Goal: Task Accomplishment & Management: Manage account settings

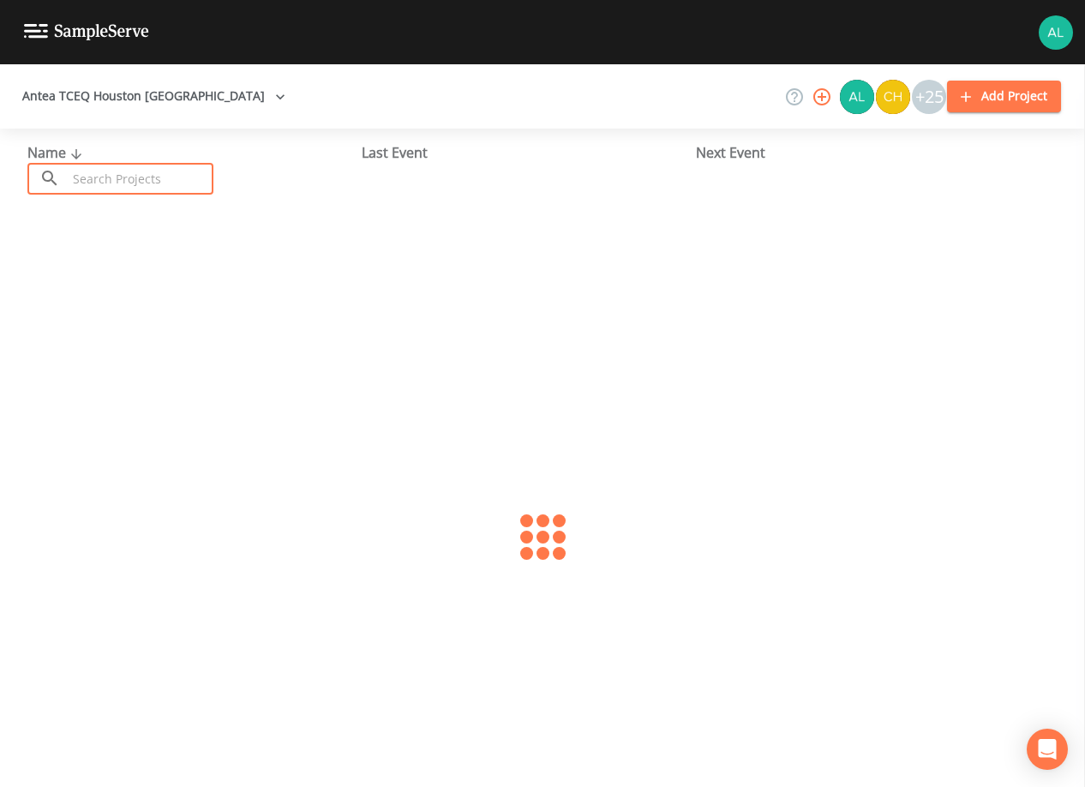
click at [173, 183] on input "text" at bounding box center [140, 179] width 147 height 32
type input "1010062"
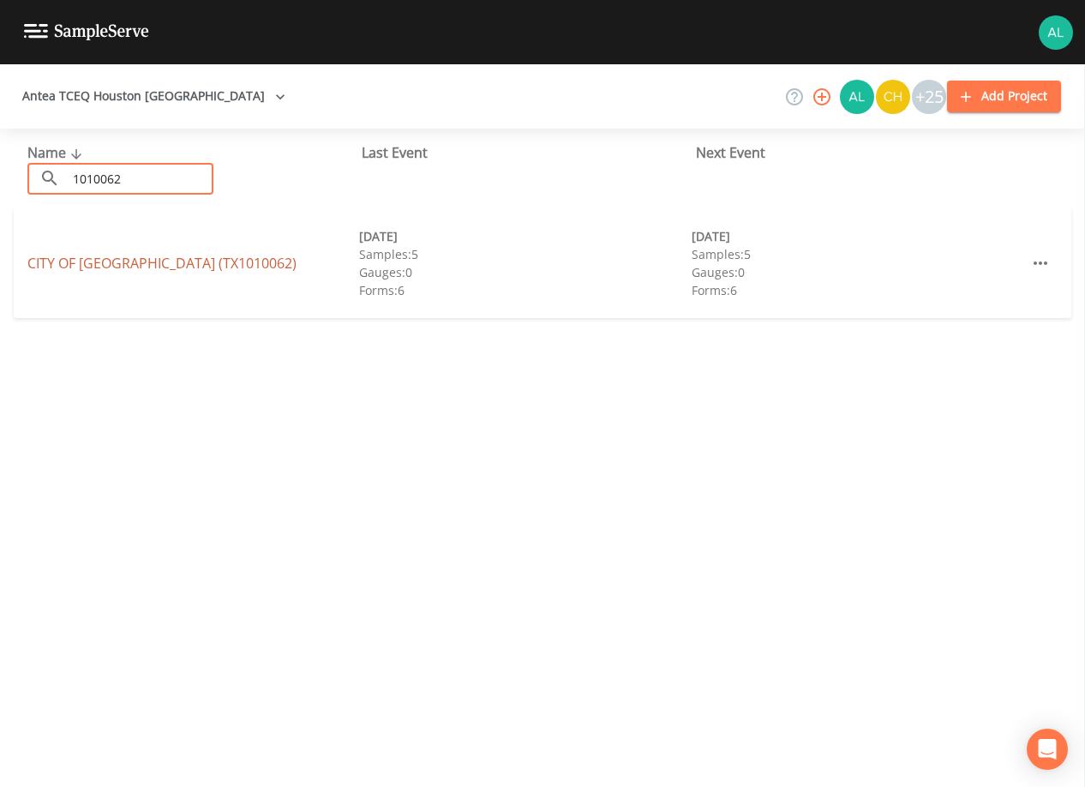
click at [81, 261] on link "[GEOGRAPHIC_DATA] (TX1010062)" at bounding box center [161, 263] width 269 height 19
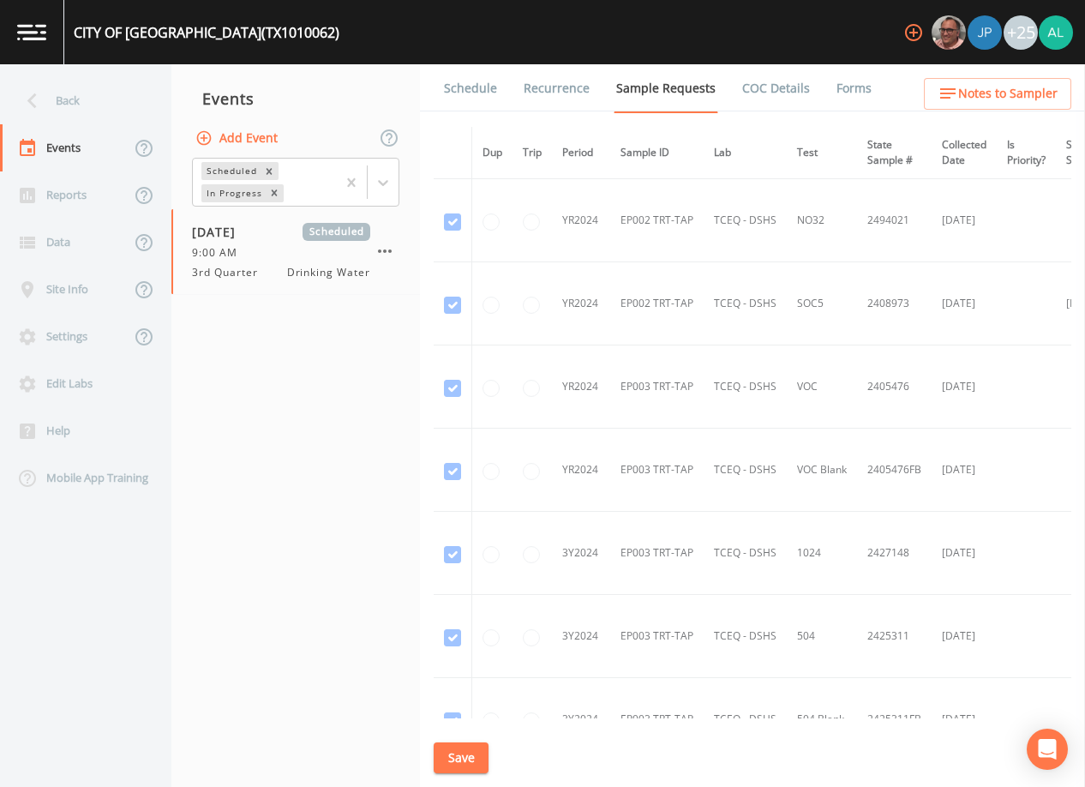
click at [53, 85] on div "Back" at bounding box center [77, 100] width 154 height 47
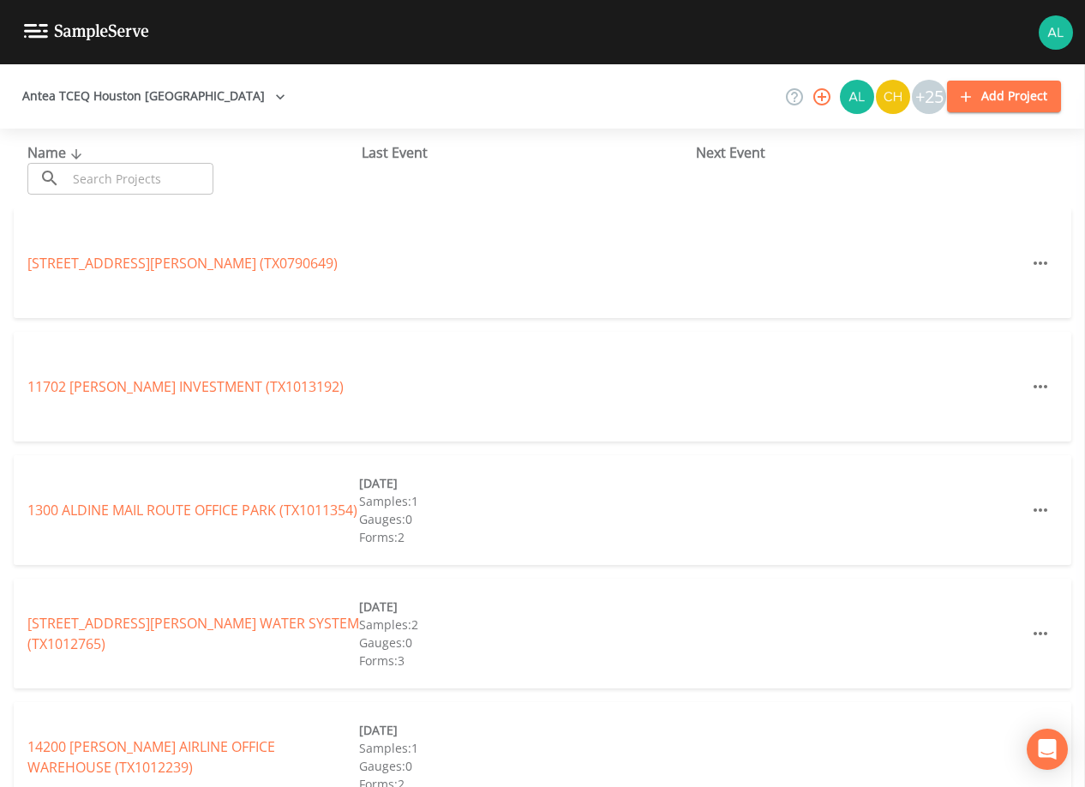
click at [167, 166] on input "text" at bounding box center [140, 179] width 147 height 32
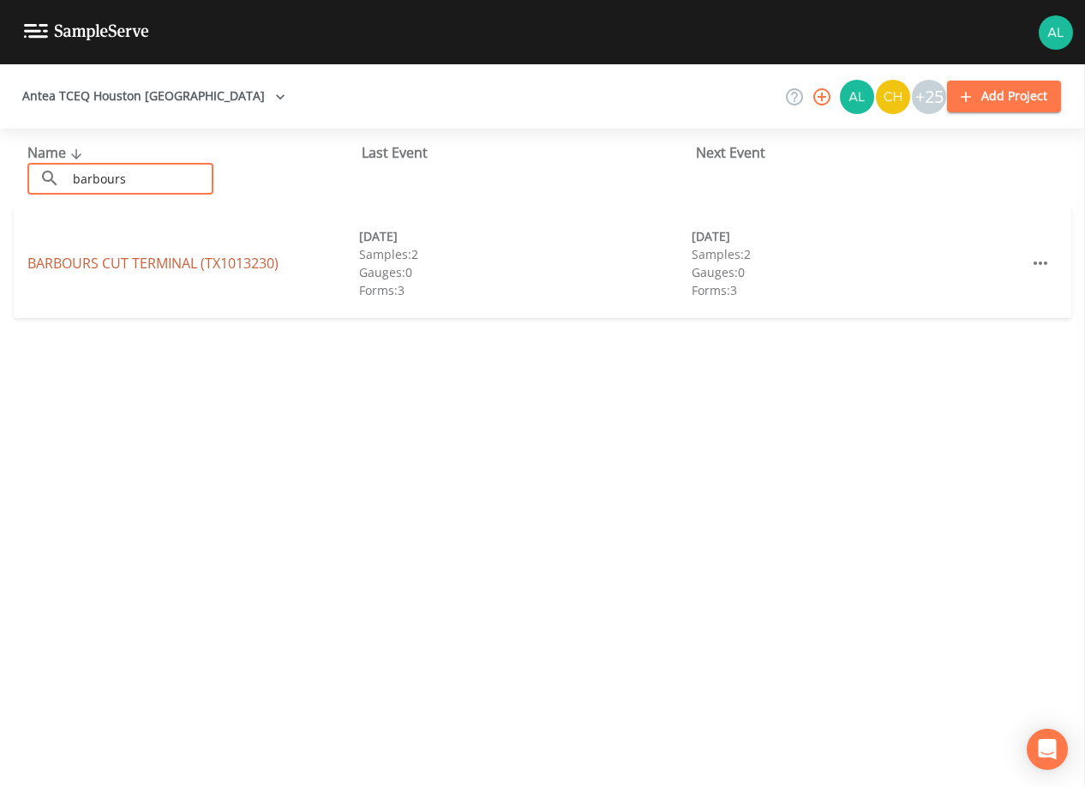
type input "barbours"
click at [195, 266] on link "BARBOURS CUT TERMINAL (TX1013230)" at bounding box center [152, 263] width 251 height 19
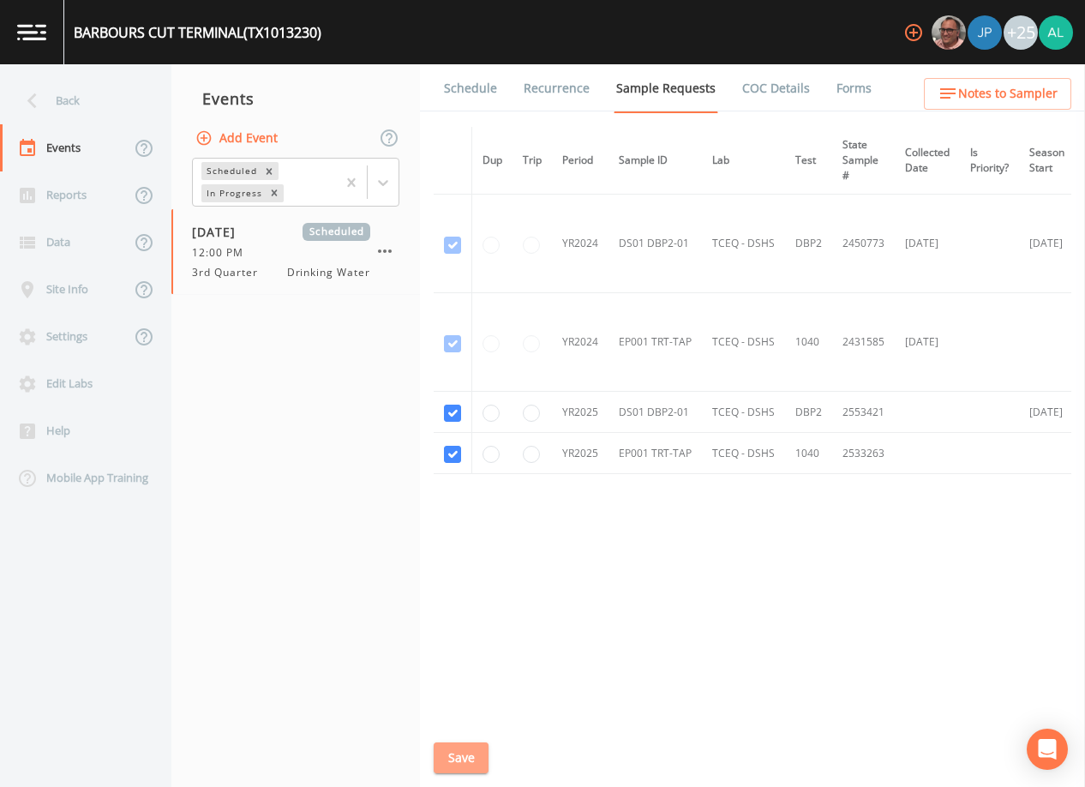
click at [481, 759] on button "Save" at bounding box center [461, 758] width 55 height 32
click at [464, 67] on link "Schedule" at bounding box center [470, 88] width 58 height 48
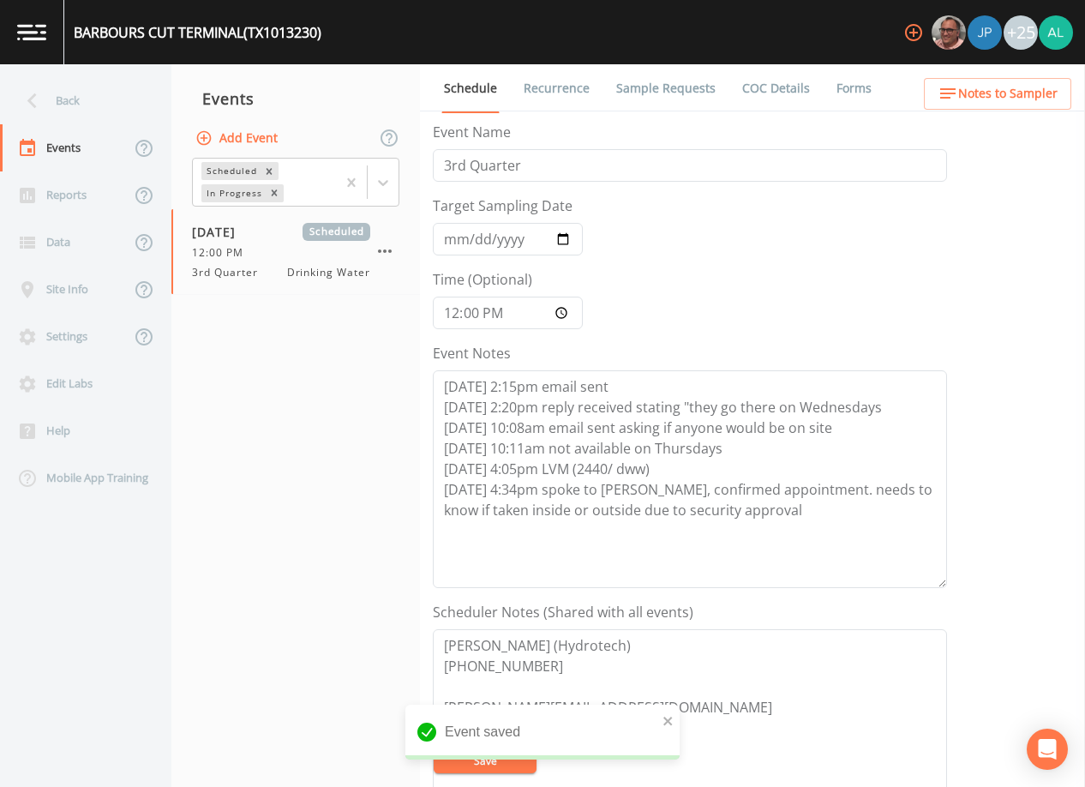
scroll to position [86, 0]
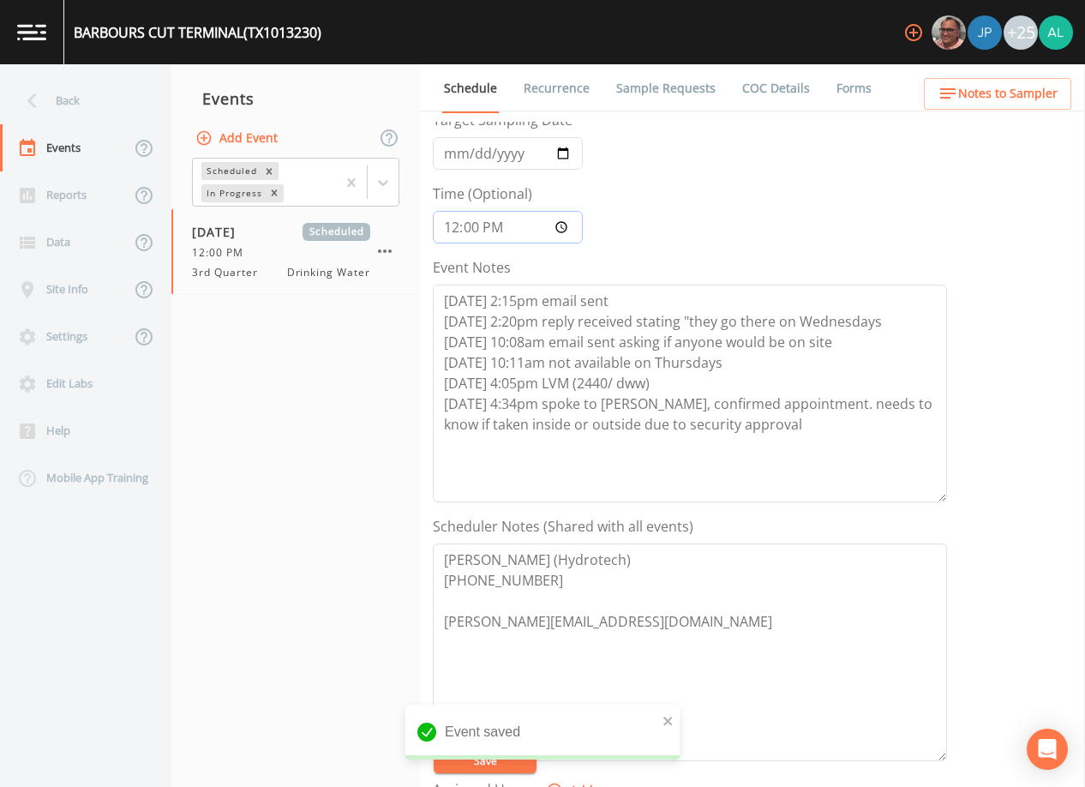
click at [482, 223] on input "12:00:00" at bounding box center [508, 227] width 150 height 33
click at [475, 226] on input "12:00:00" at bounding box center [508, 227] width 150 height 33
type input "12:30"
click at [660, 722] on div "Event saved" at bounding box center [542, 731] width 274 height 55
click at [661, 721] on div "Event saved" at bounding box center [542, 731] width 274 height 55
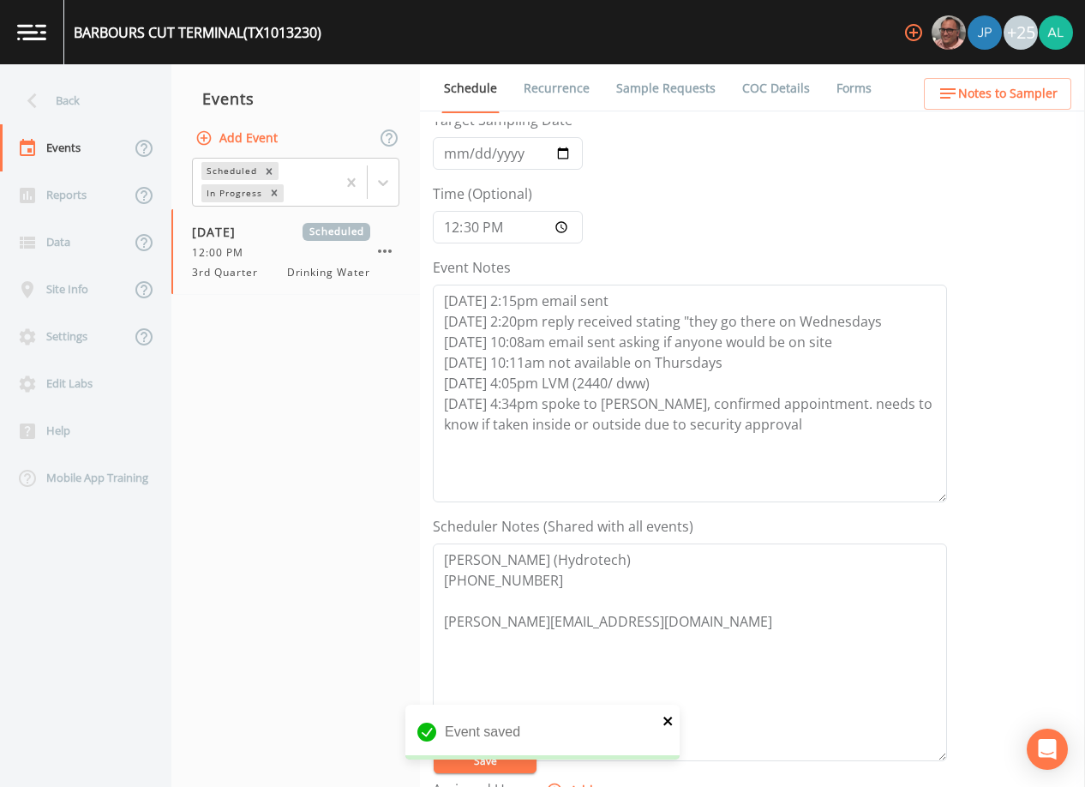
click at [663, 717] on icon "close" at bounding box center [668, 721] width 12 height 14
click at [663, 717] on div "Event saved" at bounding box center [542, 738] width 274 height 69
click at [471, 752] on button "Save" at bounding box center [485, 760] width 103 height 26
click at [65, 100] on div "Back" at bounding box center [77, 100] width 154 height 47
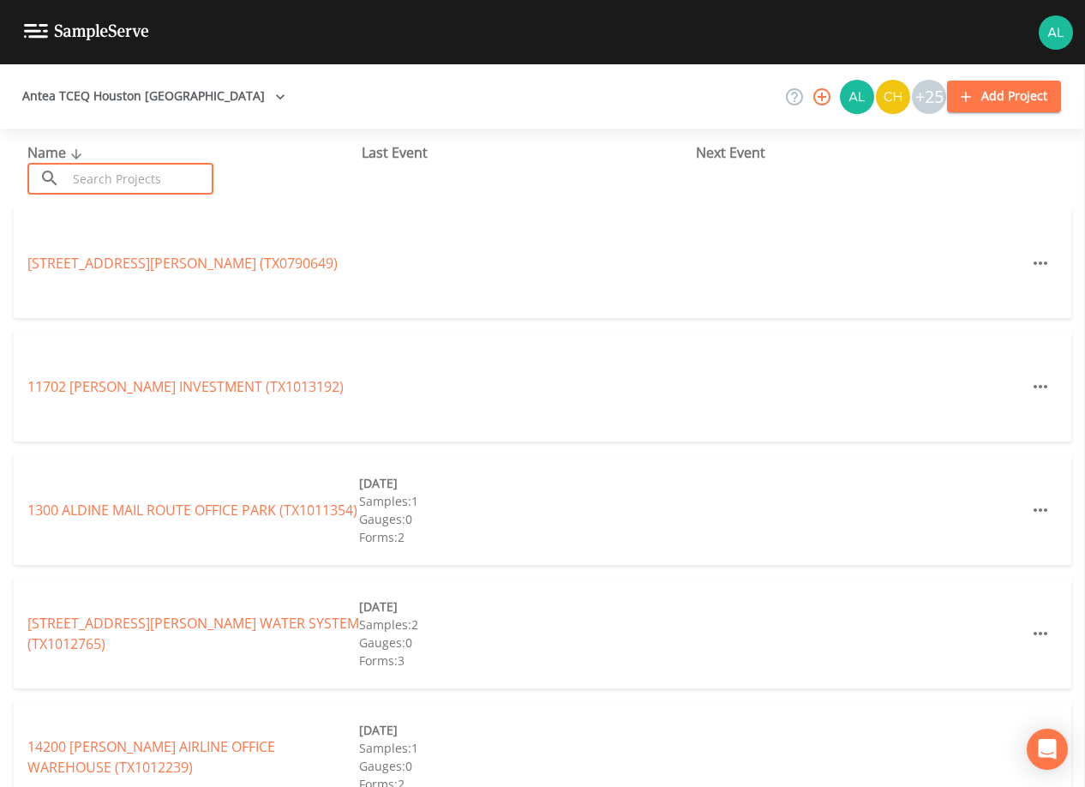
click at [108, 174] on input "text" at bounding box center [140, 179] width 147 height 32
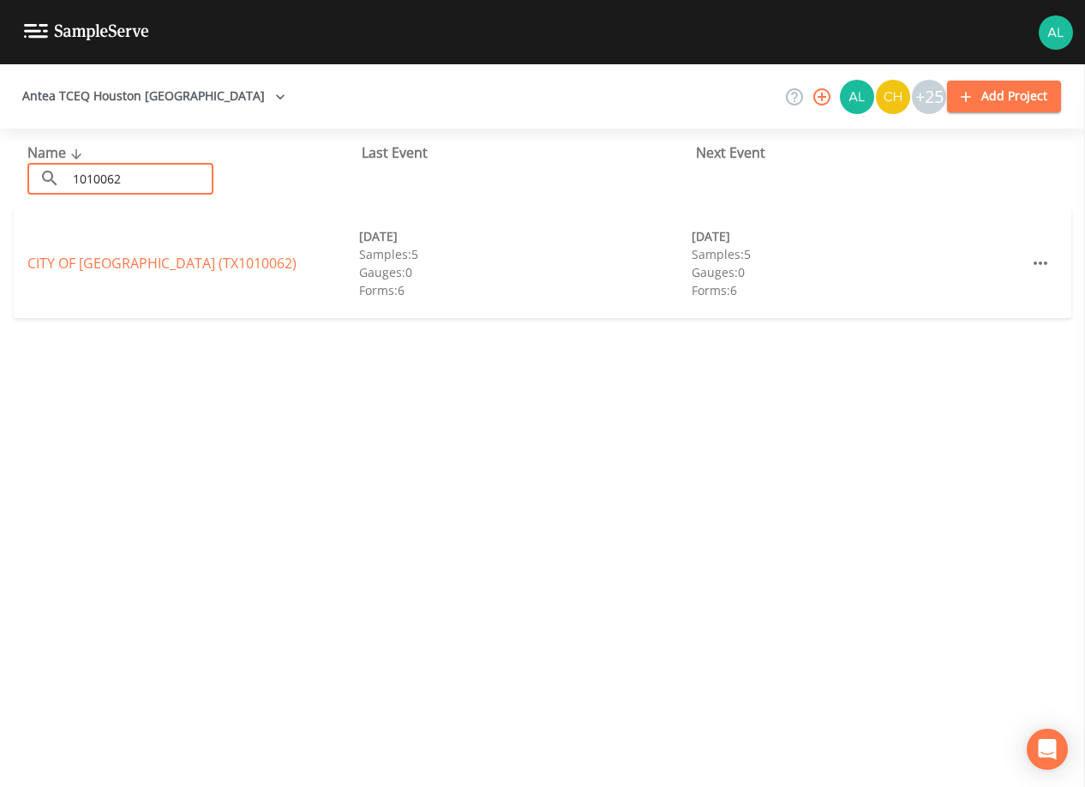
type input "1010062"
click at [124, 246] on div "CITY OF [GEOGRAPHIC_DATA] (TX1010062) [DATE] Samples: 5 Gauges: 0 Forms: 6 [DAT…" at bounding box center [542, 263] width 1057 height 110
click at [112, 273] on div "CITY OF [GEOGRAPHIC_DATA] (TX1010062) [DATE] Samples: 5 Gauges: 0 Forms: 6 [DAT…" at bounding box center [542, 263] width 1057 height 110
click at [111, 265] on link "[GEOGRAPHIC_DATA] (TX1010062)" at bounding box center [161, 263] width 269 height 19
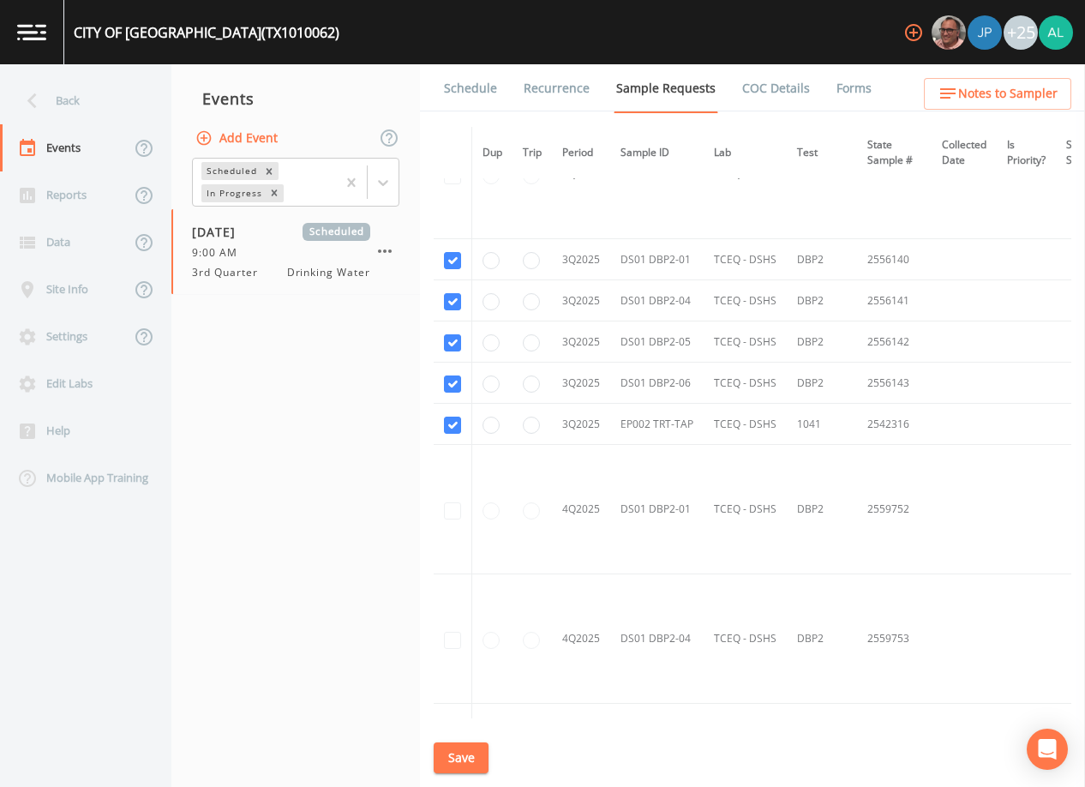
scroll to position [4199, 0]
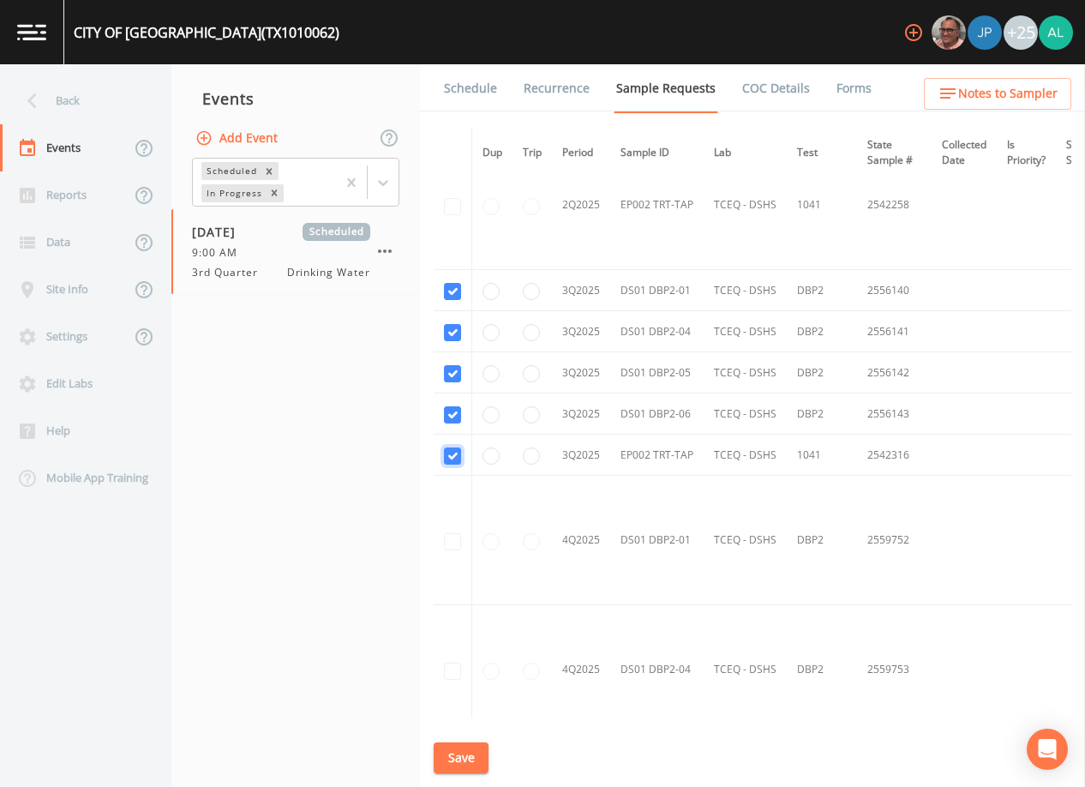
click at [458, 447] on input "checkbox" at bounding box center [452, 455] width 17 height 17
checkbox input "false"
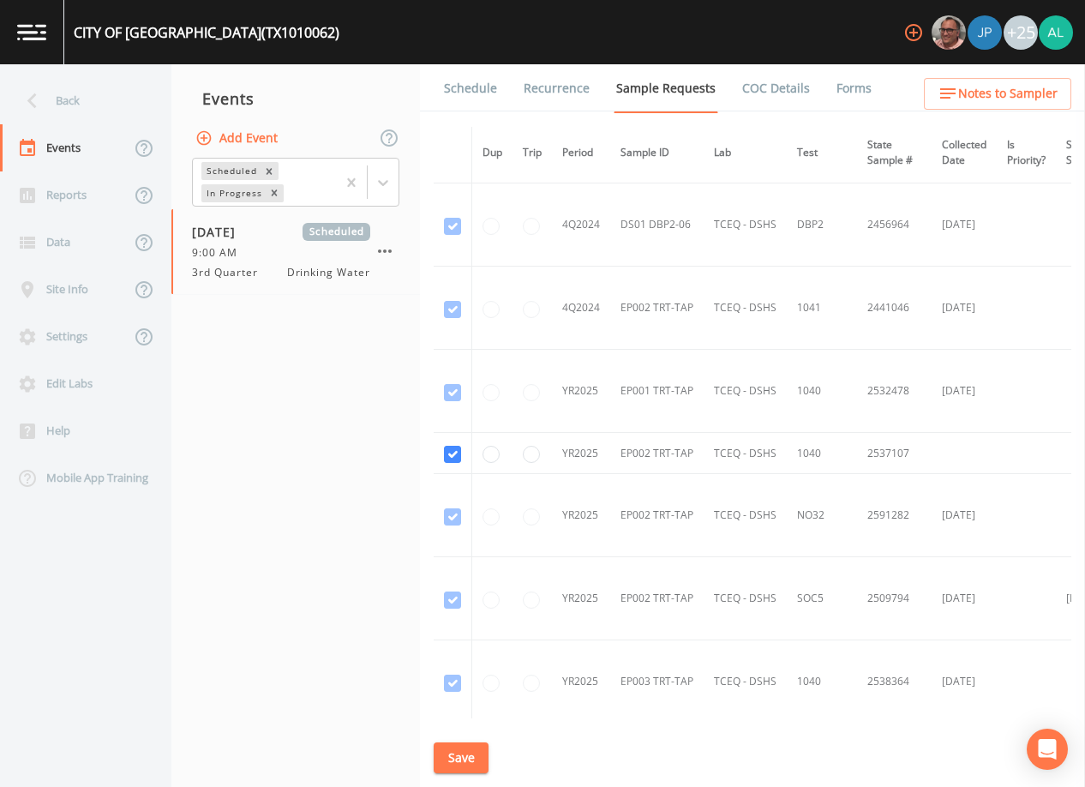
scroll to position [2654, 0]
click at [455, 468] on td at bounding box center [453, 454] width 39 height 41
click at [458, 458] on input "checkbox" at bounding box center [452, 455] width 17 height 17
checkbox input "false"
click at [464, 747] on button "Save" at bounding box center [461, 758] width 55 height 32
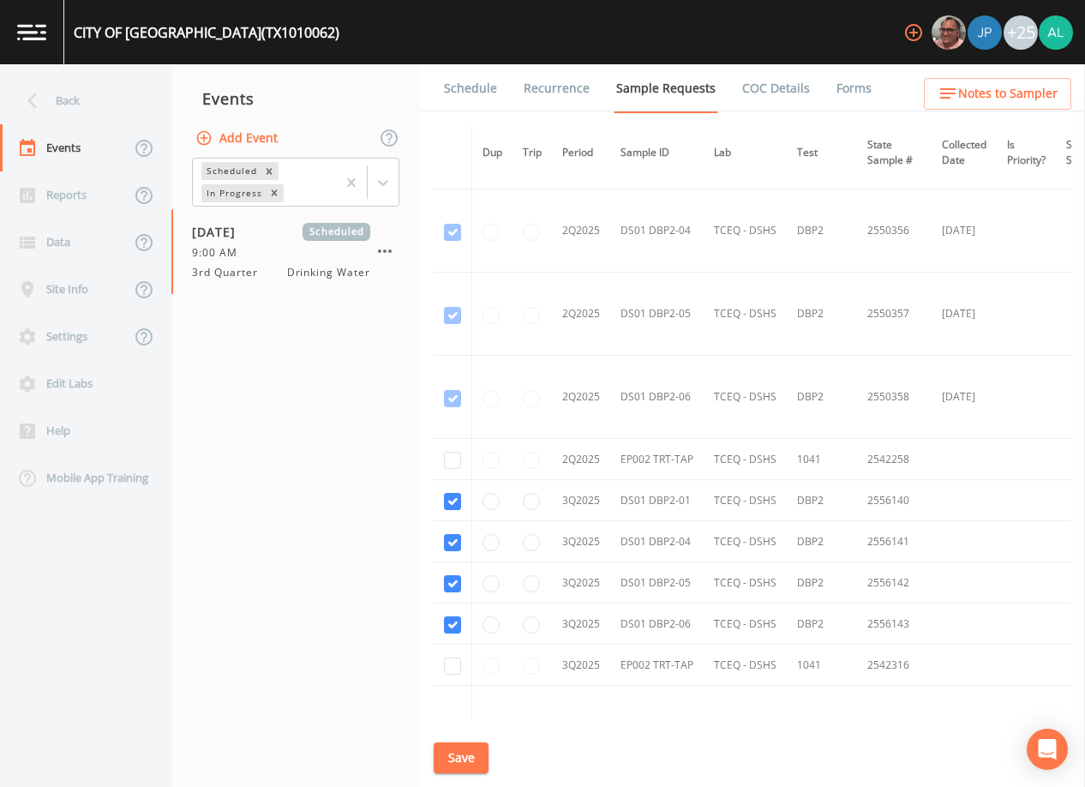
scroll to position [3768, 0]
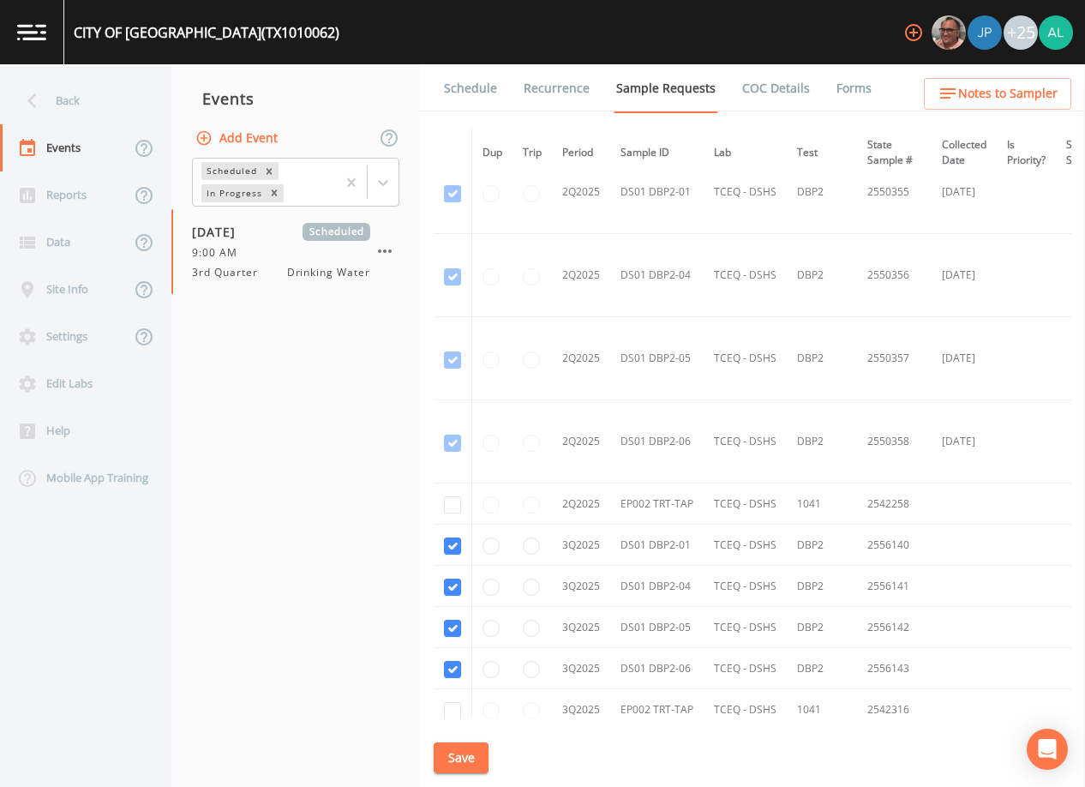
click at [461, 756] on button "Save" at bounding box center [461, 758] width 55 height 32
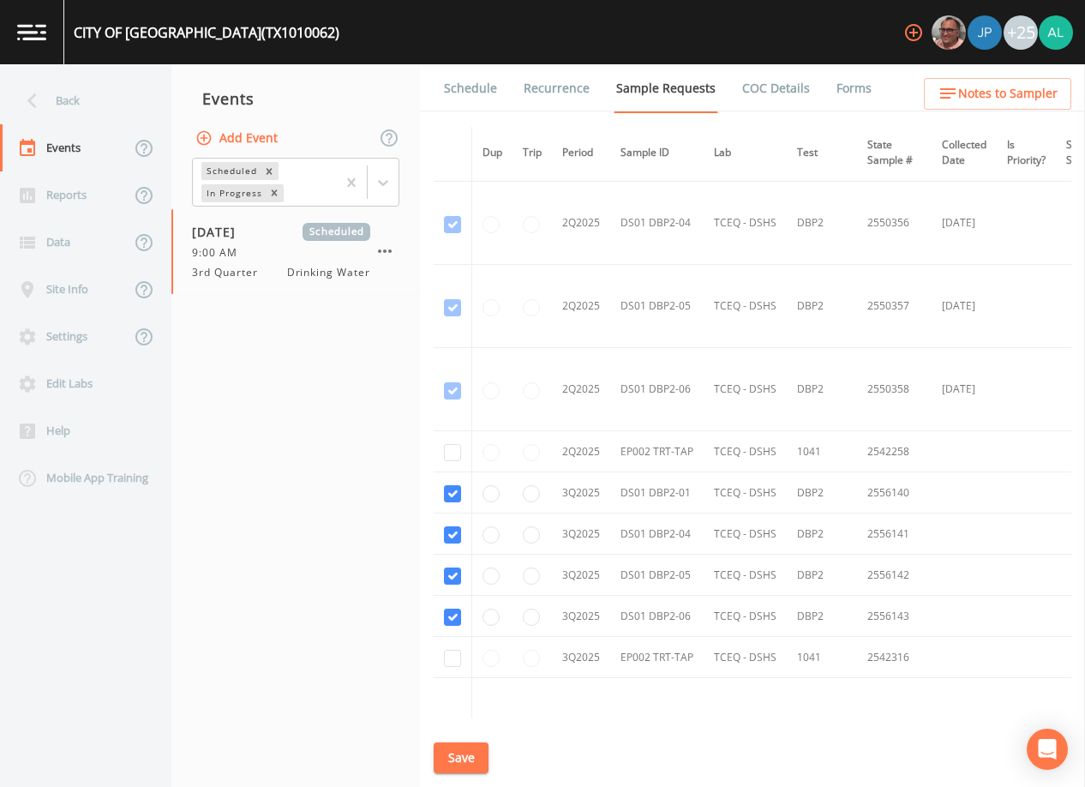
scroll to position [3939, 0]
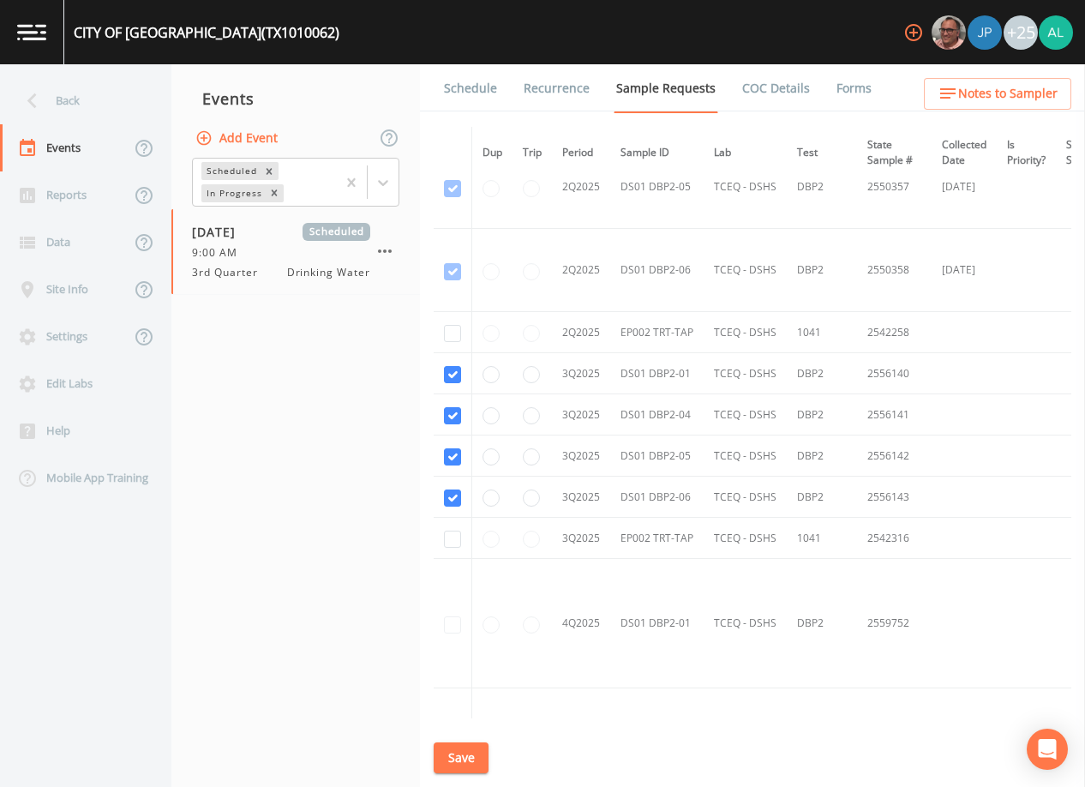
click at [455, 551] on td at bounding box center [453, 538] width 39 height 41
click at [455, 541] on input "checkbox" at bounding box center [452, 538] width 17 height 17
checkbox input "true"
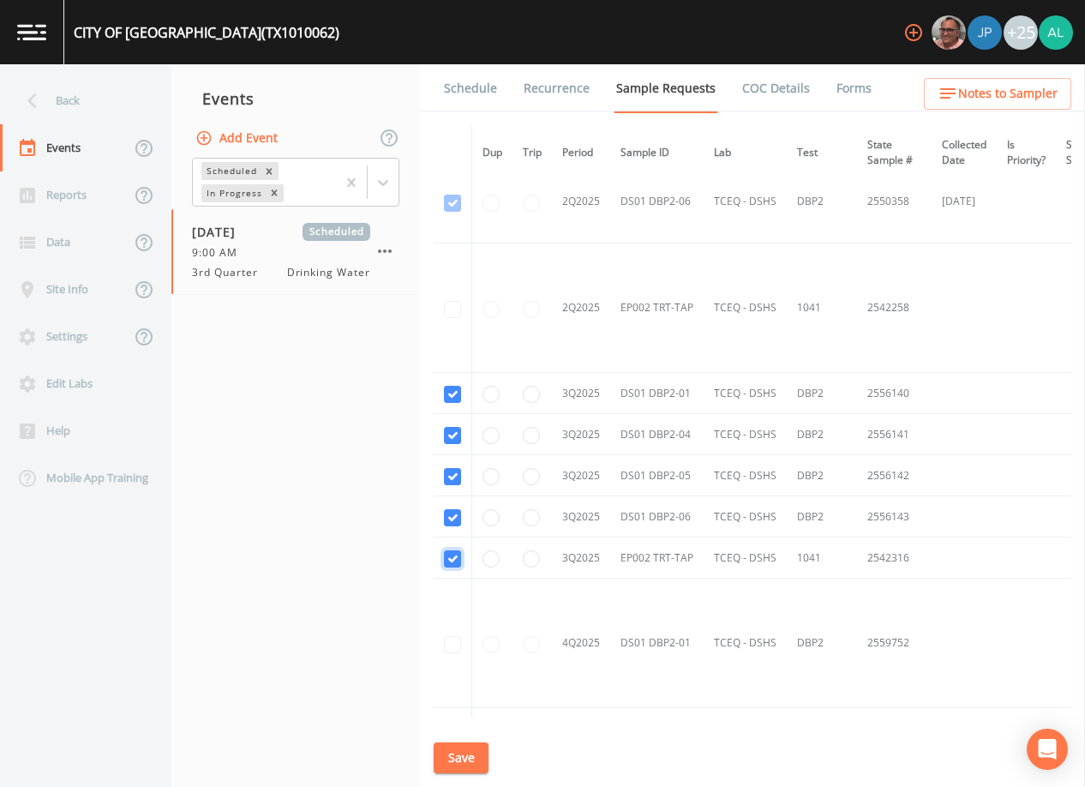
scroll to position [4113, 0]
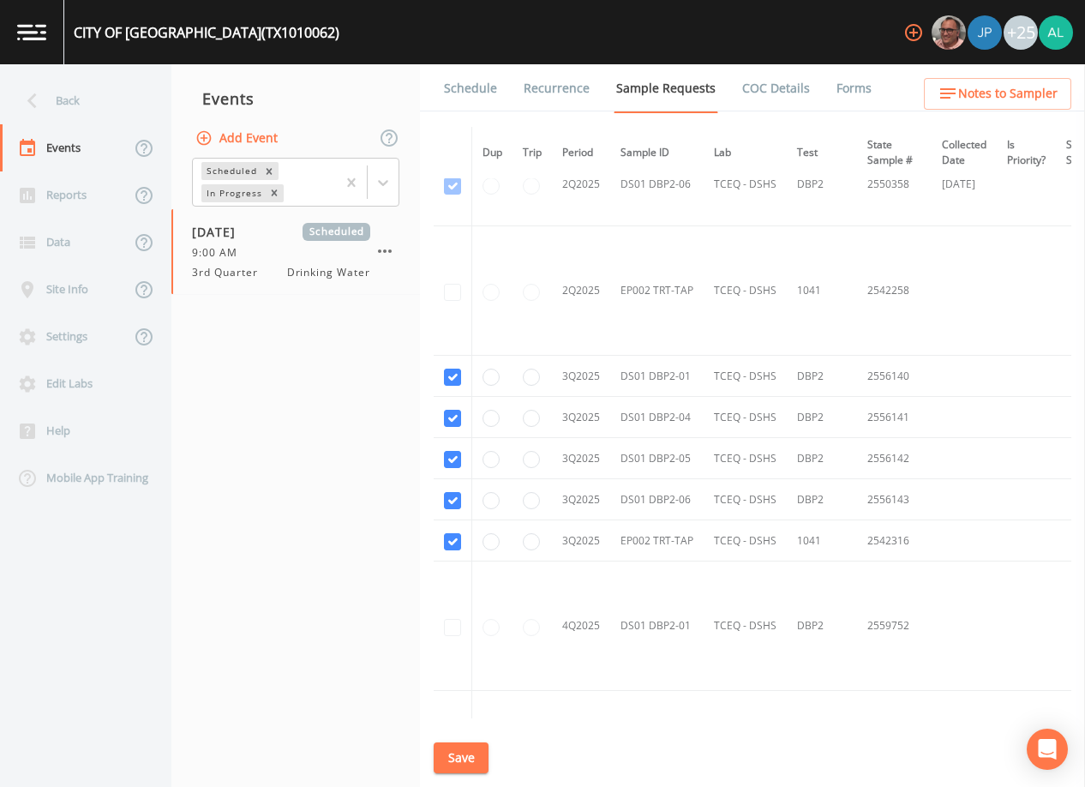
click at [475, 750] on button "Save" at bounding box center [461, 758] width 55 height 32
click at [472, 758] on button "Save" at bounding box center [461, 758] width 55 height 32
click at [483, 765] on button "Save" at bounding box center [461, 758] width 55 height 32
drag, startPoint x: 77, startPoint y: 67, endPoint x: 75, endPoint y: 96, distance: 29.2
click at [81, 71] on nav "Back Events Reports Data Site Info Settings Edit Labs Help Mobile App Training" at bounding box center [85, 425] width 171 height 722
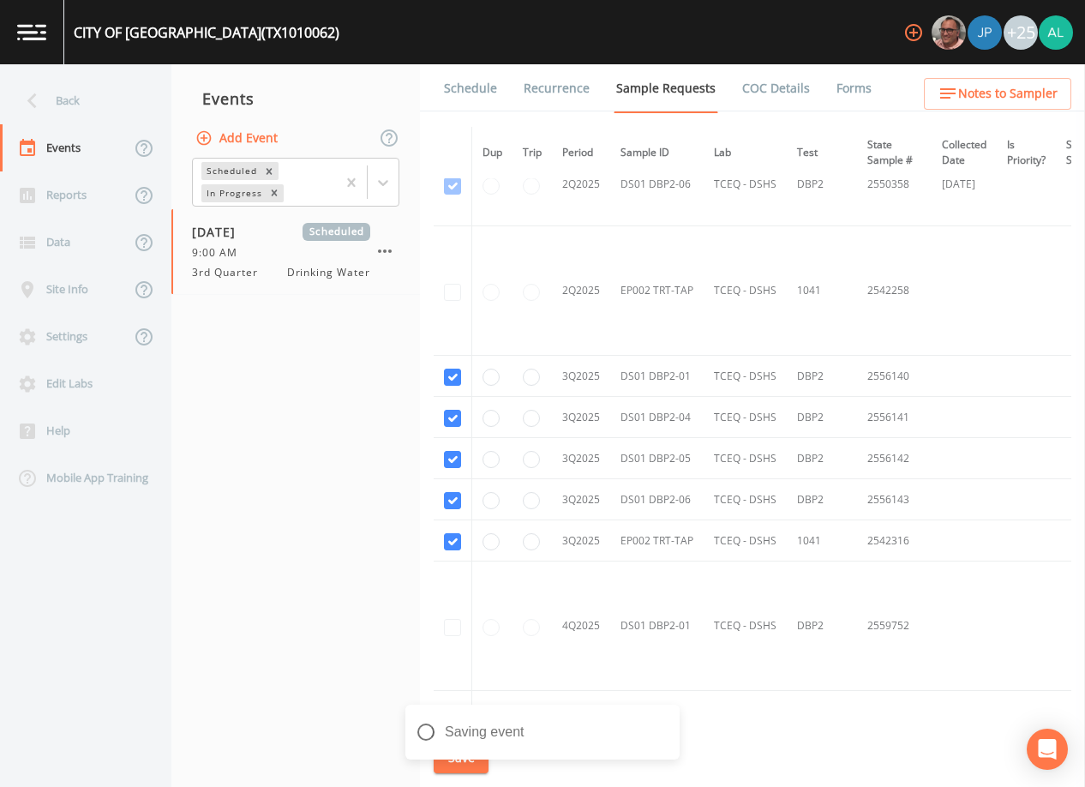
click at [73, 102] on div "Back" at bounding box center [77, 100] width 154 height 47
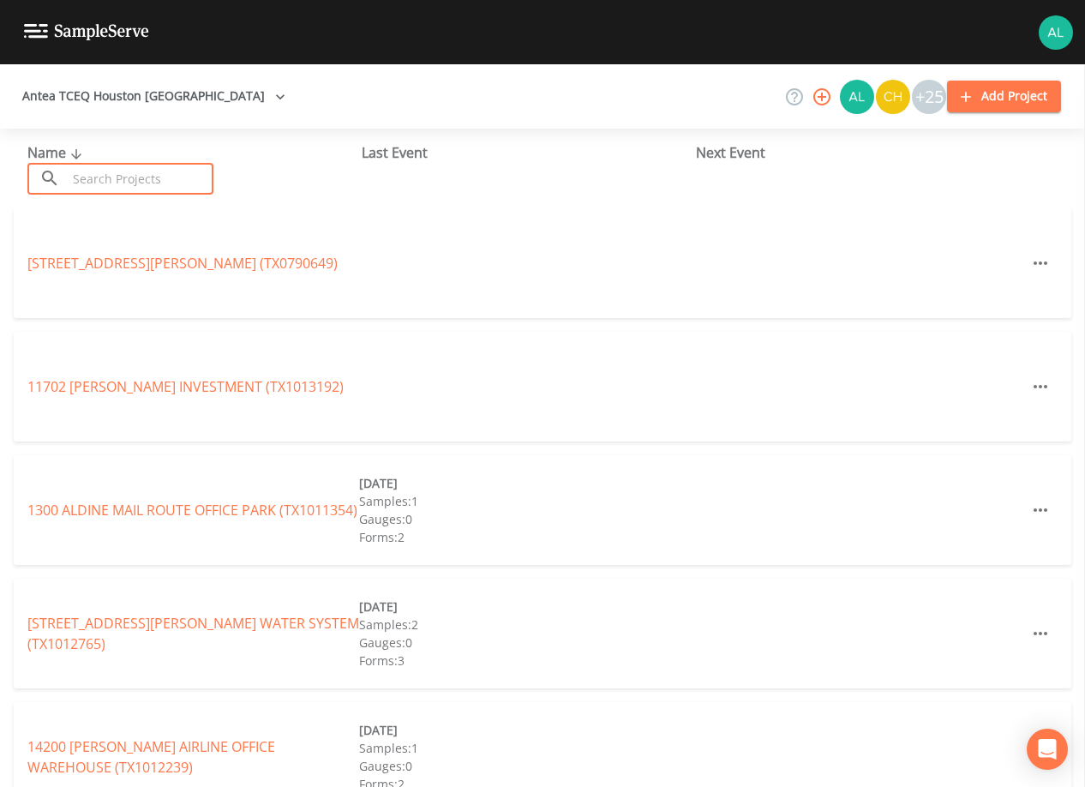
click at [99, 177] on input "text" at bounding box center [140, 179] width 147 height 32
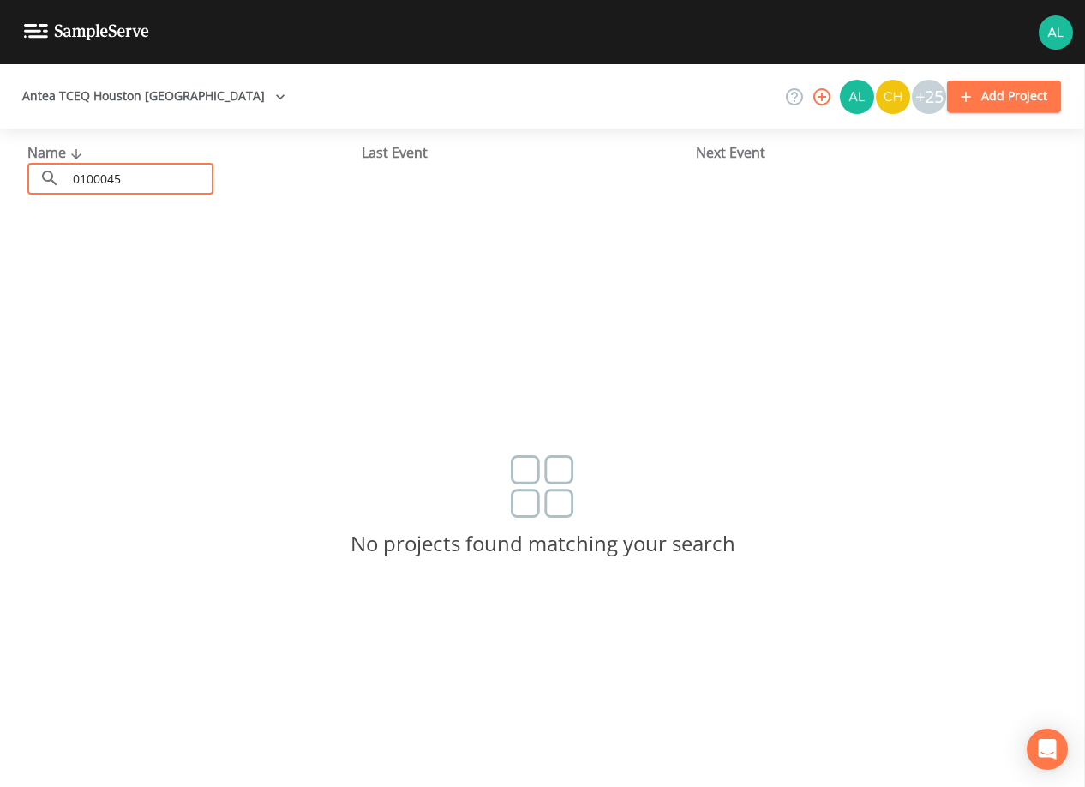
click at [98, 174] on input "0100045" at bounding box center [140, 179] width 147 height 32
click at [112, 177] on input "0100045" at bounding box center [140, 179] width 147 height 32
type input "0100025"
drag, startPoint x: 139, startPoint y: 180, endPoint x: -55, endPoint y: 179, distance: 193.7
click at [0, 179] on html "Antea TCEQ Houston [GEOGRAPHIC_DATA] +25 Add Project Name ​ 0100025 ​ Last Even…" at bounding box center [542, 393] width 1085 height 787
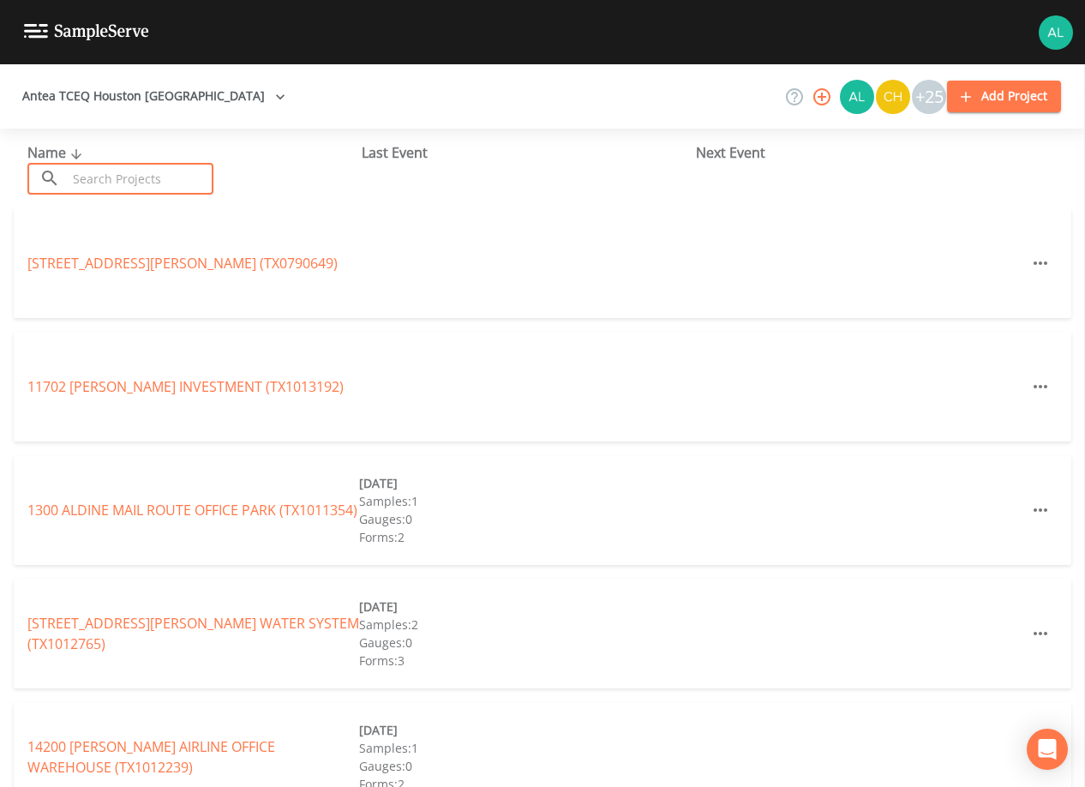
click at [250, 149] on div "Name ​ ​" at bounding box center [194, 168] width 334 height 52
click at [67, 171] on input "text" at bounding box center [140, 179] width 147 height 32
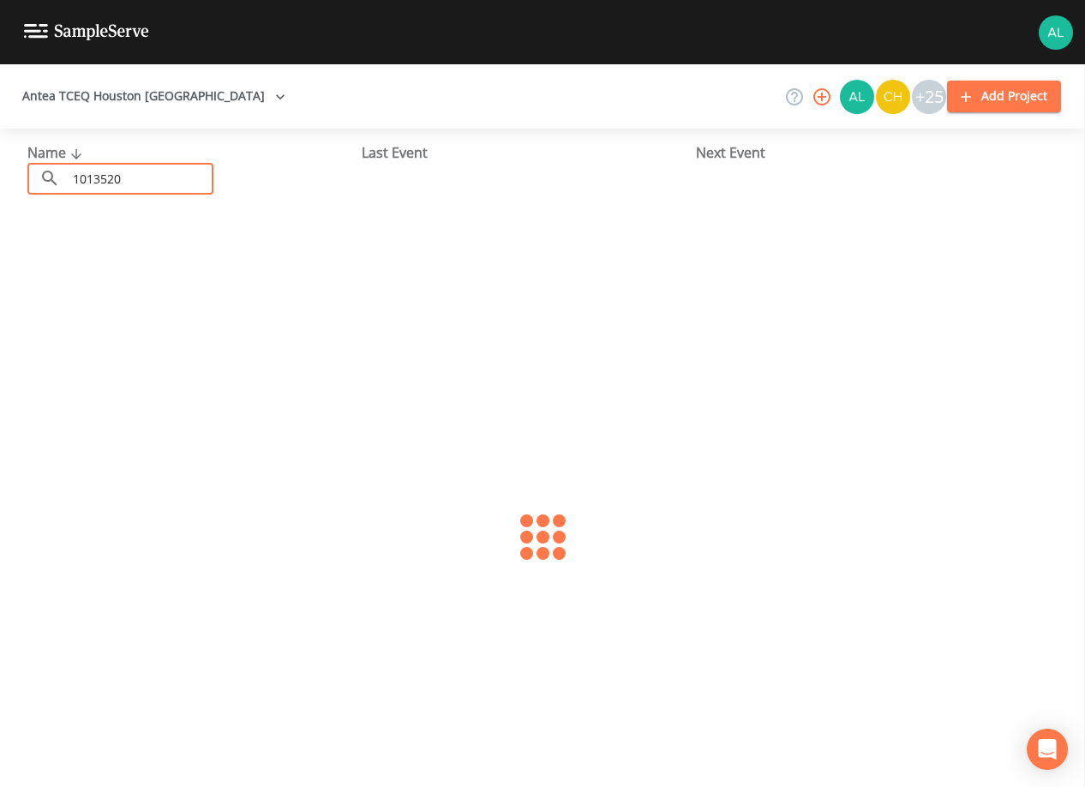
type input "1013520"
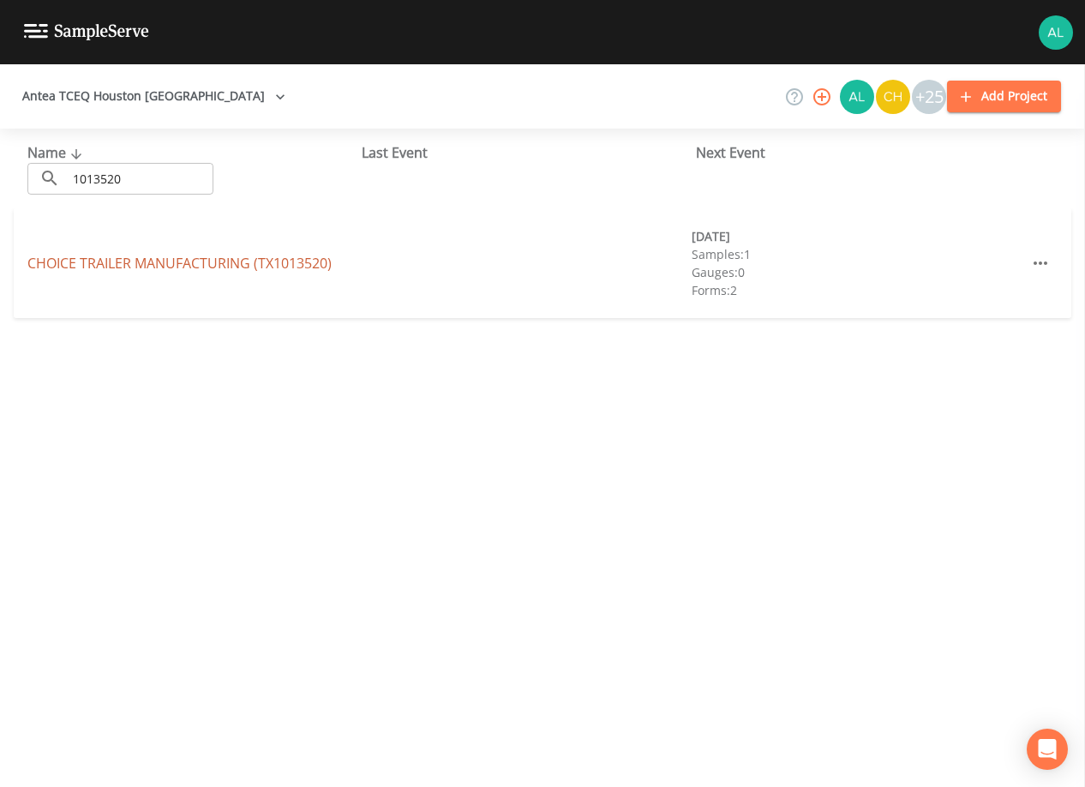
click at [119, 255] on link "CHOICE TRAILER MANUFACTURING (TX1013520)" at bounding box center [179, 263] width 304 height 19
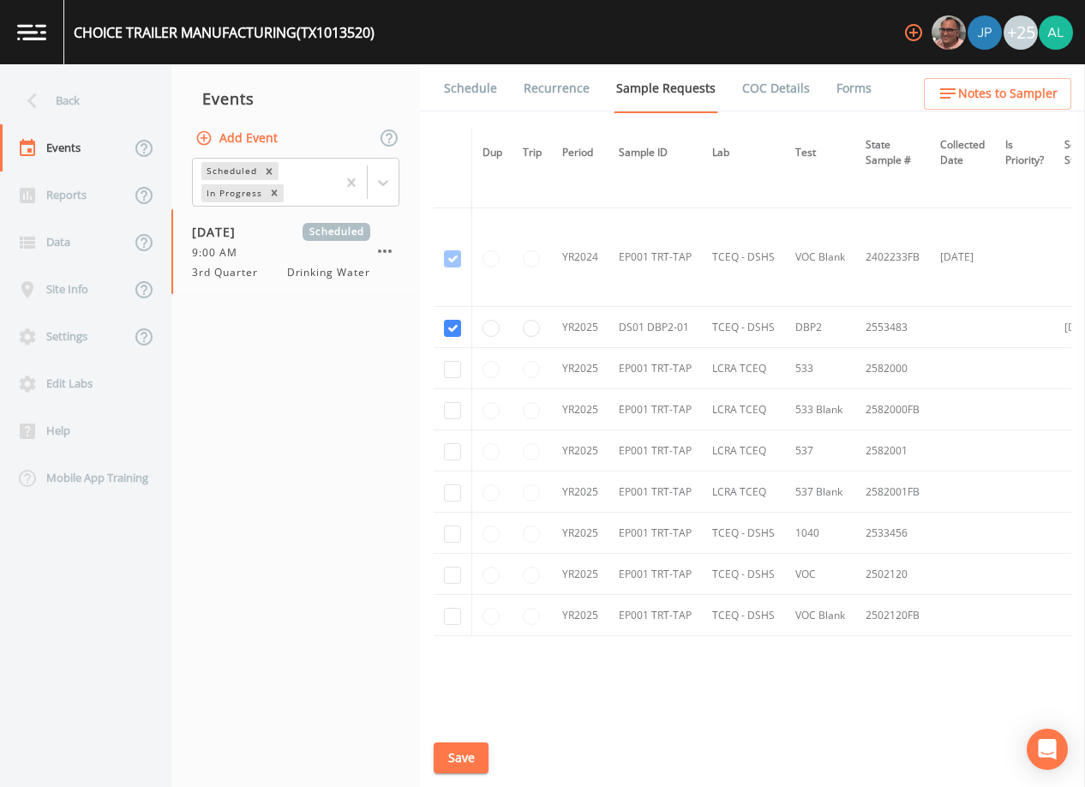
scroll to position [240, 0]
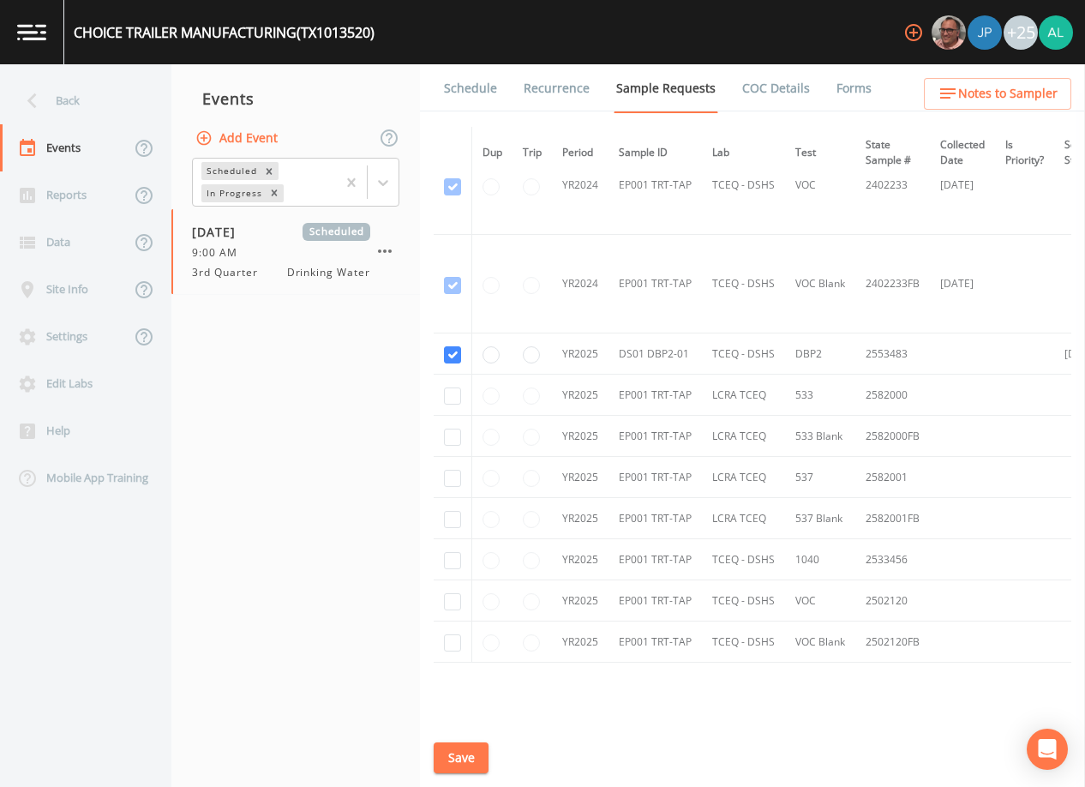
click at [461, 769] on button "Save" at bounding box center [461, 758] width 55 height 32
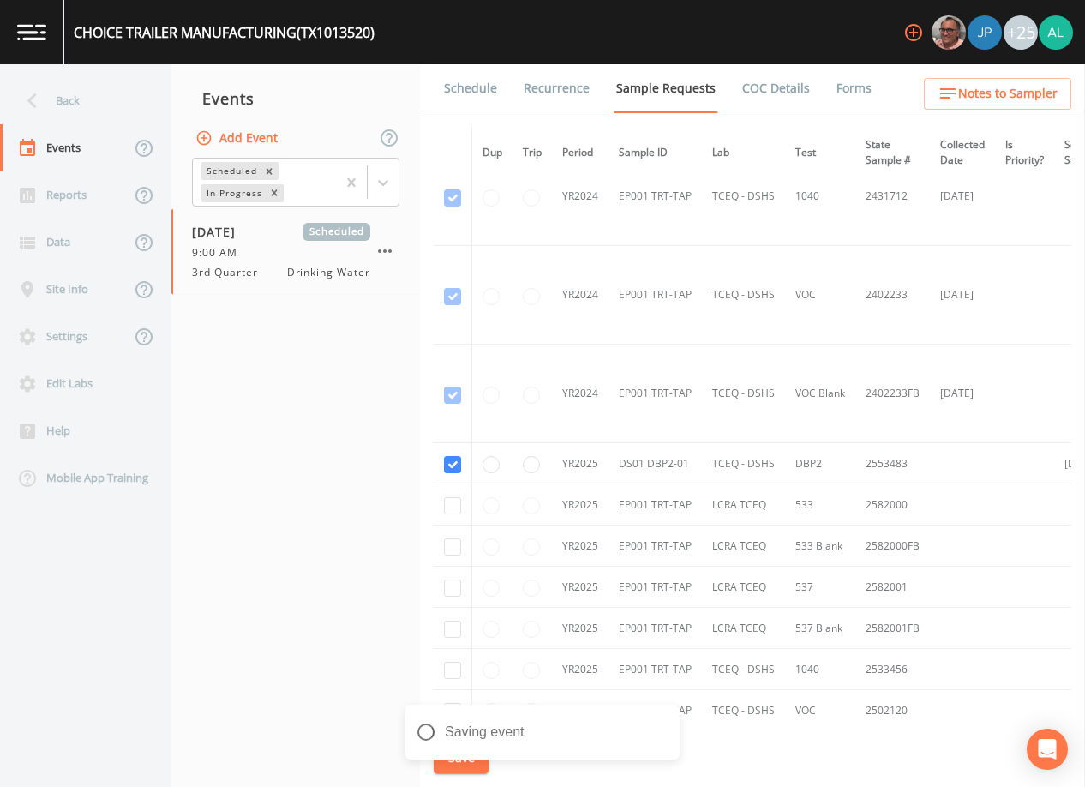
scroll to position [0, 0]
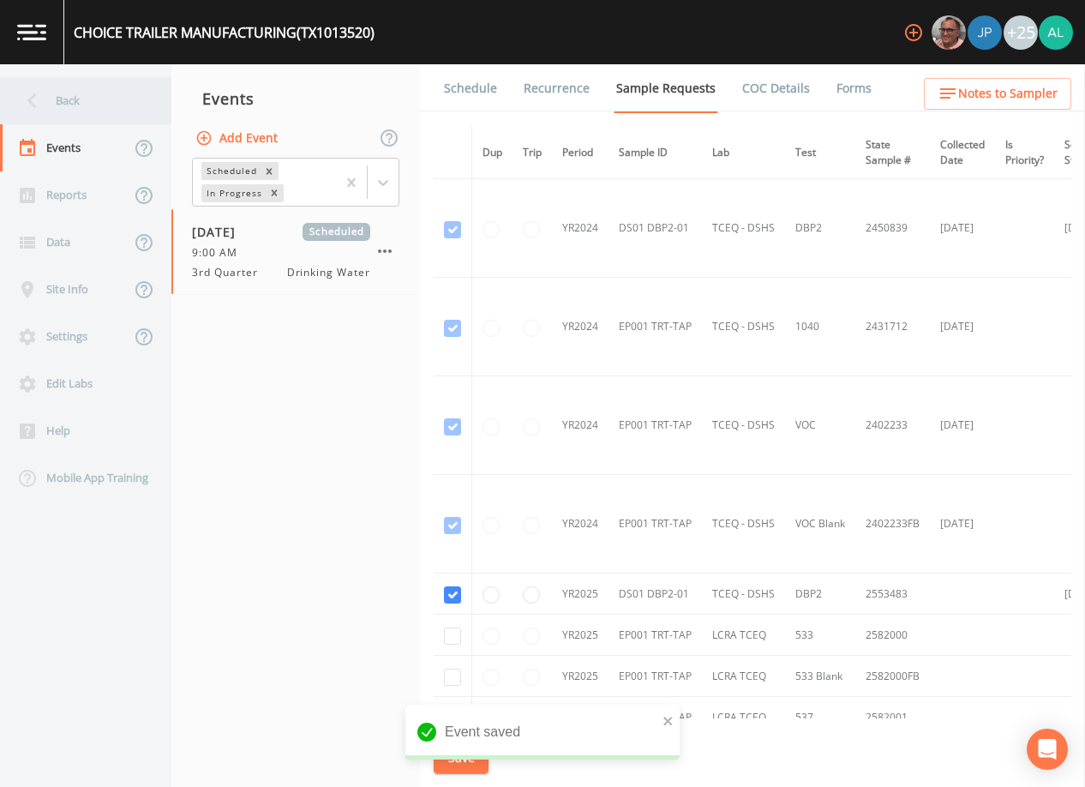
click at [16, 87] on div "Back" at bounding box center [77, 100] width 154 height 47
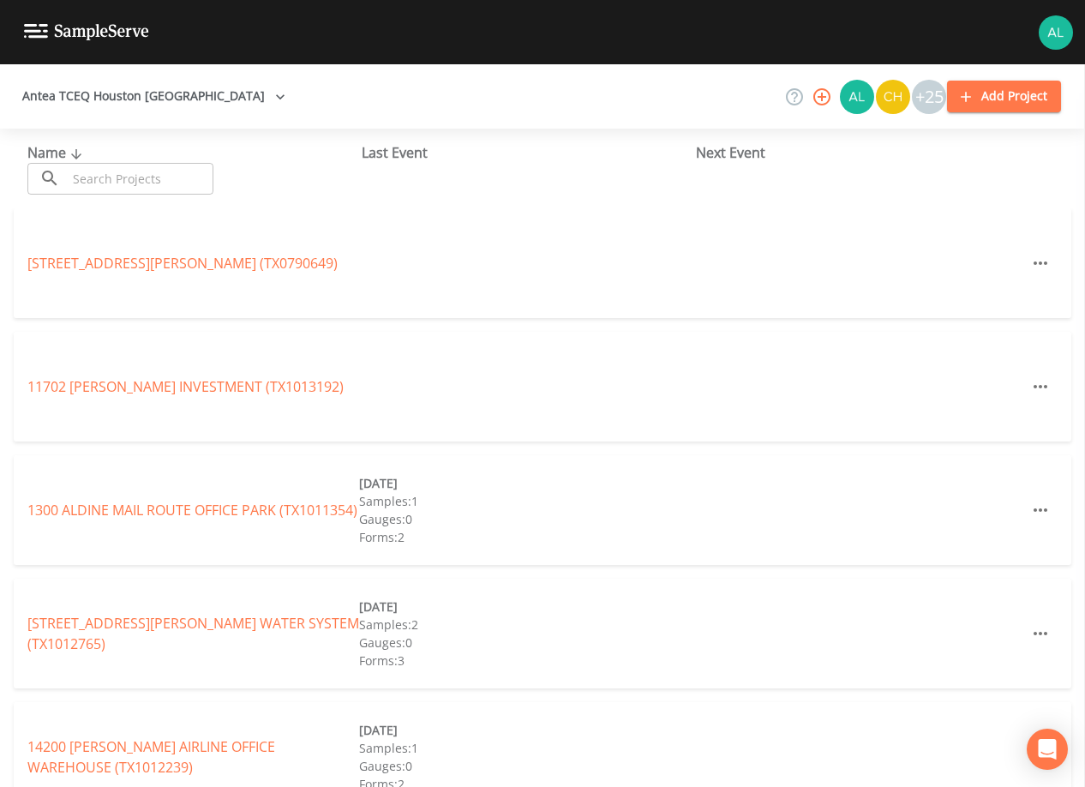
click at [195, 185] on input "text" at bounding box center [140, 179] width 147 height 32
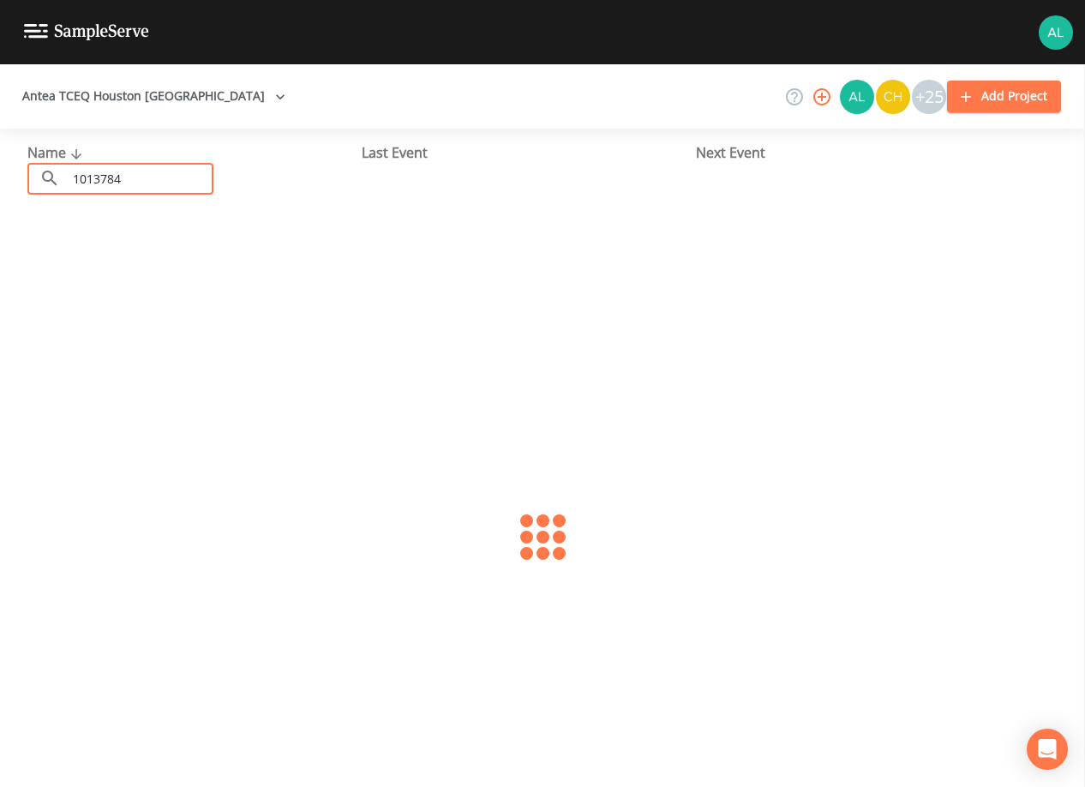
type input "1013784"
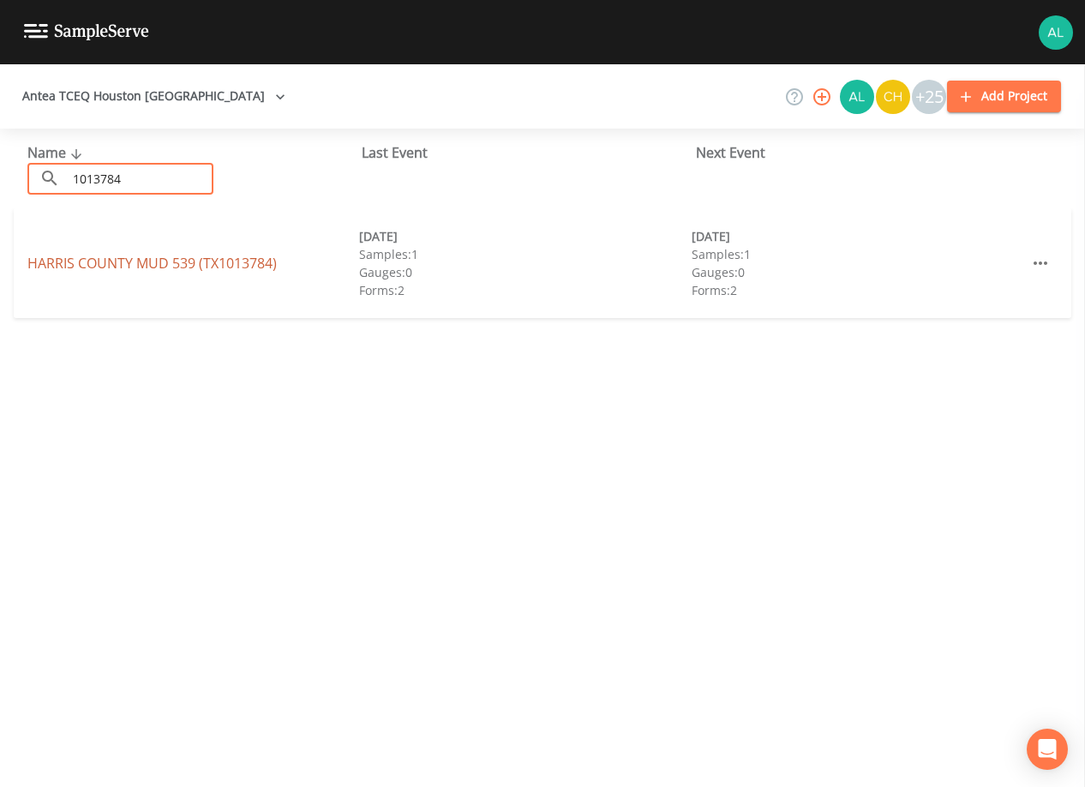
click at [96, 255] on link "[GEOGRAPHIC_DATA] 539 (TX1013784)" at bounding box center [151, 263] width 249 height 19
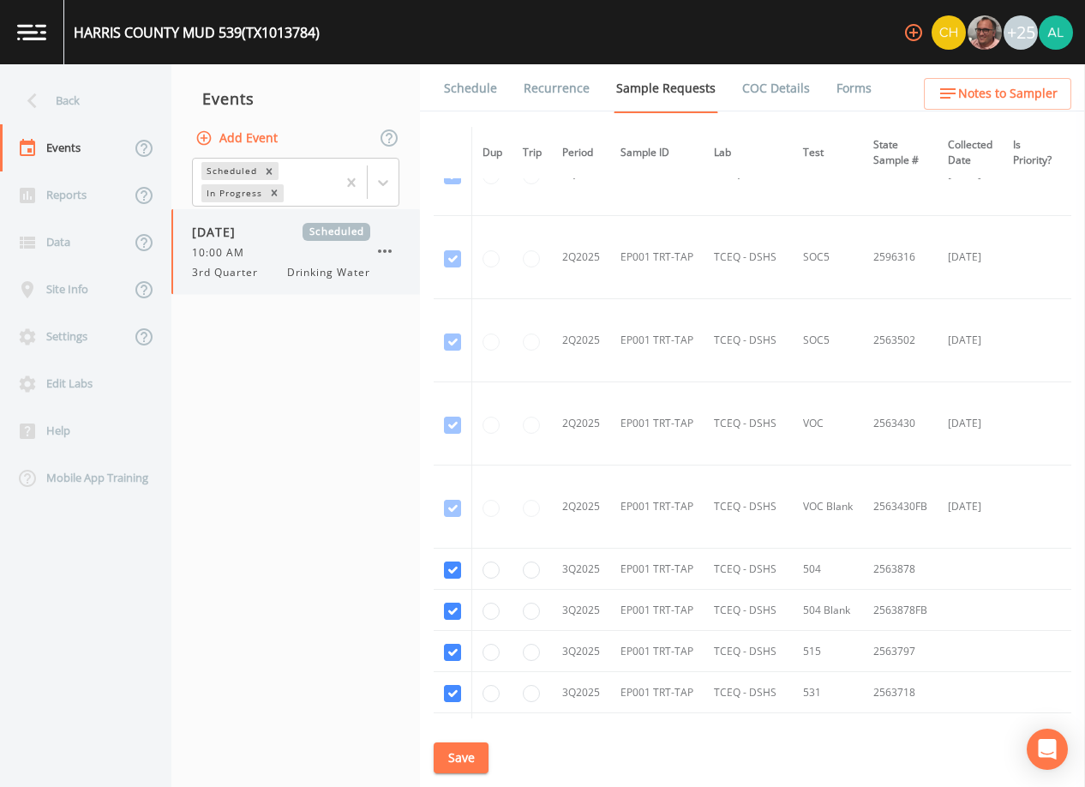
scroll to position [943, 0]
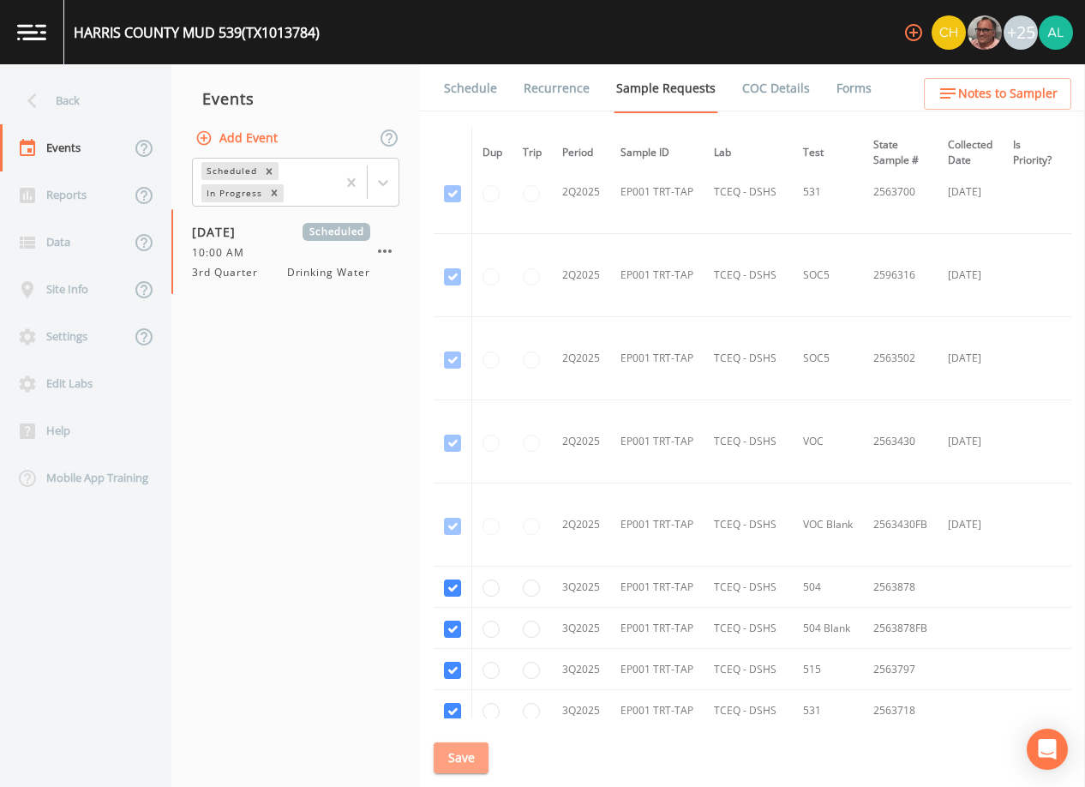
click at [476, 764] on button "Save" at bounding box center [461, 758] width 55 height 32
click at [128, 92] on div "Back" at bounding box center [77, 100] width 154 height 47
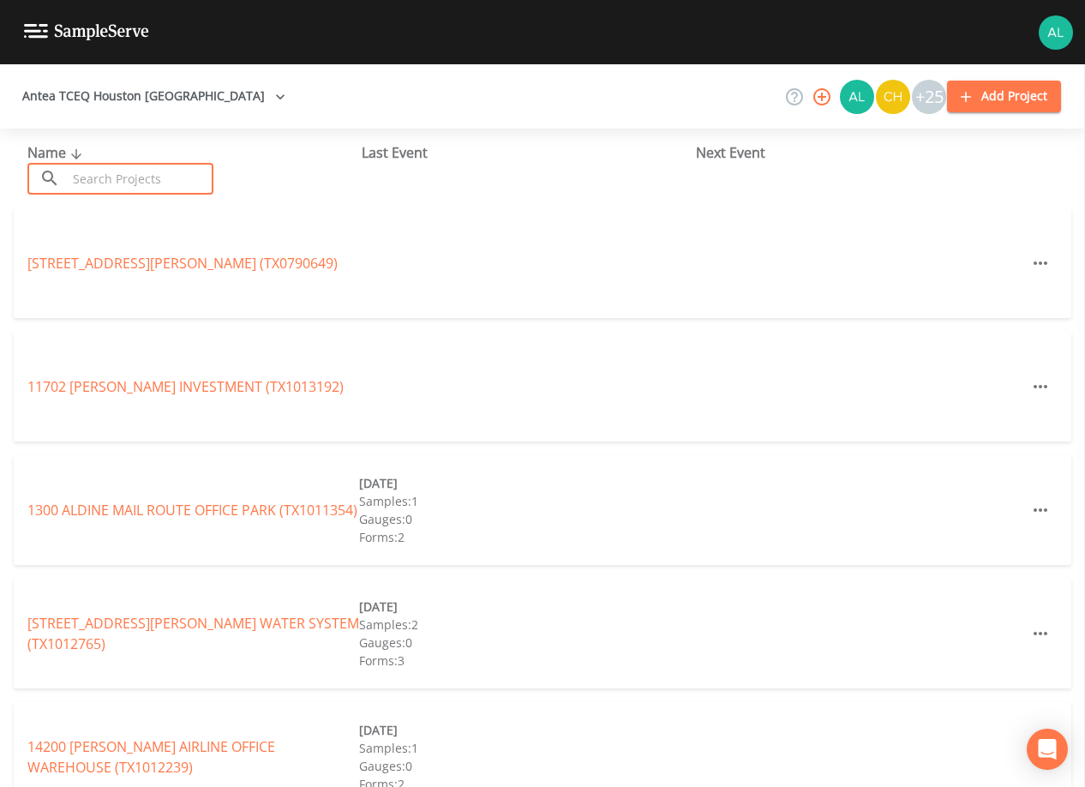
click at [145, 175] on input "text" at bounding box center [140, 179] width 147 height 32
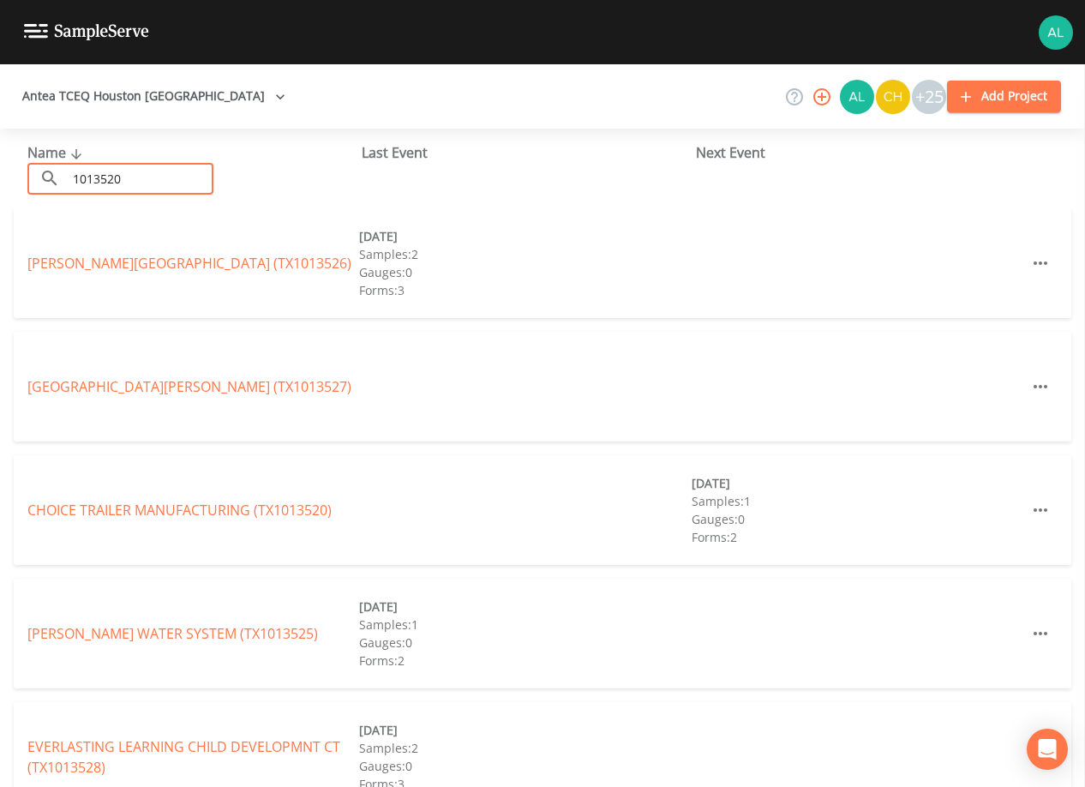
type input "1013520"
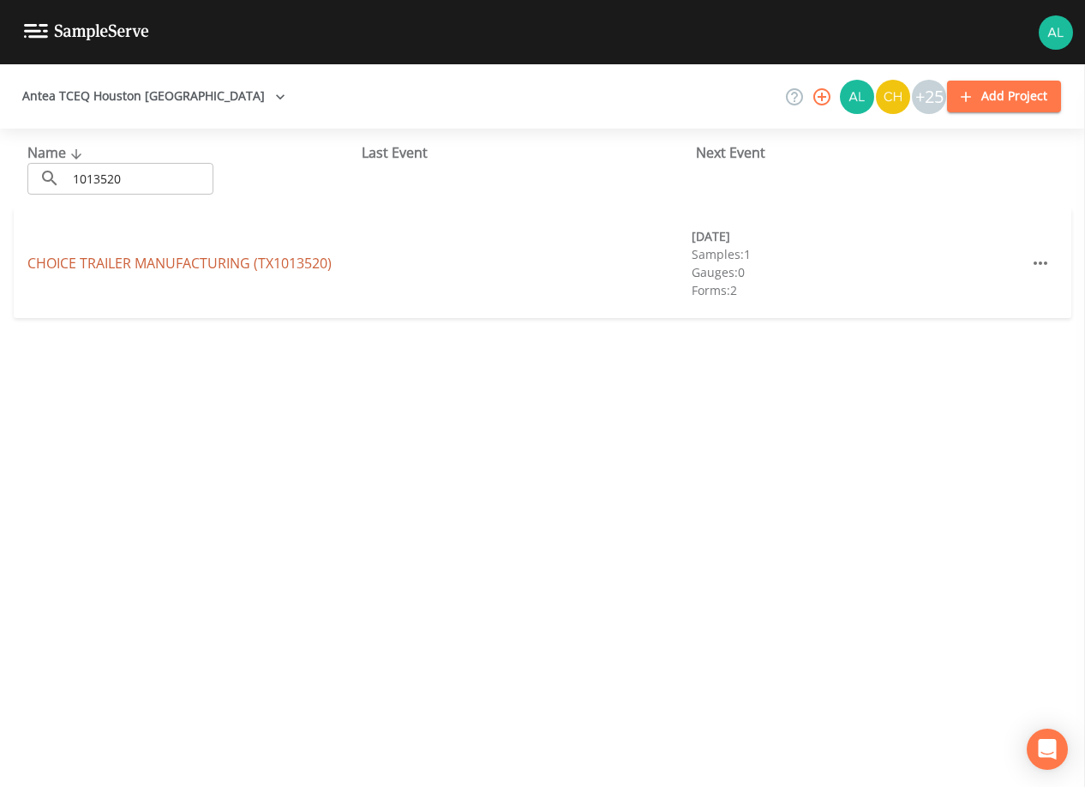
click at [120, 260] on link "CHOICE TRAILER MANUFACTURING (TX1013520)" at bounding box center [179, 263] width 304 height 19
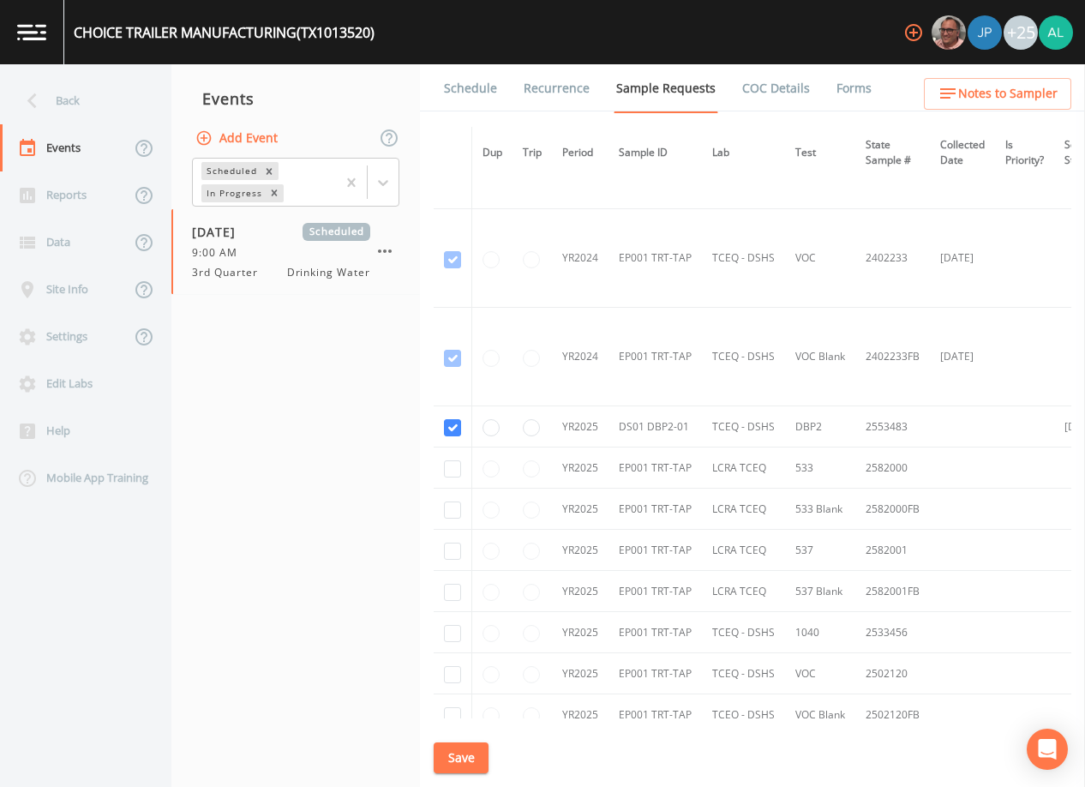
scroll to position [326, 0]
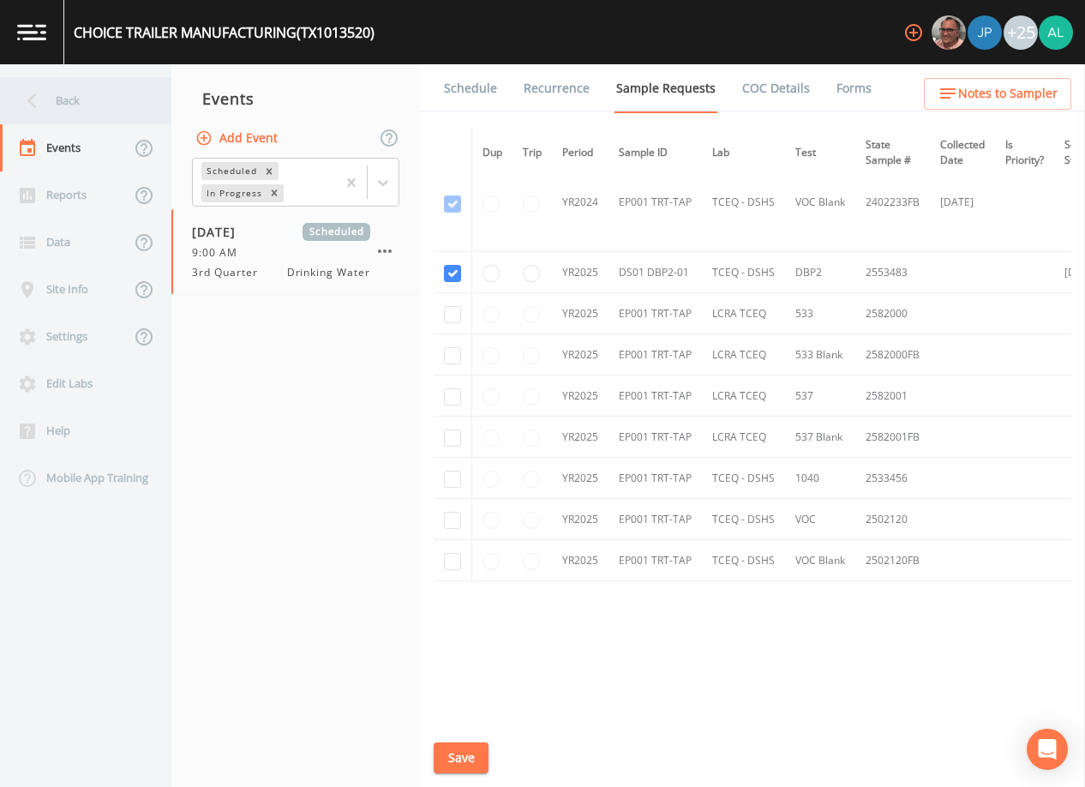
click at [129, 93] on div "Back" at bounding box center [77, 100] width 154 height 47
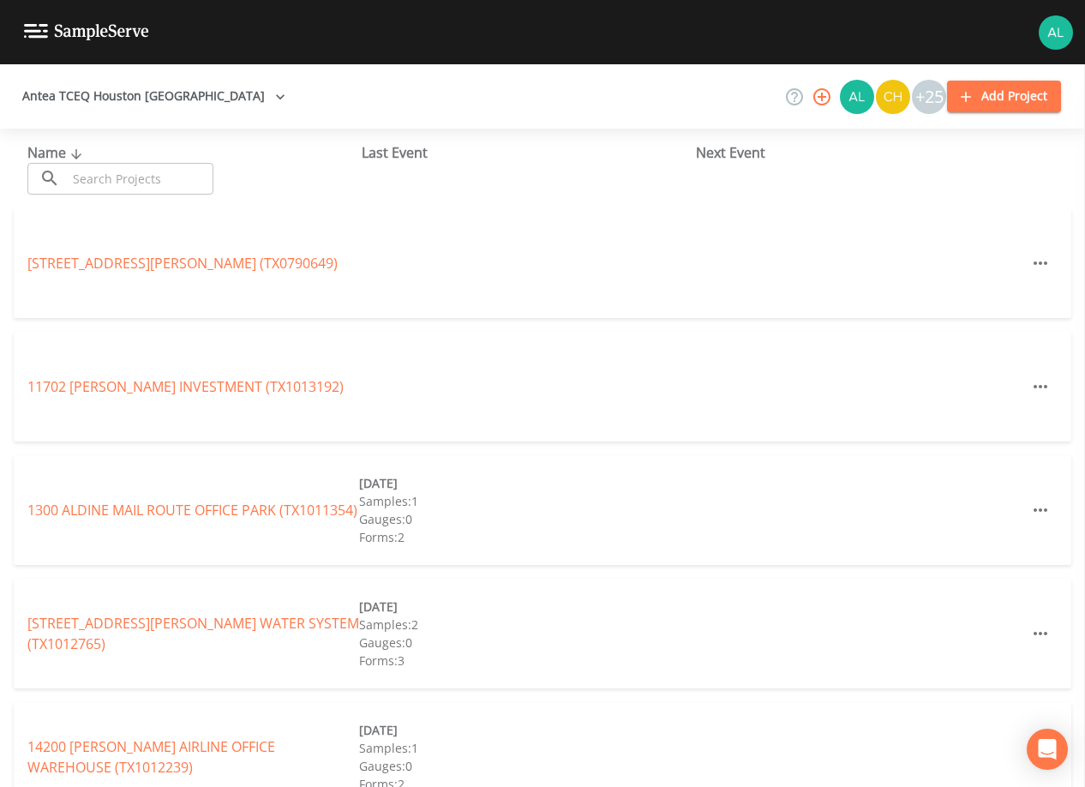
click at [173, 195] on div "Name ​ ​ Last Event Next Event" at bounding box center [542, 169] width 1085 height 80
click at [175, 174] on input "text" at bounding box center [140, 179] width 147 height 32
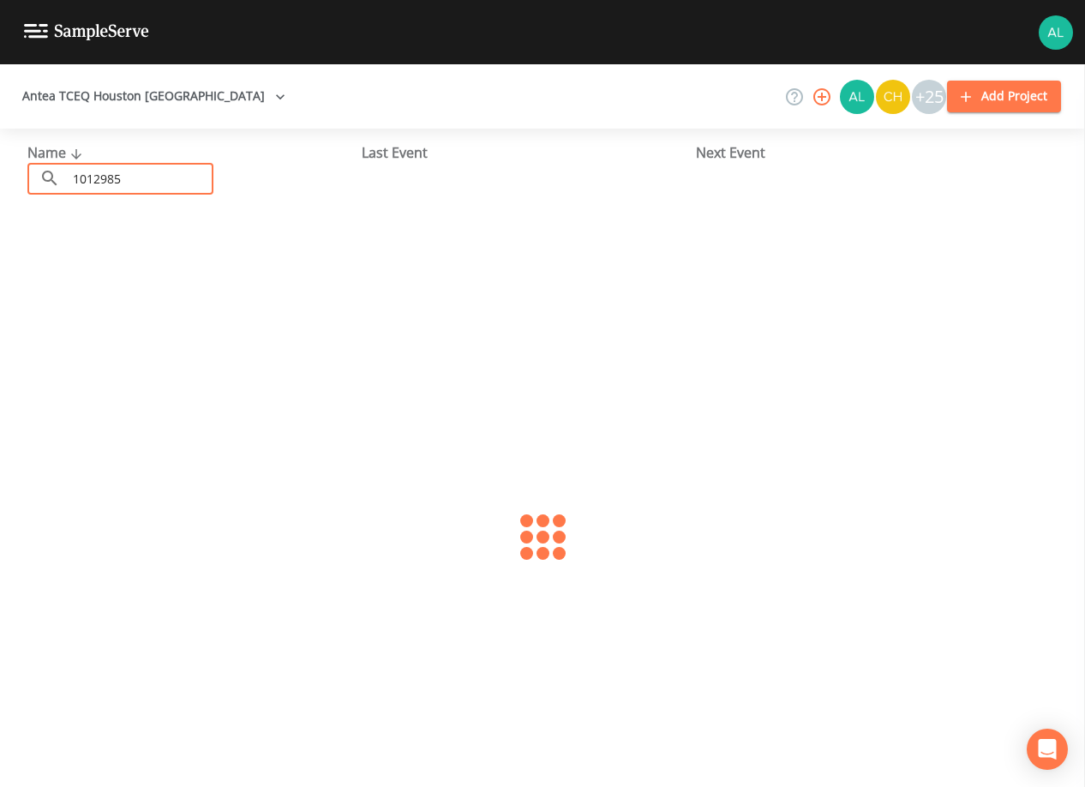
type input "1012985"
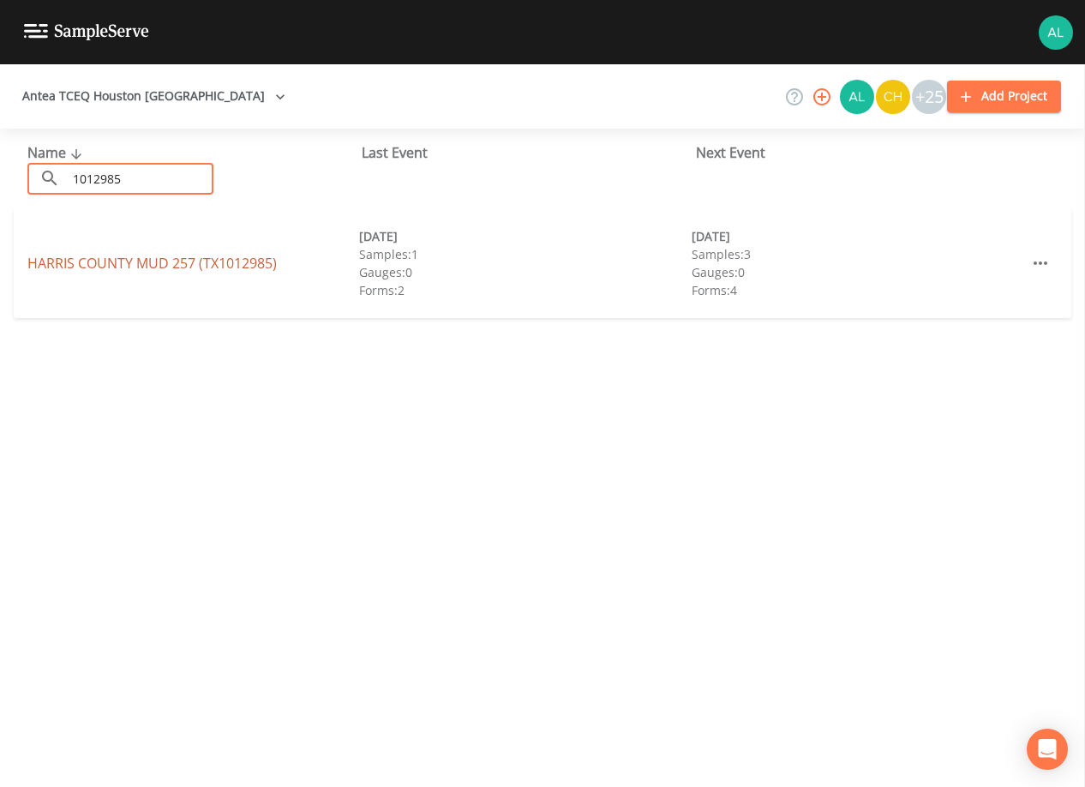
click at [95, 271] on link "[GEOGRAPHIC_DATA] 257 (TX1012985)" at bounding box center [151, 263] width 249 height 19
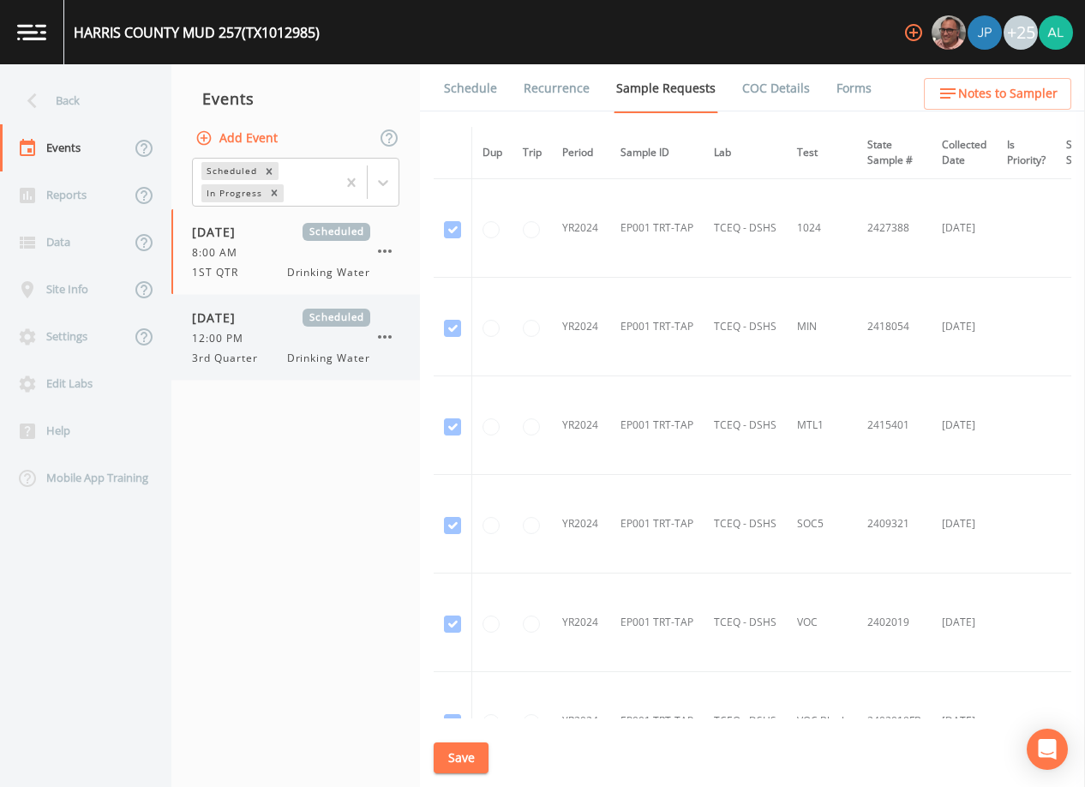
click at [301, 361] on span "Drinking Water" at bounding box center [328, 357] width 83 height 15
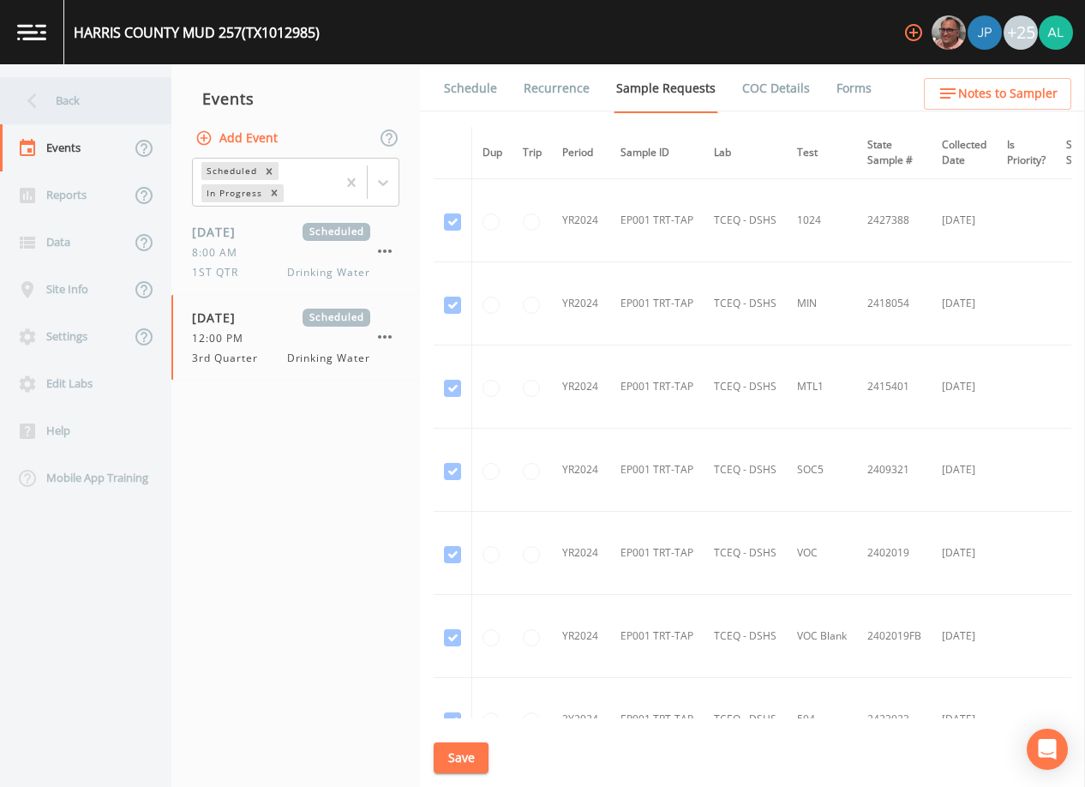
click at [106, 88] on div "Back" at bounding box center [77, 100] width 154 height 47
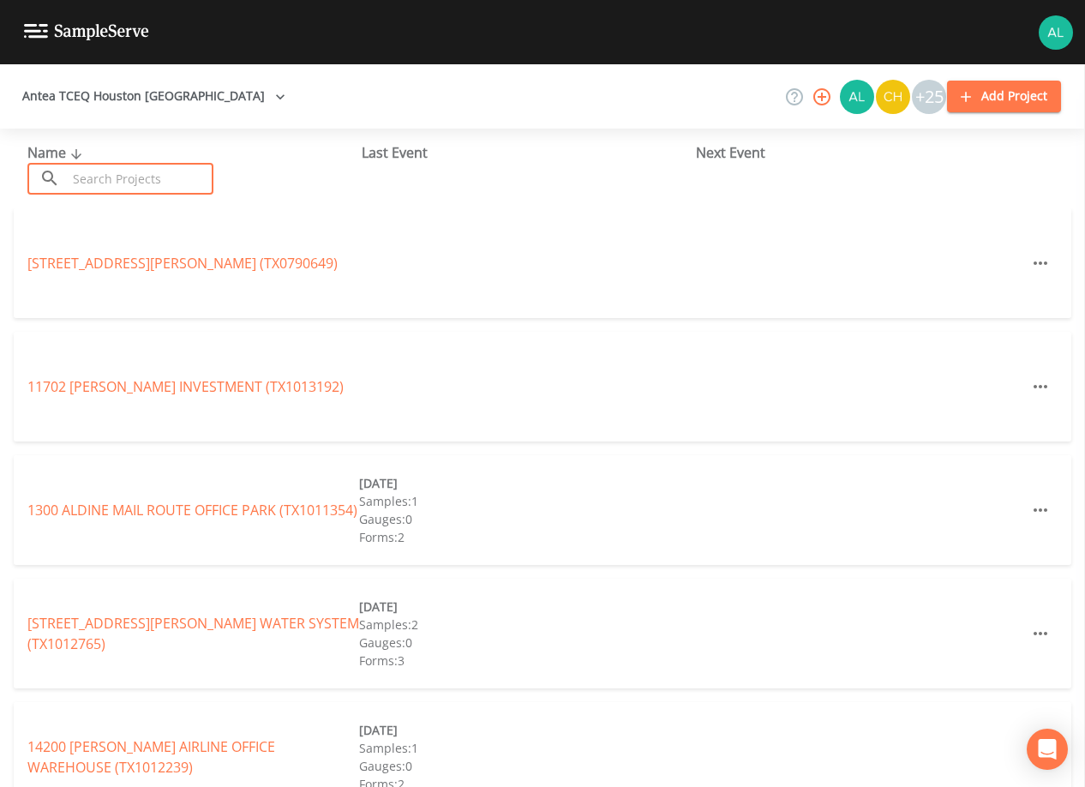
click at [151, 183] on input "text" at bounding box center [140, 179] width 147 height 32
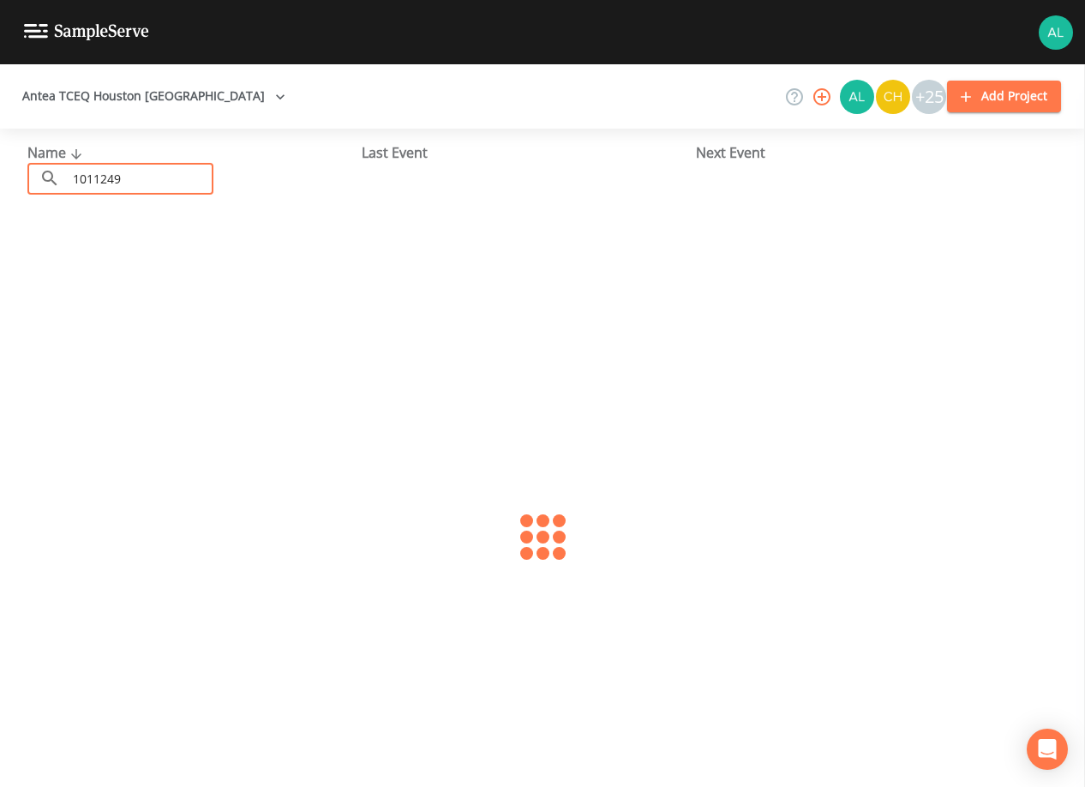
type input "1011249"
click at [159, 273] on div "[PERSON_NAME][GEOGRAPHIC_DATA] (TX1011249) [DATE] Samples: 4 Gauges: 0 Forms: 5" at bounding box center [542, 263] width 1057 height 110
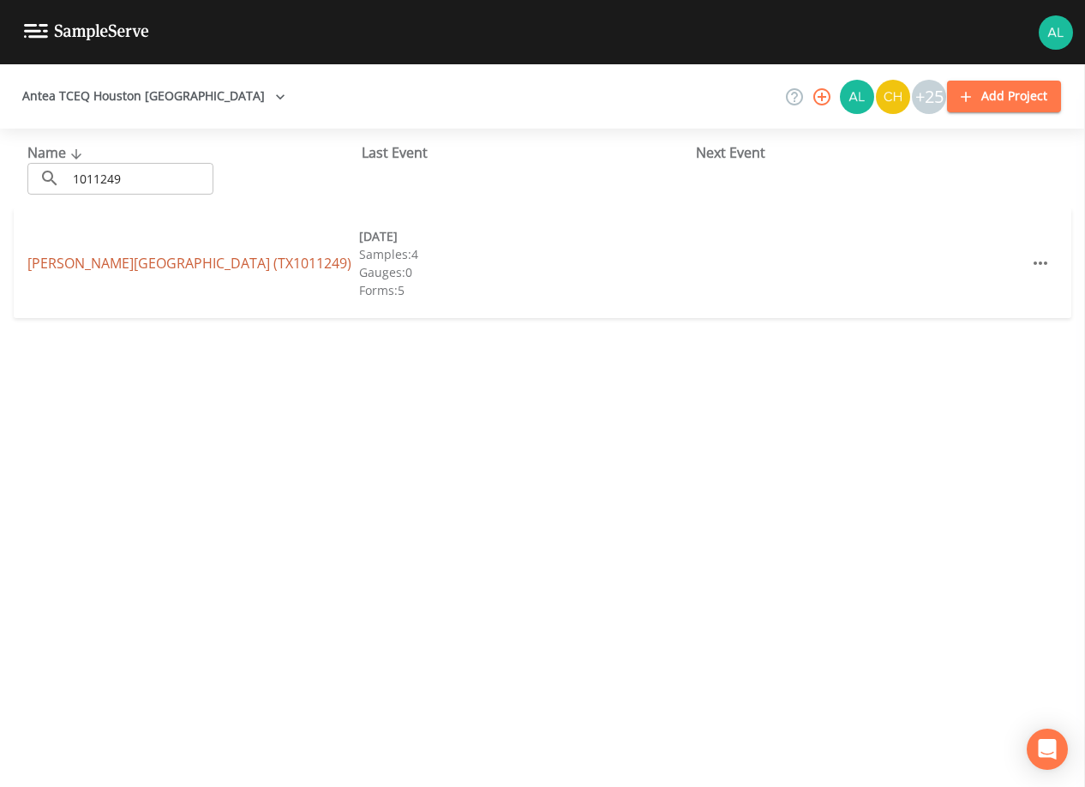
click at [164, 270] on link "[PERSON_NAME][GEOGRAPHIC_DATA] (TX1011249)" at bounding box center [189, 263] width 324 height 19
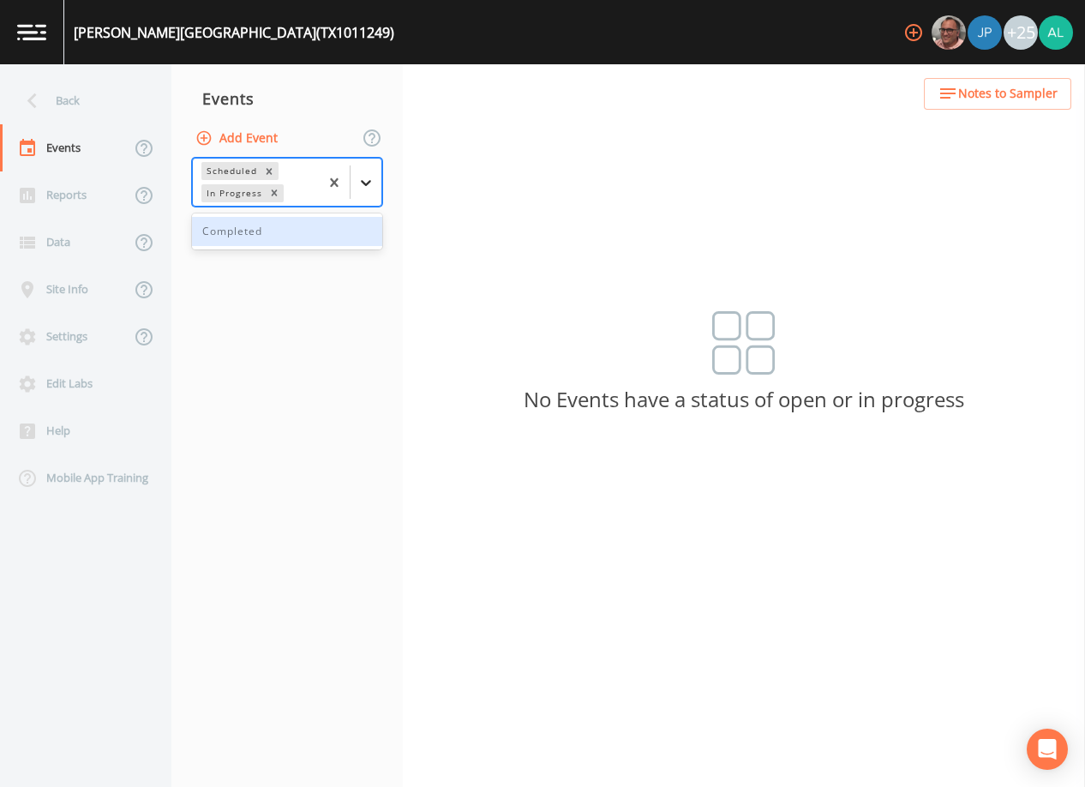
click at [358, 179] on icon at bounding box center [365, 182] width 17 height 17
click at [295, 217] on div "Completed" at bounding box center [287, 231] width 190 height 29
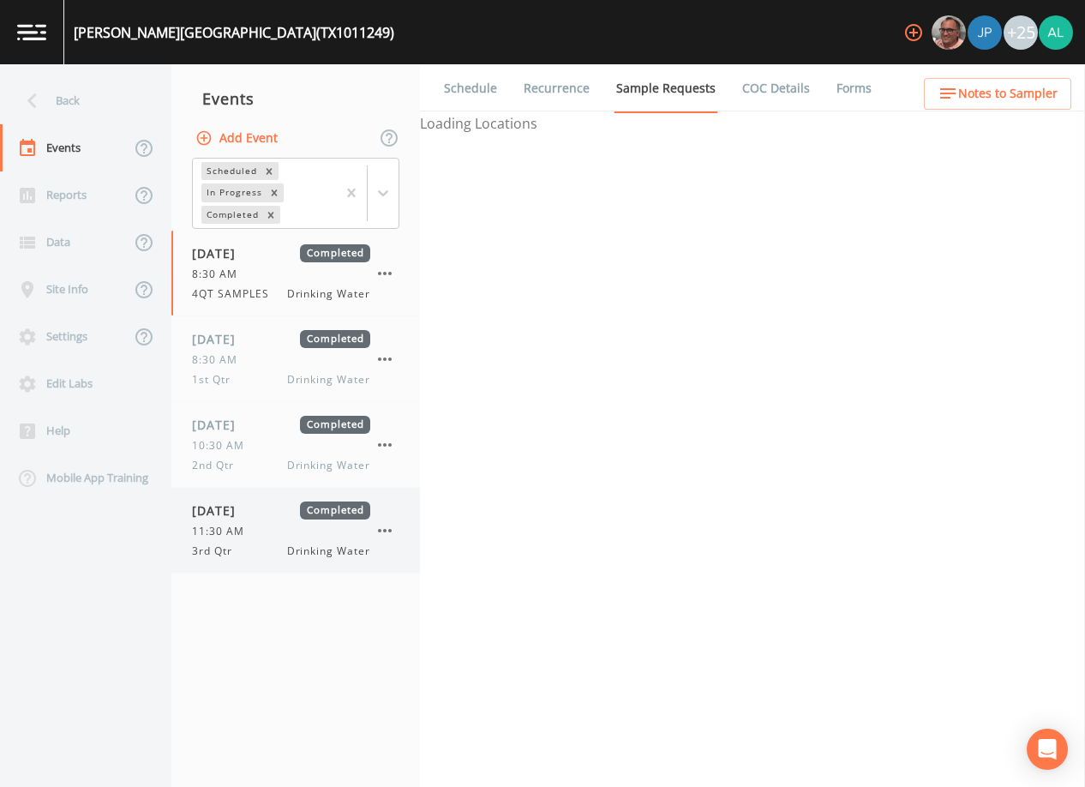
click at [248, 518] on span "[DATE]" at bounding box center [220, 510] width 56 height 18
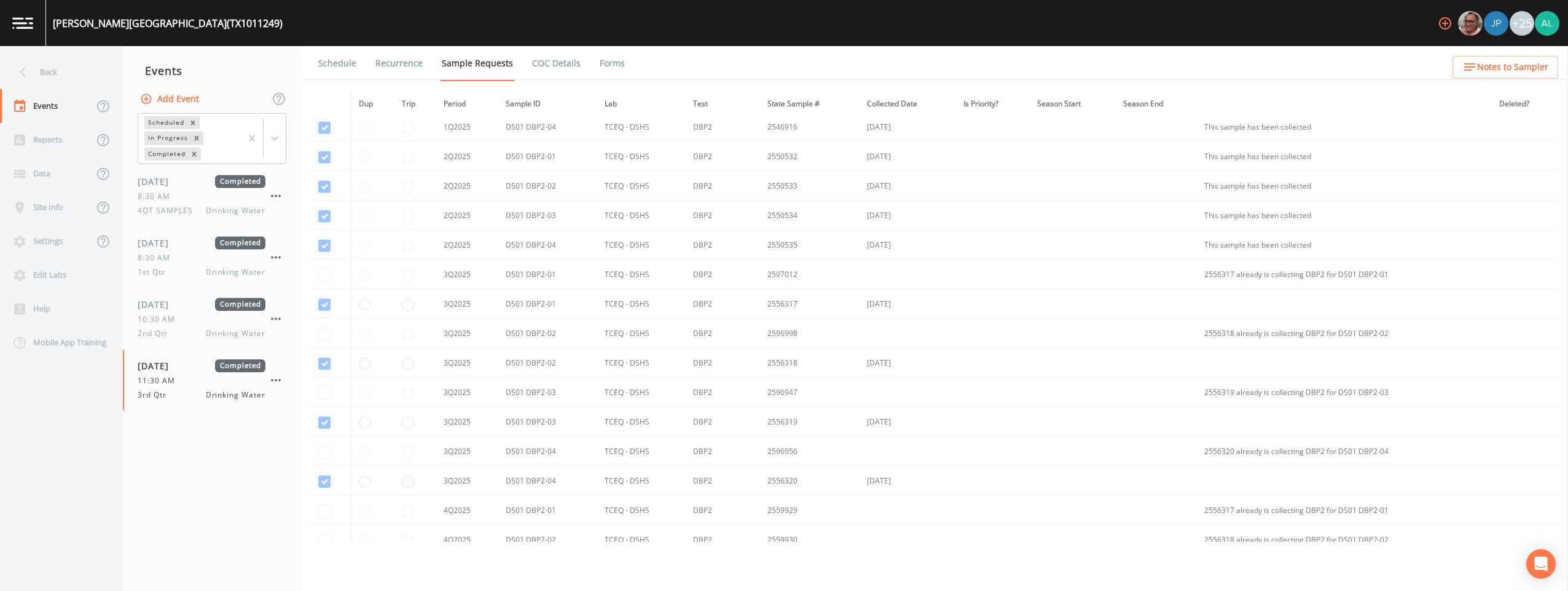
scroll to position [1141, 0]
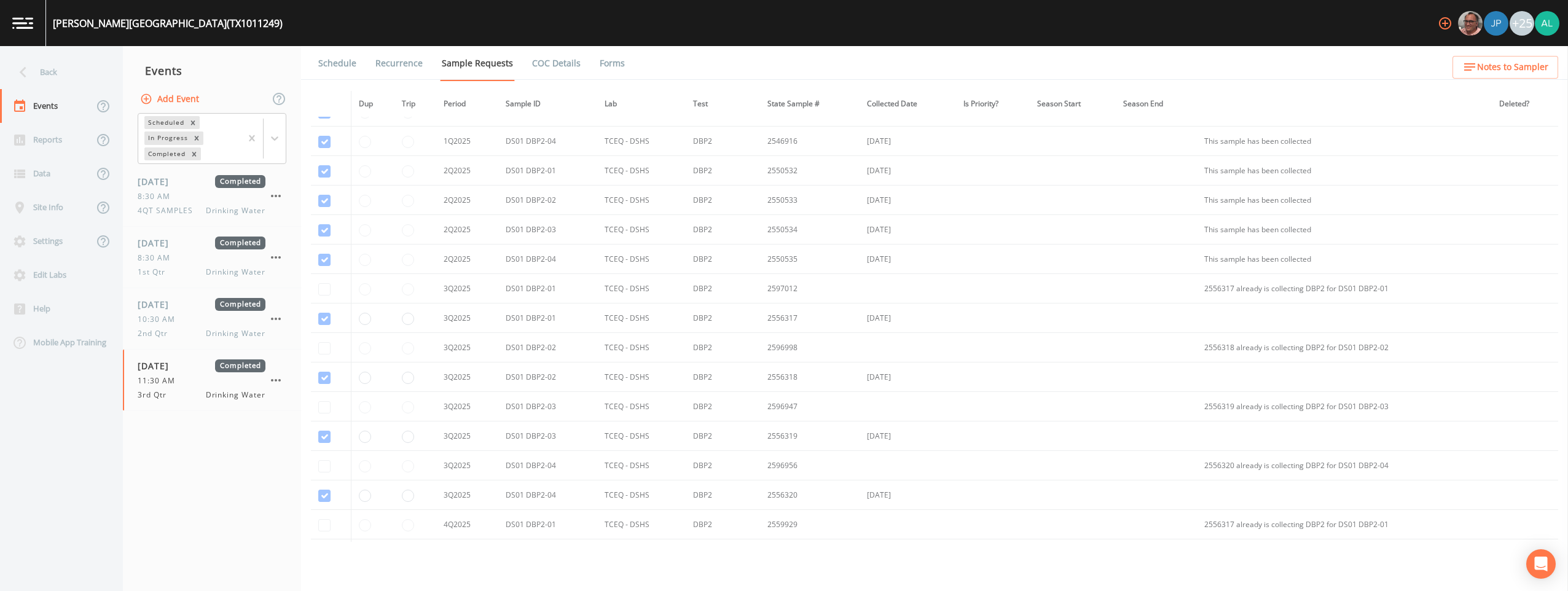
click at [328, 463] on td at bounding box center [331, 465] width 41 height 29
click at [192, 98] on button "Add Event" at bounding box center [171, 100] width 67 height 23
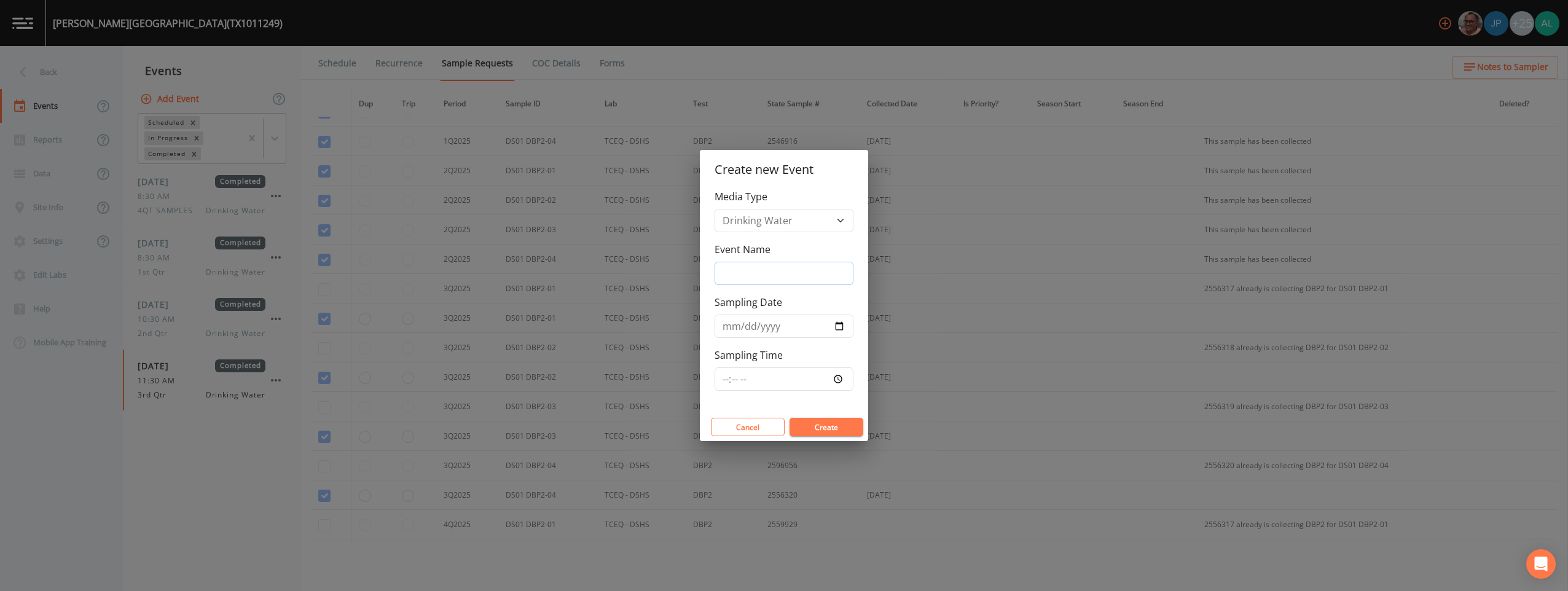
click at [773, 283] on input "Event Name" at bounding box center [784, 273] width 139 height 24
type input "3rd Quarter"
type input "[DATE]"
click at [777, 434] on button "Create" at bounding box center [826, 427] width 74 height 19
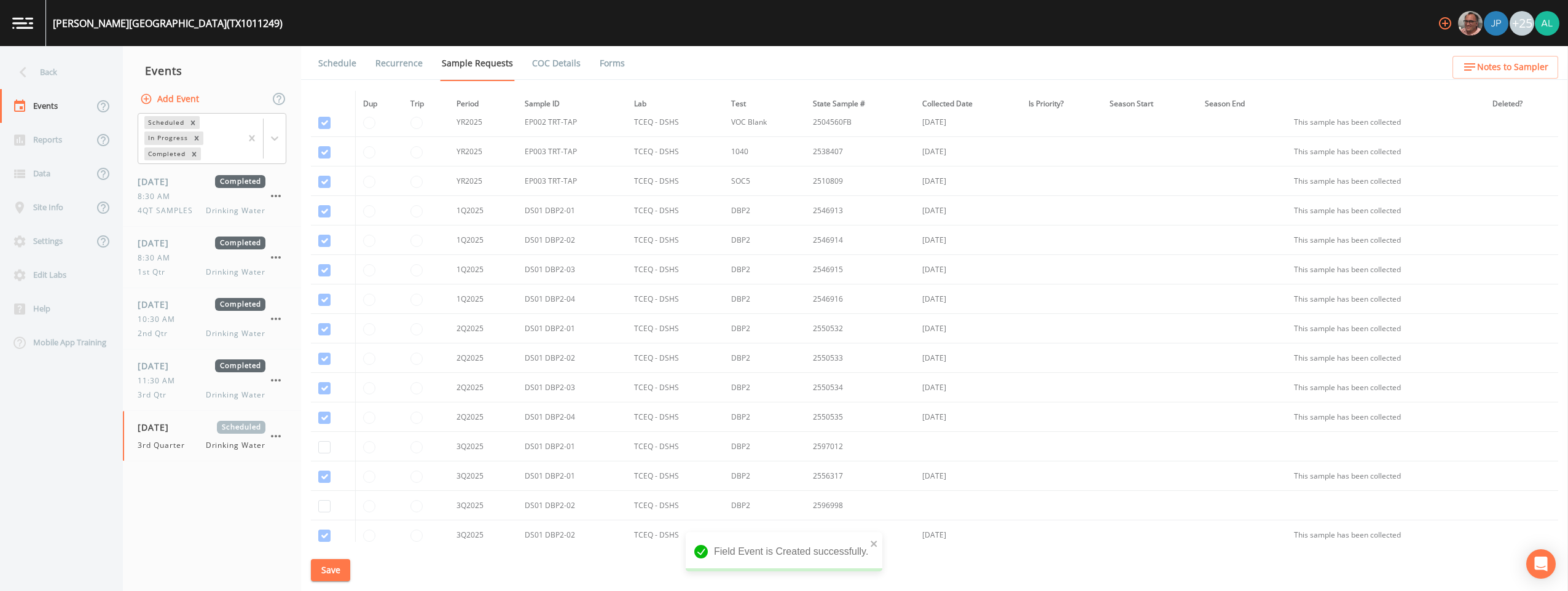
scroll to position [1325, 0]
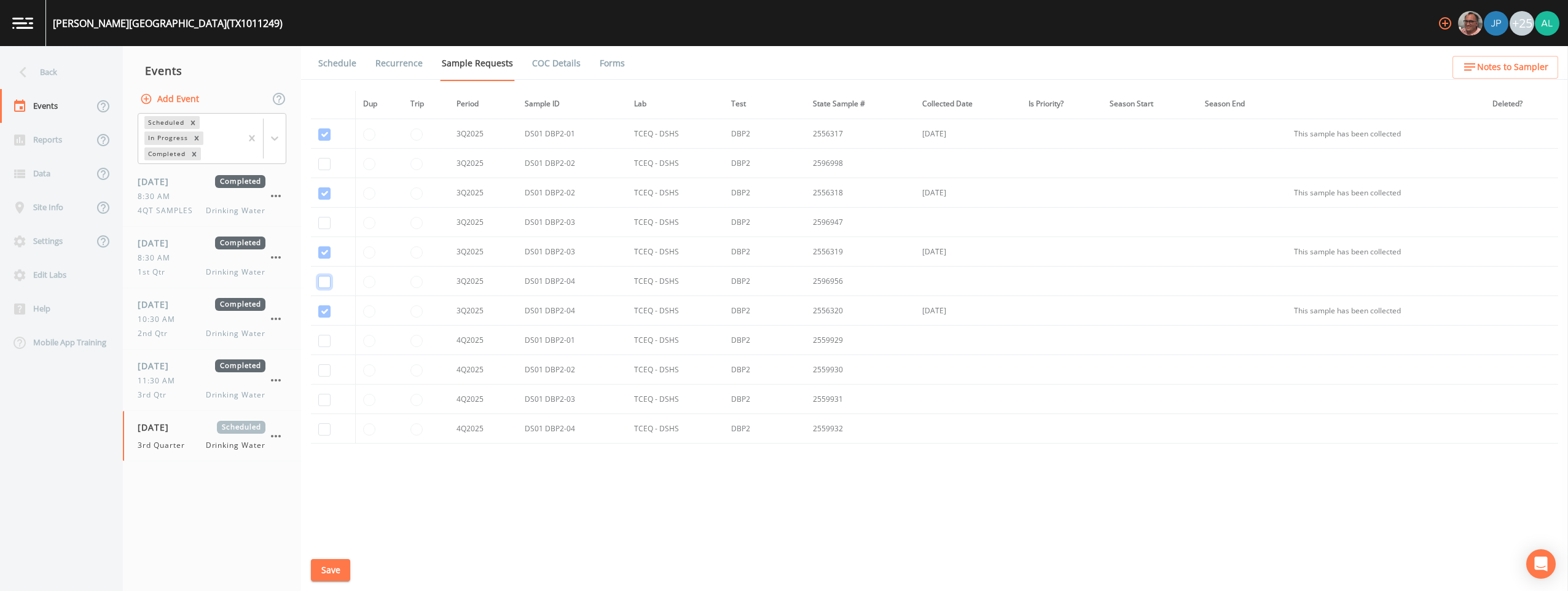
click at [330, 285] on input "checkbox" at bounding box center [324, 282] width 12 height 12
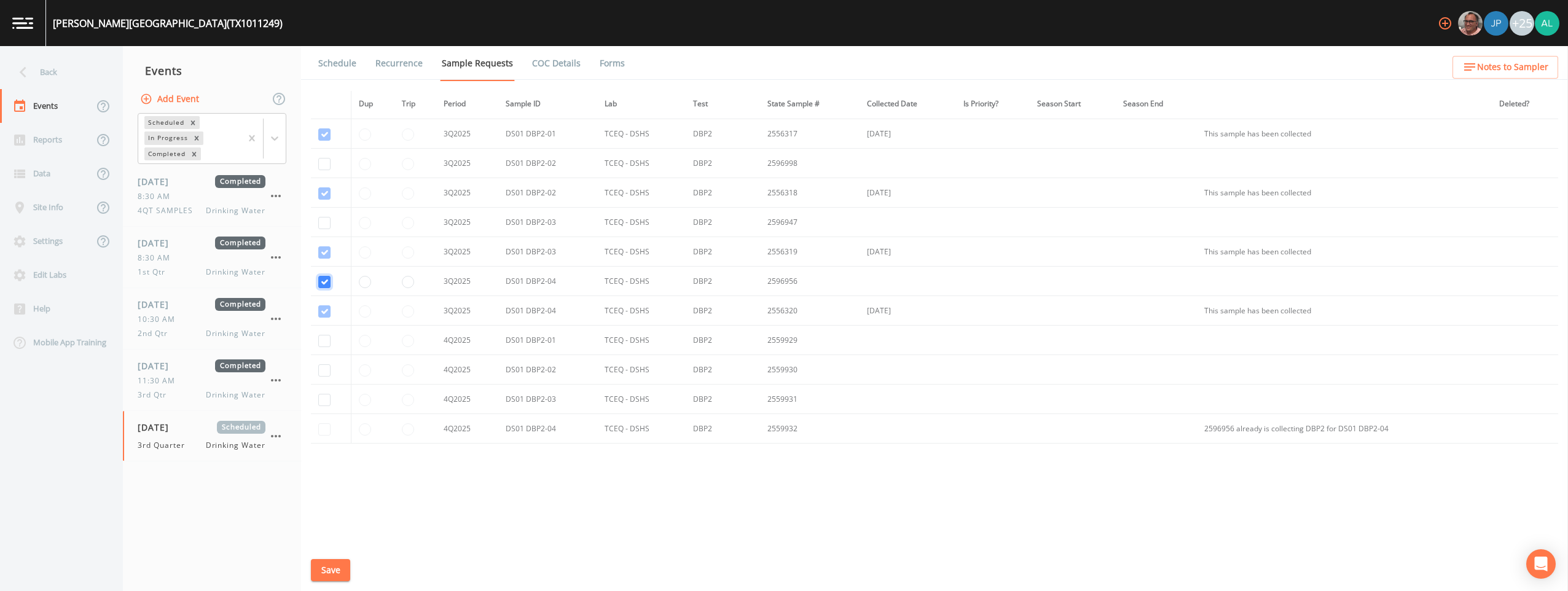
click at [330, 285] on input "checkbox" at bounding box center [324, 282] width 12 height 12
checkbox input "false"
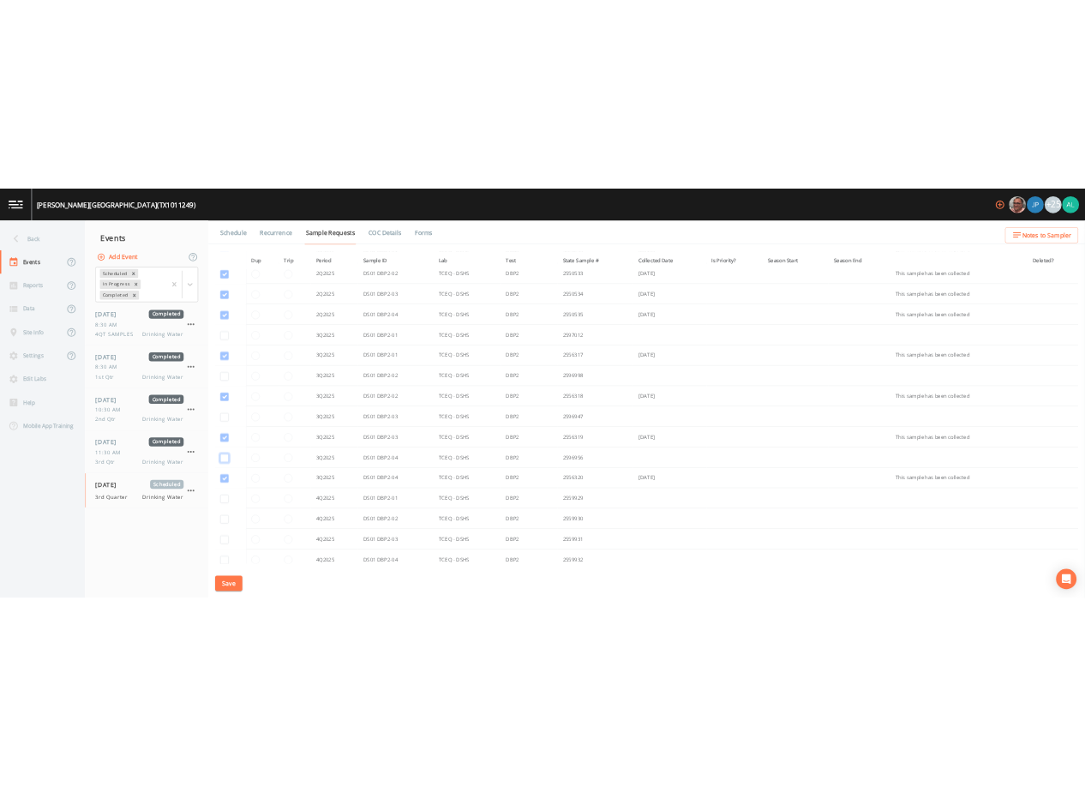
scroll to position [1677, 0]
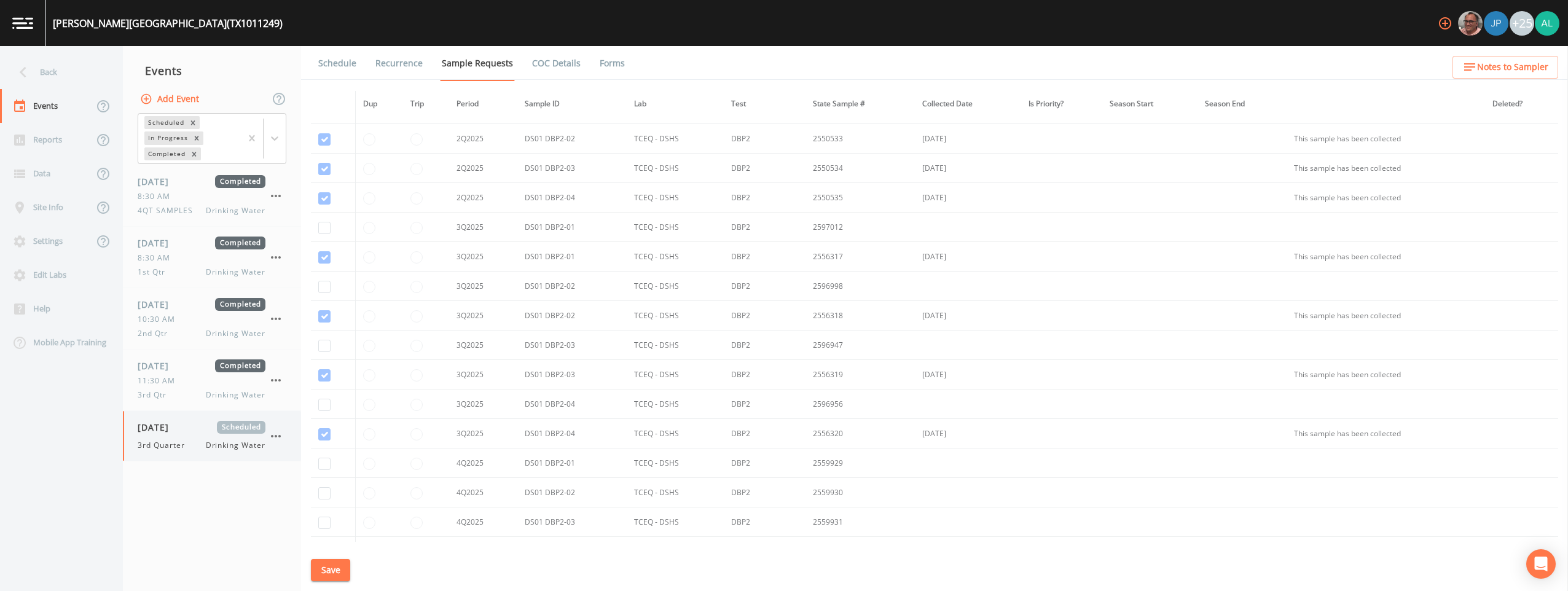
click at [280, 420] on div "[DATE] Scheduled 3rd Quarter Drinking Water" at bounding box center [212, 435] width 179 height 49
click at [280, 436] on icon "button" at bounding box center [276, 436] width 10 height 2
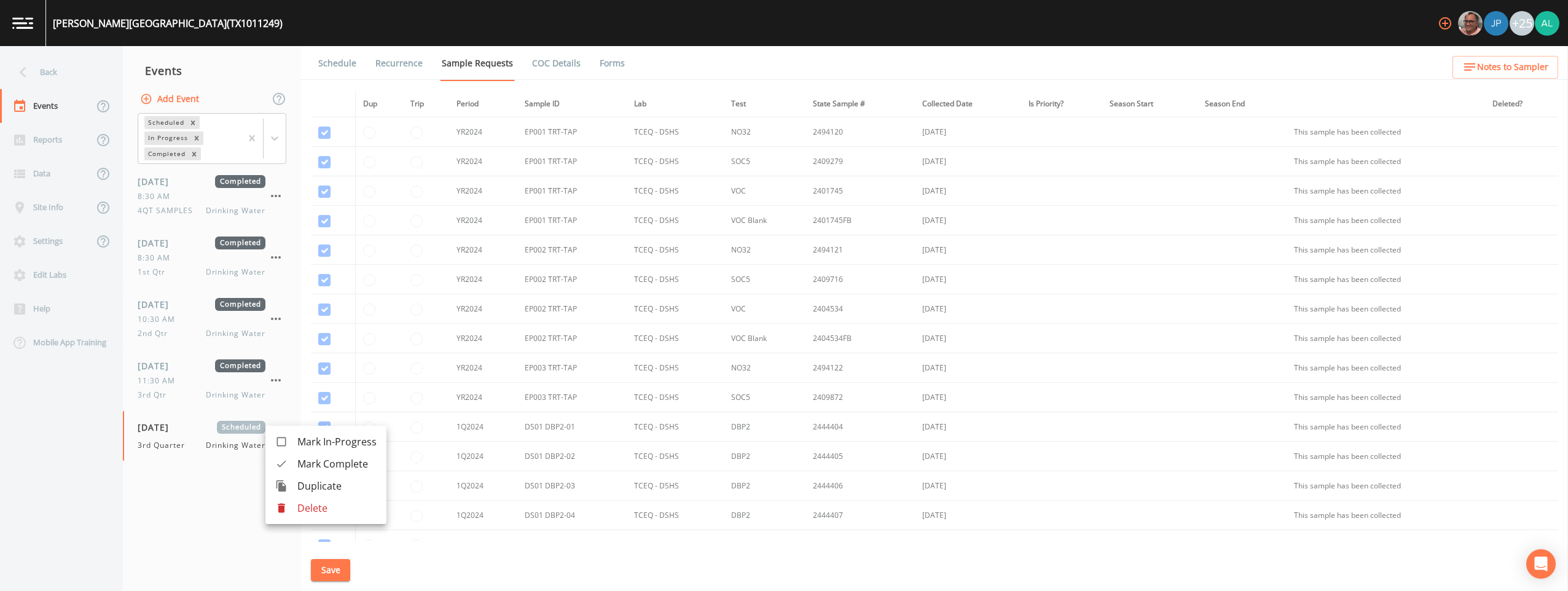
click at [323, 520] on ul "Mark In-Progress [PERSON_NAME] Complete Duplicate Delete" at bounding box center [326, 475] width 121 height 98
click at [323, 509] on p "Delete" at bounding box center [337, 508] width 80 height 15
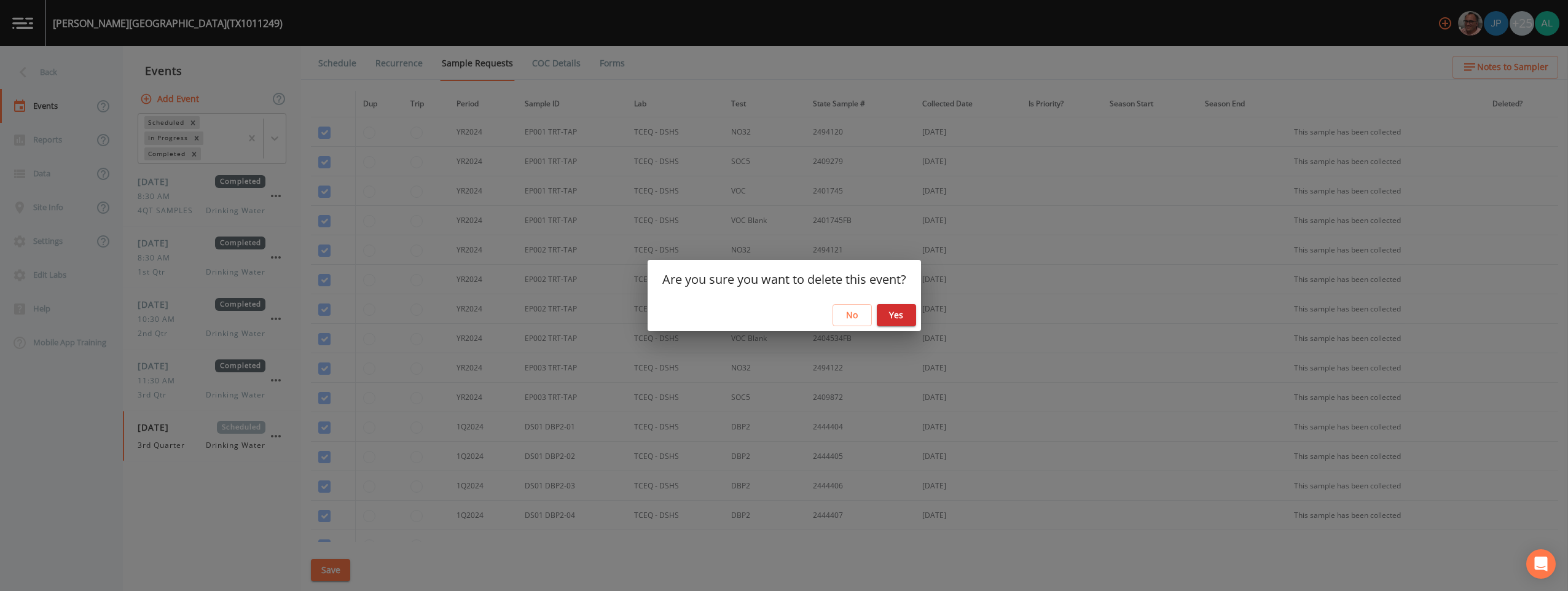
click at [777, 310] on button "Yes" at bounding box center [896, 316] width 39 height 23
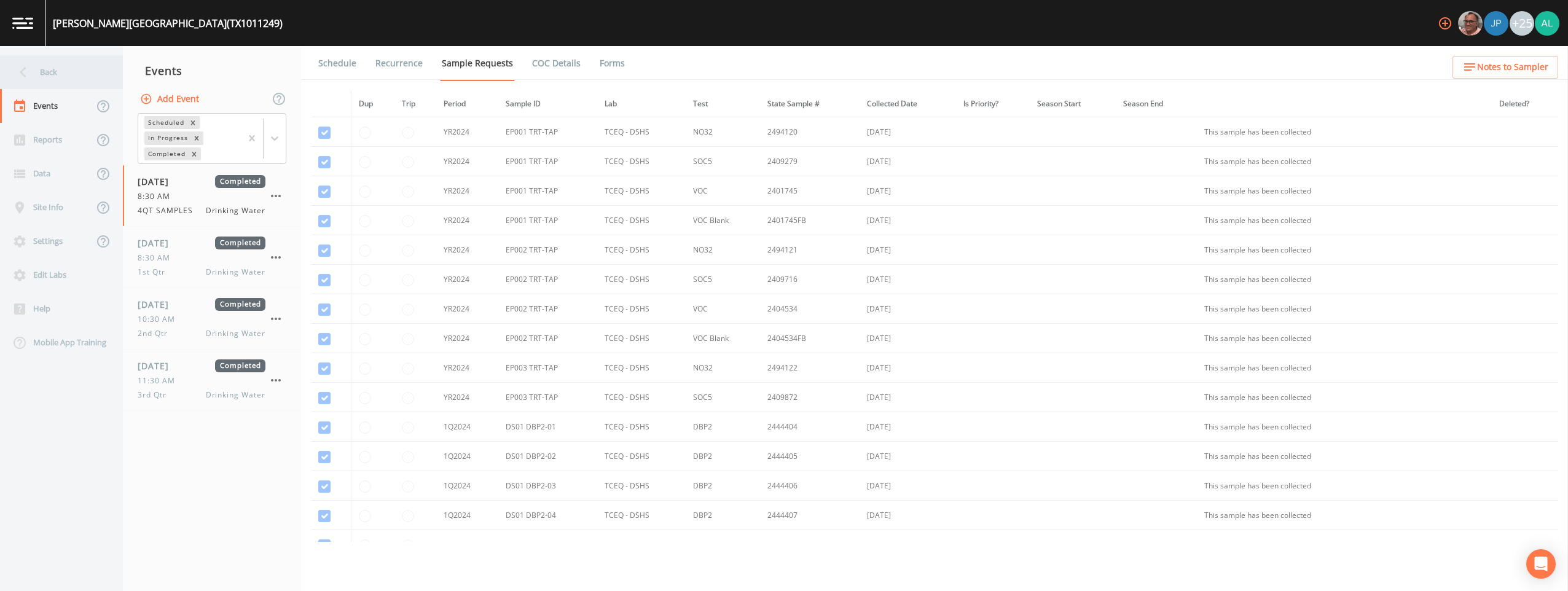
click at [78, 75] on div "Back" at bounding box center [55, 72] width 110 height 34
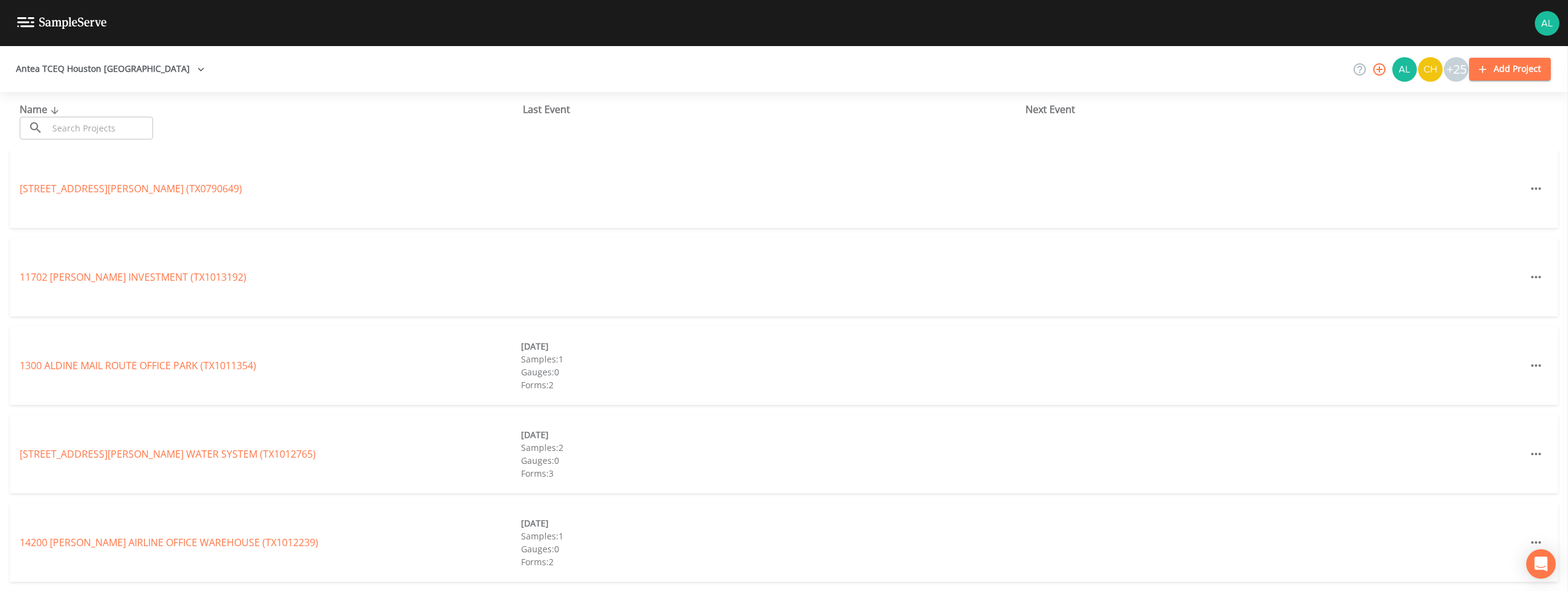
click at [79, 136] on input "text" at bounding box center [100, 128] width 105 height 23
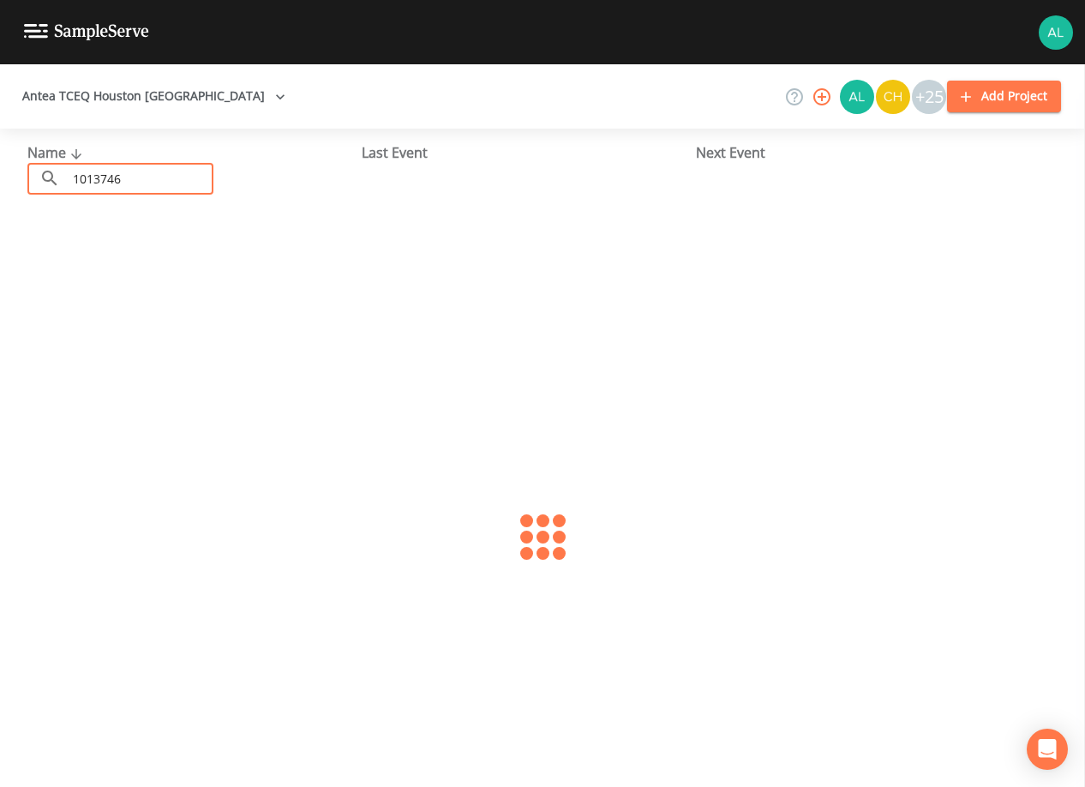
type input "1013746"
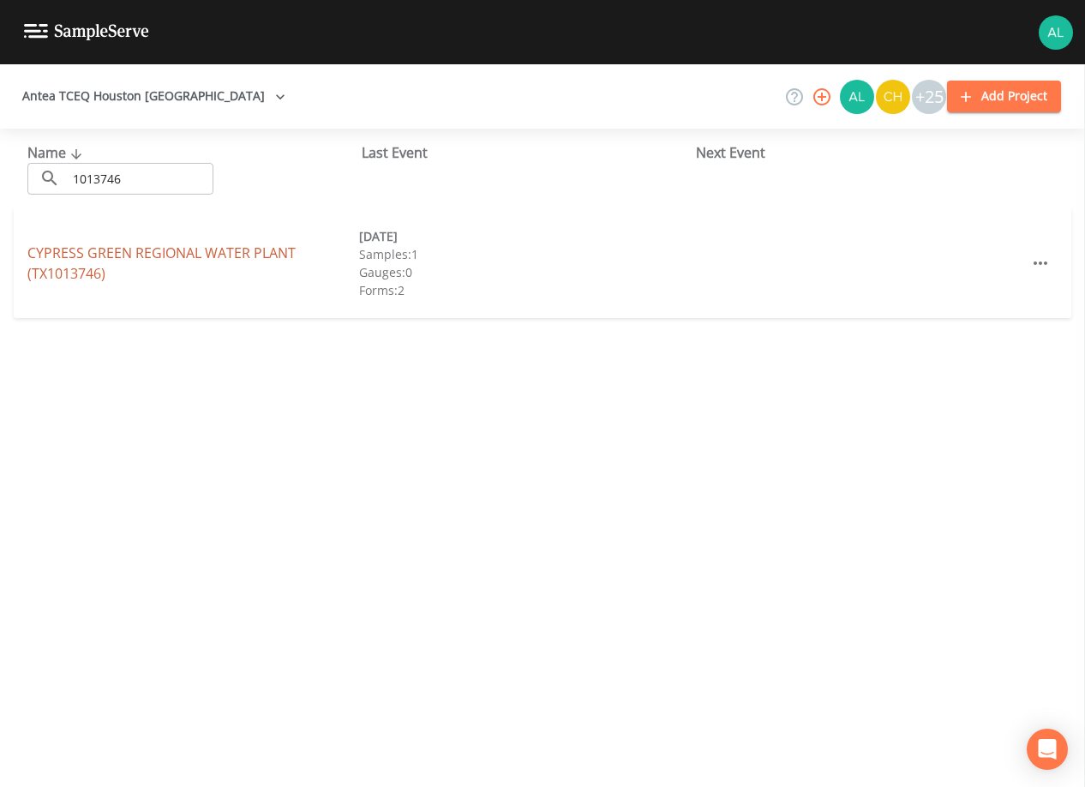
click at [87, 249] on link "[GEOGRAPHIC_DATA] PLANT (TX1013746)" at bounding box center [161, 262] width 268 height 39
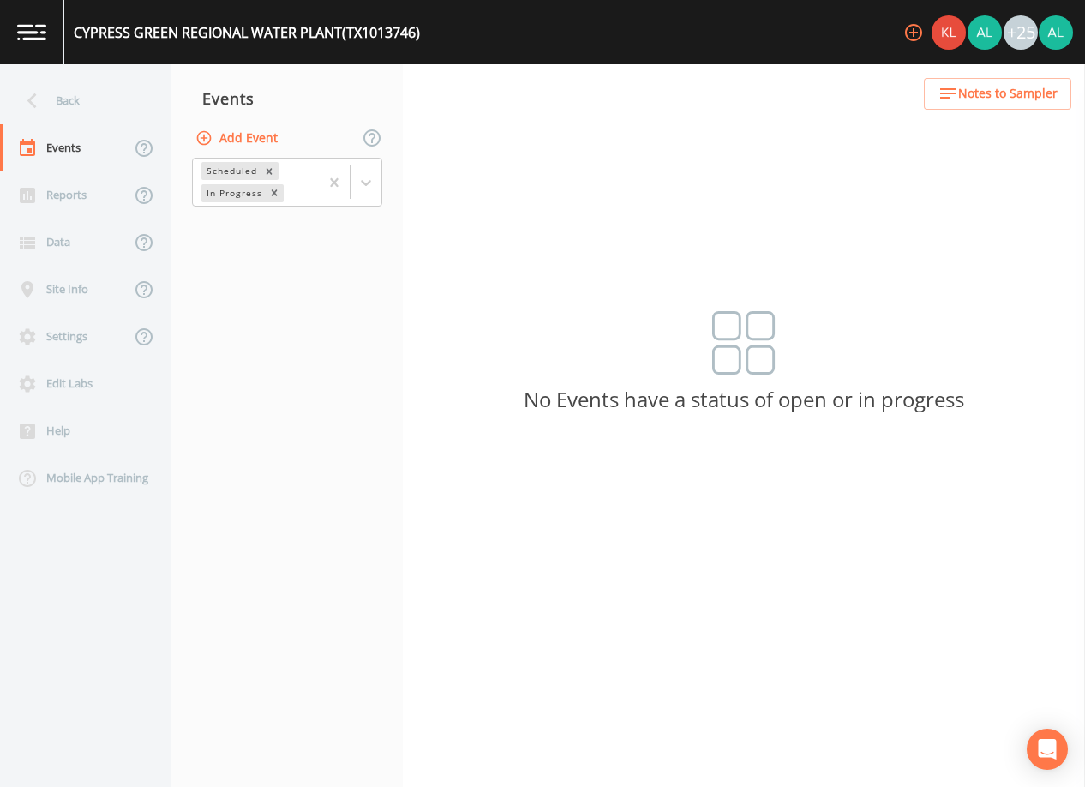
click at [255, 136] on button "Add Event" at bounding box center [238, 139] width 93 height 32
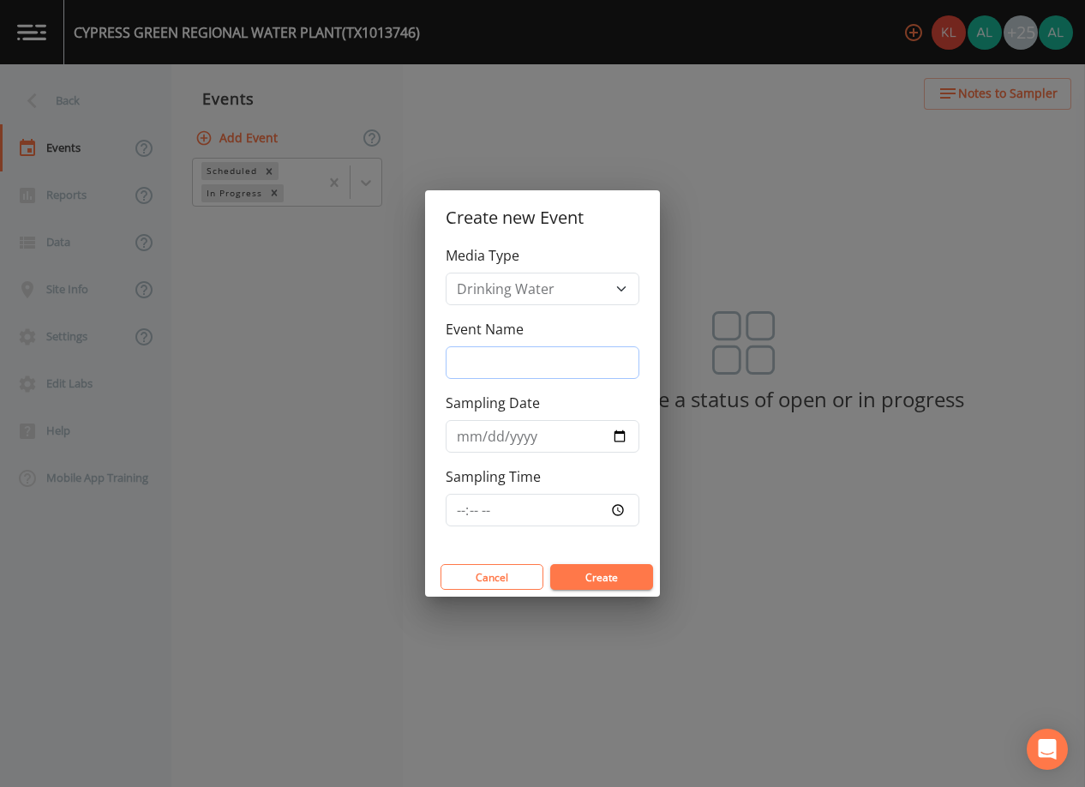
click at [541, 374] on input "Event Name" at bounding box center [543, 362] width 194 height 33
type input "3rd Quarter"
type input "[DATE]"
click at [600, 584] on button "Create" at bounding box center [601, 577] width 103 height 26
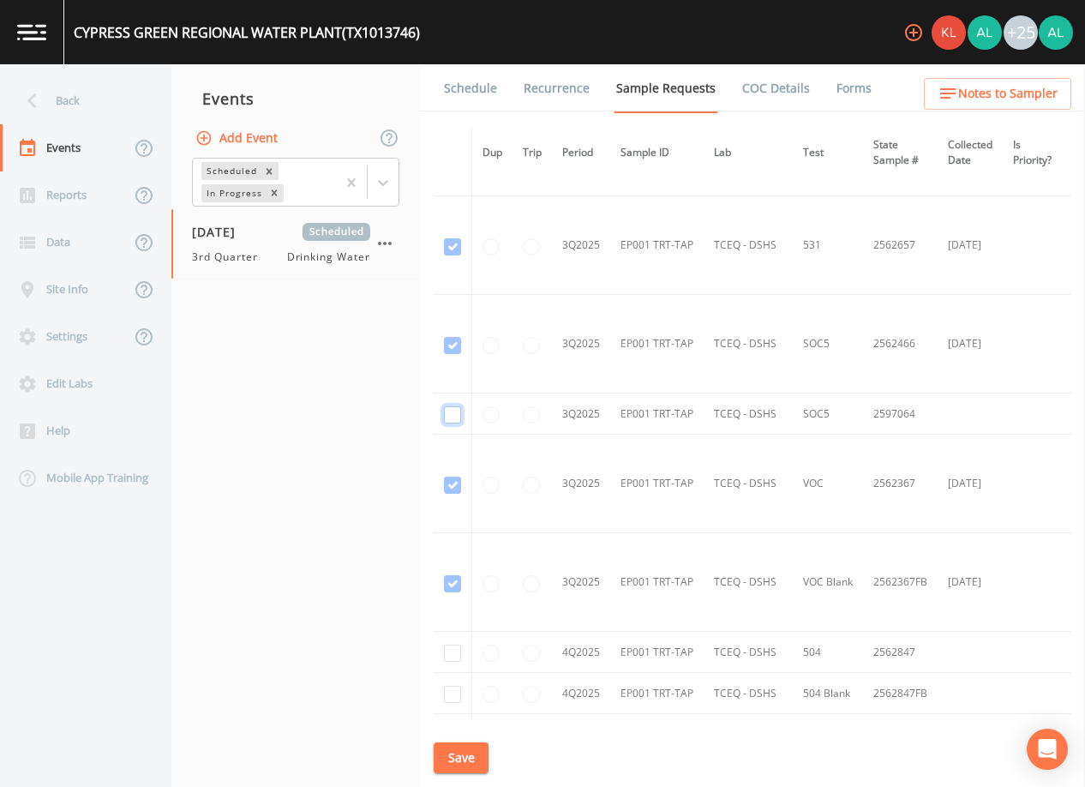
click at [448, 412] on input "checkbox" at bounding box center [452, 414] width 17 height 17
checkbox input "true"
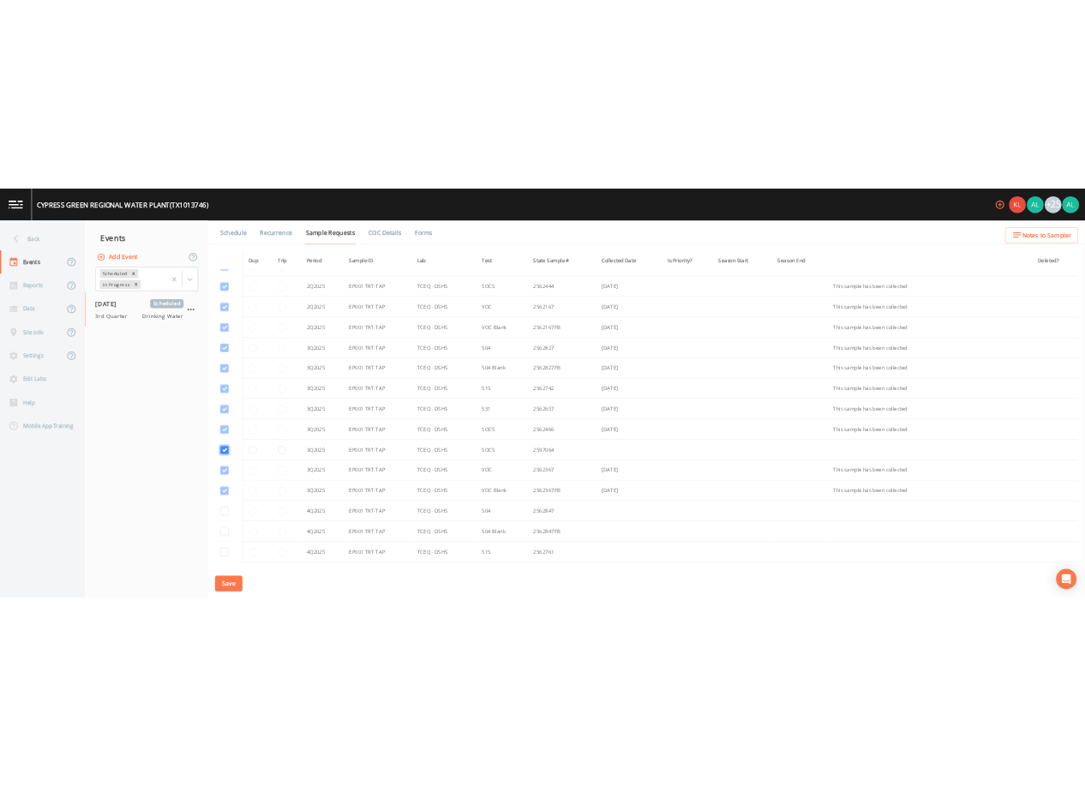
scroll to position [981, 0]
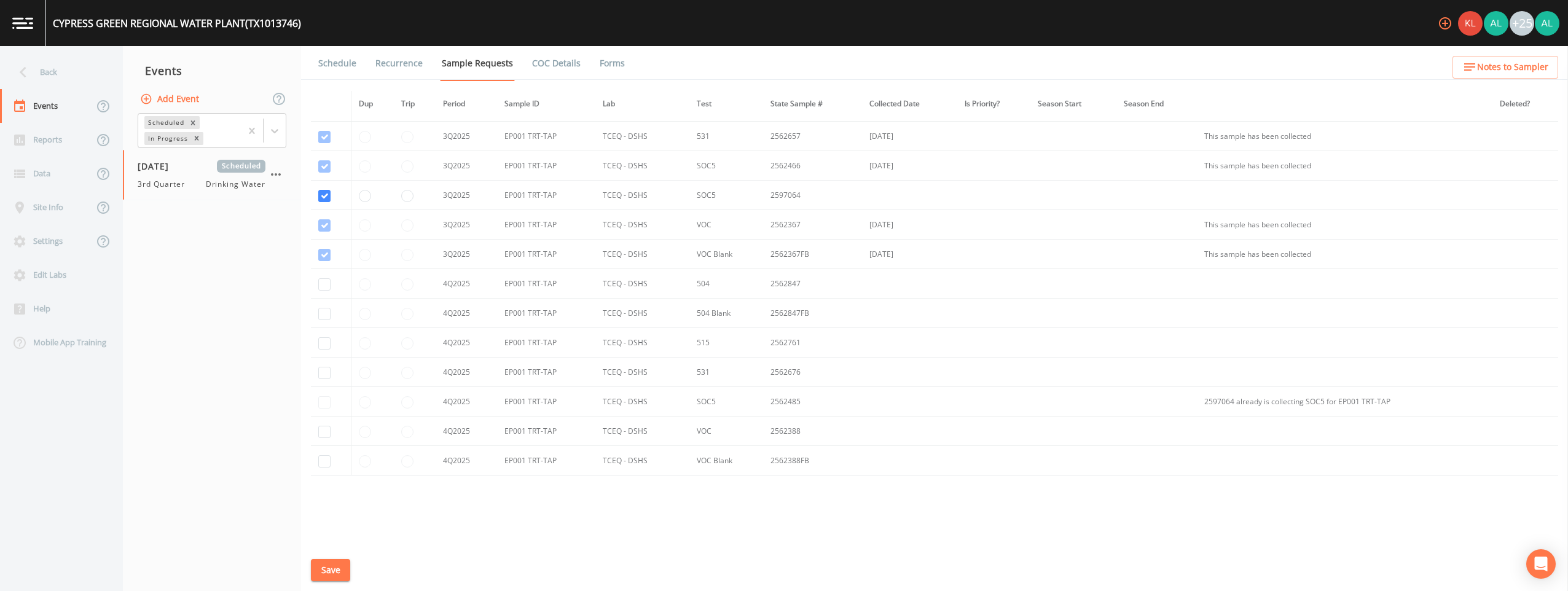
click at [324, 564] on button "Save" at bounding box center [331, 571] width 39 height 23
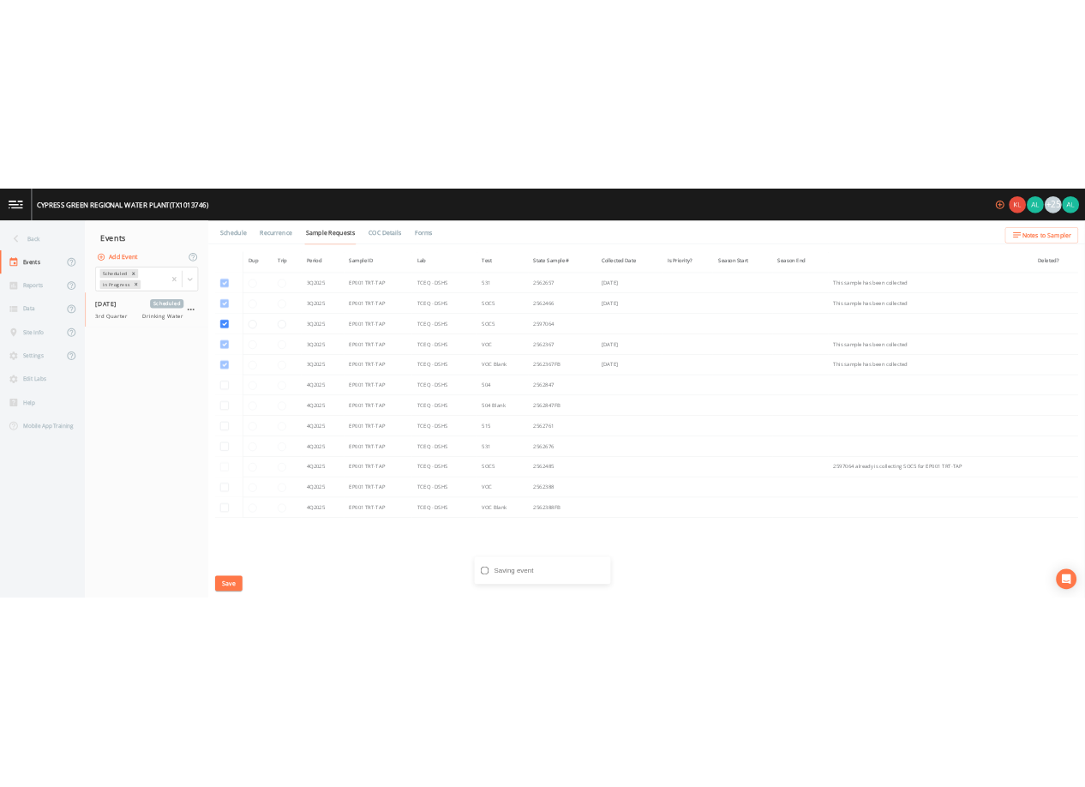
scroll to position [1920, 0]
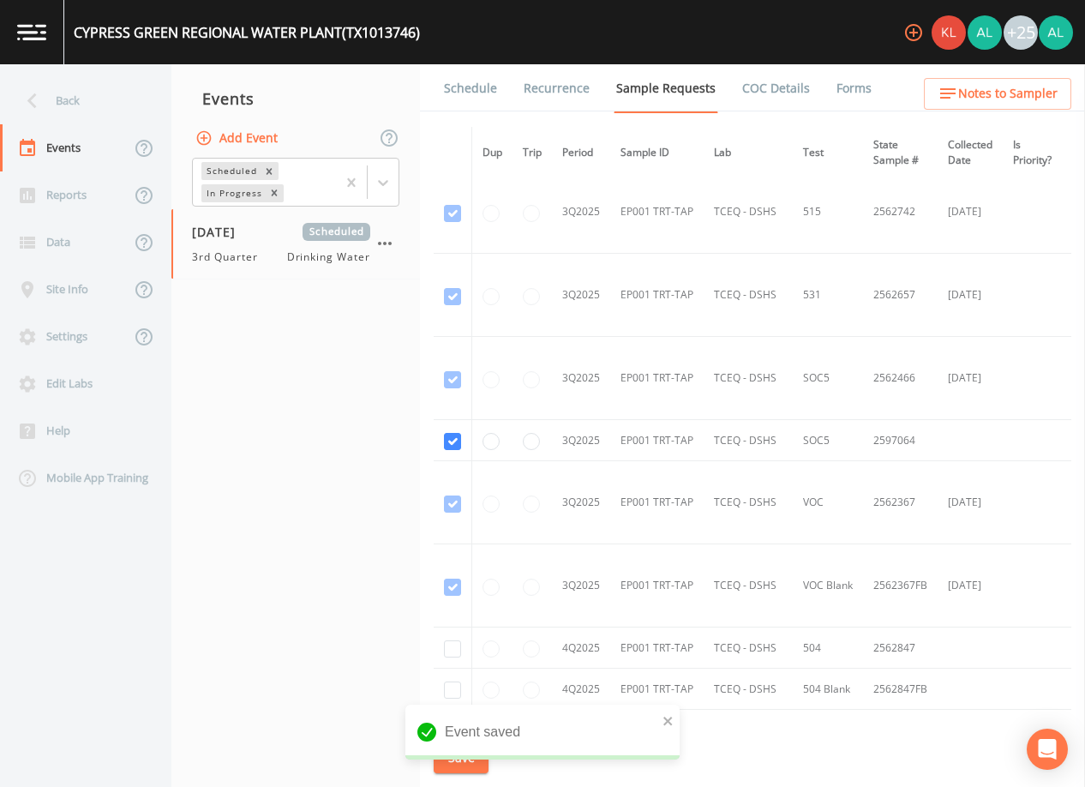
click at [398, 517] on nav "Events Add Event Scheduled In Progress [DATE] Scheduled 3rd Quarter Drinking Wa…" at bounding box center [295, 425] width 249 height 722
click at [669, 720] on icon "close" at bounding box center [667, 720] width 9 height 9
click at [490, 762] on div "Schedule Recurrence Sample Requests COC Details Forms Dup Trip Period Sample ID…" at bounding box center [752, 425] width 665 height 722
click at [482, 764] on button "Save" at bounding box center [461, 758] width 55 height 32
click at [43, 95] on icon at bounding box center [32, 101] width 30 height 30
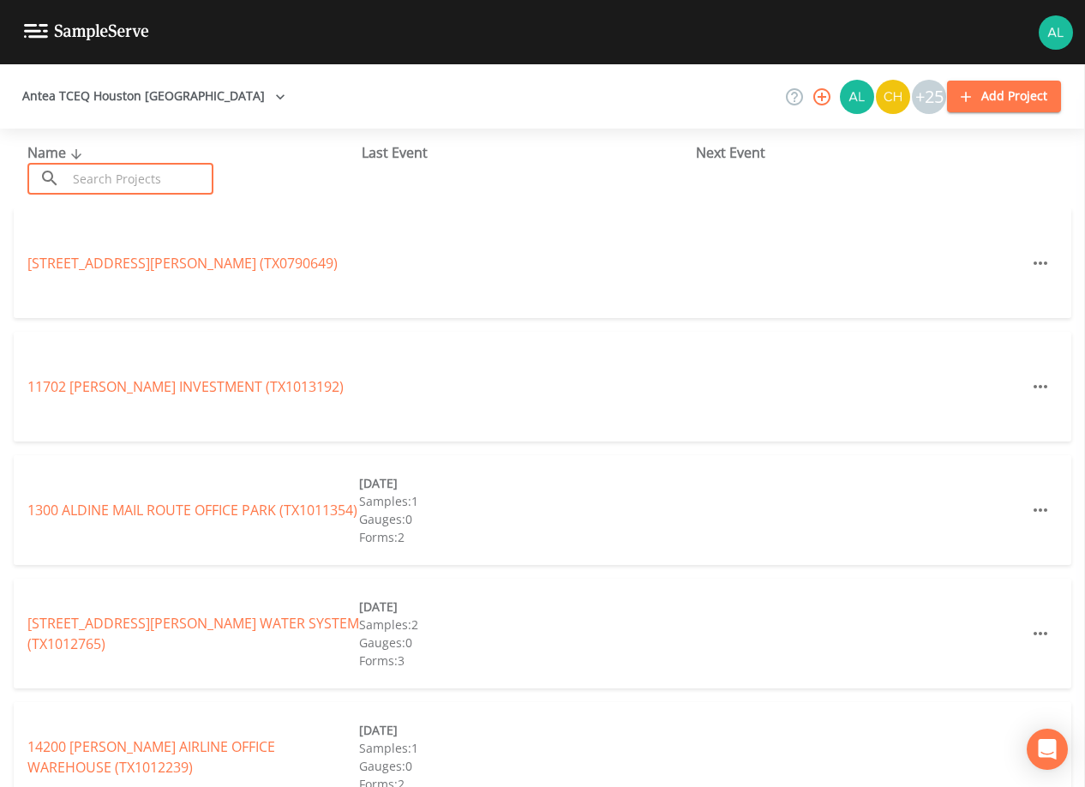
click at [128, 169] on input "text" at bounding box center [140, 179] width 147 height 32
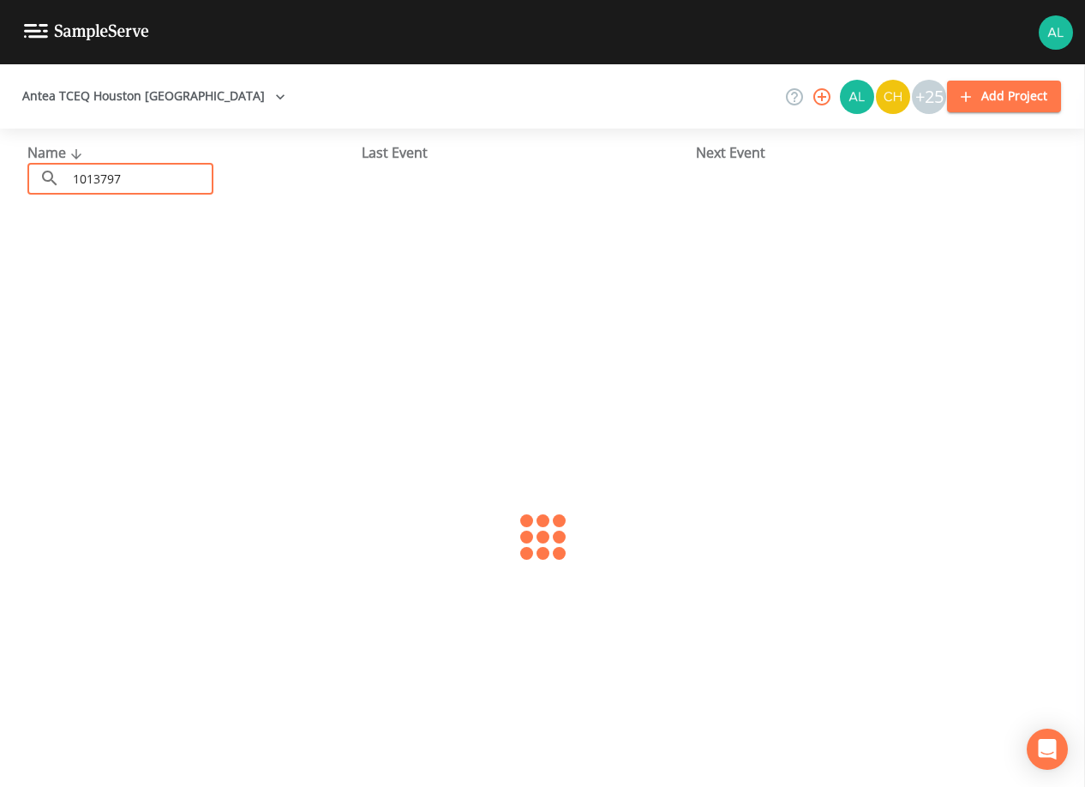
type input "1013797"
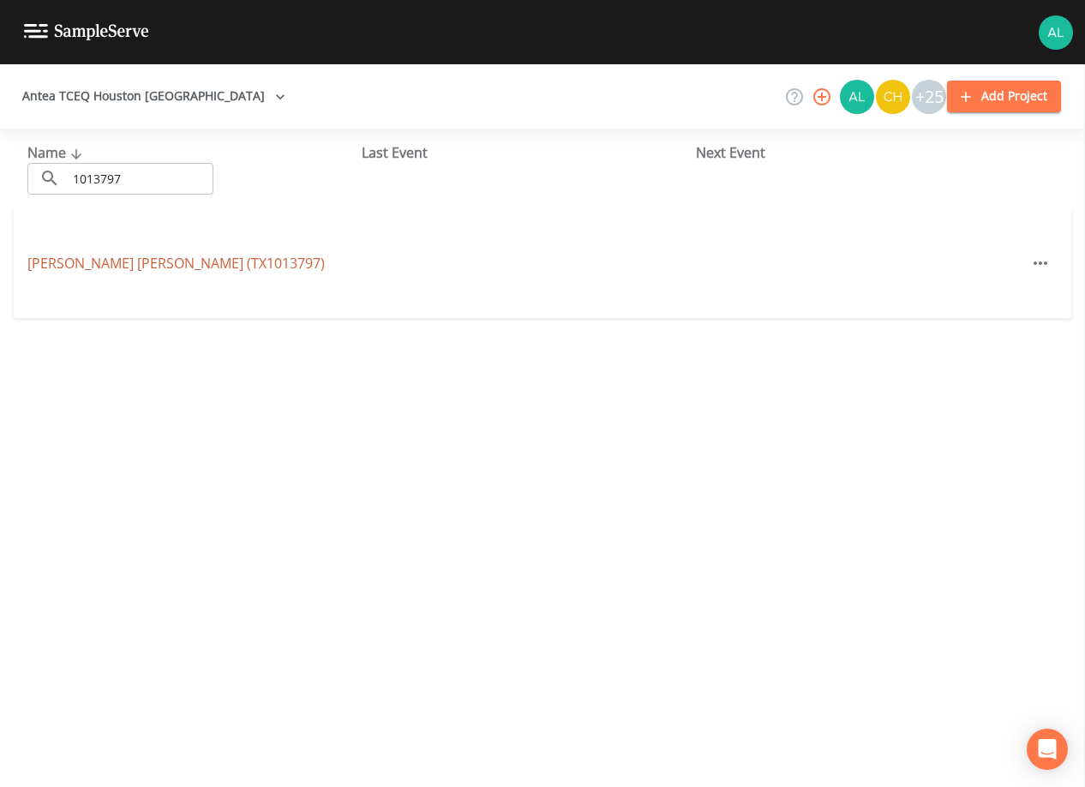
click at [100, 262] on link "[PERSON_NAME] [PERSON_NAME] (TX1013797)" at bounding box center [175, 263] width 297 height 19
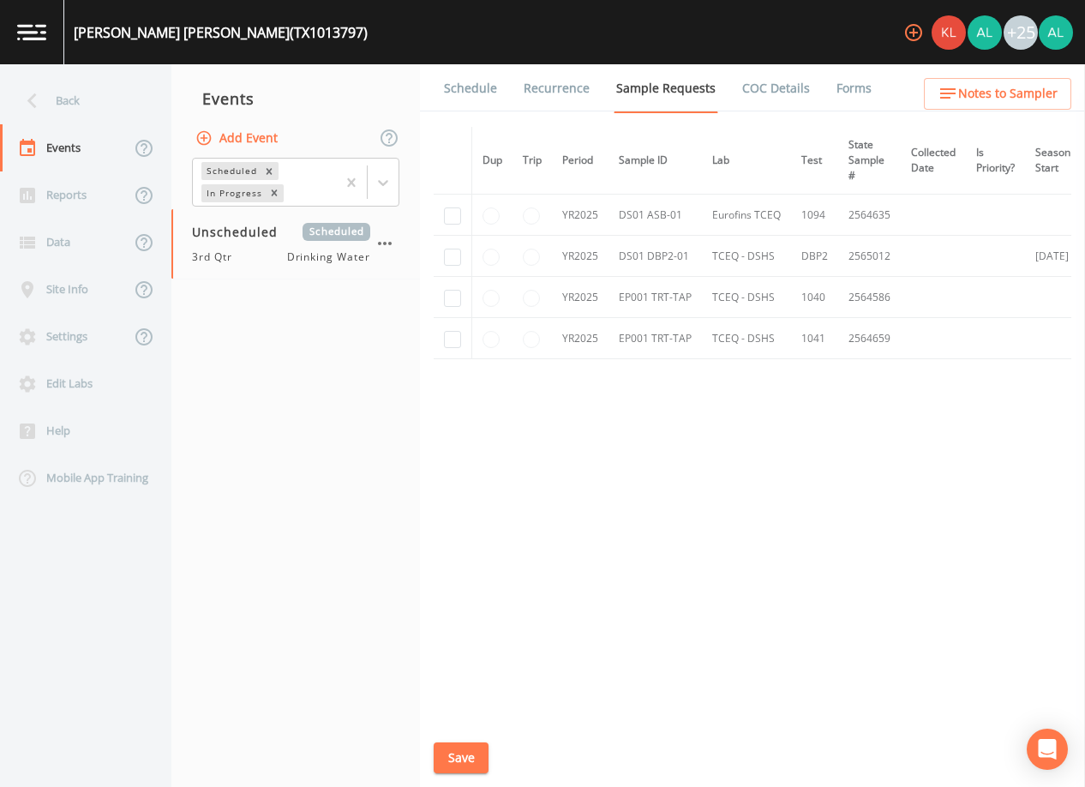
drag, startPoint x: 614, startPoint y: 713, endPoint x: 688, endPoint y: 710, distance: 74.6
click at [688, 710] on div "Dup Trip Period Sample ID Lab Test State Sample # Collected Date Is Priority? S…" at bounding box center [753, 422] width 638 height 591
click at [452, 255] on input "checkbox" at bounding box center [452, 257] width 17 height 17
checkbox input "true"
click at [451, 766] on button "Save" at bounding box center [461, 758] width 55 height 32
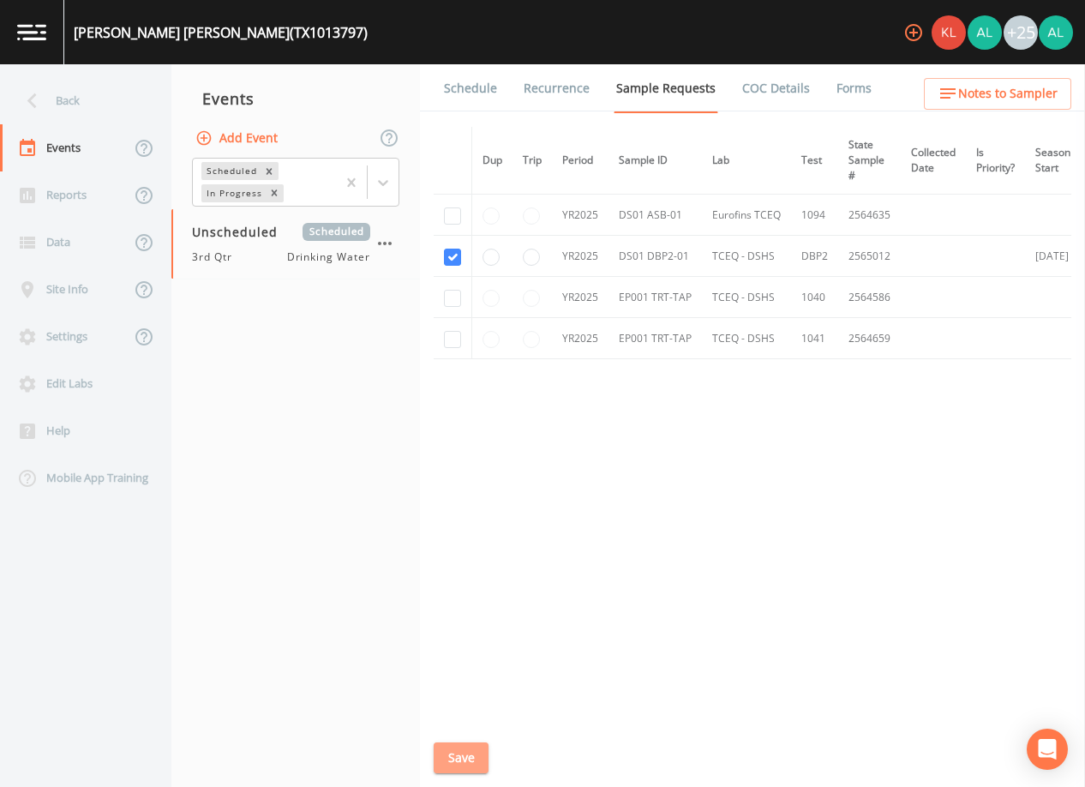
click at [461, 748] on button "Save" at bounding box center [461, 758] width 55 height 32
click at [92, 103] on div "Back" at bounding box center [77, 100] width 154 height 47
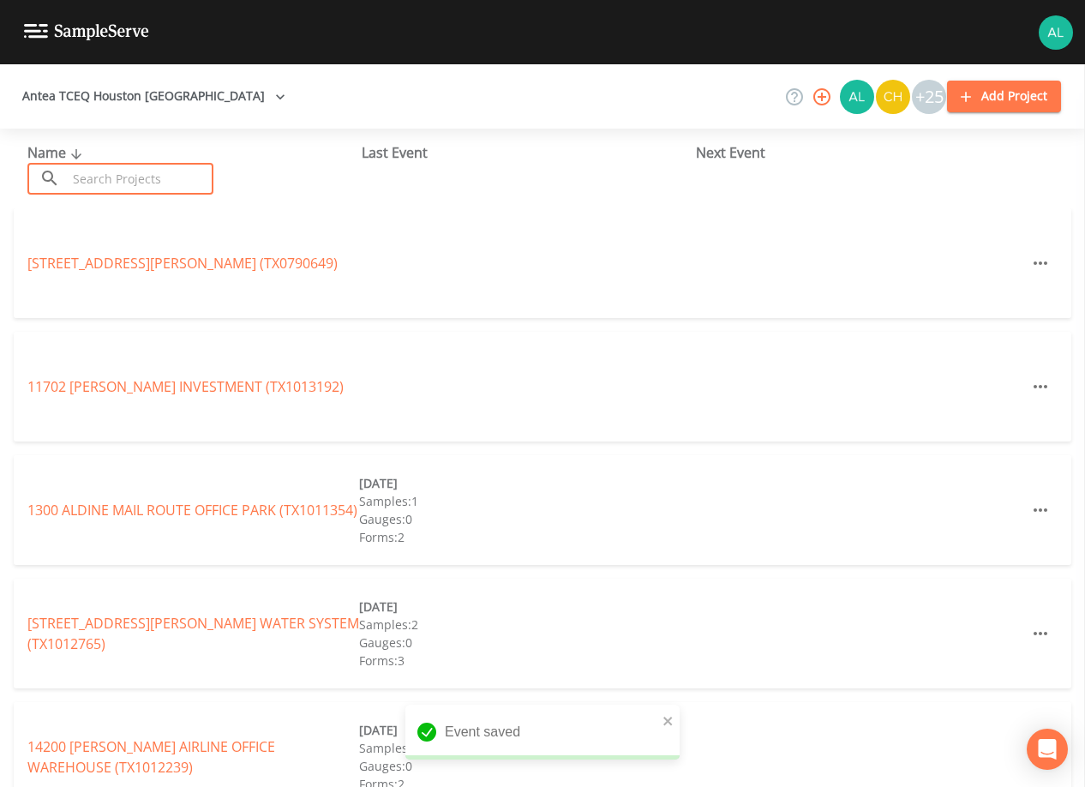
click at [114, 177] on input "text" at bounding box center [140, 179] width 147 height 32
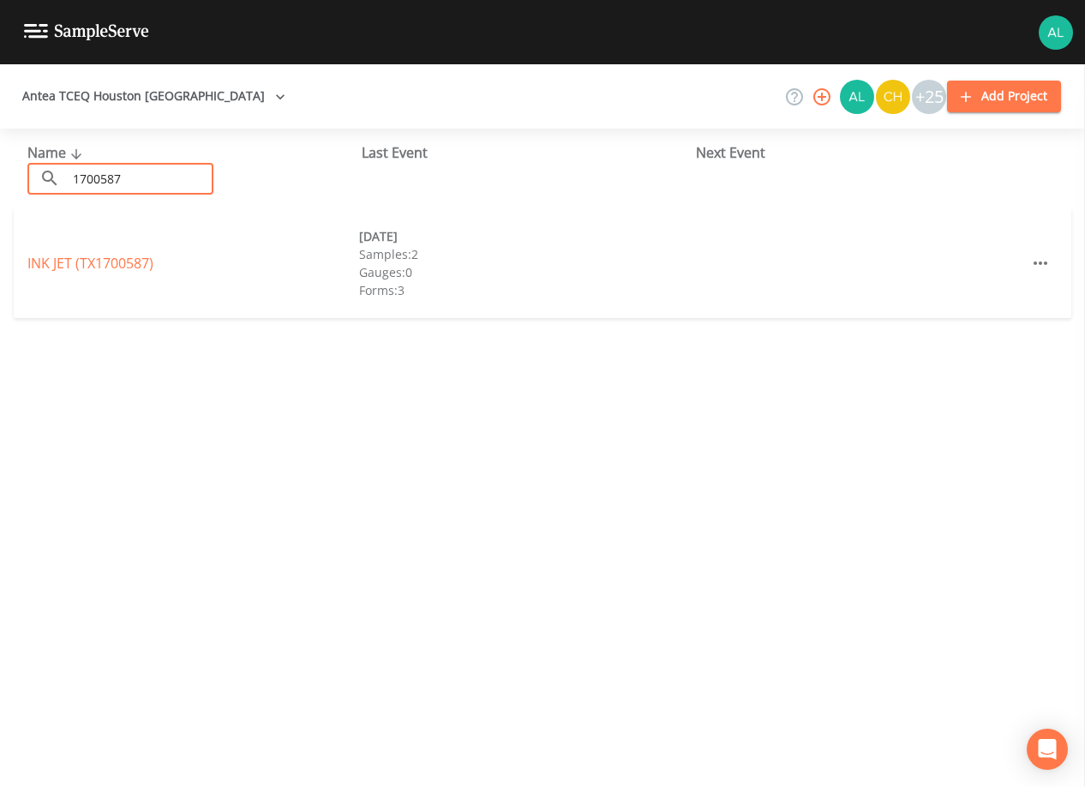
drag, startPoint x: 130, startPoint y: 178, endPoint x: -36, endPoint y: 179, distance: 166.3
click at [0, 179] on html "Antea TCEQ Houston [GEOGRAPHIC_DATA] +25 Add Project Name ​ 1700587 ​ Last Even…" at bounding box center [542, 393] width 1085 height 787
type input "1013746"
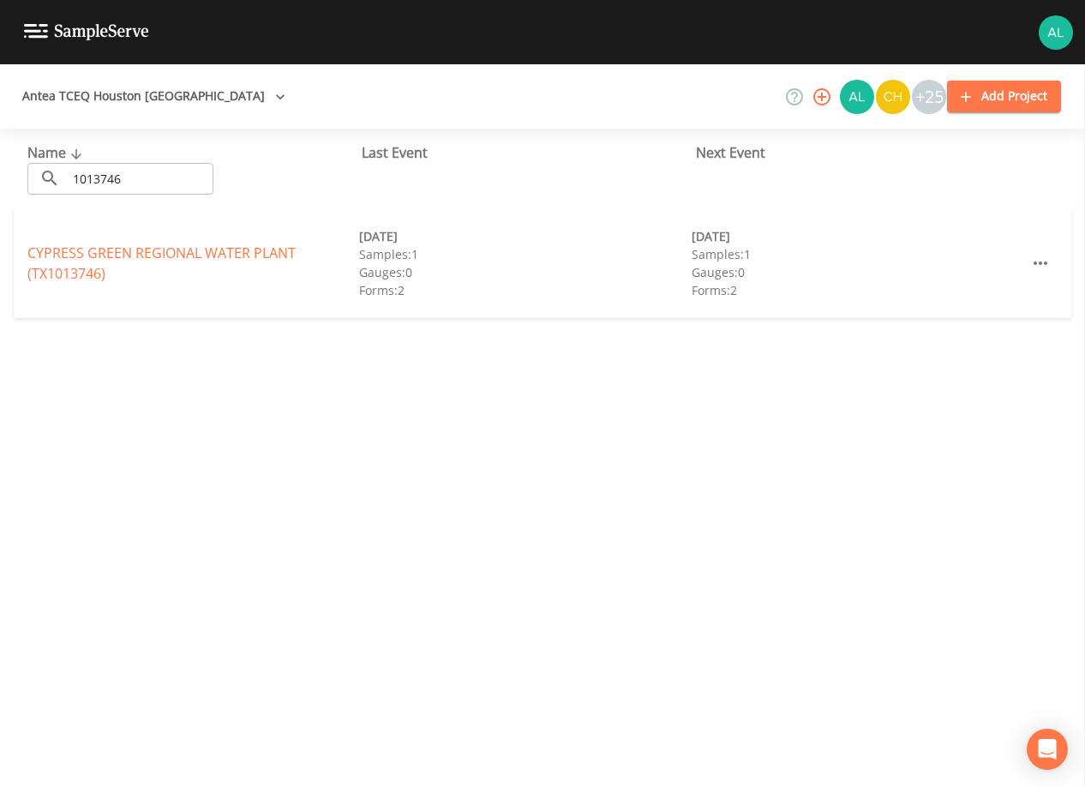
click at [66, 293] on div "CYPRESS GREEN REGIONAL WATER PLANT (TX1013746) [DATE] Samples: 1 Gauges: 0 Form…" at bounding box center [542, 263] width 1057 height 110
click at [69, 278] on link "[GEOGRAPHIC_DATA] PLANT (TX1013746)" at bounding box center [161, 262] width 268 height 39
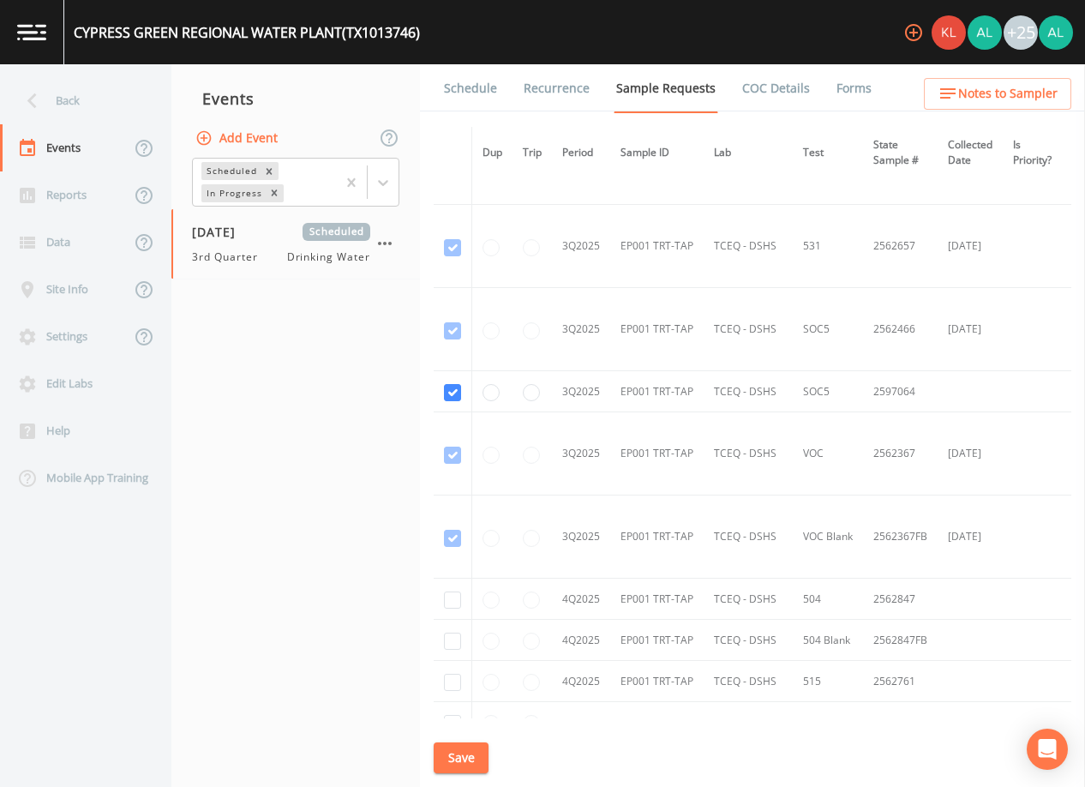
scroll to position [2142, 0]
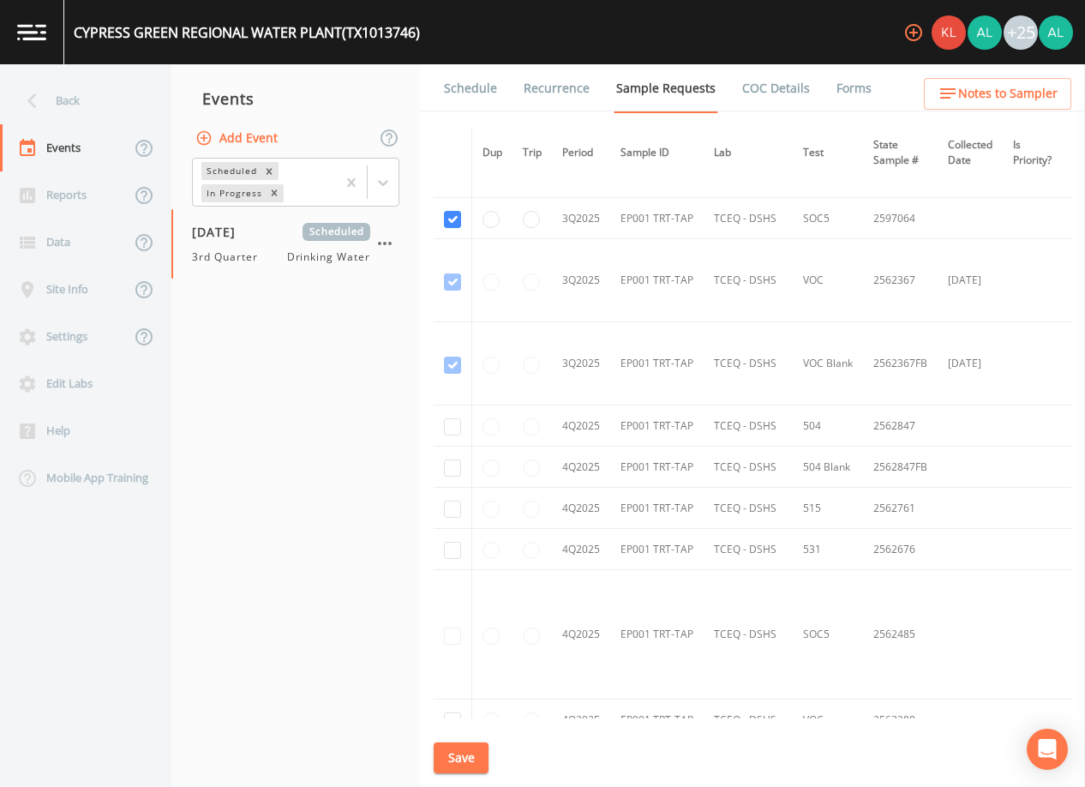
click at [470, 102] on link "Schedule" at bounding box center [470, 88] width 58 height 48
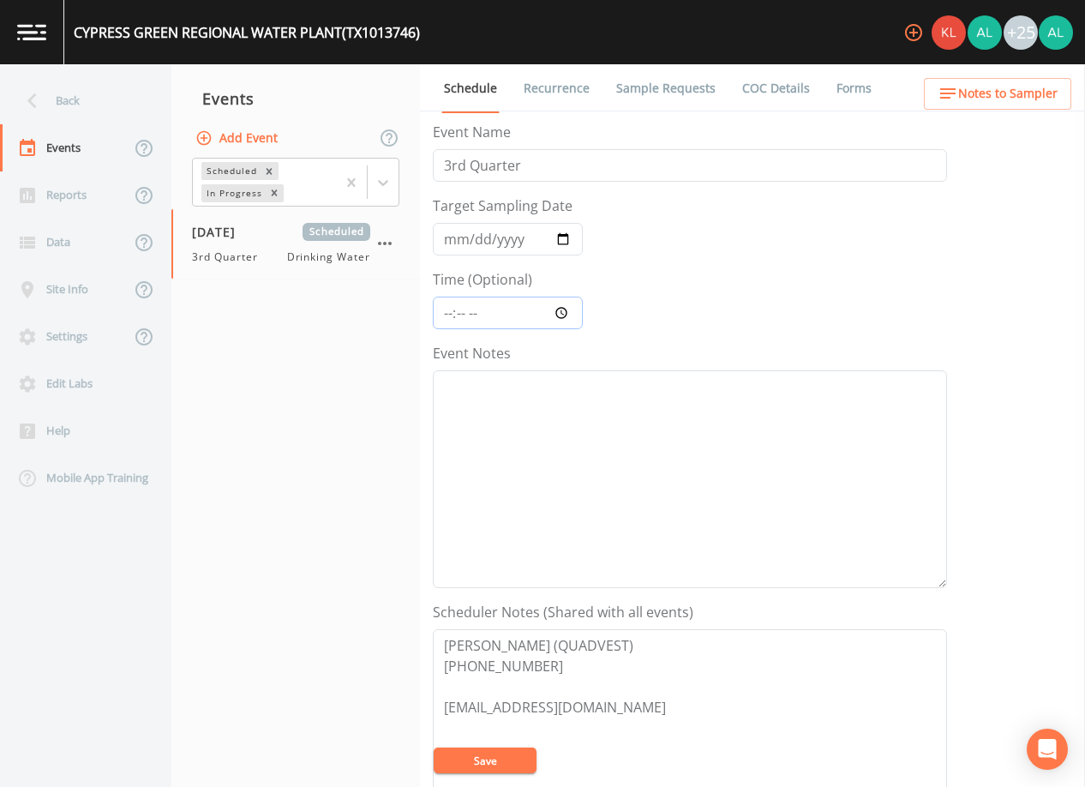
click at [454, 326] on input "Time (Optional)" at bounding box center [508, 313] width 150 height 33
type input "10:30"
click at [434, 747] on button "Save" at bounding box center [485, 760] width 103 height 26
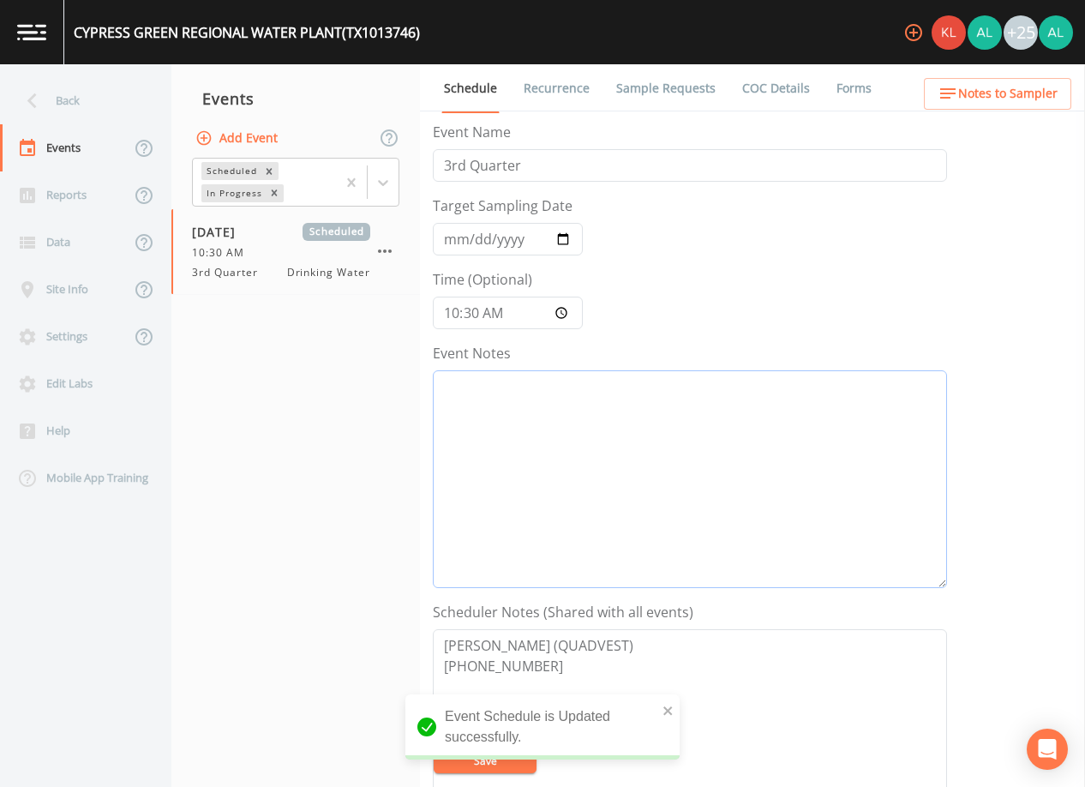
click at [464, 417] on textarea "Event Notes" at bounding box center [690, 479] width 514 height 218
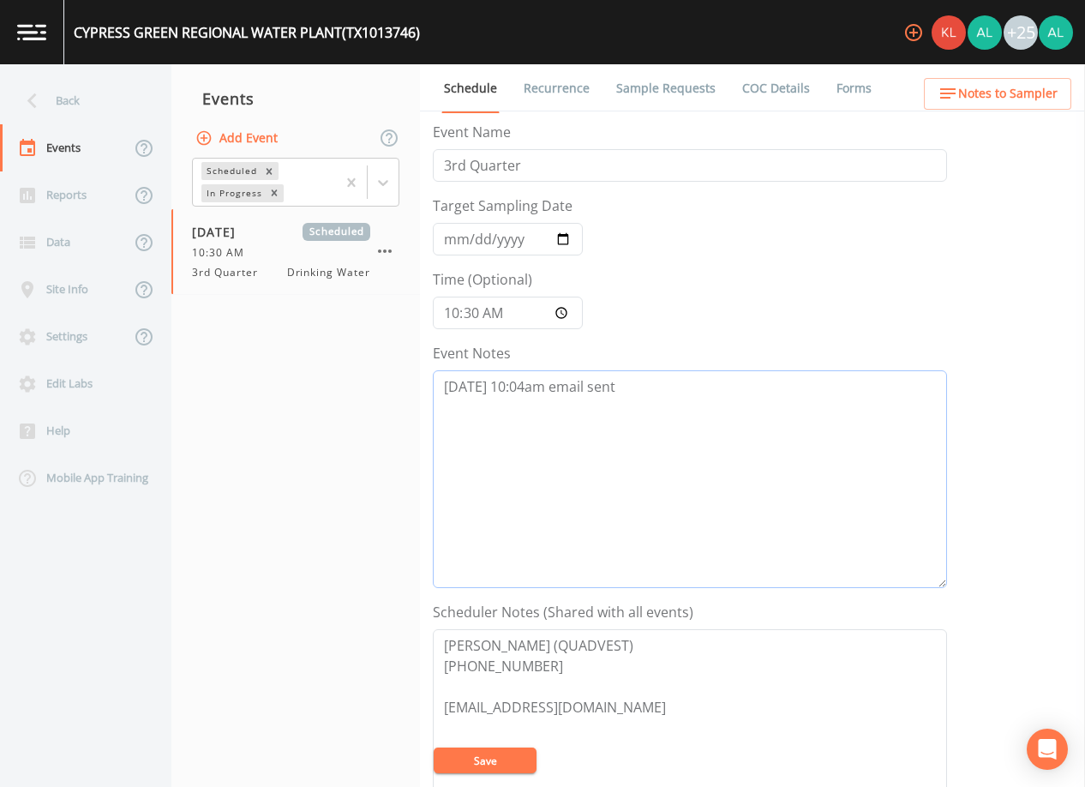
scroll to position [343, 0]
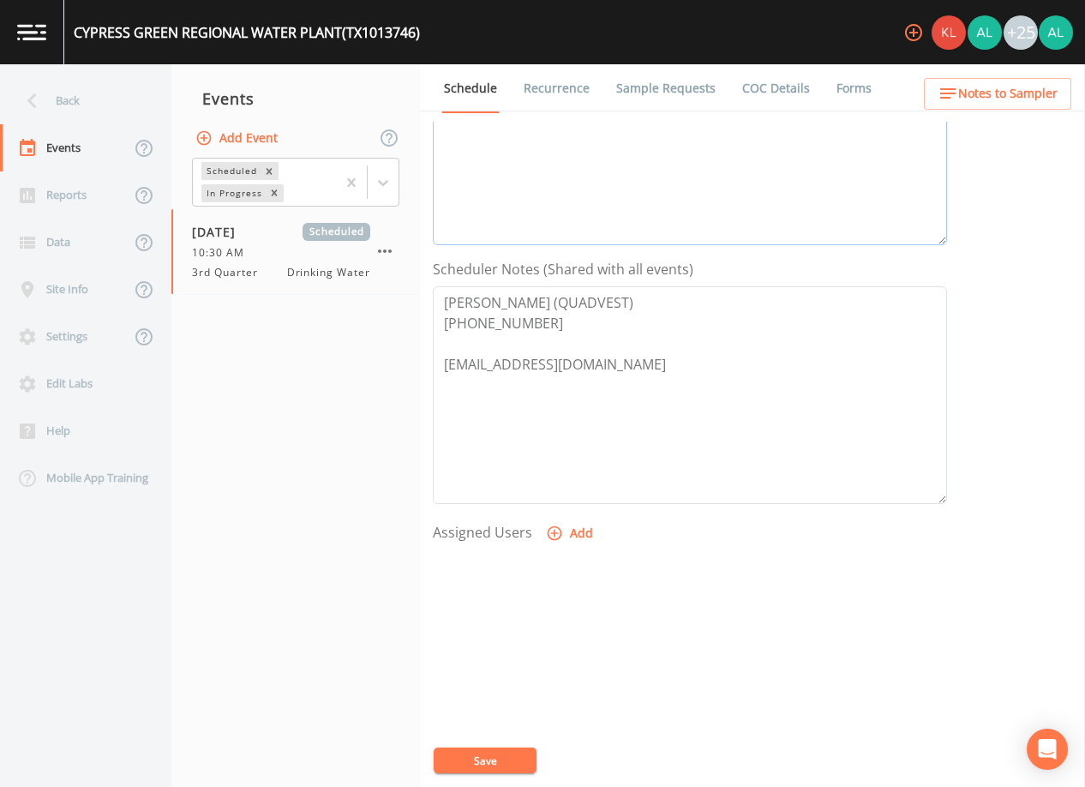
type textarea "[DATE] 10:04am email sent"
click at [510, 752] on button "Save" at bounding box center [485, 760] width 103 height 26
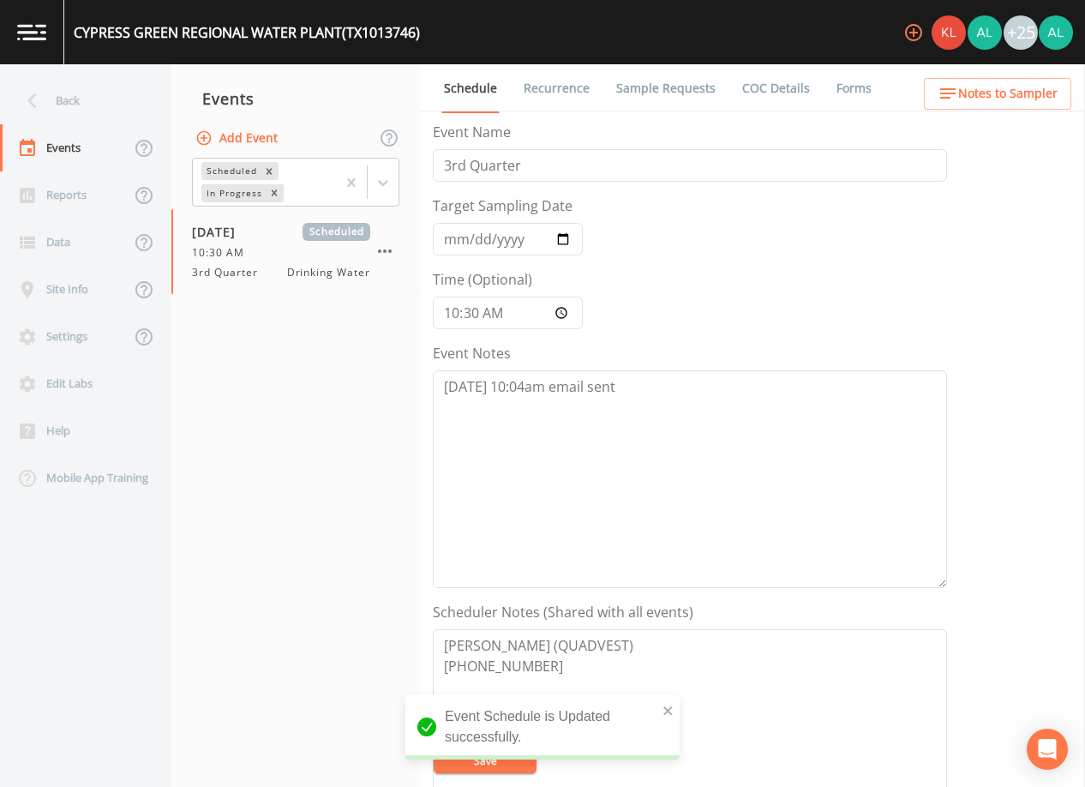
click at [1038, 73] on ul "Schedule Recurrence Sample Requests COC Details Forms" at bounding box center [752, 87] width 665 height 47
click at [968, 98] on span "Notes to Sampler" at bounding box center [1007, 93] width 99 height 21
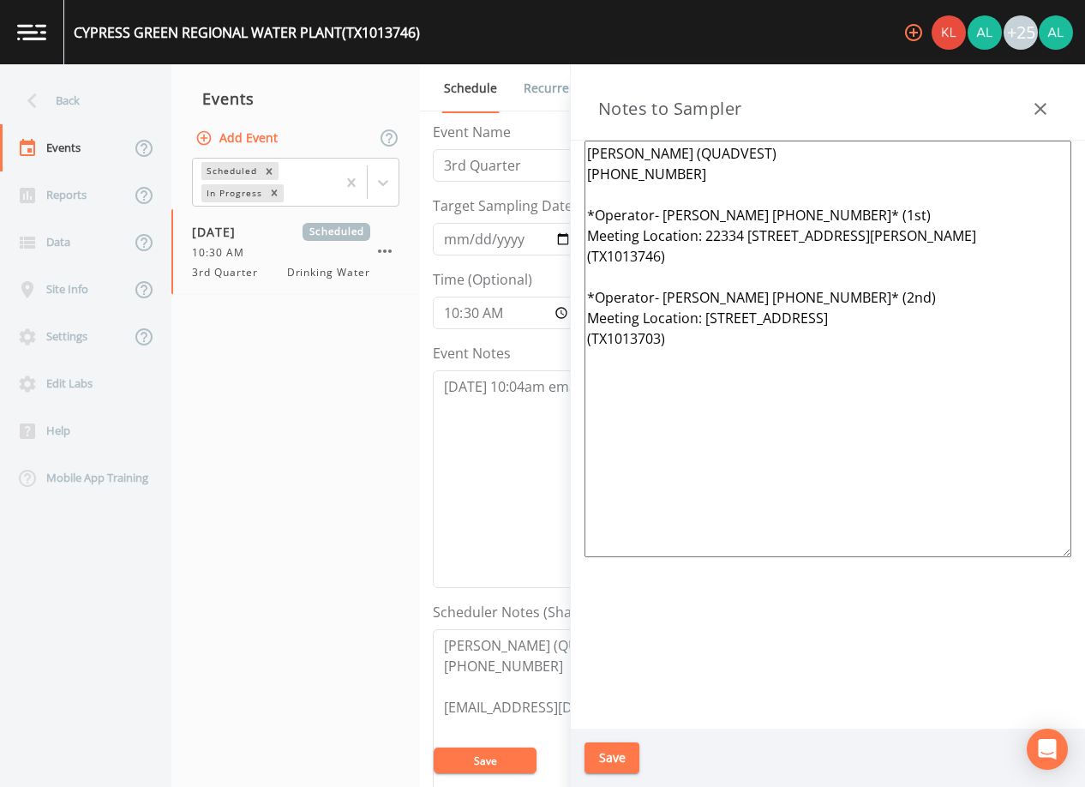
drag, startPoint x: 880, startPoint y: 199, endPoint x: 625, endPoint y: 201, distance: 255.4
click at [625, 201] on textarea "[PERSON_NAME] (QUADVEST) [PHONE_NUMBER] *Operator- [PERSON_NAME] [PHONE_NUMBER]…" at bounding box center [827, 349] width 487 height 416
drag, startPoint x: 686, startPoint y: 335, endPoint x: 592, endPoint y: 332, distance: 93.5
click at [592, 332] on textarea "[PERSON_NAME] (QUADVEST) [PHONE_NUMBER] *Operator- [PERSON_NAME] [PHONE_NUMBER]…" at bounding box center [827, 349] width 487 height 416
drag, startPoint x: 965, startPoint y: 326, endPoint x: 570, endPoint y: 299, distance: 396.0
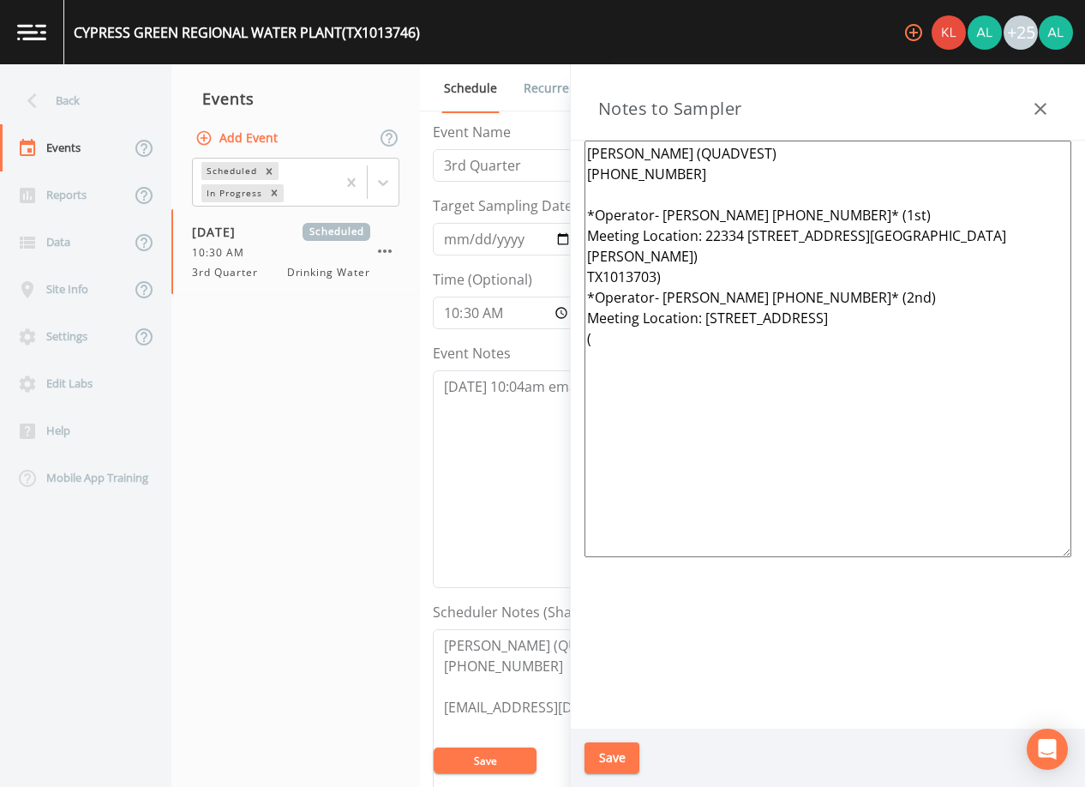
click at [570, 299] on aside "Notes to Sampler [PERSON_NAME] (QUADVEST) [PHONE_NUMBER] *Operator- [PERSON_NAM…" at bounding box center [827, 425] width 515 height 722
click at [597, 320] on textarea "[PERSON_NAME] (QUADVEST) [PHONE_NUMBER] *Operator- [PERSON_NAME] [PHONE_NUMBER]…" at bounding box center [827, 349] width 487 height 416
click at [1039, 233] on textarea "[PERSON_NAME] (QUADVEST) [PHONE_NUMBER] *Operator- [PERSON_NAME] [PHONE_NUMBER]…" at bounding box center [827, 349] width 487 height 416
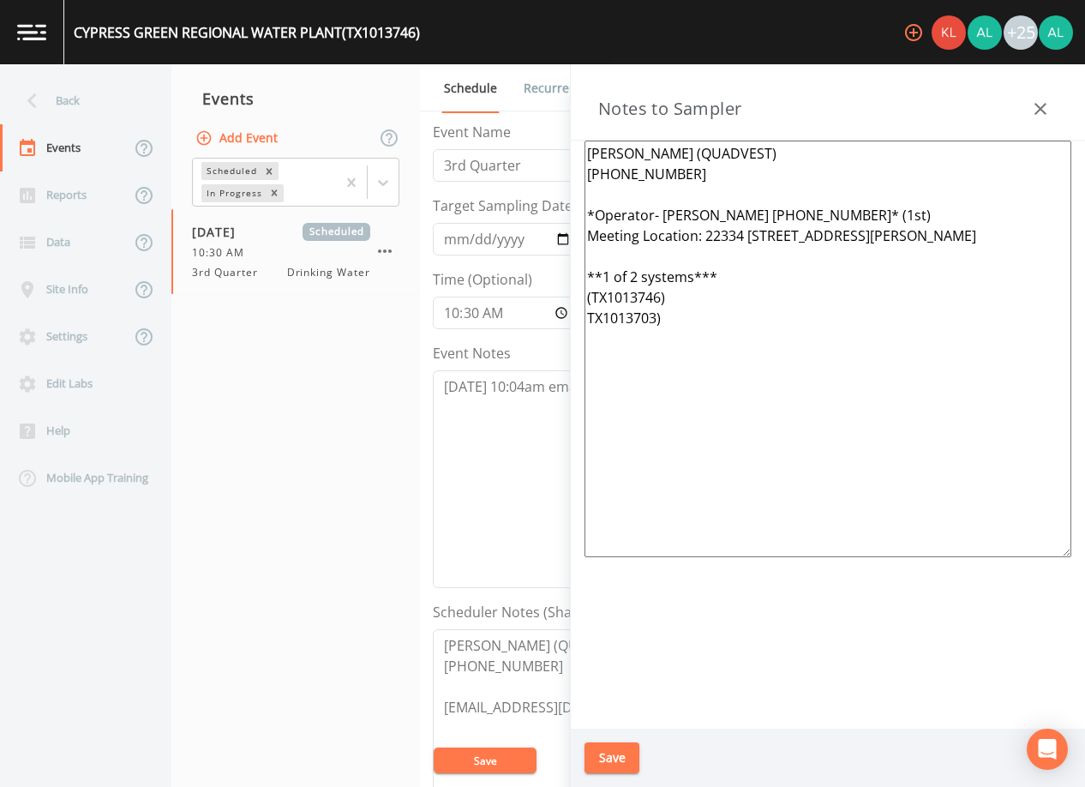
click at [594, 298] on textarea "[PERSON_NAME] (QUADVEST) [PHONE_NUMBER] *Operator- [PERSON_NAME] [PHONE_NUMBER]…" at bounding box center [827, 349] width 487 height 416
click at [696, 296] on textarea "[PERSON_NAME] (QUADVEST) [PHONE_NUMBER] *Operator- [PERSON_NAME] [PHONE_NUMBER]…" at bounding box center [827, 349] width 487 height 416
drag, startPoint x: 737, startPoint y: 342, endPoint x: 536, endPoint y: 138, distance: 286.0
click at [536, 138] on div "Back Events Reports Data Site Info Settings Edit Labs Help Mobile App Training …" at bounding box center [542, 425] width 1085 height 722
type textarea "[PERSON_NAME] (QUADVEST) [PHONE_NUMBER] *Operator- [PERSON_NAME] [PHONE_NUMBER]…"
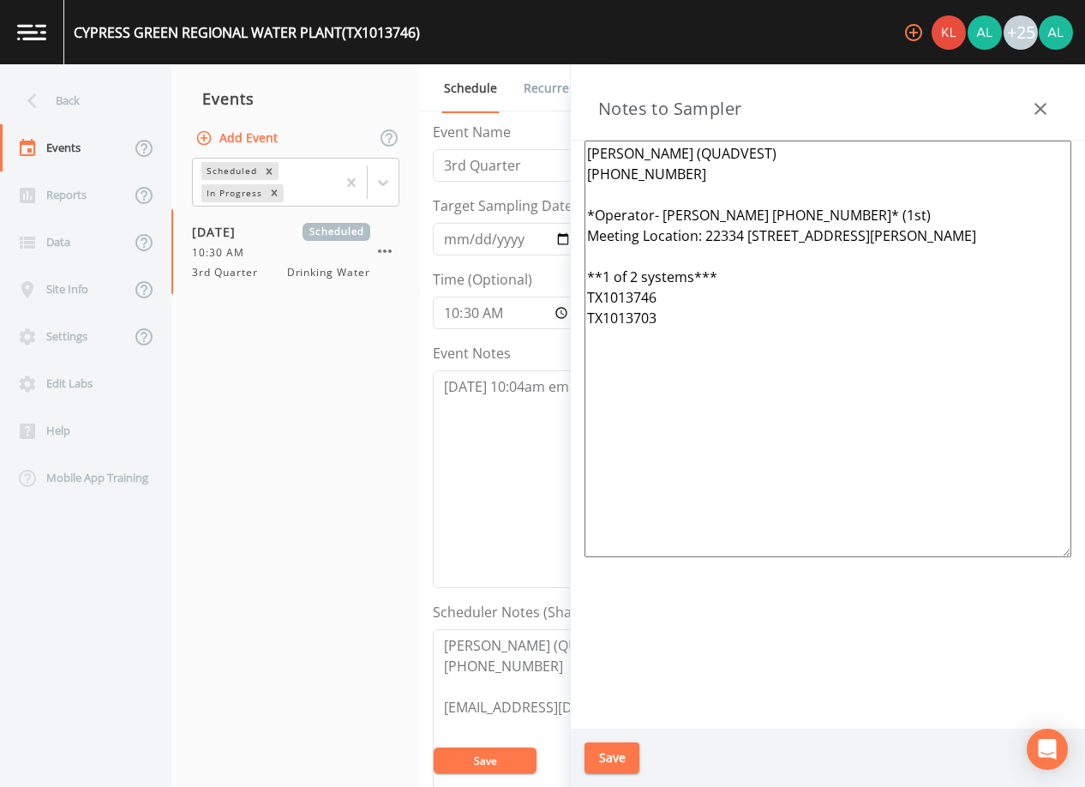
click at [618, 746] on button "Save" at bounding box center [611, 758] width 55 height 32
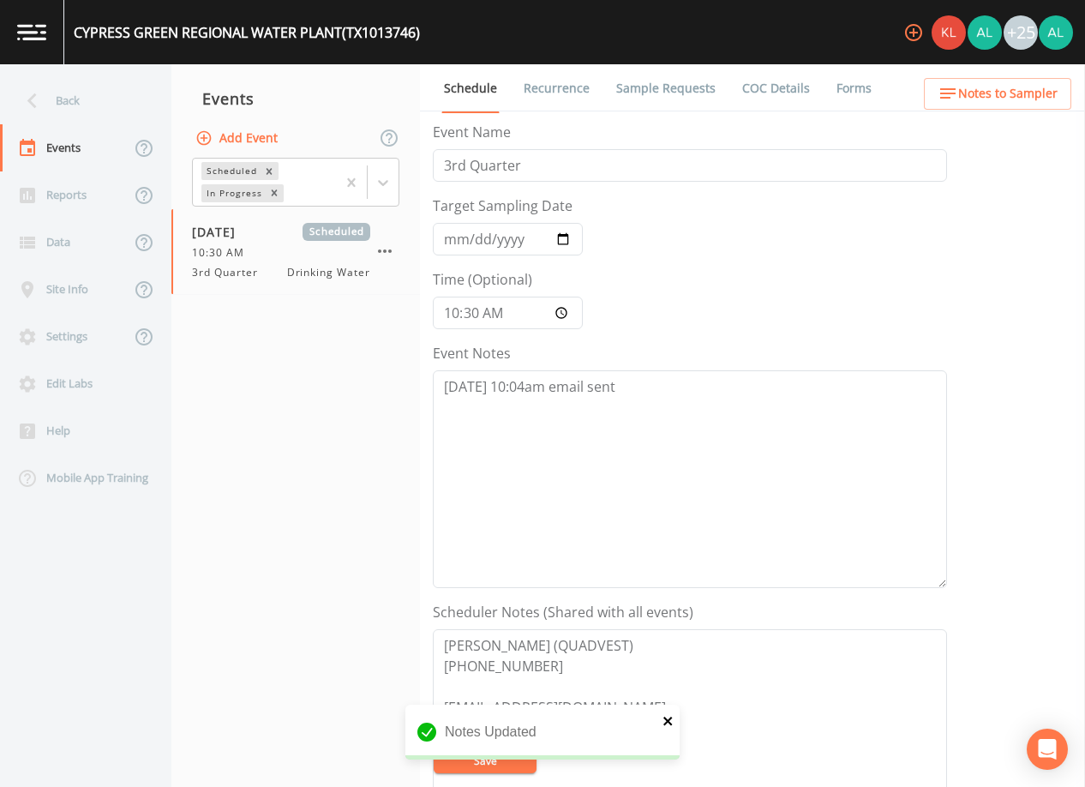
click at [665, 718] on icon "close" at bounding box center [667, 720] width 9 height 9
click at [492, 753] on div "CYPRESS GREEN REGIONAL WATER PLANT (TX1013746) +25 Back Events Reports Data Sit…" at bounding box center [542, 393] width 1085 height 787
click at [492, 753] on button "Save" at bounding box center [485, 760] width 103 height 26
click at [50, 107] on div "Back" at bounding box center [77, 100] width 154 height 47
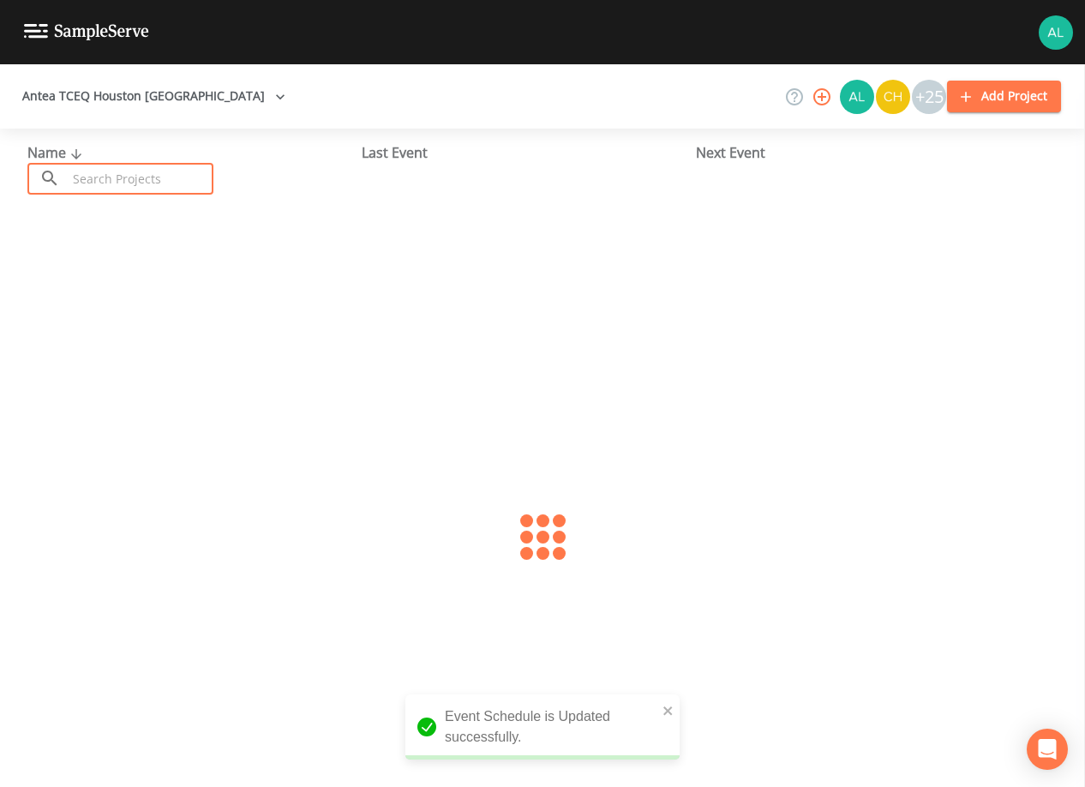
click at [84, 179] on input "text" at bounding box center [140, 179] width 147 height 32
type input "1013797"
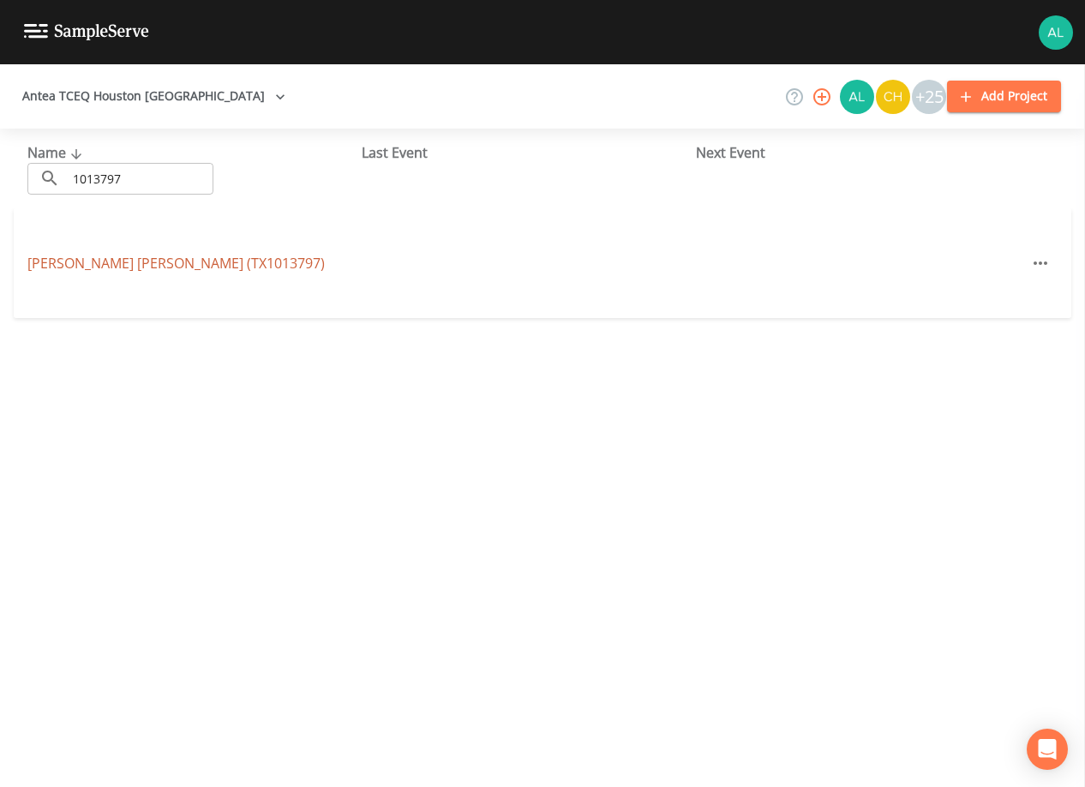
click at [81, 267] on link "[PERSON_NAME] [PERSON_NAME] (TX1013797)" at bounding box center [175, 263] width 297 height 19
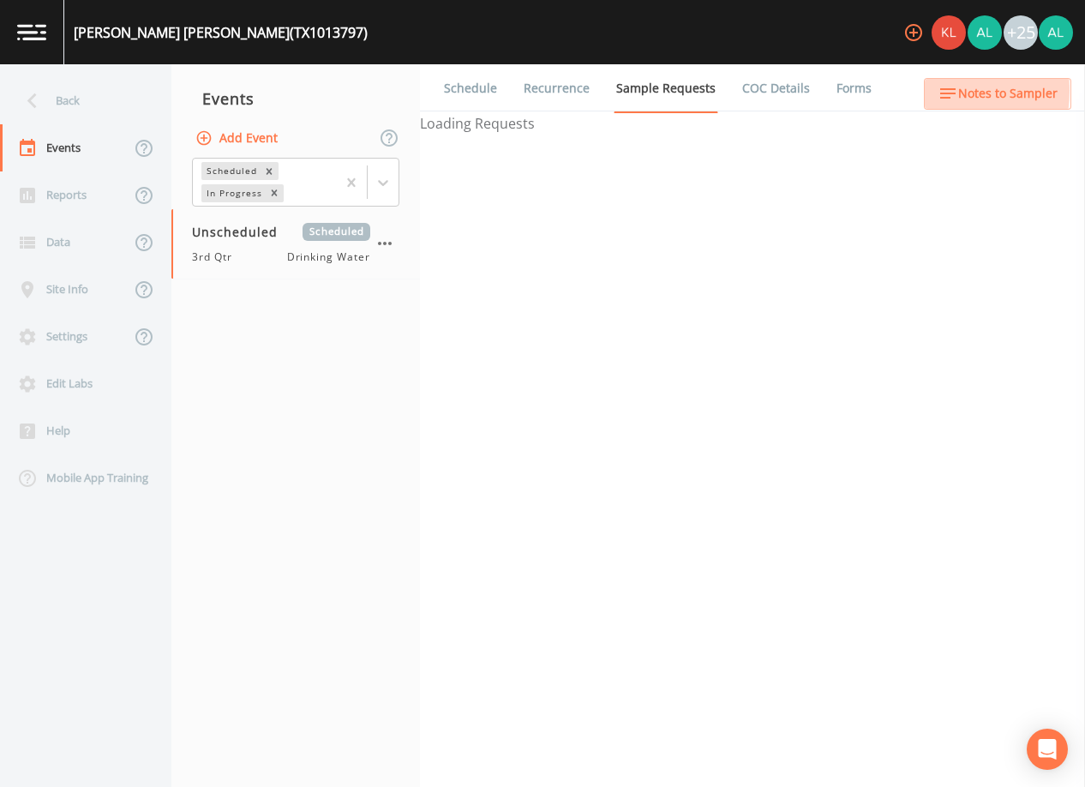
click at [927, 91] on button "Notes to Sampler" at bounding box center [997, 94] width 147 height 32
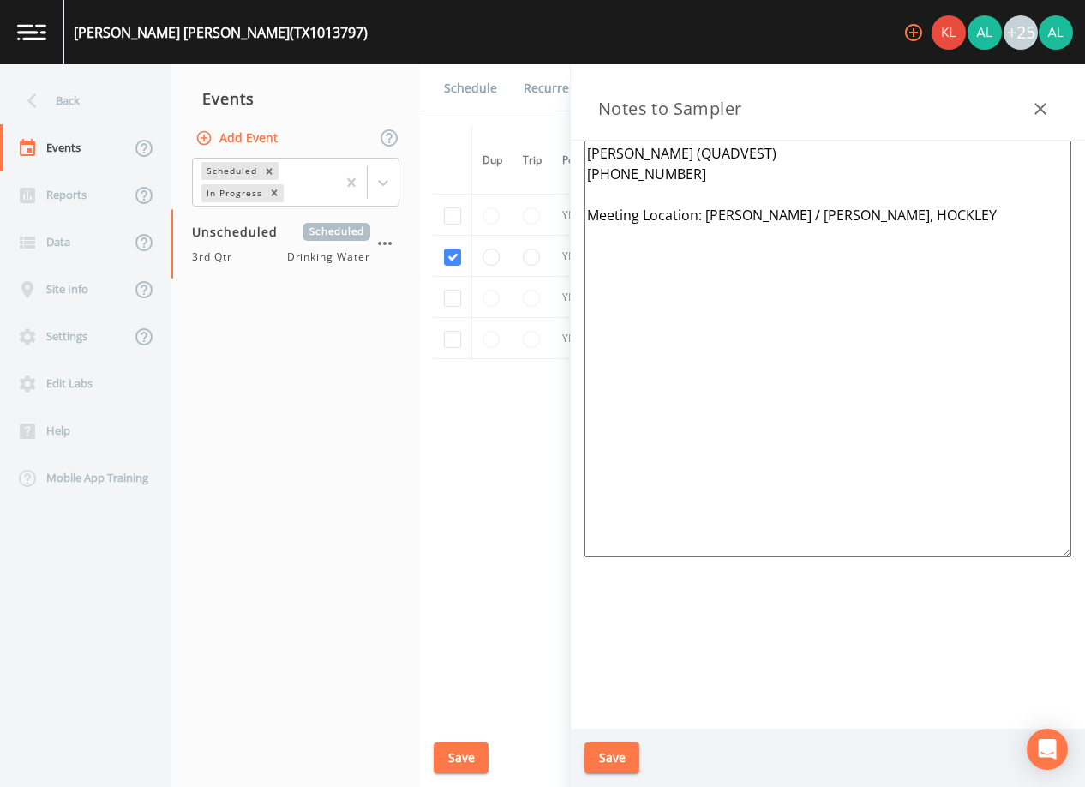
drag, startPoint x: 1051, startPoint y: 211, endPoint x: 535, endPoint y: 135, distance: 522.2
click at [535, 135] on div "Back Events Reports Data Site Info Settings Edit Labs Help Mobile App Training …" at bounding box center [542, 425] width 1085 height 722
paste textarea "*Operator- [PERSON_NAME] [PHONE_NUMBER]* (1st) Meeting Location: 22334 [STREET_…"
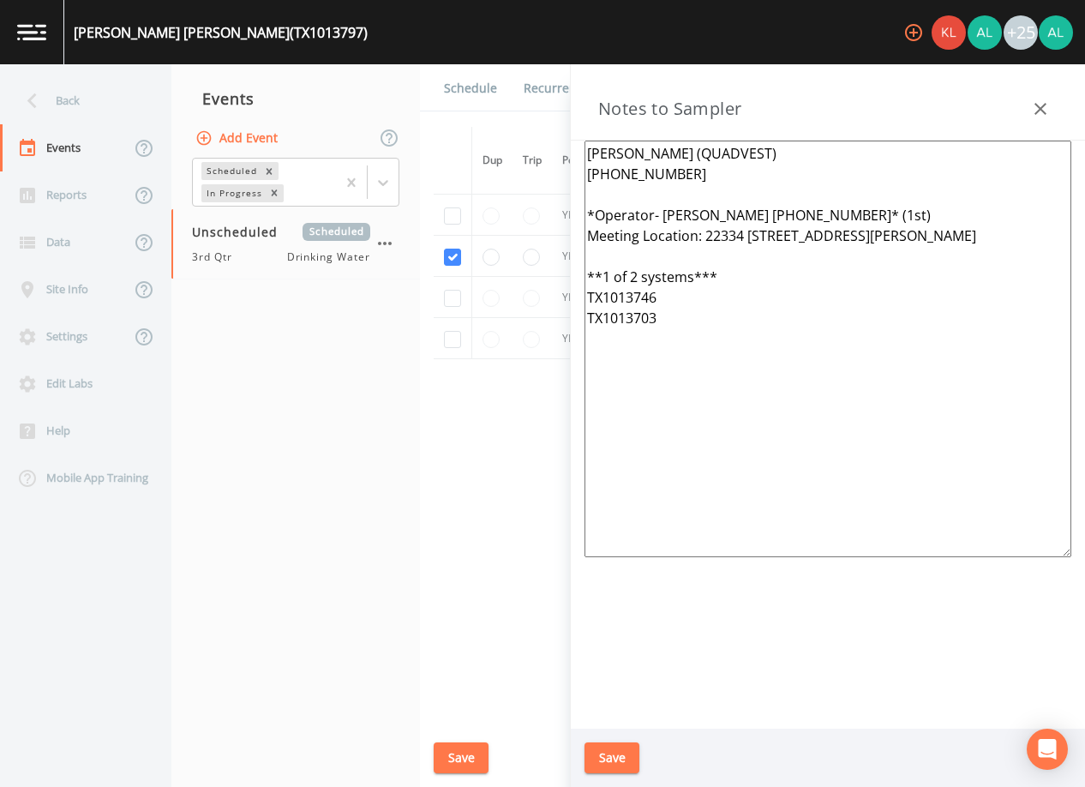
type textarea "[PERSON_NAME] (QUADVEST) [PHONE_NUMBER] *Operator- [PERSON_NAME] [PHONE_NUMBER]…"
click at [618, 758] on button "Save" at bounding box center [611, 758] width 55 height 32
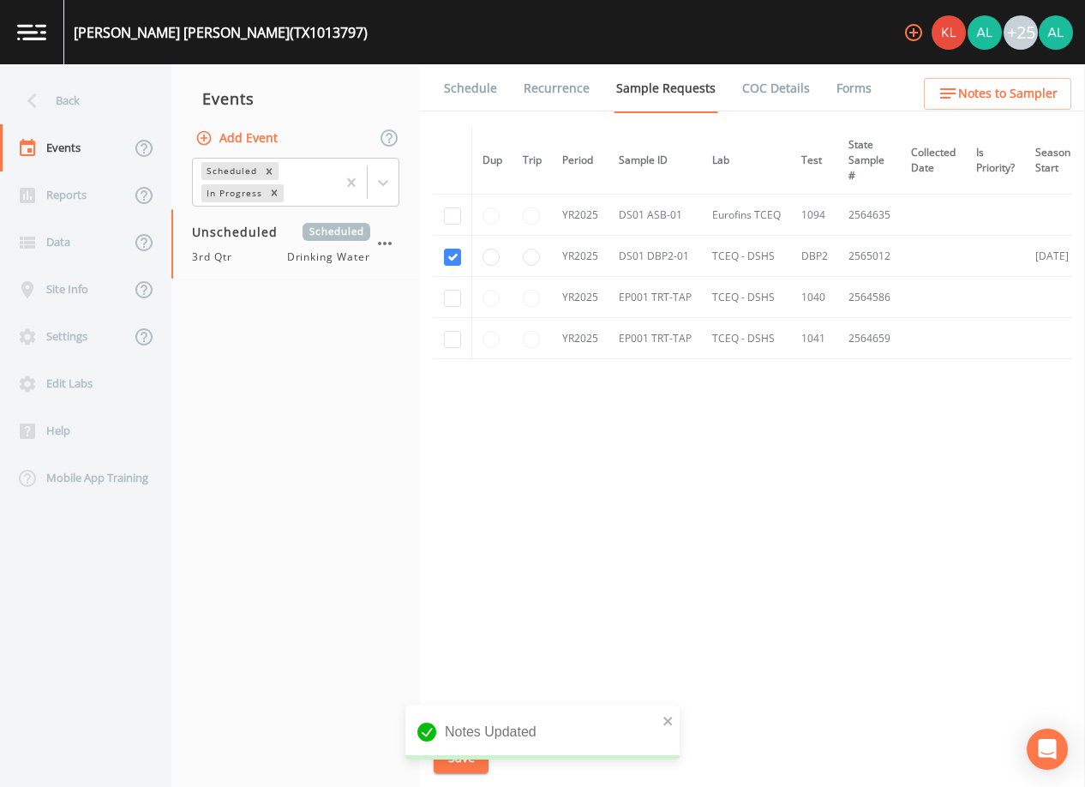
click at [469, 91] on link "Schedule" at bounding box center [470, 88] width 58 height 48
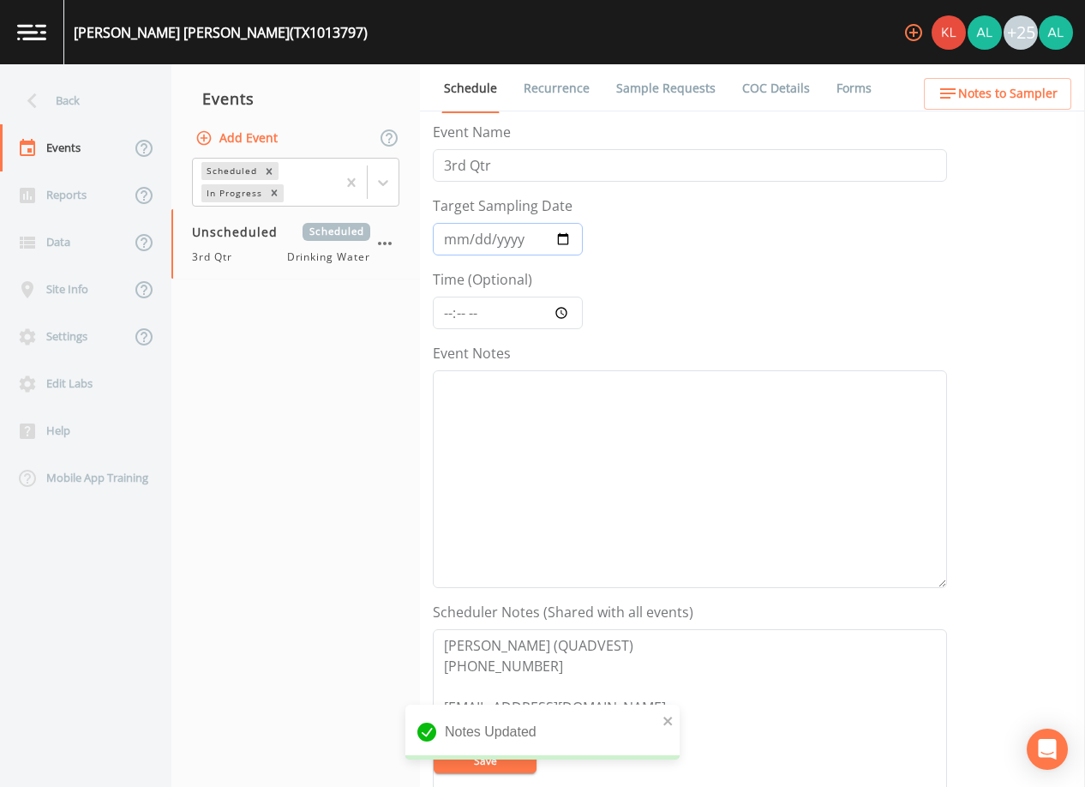
click at [454, 234] on input "Target Sampling Date" at bounding box center [508, 239] width 150 height 33
type input "[DATE]"
click at [464, 303] on input "Time (Optional)" at bounding box center [508, 313] width 150 height 33
click at [448, 315] on input "Time (Optional)" at bounding box center [508, 313] width 150 height 33
type input "10:30"
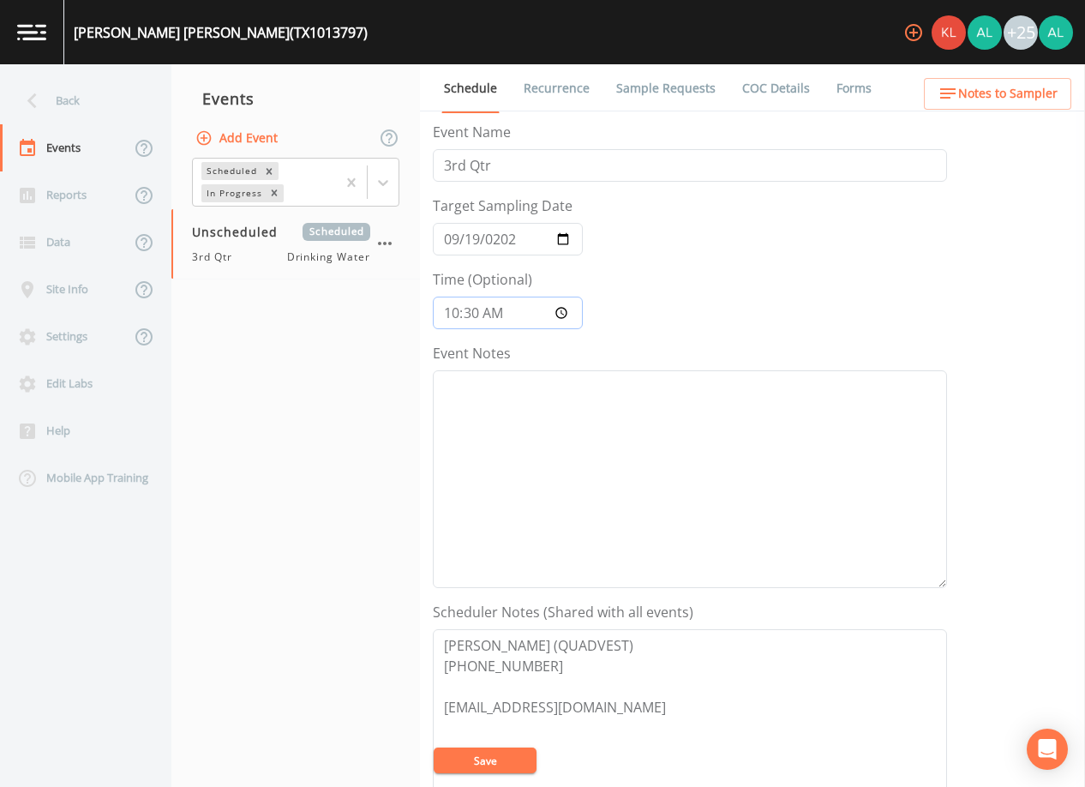
click at [434, 747] on button "Save" at bounding box center [485, 760] width 103 height 26
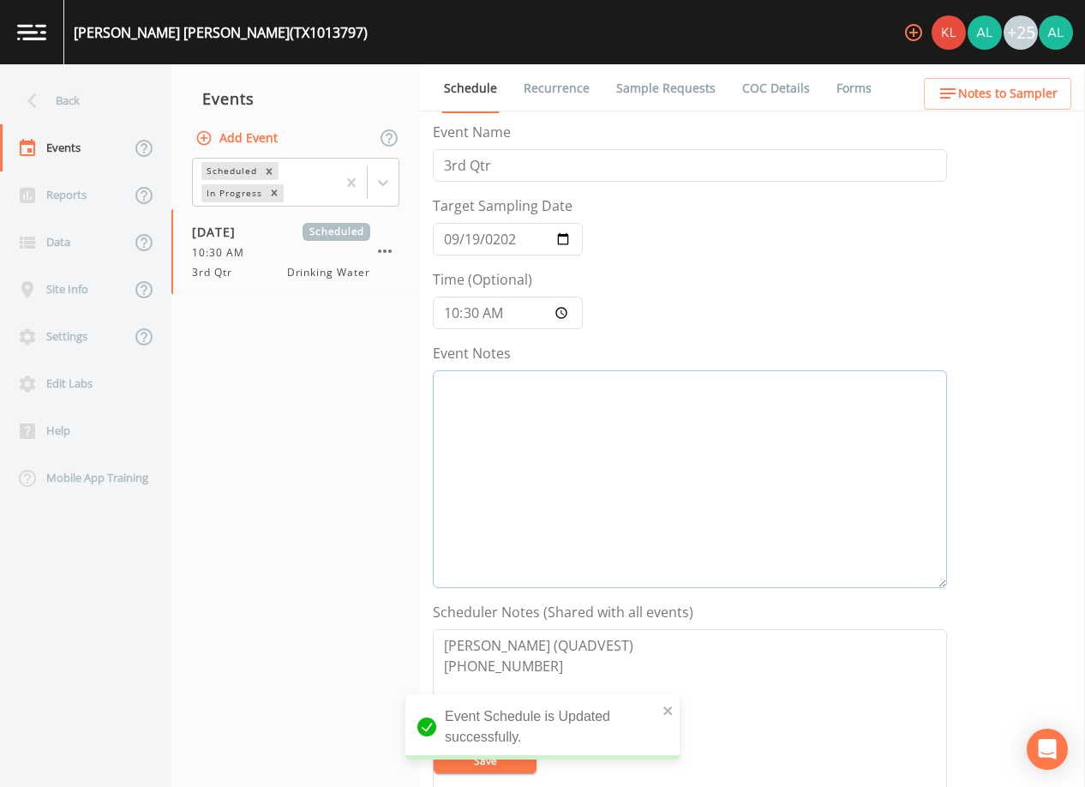
click at [457, 388] on textarea "Event Notes" at bounding box center [690, 479] width 514 height 218
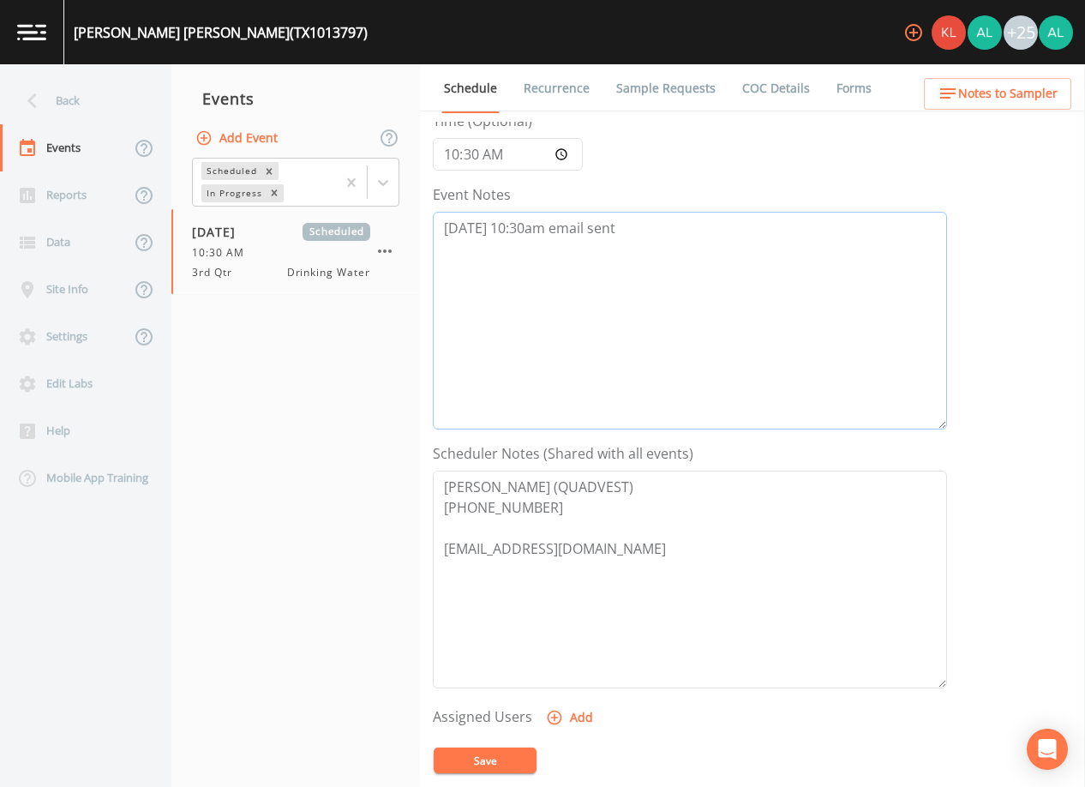
scroll to position [343, 0]
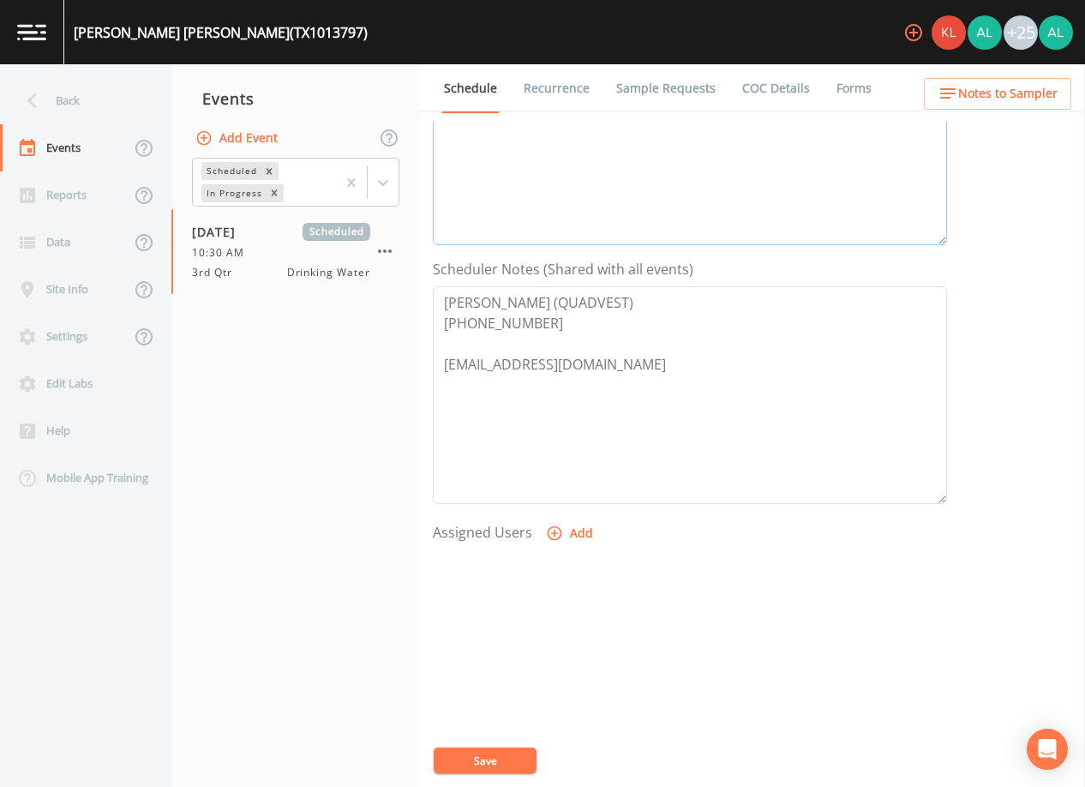
type textarea "[DATE] 10:30am email sent"
click at [472, 763] on button "Save" at bounding box center [485, 760] width 103 height 26
click at [456, 756] on button "Save" at bounding box center [485, 760] width 103 height 26
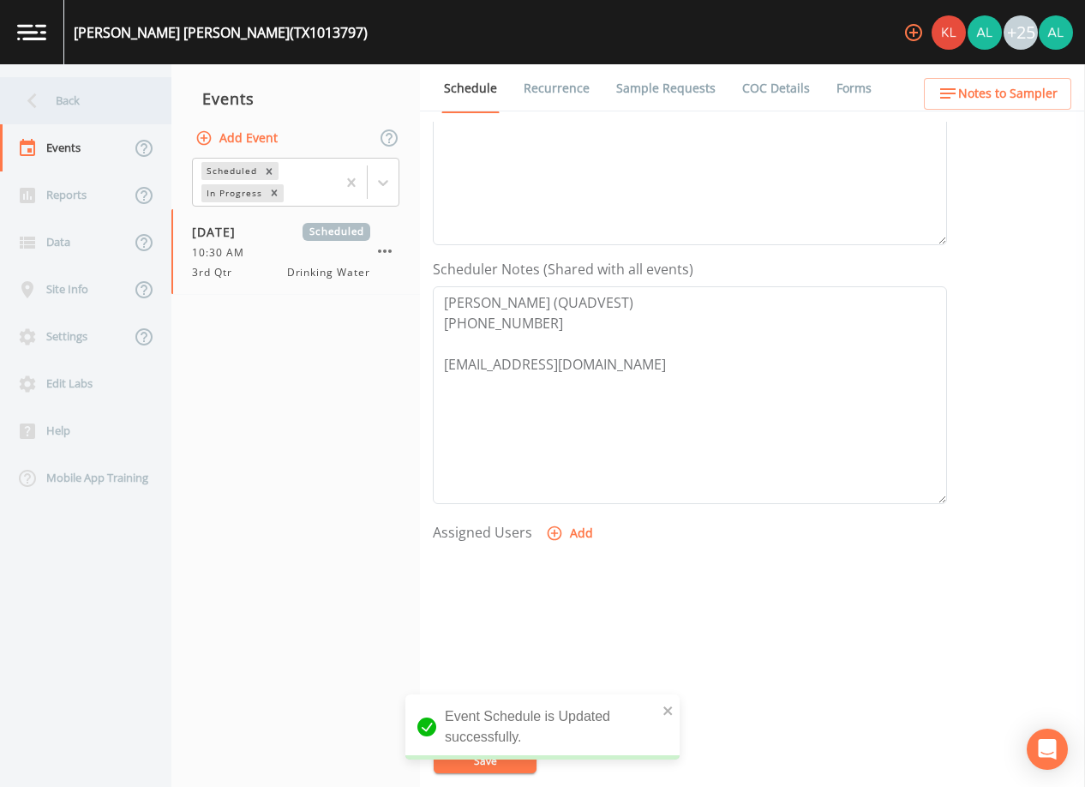
click at [131, 112] on div "Back" at bounding box center [77, 100] width 154 height 47
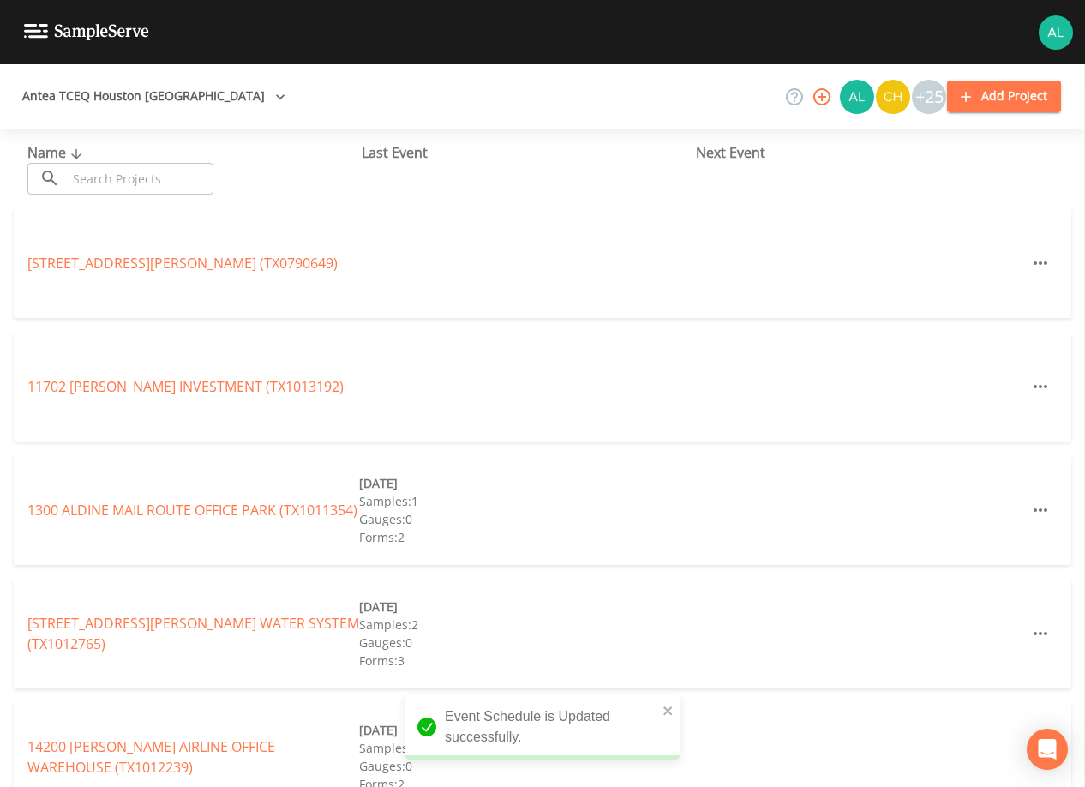
click at [116, 201] on div "Name ​ ​ Last Event Next Event" at bounding box center [542, 169] width 1085 height 80
click at [127, 181] on input "text" at bounding box center [140, 179] width 147 height 32
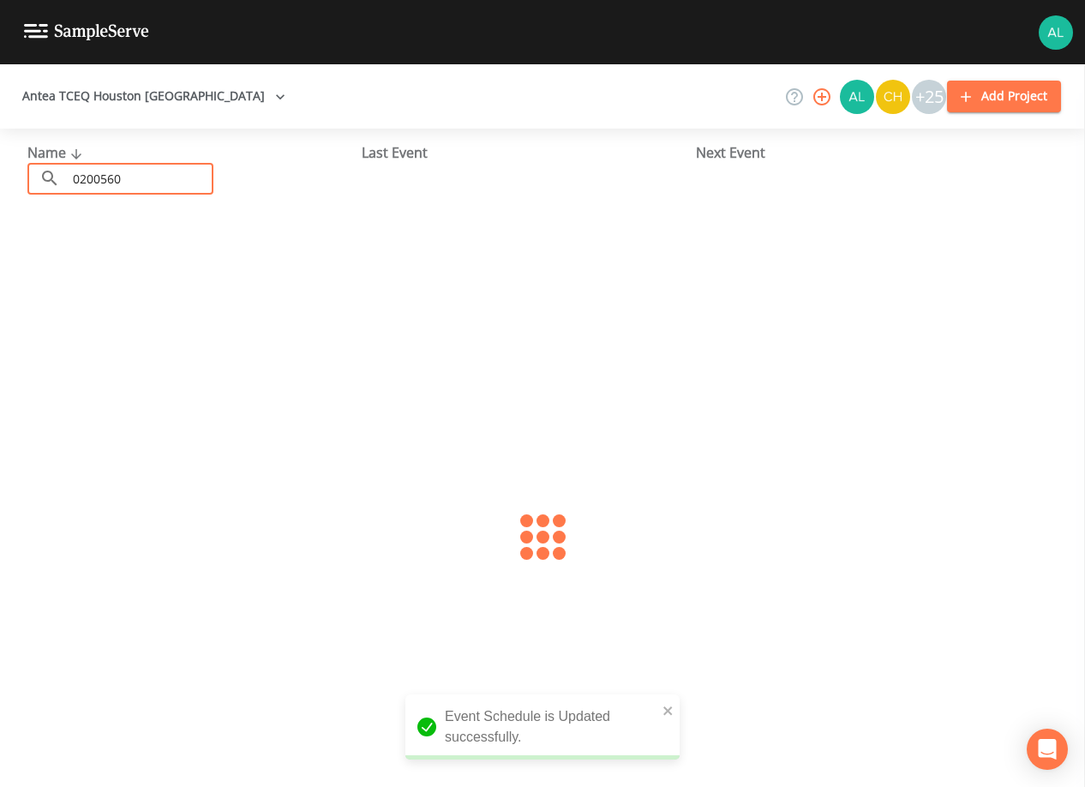
type input "0200560"
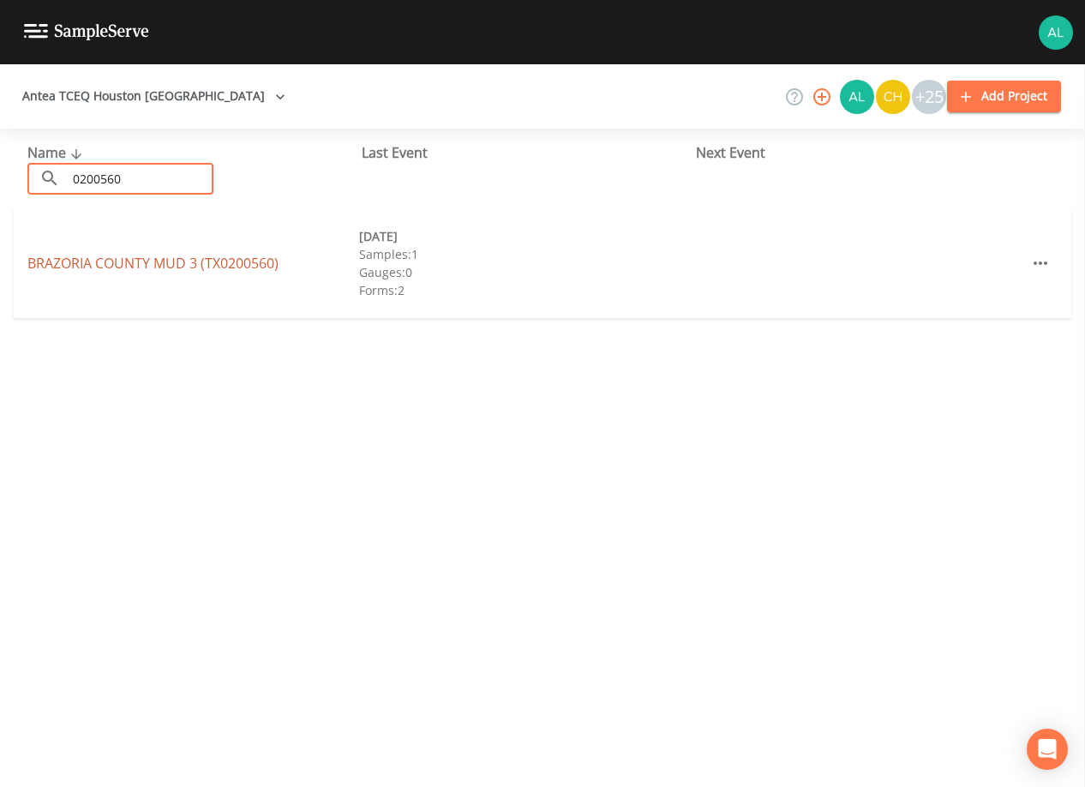
click at [71, 268] on link "[GEOGRAPHIC_DATA] 3 (TX0200560)" at bounding box center [152, 263] width 251 height 19
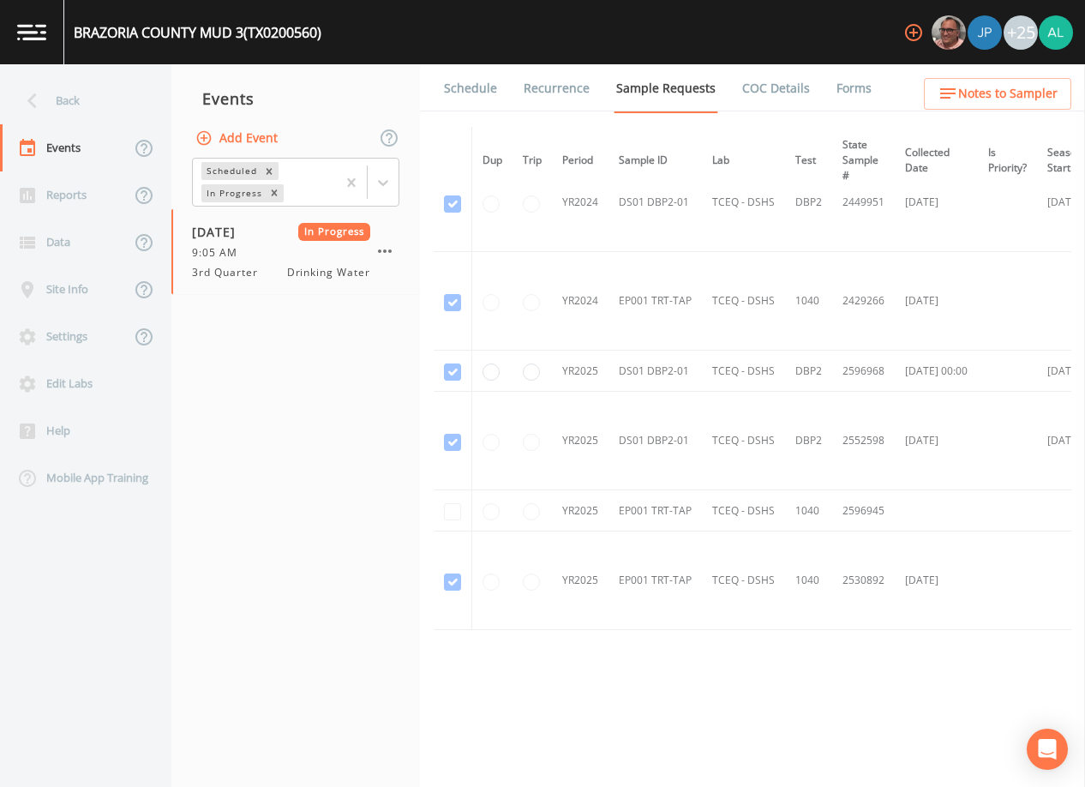
scroll to position [94, 0]
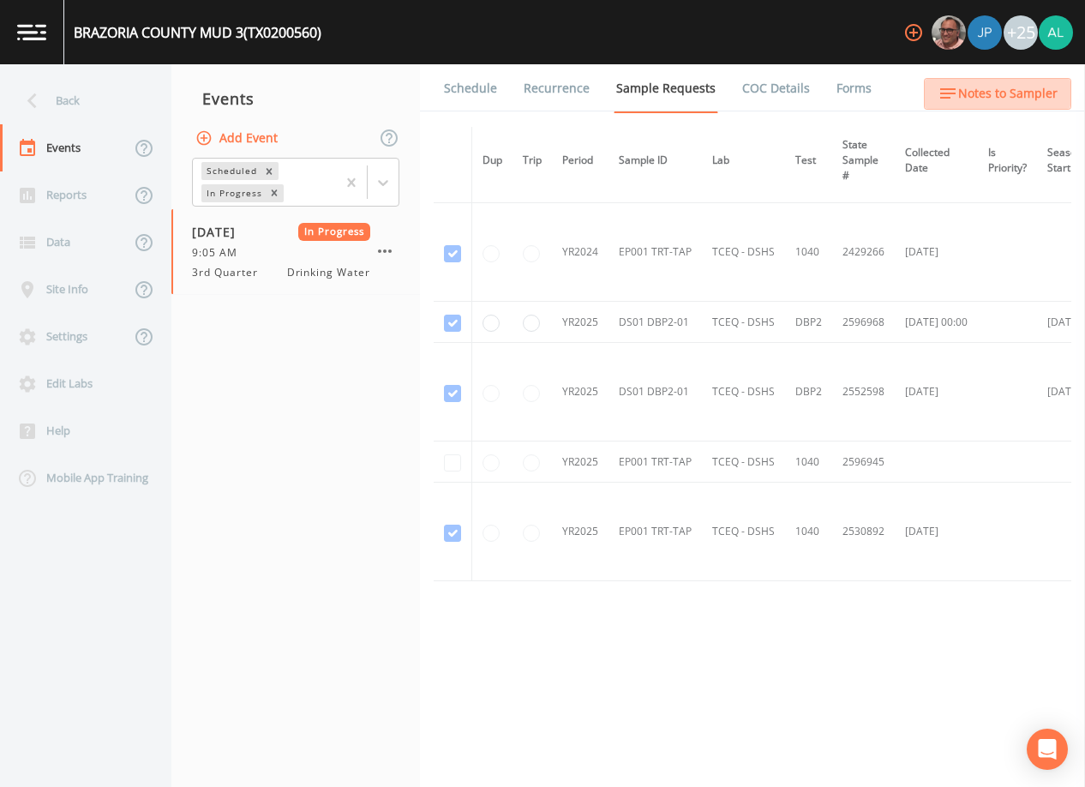
click at [995, 85] on span "Notes to Sampler" at bounding box center [1007, 93] width 99 height 21
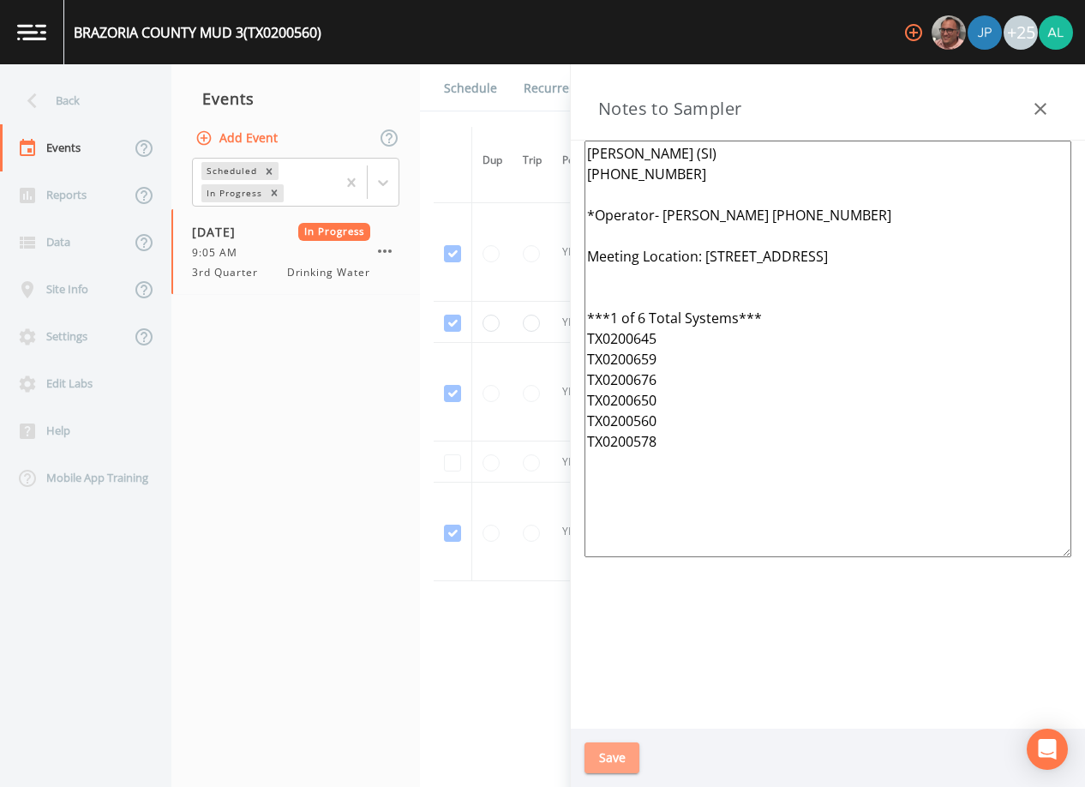
click at [623, 764] on button "Save" at bounding box center [611, 758] width 55 height 32
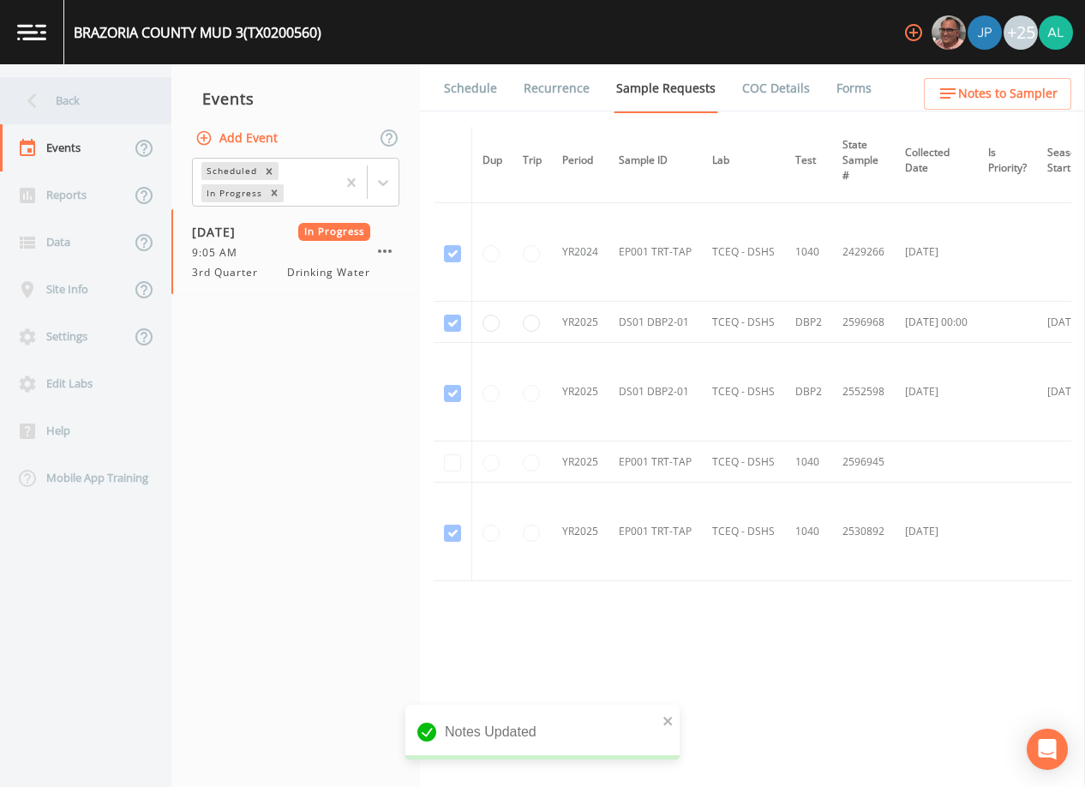
click at [105, 112] on div "Back" at bounding box center [77, 100] width 154 height 47
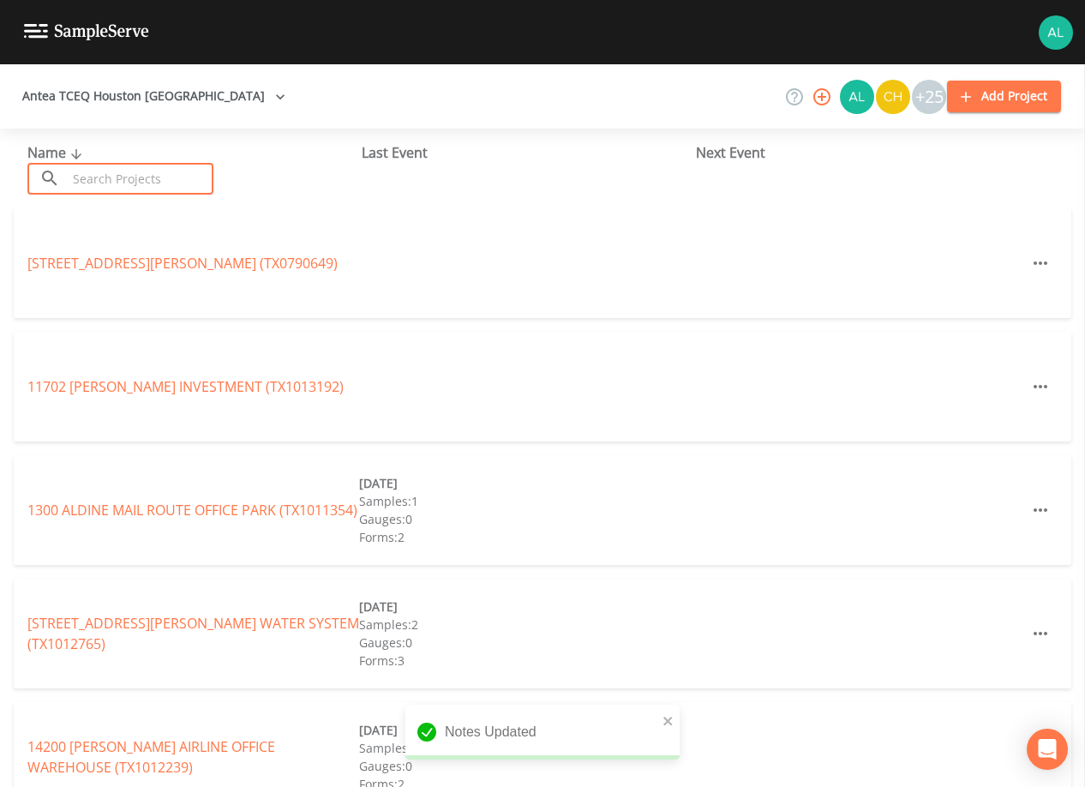
click at [164, 191] on input "text" at bounding box center [140, 179] width 147 height 32
click at [177, 181] on input "text" at bounding box center [140, 179] width 147 height 32
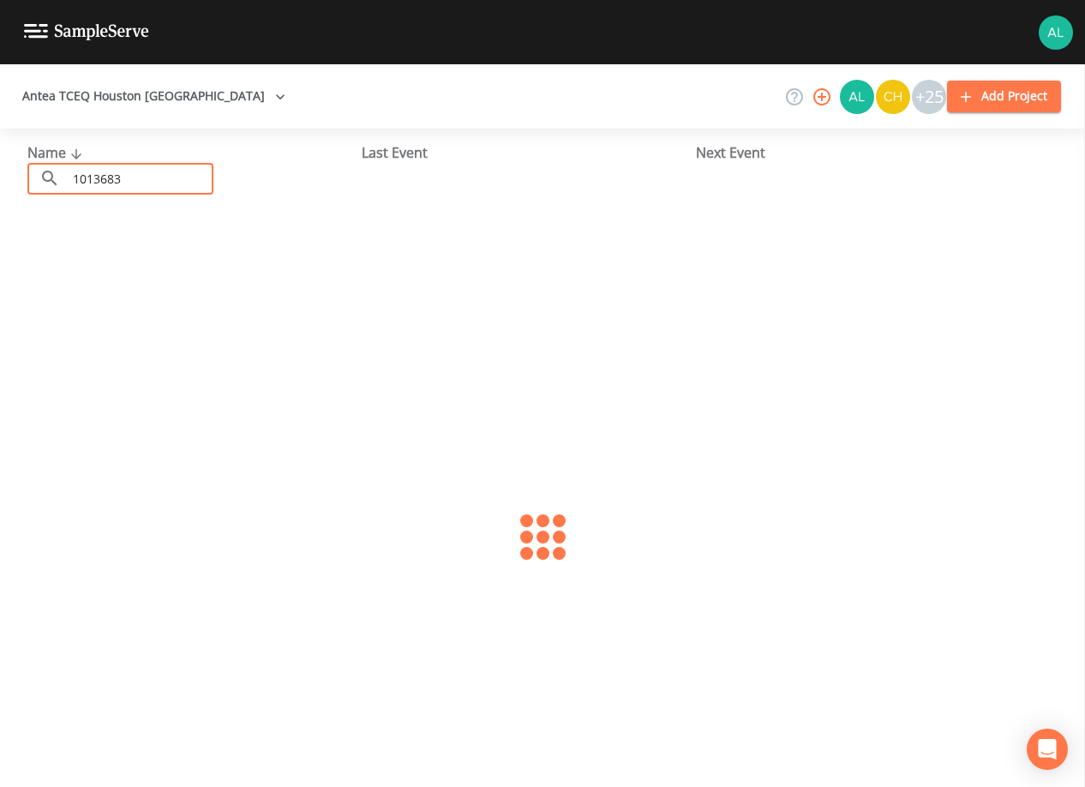
type input "1013683"
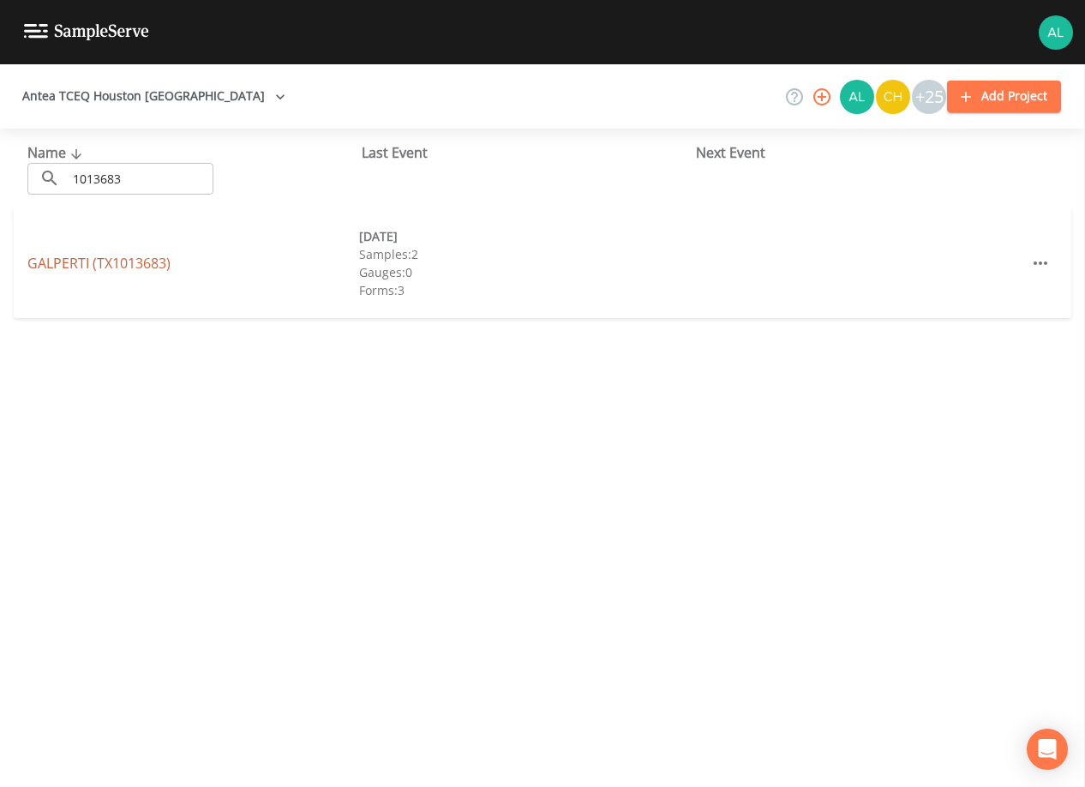
click at [131, 256] on link "GALPERTI (TX1013683)" at bounding box center [98, 263] width 143 height 19
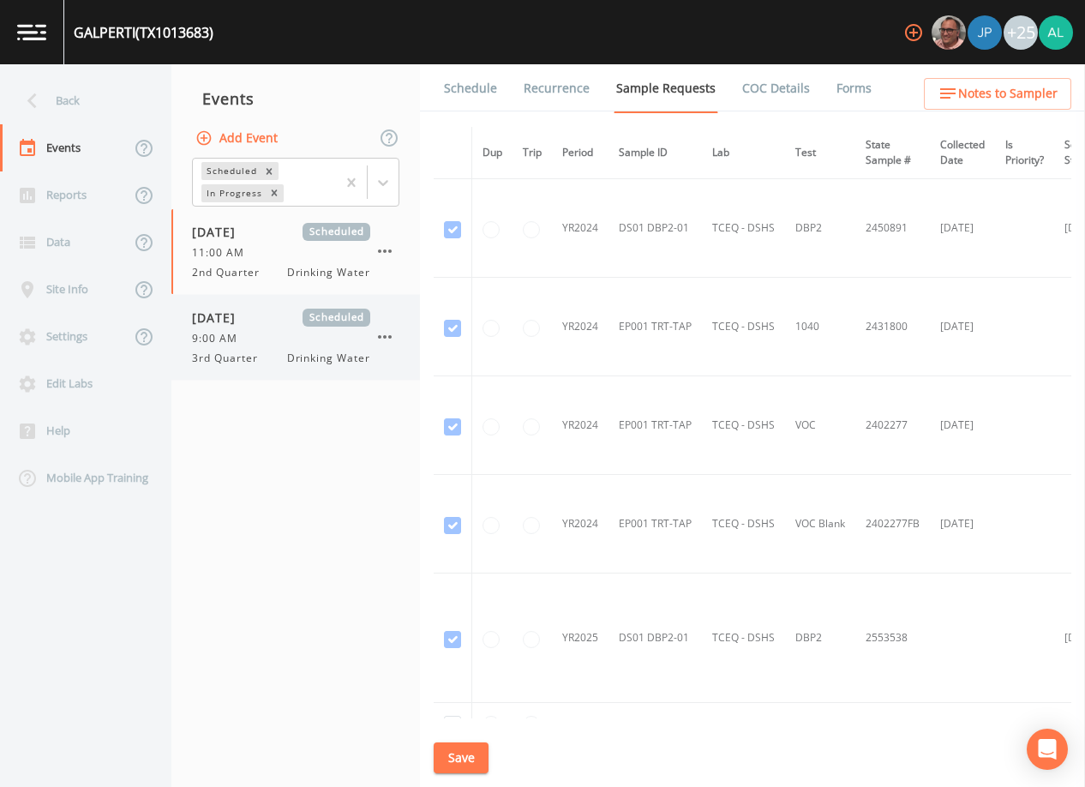
click at [297, 315] on div "[DATE] Scheduled" at bounding box center [281, 318] width 178 height 18
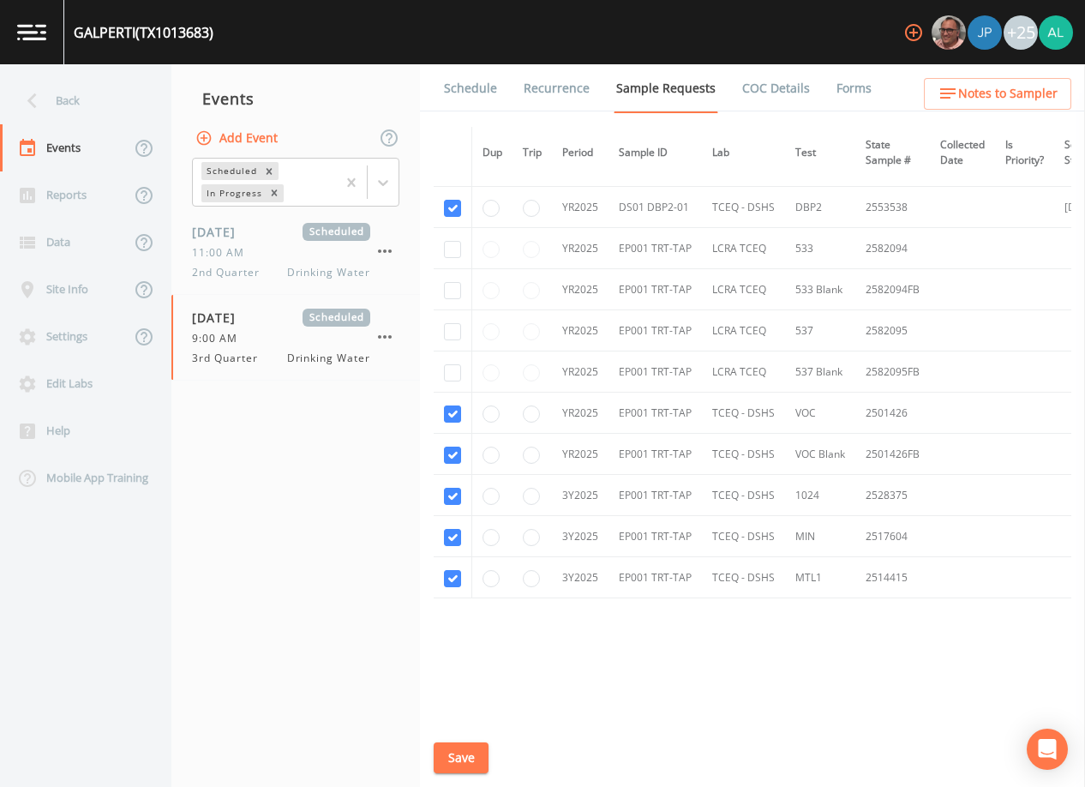
scroll to position [408, 0]
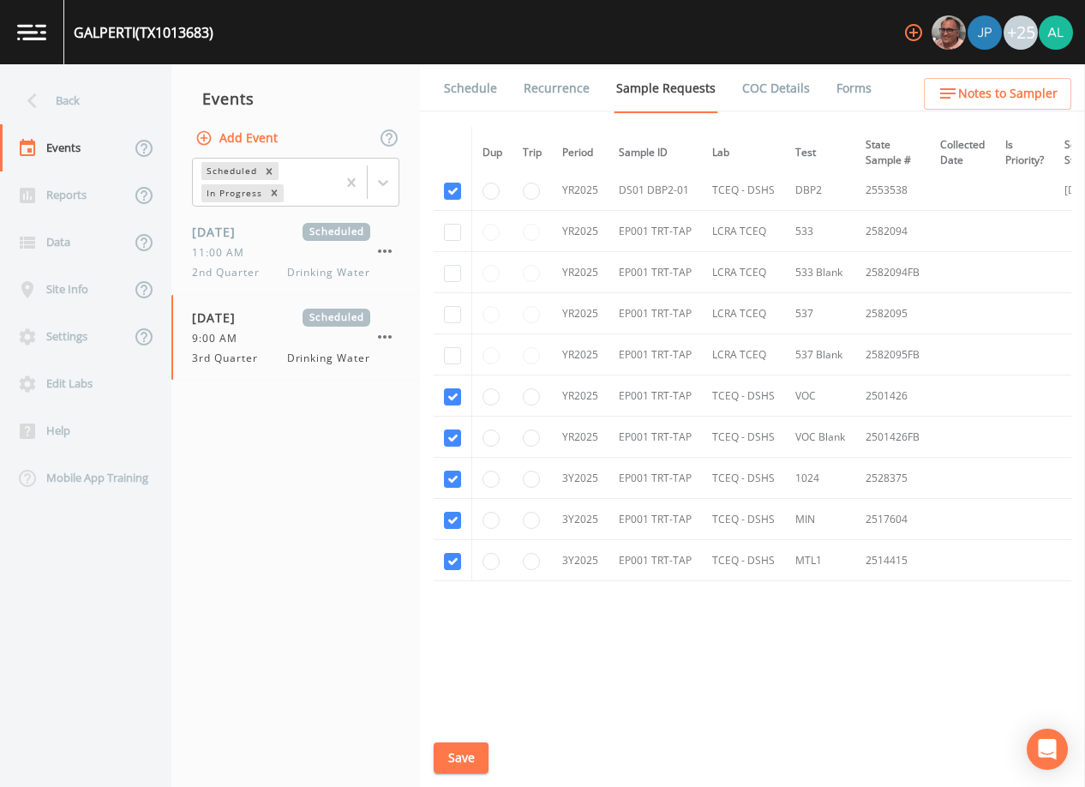
click at [475, 87] on link "Schedule" at bounding box center [470, 88] width 58 height 48
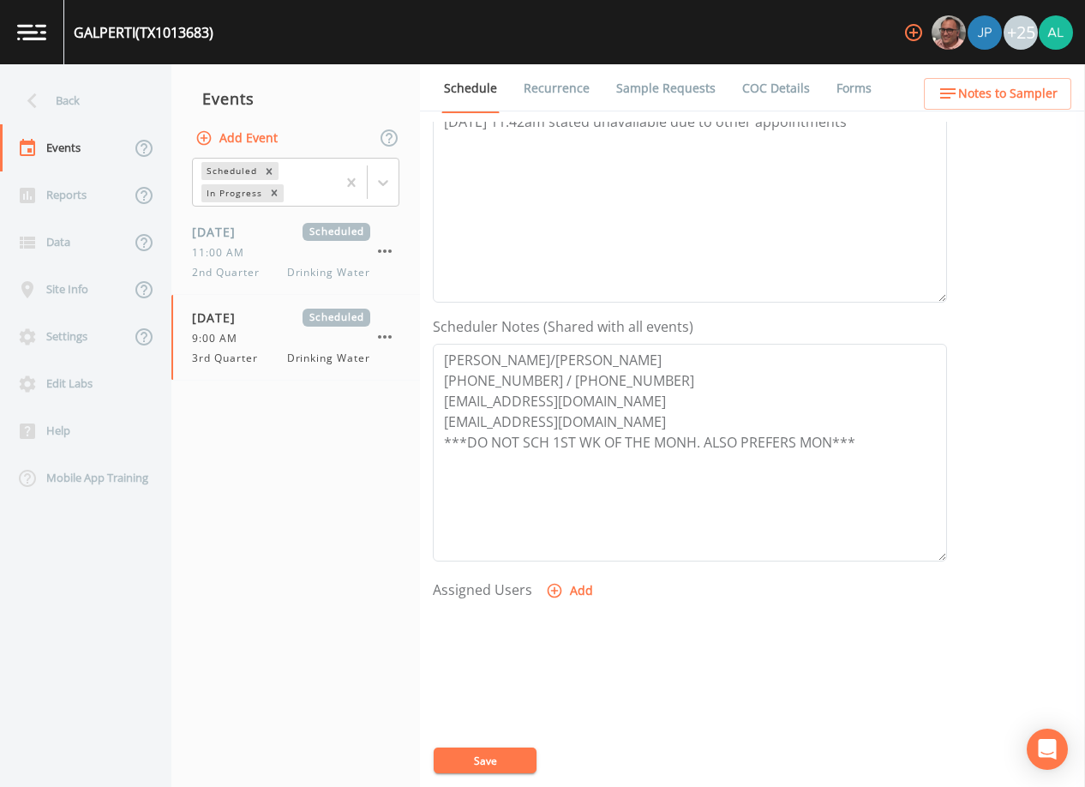
scroll to position [257, 0]
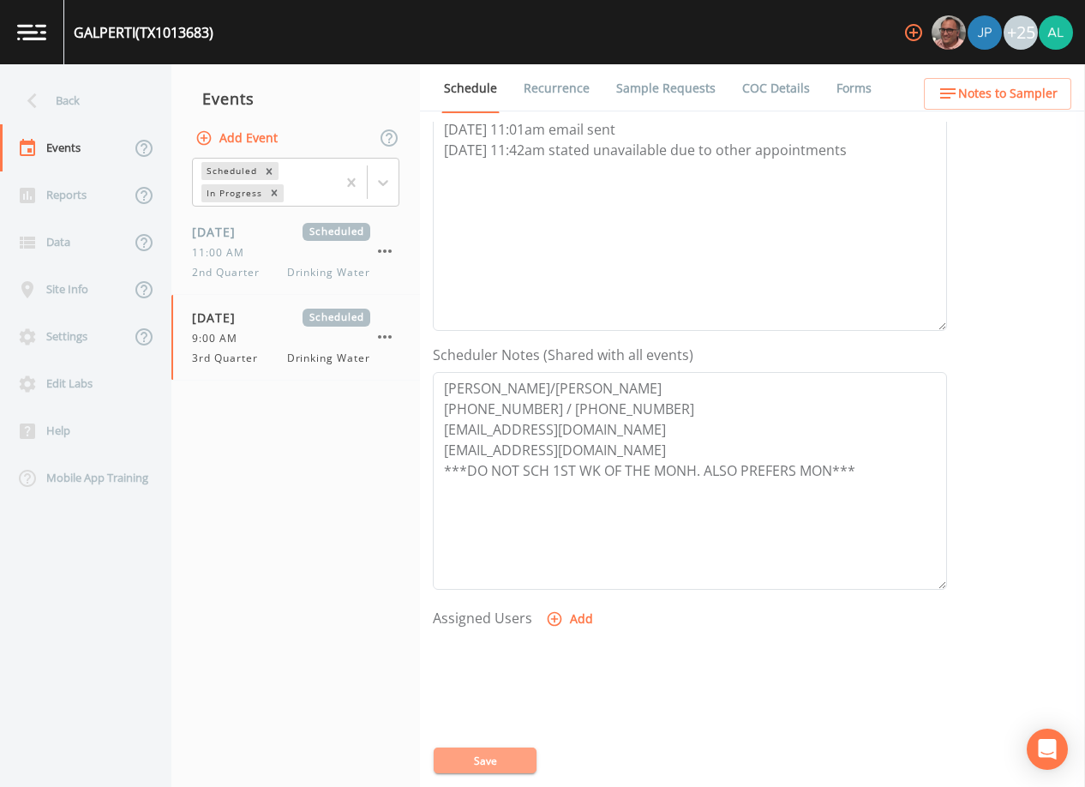
drag, startPoint x: 501, startPoint y: 756, endPoint x: 464, endPoint y: 774, distance: 41.8
click at [500, 756] on button "Save" at bounding box center [485, 760] width 103 height 26
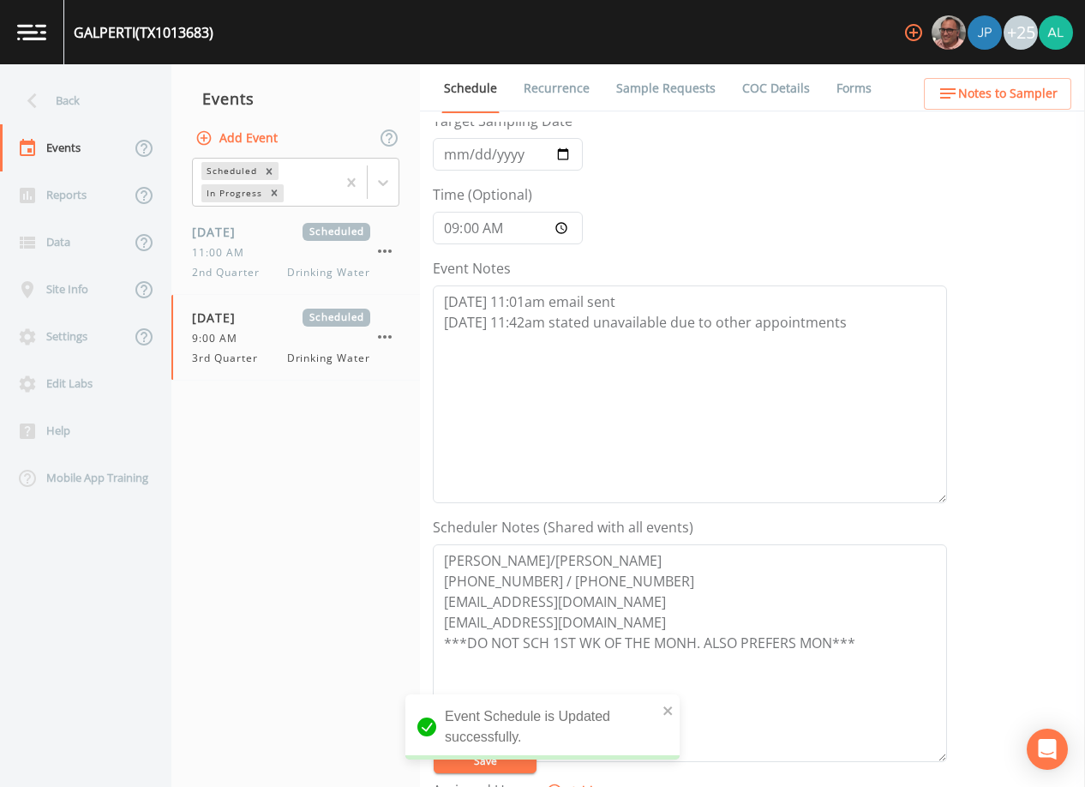
scroll to position [0, 0]
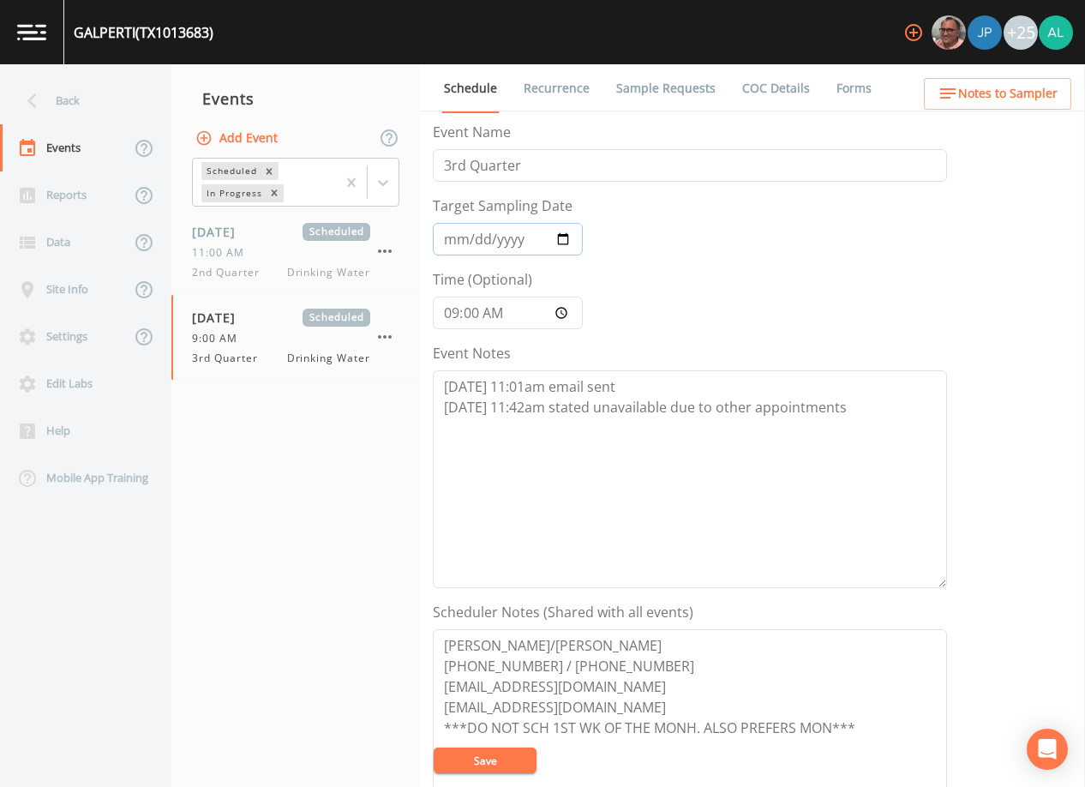
click at [451, 242] on input "[DATE]" at bounding box center [508, 239] width 150 height 33
type input "[DATE]"
click at [457, 313] on input "09:00:00" at bounding box center [508, 313] width 150 height 33
type input "08:30"
click at [914, 427] on textarea "[DATE] 11:01am email sent [DATE] 11:42am stated unavailable due to other appoin…" at bounding box center [690, 479] width 514 height 218
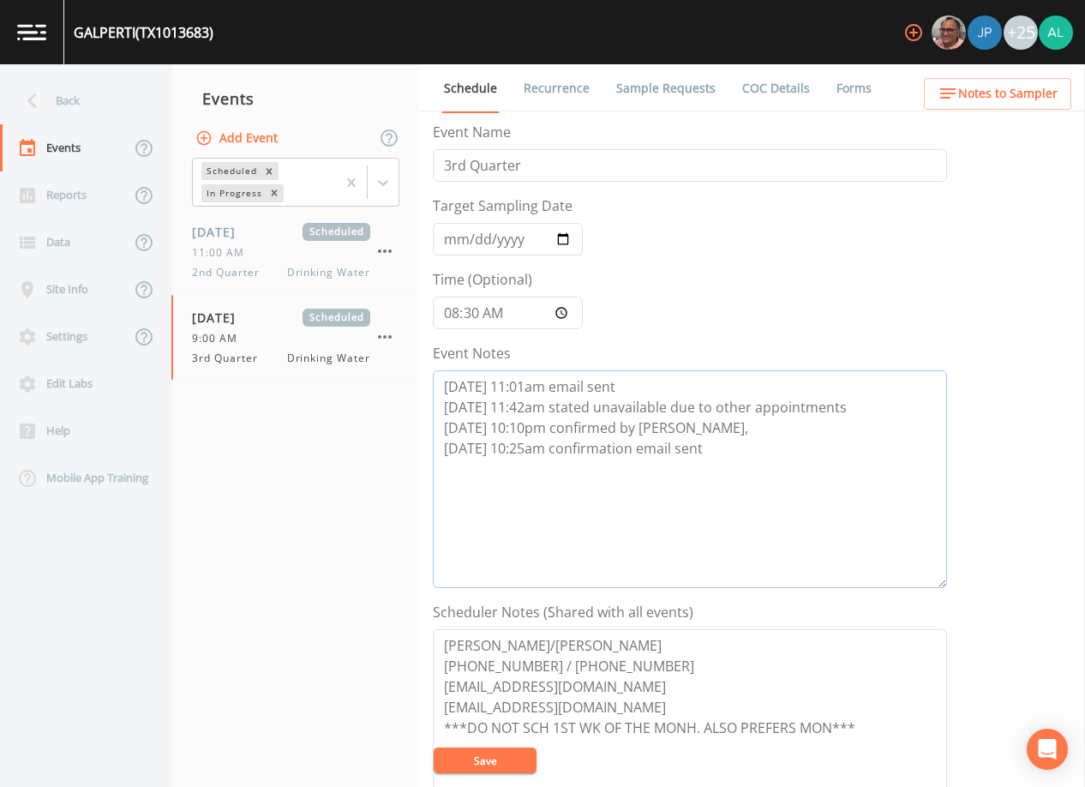
drag, startPoint x: 756, startPoint y: 452, endPoint x: 407, endPoint y: 424, distance: 349.9
click at [407, 424] on div "Back Events Reports Data Site Info Settings Edit Labs Help Mobile App Training …" at bounding box center [542, 425] width 1085 height 722
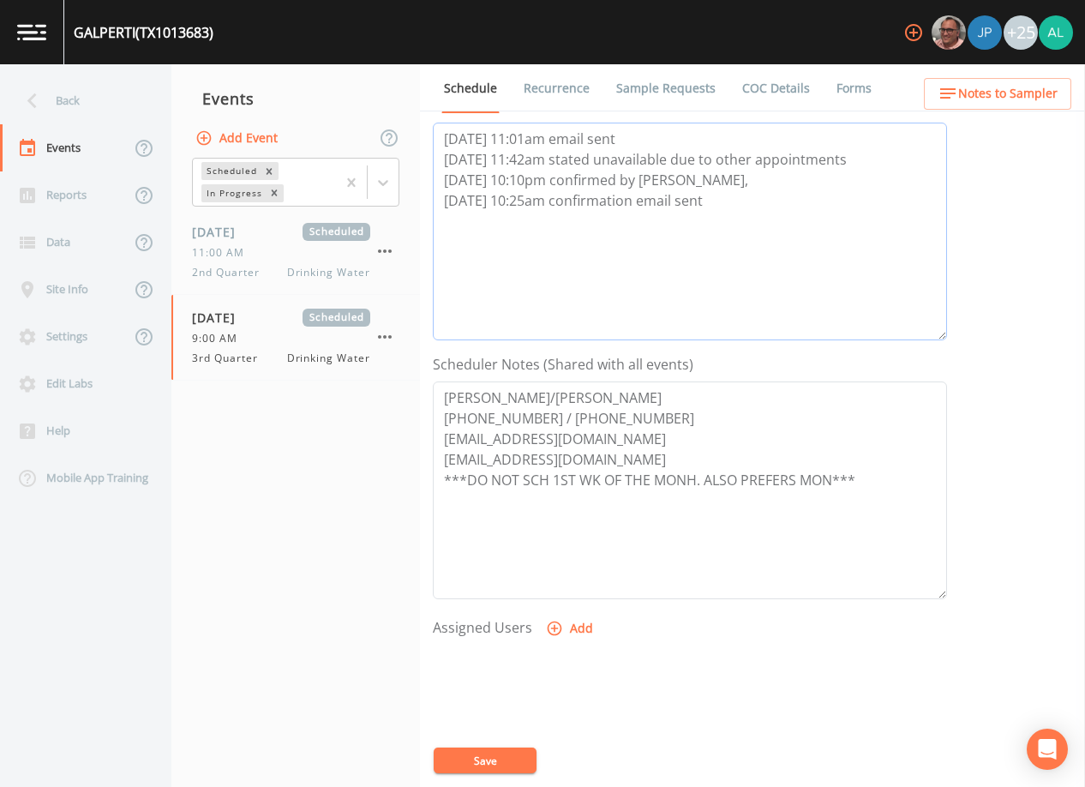
scroll to position [257, 0]
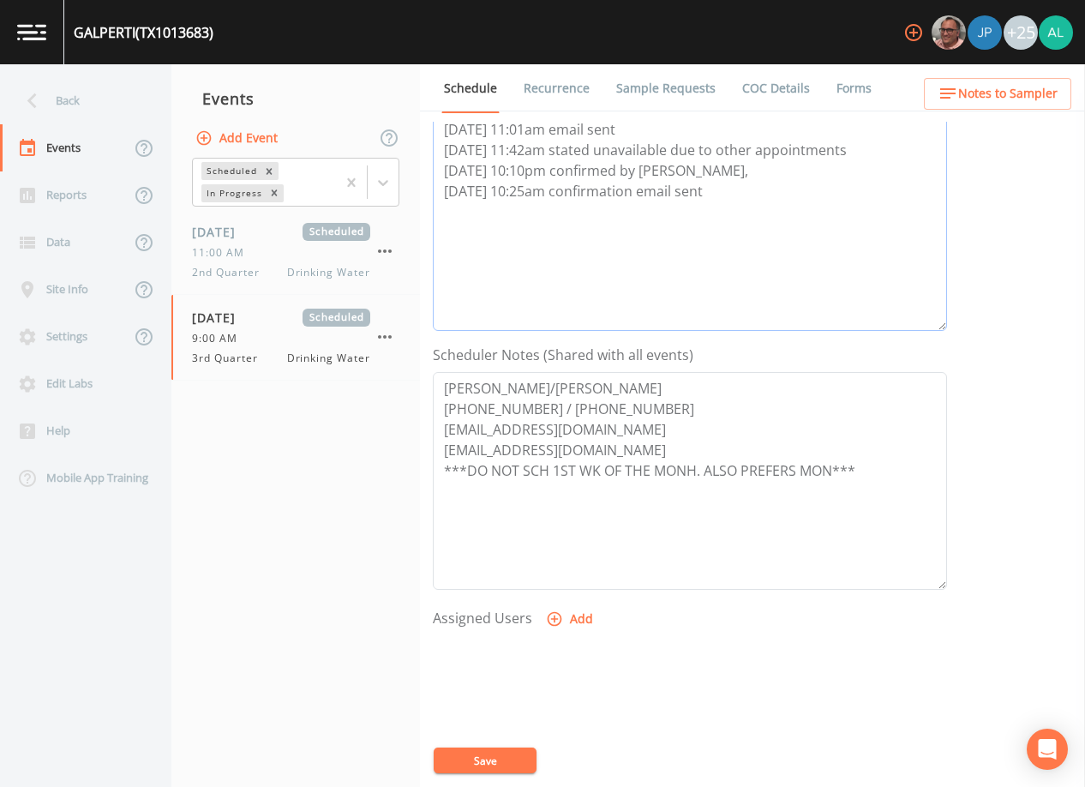
type textarea "[DATE] 11:01am email sent [DATE] 11:42am stated unavailable due to other appoin…"
click at [583, 612] on button "Add" at bounding box center [570, 619] width 57 height 32
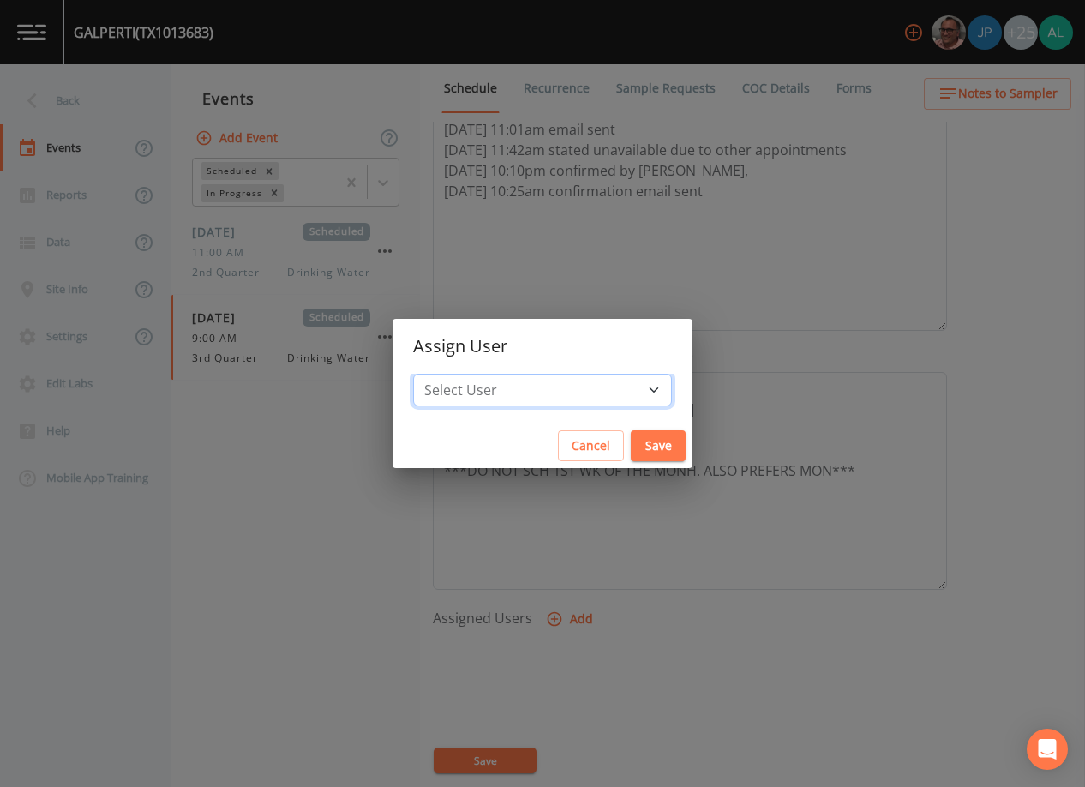
click at [518, 388] on select "Select User [PERSON_NAME] [PERSON_NAME] [PERSON_NAME] [PERSON_NAME] [PERSON_NAM…" at bounding box center [542, 390] width 259 height 33
select select "914a0f29-56c2-4065-8e52-23905ef40f2e"
click at [452, 374] on select "Select User [PERSON_NAME] [PERSON_NAME] [PERSON_NAME] [PERSON_NAME] [PERSON_NAM…" at bounding box center [542, 390] width 259 height 33
click at [631, 443] on button "Save" at bounding box center [658, 446] width 55 height 32
select select
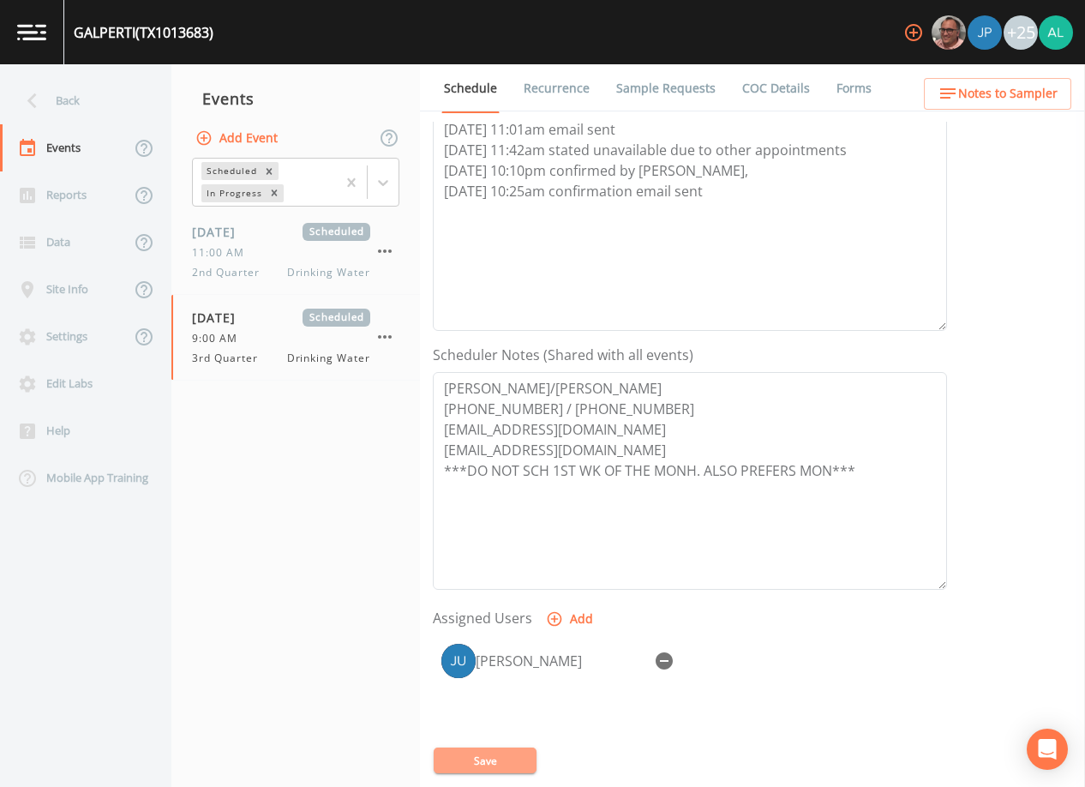
click at [490, 763] on button "Save" at bounding box center [485, 760] width 103 height 26
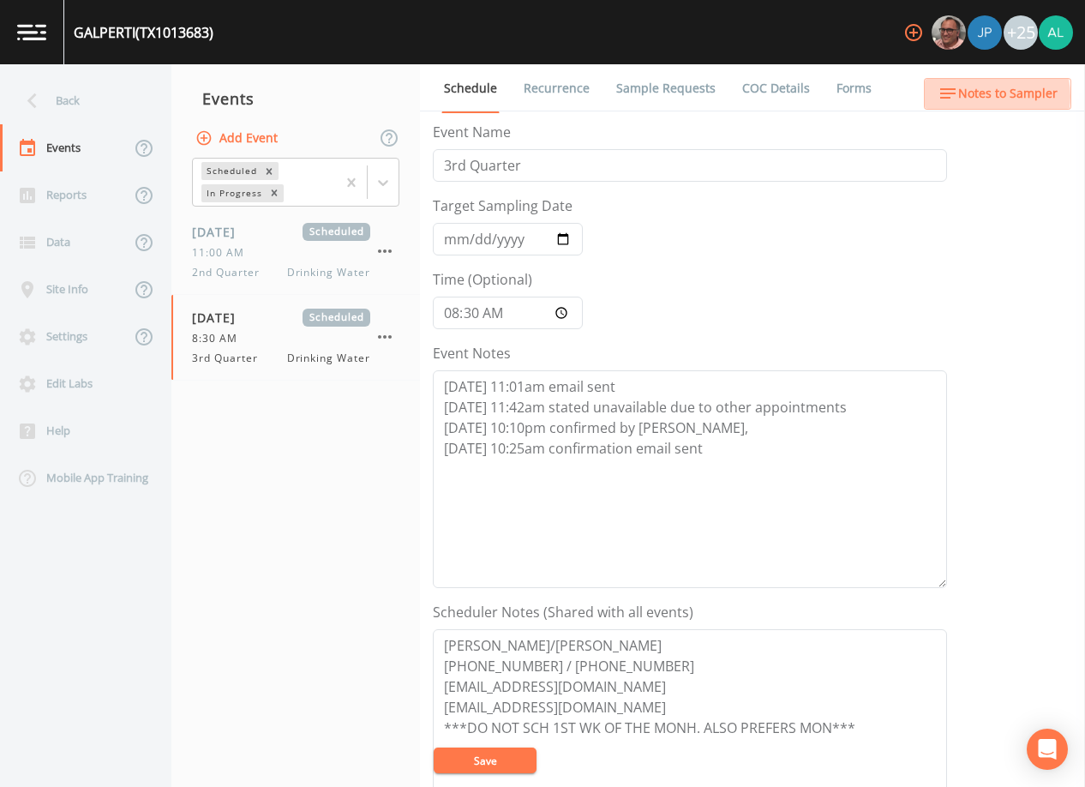
click at [987, 96] on span "Notes to Sampler" at bounding box center [1007, 93] width 99 height 21
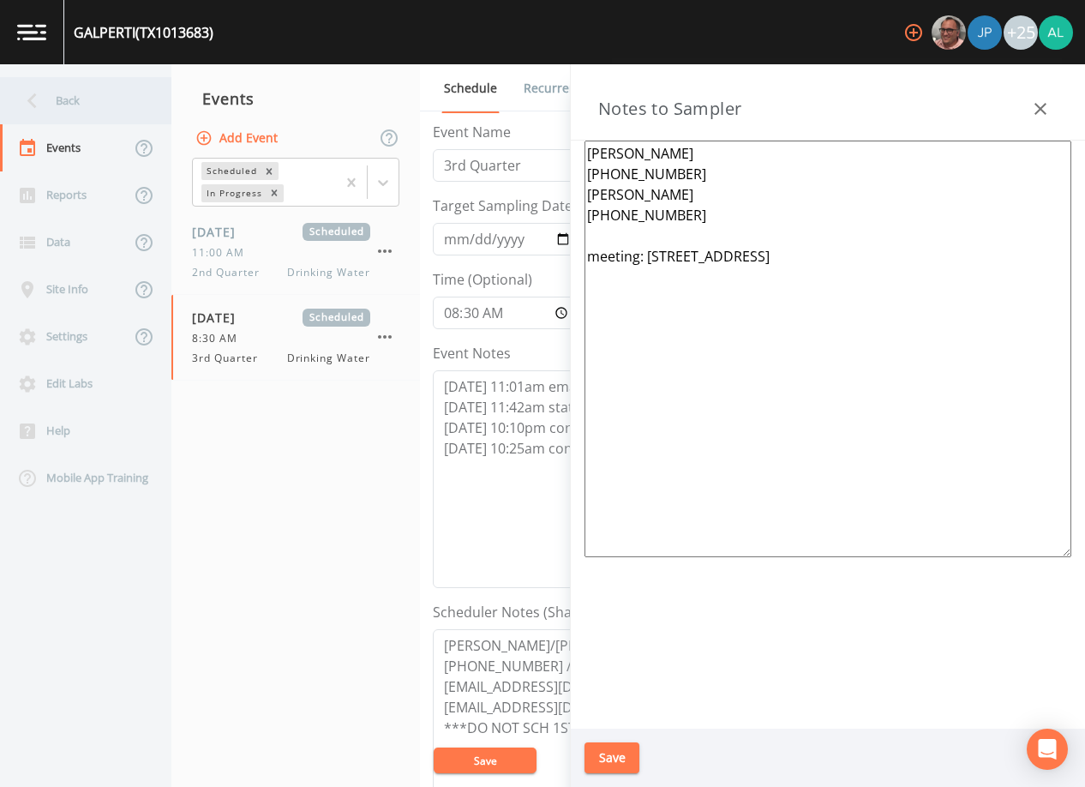
click at [84, 107] on div "Back" at bounding box center [77, 100] width 154 height 47
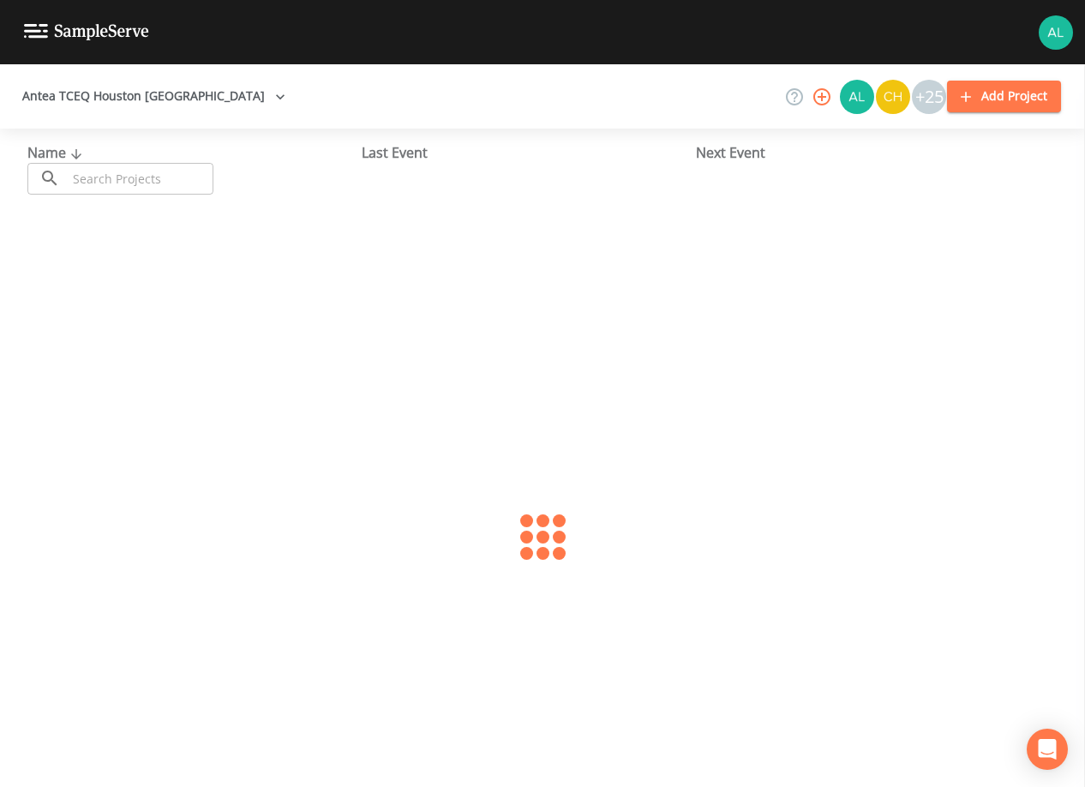
click at [77, 161] on icon at bounding box center [76, 154] width 21 height 15
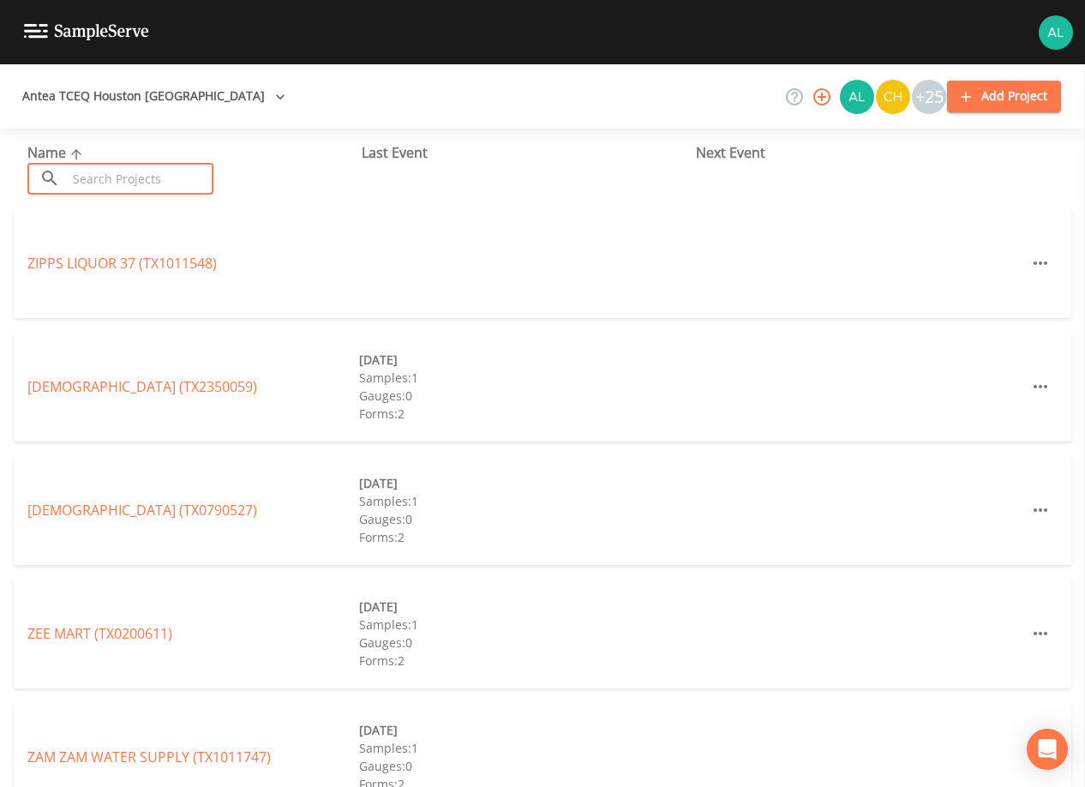
click at [80, 182] on input "text" at bounding box center [140, 179] width 147 height 32
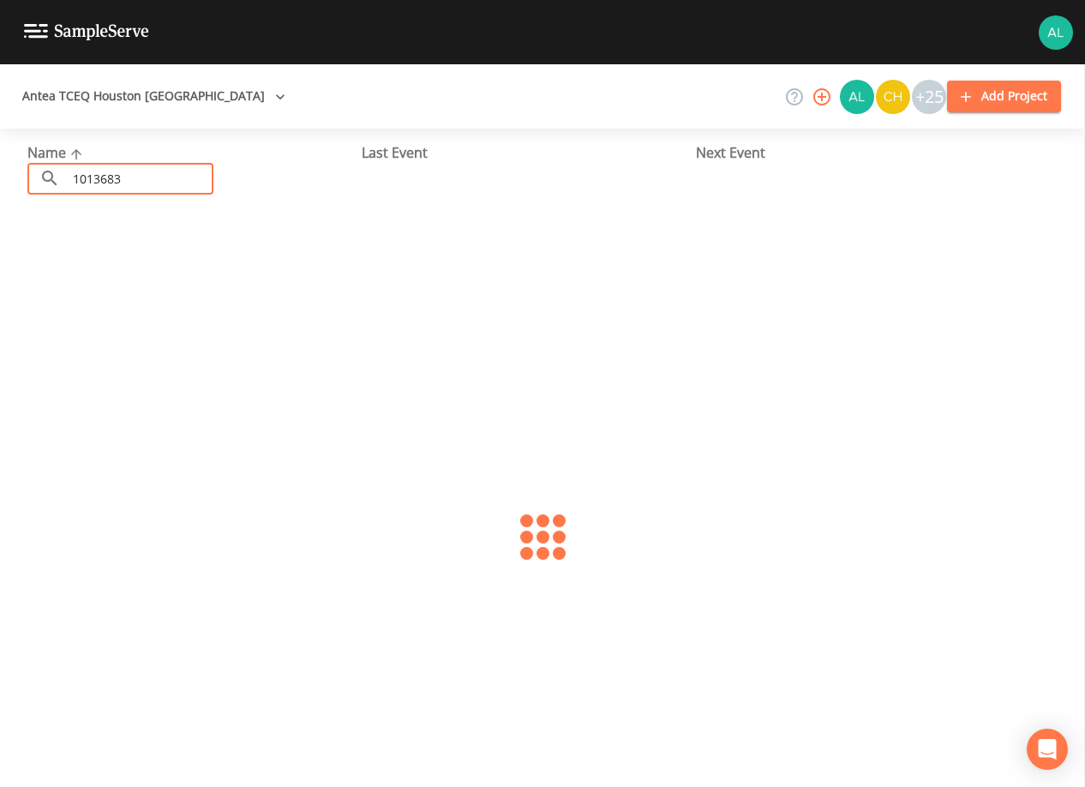
type input "1013683"
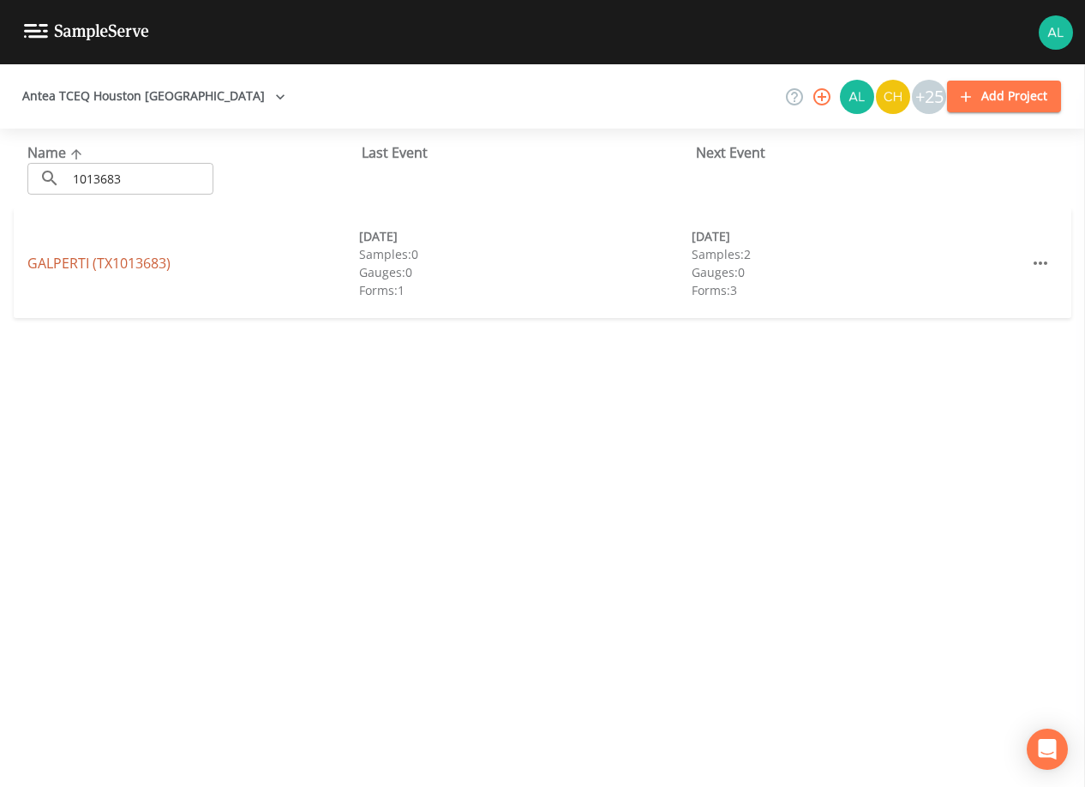
click at [85, 258] on link "GALPERTI (TX1013683)" at bounding box center [98, 263] width 143 height 19
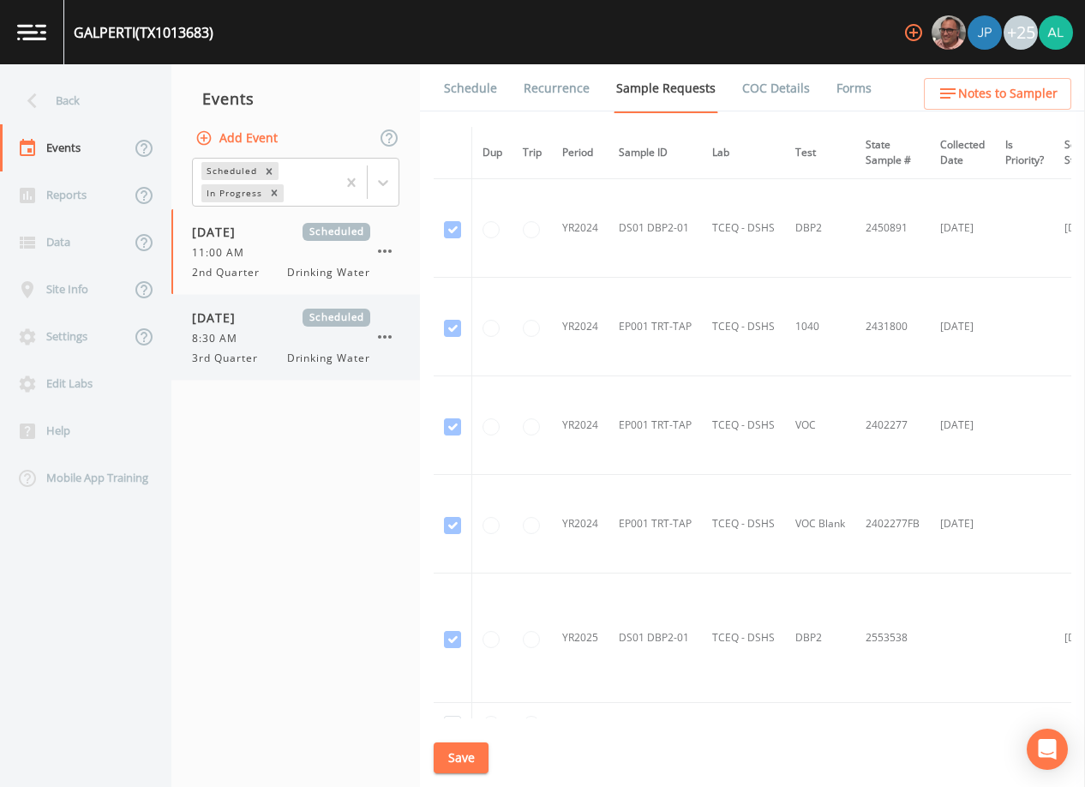
click at [303, 336] on div "8:30 AM" at bounding box center [281, 338] width 178 height 15
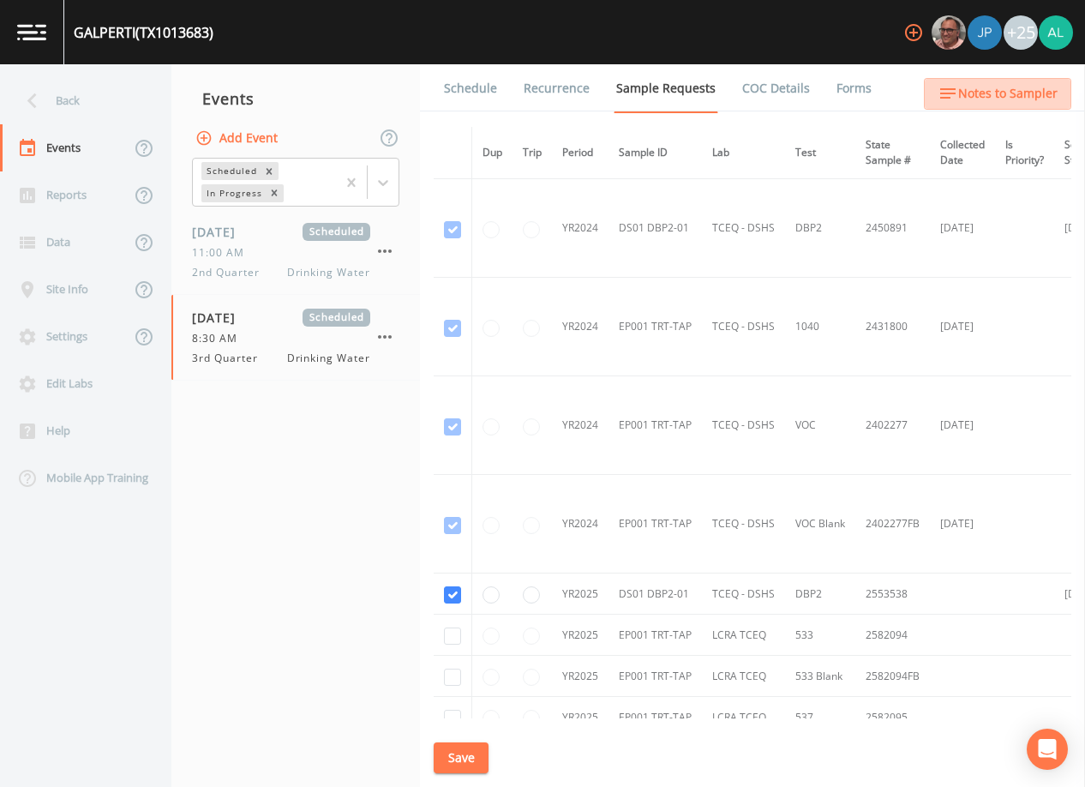
click at [1057, 96] on button "Notes to Sampler" at bounding box center [997, 94] width 147 height 32
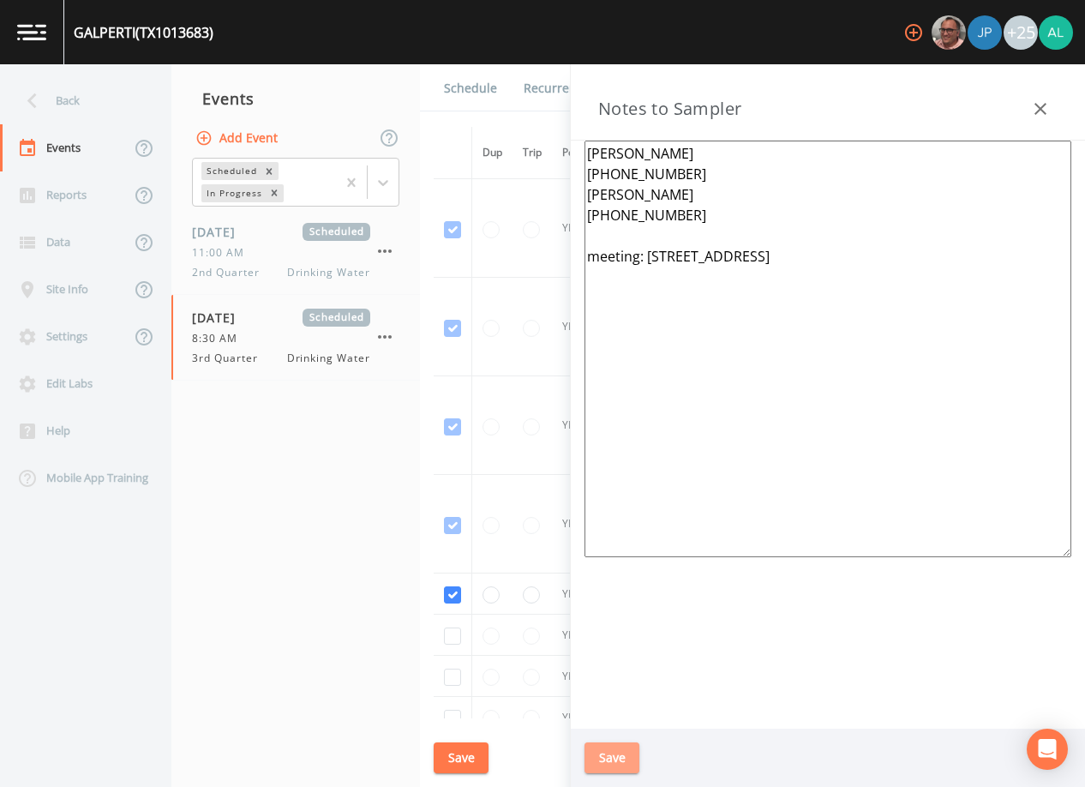
click at [626, 743] on button "Save" at bounding box center [611, 758] width 55 height 32
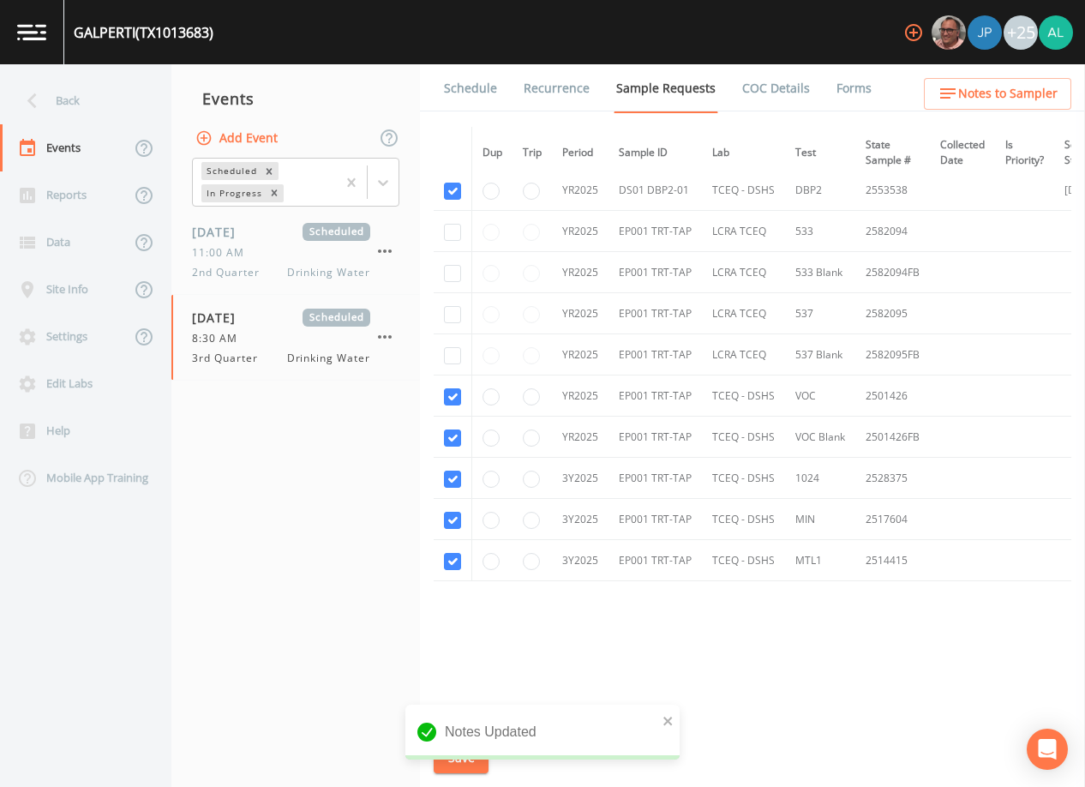
scroll to position [408, 0]
click at [463, 92] on link "Schedule" at bounding box center [470, 88] width 58 height 48
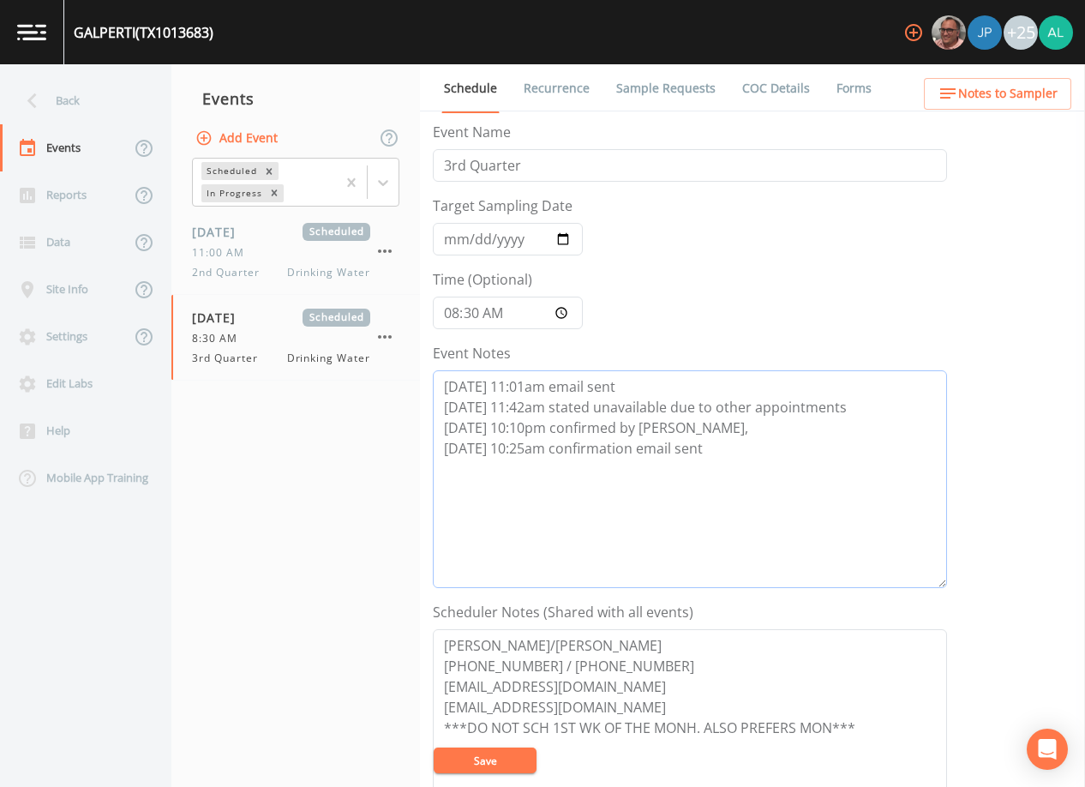
click at [708, 446] on textarea "[DATE] 11:01am email sent [DATE] 11:42am stated unavailable due to other appoin…" at bounding box center [690, 479] width 514 height 218
click at [458, 772] on button "Save" at bounding box center [485, 760] width 103 height 26
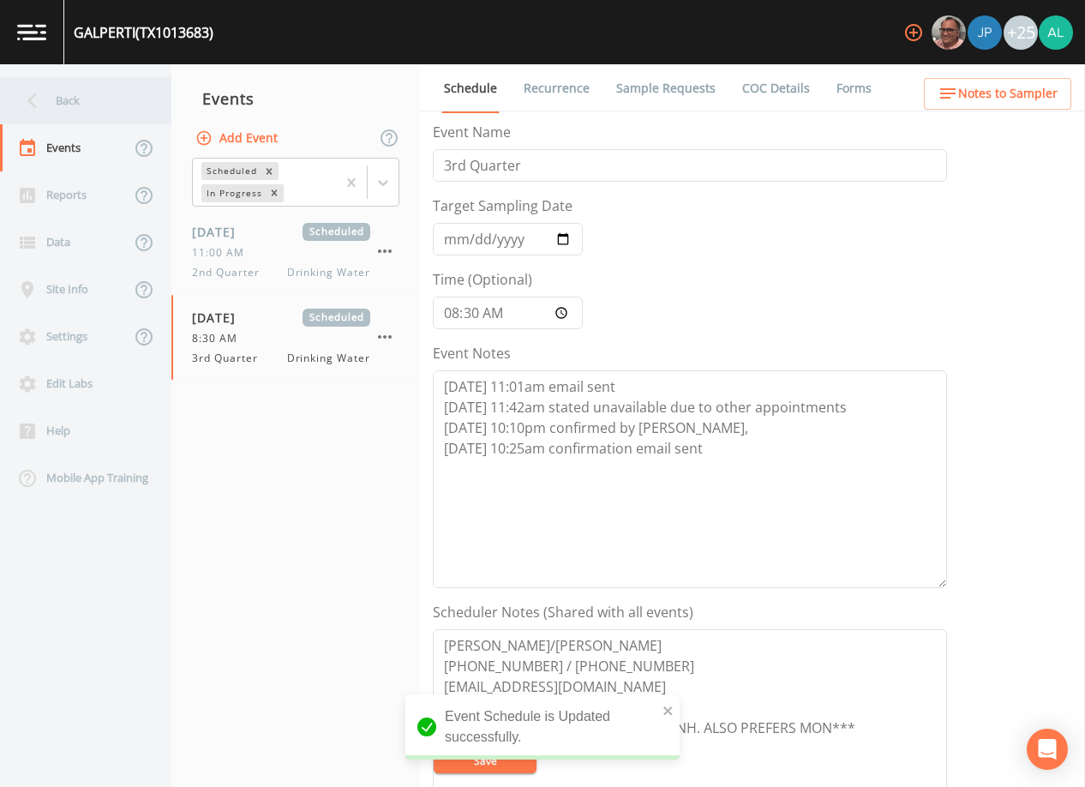
click at [50, 95] on div "Back" at bounding box center [77, 100] width 154 height 47
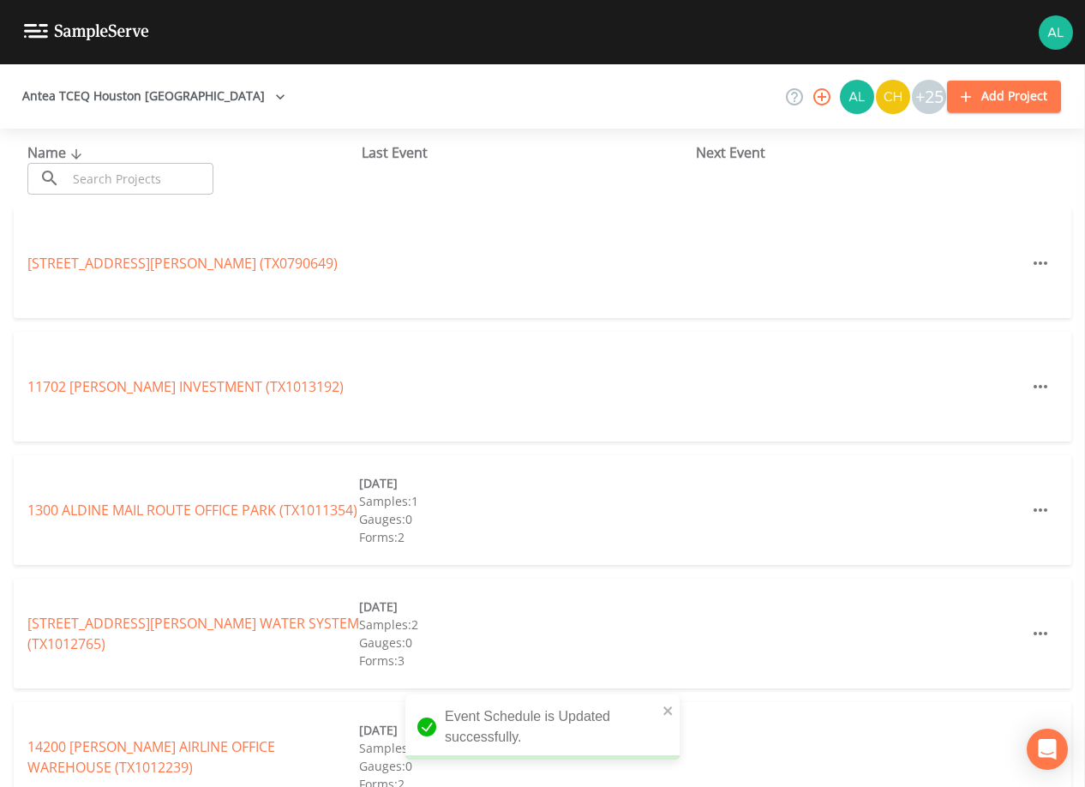
click at [101, 190] on input "text" at bounding box center [140, 179] width 147 height 32
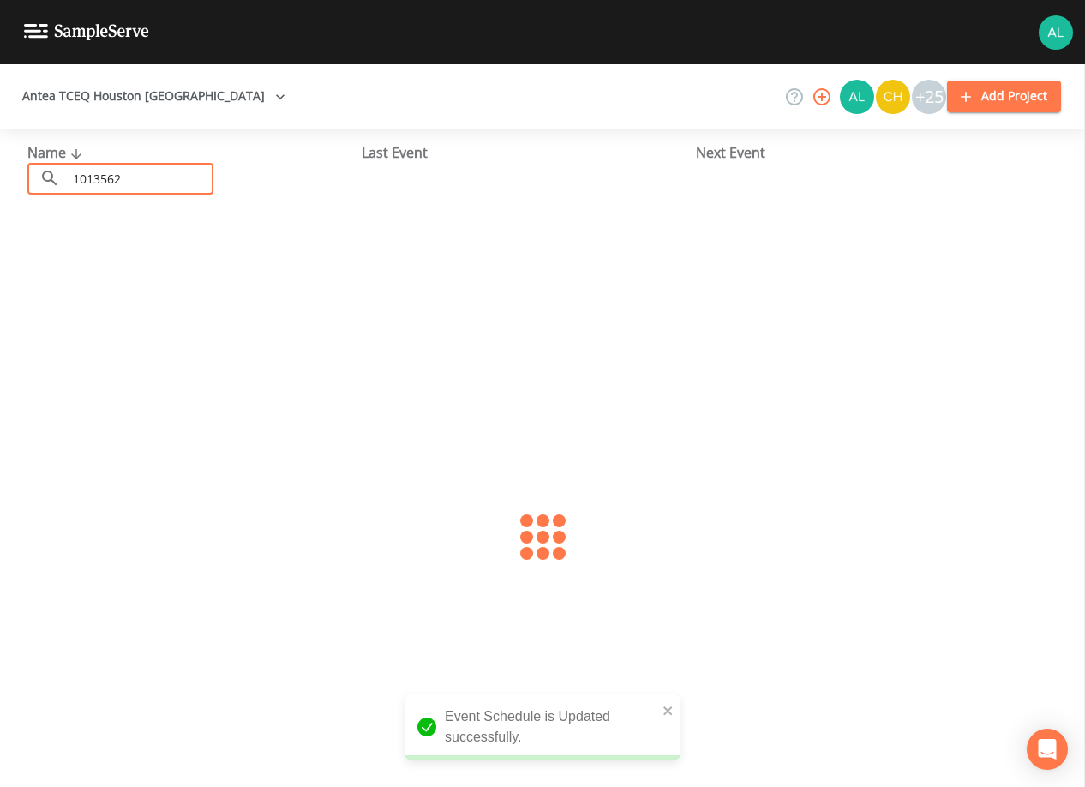
type input "1013562"
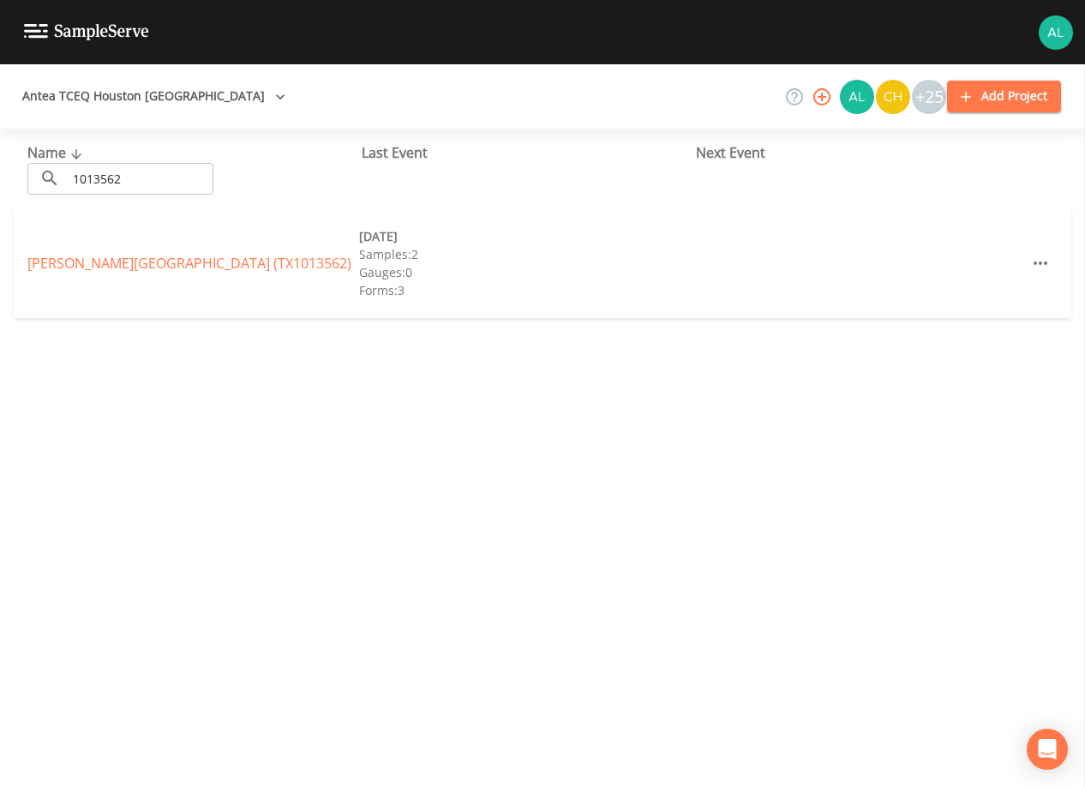
click at [124, 252] on div "[PERSON_NAME][GEOGRAPHIC_DATA] (TX1013562) [DATE] Samples: 2 Gauges: 0 Forms: 3" at bounding box center [542, 263] width 1057 height 110
click at [123, 262] on link "[PERSON_NAME][GEOGRAPHIC_DATA] (TX1013562)" at bounding box center [189, 263] width 324 height 19
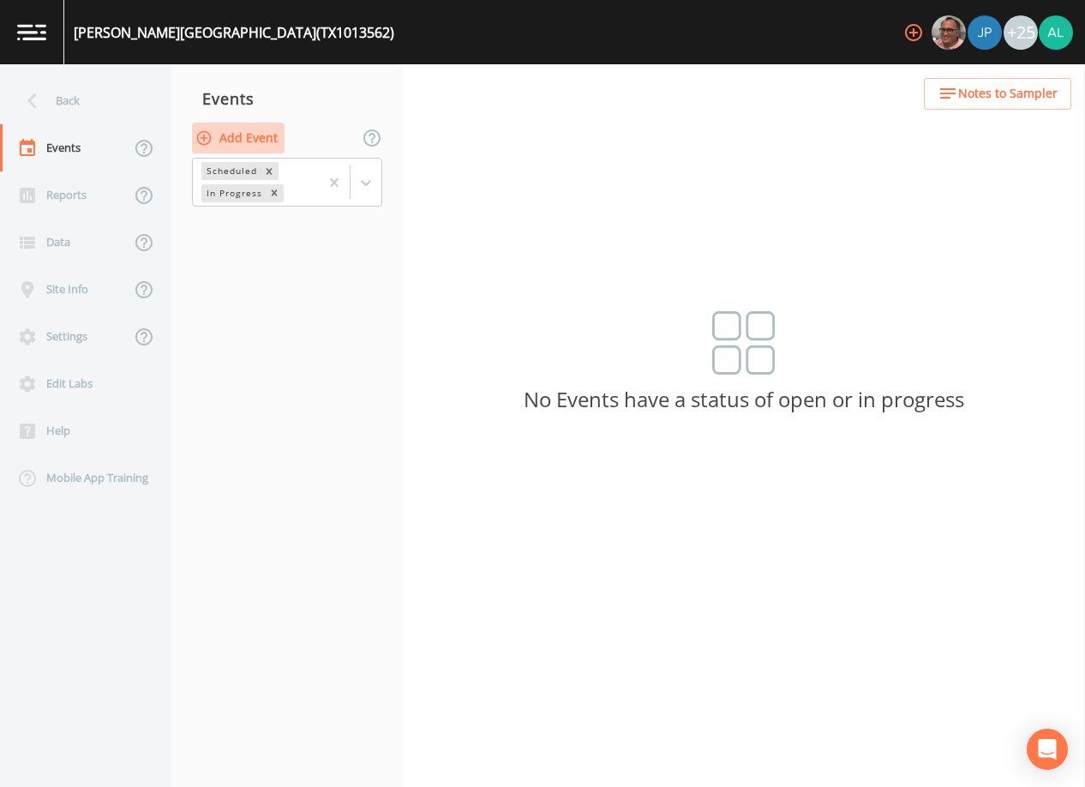
click at [275, 129] on button "Add Event" at bounding box center [238, 139] width 93 height 32
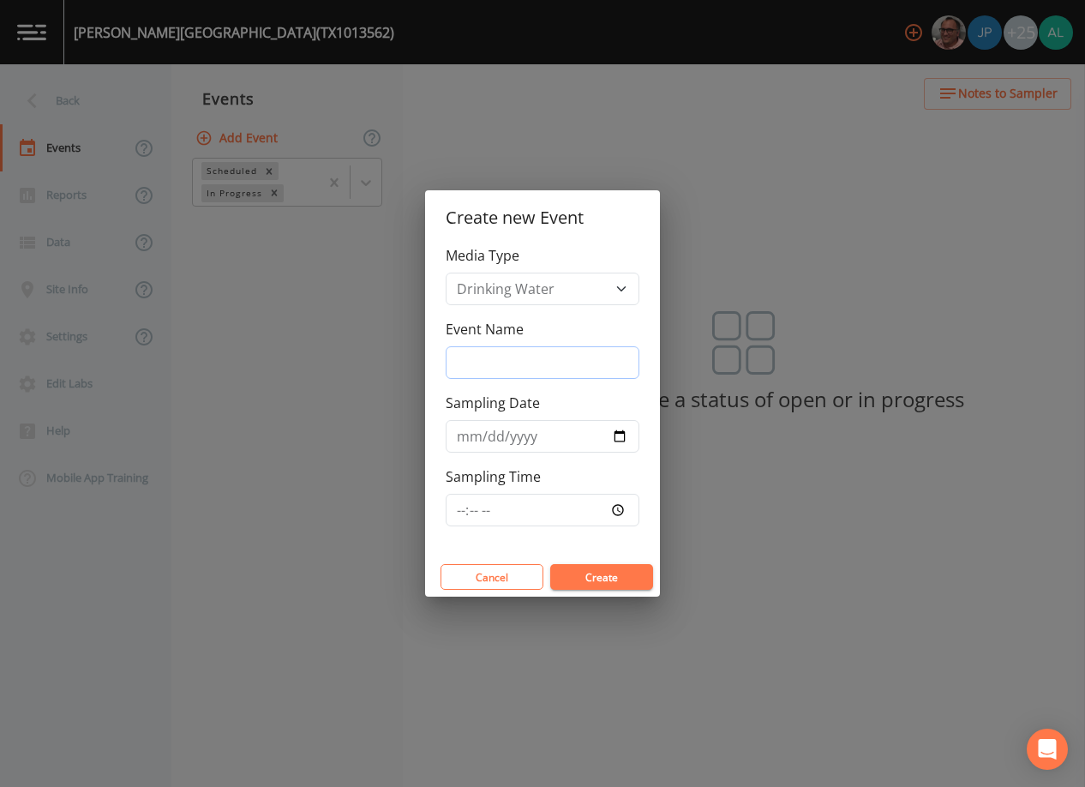
click at [487, 368] on input "Event Name" at bounding box center [543, 362] width 194 height 33
type input "3rd Quarter"
type input "[DATE]"
click at [458, 513] on input "Sampling Time" at bounding box center [543, 510] width 194 height 33
type input "08:30"
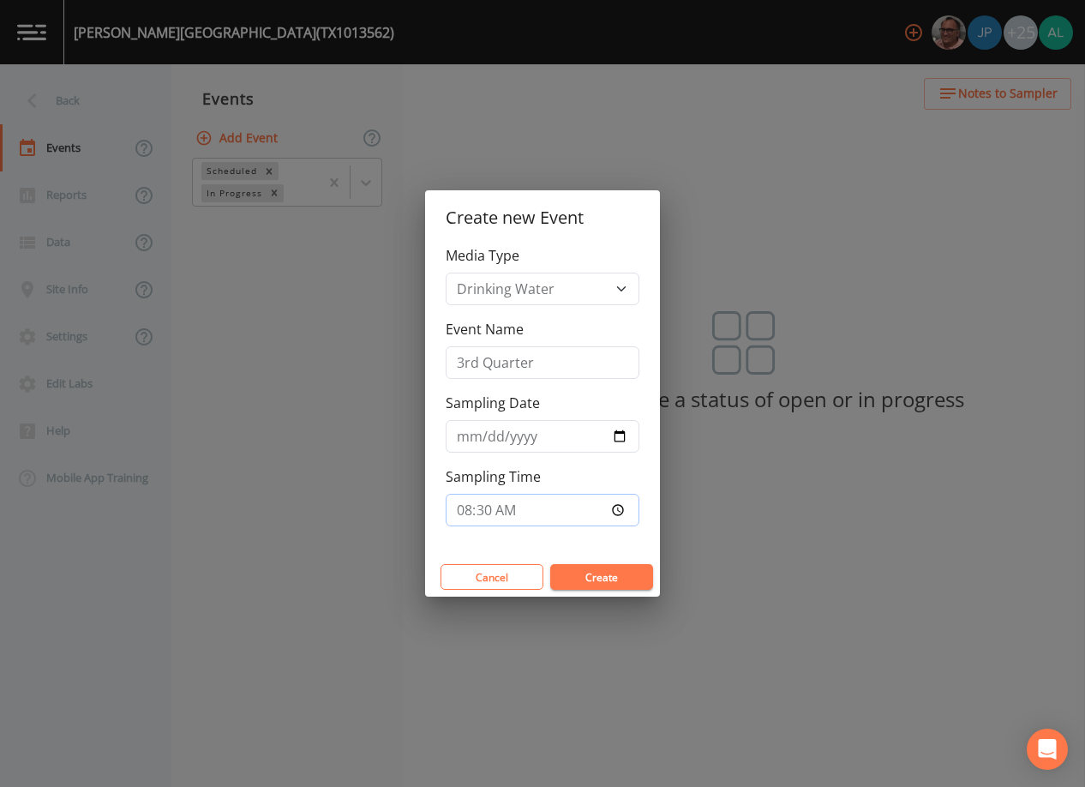
click at [550, 564] on button "Create" at bounding box center [601, 577] width 103 height 26
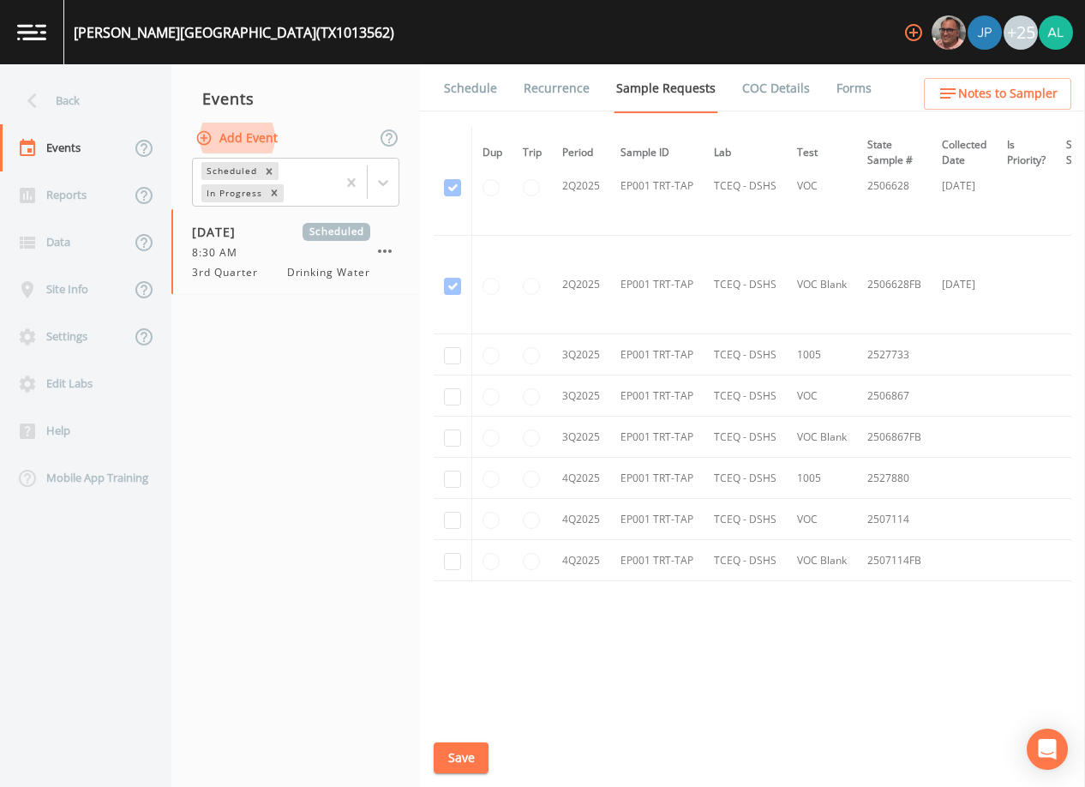
scroll to position [2379, 0]
click at [442, 345] on td at bounding box center [453, 354] width 39 height 41
click at [444, 347] on input "checkbox" at bounding box center [452, 355] width 17 height 17
checkbox input "true"
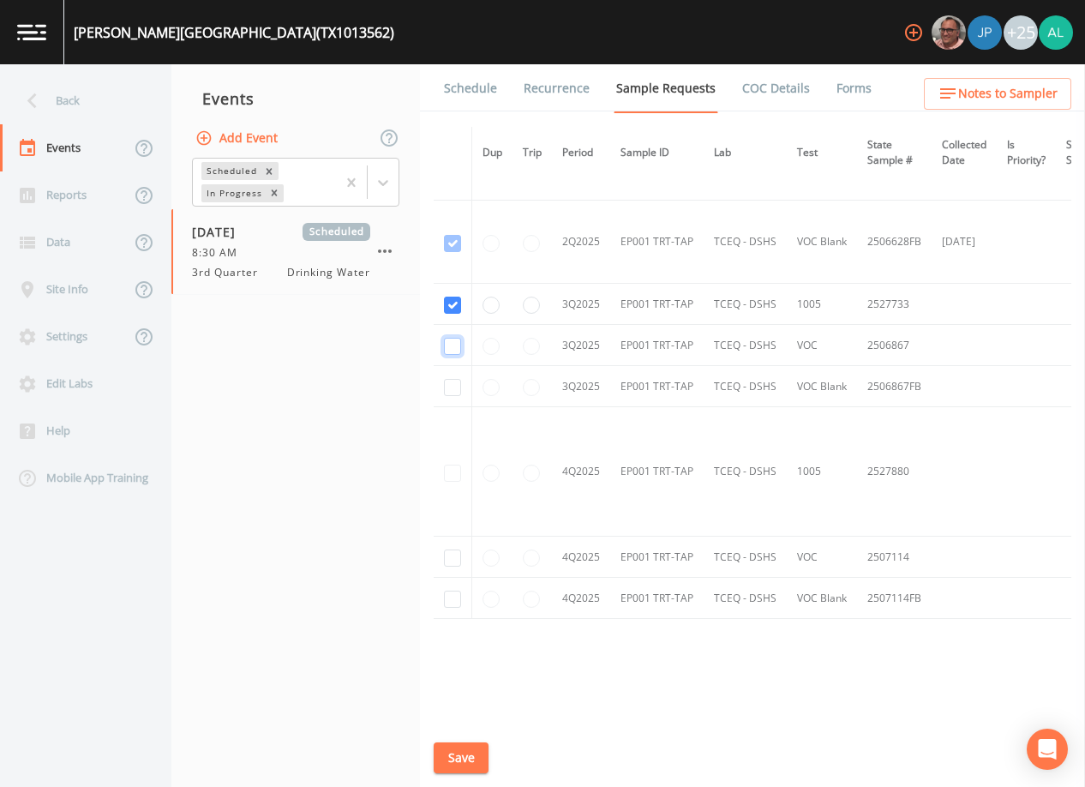
click at [455, 349] on input "checkbox" at bounding box center [452, 346] width 17 height 17
checkbox input "true"
click at [454, 394] on input "checkbox" at bounding box center [452, 387] width 17 height 17
checkbox input "true"
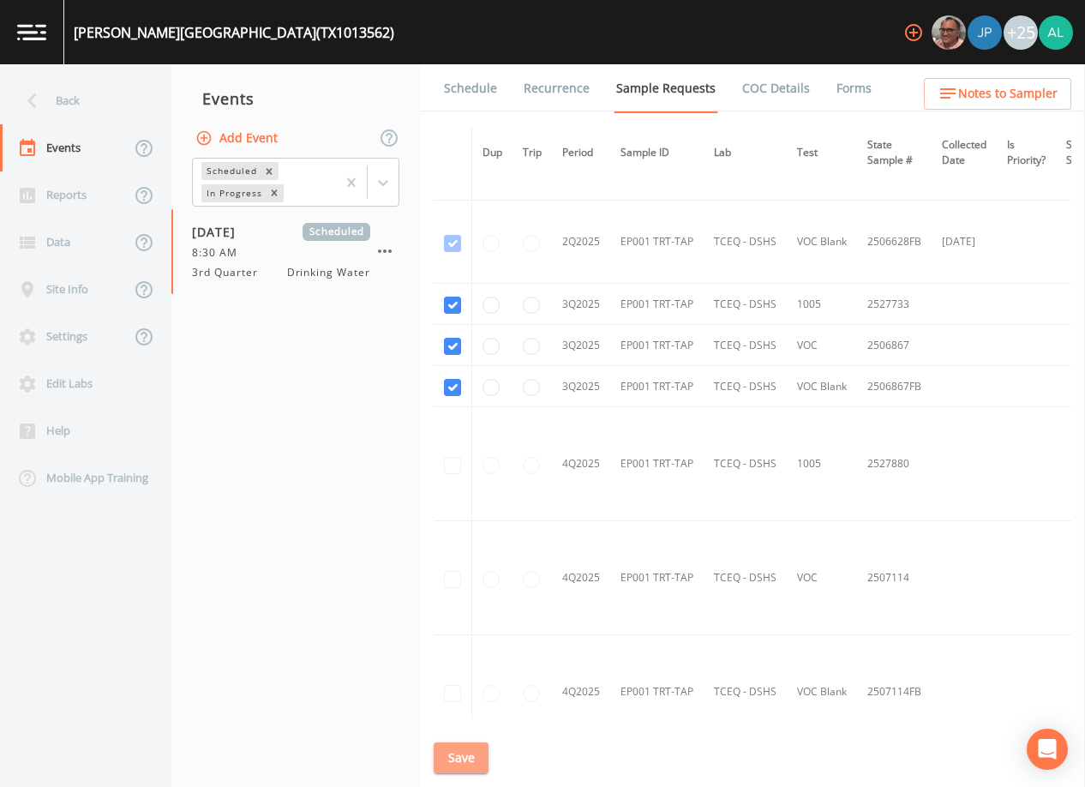
click at [455, 750] on button "Save" at bounding box center [461, 758] width 55 height 32
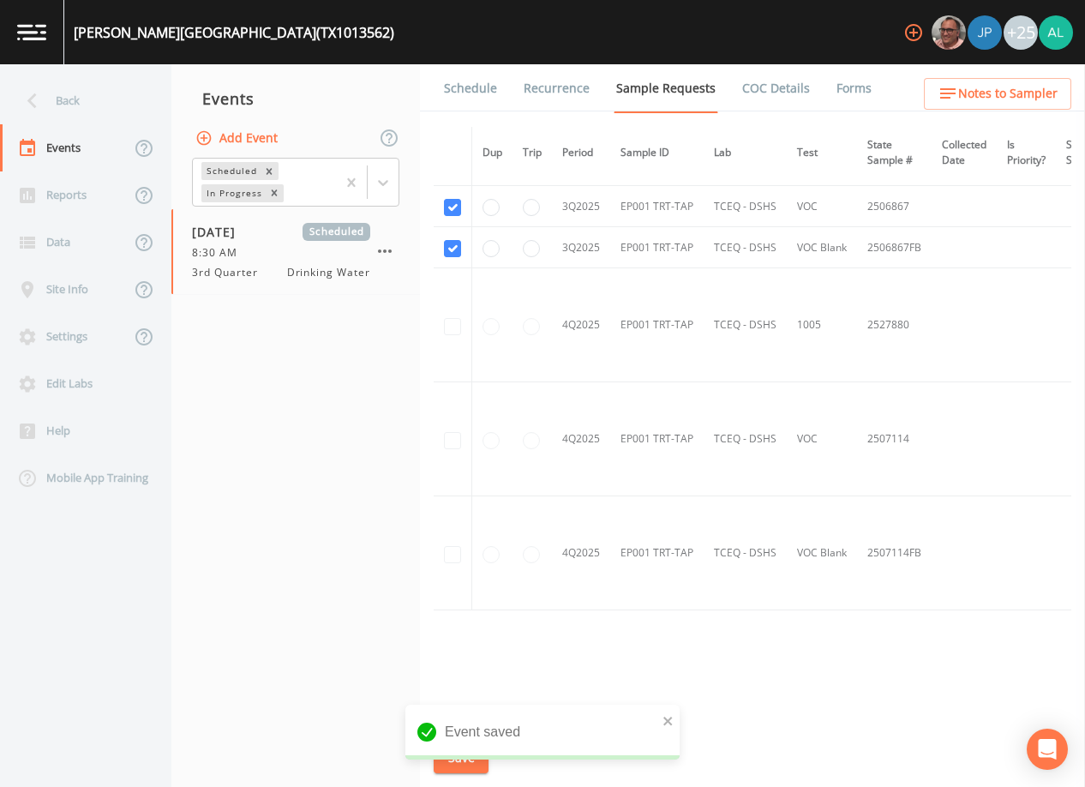
scroll to position [2227, 0]
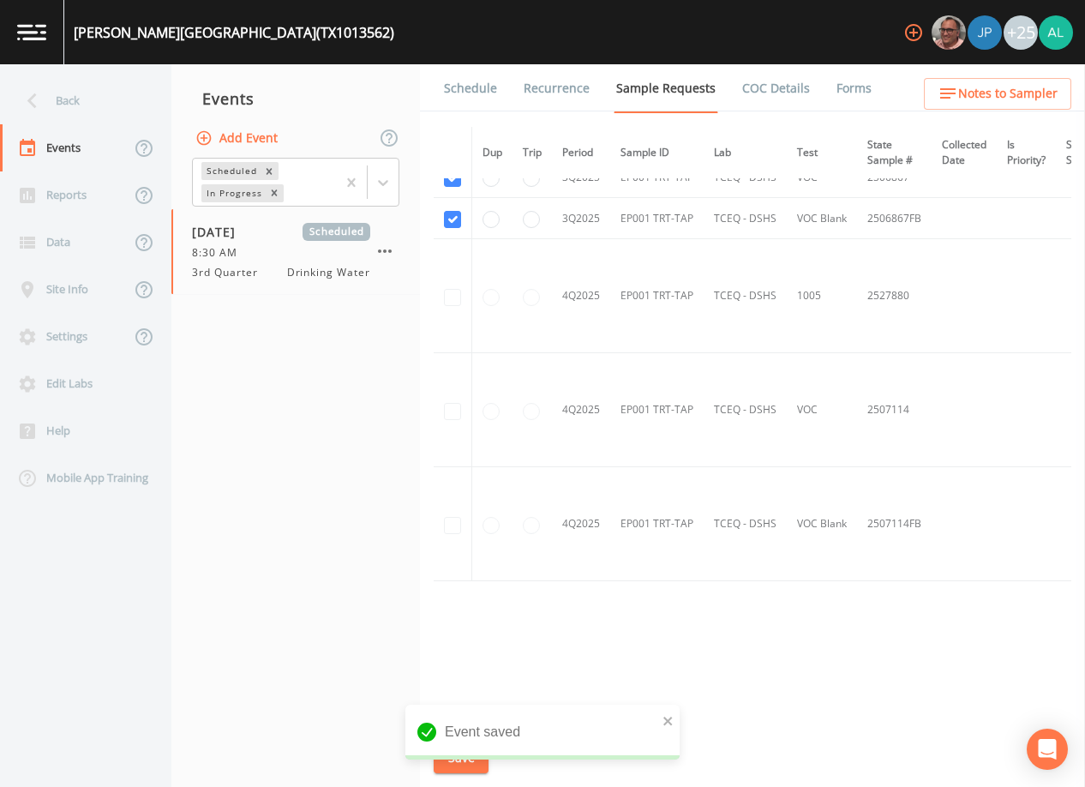
click at [458, 79] on link "Schedule" at bounding box center [470, 88] width 58 height 48
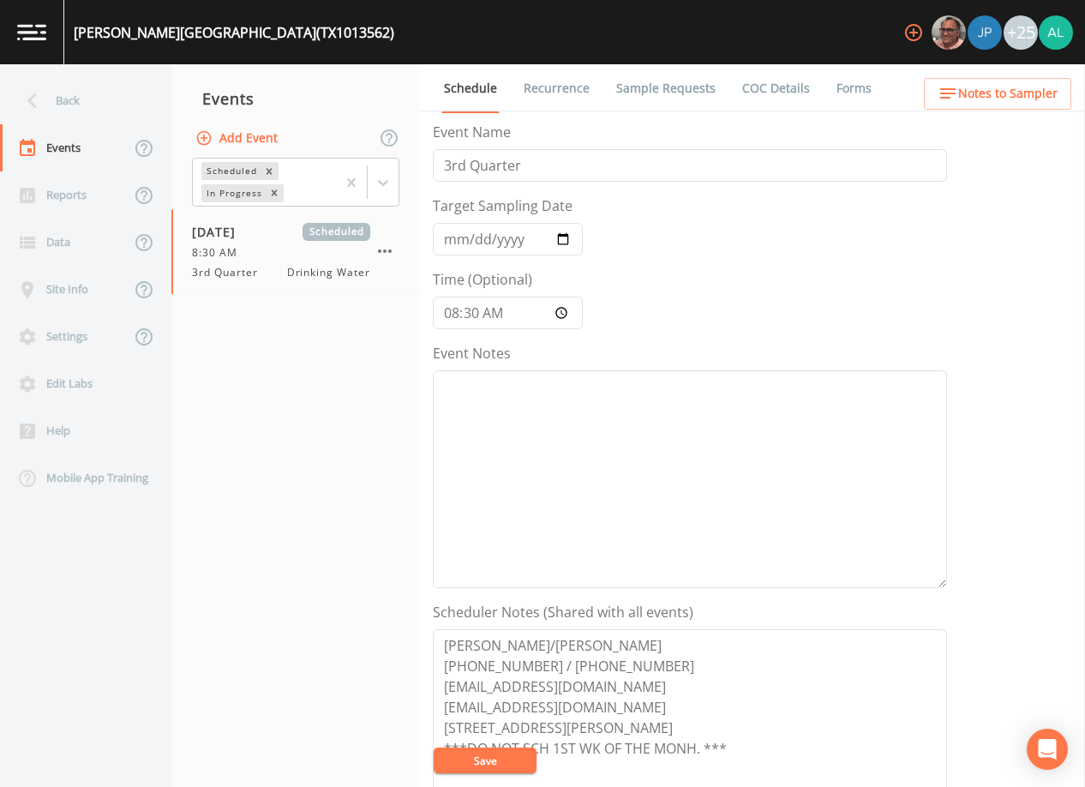
click at [407, 487] on nav "Events Add Event Scheduled In Progress [DATE] Scheduled 8:30 AM 3rd Quarter Dri…" at bounding box center [295, 425] width 249 height 722
click at [535, 396] on textarea "Event Notes" at bounding box center [690, 479] width 514 height 218
paste textarea "[DATE] 10:10pm confirmed by [PERSON_NAME], [DATE] 10:25am confirmation email se…"
type textarea "[DATE] 10:10pm confirmed by [PERSON_NAME], [DATE] 10:25am confirmation email se…"
click at [477, 756] on button "Save" at bounding box center [485, 760] width 103 height 26
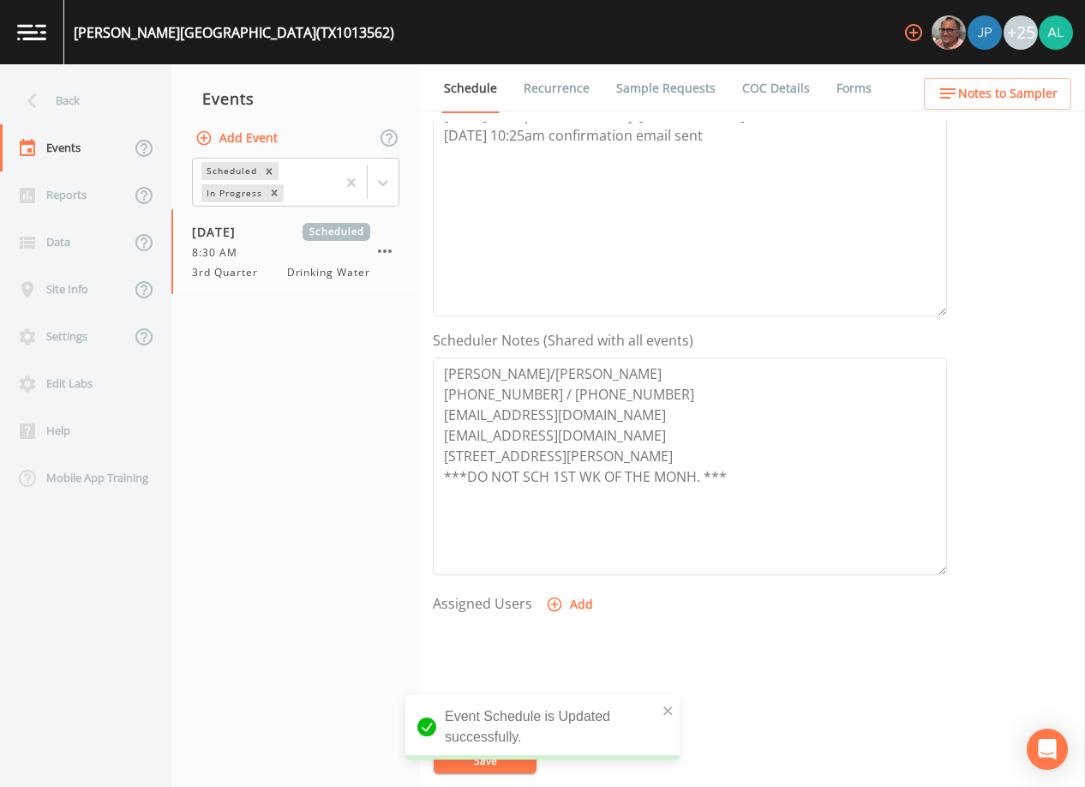
scroll to position [422, 0]
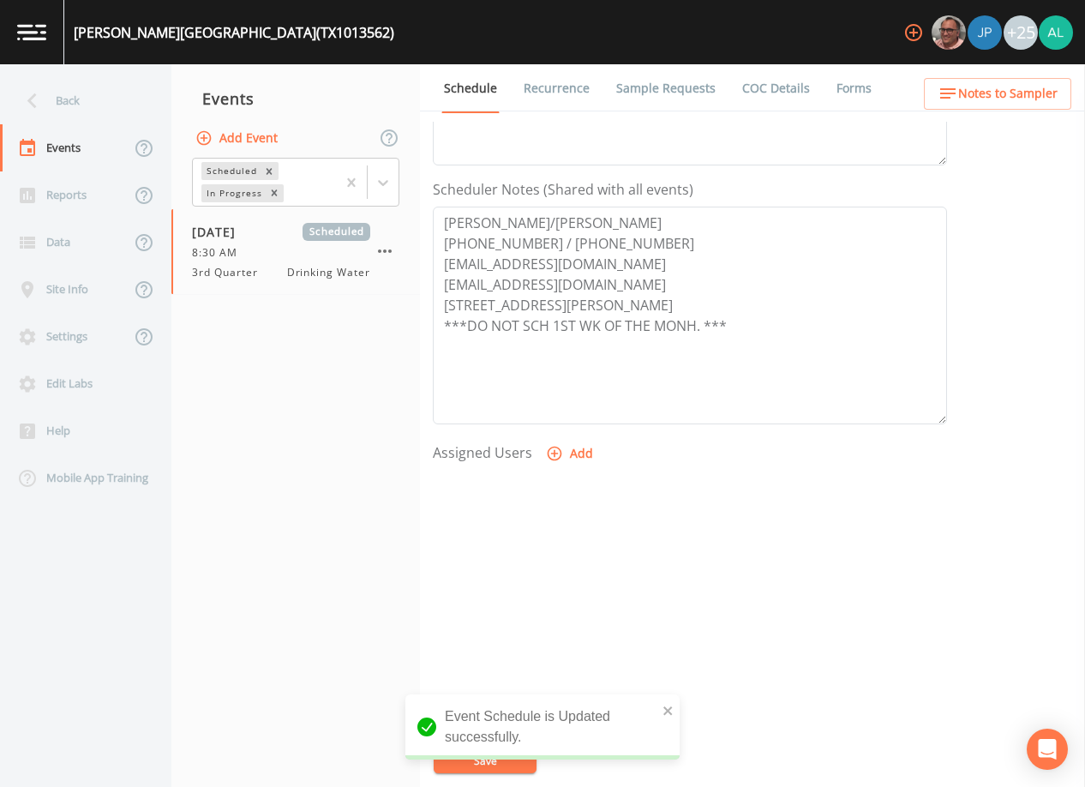
click at [575, 450] on button "Add" at bounding box center [570, 454] width 57 height 32
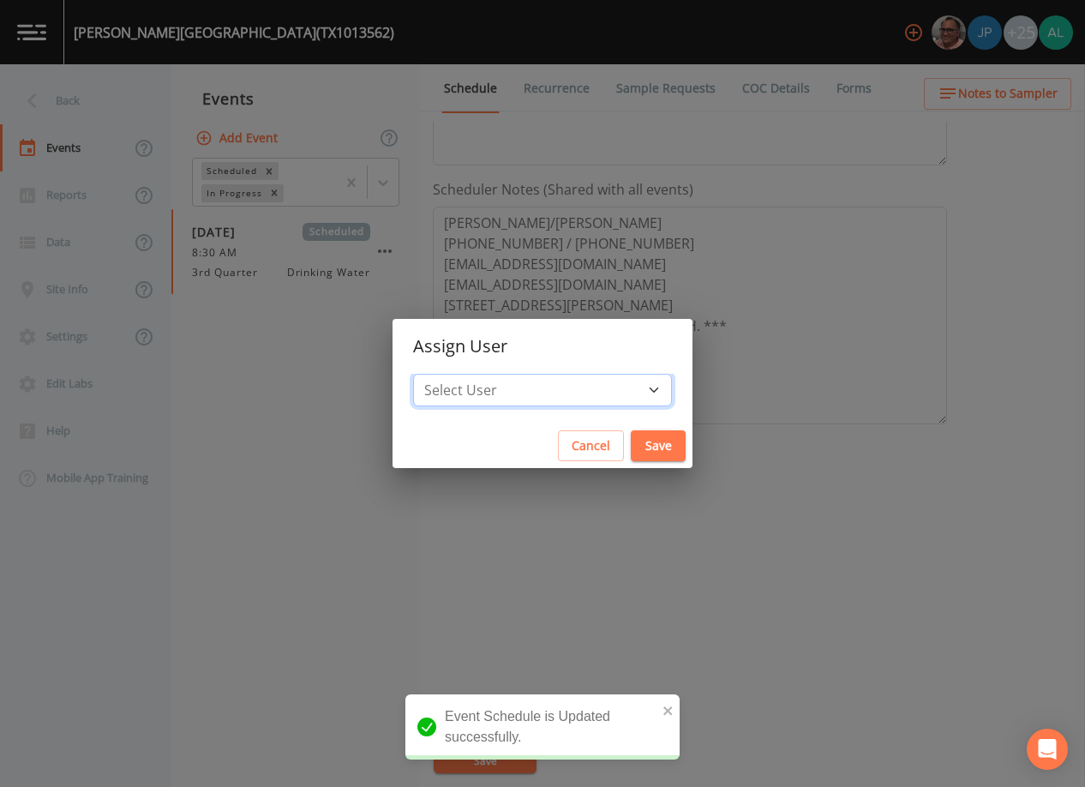
drag, startPoint x: 510, startPoint y: 373, endPoint x: 506, endPoint y: 385, distance: 12.5
click at [510, 374] on select "Select User [PERSON_NAME] [PERSON_NAME] [PERSON_NAME] [PERSON_NAME] [PERSON_NAM…" at bounding box center [542, 390] width 259 height 33
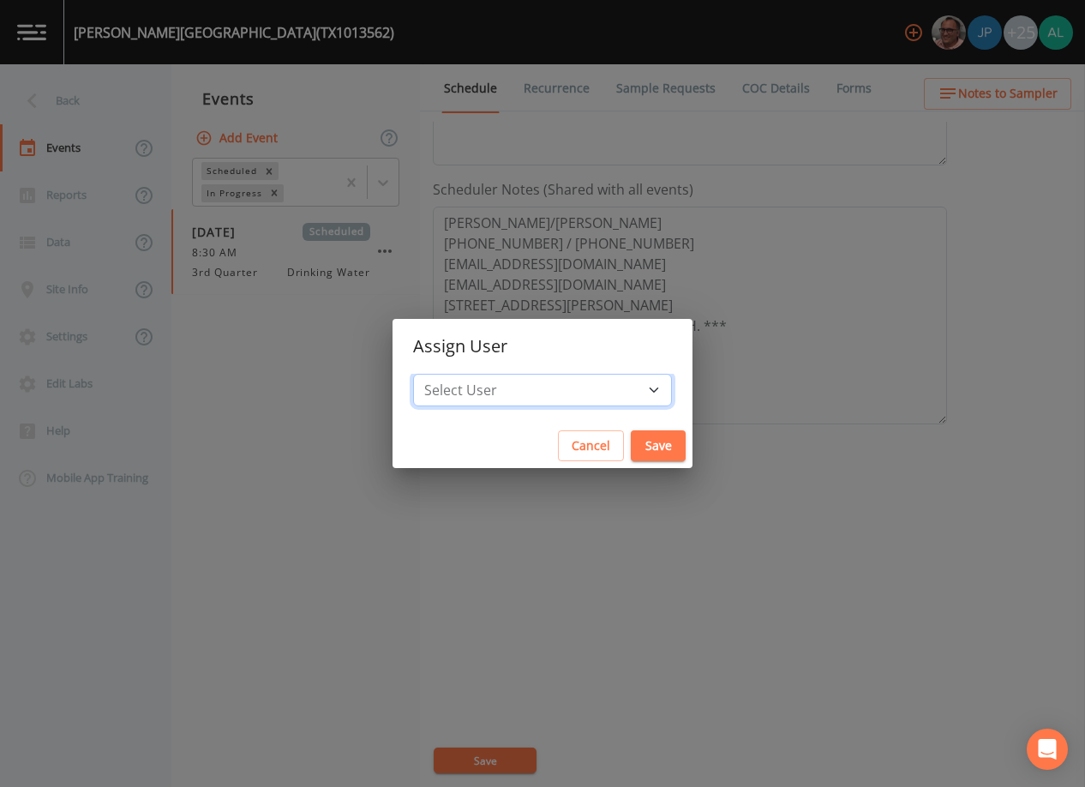
select select "914a0f29-56c2-4065-8e52-23905ef40f2e"
click at [452, 374] on select "Select User [PERSON_NAME] [PERSON_NAME] [PERSON_NAME] [PERSON_NAME] [PERSON_NAM…" at bounding box center [542, 390] width 259 height 33
click at [631, 451] on button "Save" at bounding box center [658, 446] width 55 height 32
select select
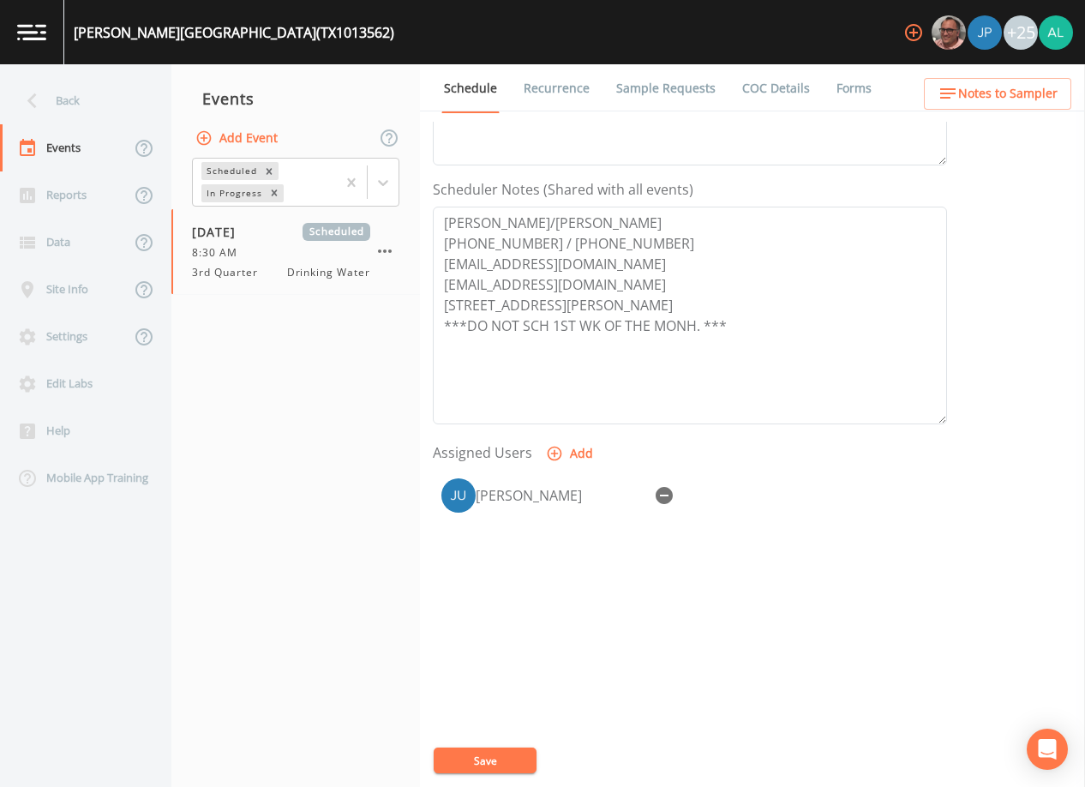
click at [494, 758] on button "Save" at bounding box center [485, 760] width 103 height 26
click at [63, 92] on div "Back" at bounding box center [77, 100] width 154 height 47
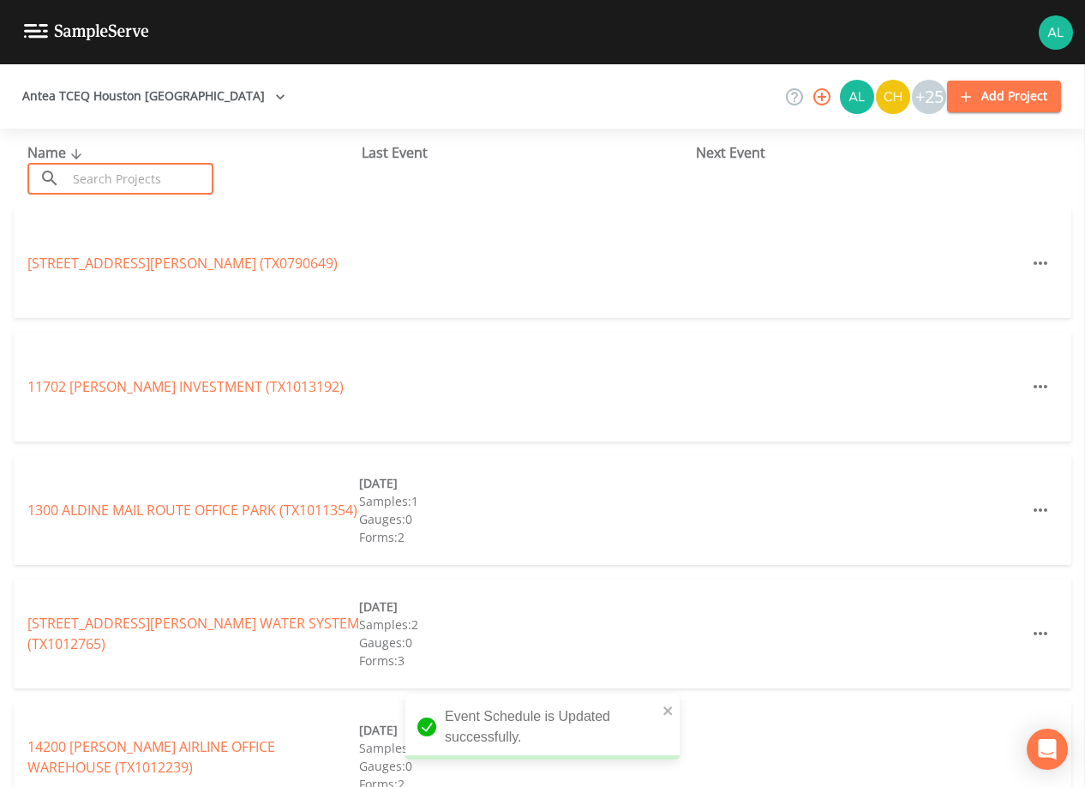
click at [141, 175] on input "text" at bounding box center [140, 179] width 147 height 32
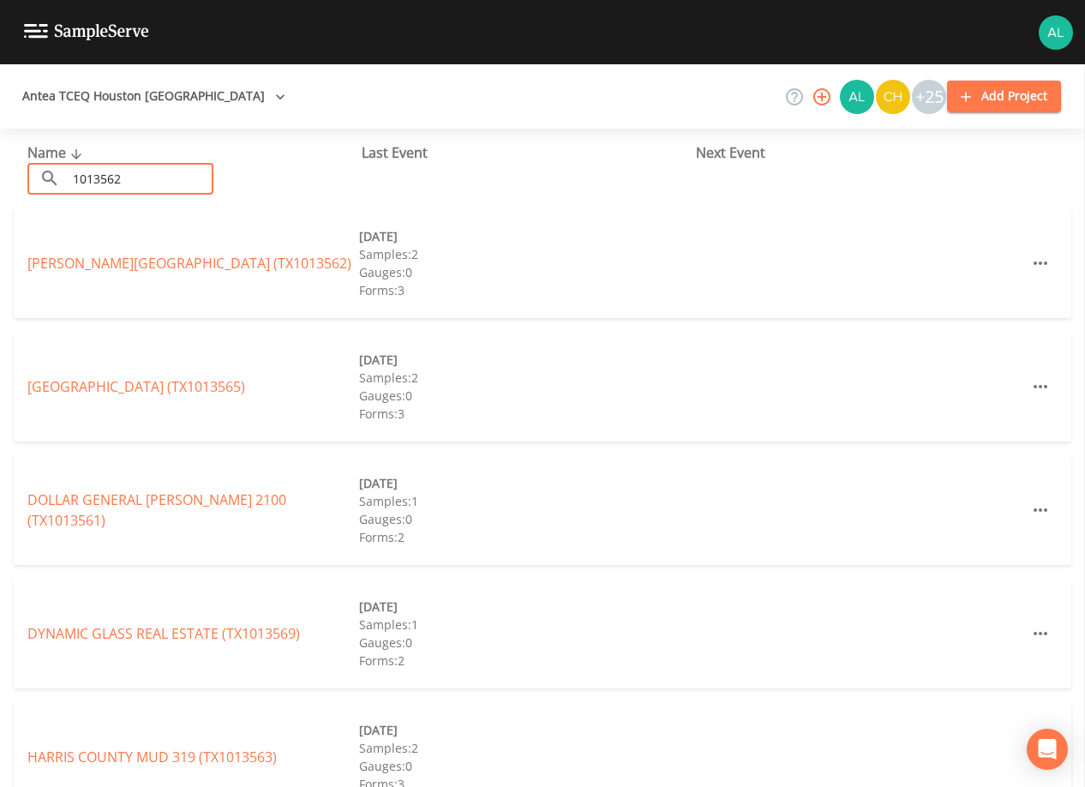
type input "1013562"
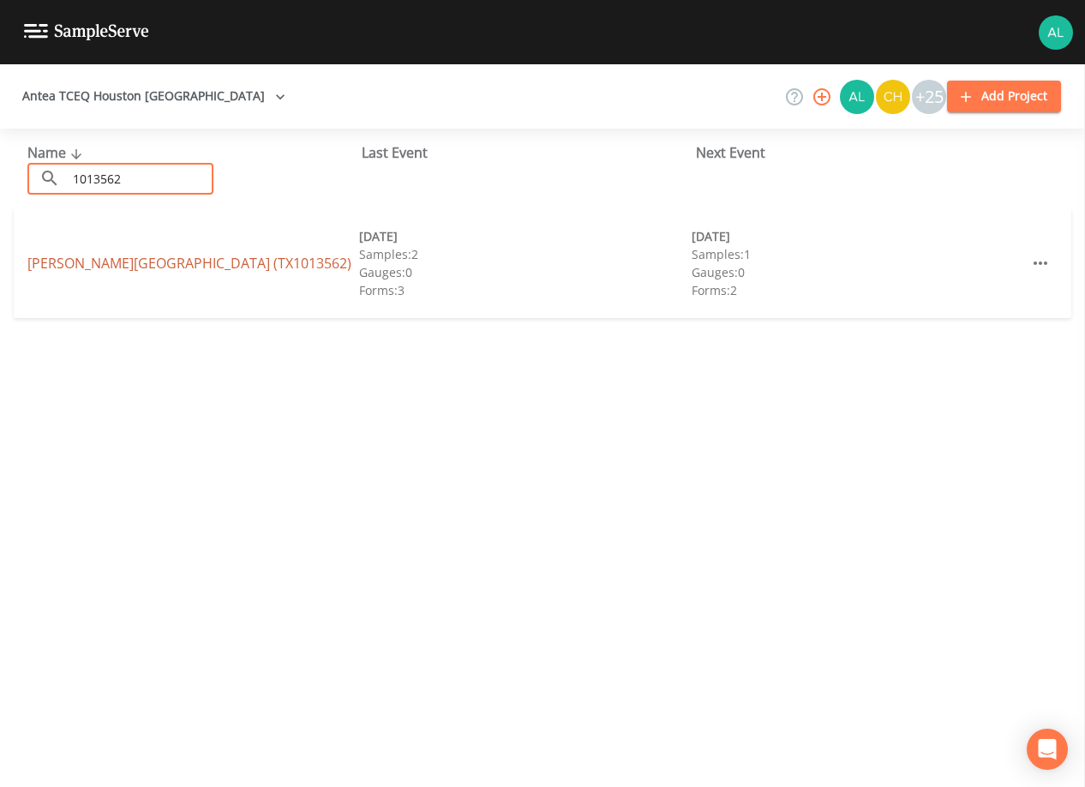
click at [157, 257] on link "[PERSON_NAME][GEOGRAPHIC_DATA] (TX1013562)" at bounding box center [189, 263] width 324 height 19
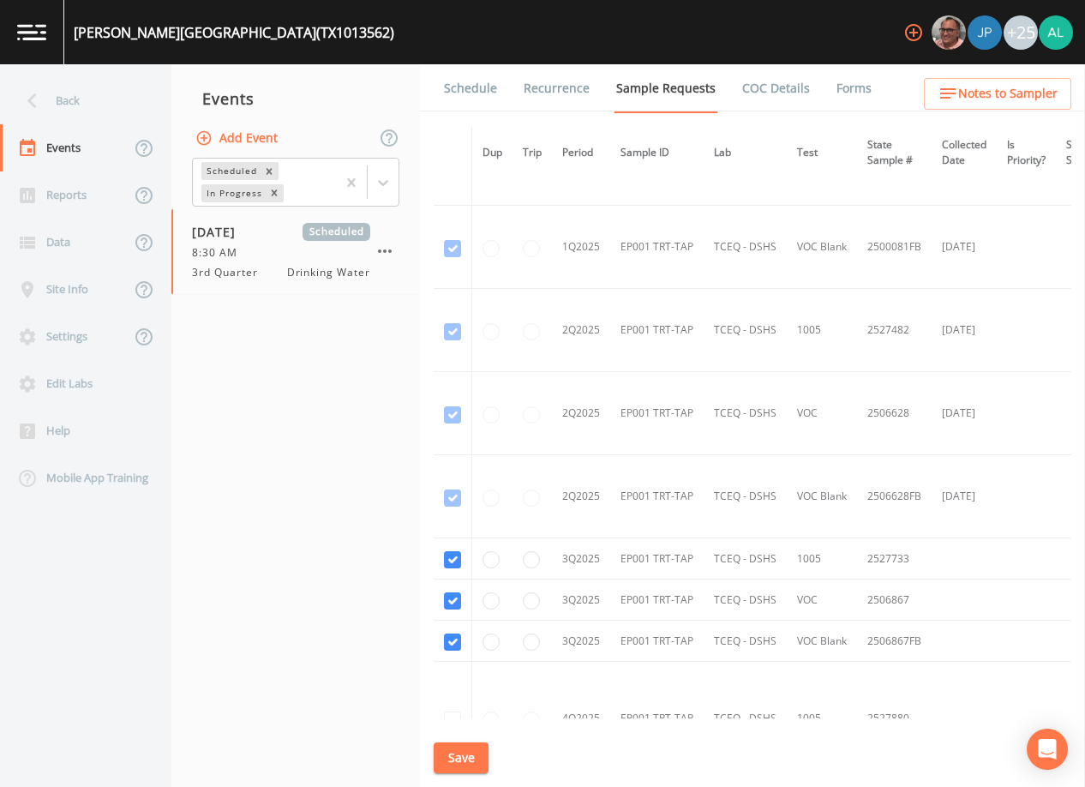
scroll to position [1799, 0]
click at [490, 760] on div "Schedule Recurrence Sample Requests COC Details Forms Dup Trip Period Sample ID…" at bounding box center [752, 425] width 665 height 722
click at [474, 758] on button "Save" at bounding box center [461, 758] width 55 height 32
click at [291, 517] on nav "Events Add Event Scheduled In Progress [DATE] Scheduled 8:30 AM 3rd Quarter Dri…" at bounding box center [295, 425] width 249 height 722
click at [962, 100] on span "Notes to Sampler" at bounding box center [1007, 93] width 99 height 21
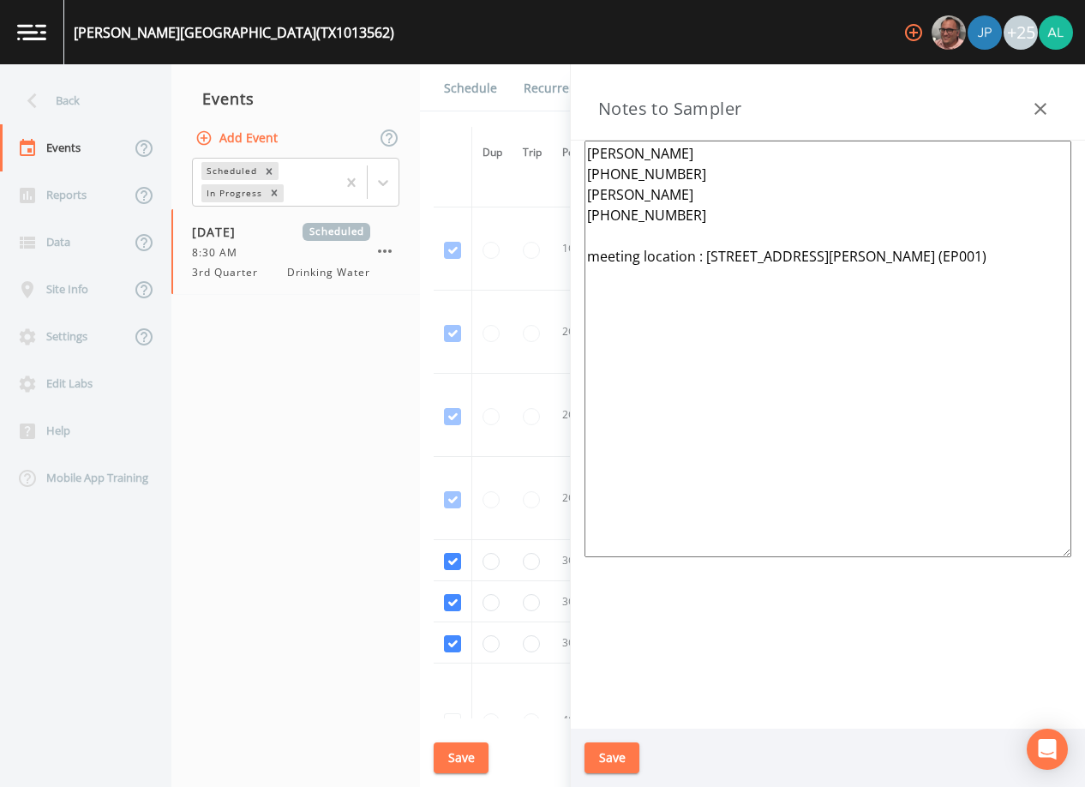
drag, startPoint x: 680, startPoint y: 283, endPoint x: 672, endPoint y: 301, distance: 19.6
click at [672, 301] on textarea "[PERSON_NAME] [PHONE_NUMBER] [PERSON_NAME] [PHONE_NUMBER] meeting location : [S…" at bounding box center [827, 349] width 487 height 416
drag, startPoint x: 697, startPoint y: 465, endPoint x: 572, endPoint y: 129, distance: 359.3
click at [572, 129] on div "Notes to Sampler [PERSON_NAME] [PHONE_NUMBER] [PERSON_NAME] [PHONE_NUMBER] meet…" at bounding box center [828, 425] width 514 height 722
type textarea "[PERSON_NAME] [PHONE_NUMBER] [PERSON_NAME] [PHONE_NUMBER] meeting location : [S…"
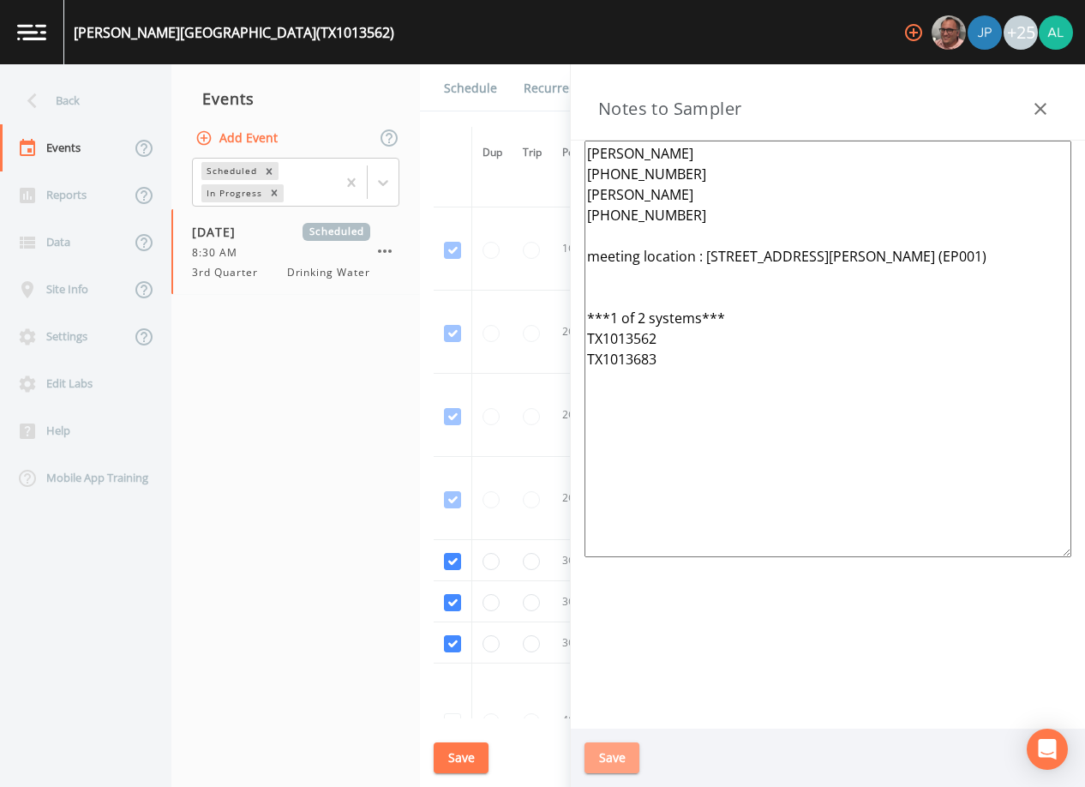
click at [614, 747] on button "Save" at bounding box center [611, 758] width 55 height 32
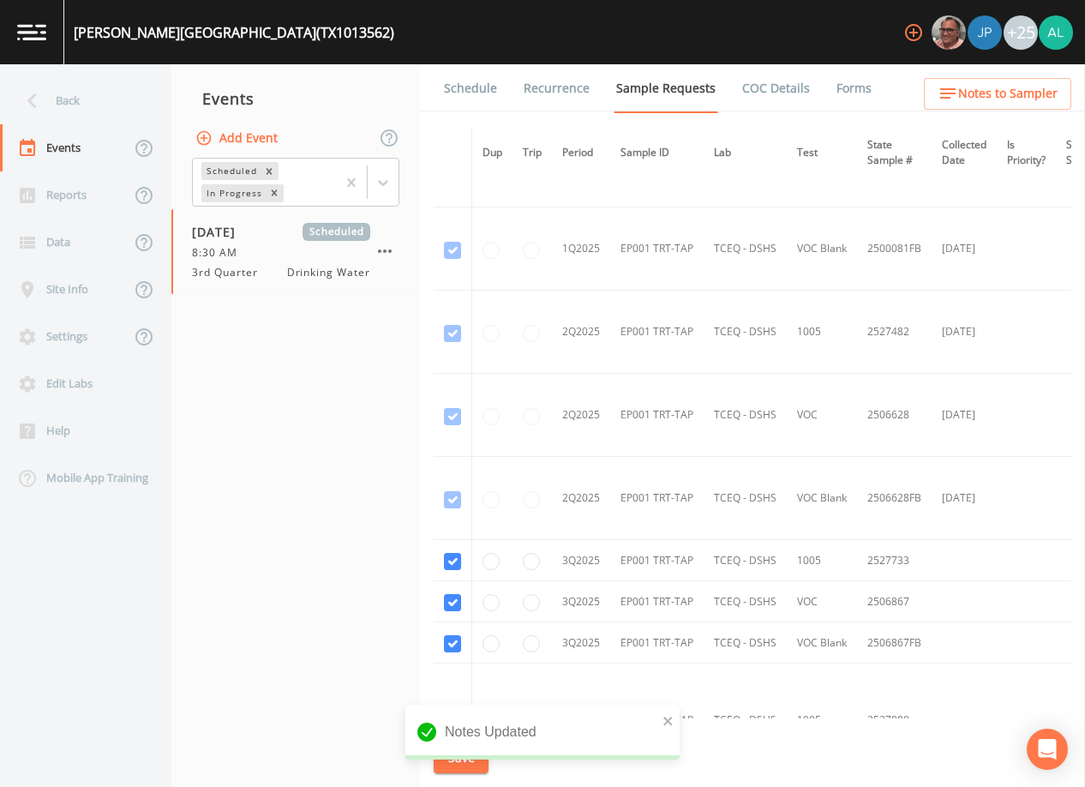
click at [465, 71] on link "Schedule" at bounding box center [470, 88] width 58 height 48
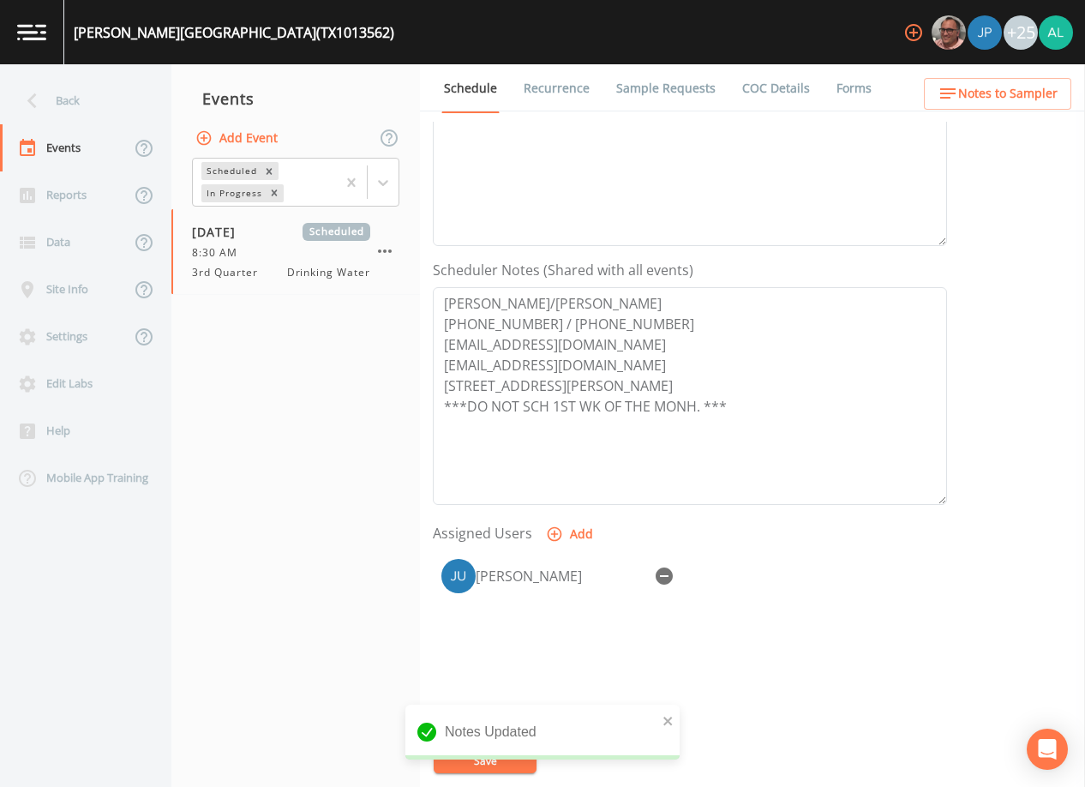
scroll to position [343, 0]
click at [68, 96] on div "Back" at bounding box center [77, 100] width 154 height 47
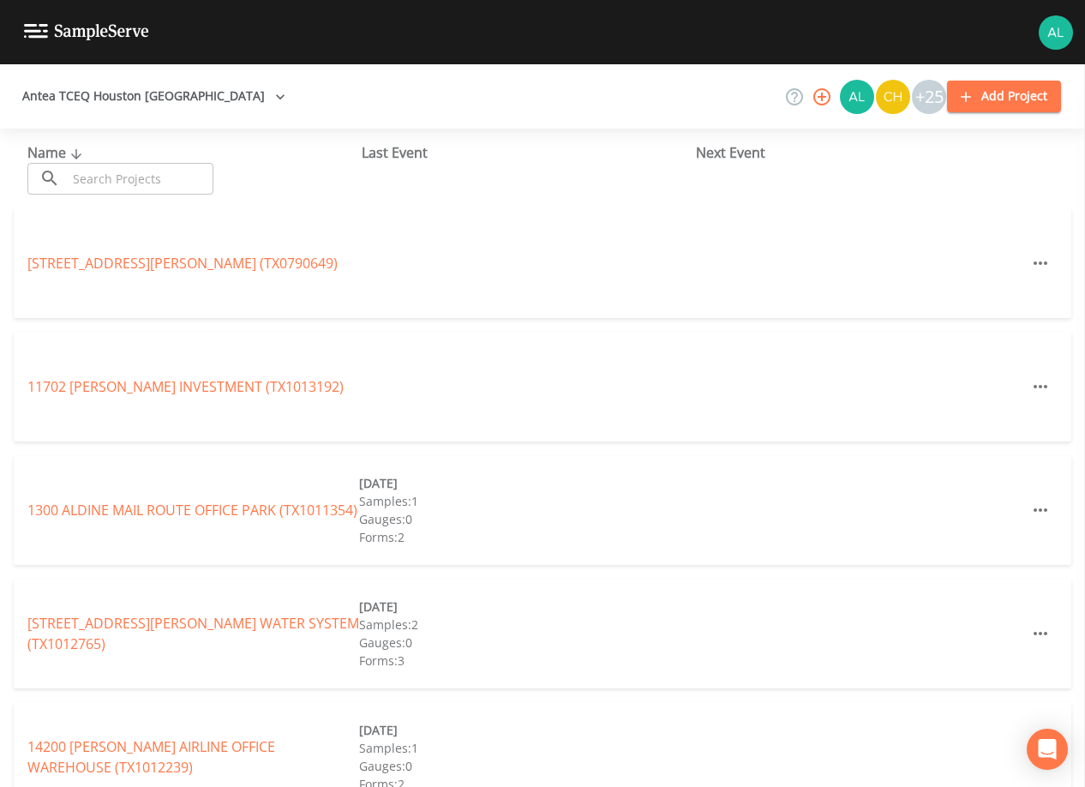
click at [138, 177] on input "text" at bounding box center [140, 179] width 147 height 32
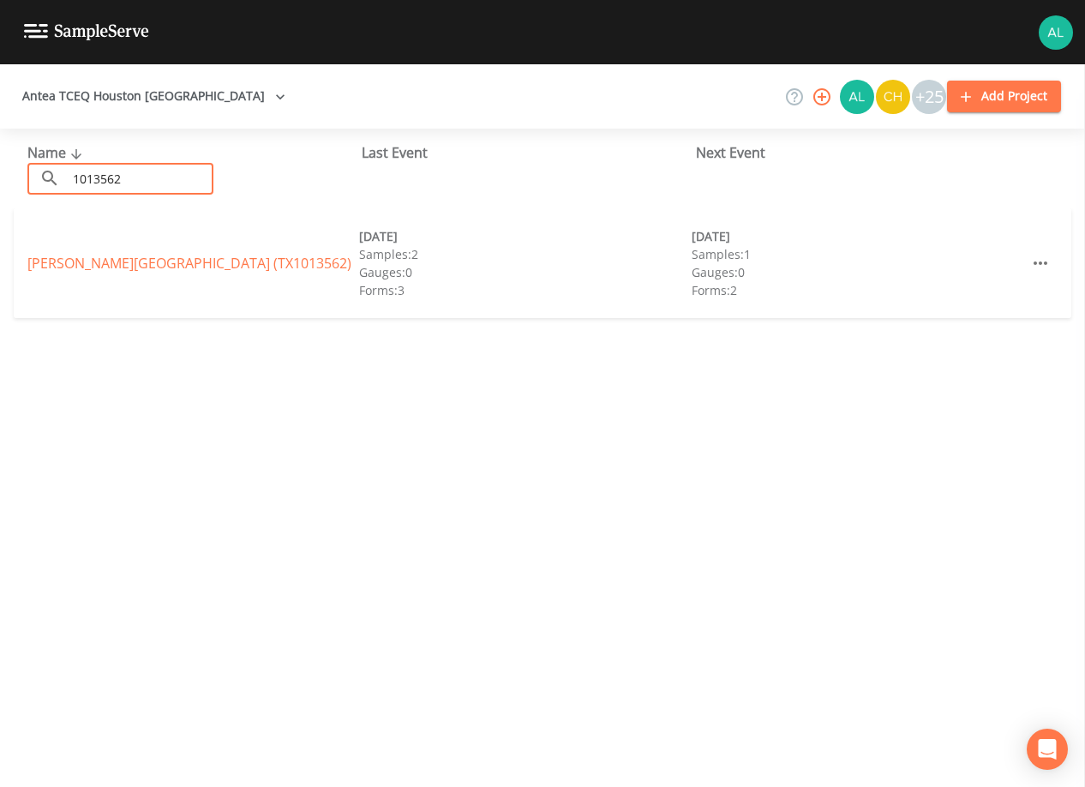
type input "1013562"
click at [141, 254] on link "[PERSON_NAME][GEOGRAPHIC_DATA] (TX1013562)" at bounding box center [189, 263] width 324 height 19
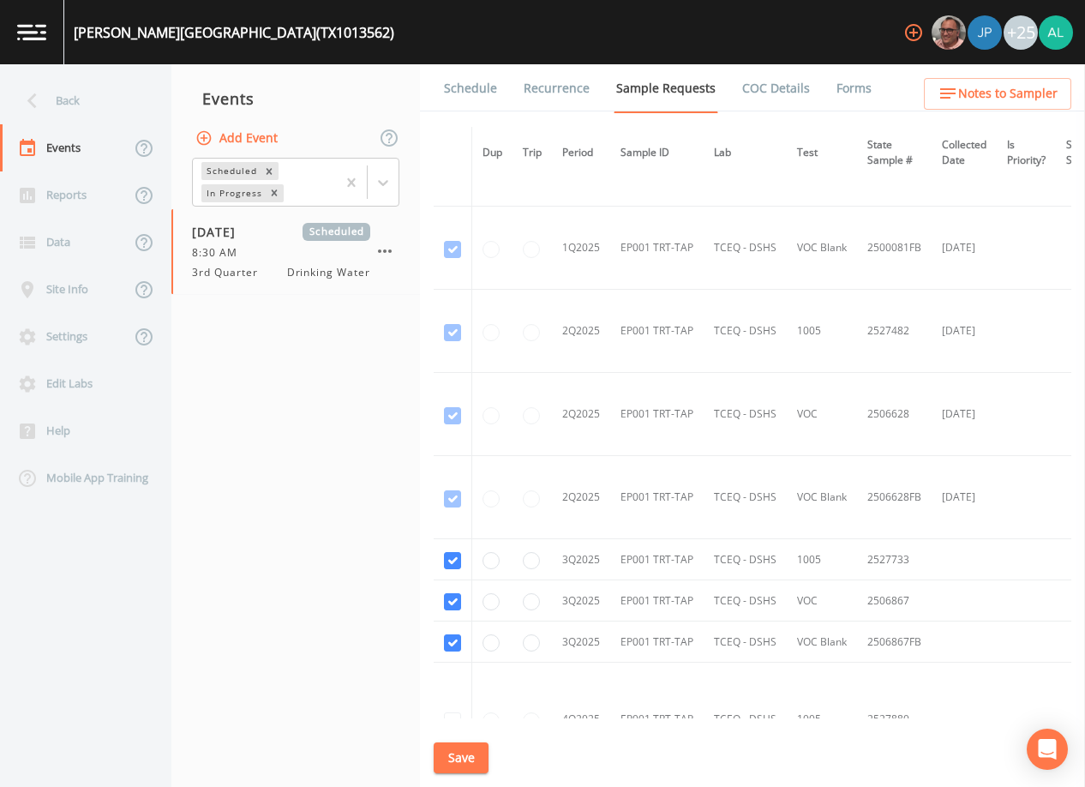
scroll to position [2227, 0]
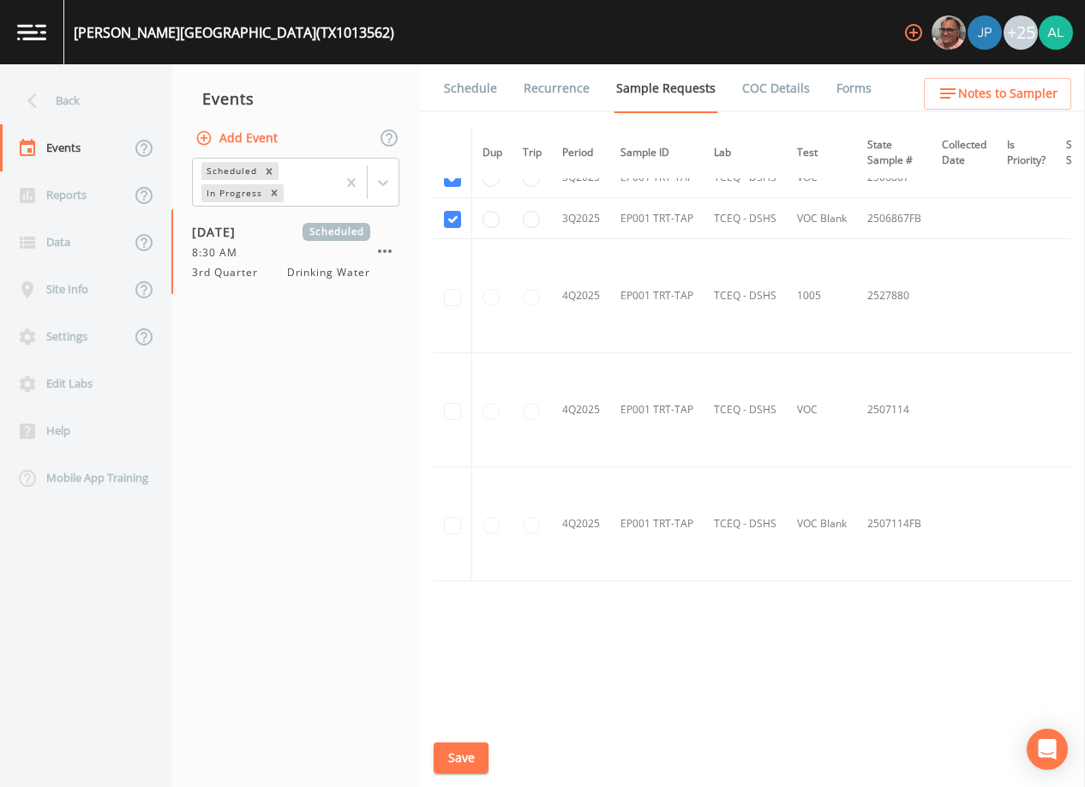
click at [466, 95] on link "Schedule" at bounding box center [470, 88] width 58 height 48
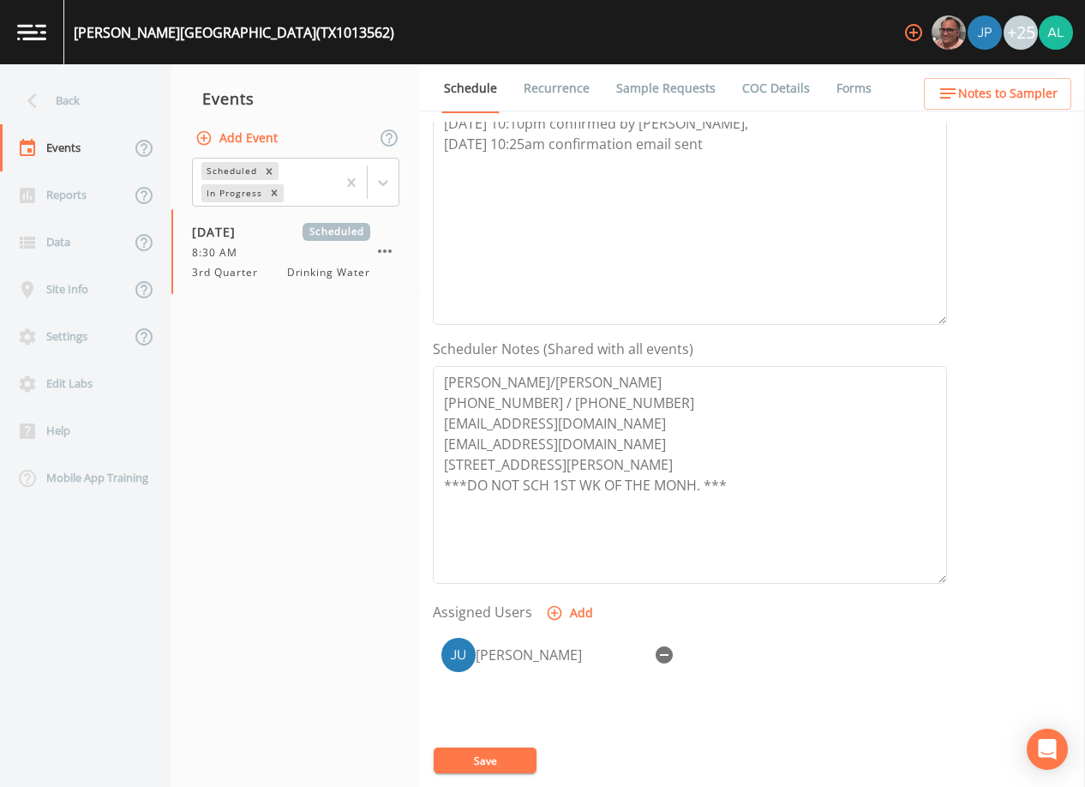
scroll to position [422, 0]
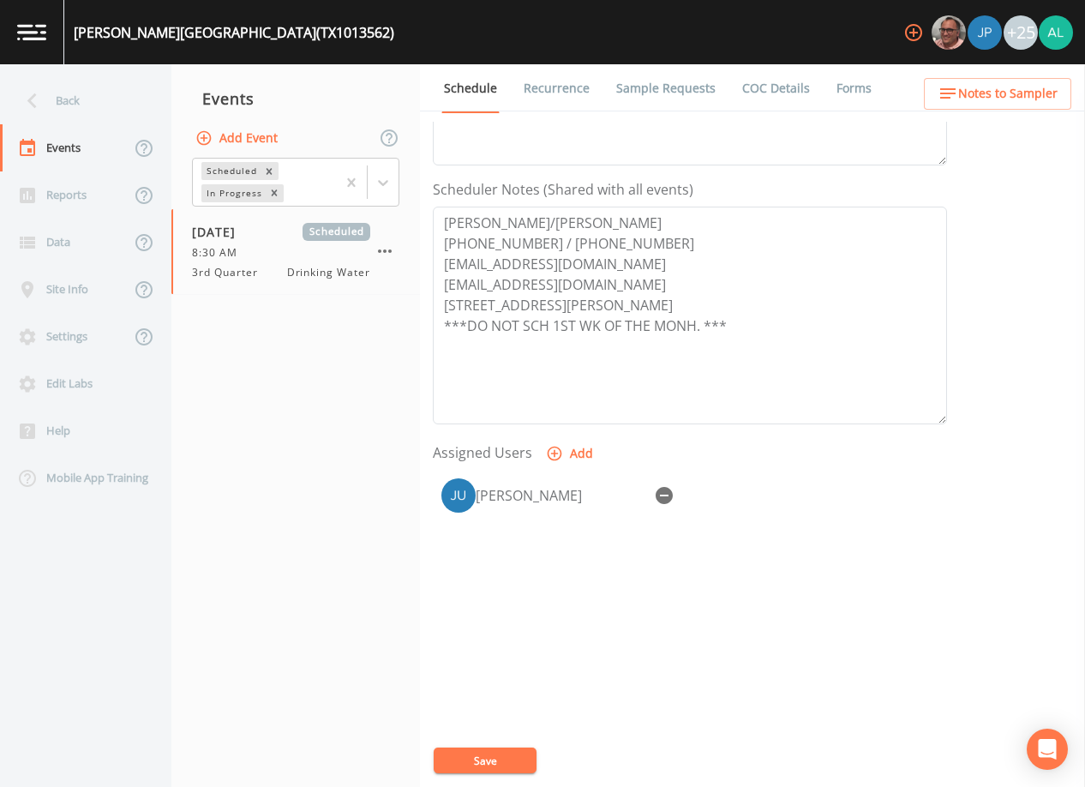
click at [983, 96] on span "Notes to Sampler" at bounding box center [1007, 93] width 99 height 21
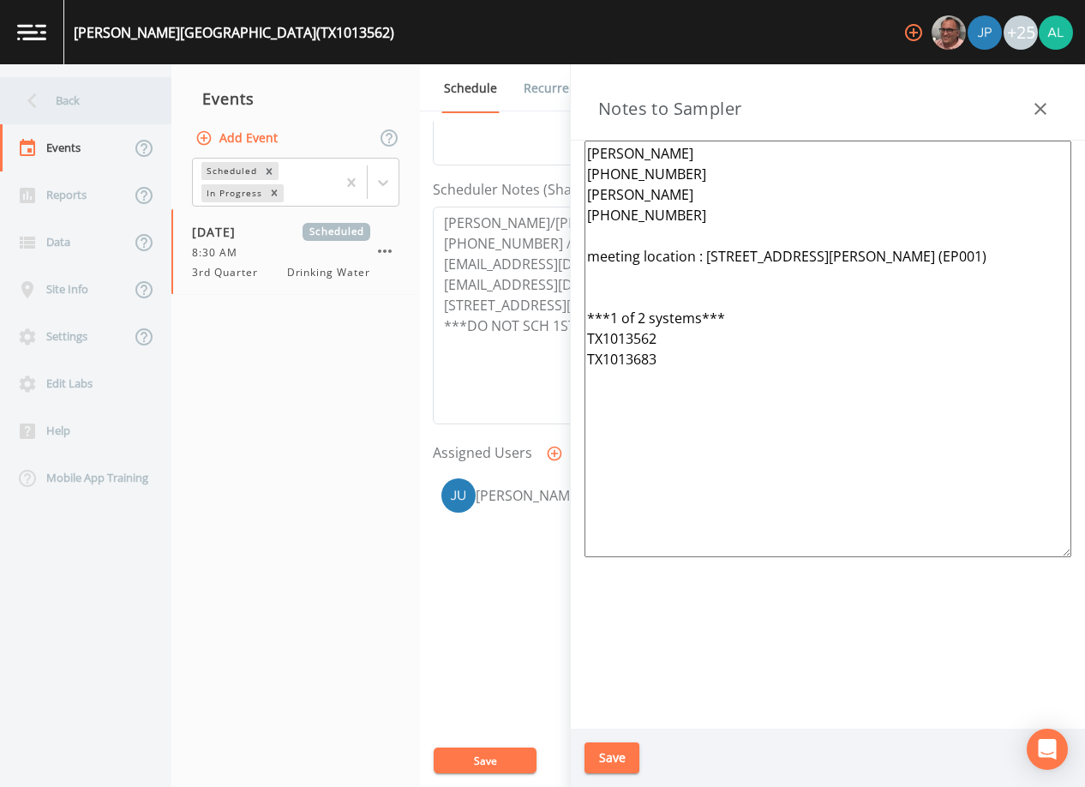
click at [108, 110] on div "Back" at bounding box center [77, 100] width 154 height 47
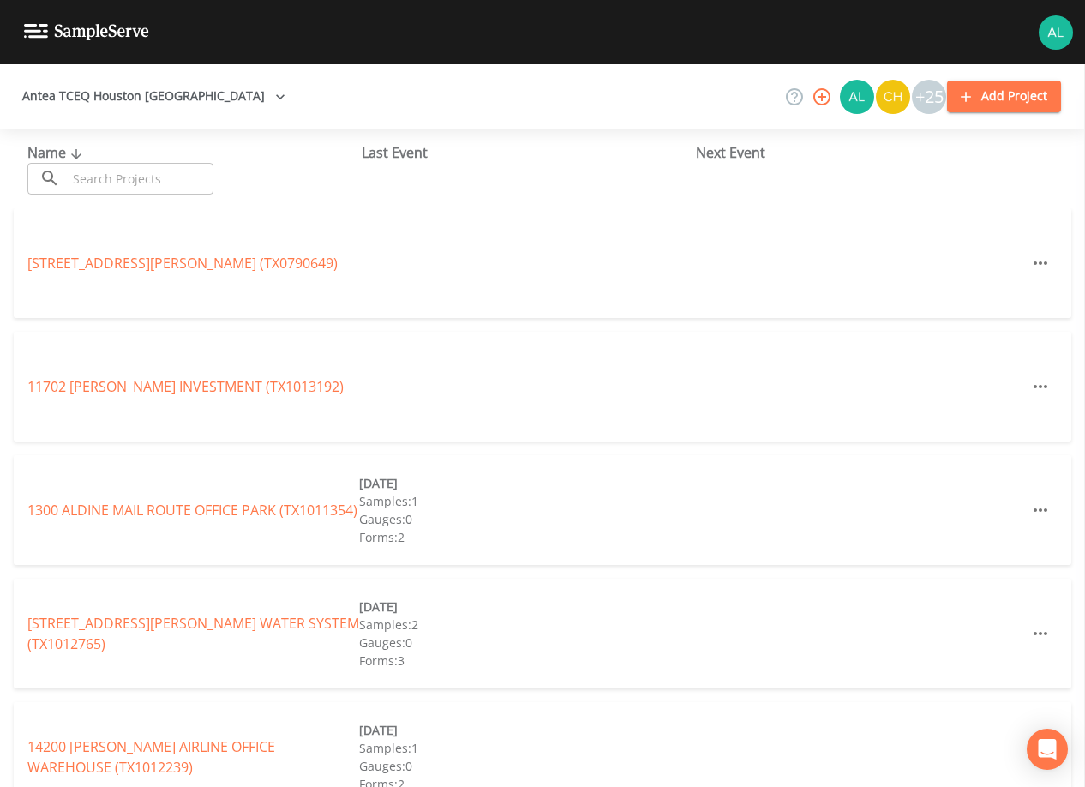
click at [99, 166] on input "text" at bounding box center [140, 179] width 147 height 32
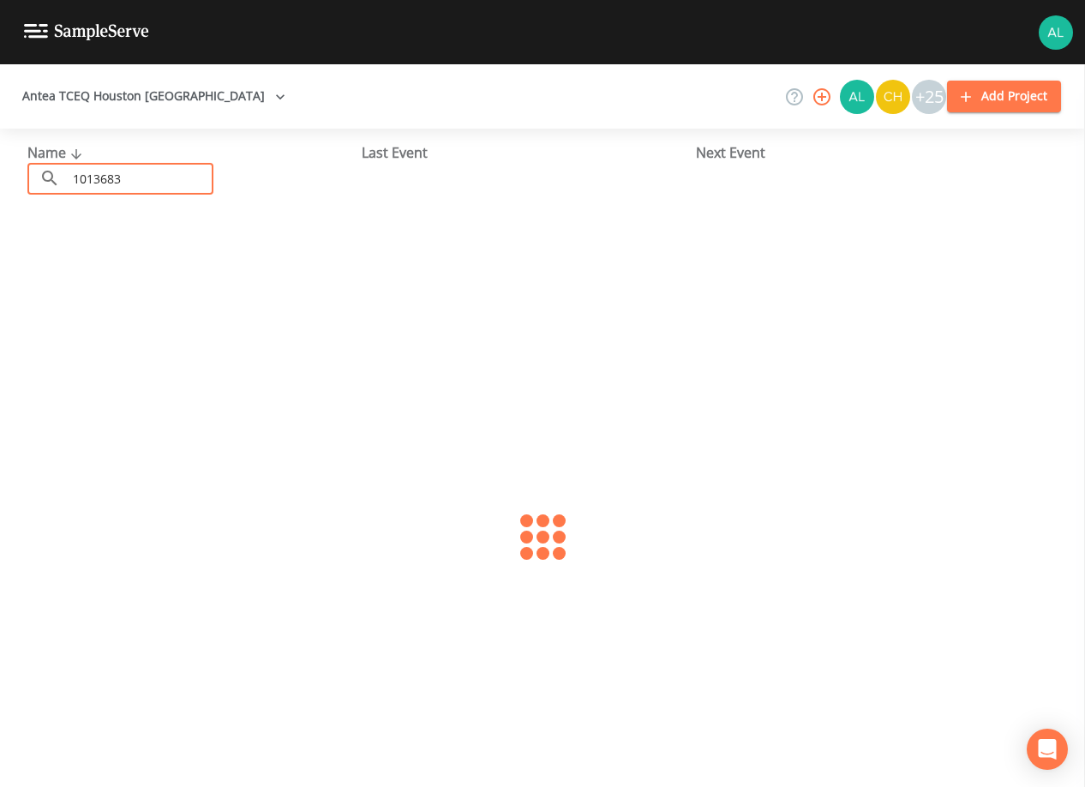
type input "1013683"
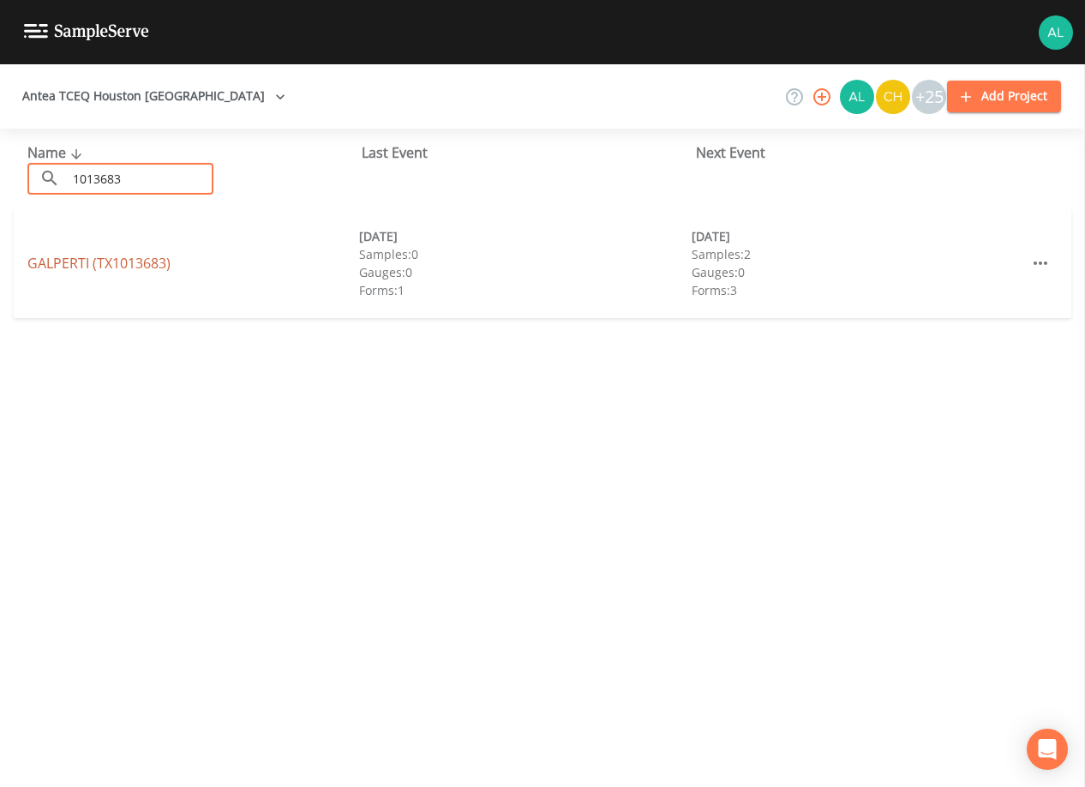
click at [101, 255] on link "GALPERTI (TX1013683)" at bounding box center [98, 263] width 143 height 19
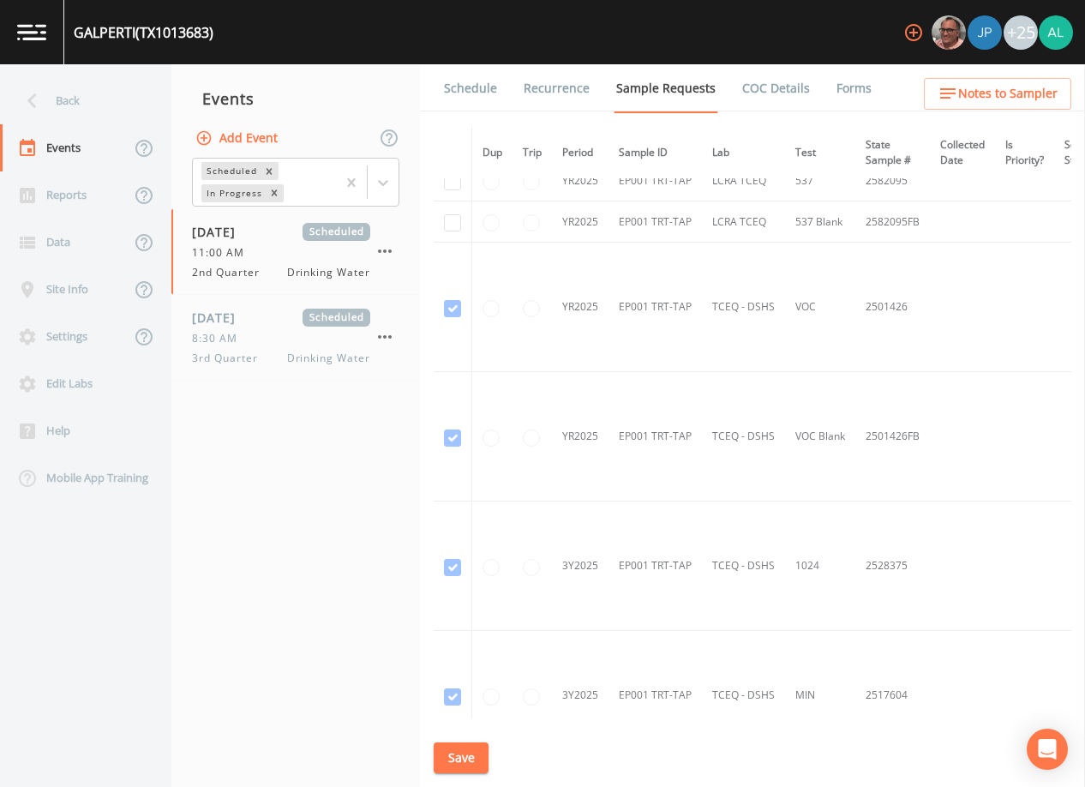
scroll to position [771, 0]
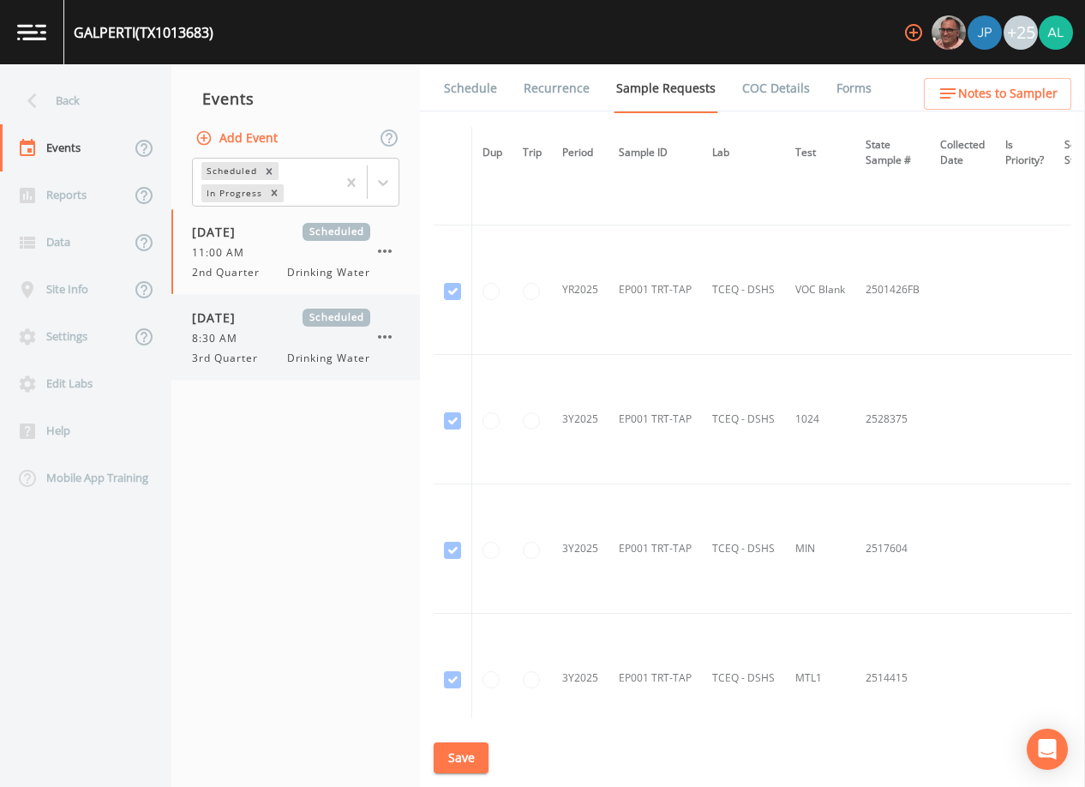
click at [283, 320] on div "[DATE] Scheduled" at bounding box center [281, 318] width 178 height 18
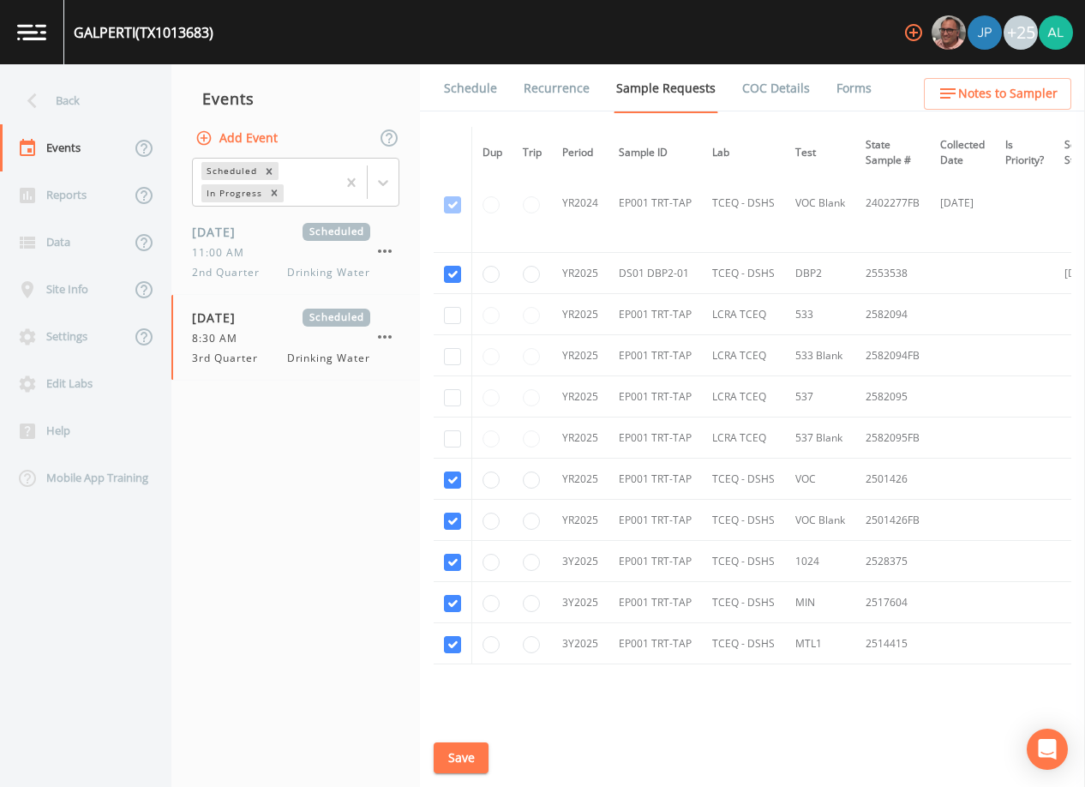
scroll to position [408, 0]
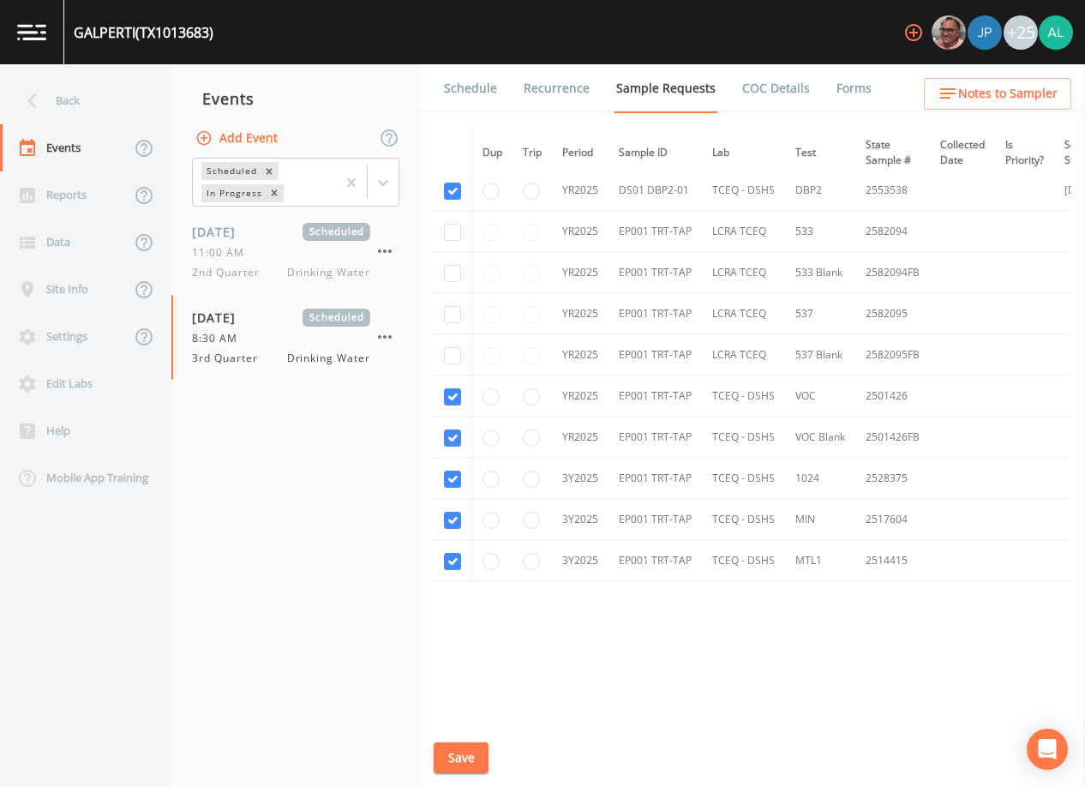
click at [458, 763] on button "Save" at bounding box center [461, 758] width 55 height 32
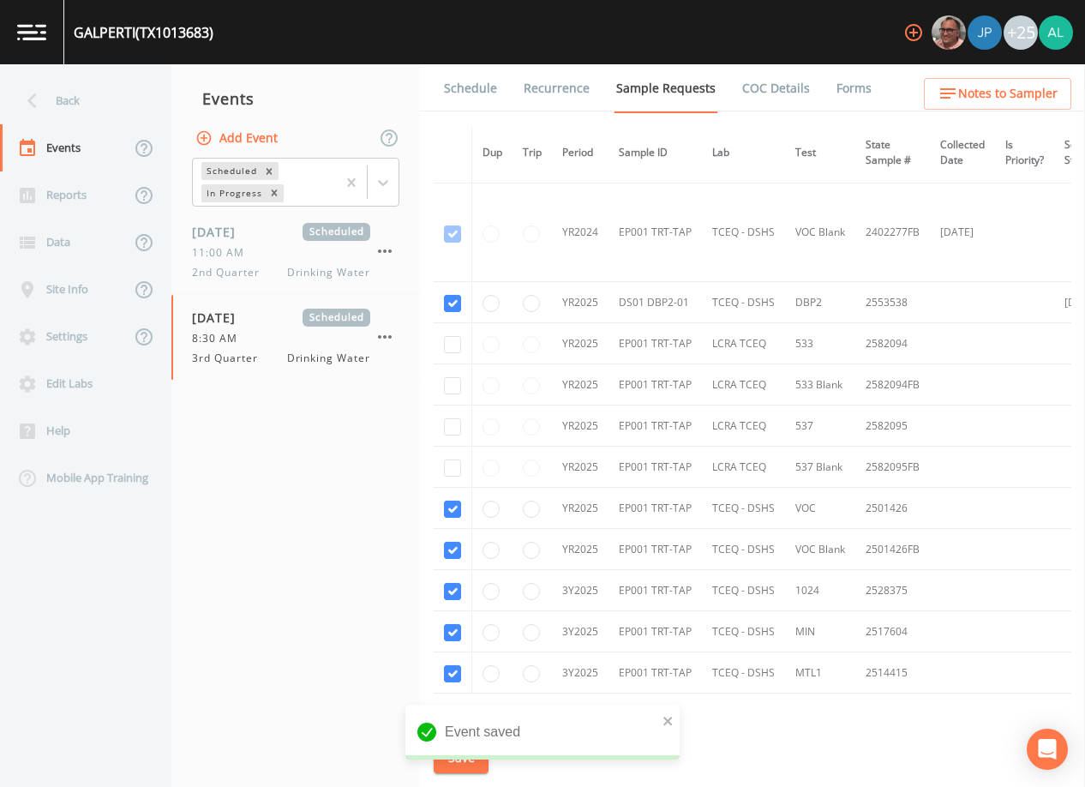
scroll to position [322, 0]
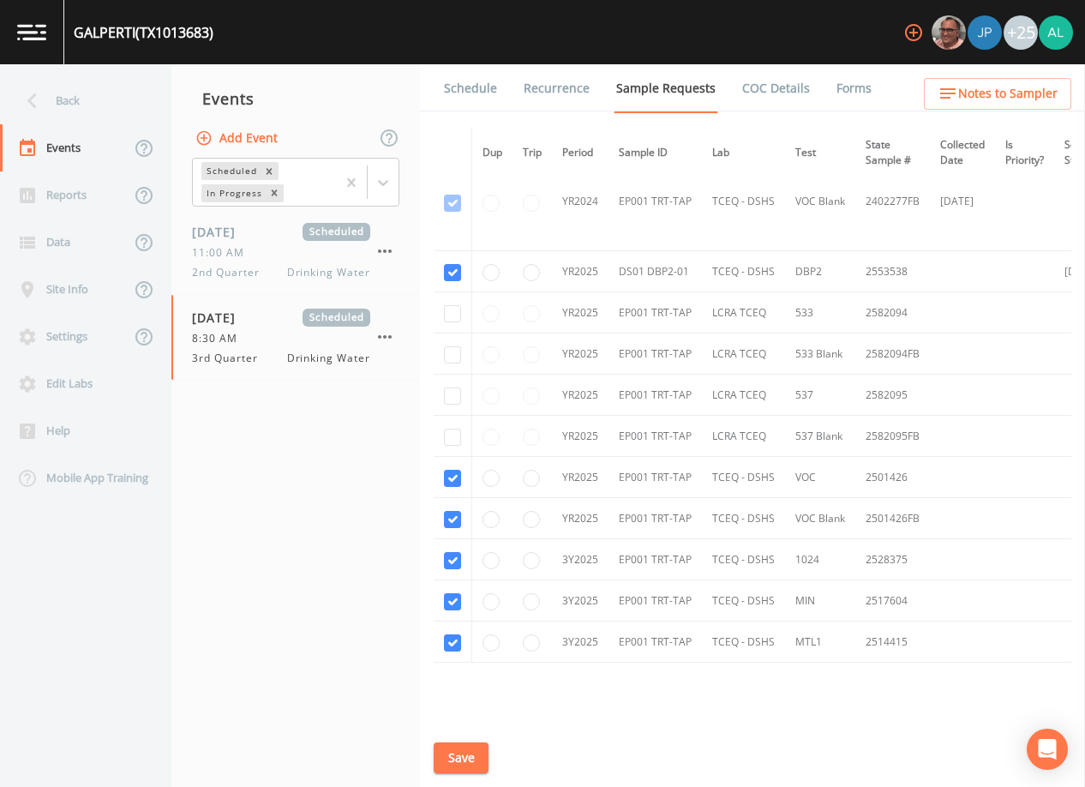
click at [476, 69] on link "Schedule" at bounding box center [470, 88] width 58 height 48
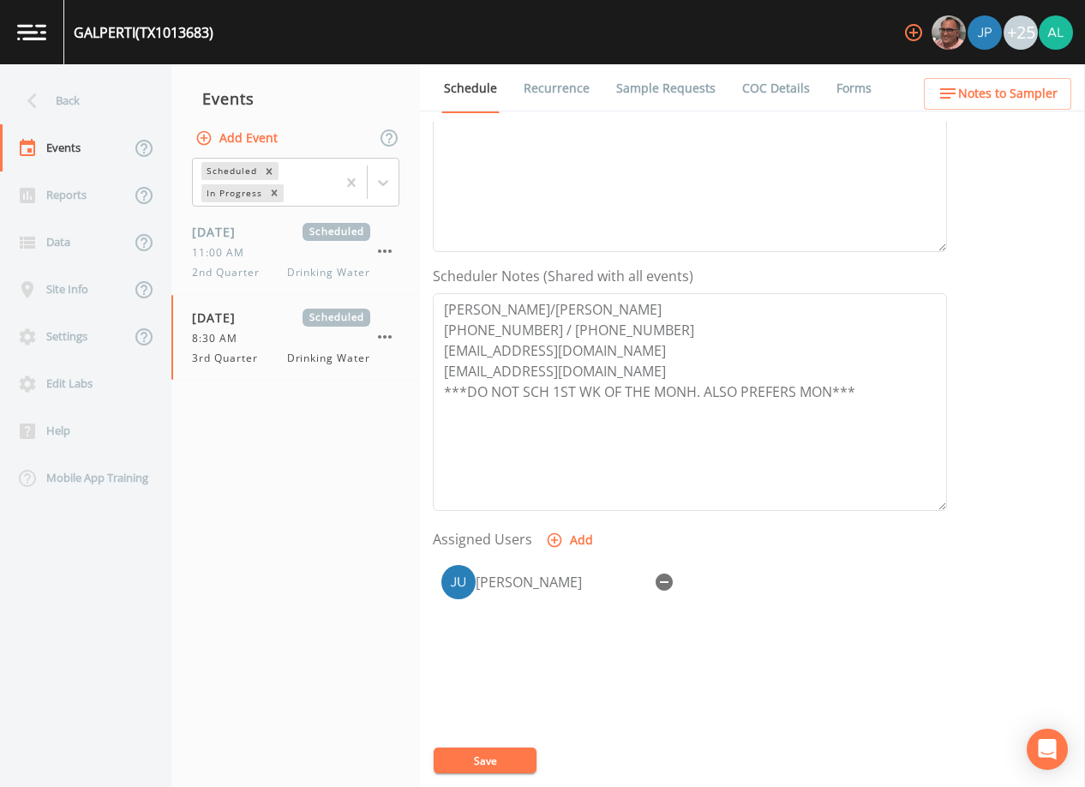
scroll to position [343, 0]
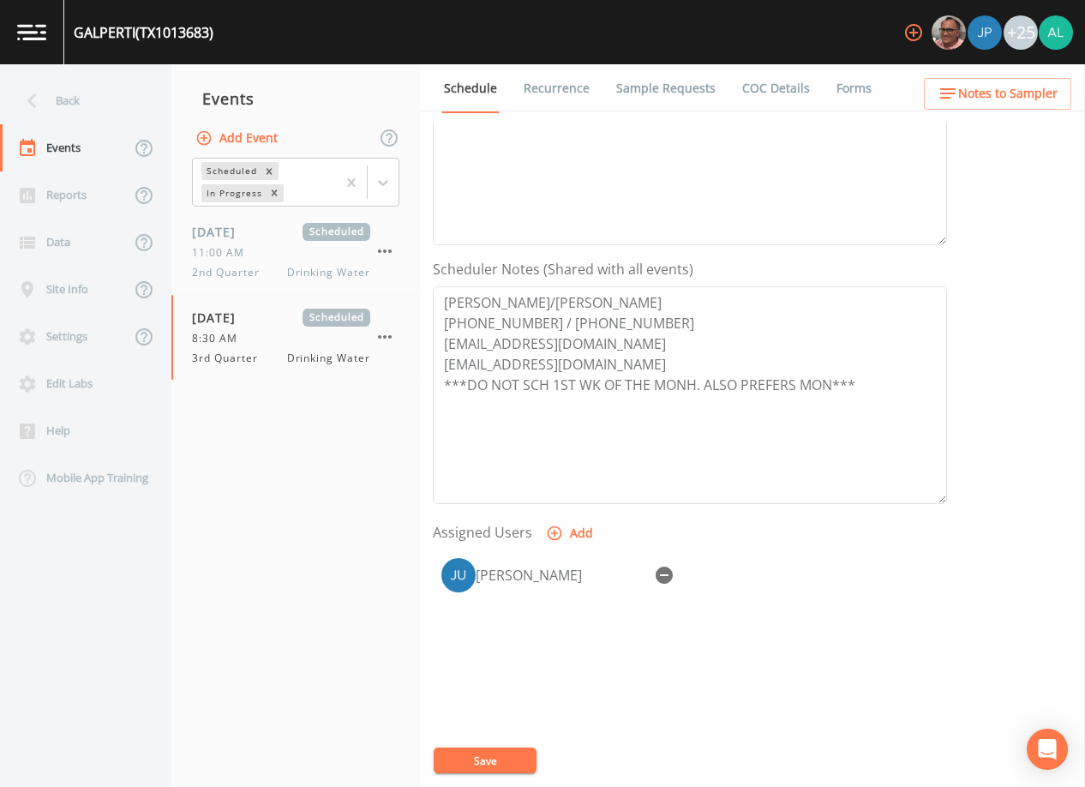
click at [959, 75] on ul "Schedule Recurrence Sample Requests COC Details Forms" at bounding box center [752, 87] width 665 height 47
click at [958, 88] on icon "button" at bounding box center [948, 93] width 21 height 21
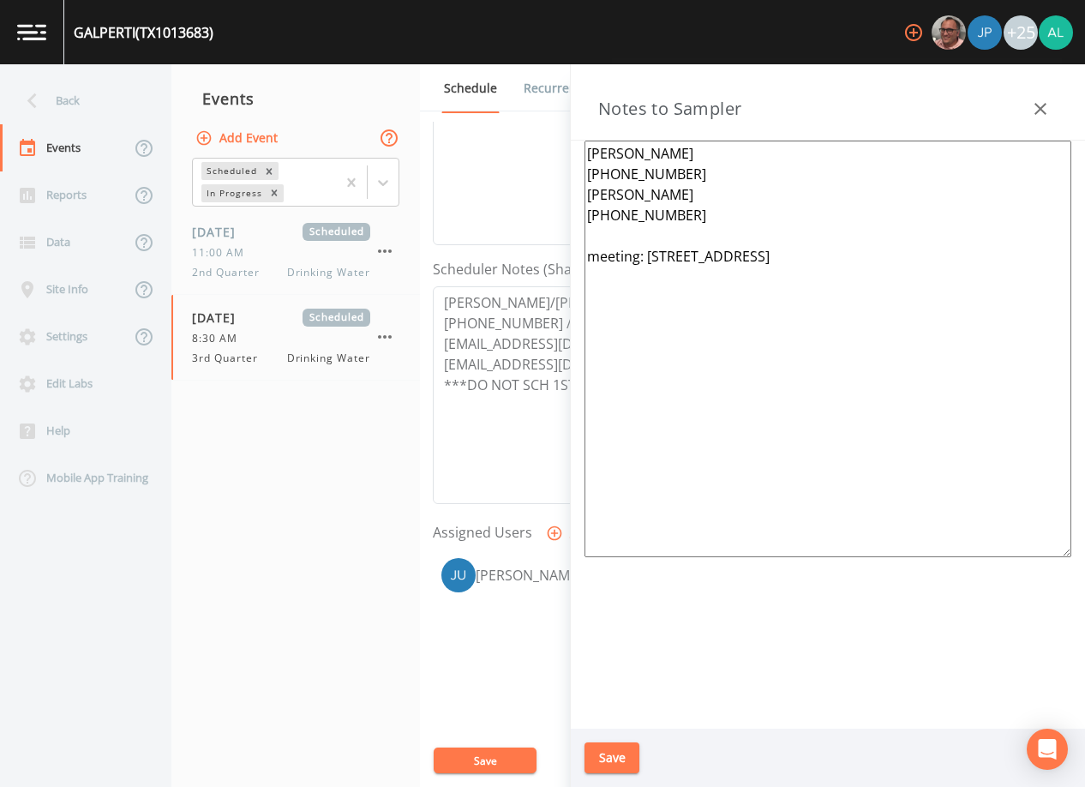
drag, startPoint x: 915, startPoint y: 304, endPoint x: 393, endPoint y: 133, distance: 549.3
click at [393, 133] on div "Back Events Reports Data Site Info Settings Edit Labs Help Mobile App Training …" at bounding box center [542, 425] width 1085 height 722
paste textarea "location : [STREET_ADDRESS][PERSON_NAME] (EP001) ***1 of 2 systems*** TX1013562…"
type textarea "[PERSON_NAME] [PHONE_NUMBER] [PERSON_NAME] [PHONE_NUMBER] meeting location : [S…"
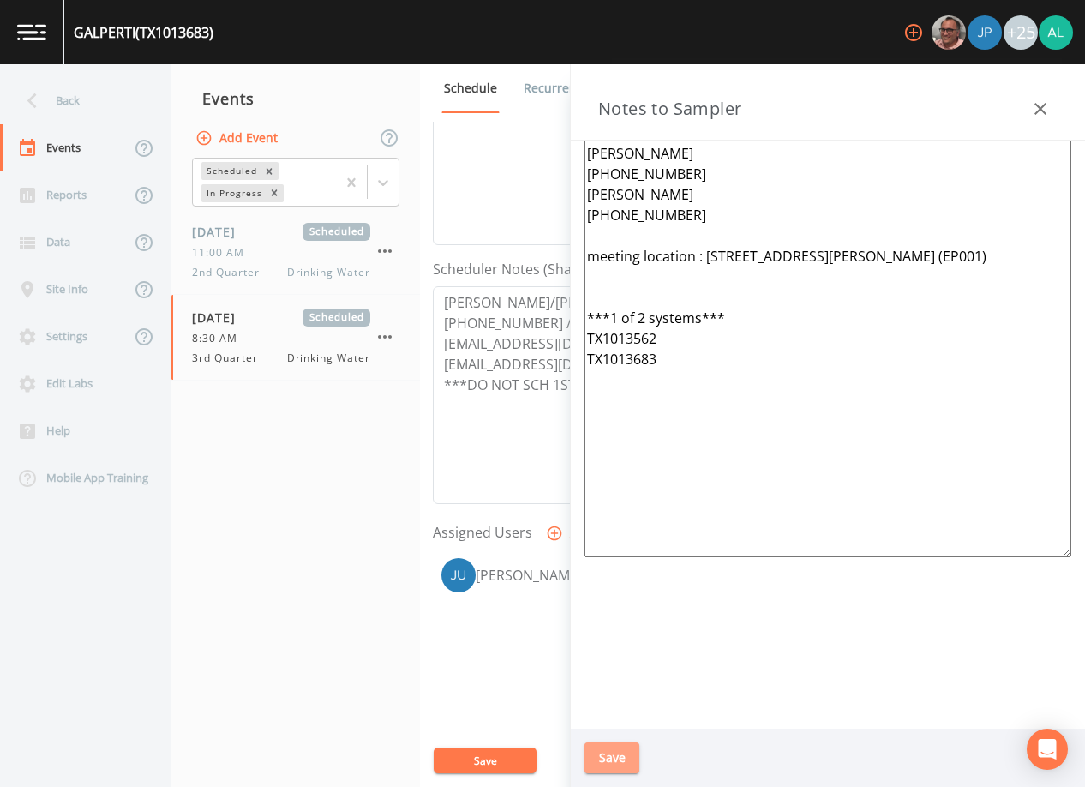
click at [632, 760] on button "Save" at bounding box center [611, 758] width 55 height 32
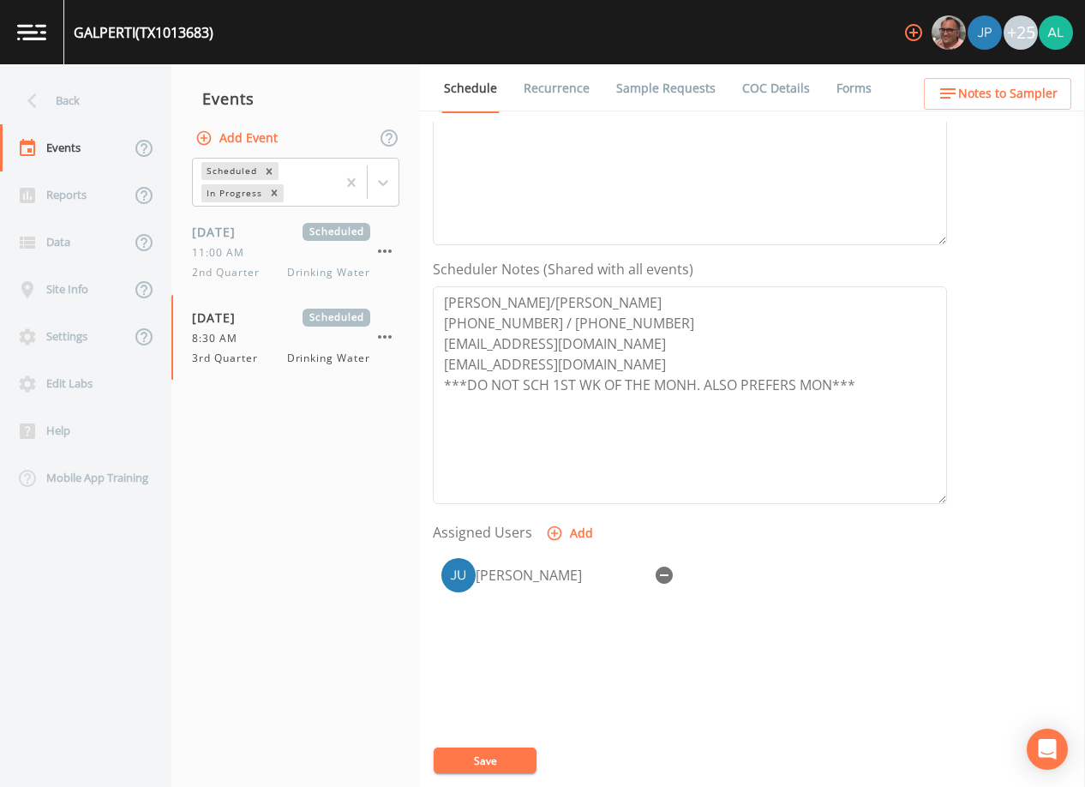
click at [483, 752] on button "Save" at bounding box center [485, 760] width 103 height 26
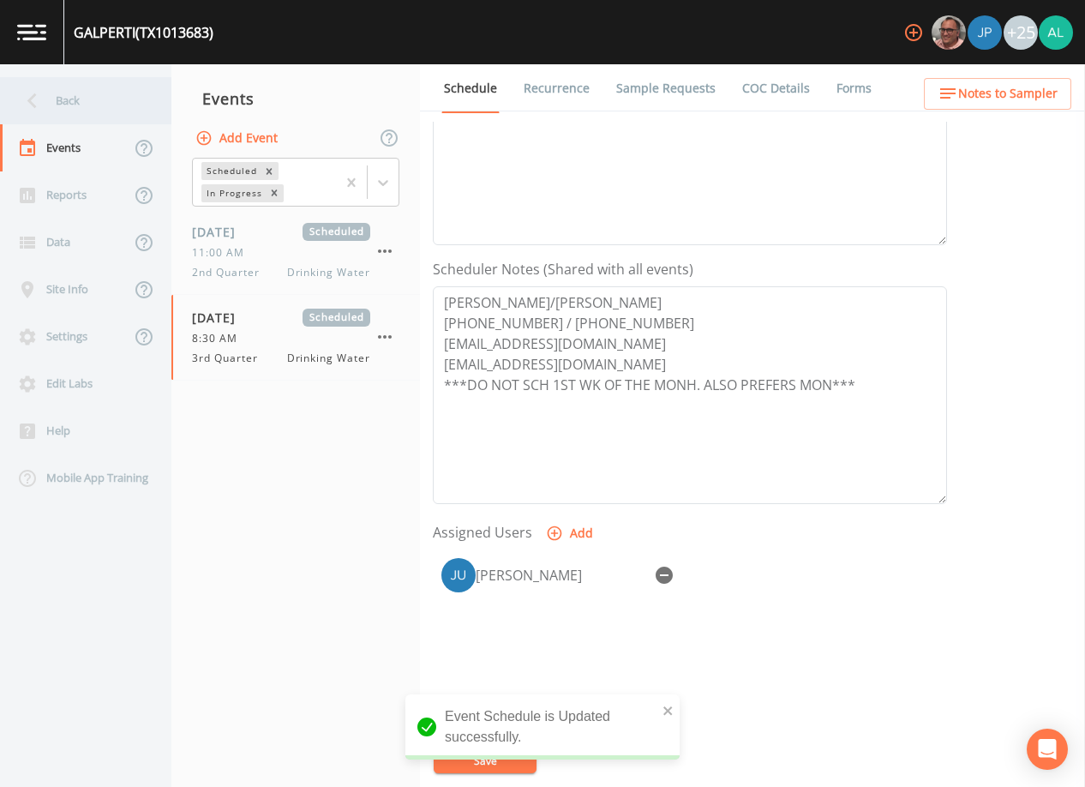
click at [69, 106] on div "Back" at bounding box center [77, 100] width 154 height 47
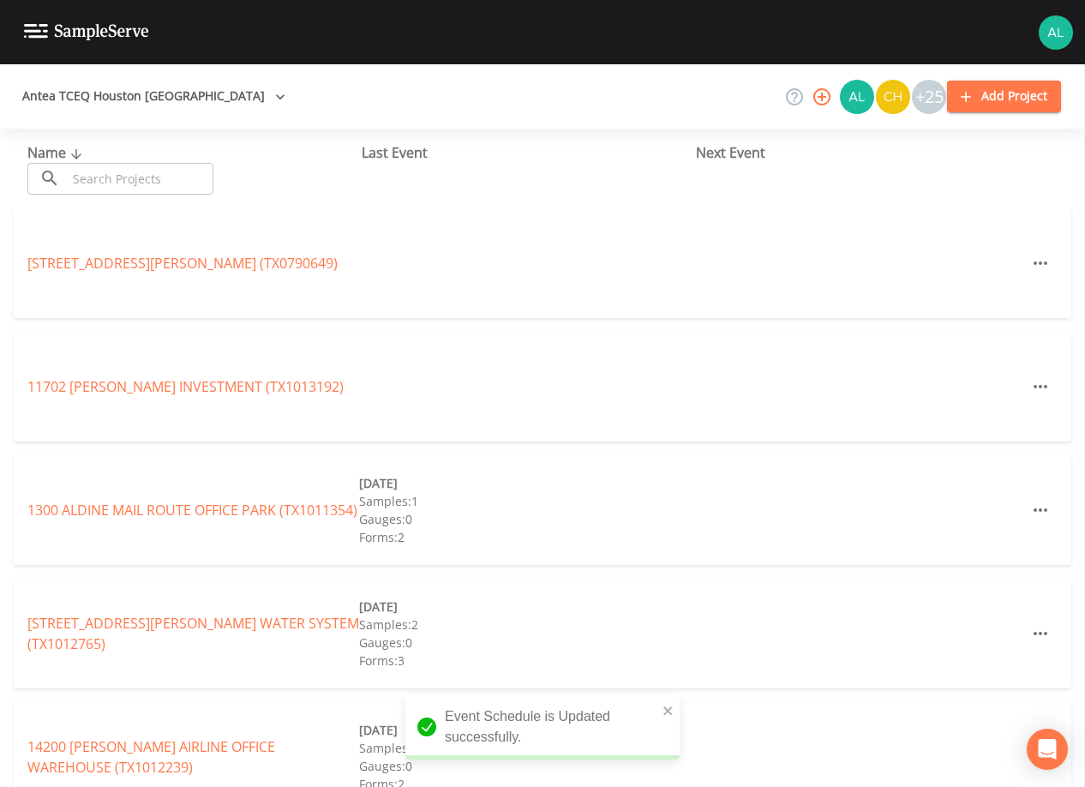
click at [97, 180] on input "text" at bounding box center [140, 179] width 147 height 32
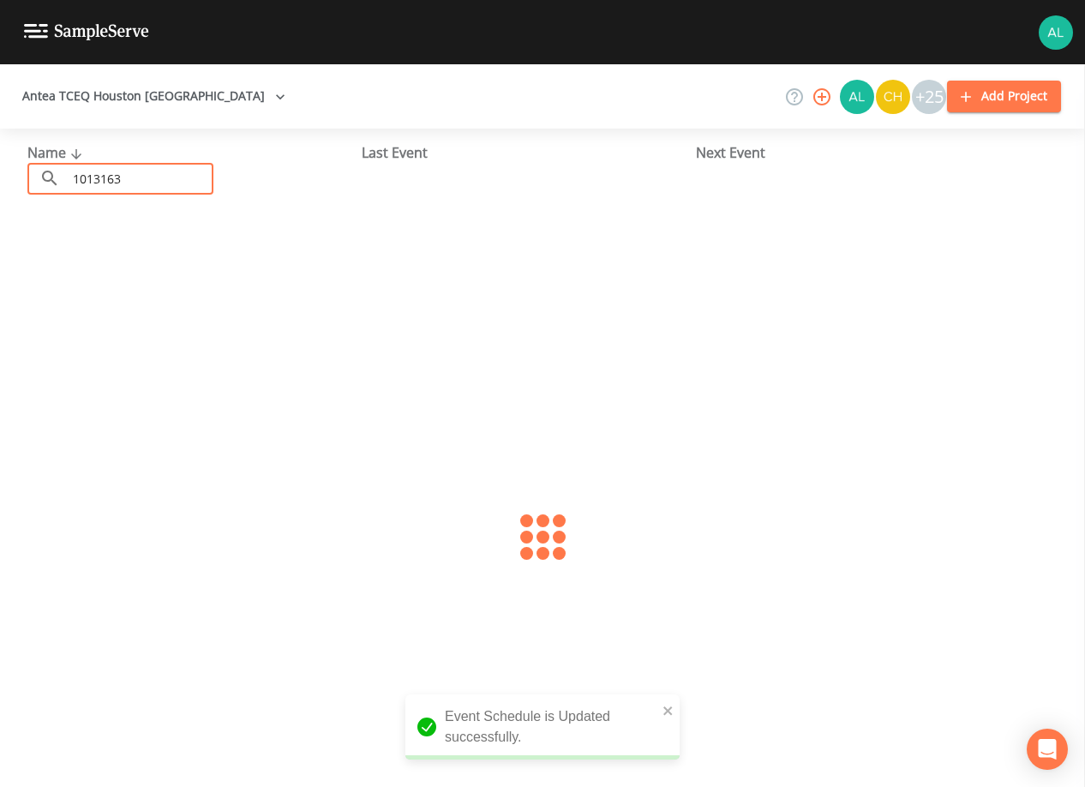
type input "1013163"
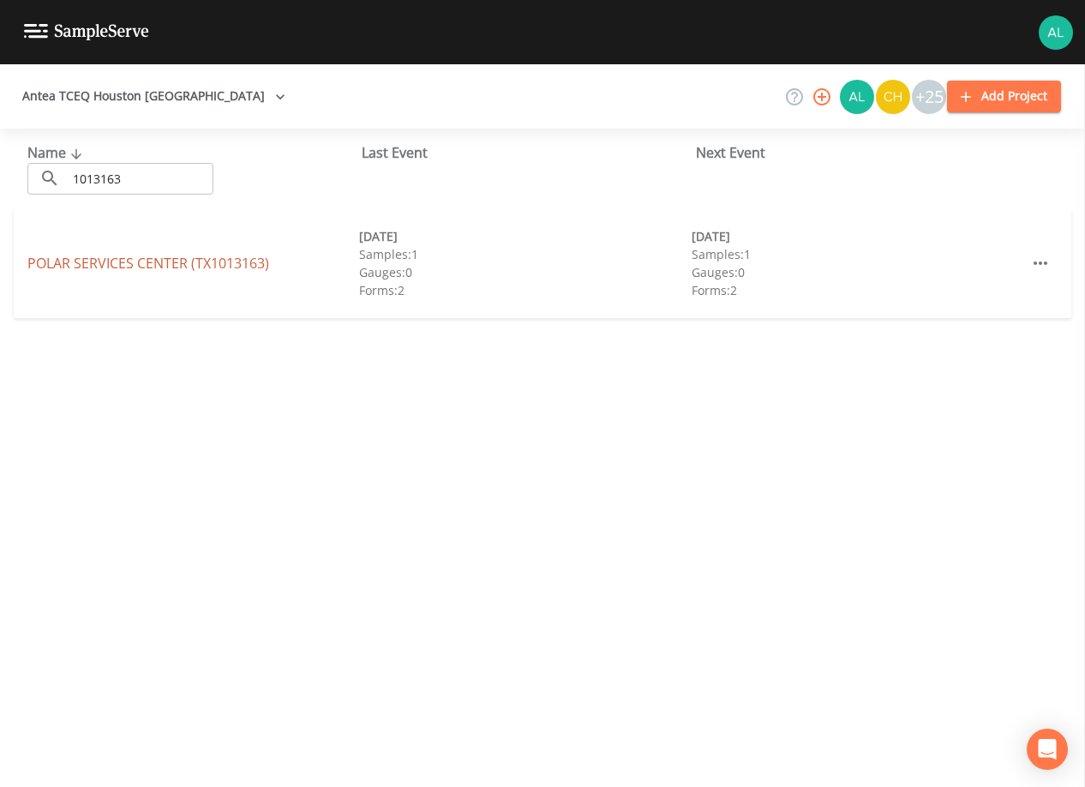
click at [128, 265] on link "[GEOGRAPHIC_DATA] (TX1013163)" at bounding box center [148, 263] width 242 height 19
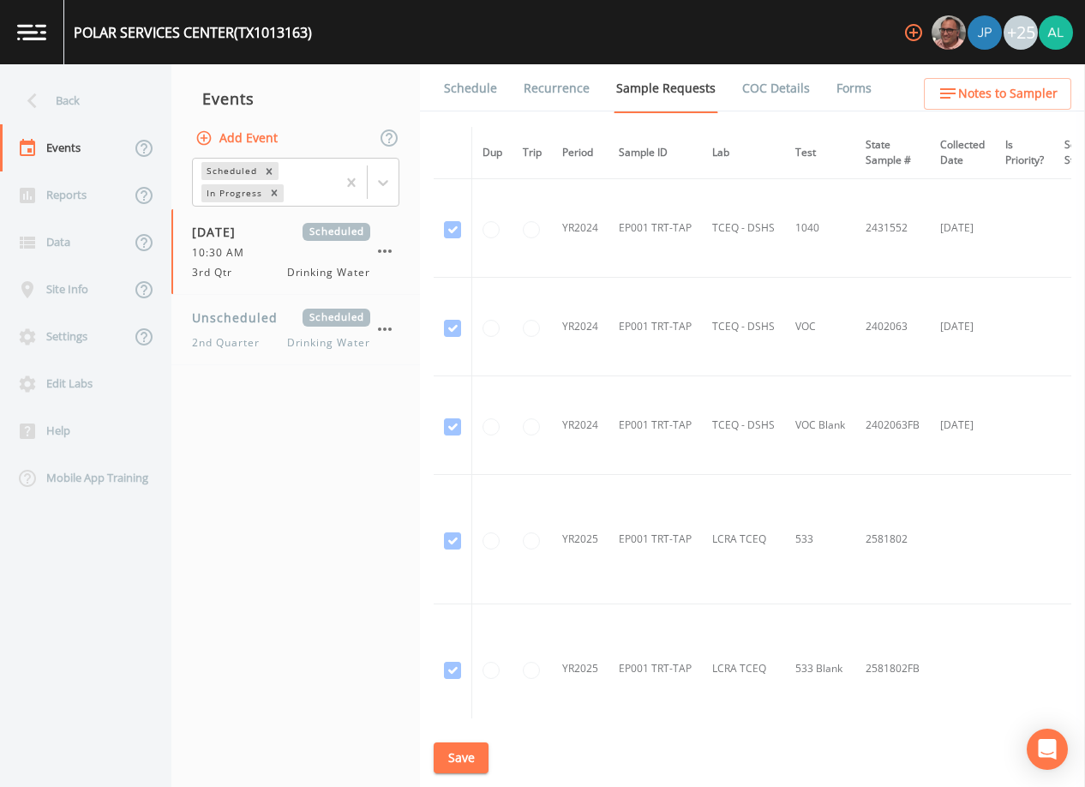
click at [474, 84] on link "Schedule" at bounding box center [470, 88] width 58 height 48
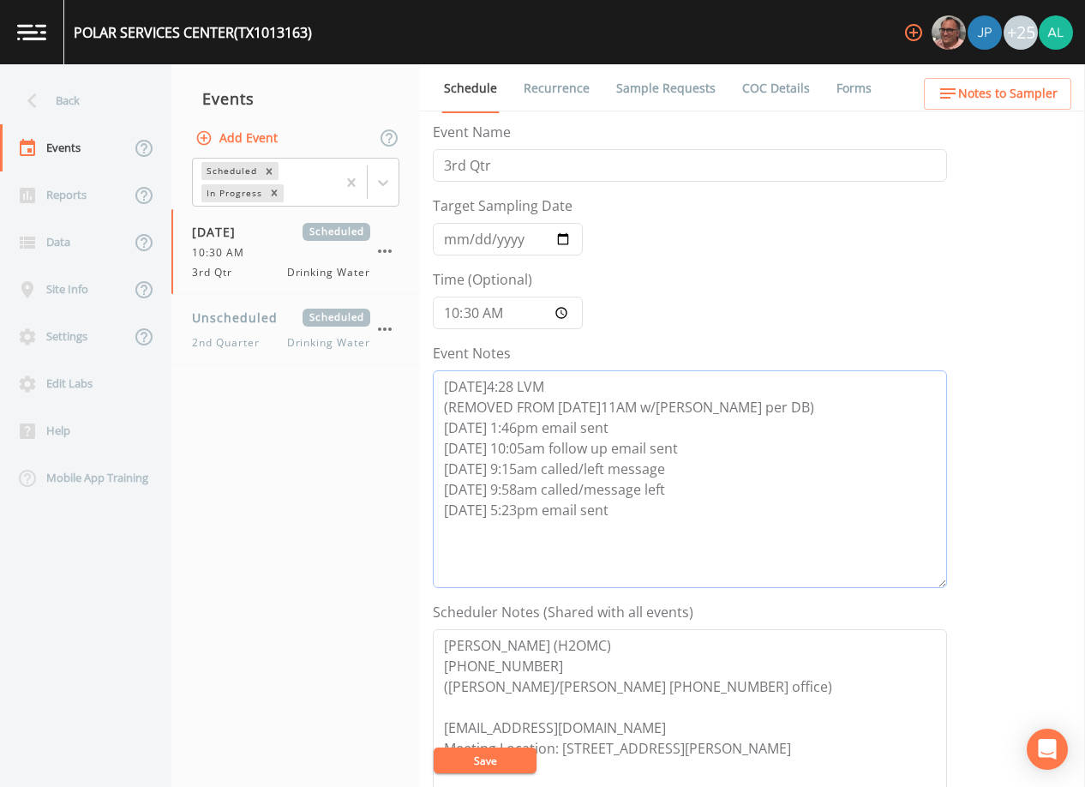
click at [657, 538] on textarea "[DATE]4:28 LVM (REMOVED FROM [DATE]11AM w/[PERSON_NAME] per DB) [DATE] 1:46pm e…" at bounding box center [690, 479] width 514 height 218
type textarea "[DATE]4:28 LVM (REMOVED FROM [DATE]11AM w/[PERSON_NAME] per DB) [DATE] 1:46pm e…"
click at [476, 755] on button "Save" at bounding box center [485, 760] width 103 height 26
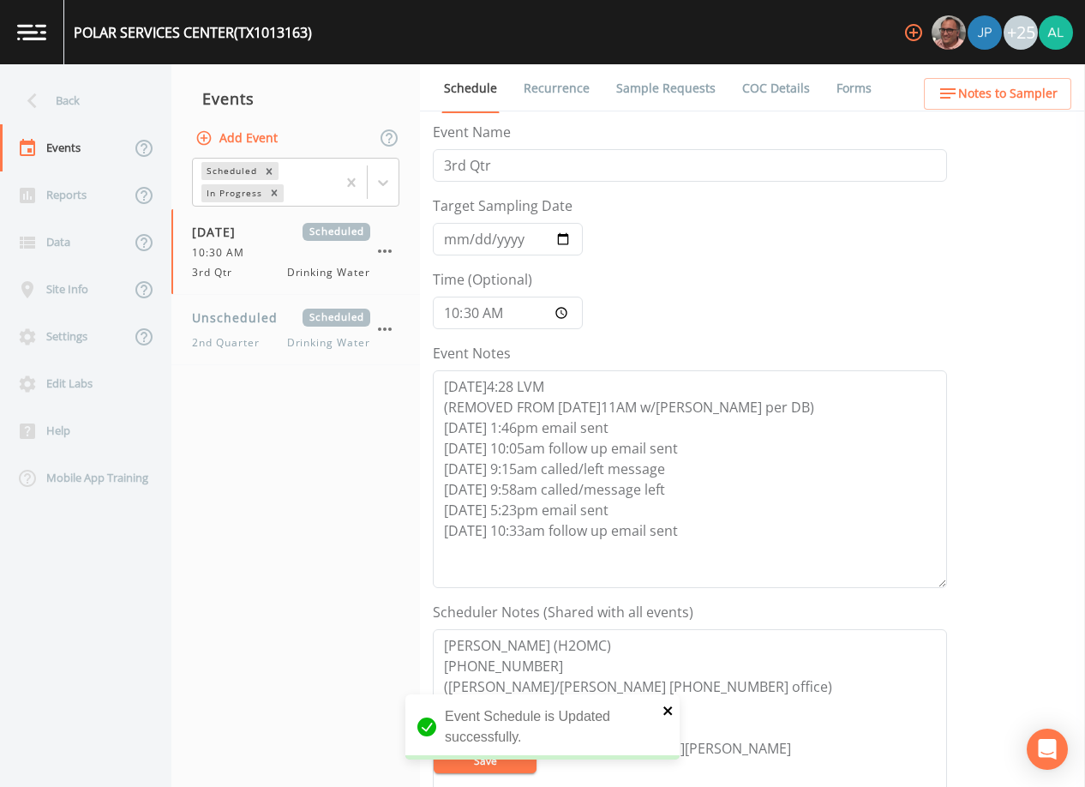
drag, startPoint x: 668, startPoint y: 710, endPoint x: 637, endPoint y: 709, distance: 31.7
click at [668, 710] on icon "close" at bounding box center [667, 710] width 9 height 9
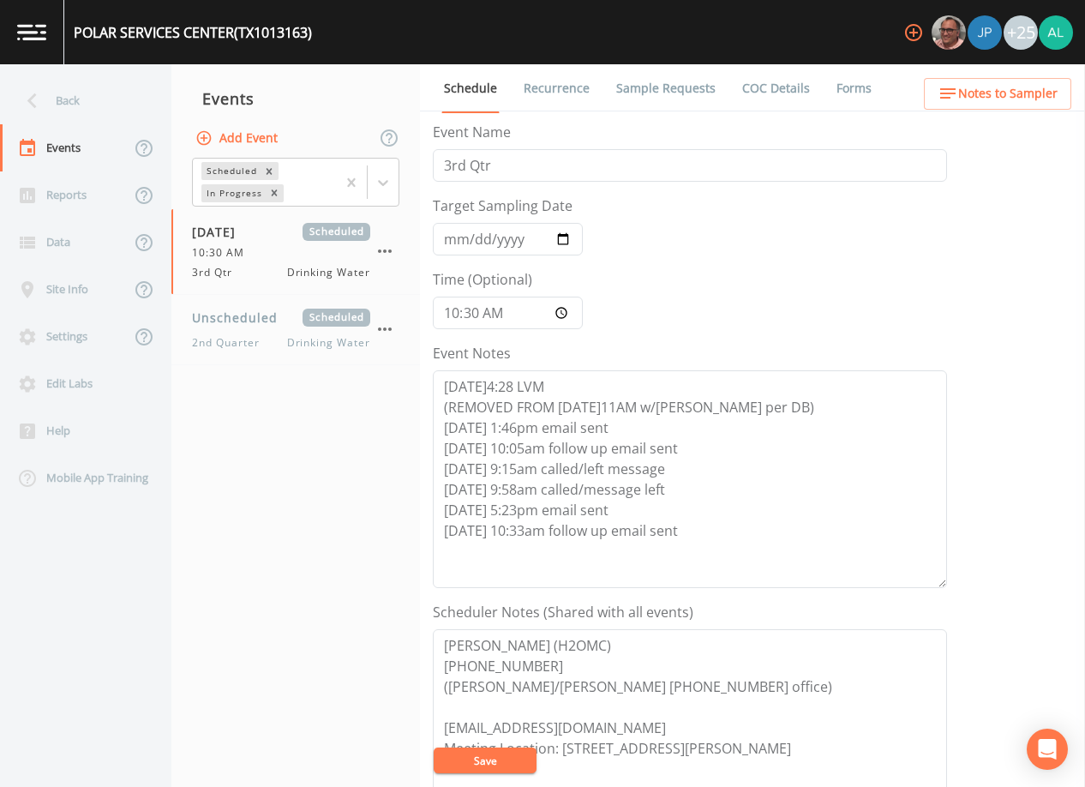
click at [488, 773] on div "Event Schedule is Updated successfully." at bounding box center [542, 773] width 274 height 0
click at [488, 761] on div "POLAR SERVICES CENTER (TX1013163) +25 Back Events Reports Data Site Info Settin…" at bounding box center [542, 393] width 1085 height 787
click at [112, 109] on div "Back" at bounding box center [77, 100] width 154 height 47
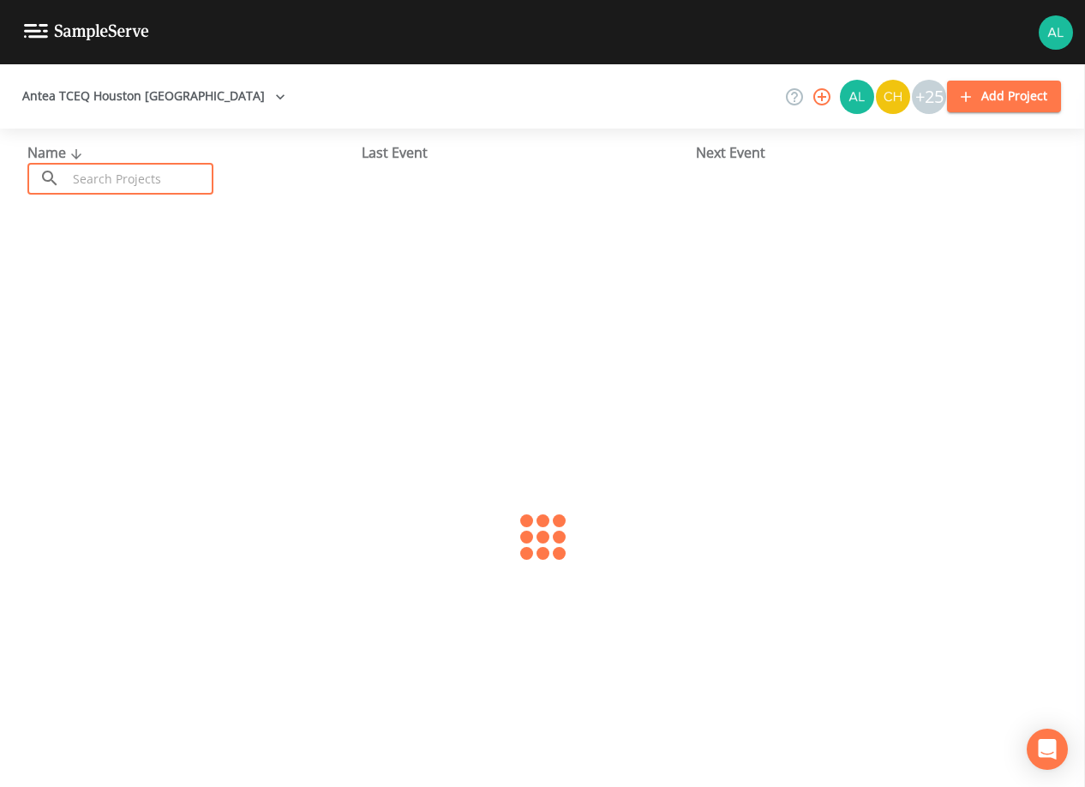
click at [117, 167] on input "text" at bounding box center [140, 179] width 147 height 32
type input "1010339"
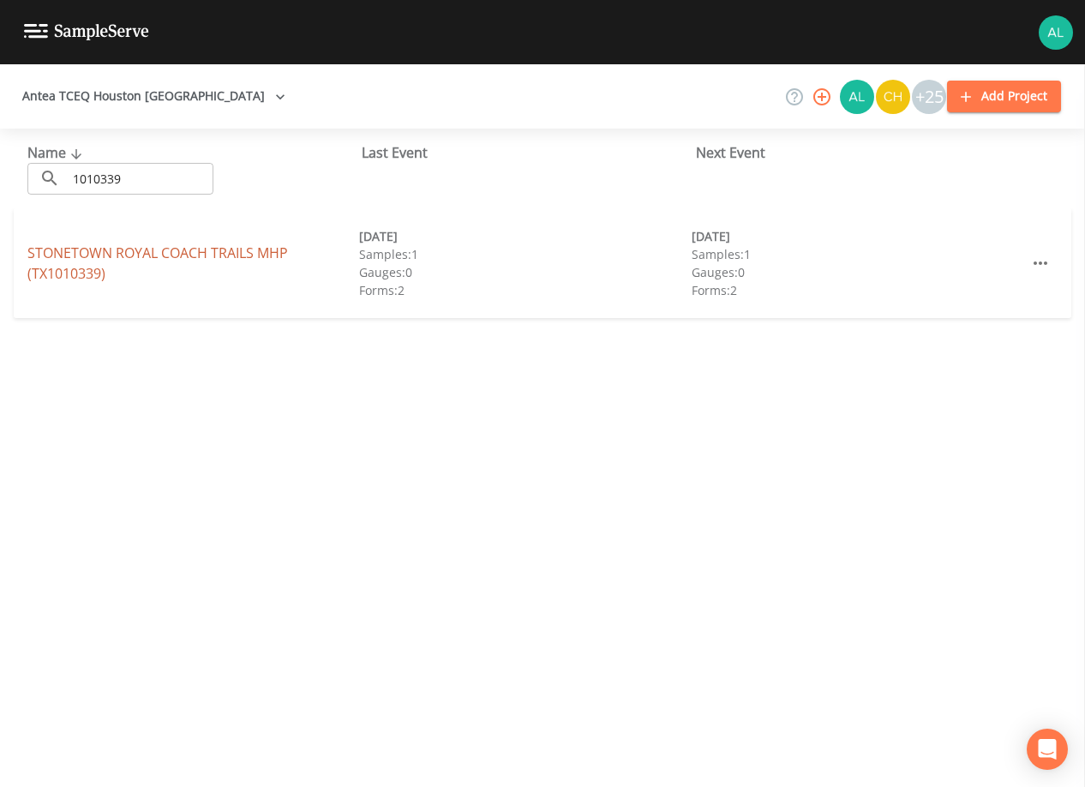
click at [95, 264] on link "STONETOWN ROYAL COACH TRAILS MHP (TX1010339)" at bounding box center [157, 262] width 261 height 39
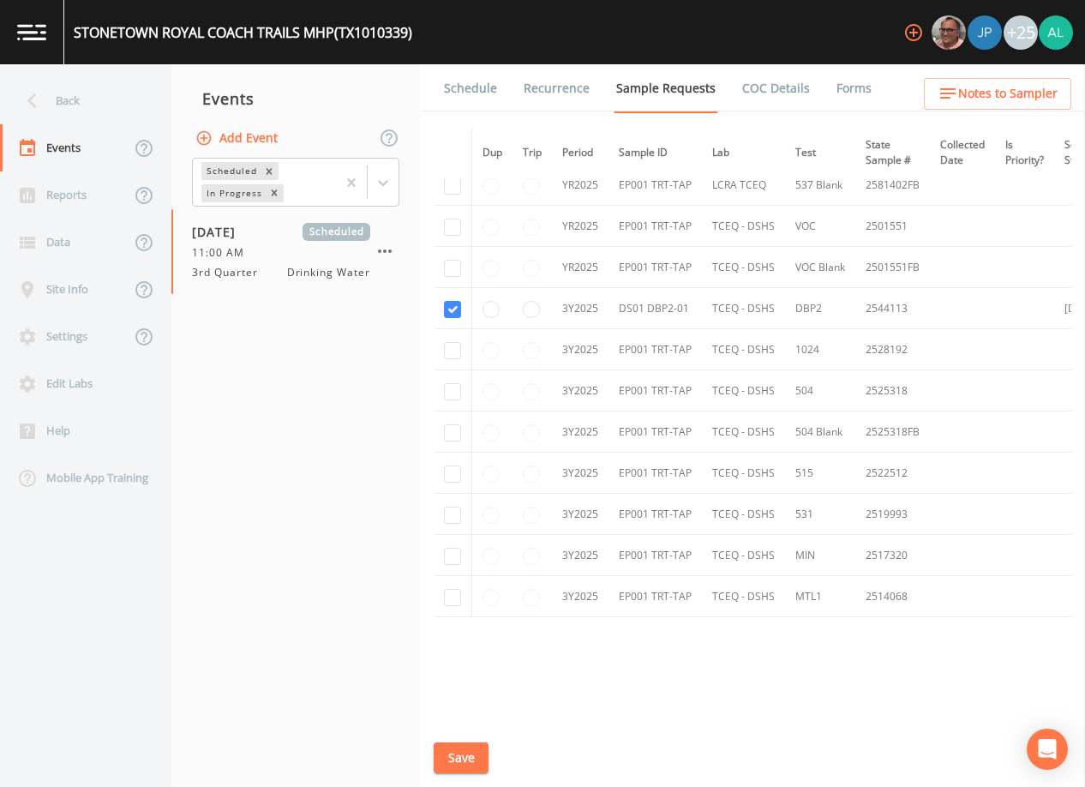
scroll to position [572, 0]
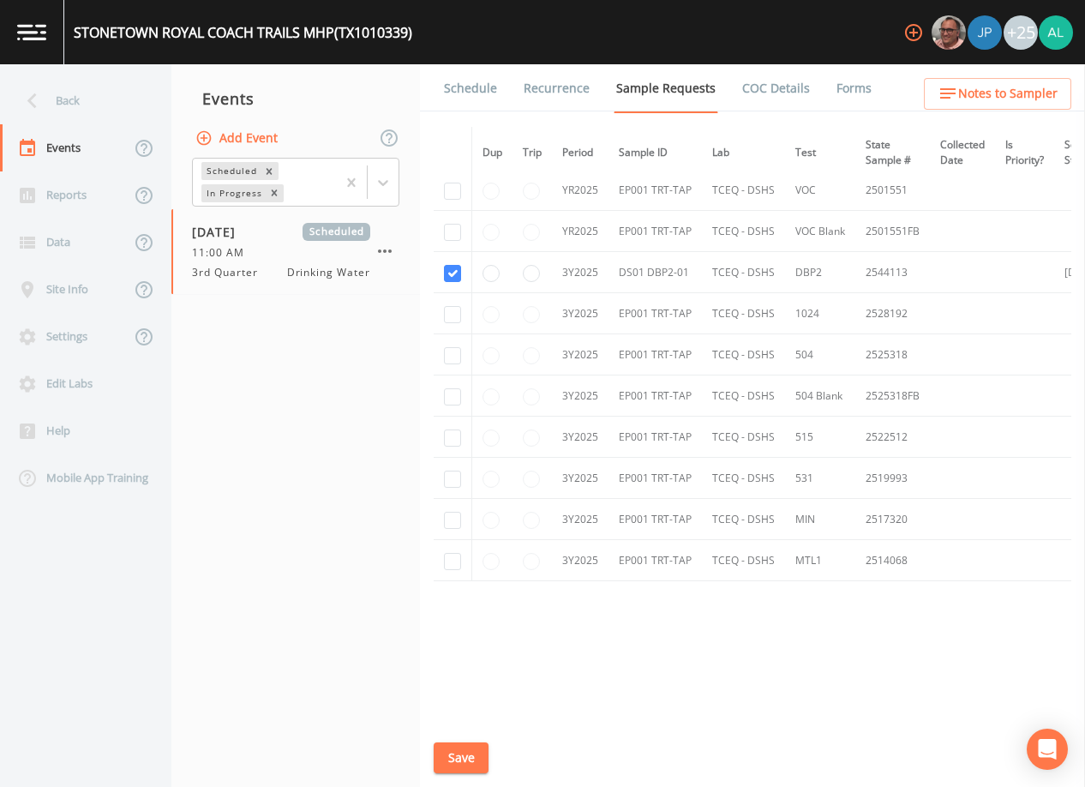
click at [472, 99] on link "Schedule" at bounding box center [470, 88] width 58 height 48
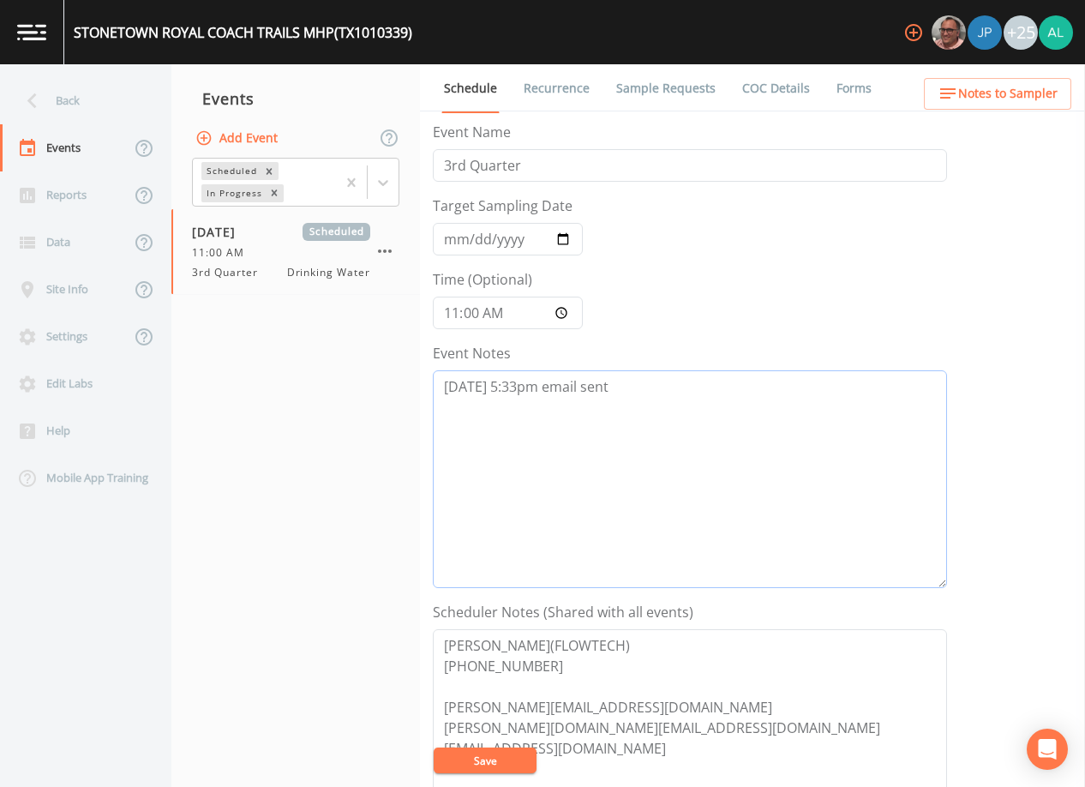
drag, startPoint x: 676, startPoint y: 383, endPoint x: 674, endPoint y: 409, distance: 25.8
click at [676, 386] on textarea "[DATE] 5:33pm email sent" at bounding box center [690, 479] width 514 height 218
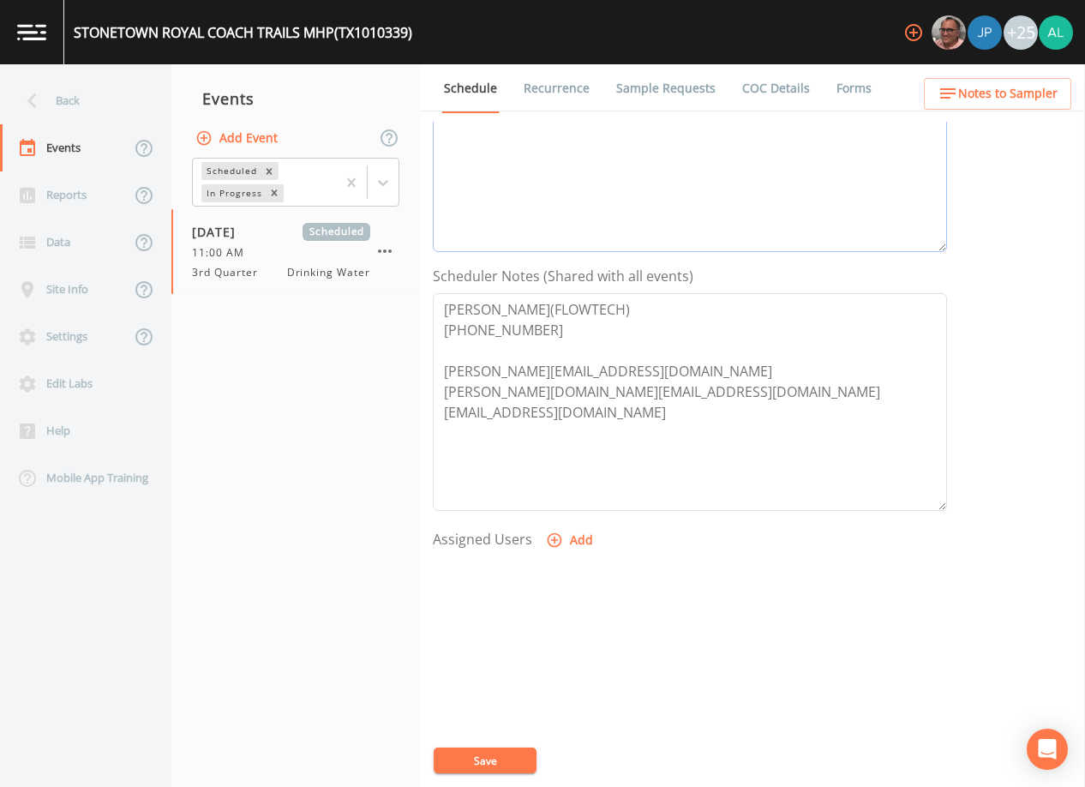
scroll to position [343, 0]
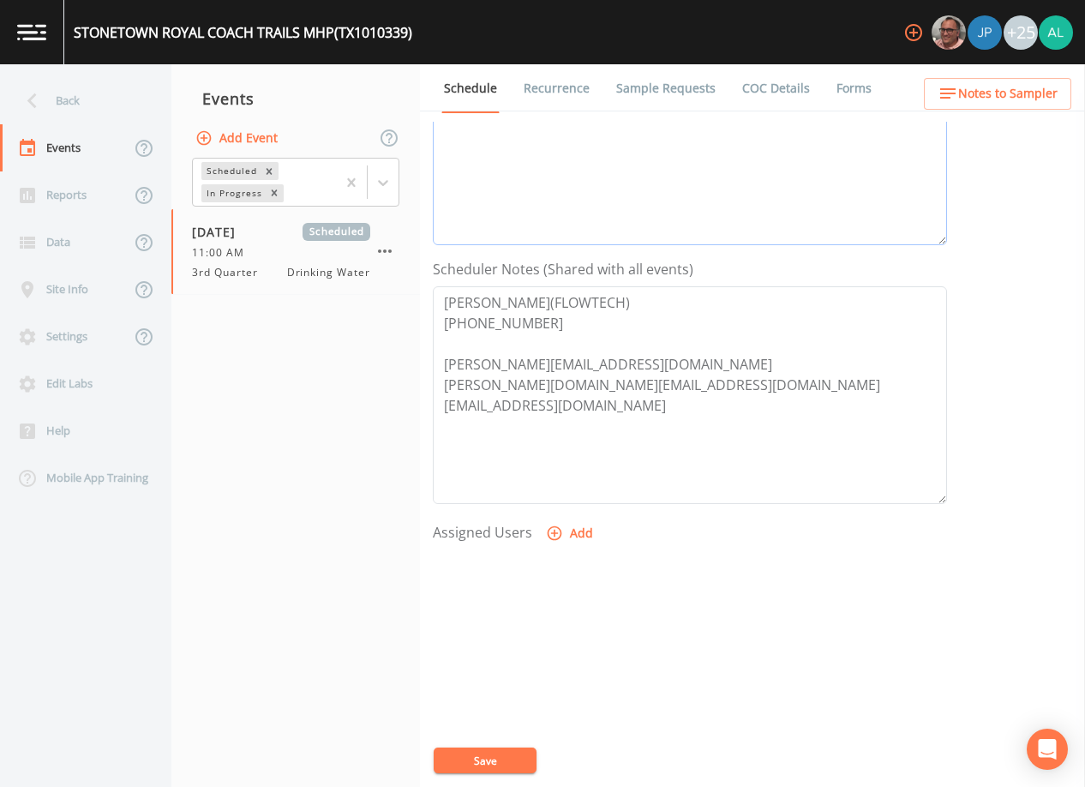
type textarea "[DATE] 5:33pm email sent [DATE] 8:11am confirmed by [PERSON_NAME]"
click at [573, 541] on button "Add" at bounding box center [570, 534] width 57 height 32
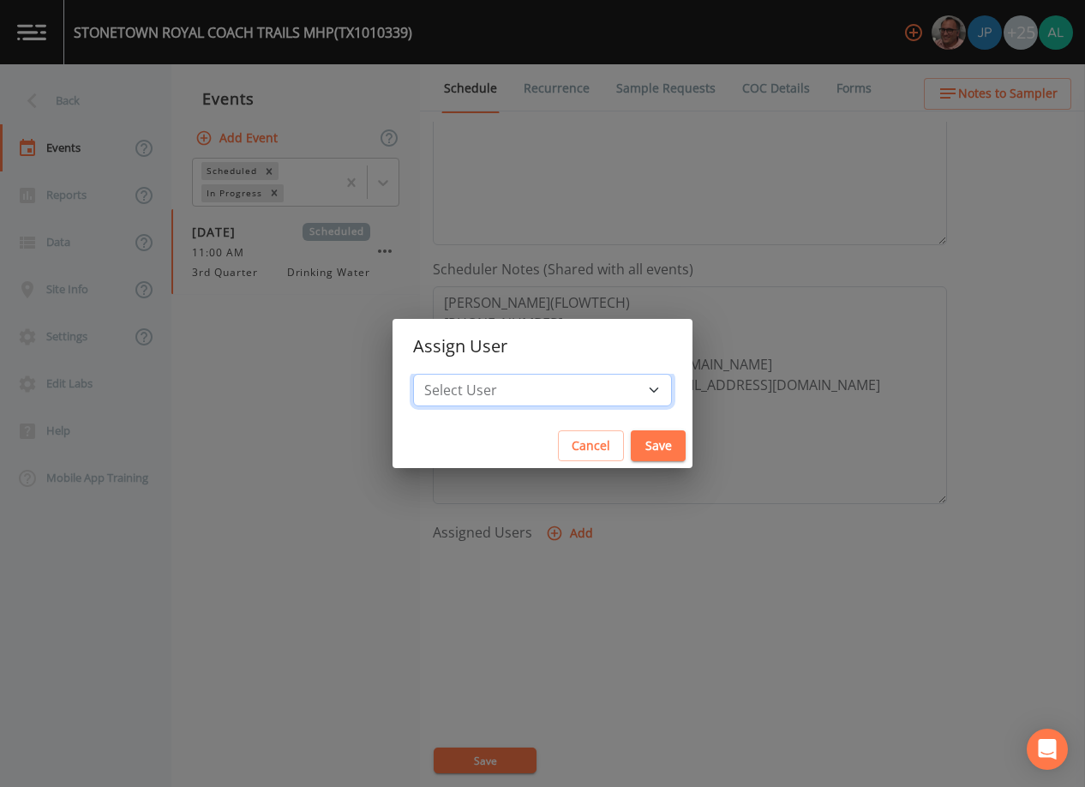
click at [529, 381] on select "Select User [PERSON_NAME] [PERSON_NAME] [PERSON_NAME] [PERSON_NAME] [PERSON_NAM…" at bounding box center [542, 390] width 259 height 33
select select "914a0f29-56c2-4065-8e52-23905ef40f2e"
click at [452, 374] on select "Select User [PERSON_NAME] [PERSON_NAME] [PERSON_NAME] [PERSON_NAME] [PERSON_NAM…" at bounding box center [542, 390] width 259 height 33
click at [631, 443] on button "Save" at bounding box center [658, 446] width 55 height 32
select select
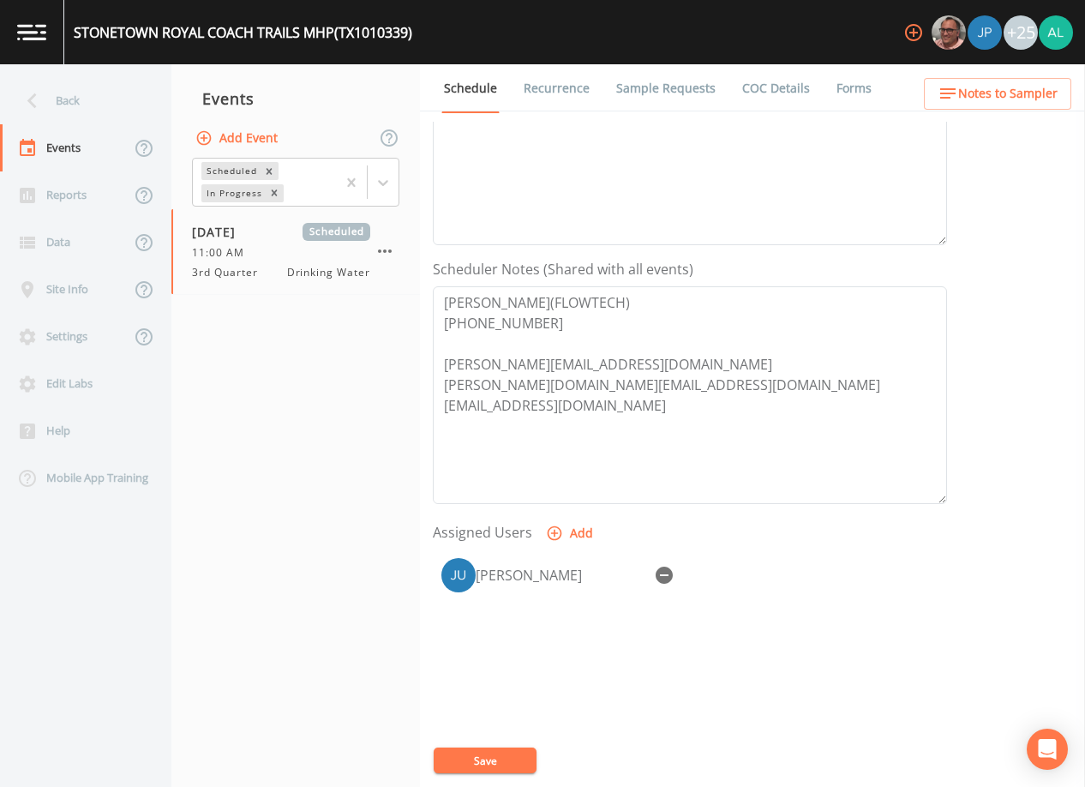
click at [467, 760] on button "Save" at bounding box center [485, 760] width 103 height 26
drag, startPoint x: 476, startPoint y: 383, endPoint x: 439, endPoint y: 389, distance: 37.3
click at [439, 389] on textarea "[PERSON_NAME](FLOWTECH) [PHONE_NUMBER] [PERSON_NAME][EMAIL_ADDRESS][DOMAIN_NAME…" at bounding box center [690, 395] width 514 height 218
type textarea "[PERSON_NAME](FLOWTECH) [PHONE_NUMBER] [PERSON_NAME][EMAIL_ADDRESS][DOMAIN_NAME…"
click at [490, 755] on button "Save" at bounding box center [485, 760] width 103 height 26
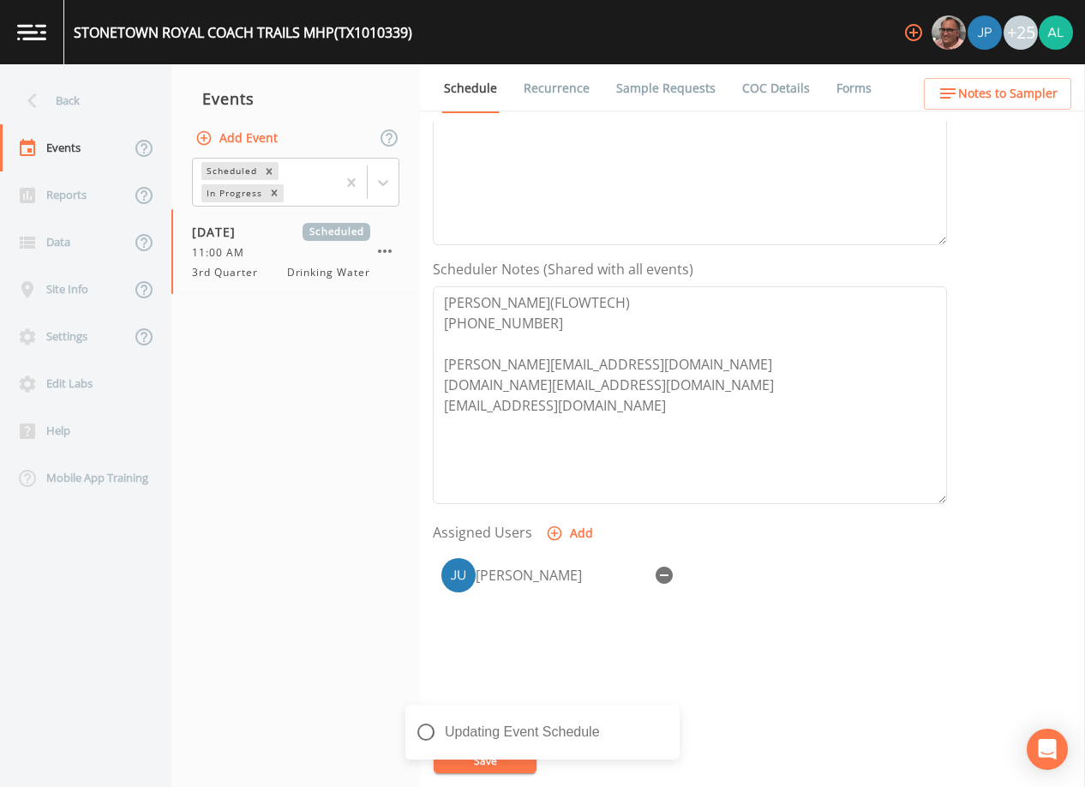
scroll to position [0, 0]
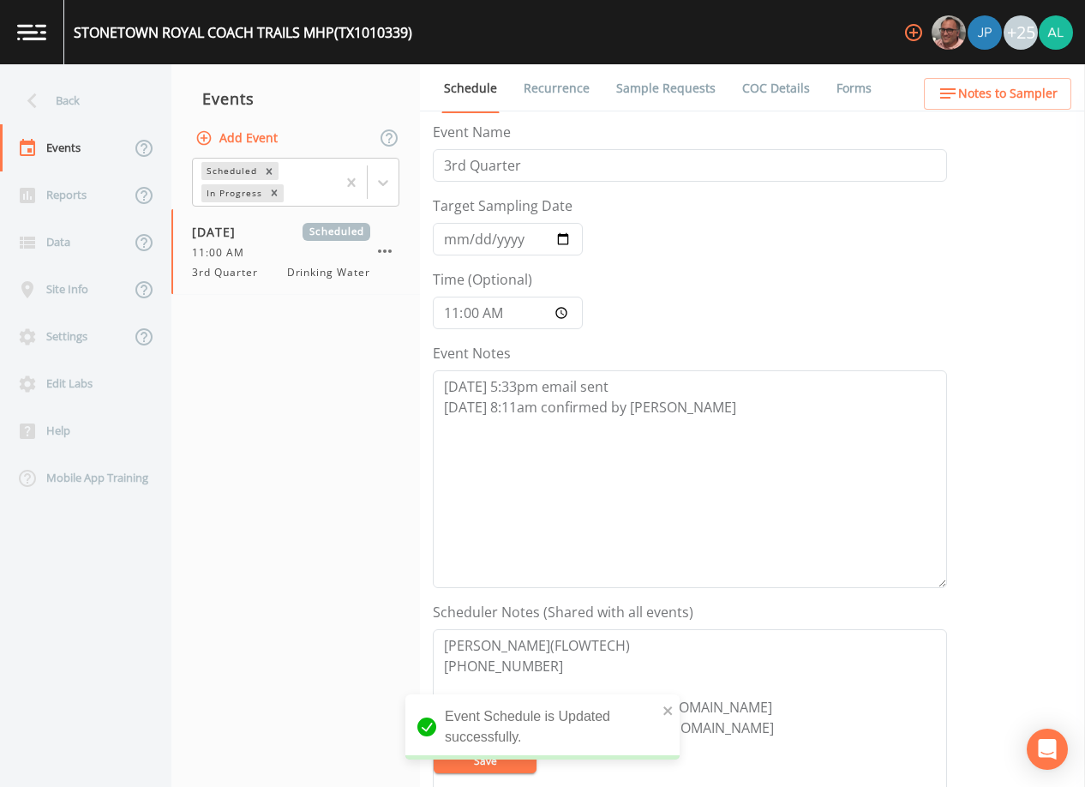
click at [956, 98] on icon "button" at bounding box center [948, 93] width 21 height 21
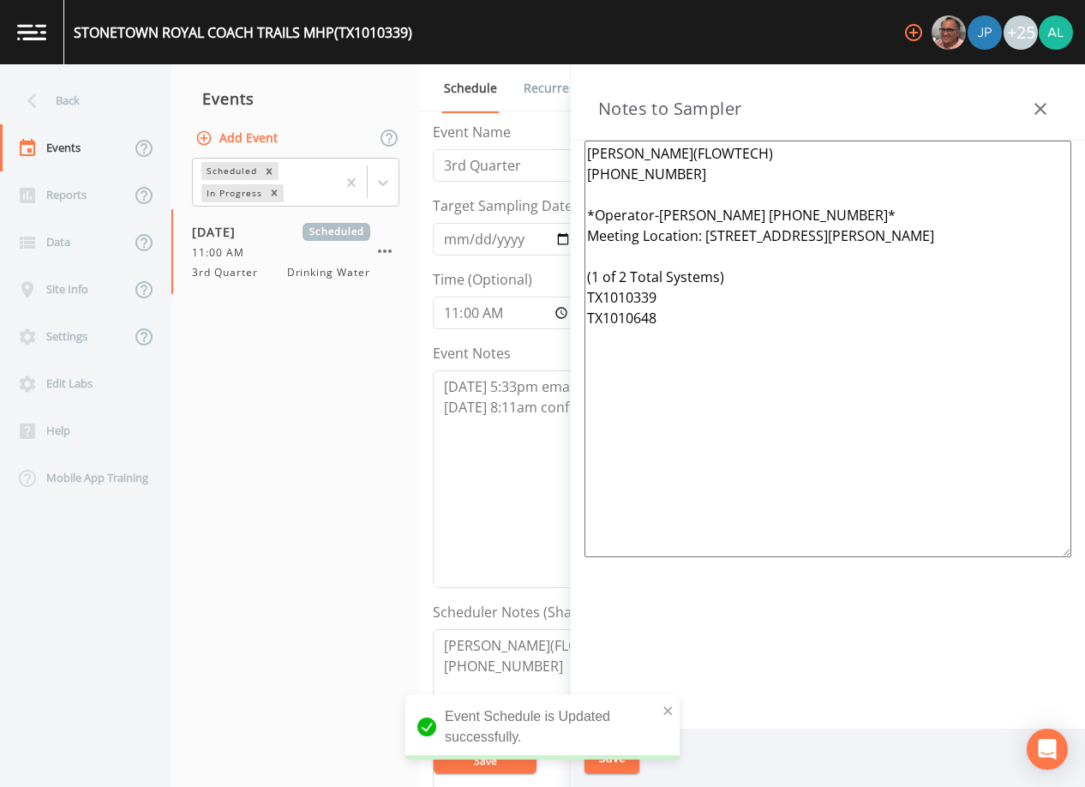
drag, startPoint x: 698, startPoint y: 332, endPoint x: 538, endPoint y: 282, distance: 167.8
click at [538, 282] on div "Back Events Reports Data Site Info Settings Edit Labs Help Mobile App Training …" at bounding box center [542, 425] width 1085 height 722
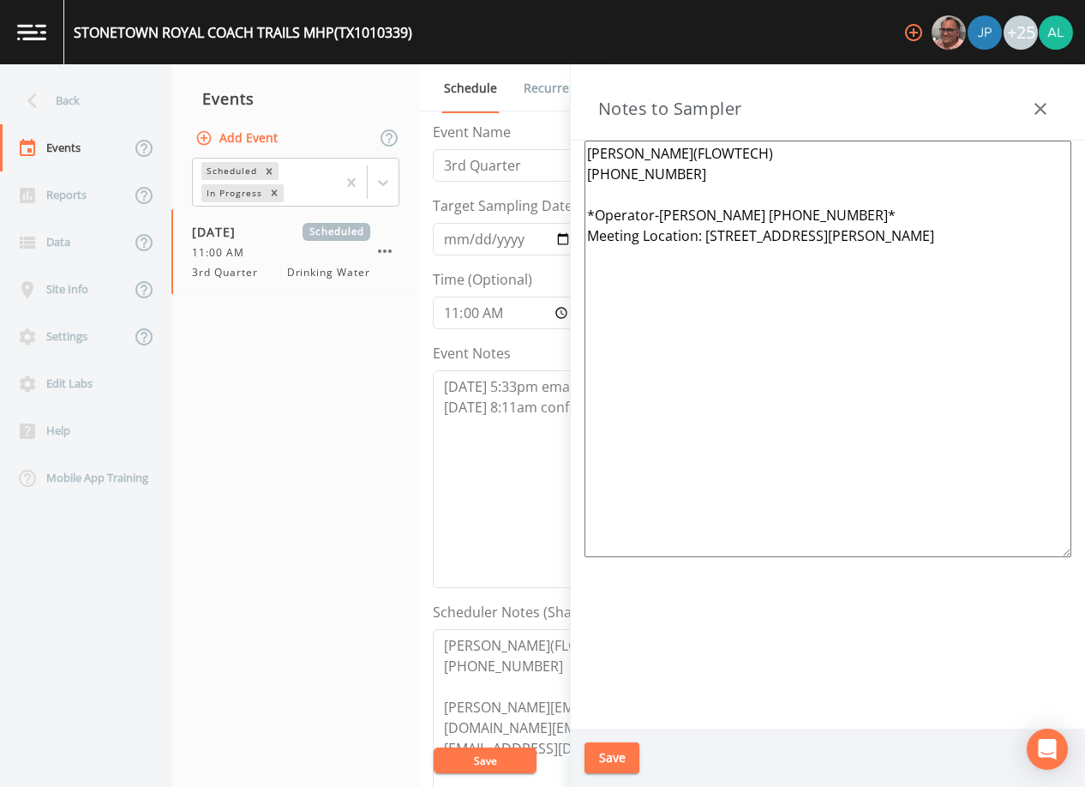
drag, startPoint x: 956, startPoint y: 228, endPoint x: 708, endPoint y: 243, distance: 248.1
click at [708, 243] on textarea "[PERSON_NAME](FLOWTECH) [PHONE_NUMBER] *Operator-[PERSON_NAME] [PHONE_NUMBER]* …" at bounding box center [827, 349] width 487 height 416
type textarea "[PERSON_NAME](FLOWTECH) [PHONE_NUMBER] *Operator-[PERSON_NAME] [PHONE_NUMBER]* …"
click at [619, 766] on button "Save" at bounding box center [611, 758] width 55 height 32
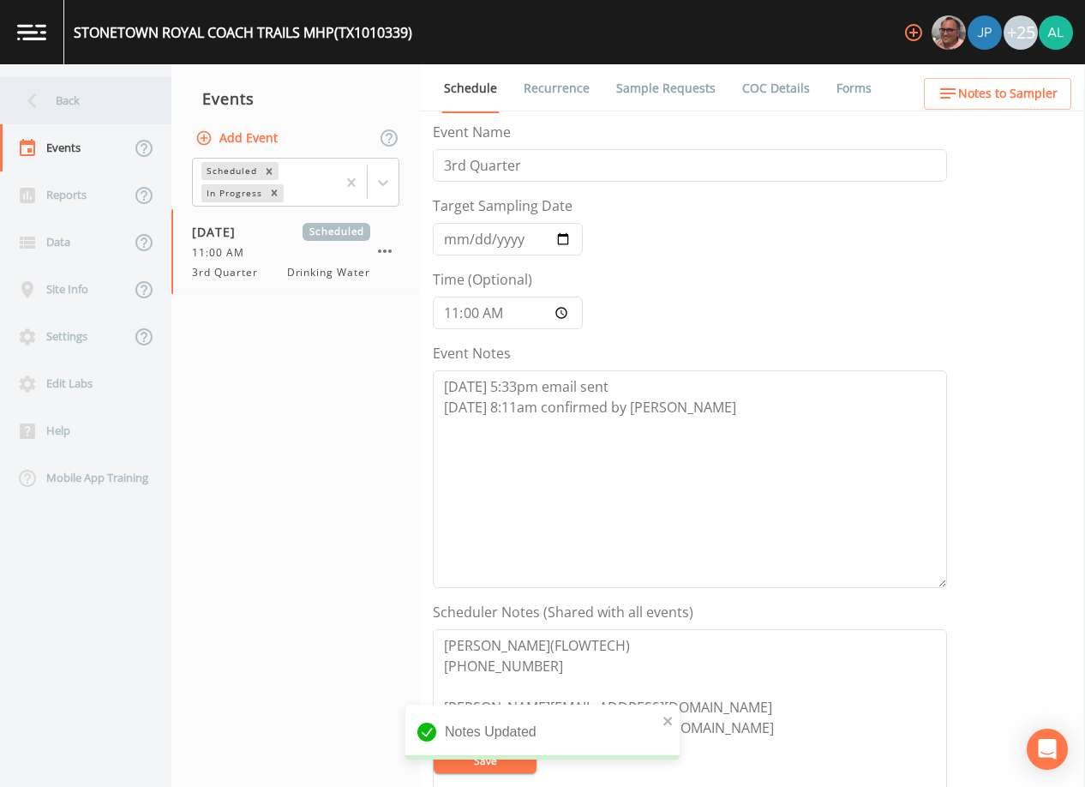
click at [91, 113] on div "Back" at bounding box center [77, 100] width 154 height 47
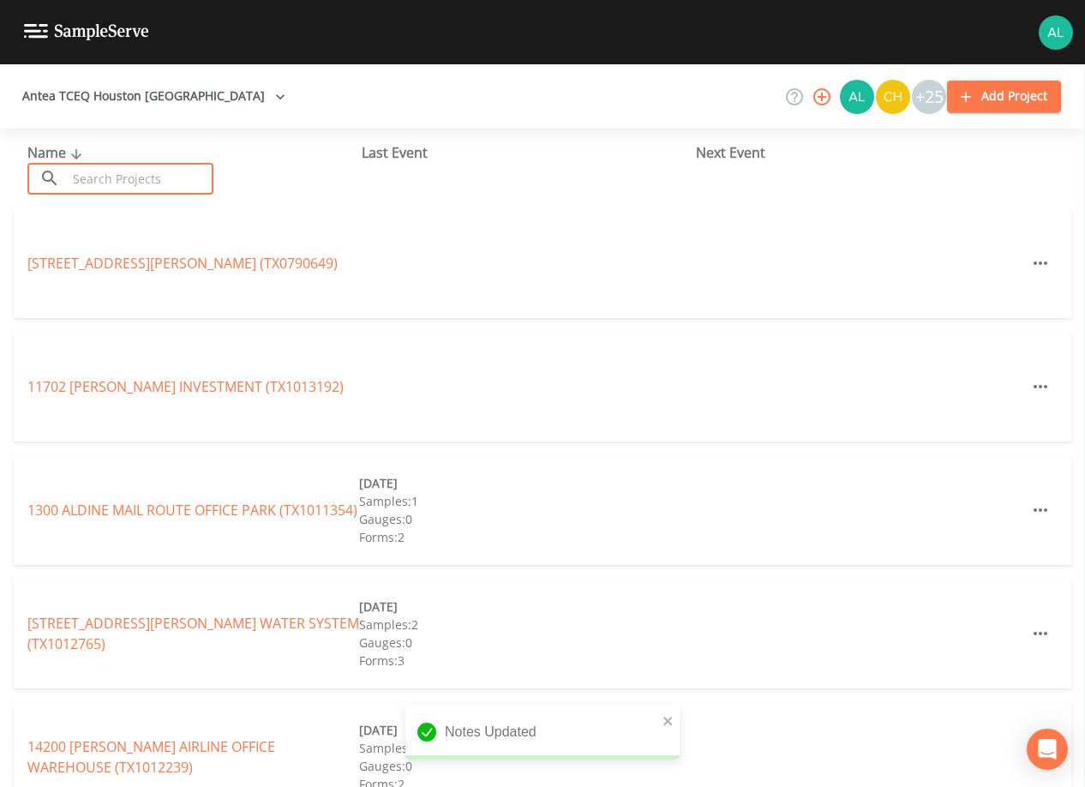
click at [74, 182] on input "text" at bounding box center [140, 179] width 147 height 32
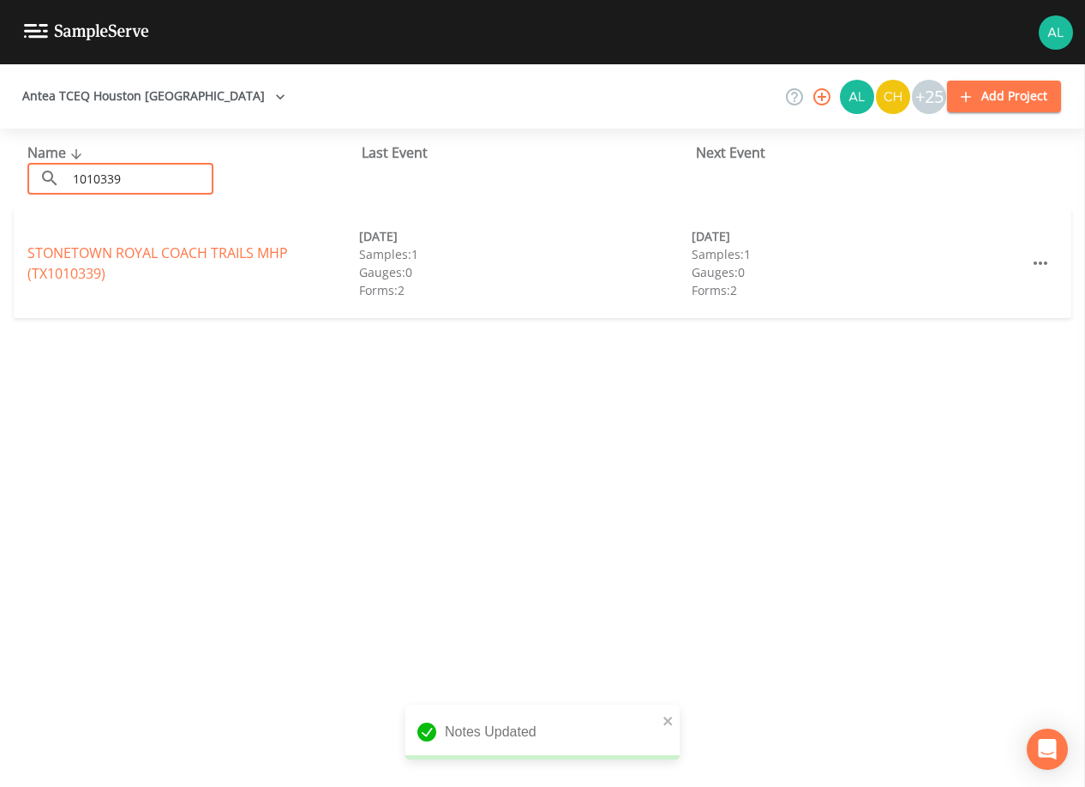
type input "1010339"
click at [69, 268] on link "STONETOWN ROYAL COACH TRAILS MHP (TX1010339)" at bounding box center [157, 262] width 261 height 39
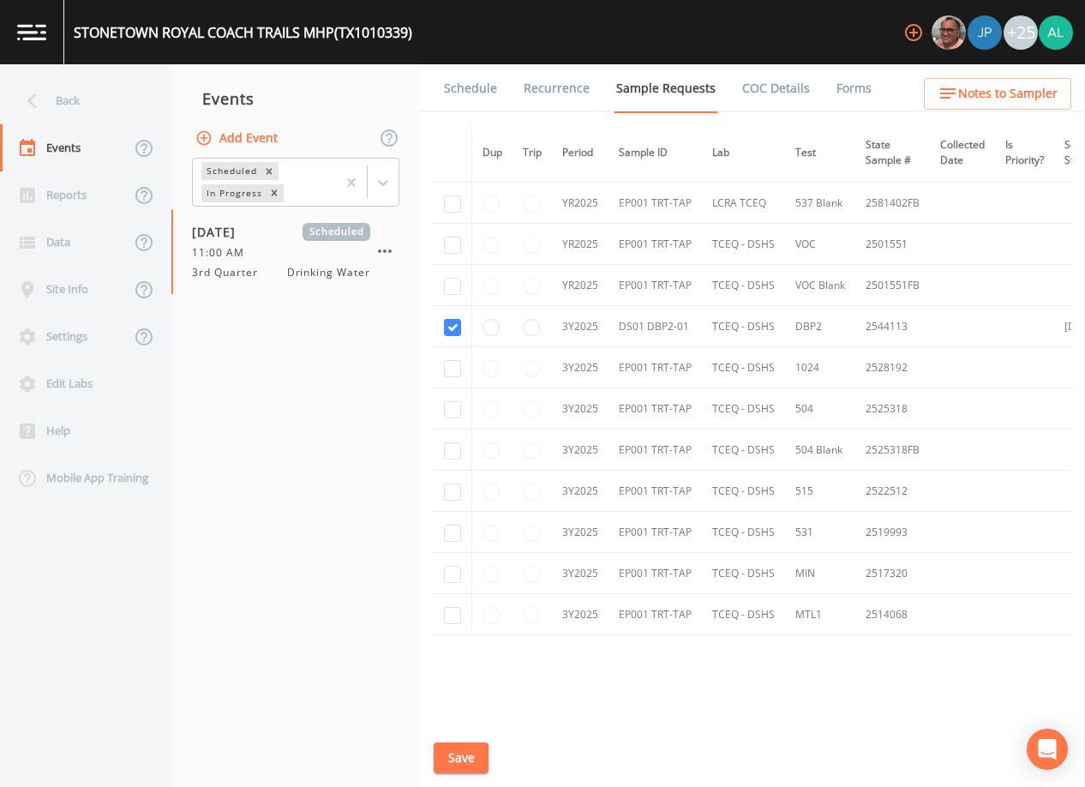
scroll to position [572, 0]
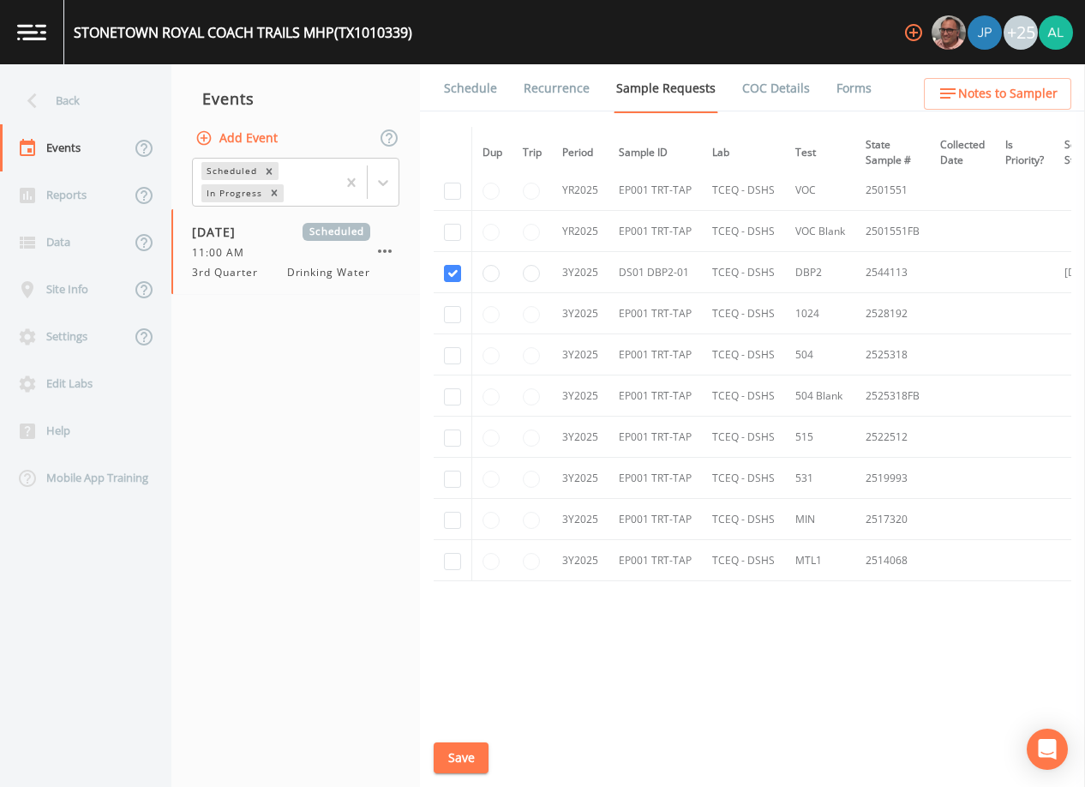
click at [472, 142] on th "Dup" at bounding box center [492, 153] width 41 height 52
click at [471, 73] on link "Schedule" at bounding box center [470, 88] width 58 height 48
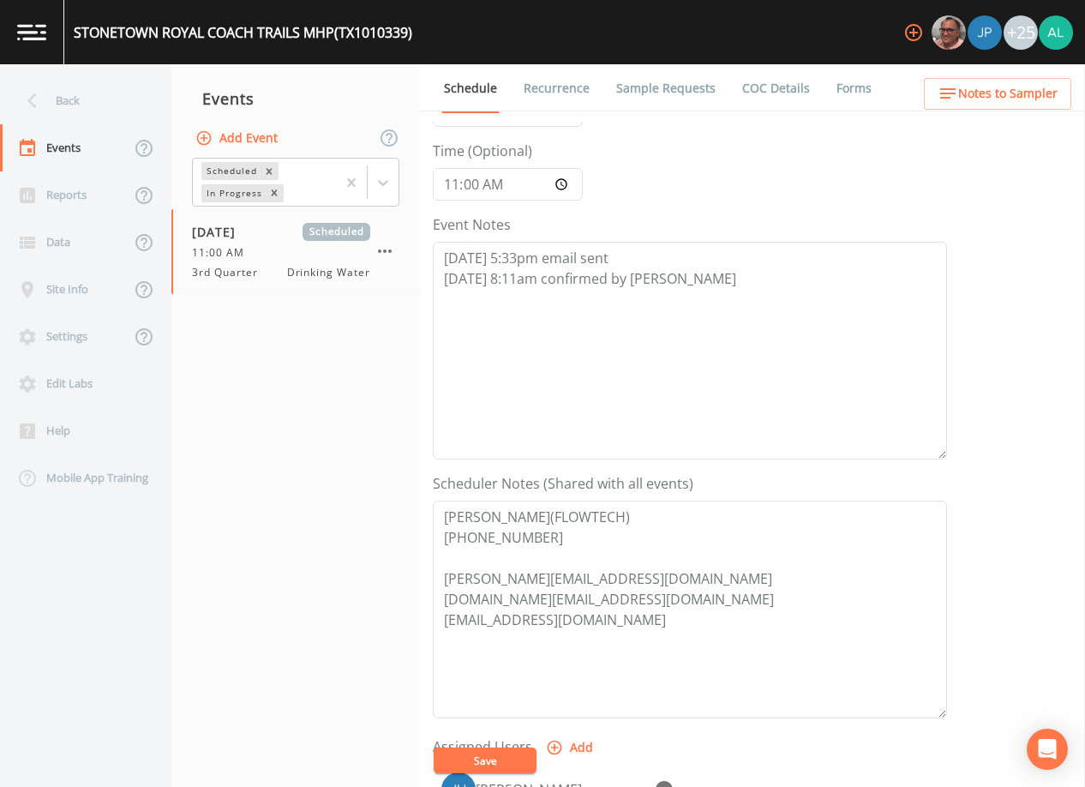
scroll to position [343, 0]
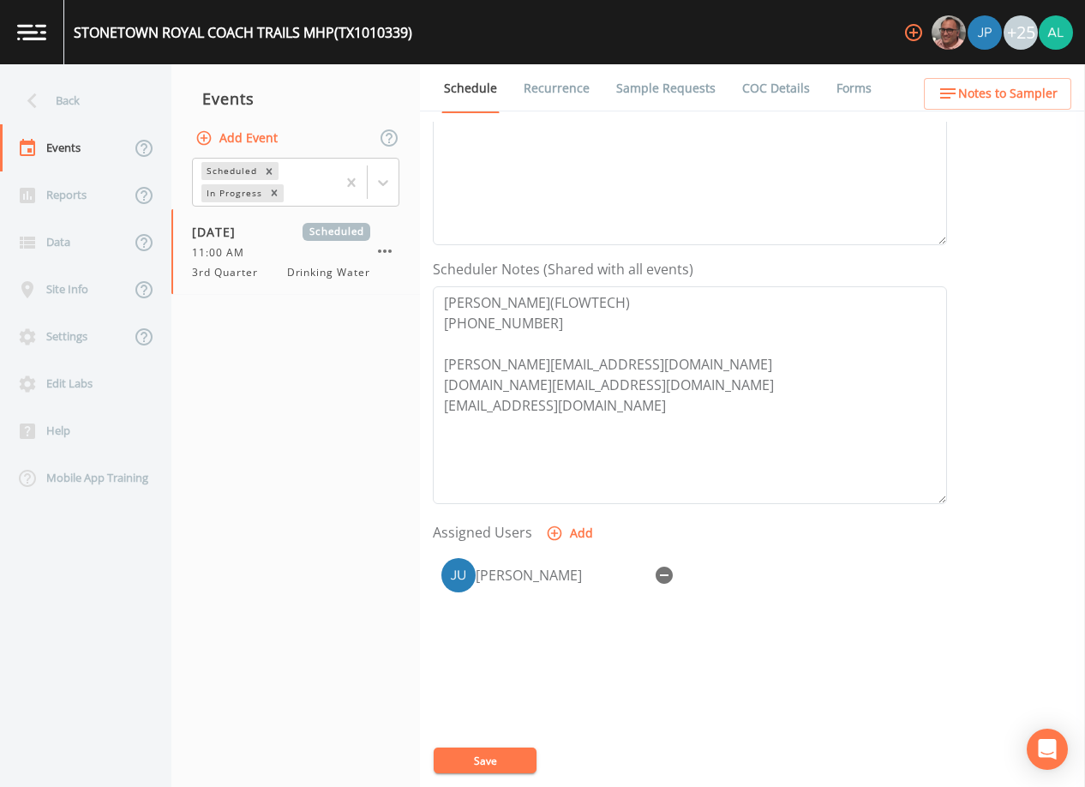
click at [956, 71] on ul "Schedule Recurrence Sample Requests COC Details Forms" at bounding box center [752, 87] width 665 height 47
click at [954, 78] on button "Notes to Sampler" at bounding box center [997, 94] width 147 height 32
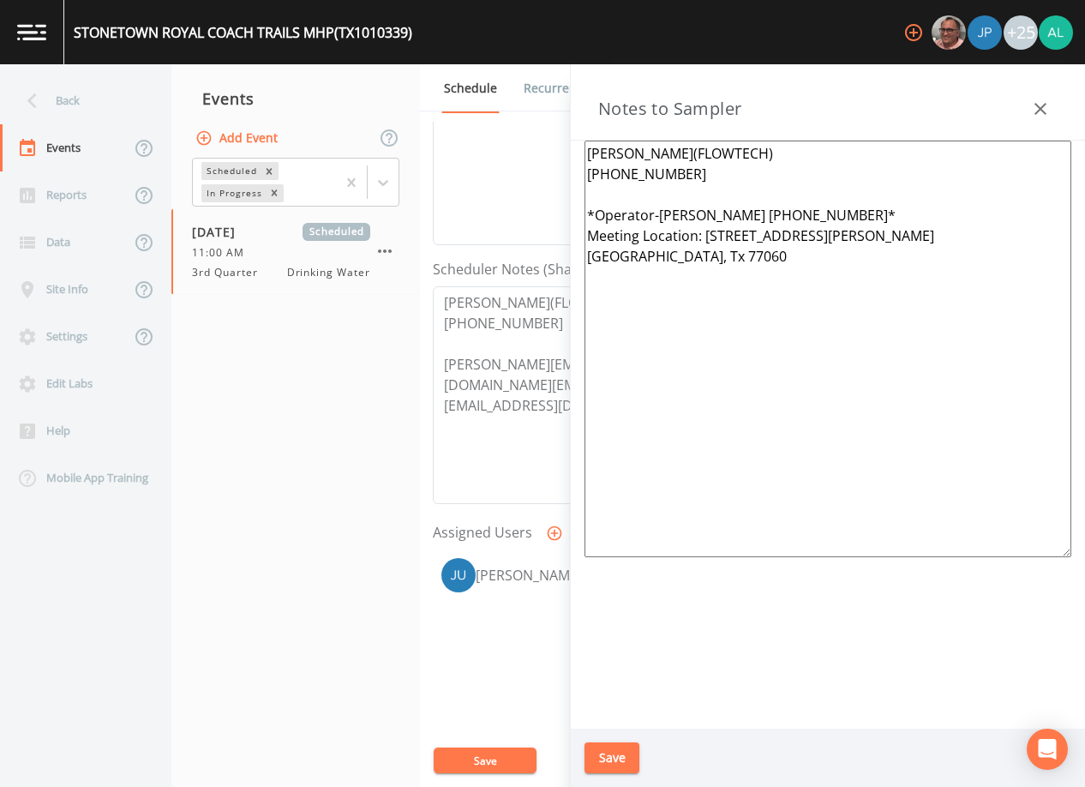
click at [602, 744] on button "Save" at bounding box center [611, 758] width 55 height 32
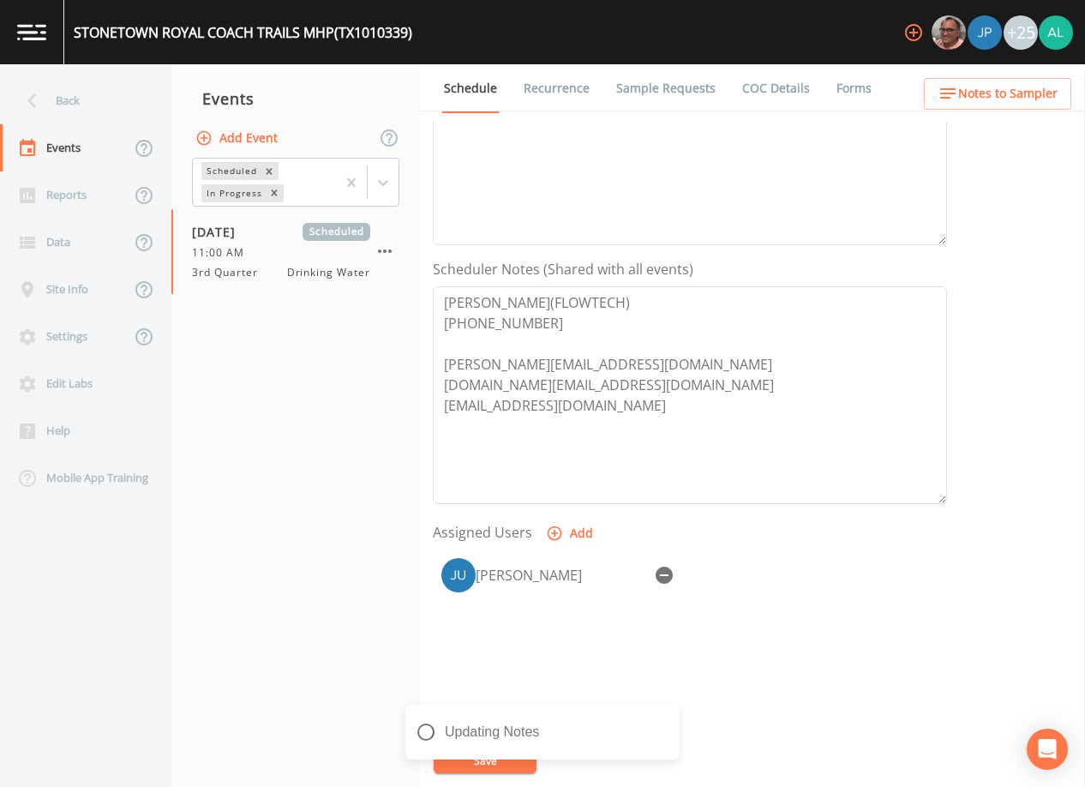
click at [491, 761] on div "Updating Notes" at bounding box center [542, 738] width 274 height 69
click at [664, 722] on icon "close" at bounding box center [668, 721] width 12 height 14
click at [477, 761] on div "Notes Updated" at bounding box center [542, 738] width 274 height 69
click at [478, 761] on button "Save" at bounding box center [485, 760] width 103 height 26
click at [114, 112] on div "Back" at bounding box center [77, 100] width 154 height 47
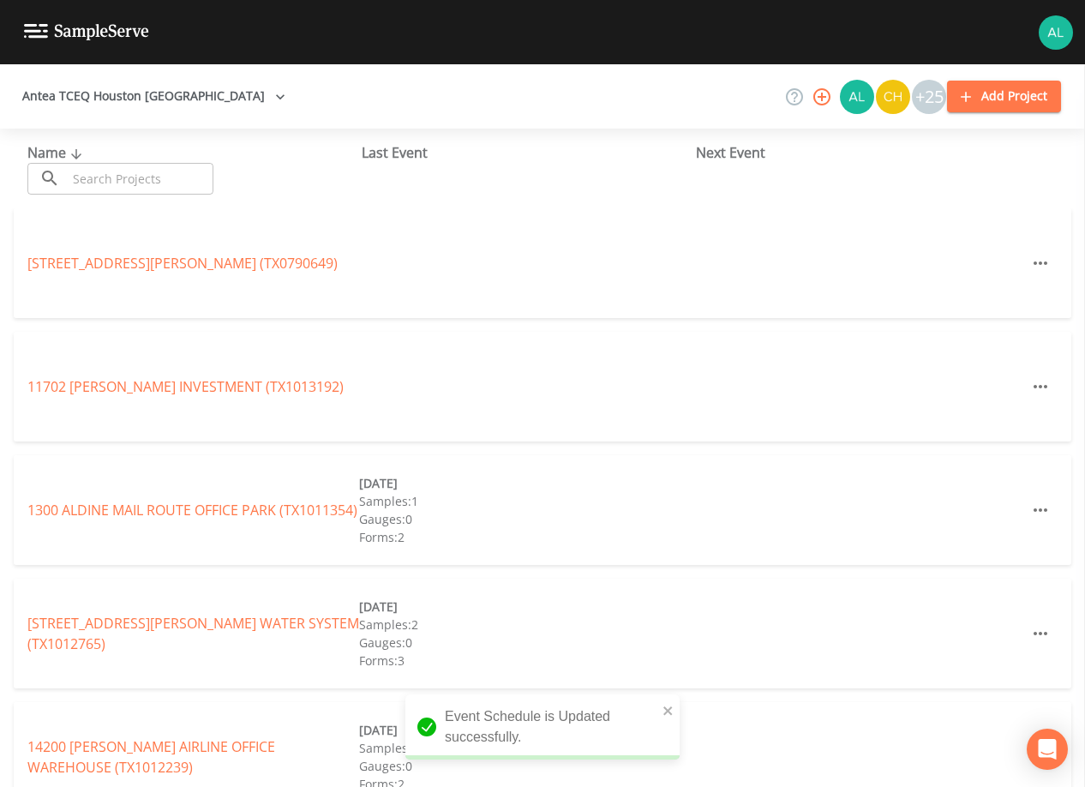
click at [111, 174] on input "text" at bounding box center [140, 179] width 147 height 32
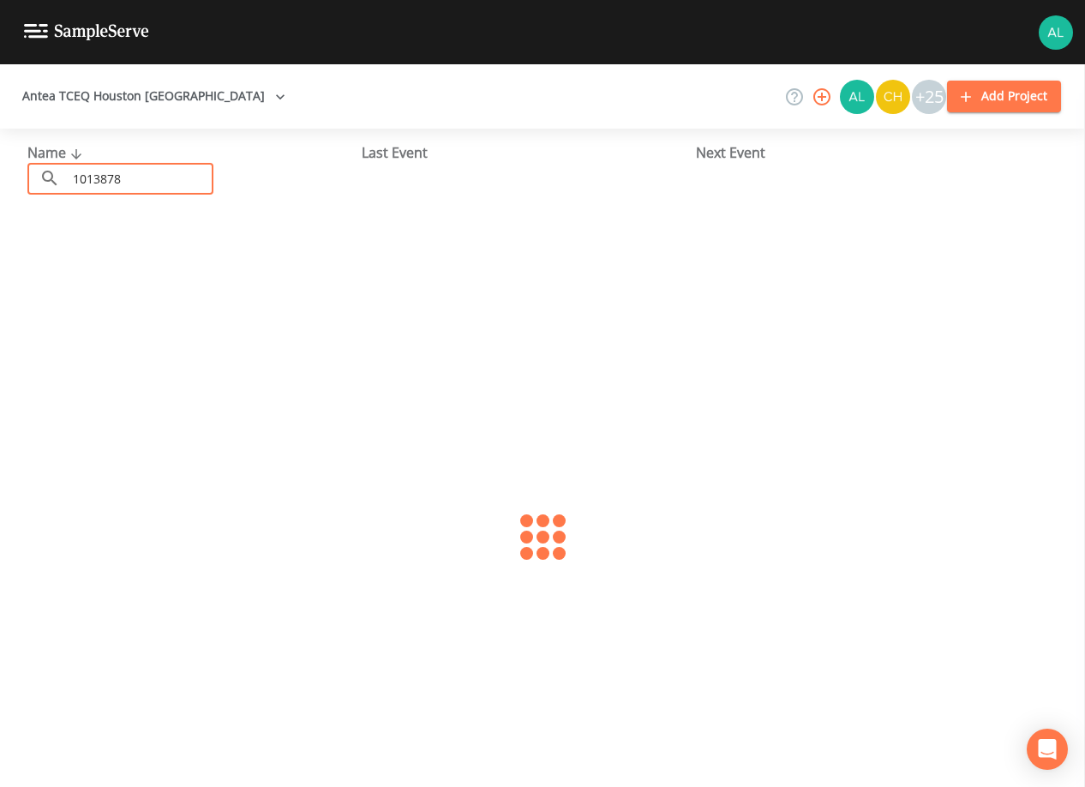
type input "1013878"
click at [201, 254] on link "GREEN ACRES MHP (TX1013878)" at bounding box center [129, 263] width 205 height 19
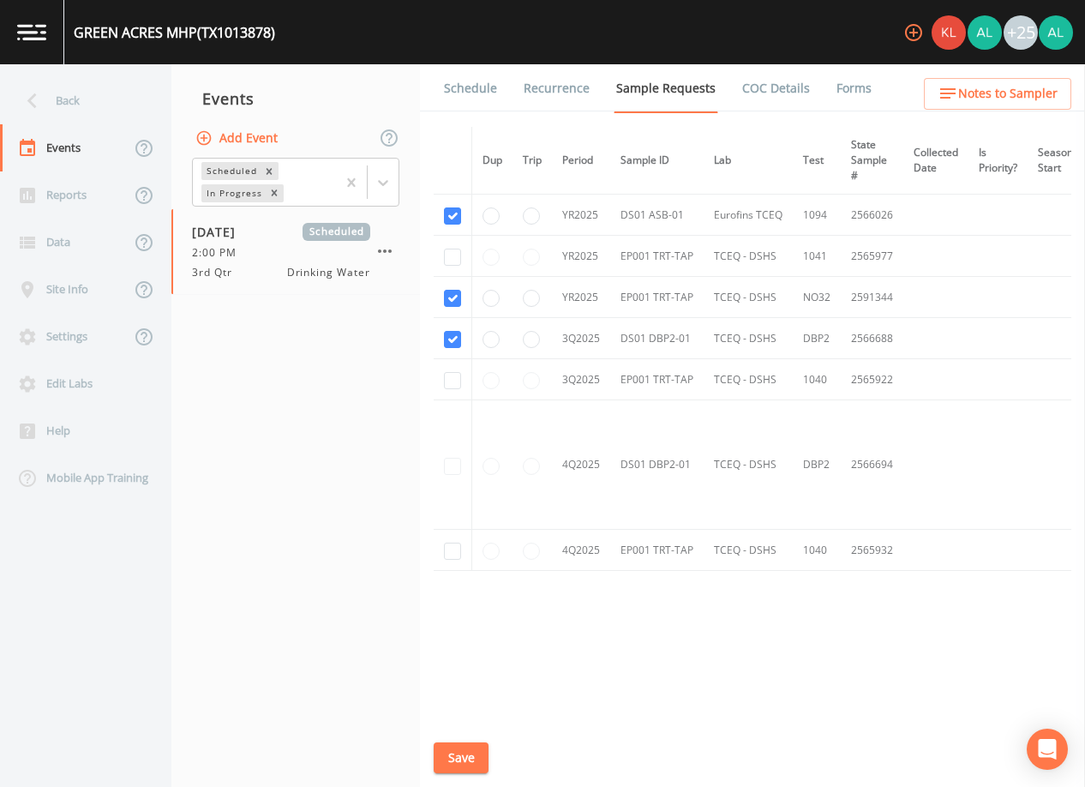
click at [474, 81] on link "Schedule" at bounding box center [470, 88] width 58 height 48
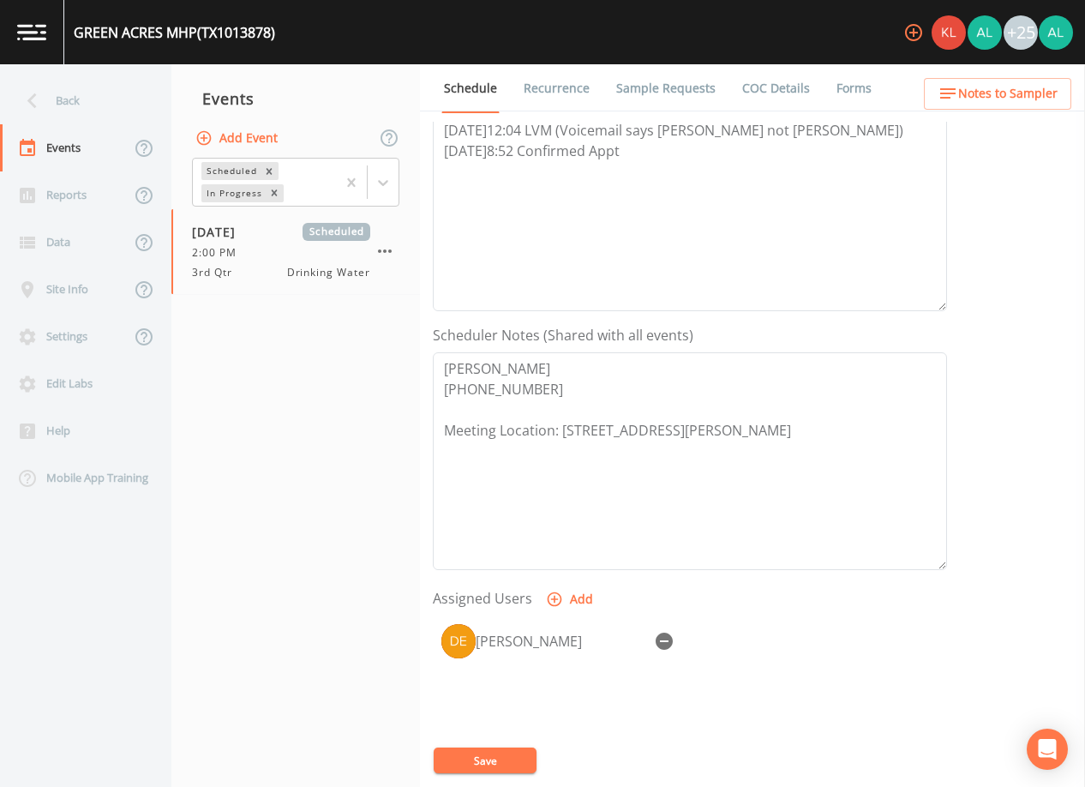
scroll to position [343, 0]
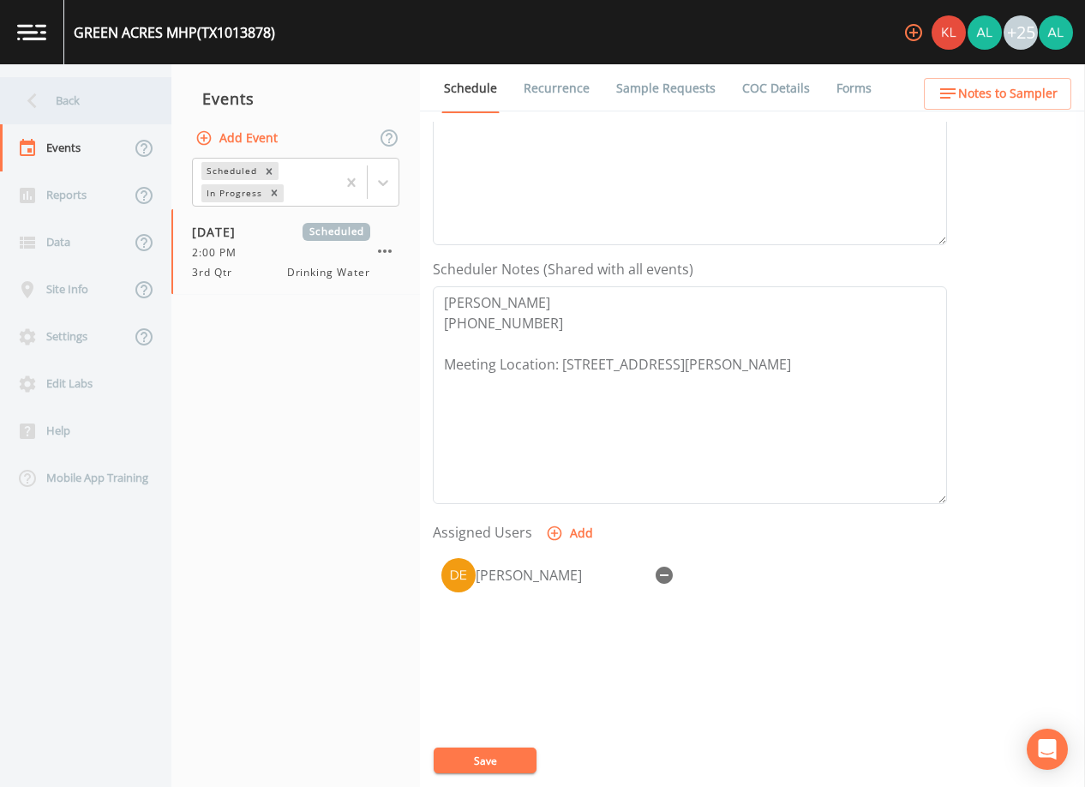
click at [129, 94] on div "Back" at bounding box center [77, 100] width 154 height 47
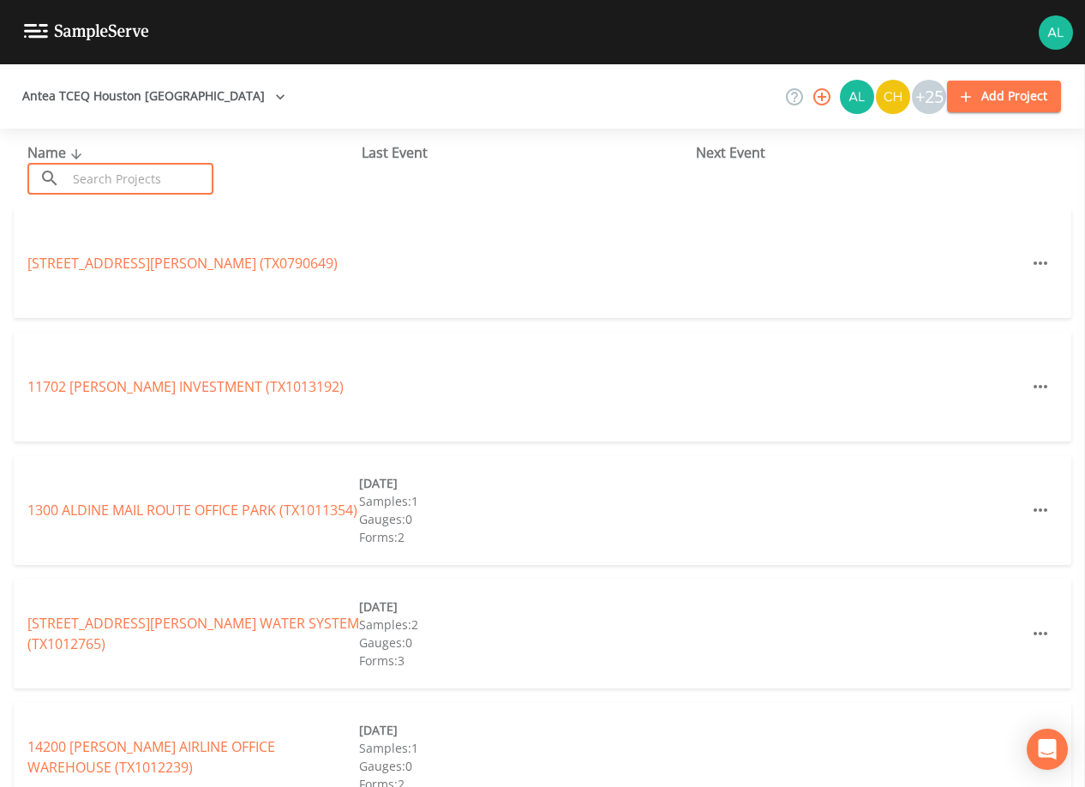
click at [124, 173] on input "text" at bounding box center [140, 179] width 147 height 32
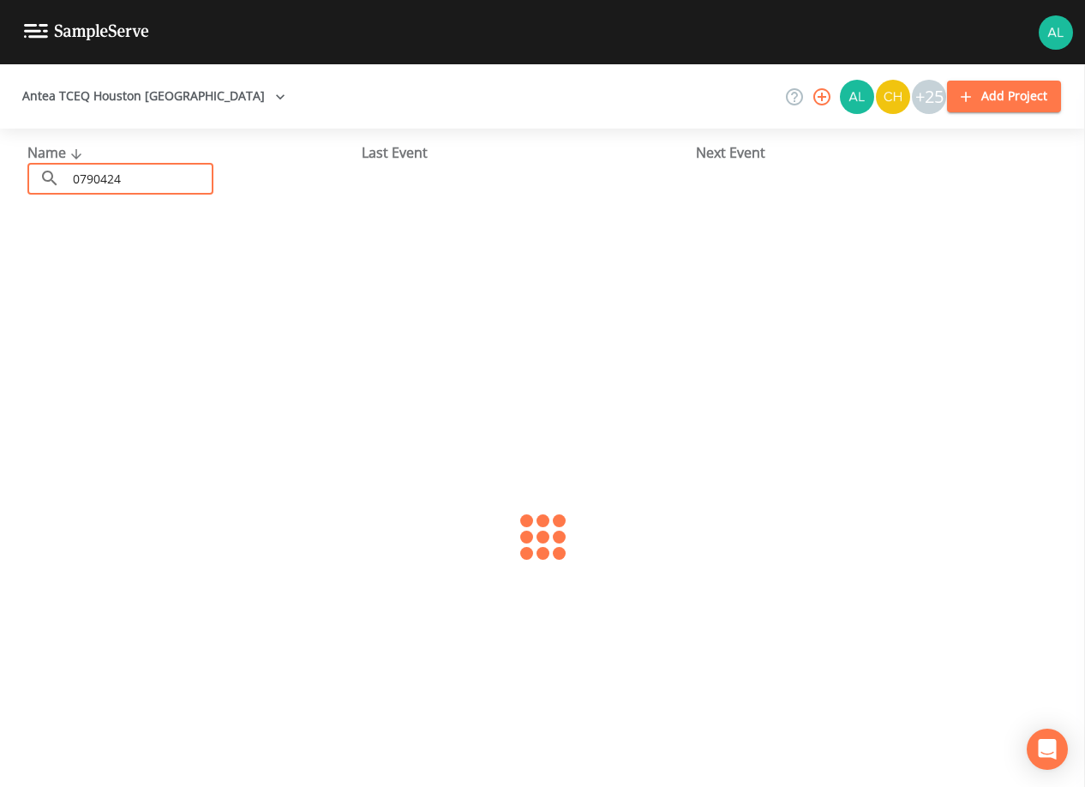
type input "0790424"
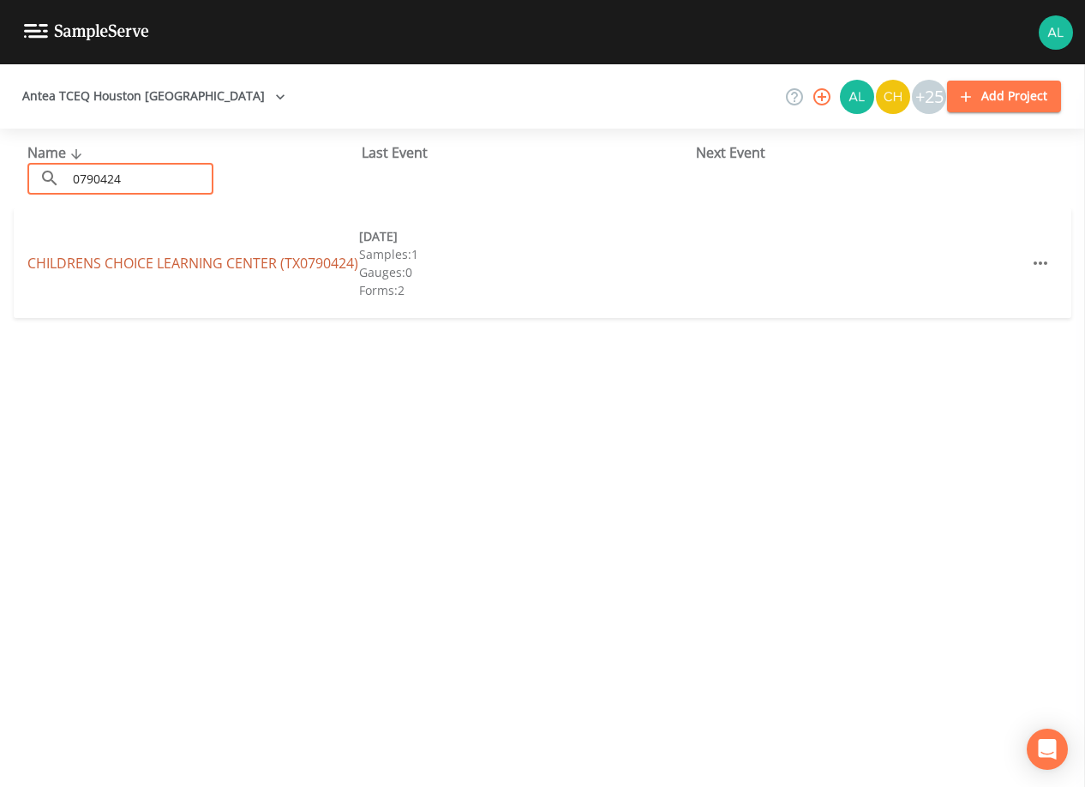
click at [107, 254] on link "CHILDRENS CHOICE LEARNING CENTER (TX0790424)" at bounding box center [192, 263] width 331 height 19
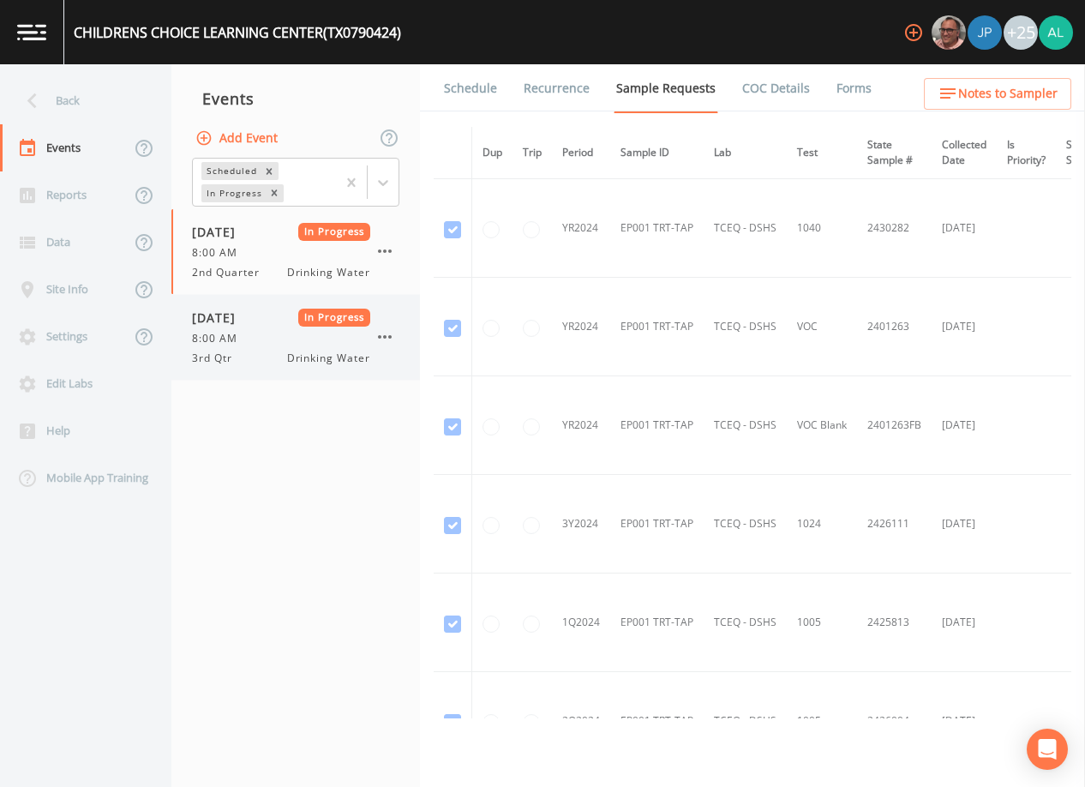
click at [226, 334] on span "8:00 AM" at bounding box center [220, 338] width 56 height 15
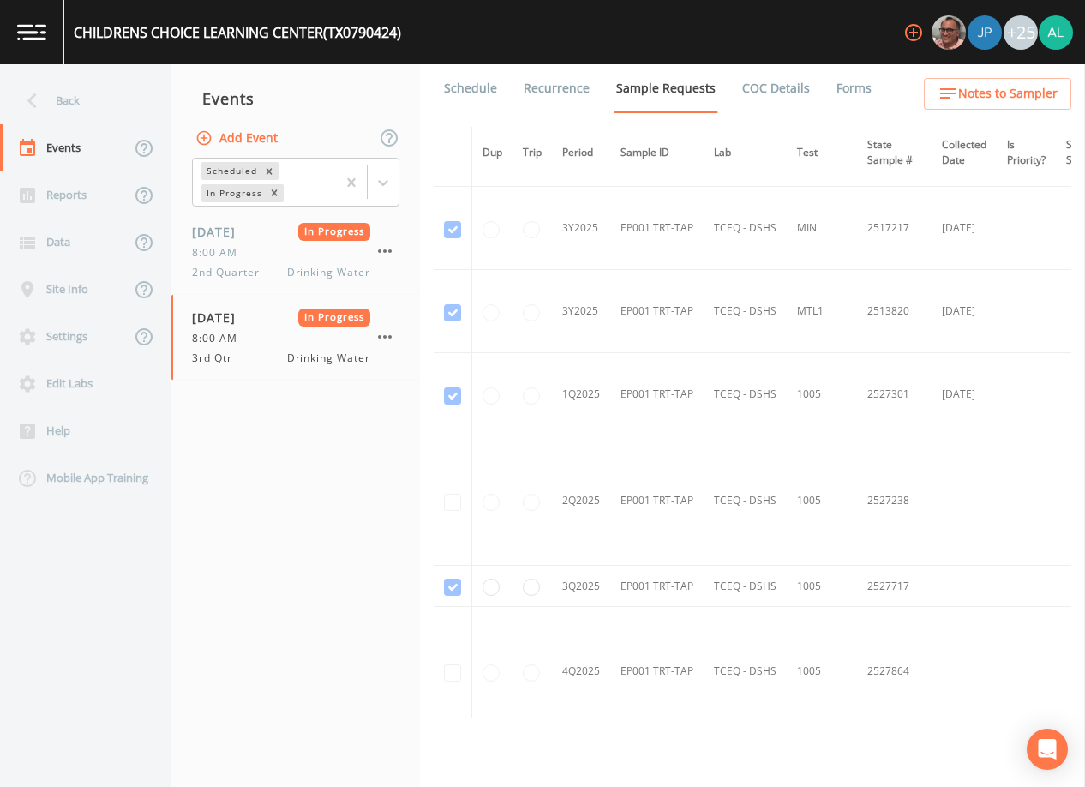
scroll to position [1399, 0]
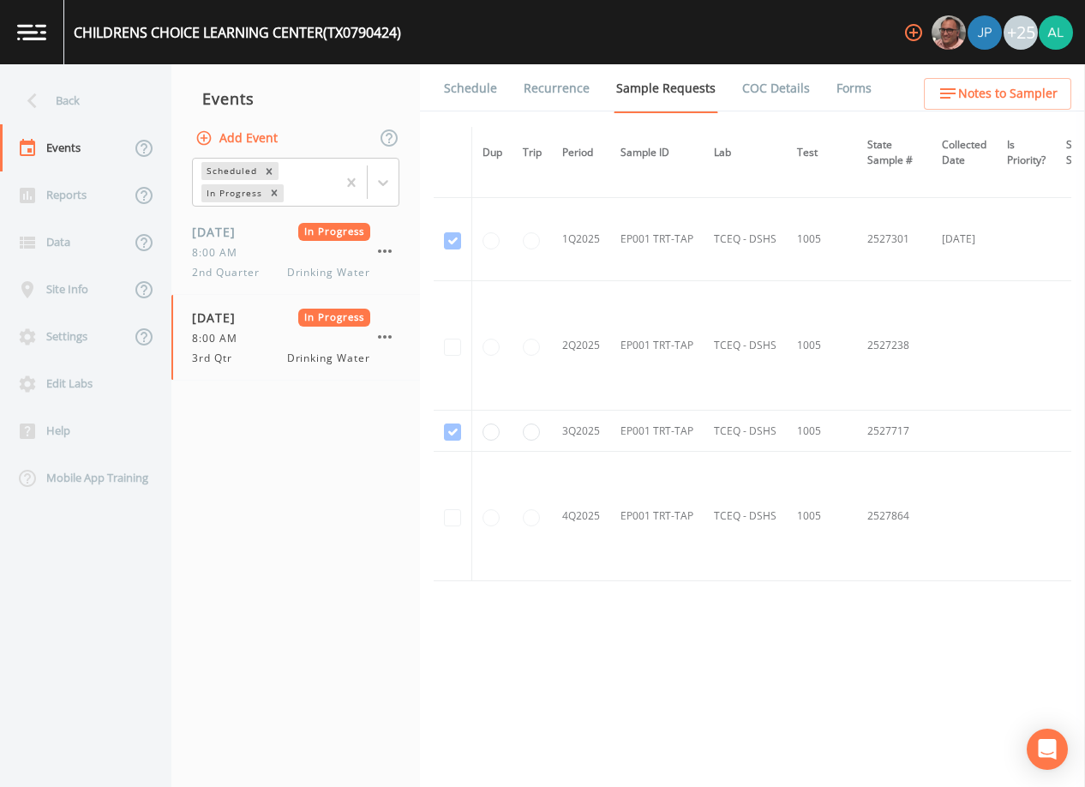
click at [470, 95] on link "Schedule" at bounding box center [470, 88] width 58 height 48
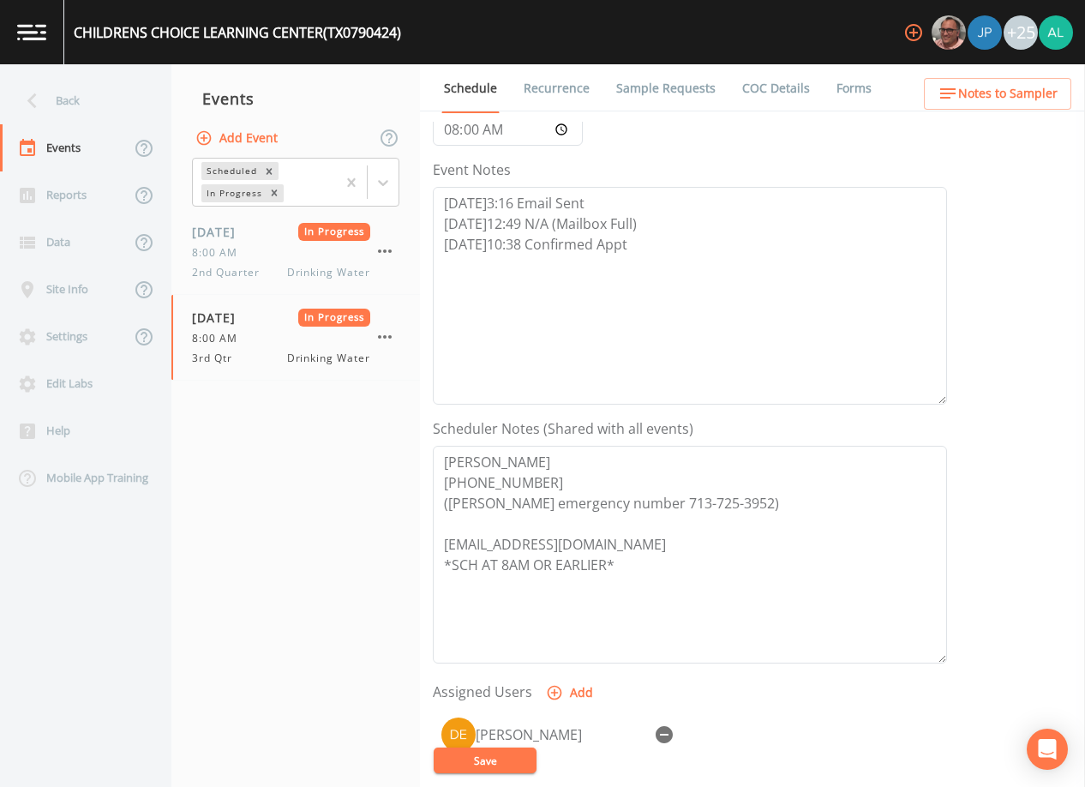
scroll to position [343, 0]
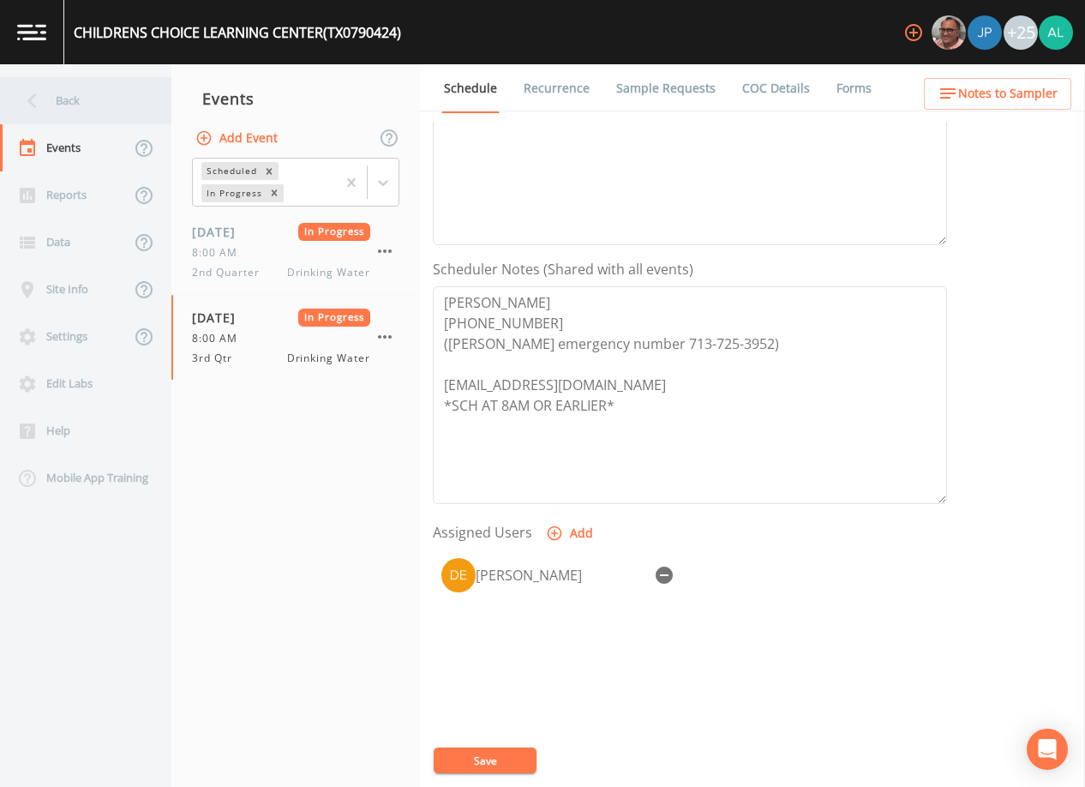
click at [43, 109] on icon at bounding box center [32, 101] width 30 height 30
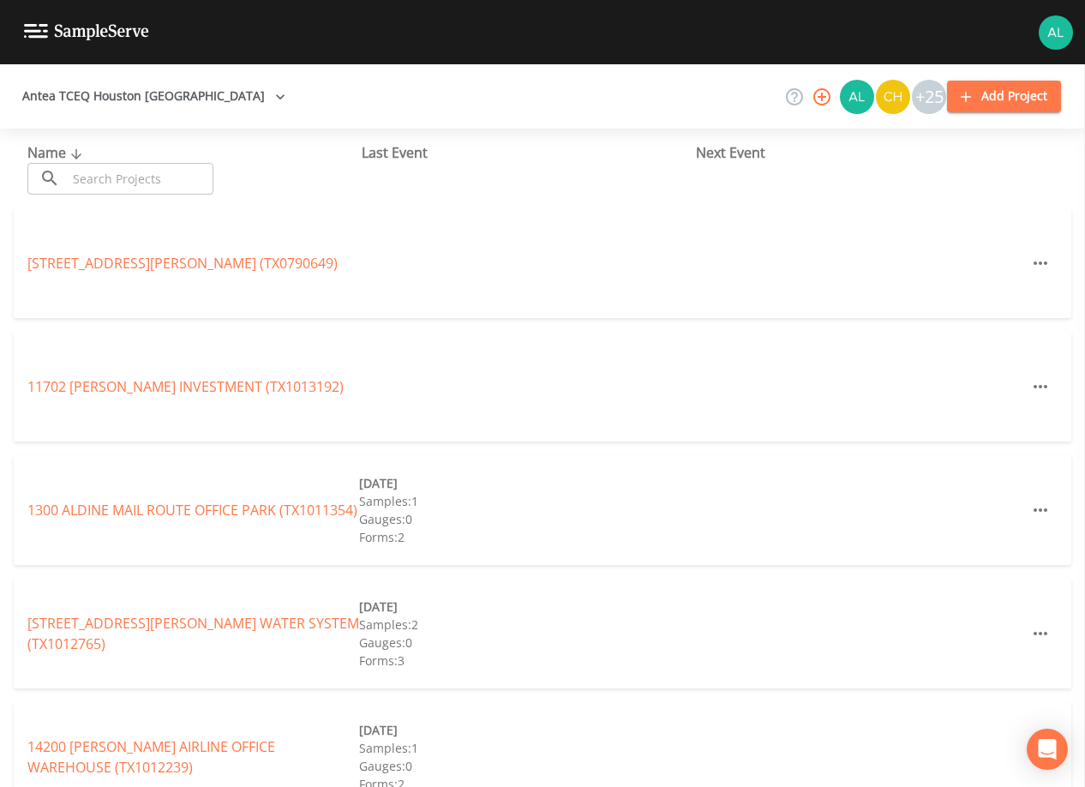
click at [63, 168] on div "​ ​" at bounding box center [120, 179] width 186 height 32
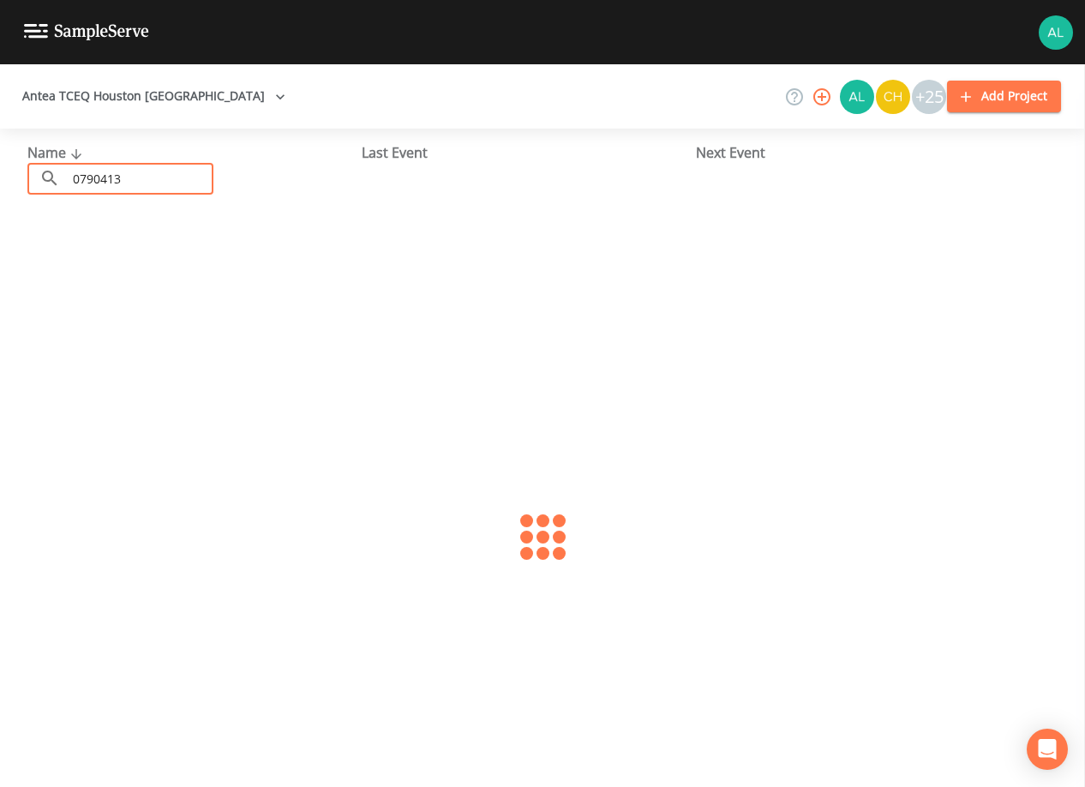
type input "0790413"
click at [225, 255] on link "NOURYON SURFACE CHEMISTRY (TX0790413)" at bounding box center [171, 263] width 288 height 19
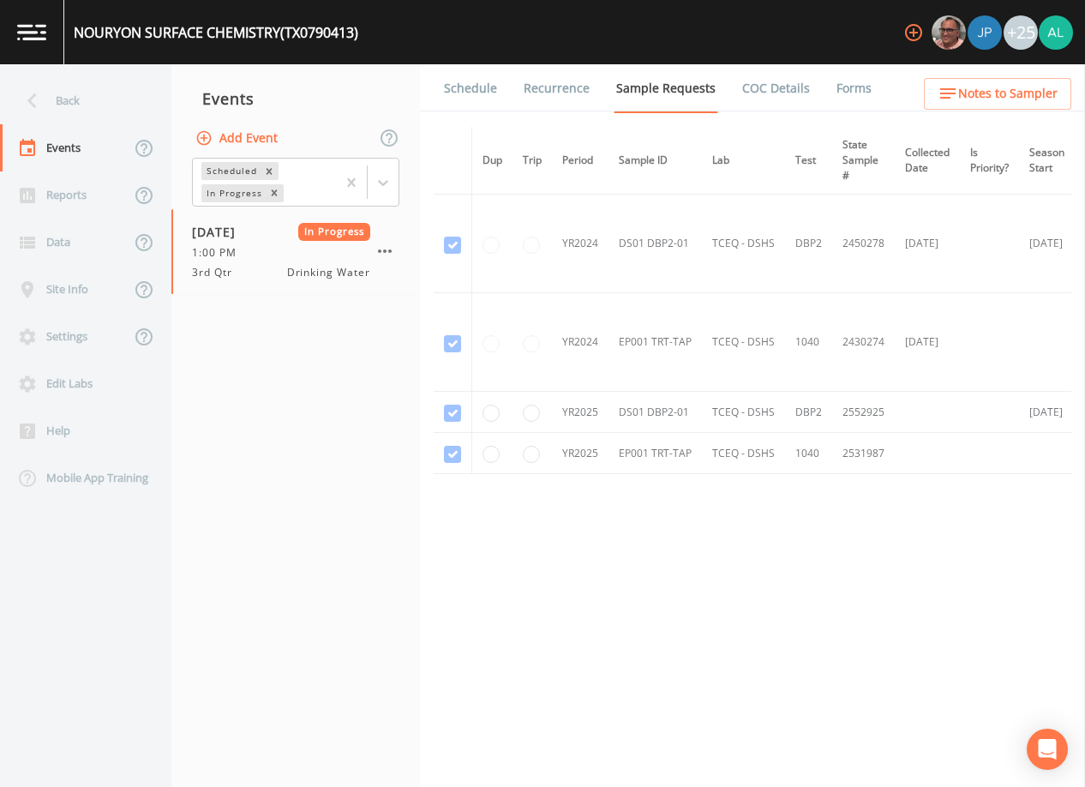
click at [472, 99] on link "Schedule" at bounding box center [470, 88] width 58 height 48
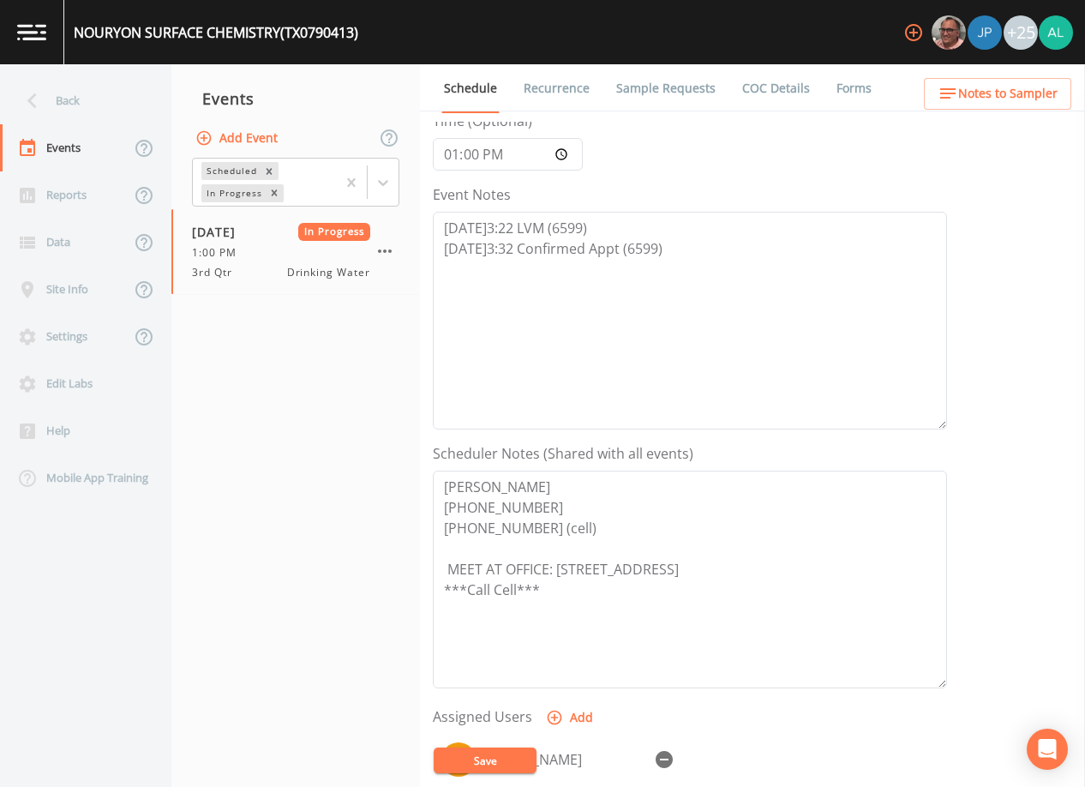
scroll to position [171, 0]
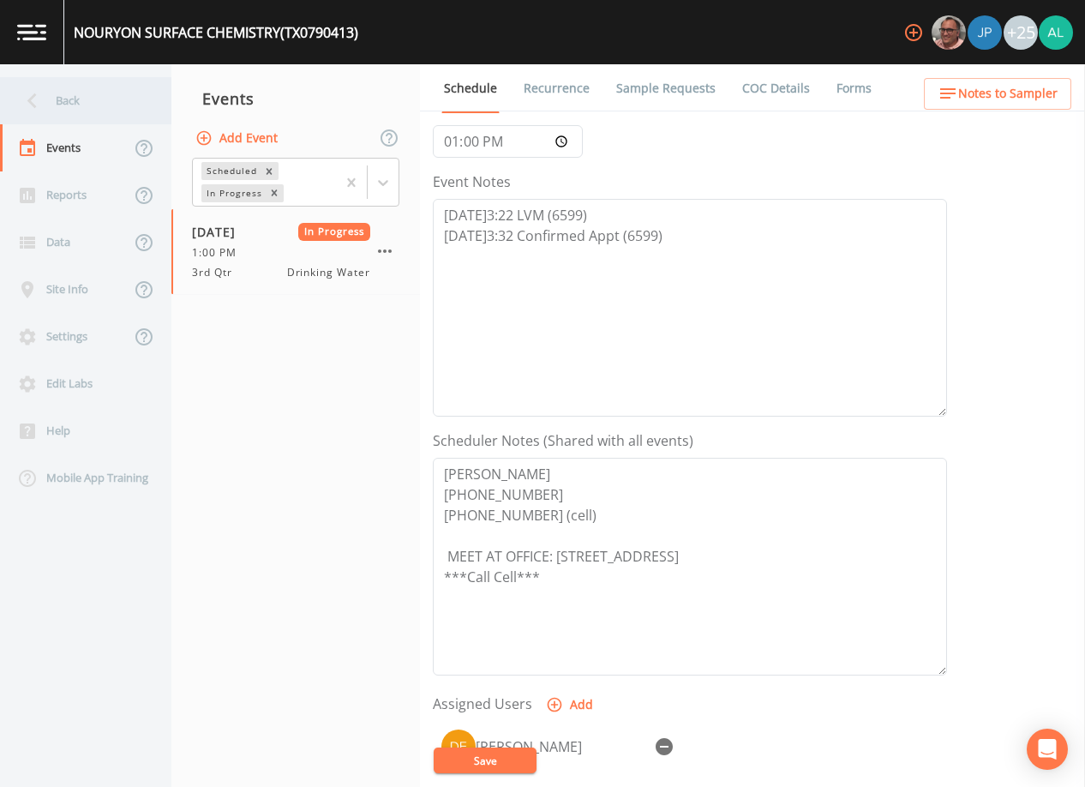
click at [114, 101] on div "Back" at bounding box center [77, 100] width 154 height 47
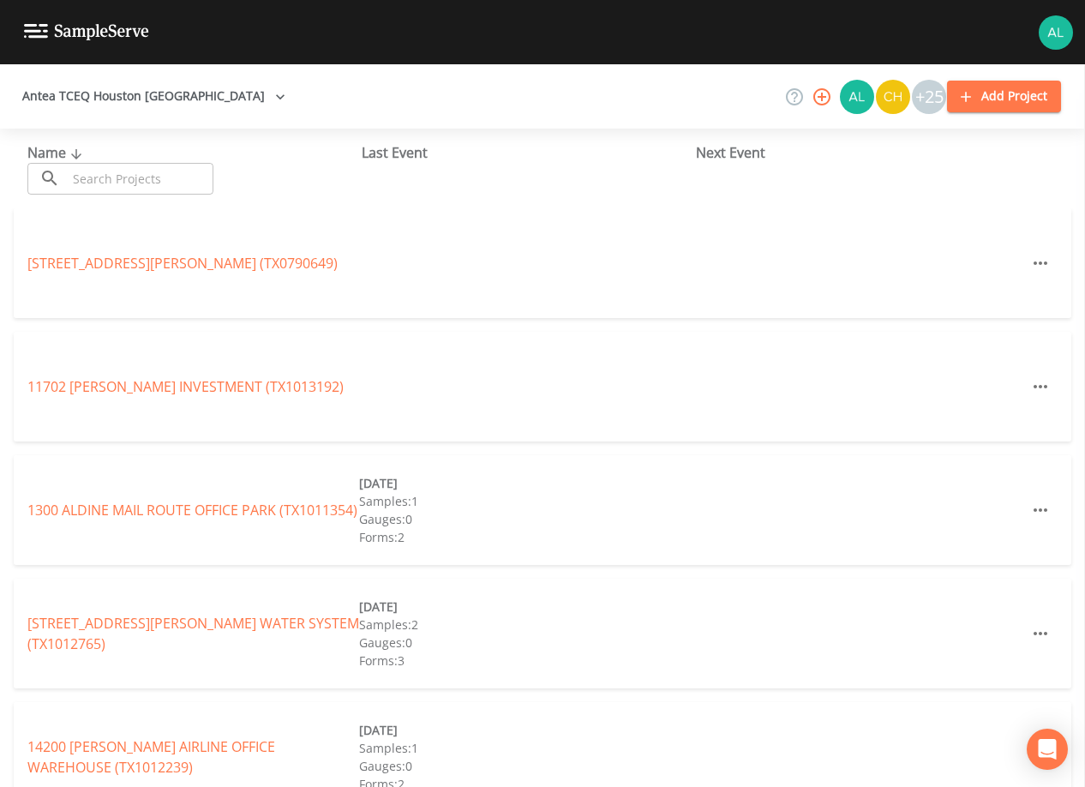
click at [113, 190] on input "text" at bounding box center [140, 179] width 147 height 32
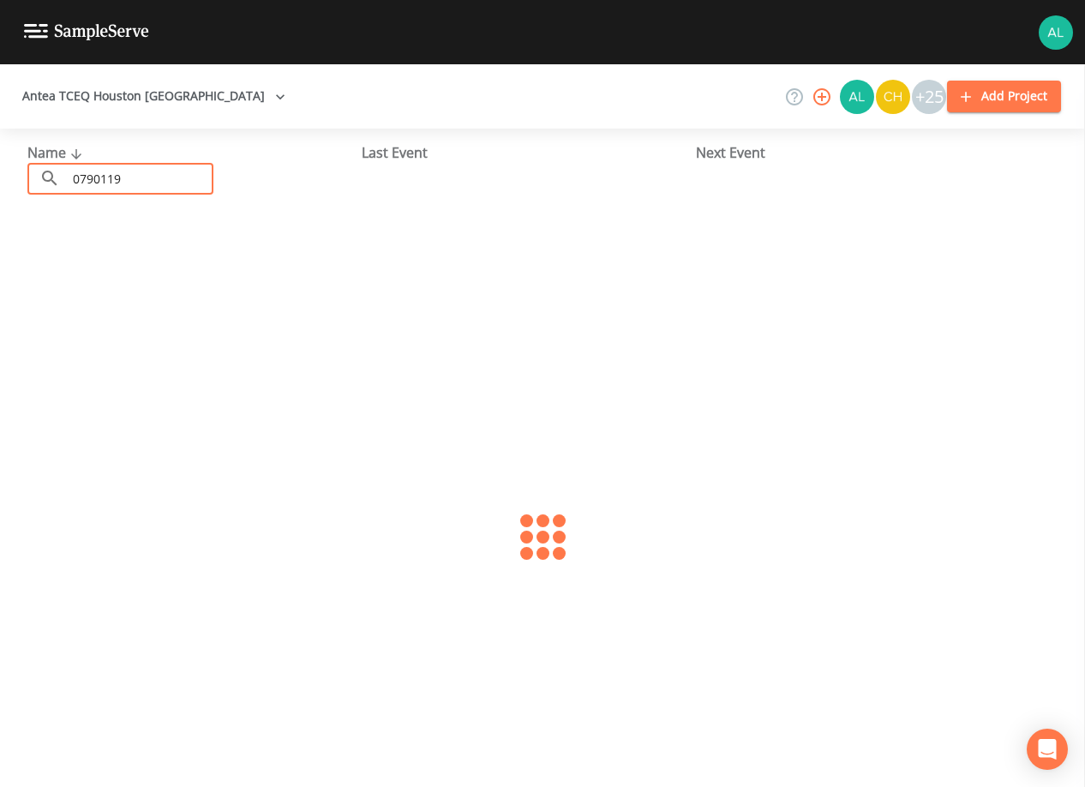
type input "0790119"
click at [86, 273] on div "[GEOGRAPHIC_DATA] (TX0790119)" at bounding box center [193, 263] width 332 height 21
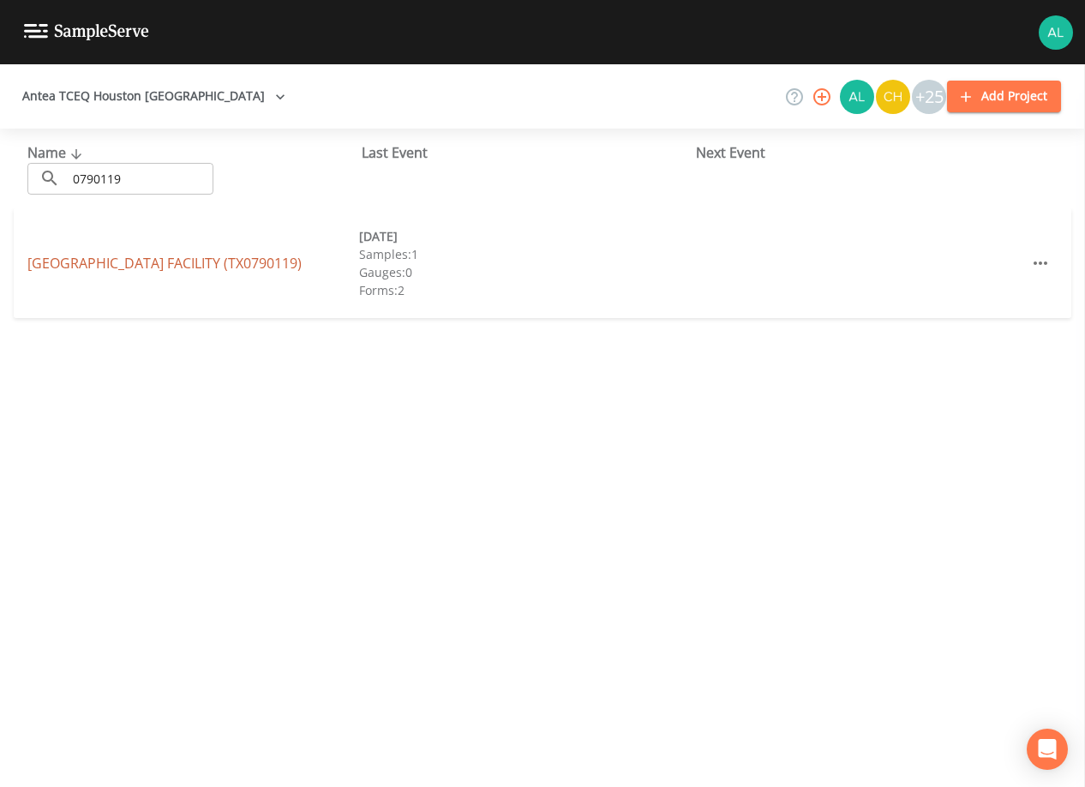
click at [88, 265] on link "[GEOGRAPHIC_DATA] (TX0790119)" at bounding box center [164, 263] width 274 height 19
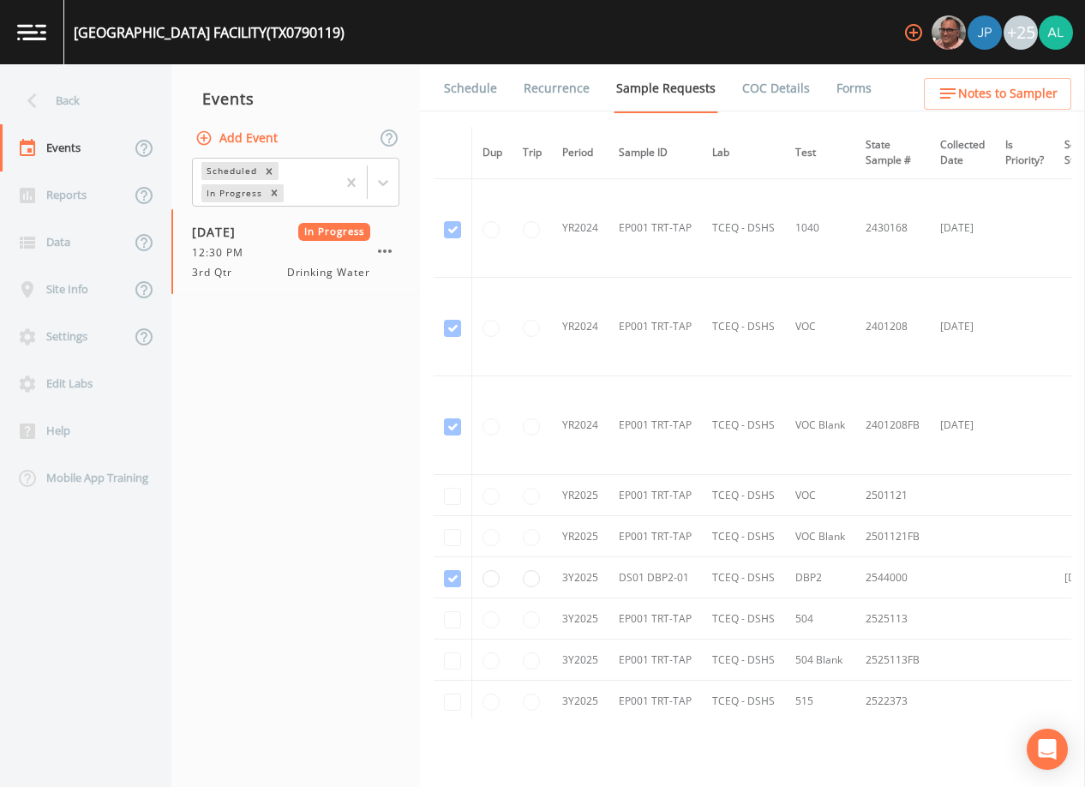
click at [456, 107] on link "Schedule" at bounding box center [470, 88] width 58 height 48
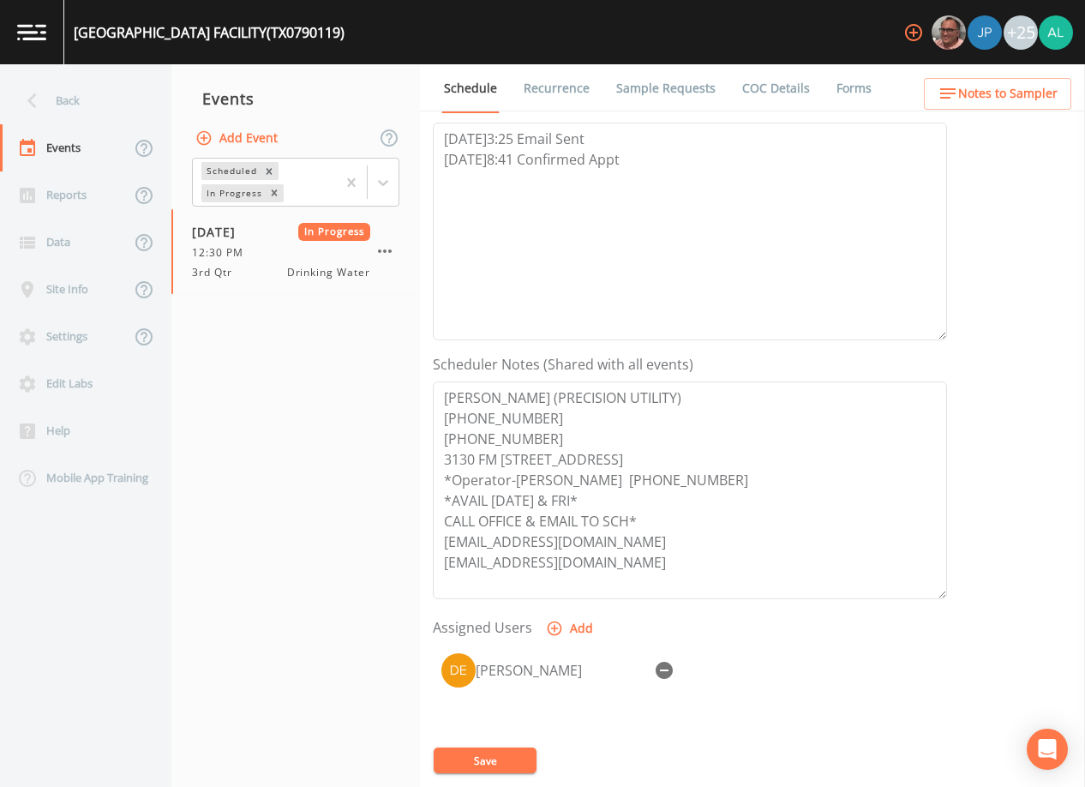
scroll to position [257, 0]
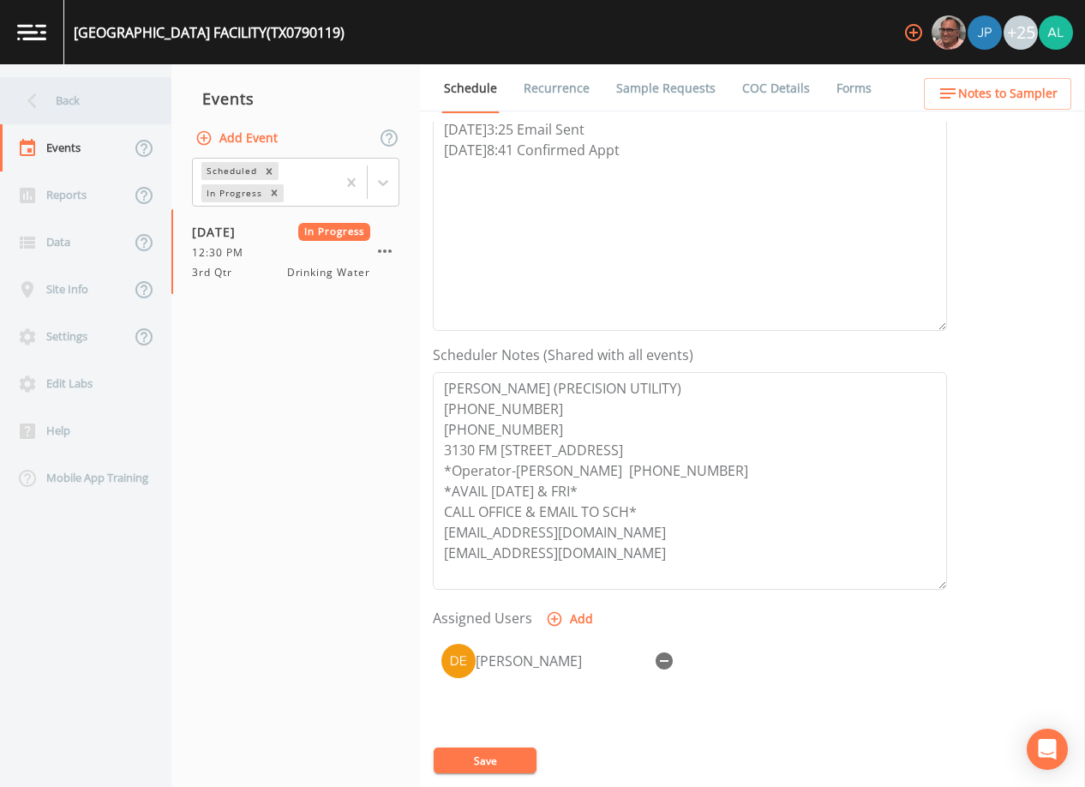
click at [146, 100] on div "Back" at bounding box center [77, 100] width 154 height 47
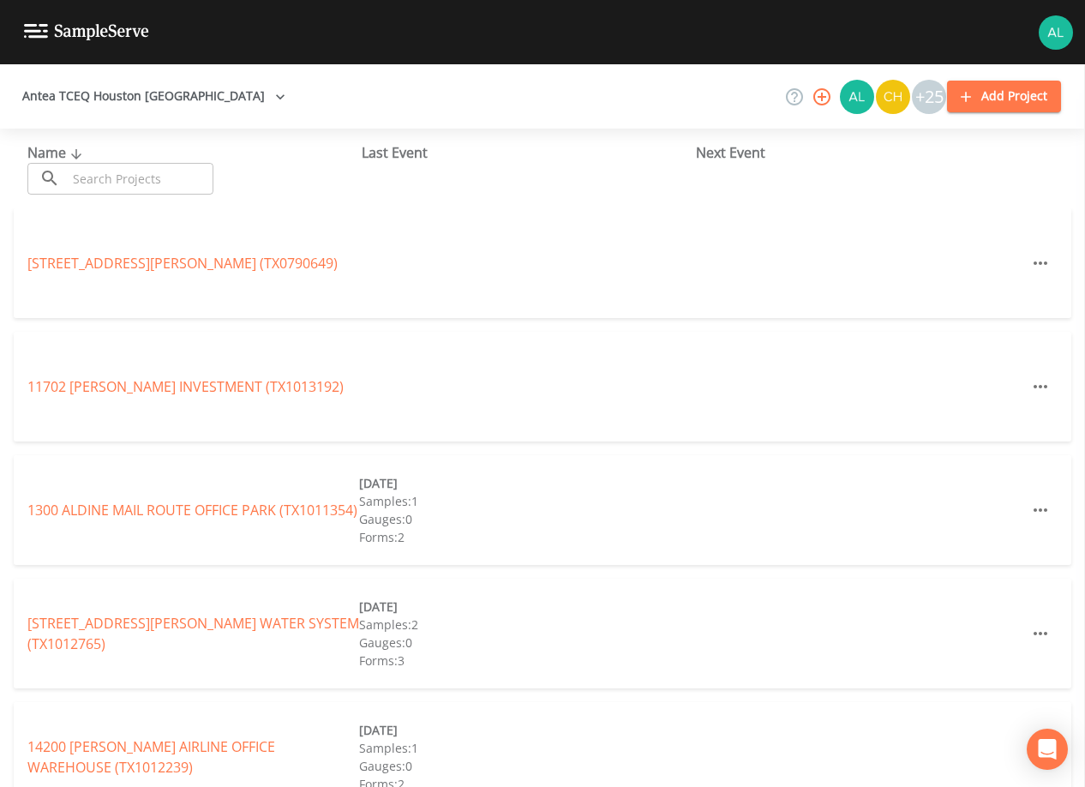
click at [160, 188] on input "text" at bounding box center [140, 179] width 147 height 32
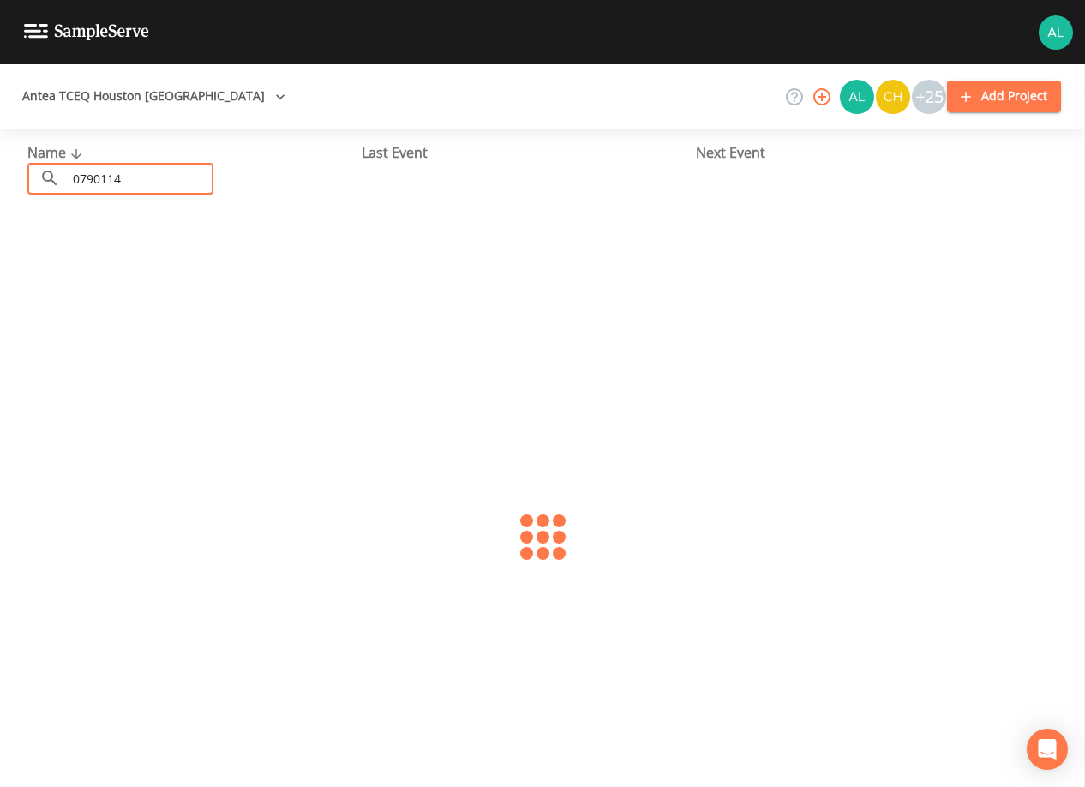
type input "0790114"
click at [66, 255] on link "FLEXICORE OF [US_STATE] (TX0790114)" at bounding box center [149, 263] width 245 height 19
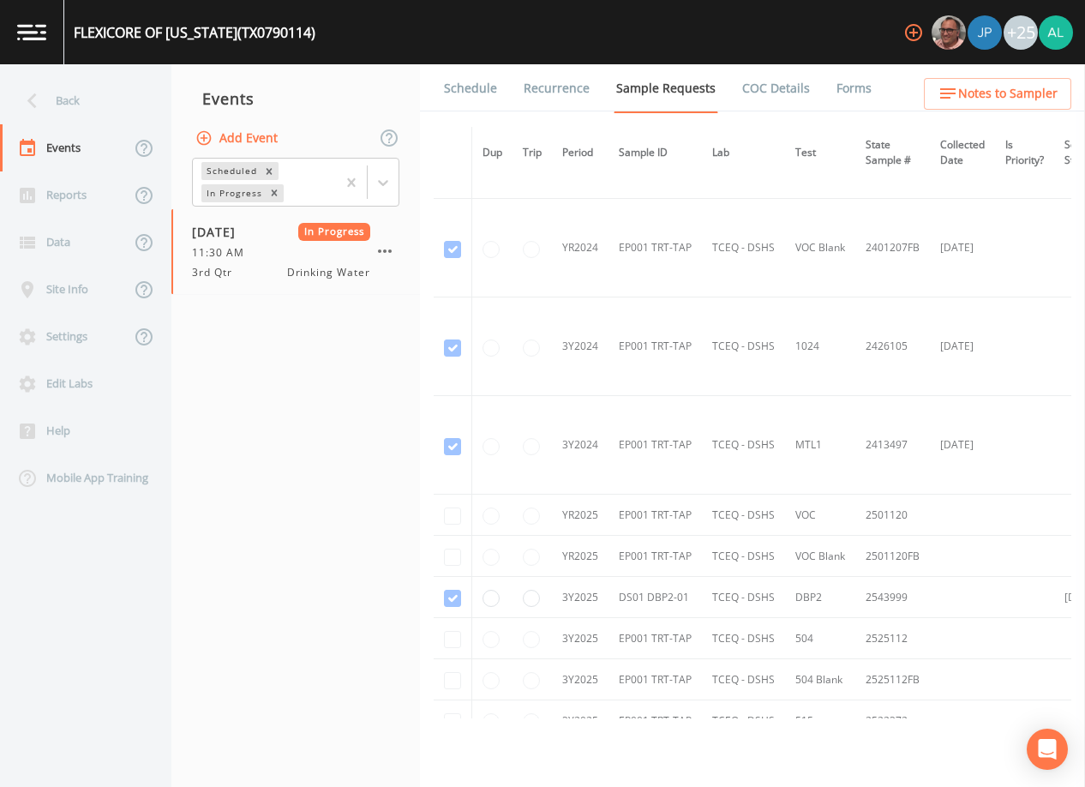
scroll to position [424, 0]
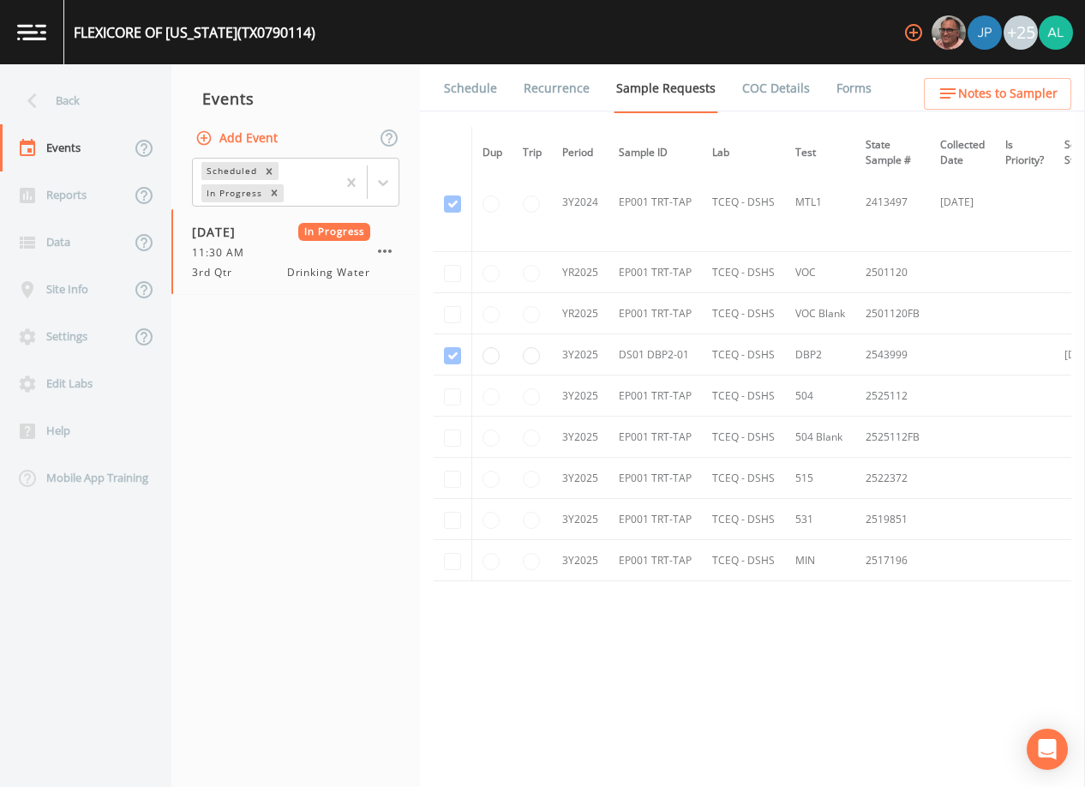
click at [480, 79] on link "Schedule" at bounding box center [470, 88] width 58 height 48
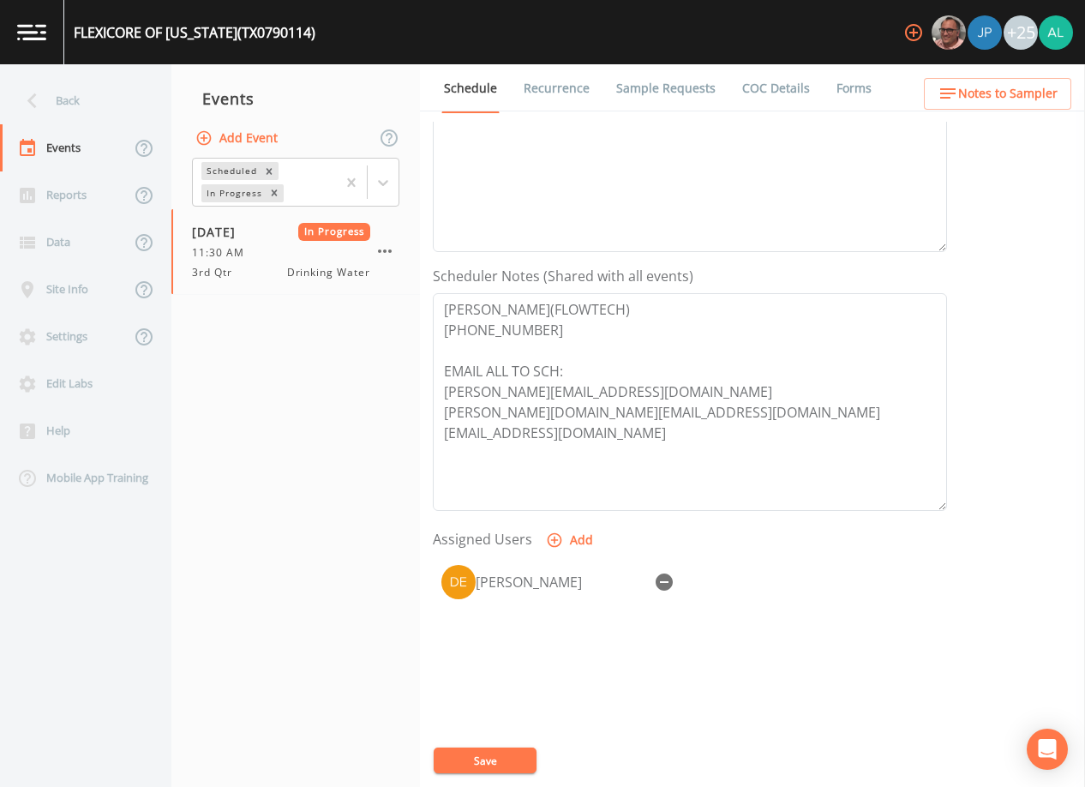
scroll to position [343, 0]
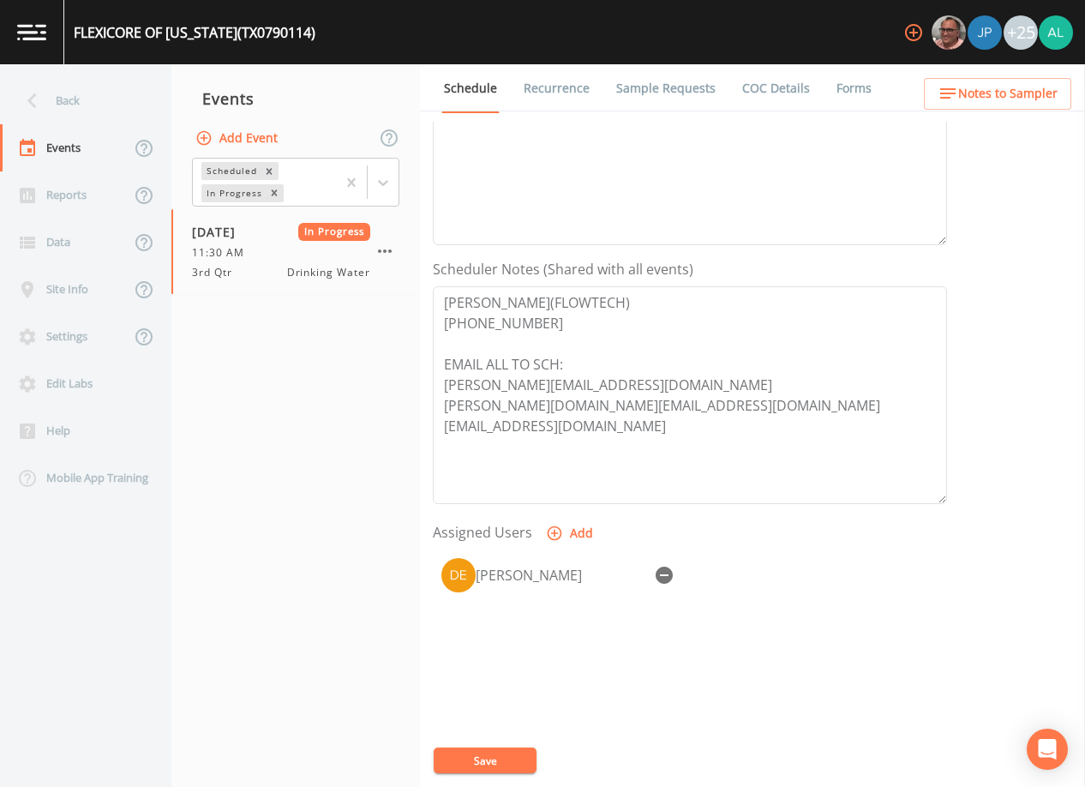
click at [859, 90] on link "Forms" at bounding box center [854, 88] width 40 height 48
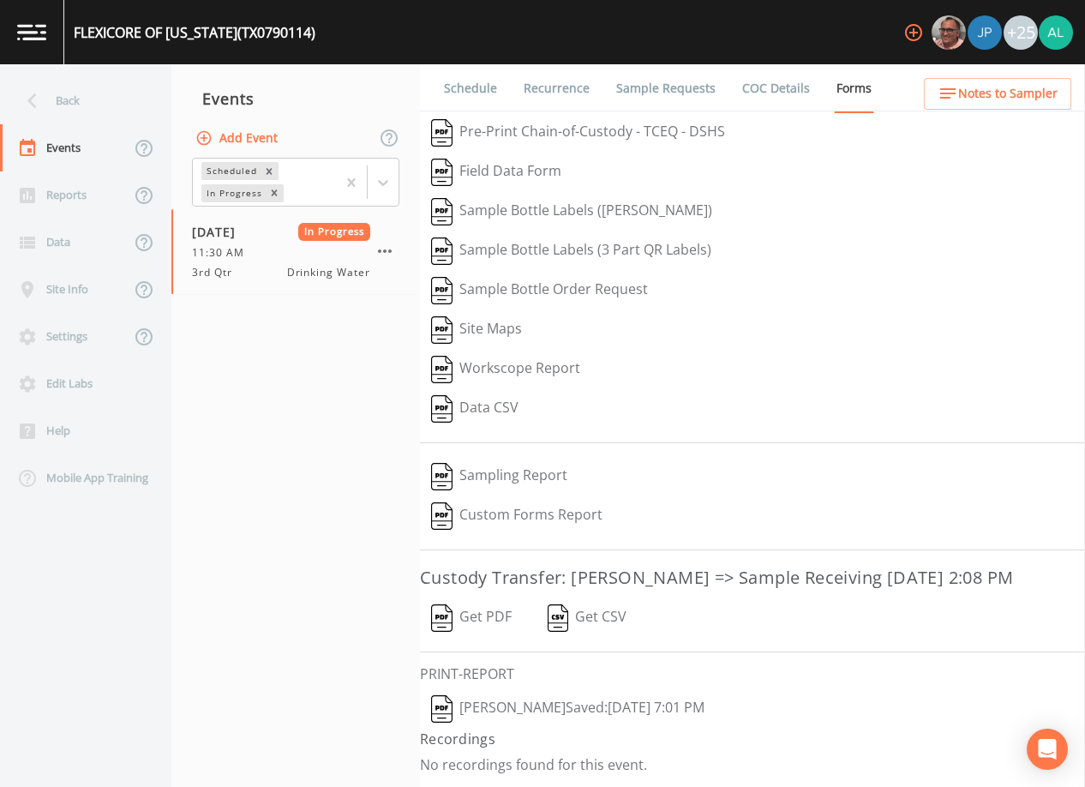
scroll to position [27, 0]
click at [637, 715] on button "[PERSON_NAME]  Saved: [DATE] 7:01 PM" at bounding box center [568, 708] width 296 height 39
click at [120, 108] on div "Back" at bounding box center [77, 100] width 154 height 47
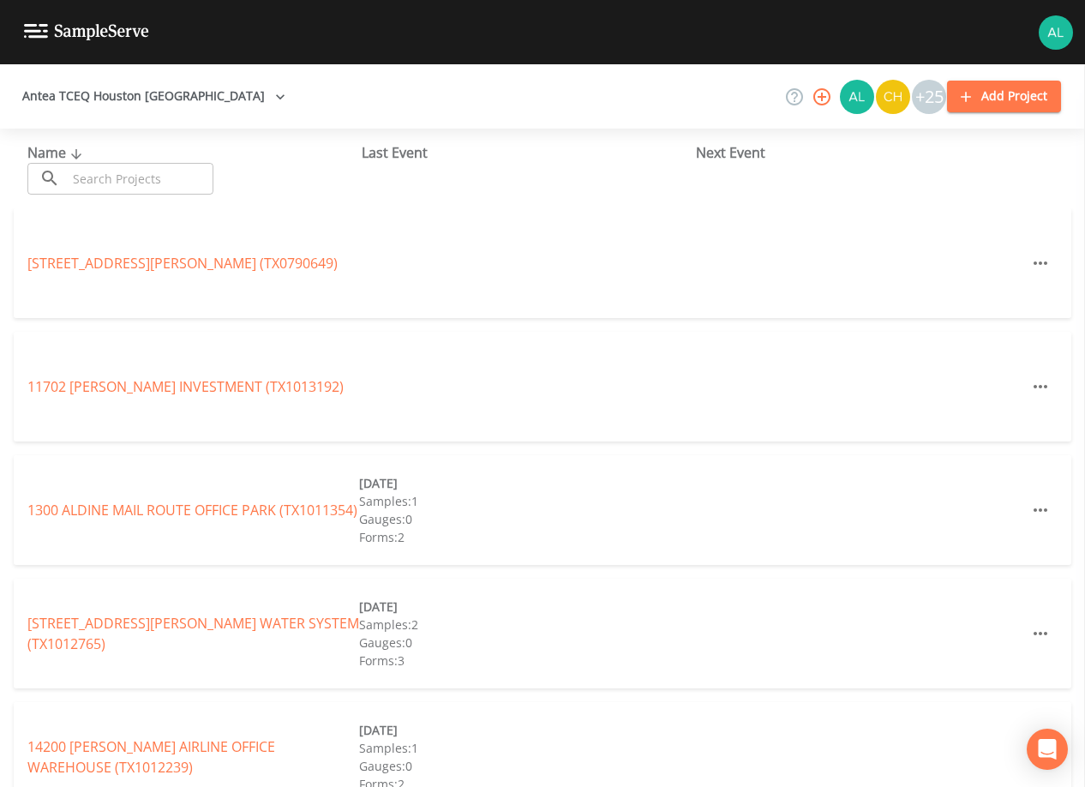
click at [171, 176] on input "text" at bounding box center [140, 179] width 147 height 32
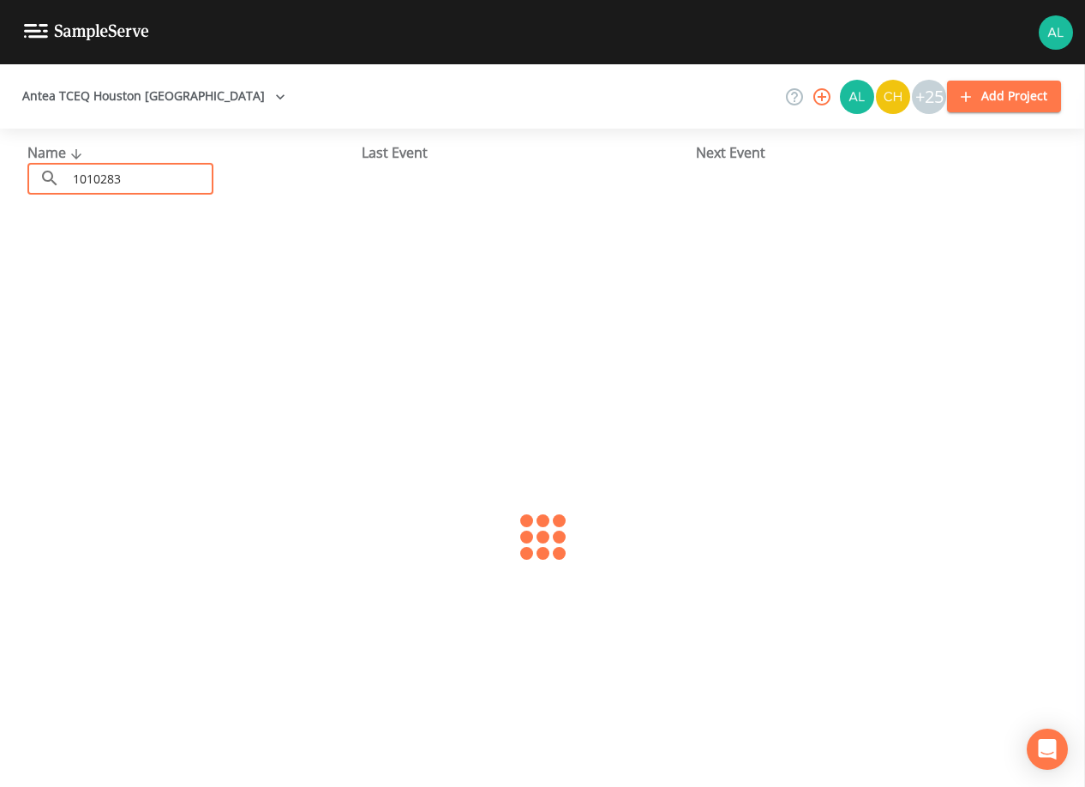
type input "1010283"
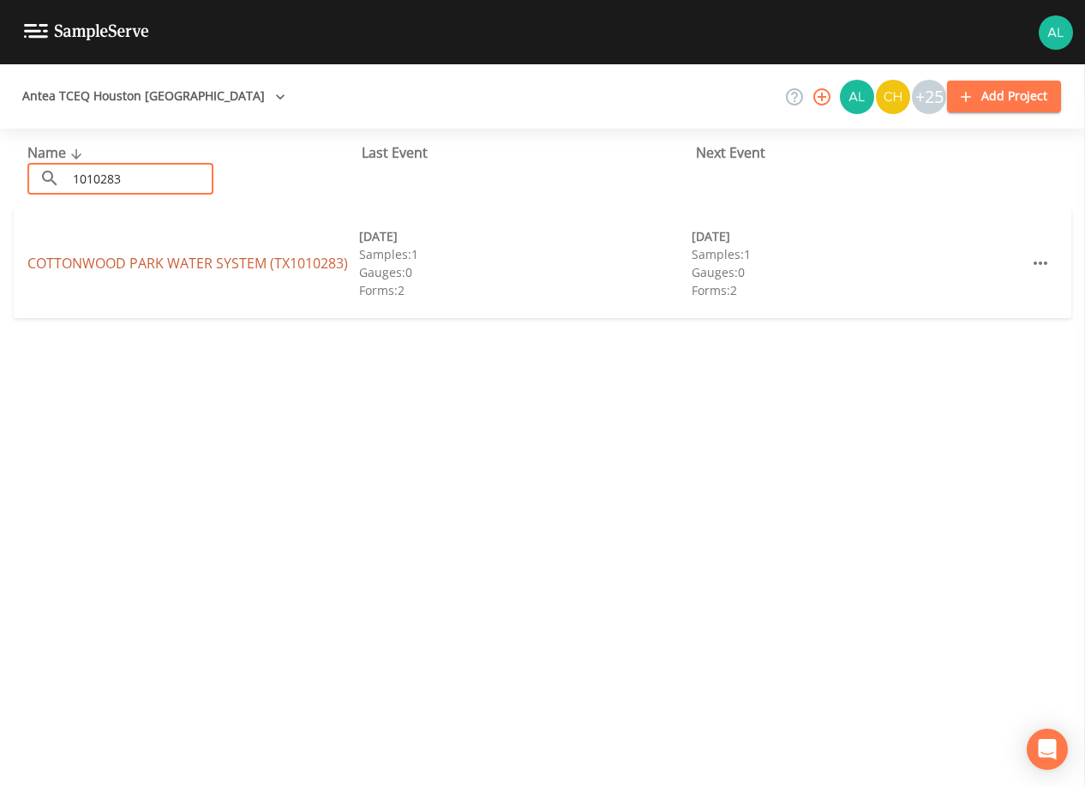
click at [98, 256] on link "COTTONWOOD PARK WATER SYSTEM (TX1010283)" at bounding box center [187, 263] width 321 height 19
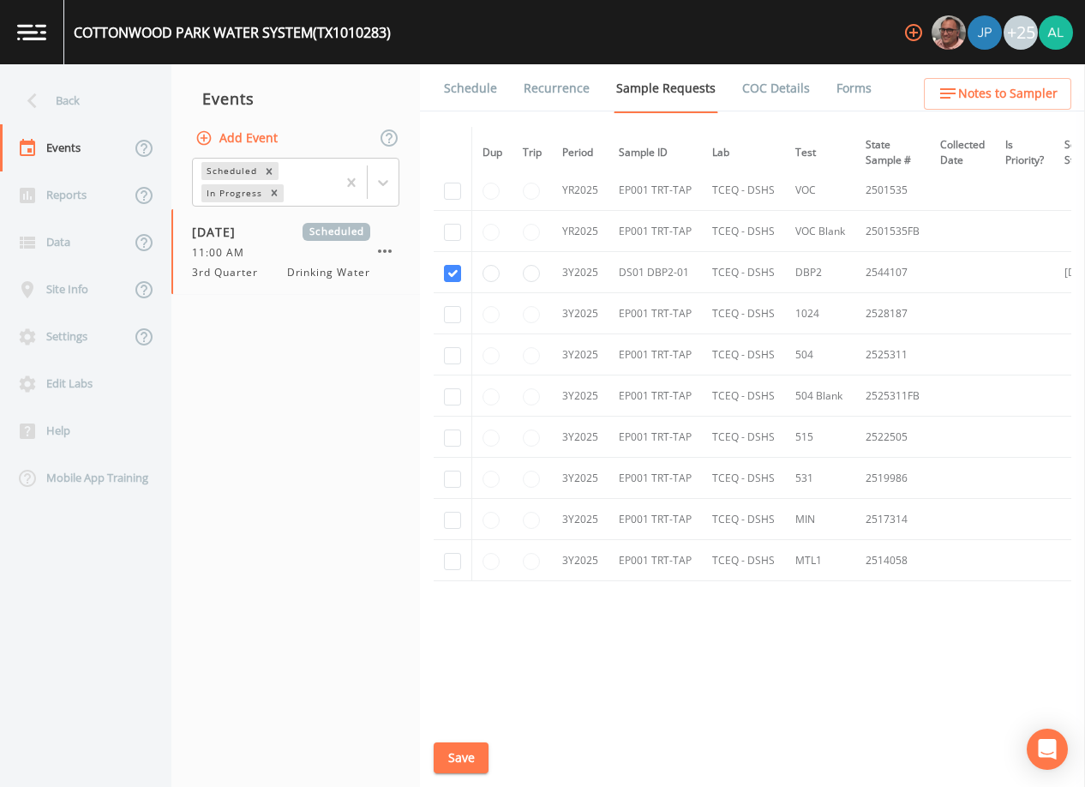
scroll to position [572, 0]
click at [483, 81] on link "Schedule" at bounding box center [470, 88] width 58 height 48
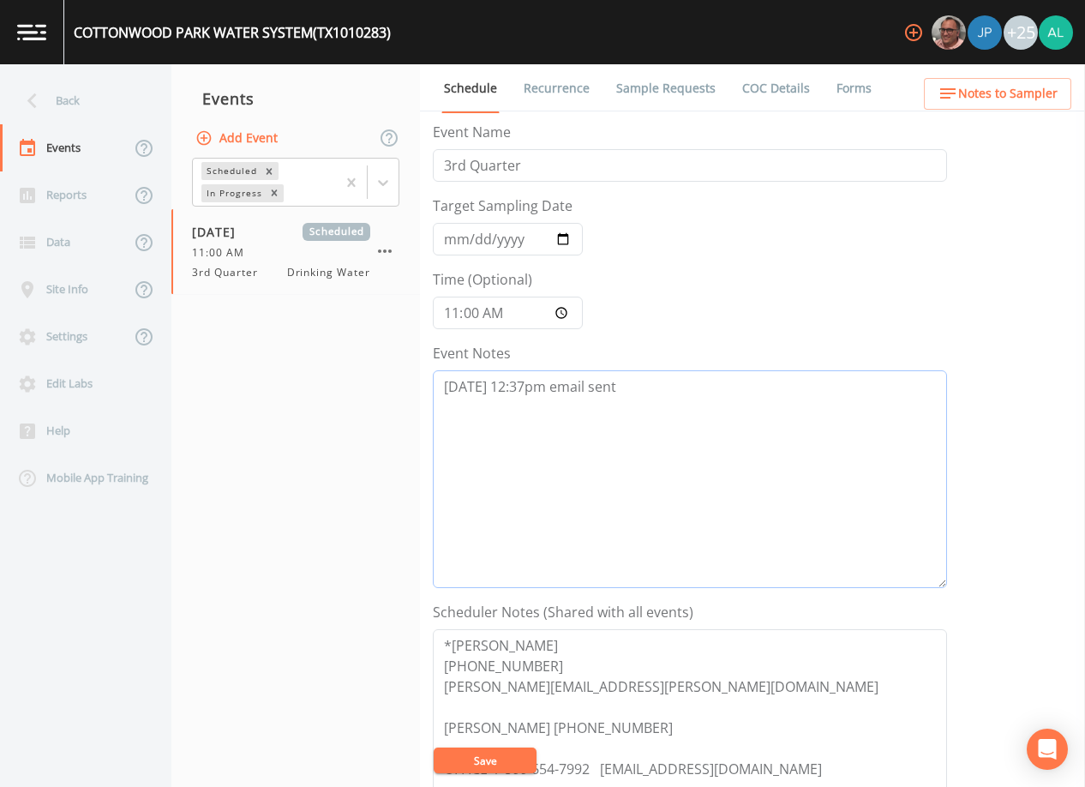
click at [643, 397] on textarea "[DATE] 12:37pm email sent" at bounding box center [690, 479] width 514 height 218
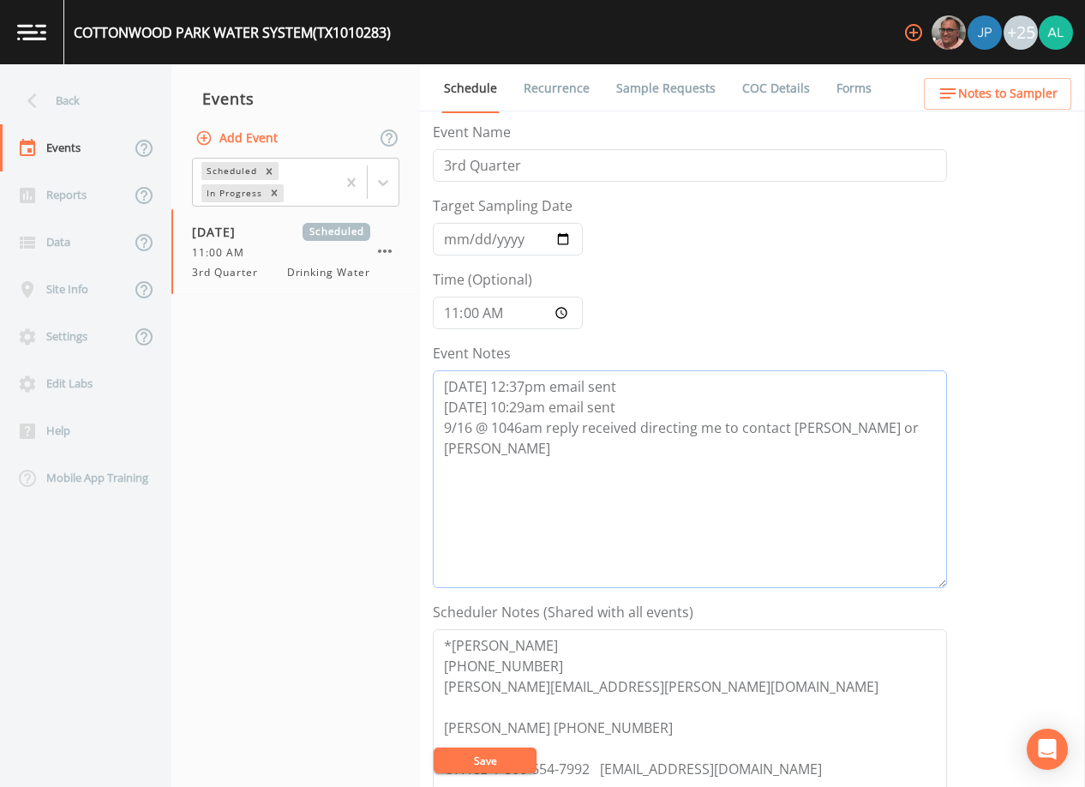
click at [922, 428] on textarea "[DATE] 12:37pm email sent [DATE] 10:29am email sent 9/16 @ 1046am reply receive…" at bounding box center [690, 479] width 514 height 218
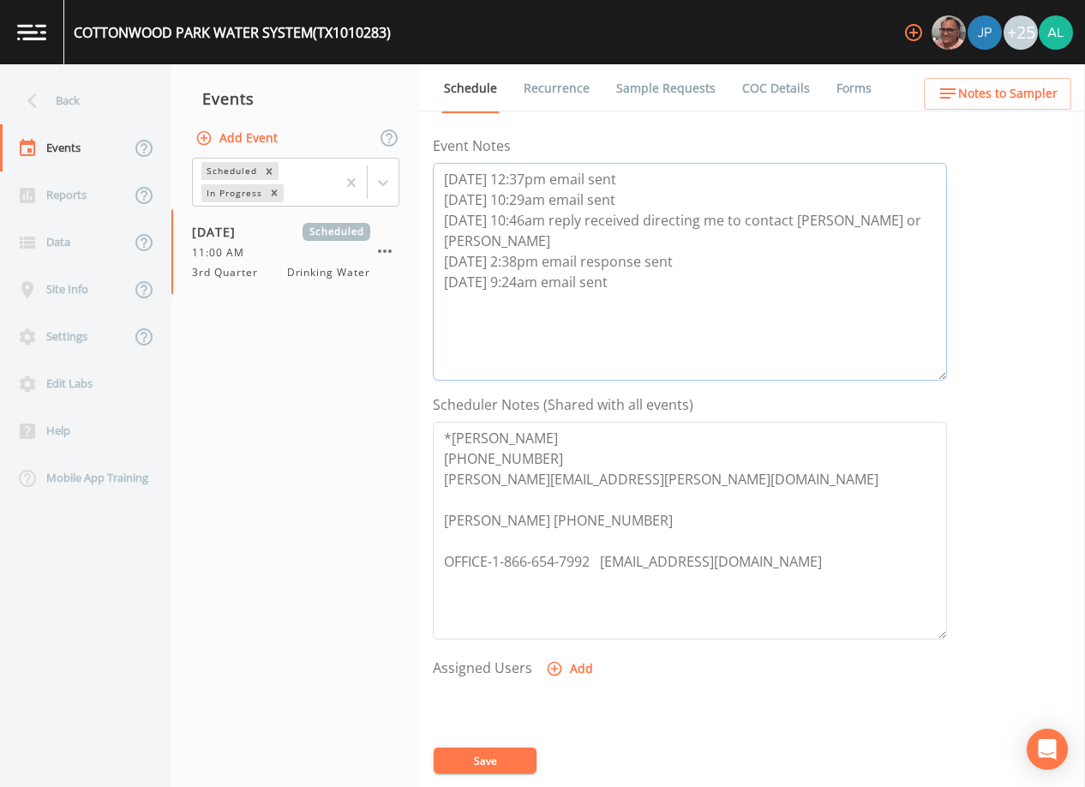
scroll to position [257, 0]
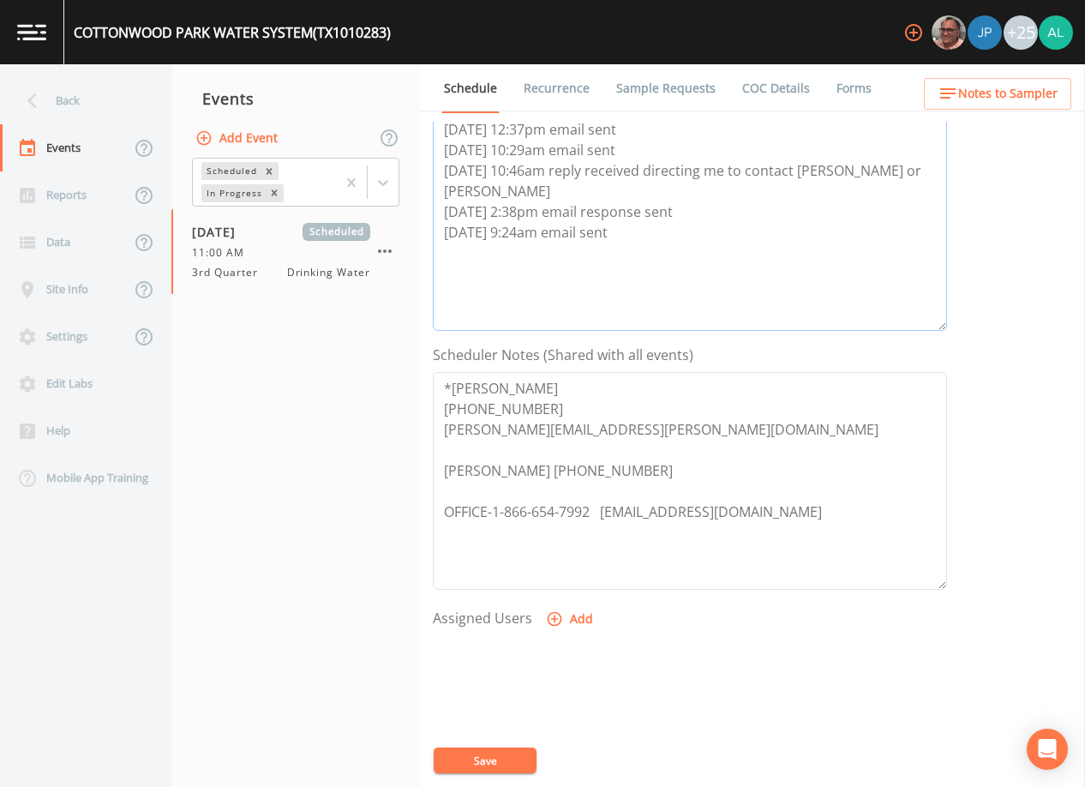
type textarea "[DATE] 12:37pm email sent [DATE] 10:29am email sent [DATE] 10:46am reply receiv…"
click at [481, 748] on button "Save" at bounding box center [485, 760] width 103 height 26
drag, startPoint x: 659, startPoint y: 476, endPoint x: 428, endPoint y: 475, distance: 231.4
click at [428, 475] on div "Schedule Recurrence Sample Requests COC Details Forms Event Name 3rd Quarter Ta…" at bounding box center [752, 425] width 665 height 722
drag, startPoint x: 752, startPoint y: 523, endPoint x: 598, endPoint y: 517, distance: 153.5
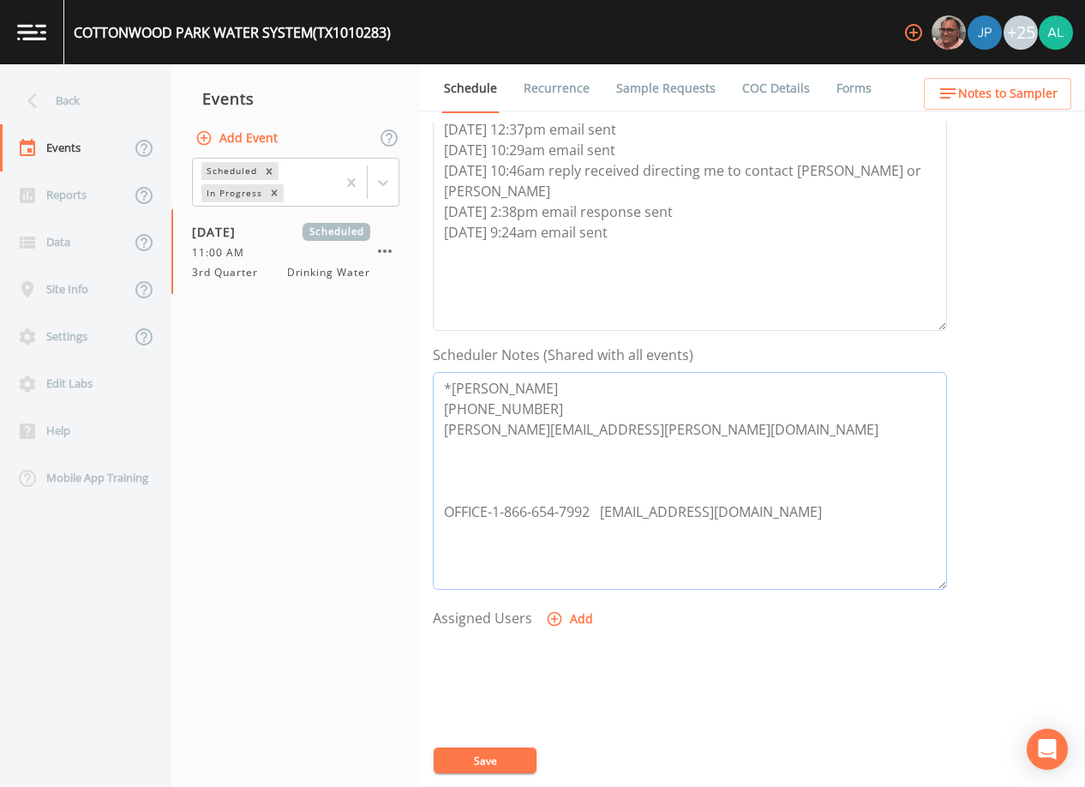
click at [598, 517] on textarea "*[PERSON_NAME] [PHONE_NUMBER] [PERSON_NAME][EMAIL_ADDRESS][PERSON_NAME][DOMAIN_…" at bounding box center [690, 481] width 514 height 218
type textarea "*[PERSON_NAME] [PHONE_NUMBER] [PERSON_NAME][EMAIL_ADDRESS][PERSON_NAME][DOMAIN_…"
click at [947, 111] on ul "Schedule Recurrence Sample Requests COC Details Forms" at bounding box center [752, 87] width 665 height 47
click at [950, 93] on icon "button" at bounding box center [948, 93] width 21 height 21
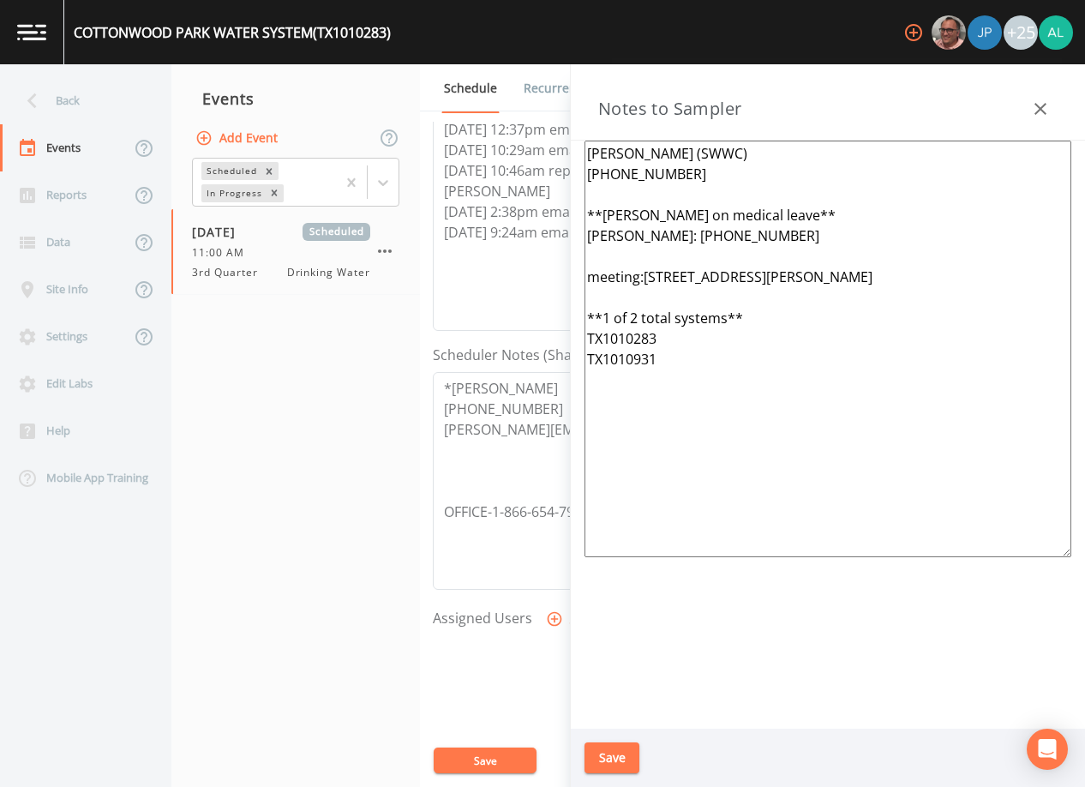
click at [615, 750] on button "Save" at bounding box center [611, 758] width 55 height 32
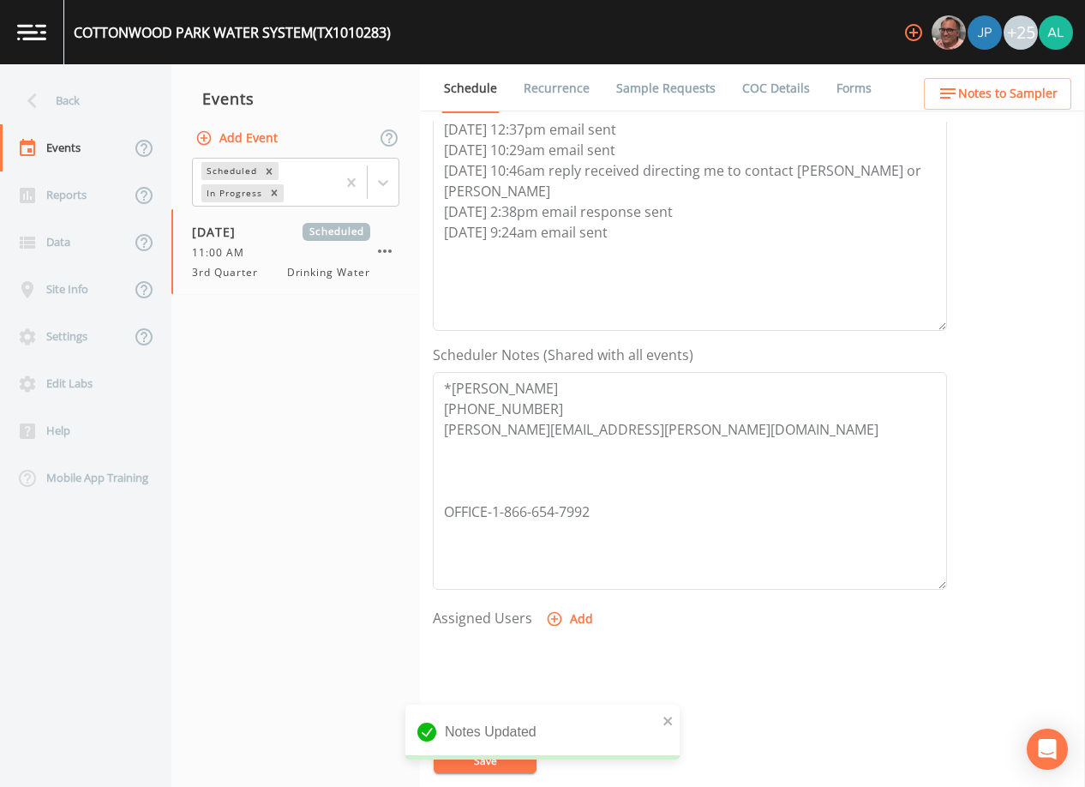
click at [592, 626] on button "Add" at bounding box center [570, 619] width 57 height 32
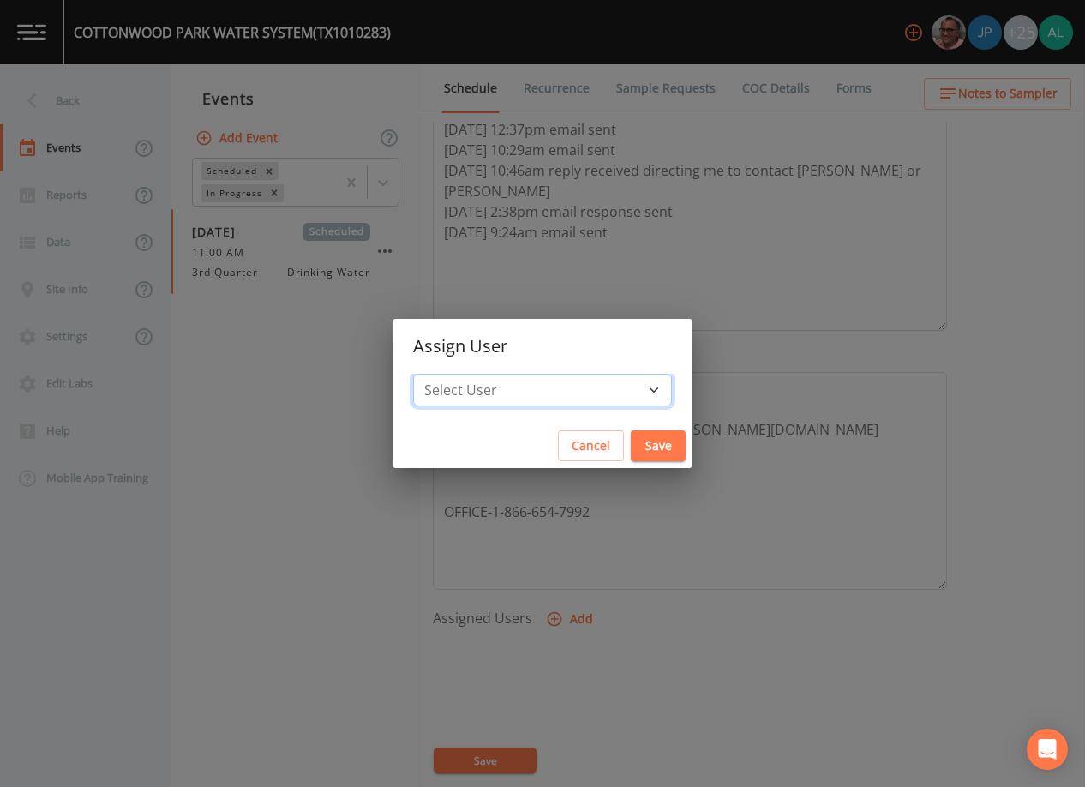
click at [475, 388] on select "Select User [PERSON_NAME] [PERSON_NAME] [PERSON_NAME] [PERSON_NAME] [PERSON_NAM…" at bounding box center [542, 390] width 259 height 33
select select "914a0f29-56c2-4065-8e52-23905ef40f2e"
click at [452, 374] on select "Select User [PERSON_NAME] [PERSON_NAME] [PERSON_NAME] [PERSON_NAME] [PERSON_NAM…" at bounding box center [542, 390] width 259 height 33
click at [640, 440] on button "Save" at bounding box center [658, 446] width 55 height 32
select select
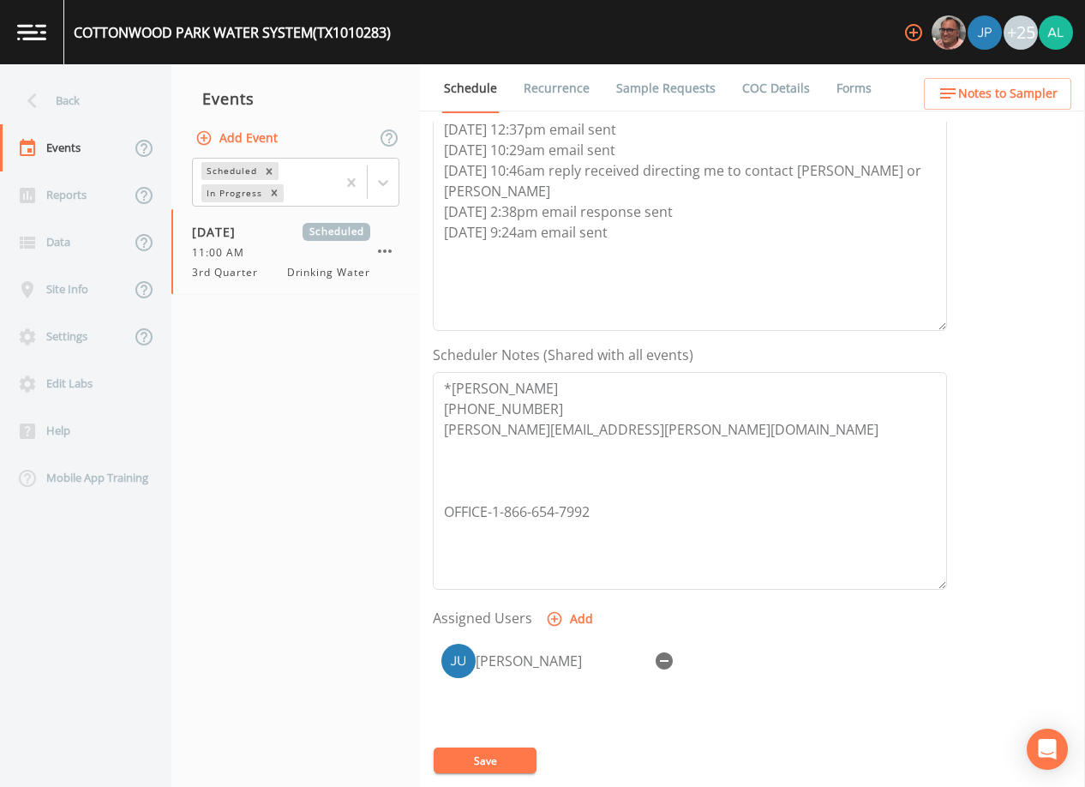
click at [501, 756] on button "Save" at bounding box center [485, 760] width 103 height 26
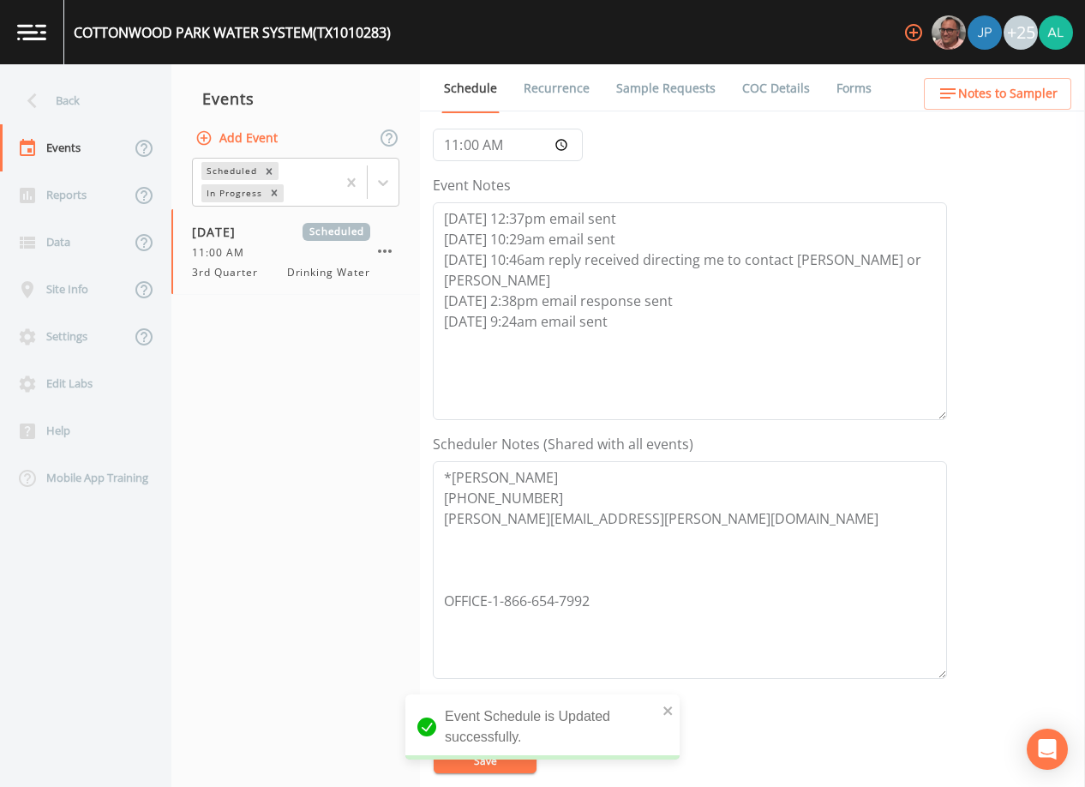
scroll to position [165, 0]
click at [105, 88] on div "Back" at bounding box center [77, 100] width 154 height 47
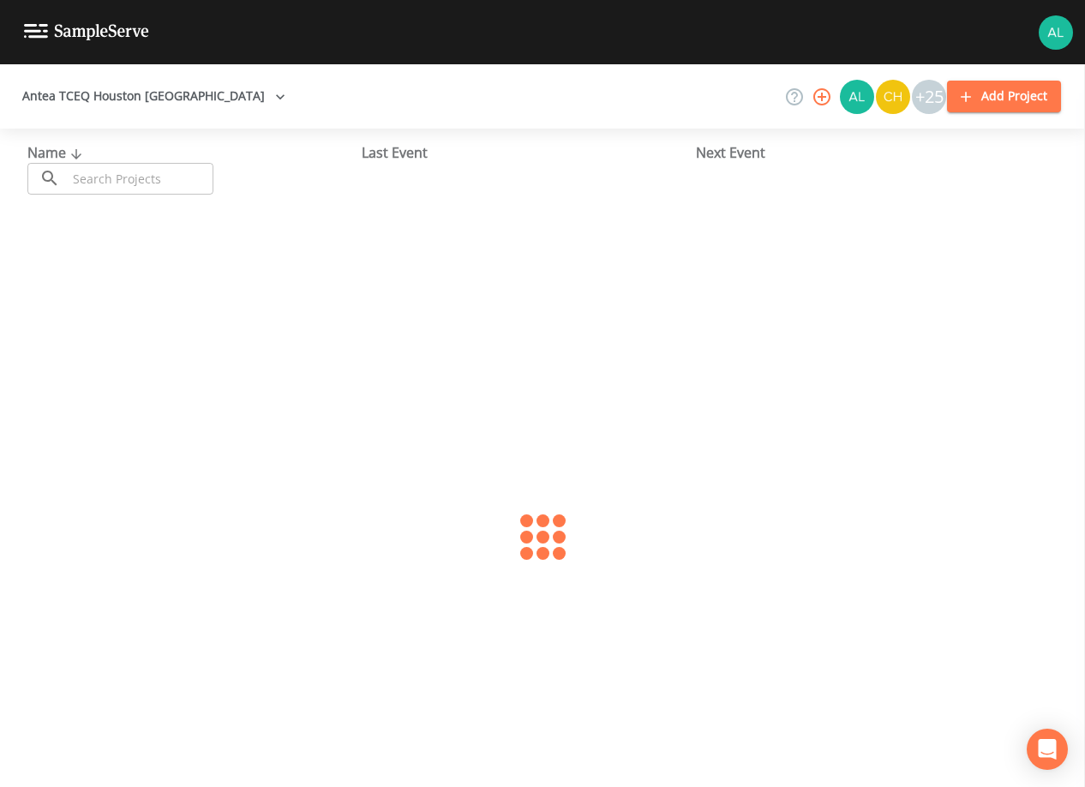
click at [175, 180] on input "text" at bounding box center [140, 179] width 147 height 32
type input "1010283"
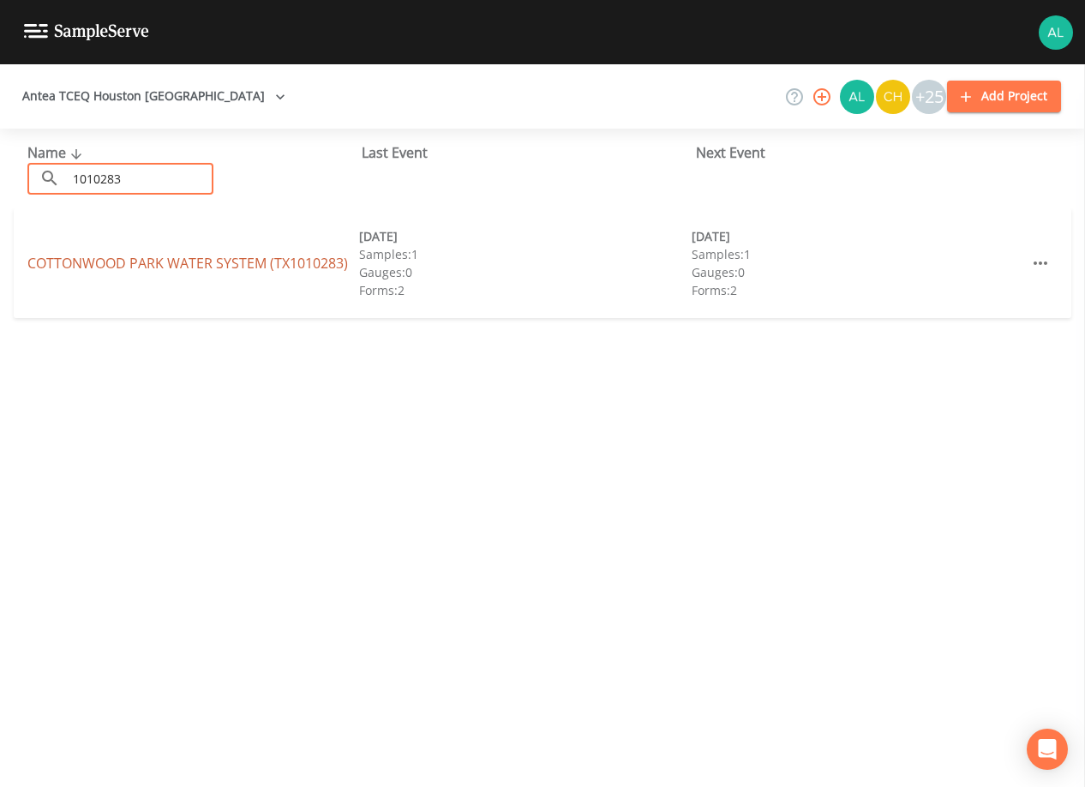
click at [102, 263] on link "COTTONWOOD PARK WATER SYSTEM (TX1010283)" at bounding box center [187, 263] width 321 height 19
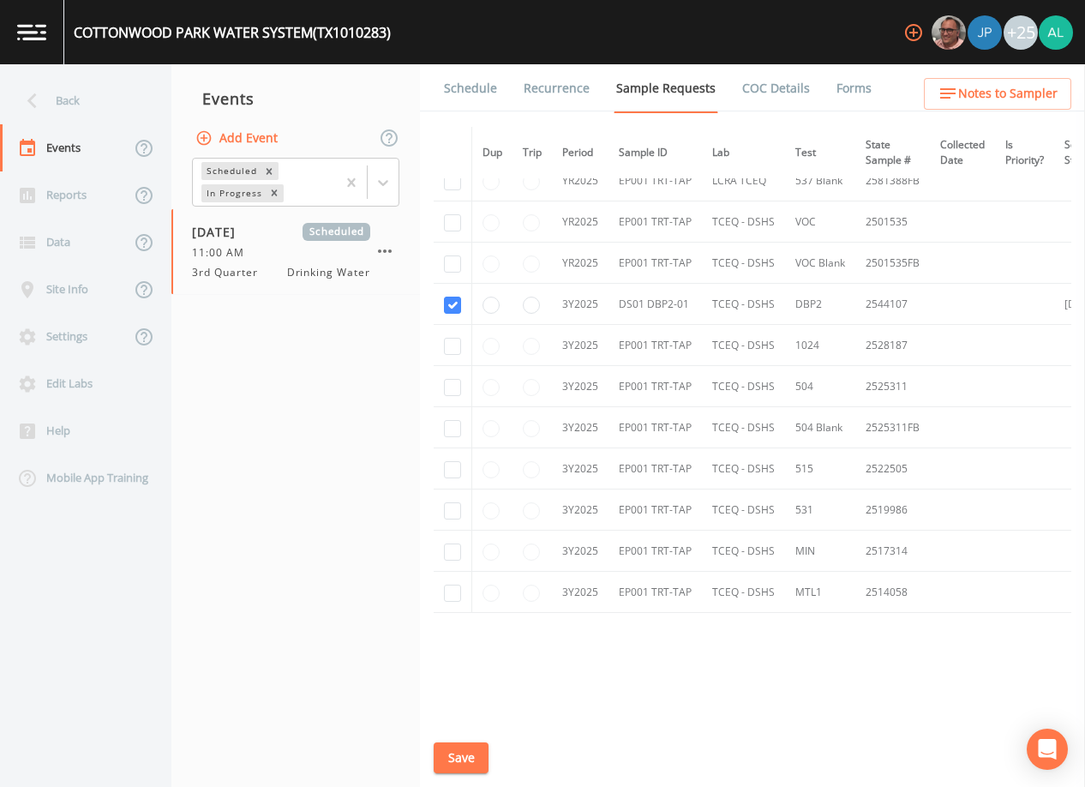
scroll to position [572, 0]
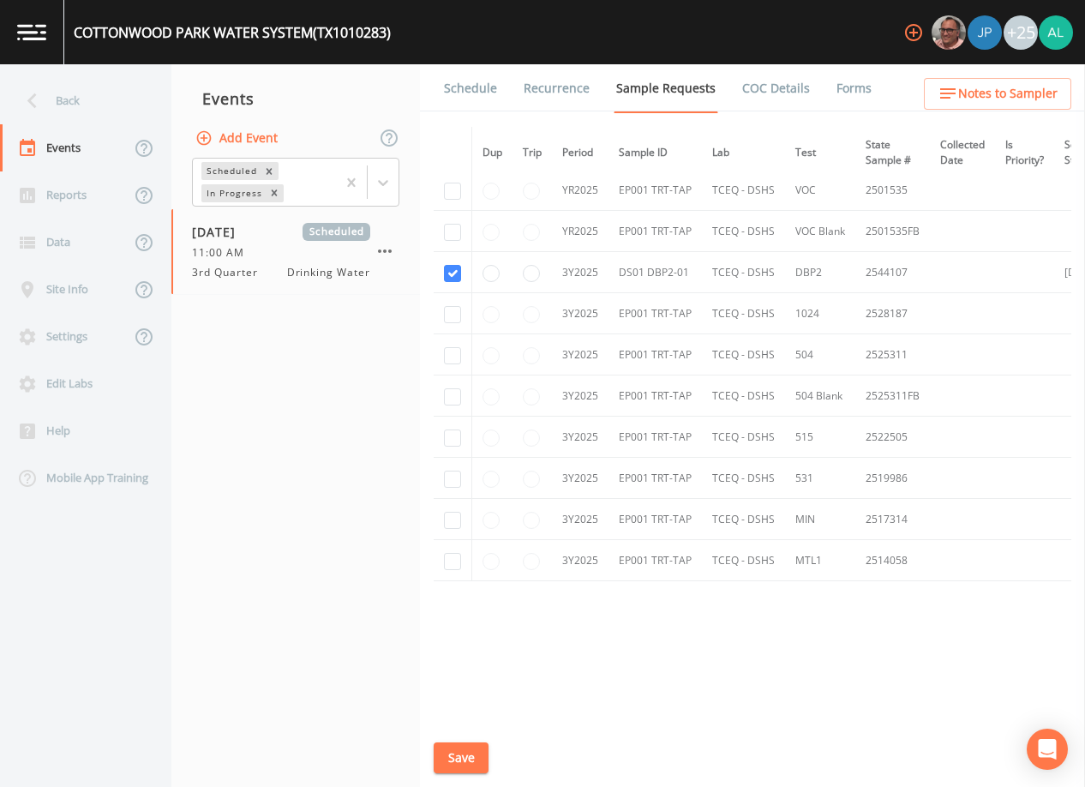
click at [477, 94] on link "Schedule" at bounding box center [470, 88] width 58 height 48
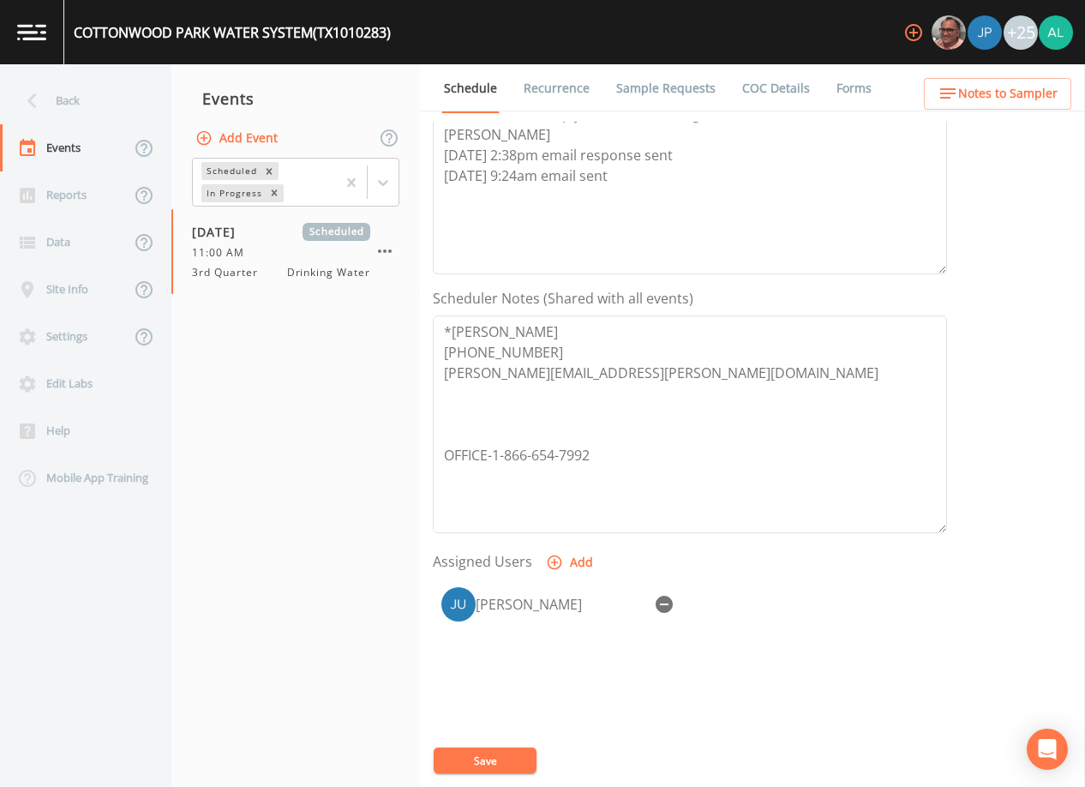
scroll to position [422, 0]
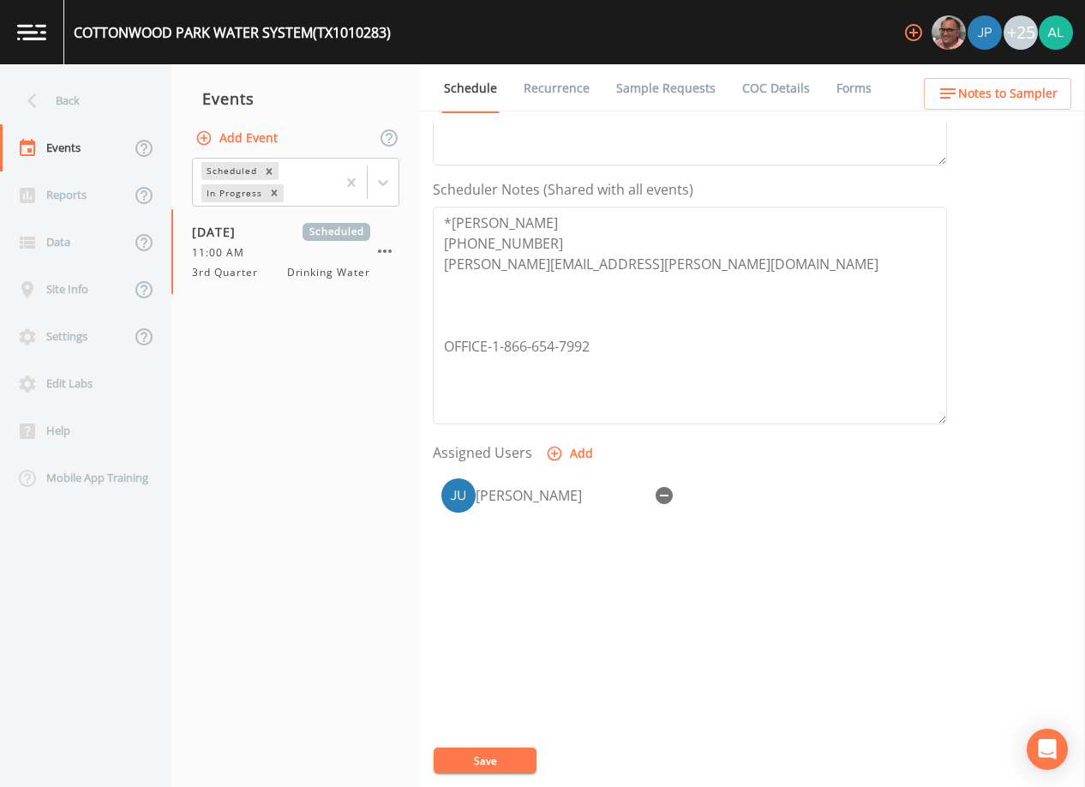
click at [465, 754] on button "Save" at bounding box center [485, 760] width 103 height 26
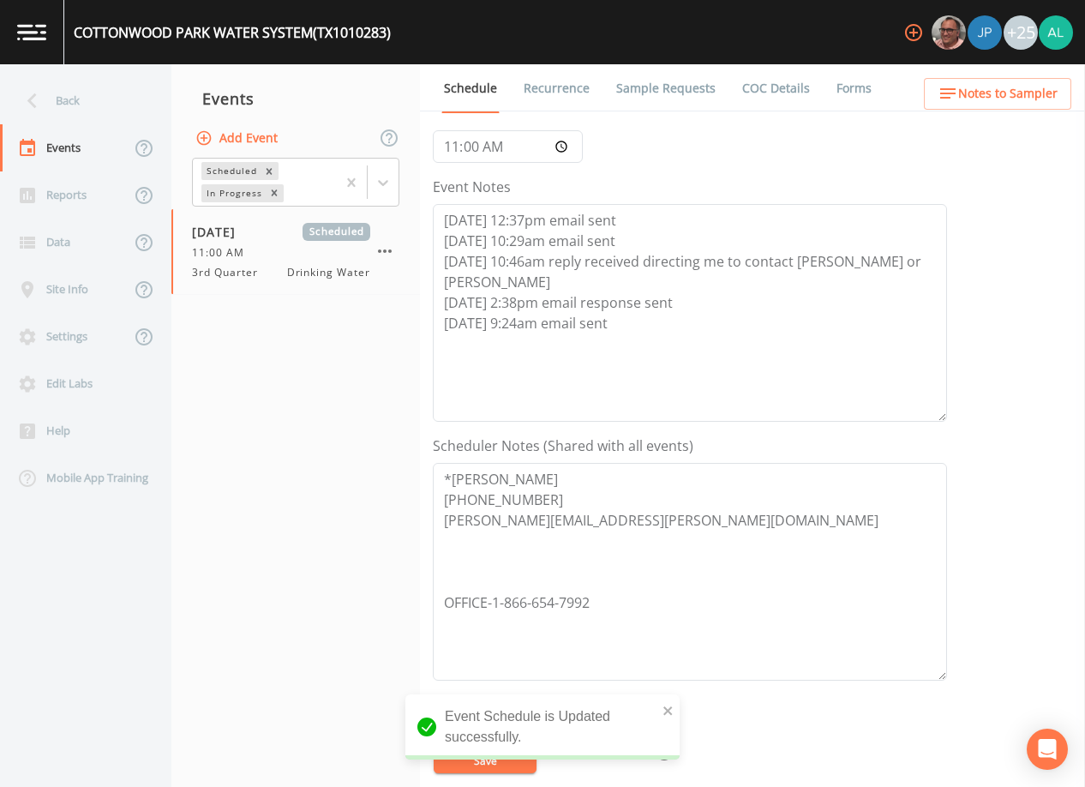
scroll to position [165, 0]
click at [932, 95] on button "Notes to Sampler" at bounding box center [997, 94] width 147 height 32
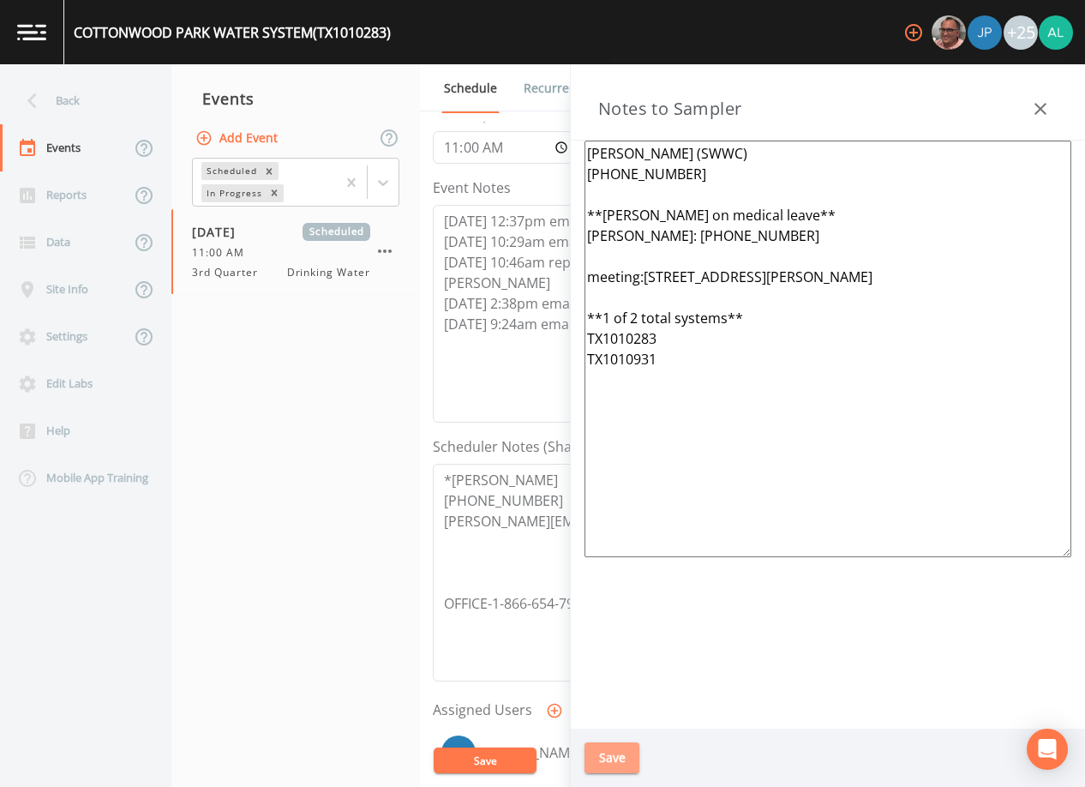
click at [609, 742] on button "Save" at bounding box center [611, 758] width 55 height 32
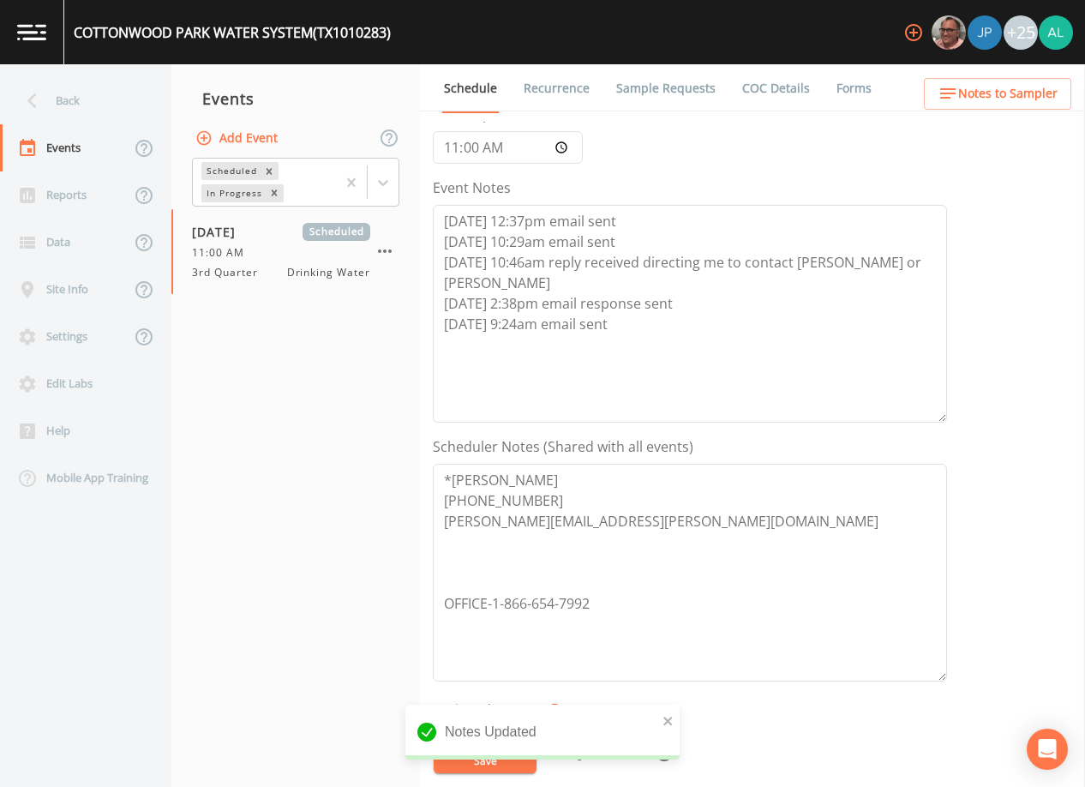
click at [445, 747] on div "Notes Updated" at bounding box center [542, 731] width 274 height 55
click at [672, 717] on icon "close" at bounding box center [667, 720] width 9 height 9
click at [488, 754] on button "Save" at bounding box center [485, 760] width 103 height 26
click at [488, 754] on div "Updating Event Schedule" at bounding box center [542, 738] width 274 height 69
click at [86, 90] on div "Back" at bounding box center [77, 100] width 154 height 47
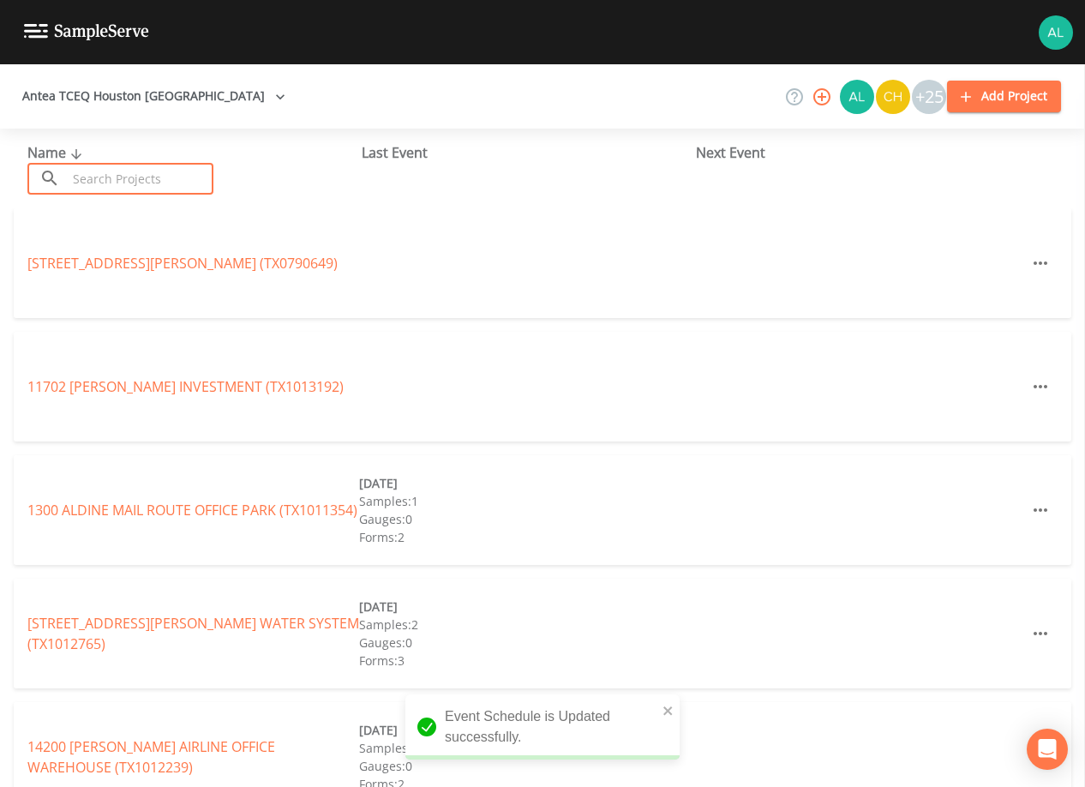
click at [121, 179] on input "text" at bounding box center [140, 179] width 147 height 32
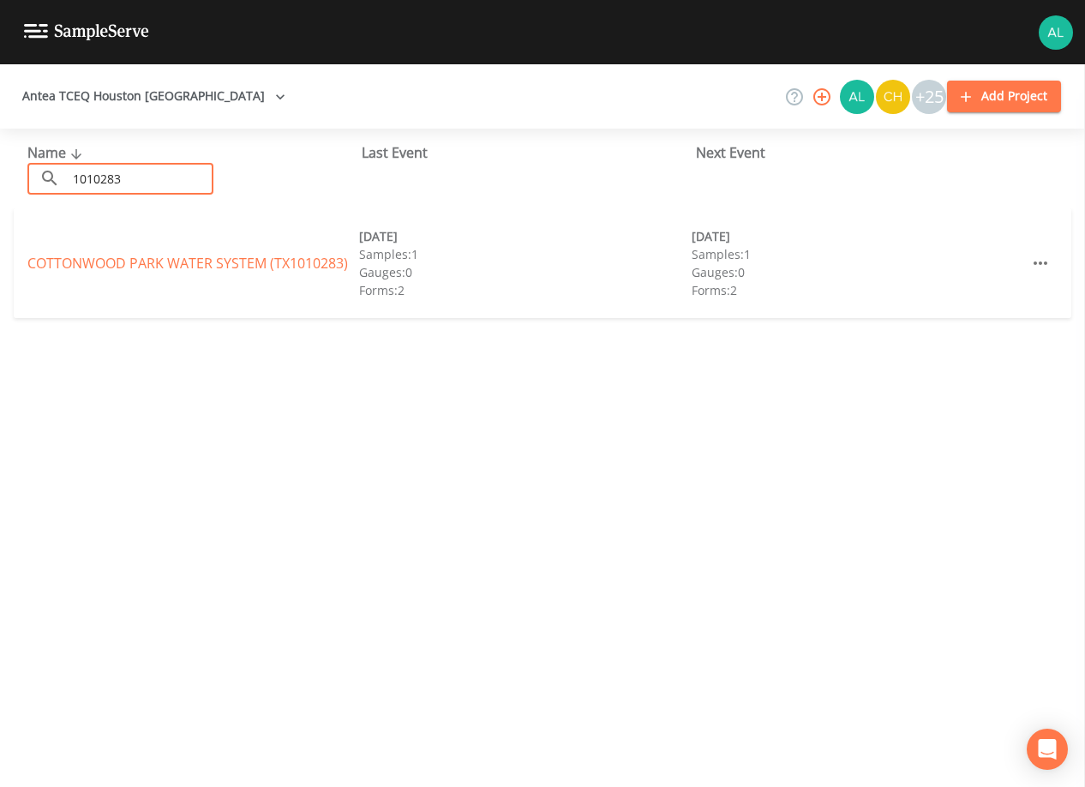
type input "1010283"
click at [303, 270] on link "COTTONWOOD PARK WATER SYSTEM (TX1010283)" at bounding box center [187, 263] width 321 height 19
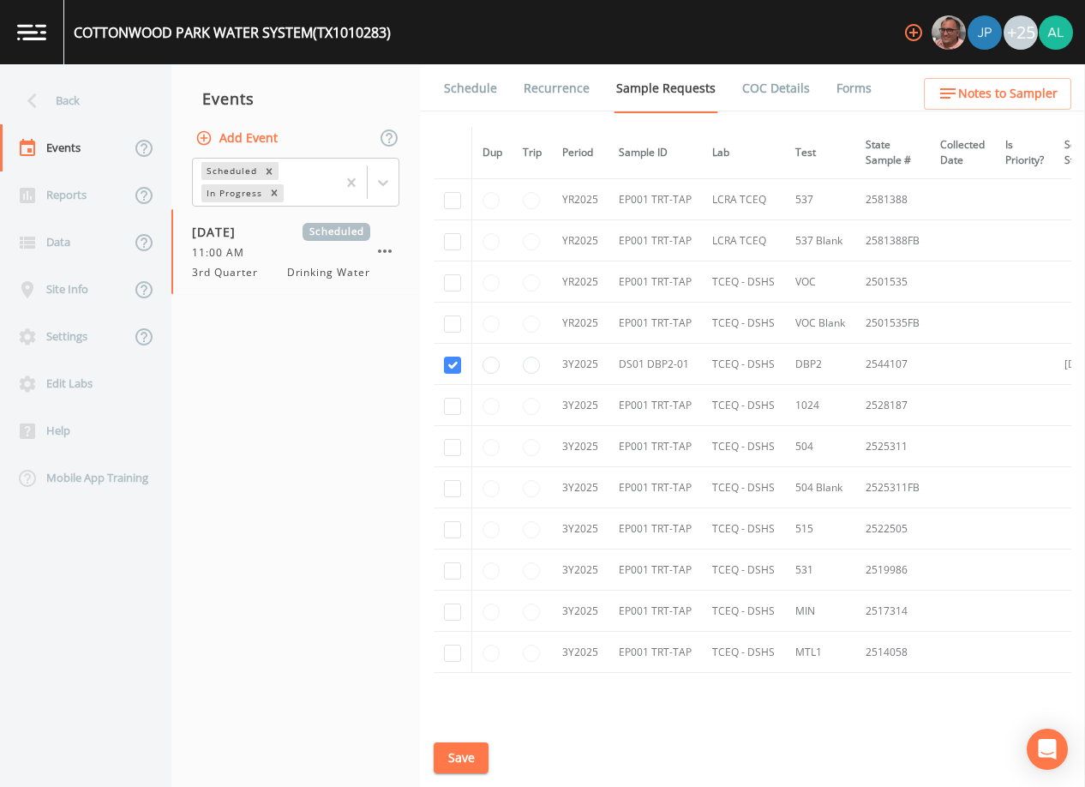
scroll to position [572, 0]
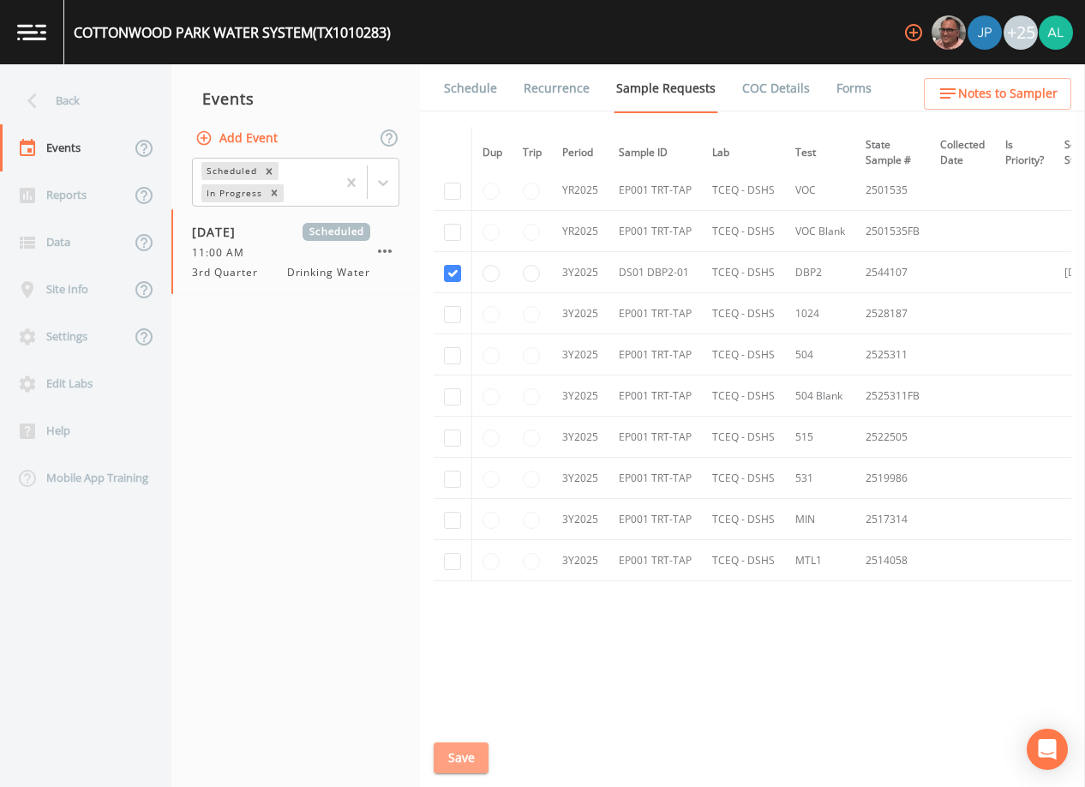
drag, startPoint x: 460, startPoint y: 747, endPoint x: 492, endPoint y: 616, distance: 134.9
click at [460, 748] on button "Save" at bounding box center [461, 758] width 55 height 32
click at [470, 106] on link "Schedule" at bounding box center [470, 88] width 58 height 48
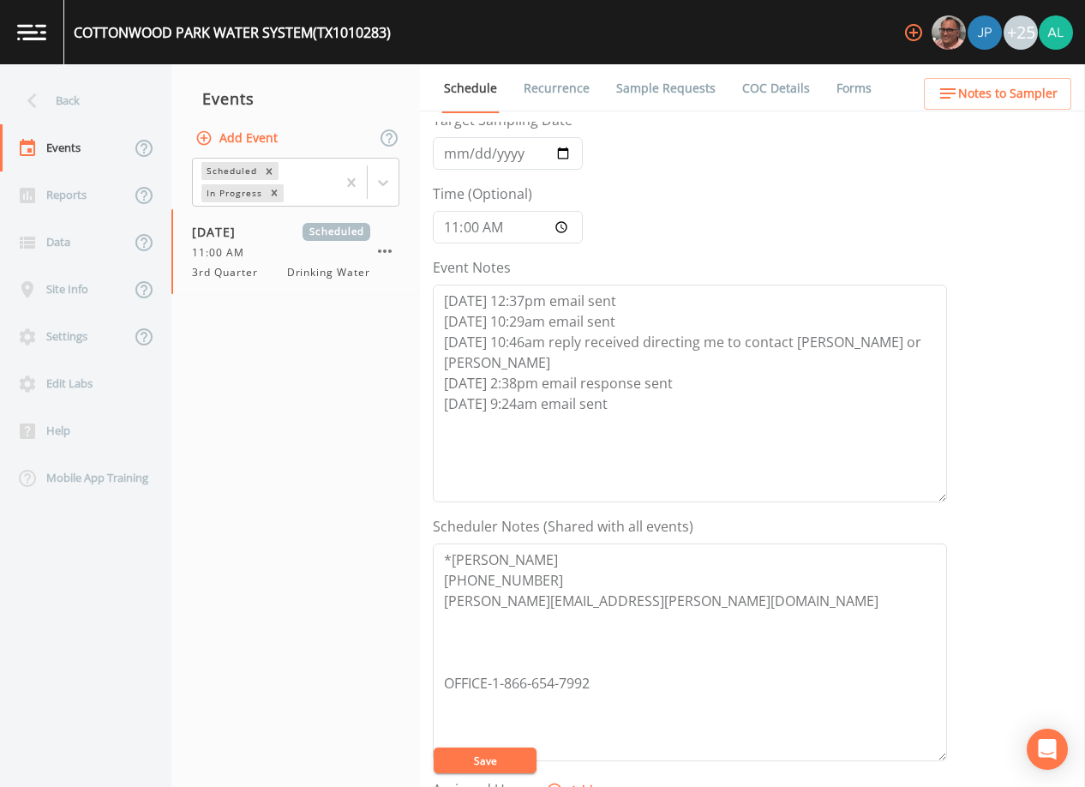
scroll to position [257, 0]
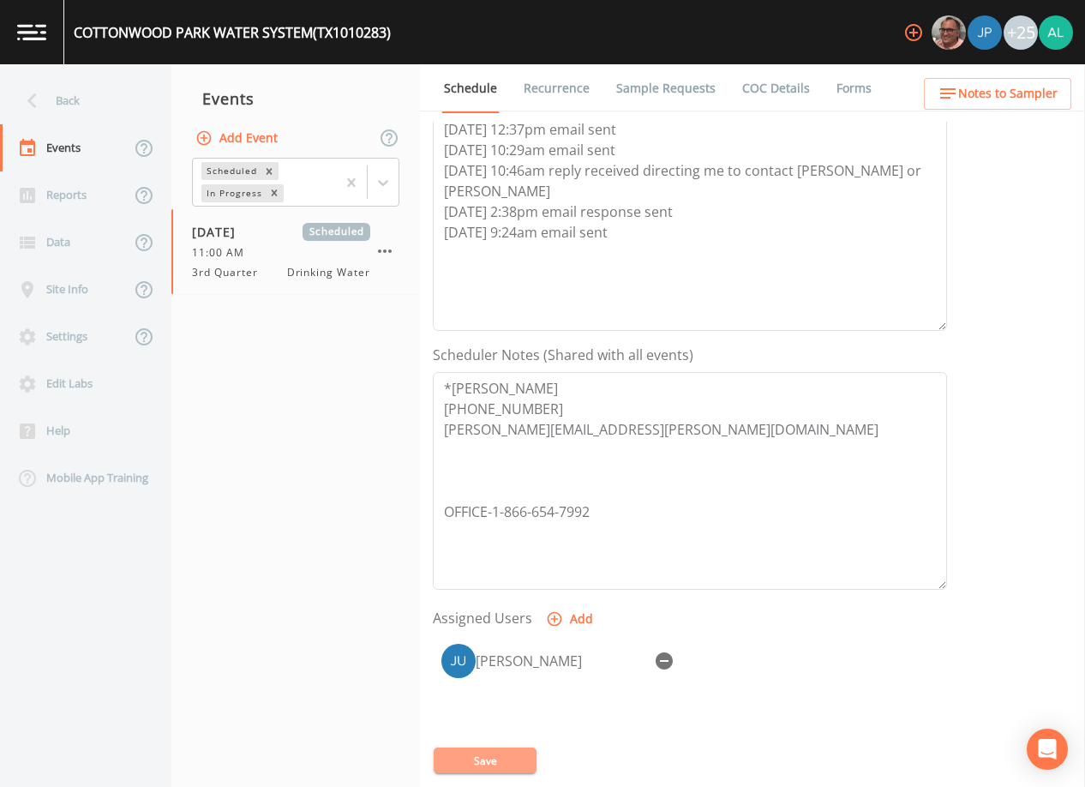
click at [536, 757] on button "Save" at bounding box center [485, 760] width 103 height 26
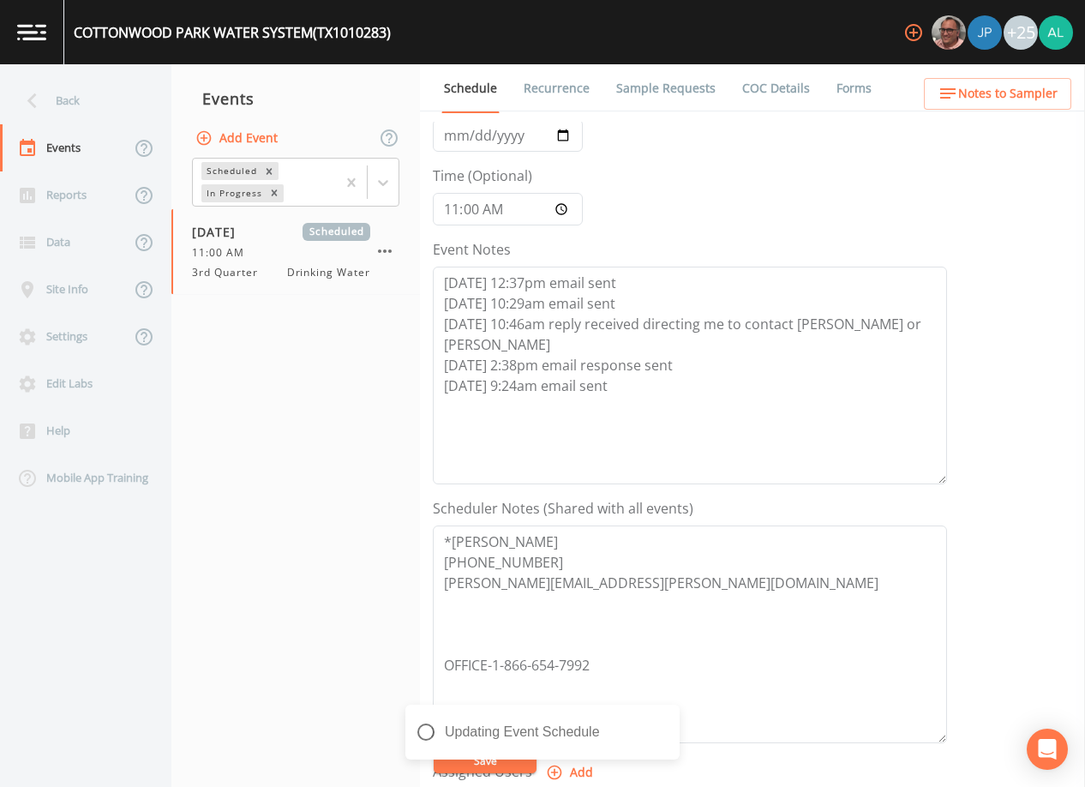
scroll to position [0, 0]
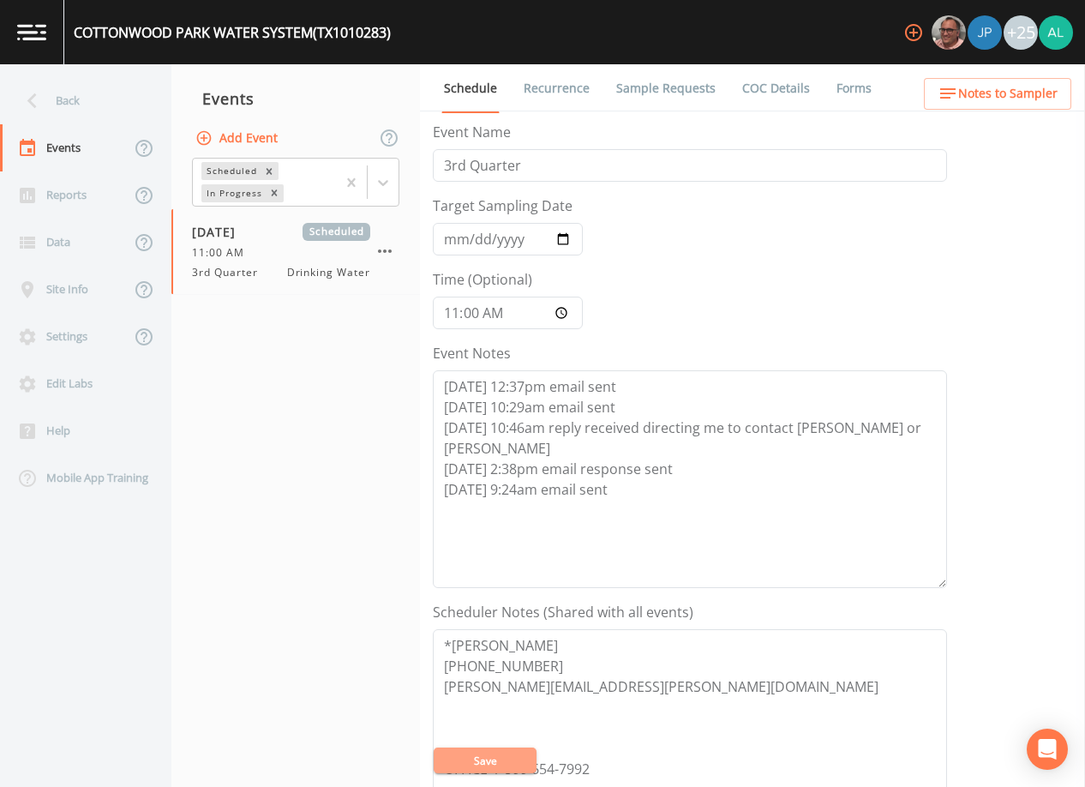
click at [501, 760] on button "Save" at bounding box center [485, 760] width 103 height 26
click at [512, 757] on button "Save" at bounding box center [485, 760] width 103 height 26
click at [469, 764] on button "Save" at bounding box center [485, 760] width 103 height 26
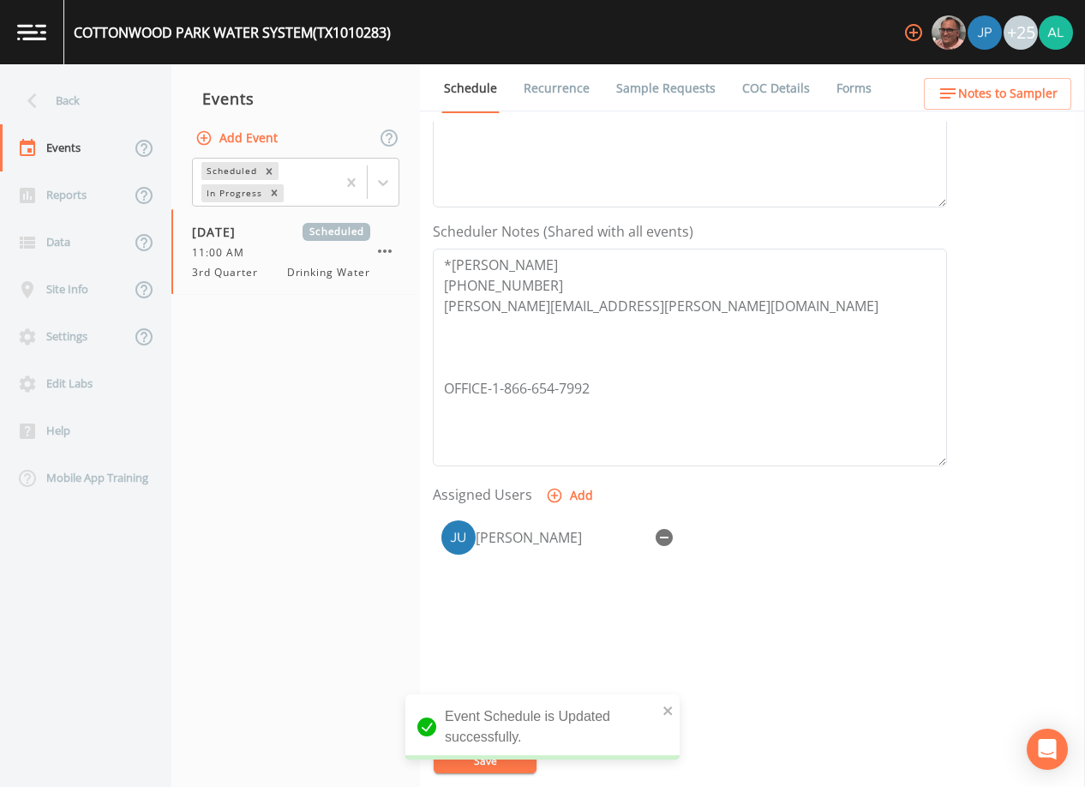
scroll to position [422, 0]
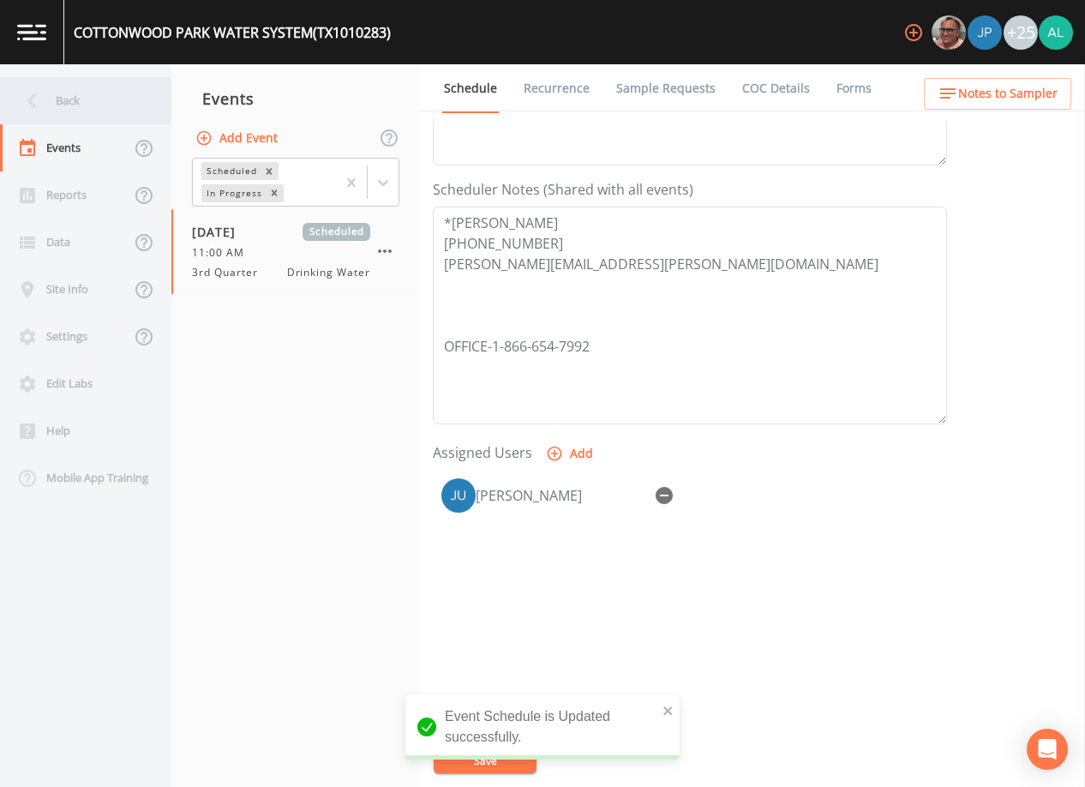
click at [74, 81] on div "Back" at bounding box center [77, 100] width 154 height 47
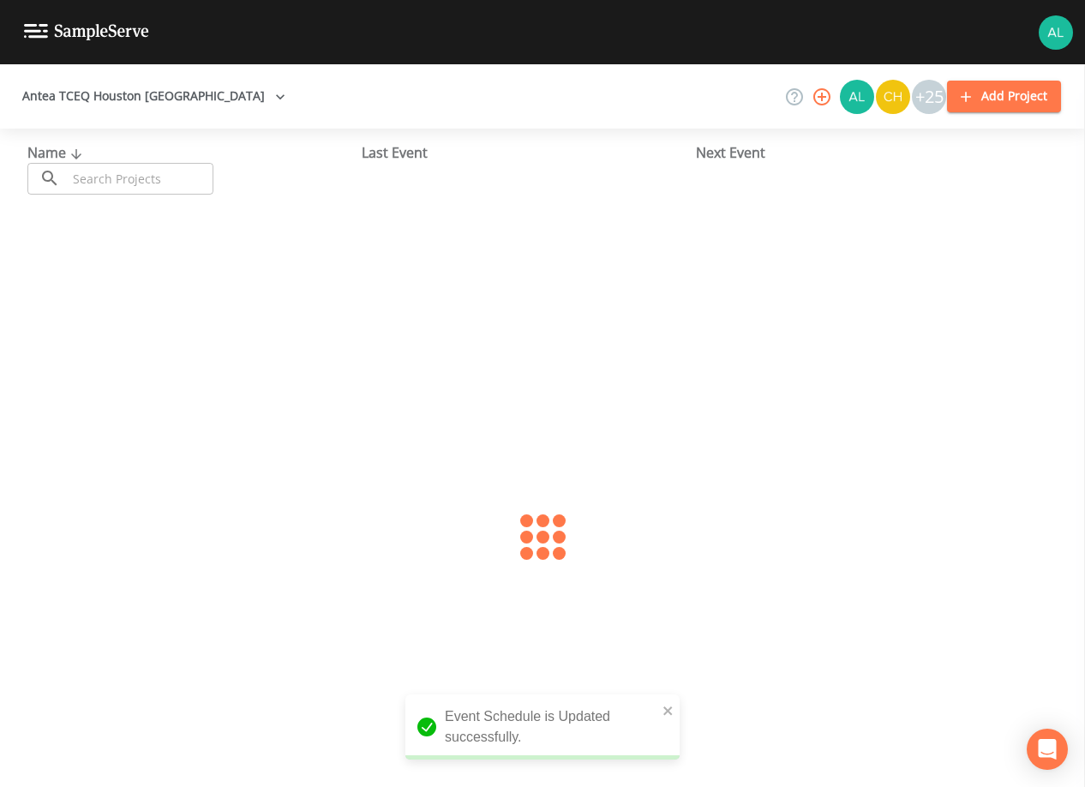
click at [106, 194] on input "text" at bounding box center [140, 179] width 147 height 32
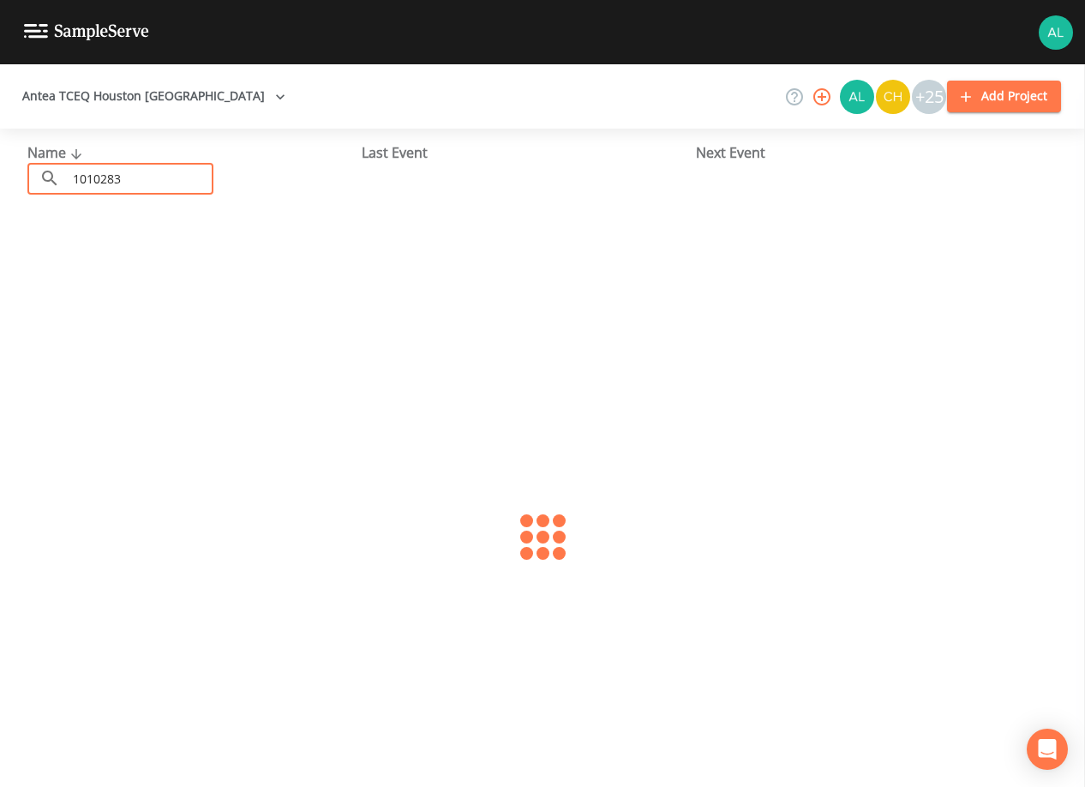
type input "1010283"
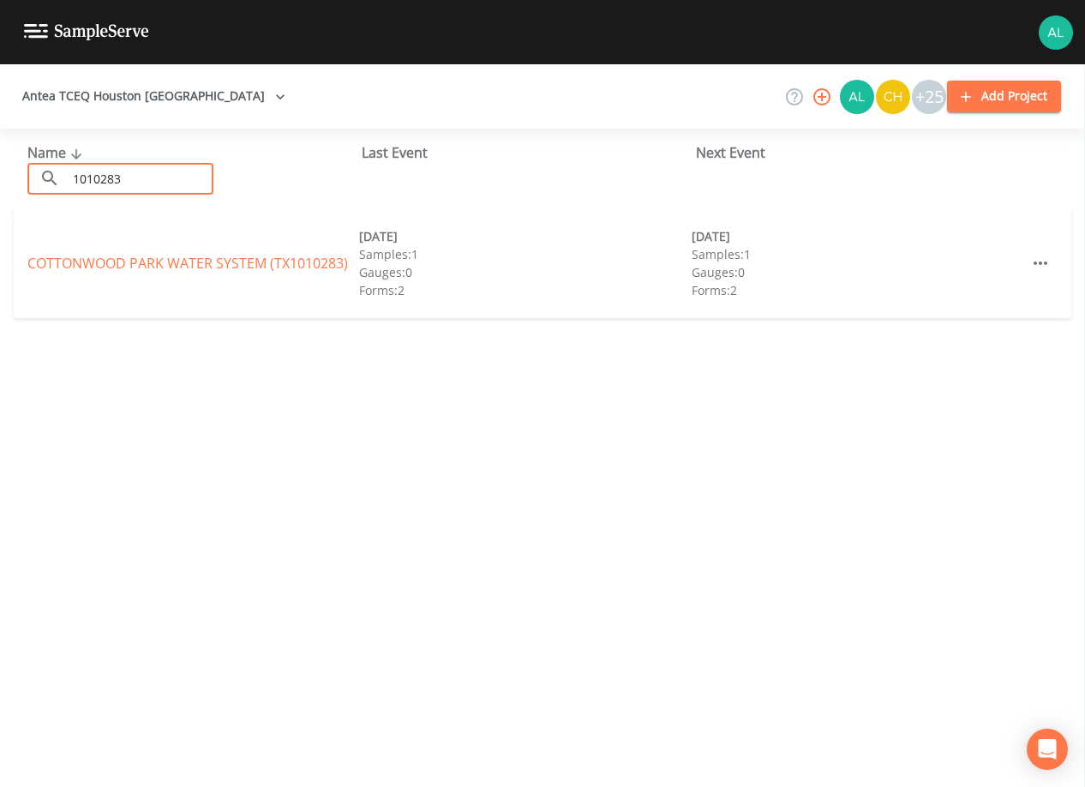
click at [116, 273] on div "COTTONWOOD PARK WATER SYSTEM (TX1010283)" at bounding box center [193, 263] width 332 height 21
click at [116, 265] on link "COTTONWOOD PARK WATER SYSTEM (TX1010283)" at bounding box center [187, 263] width 321 height 19
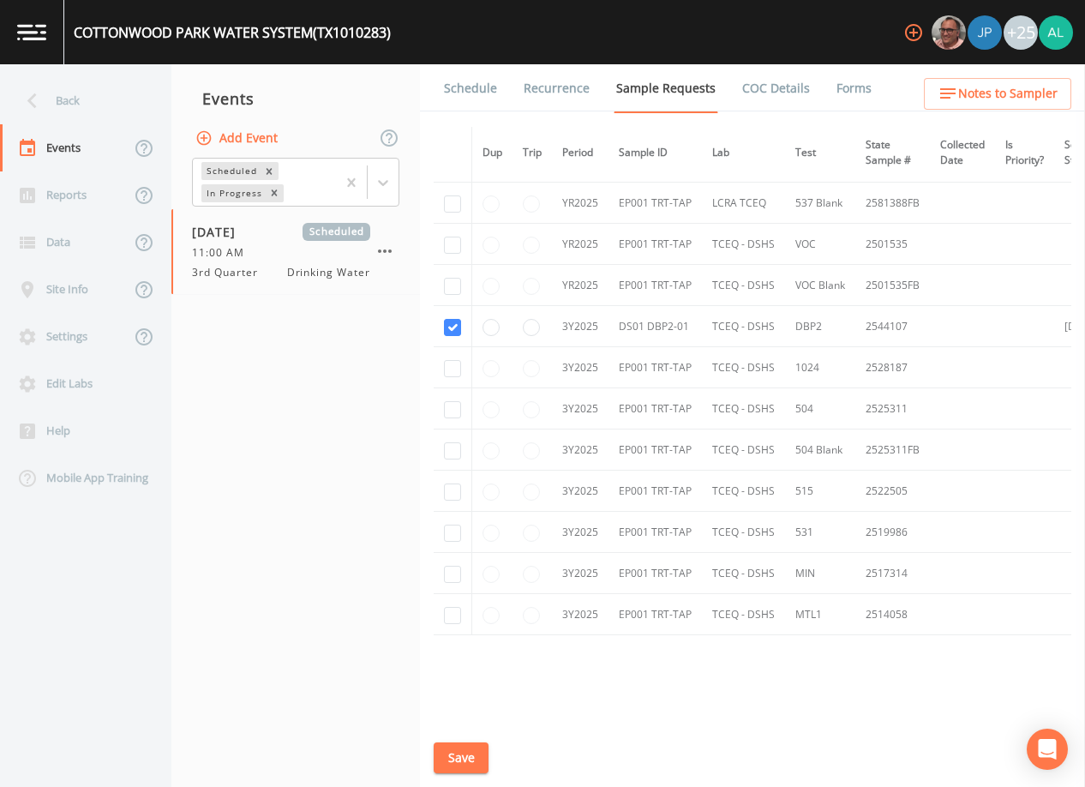
scroll to position [572, 0]
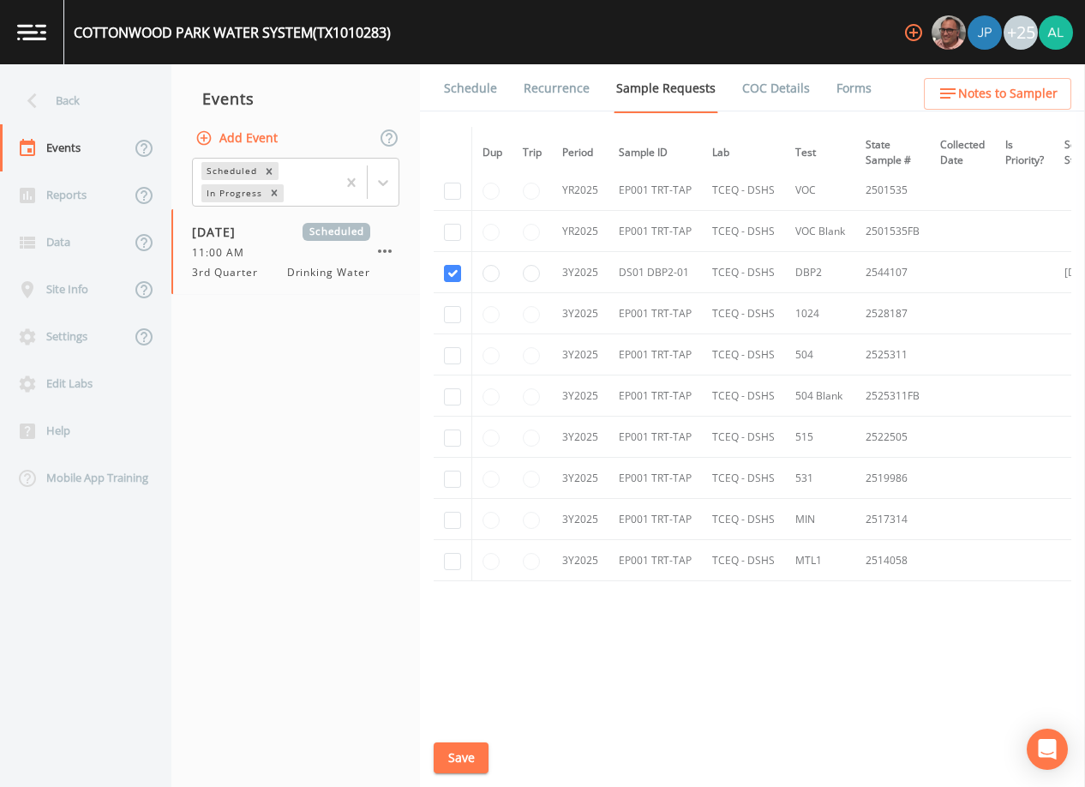
click at [500, 92] on li "Recurrence" at bounding box center [546, 88] width 93 height 48
click at [476, 99] on link "Schedule" at bounding box center [470, 88] width 58 height 48
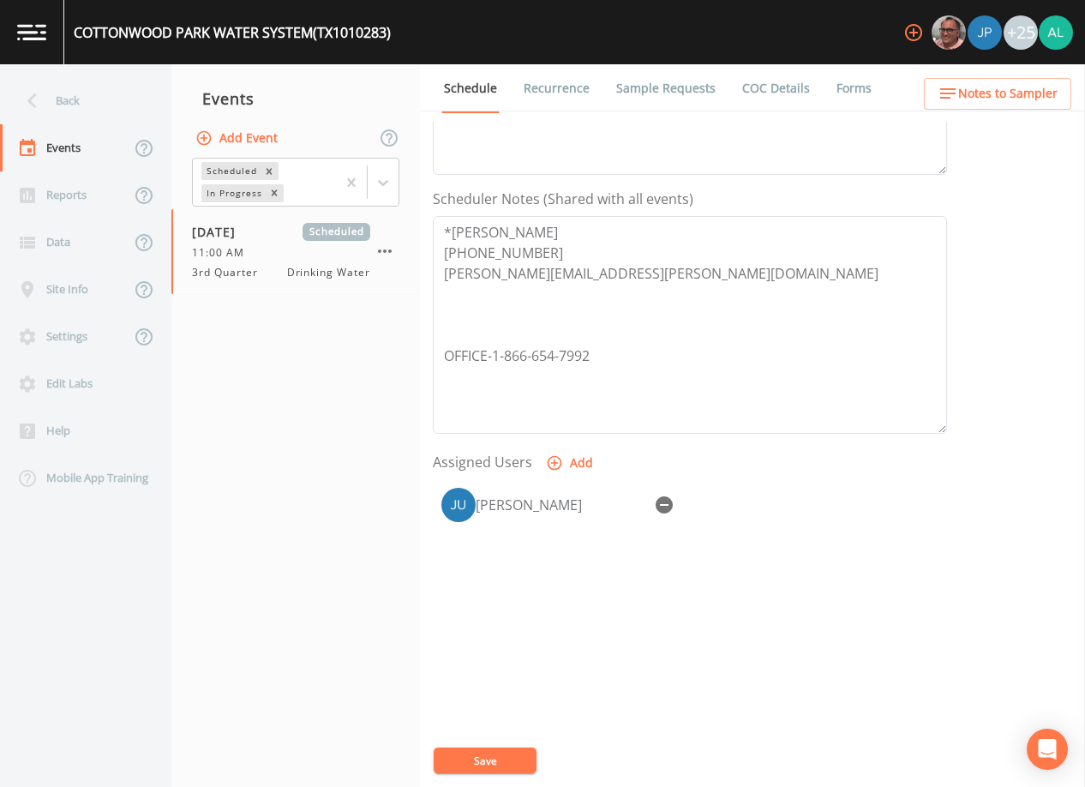
scroll to position [422, 0]
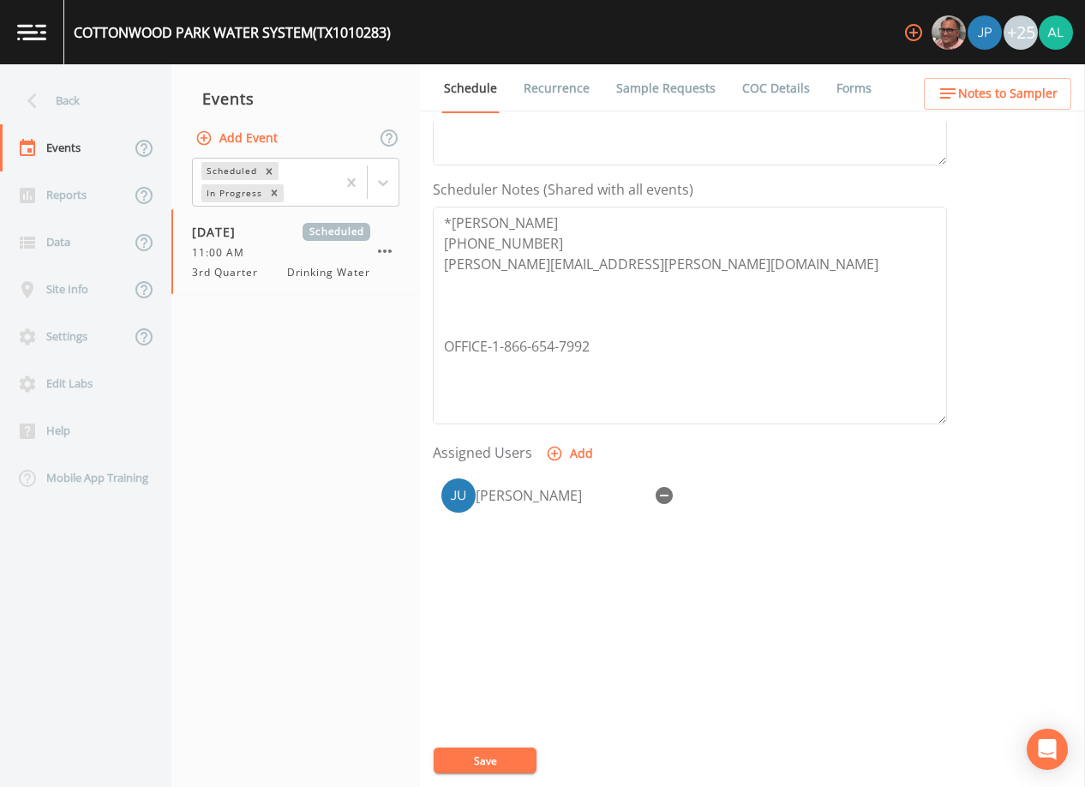
click at [968, 112] on div "Schedule Recurrence Sample Requests COC Details Forms Event Name 3rd Quarter Ta…" at bounding box center [752, 425] width 665 height 722
click at [946, 97] on icon "button" at bounding box center [948, 93] width 21 height 21
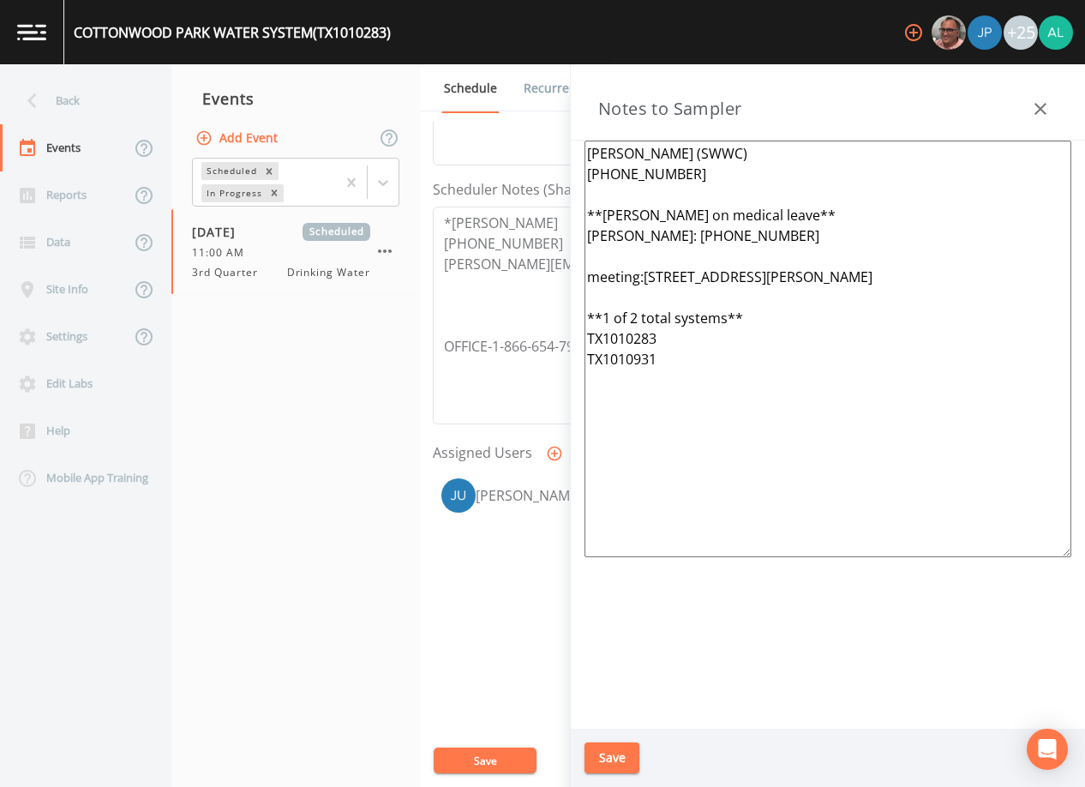
drag, startPoint x: 697, startPoint y: 177, endPoint x: 540, endPoint y: 150, distance: 159.2
click at [540, 150] on div "Back Events Reports Data Site Info Settings Edit Labs Help Mobile App Training …" at bounding box center [542, 425] width 1085 height 722
click at [557, 246] on textarea "*[PERSON_NAME] [PHONE_NUMBER] [PERSON_NAME][EMAIL_ADDRESS][PERSON_NAME][DOMAIN_…" at bounding box center [690, 316] width 514 height 218
drag, startPoint x: 551, startPoint y: 243, endPoint x: 410, endPoint y: 208, distance: 145.5
click at [410, 208] on div "Back Events Reports Data Site Info Settings Edit Labs Help Mobile App Training …" at bounding box center [542, 425] width 1085 height 722
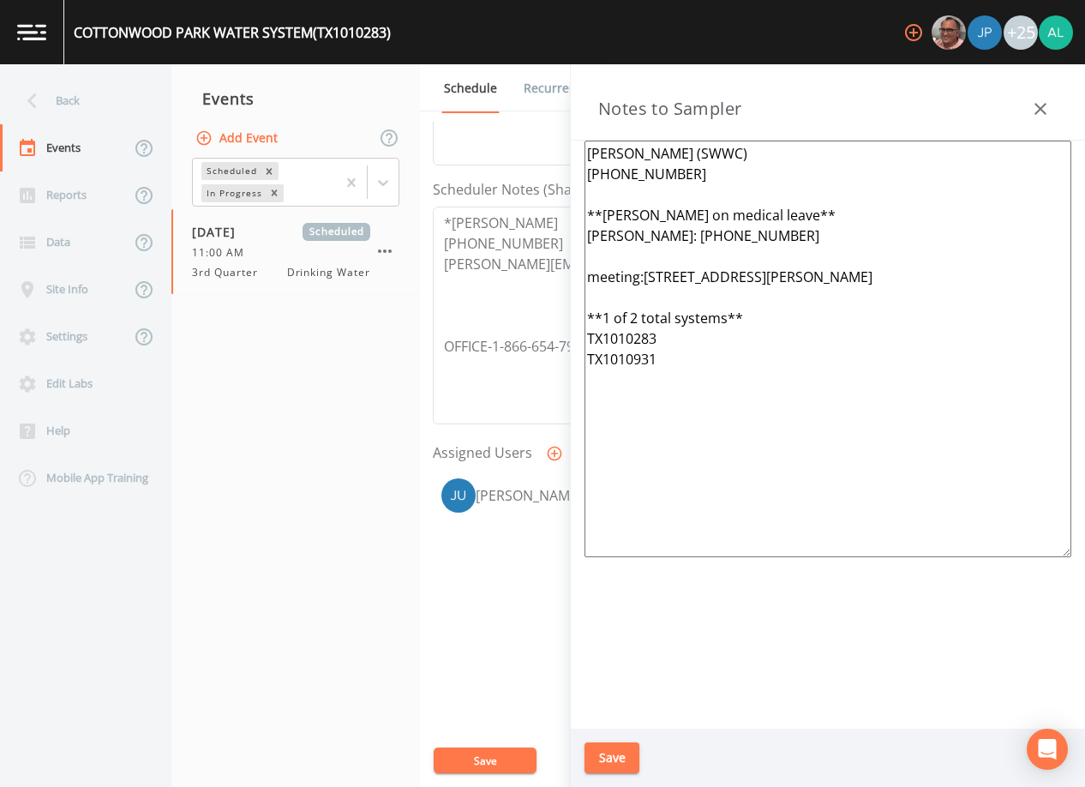
drag, startPoint x: 623, startPoint y: 175, endPoint x: 546, endPoint y: 155, distance: 79.6
click at [546, 155] on div "Back Events Reports Data Site Info Settings Edit Labs Help Mobile App Training …" at bounding box center [542, 425] width 1085 height 722
paste textarea "*[PERSON_NAME] [PHONE_NUMBER]"
drag, startPoint x: 741, startPoint y: 237, endPoint x: 602, endPoint y: 195, distance: 145.6
click at [602, 195] on textarea "*[PERSON_NAME] [PHONE_NUMBER] **[PERSON_NAME] on medical leave** [PERSON_NAME]:…" at bounding box center [827, 349] width 487 height 416
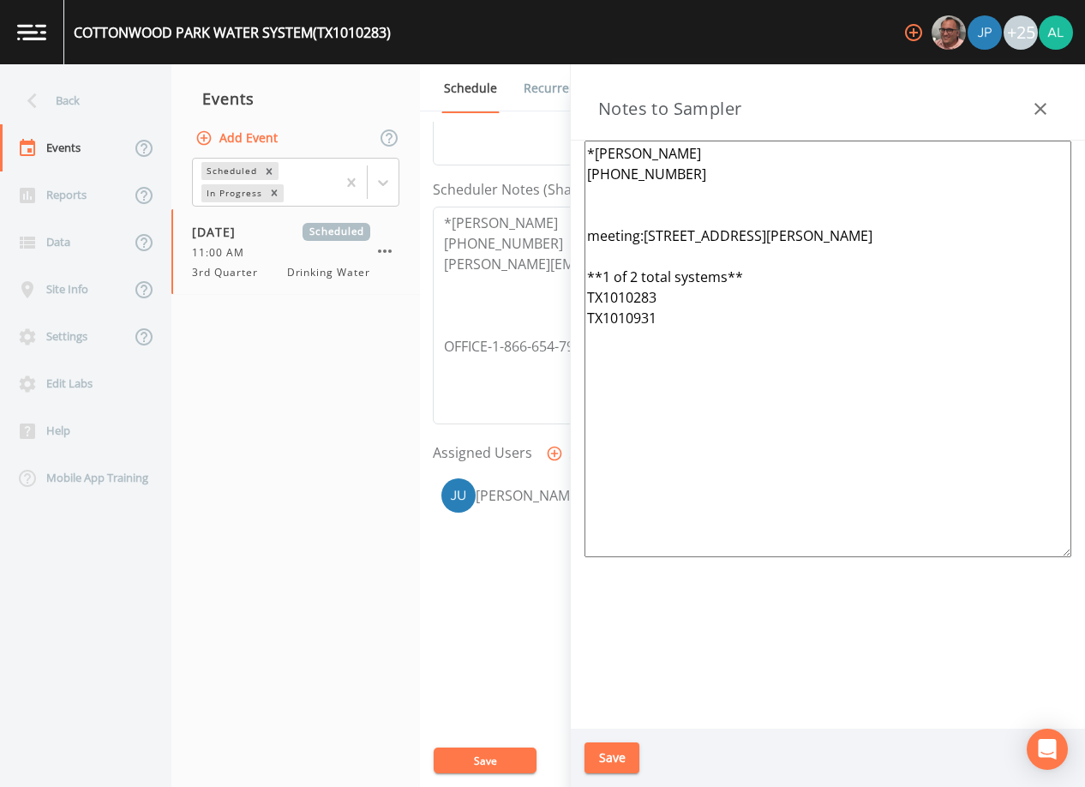
type textarea "*[PERSON_NAME] [PHONE_NUMBER] meeting:[STREET_ADDRESS][PERSON_NAME] **1 of 2 to…"
click at [633, 762] on button "Save" at bounding box center [611, 758] width 55 height 32
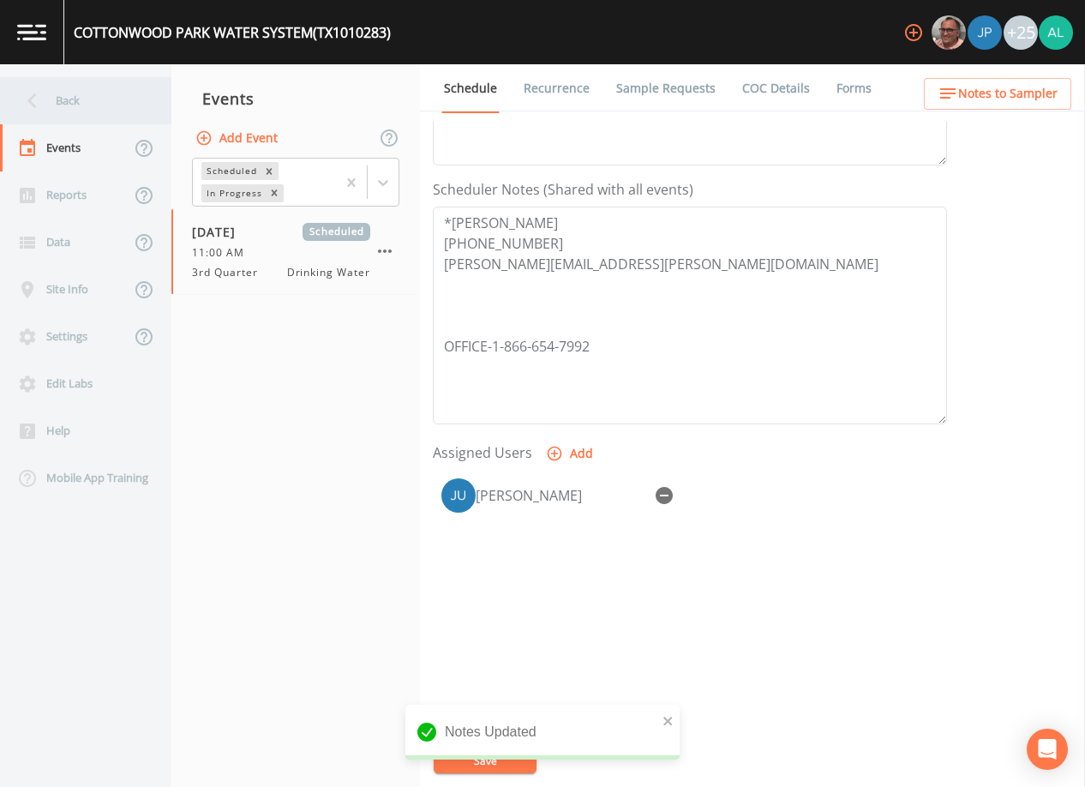
click at [111, 83] on div "Back" at bounding box center [77, 100] width 154 height 47
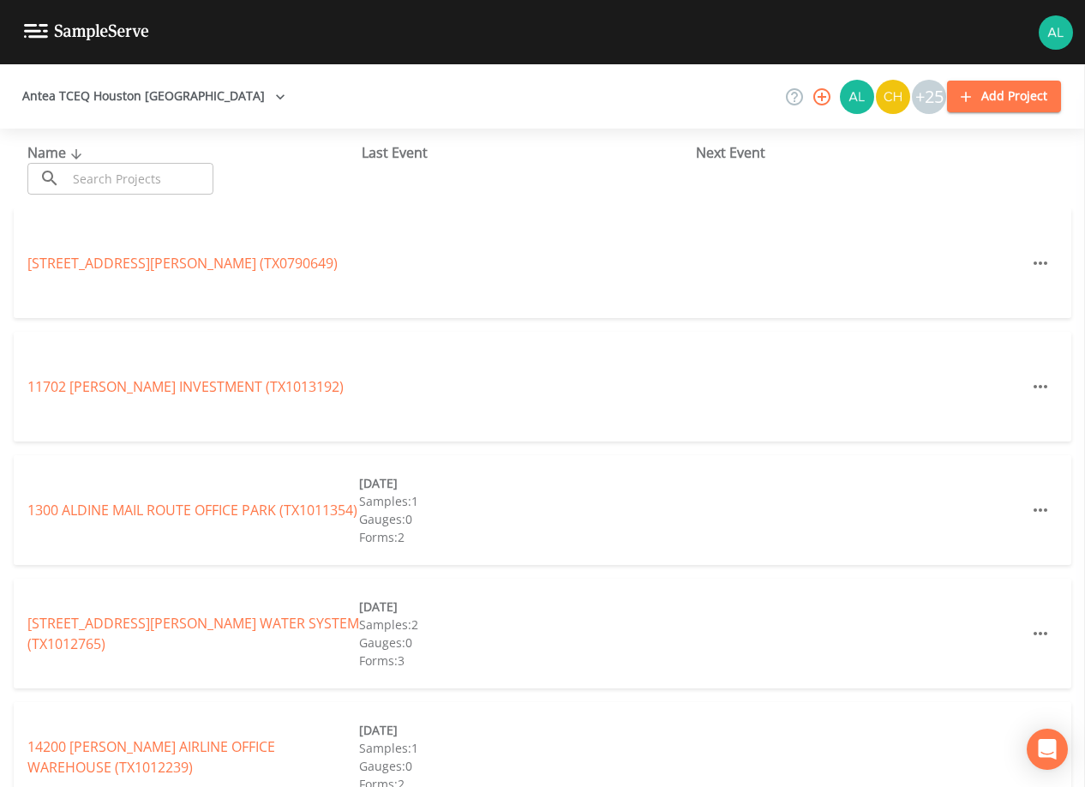
click at [129, 173] on input "text" at bounding box center [140, 179] width 147 height 32
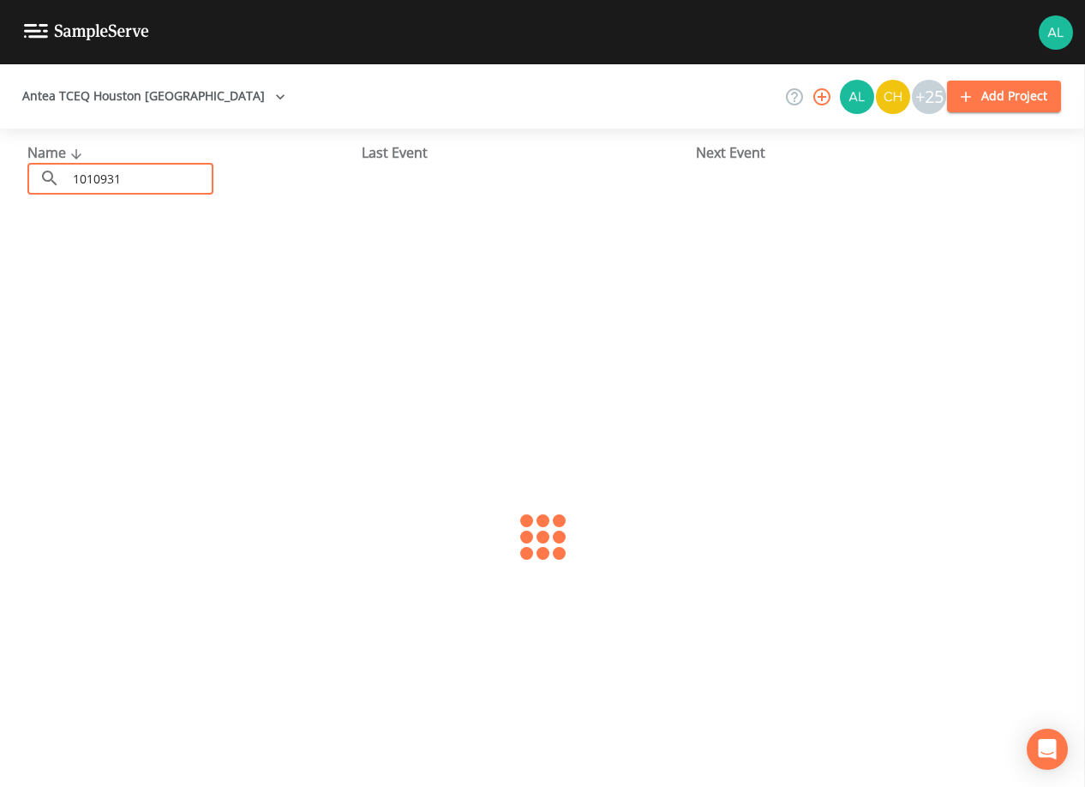
type input "1010931"
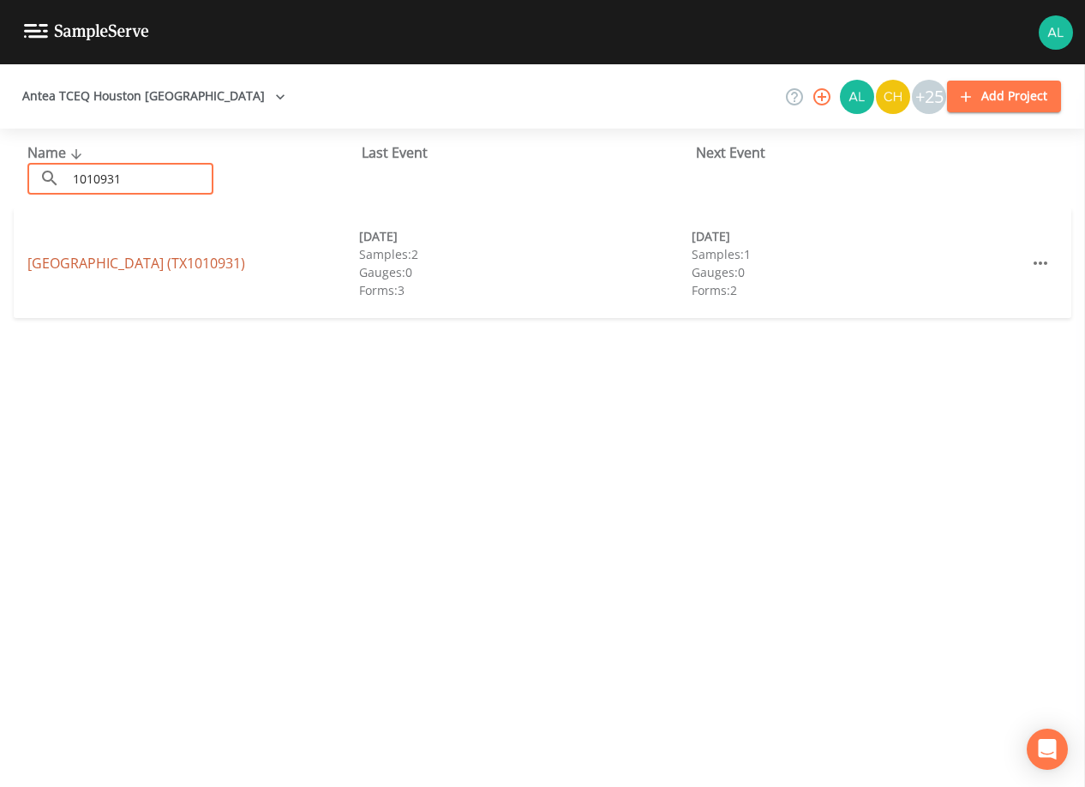
click at [36, 261] on link "[GEOGRAPHIC_DATA] (TX1010931)" at bounding box center [136, 263] width 218 height 19
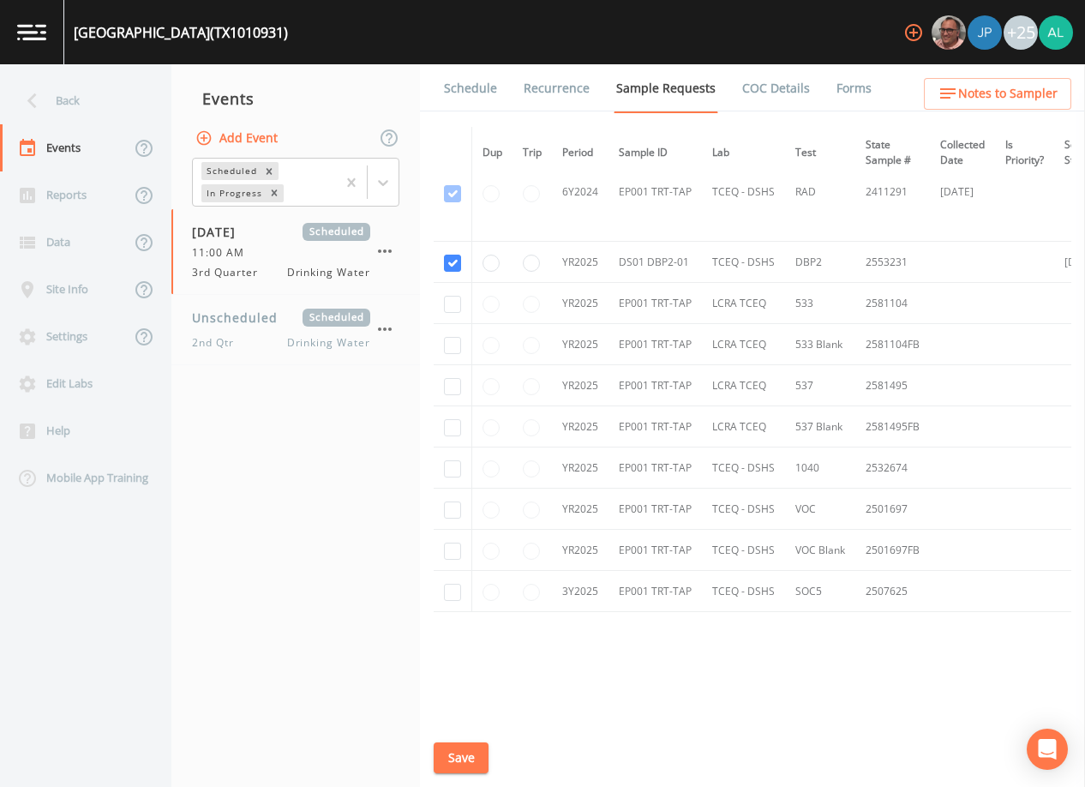
scroll to position [958, 0]
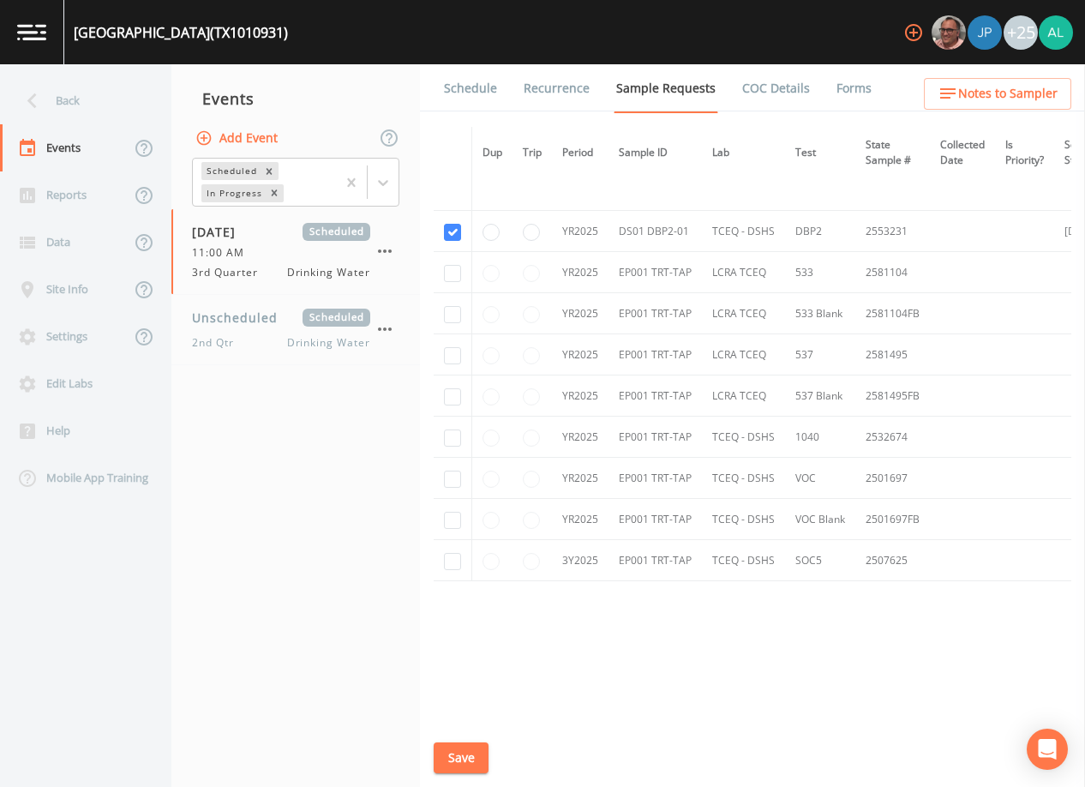
click at [478, 88] on link "Schedule" at bounding box center [470, 88] width 58 height 48
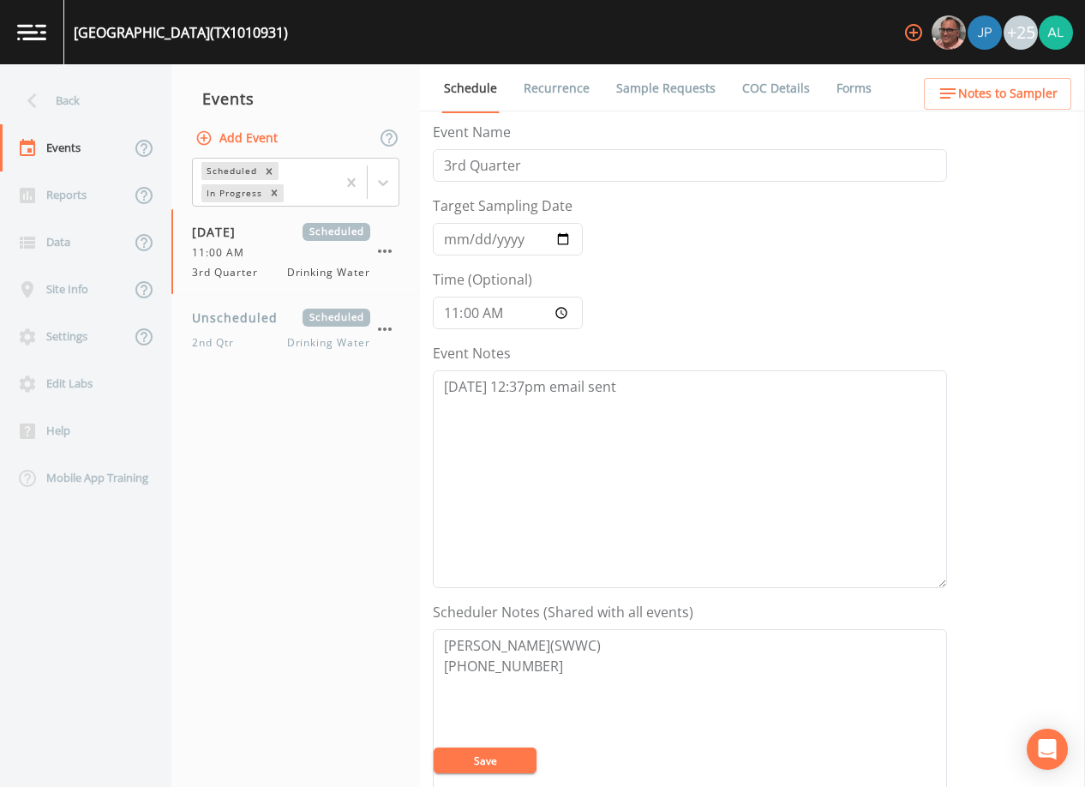
click at [1011, 94] on span "Notes to Sampler" at bounding box center [1007, 93] width 99 height 21
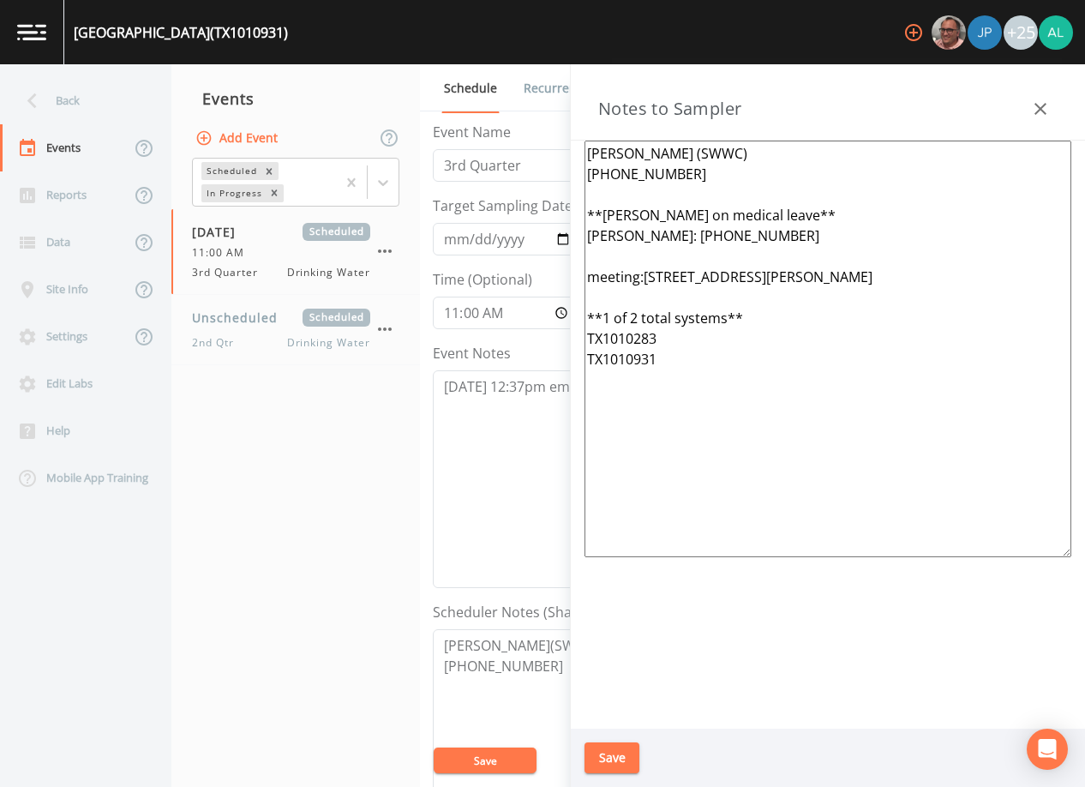
drag, startPoint x: 719, startPoint y: 228, endPoint x: 503, endPoint y: 143, distance: 232.0
click at [503, 143] on div "Back Events Reports Data Site Info Settings Edit Labs Help Mobile App Training …" at bounding box center [542, 425] width 1085 height 722
paste textarea "*[PERSON_NAME] [PHONE_NUMBER]"
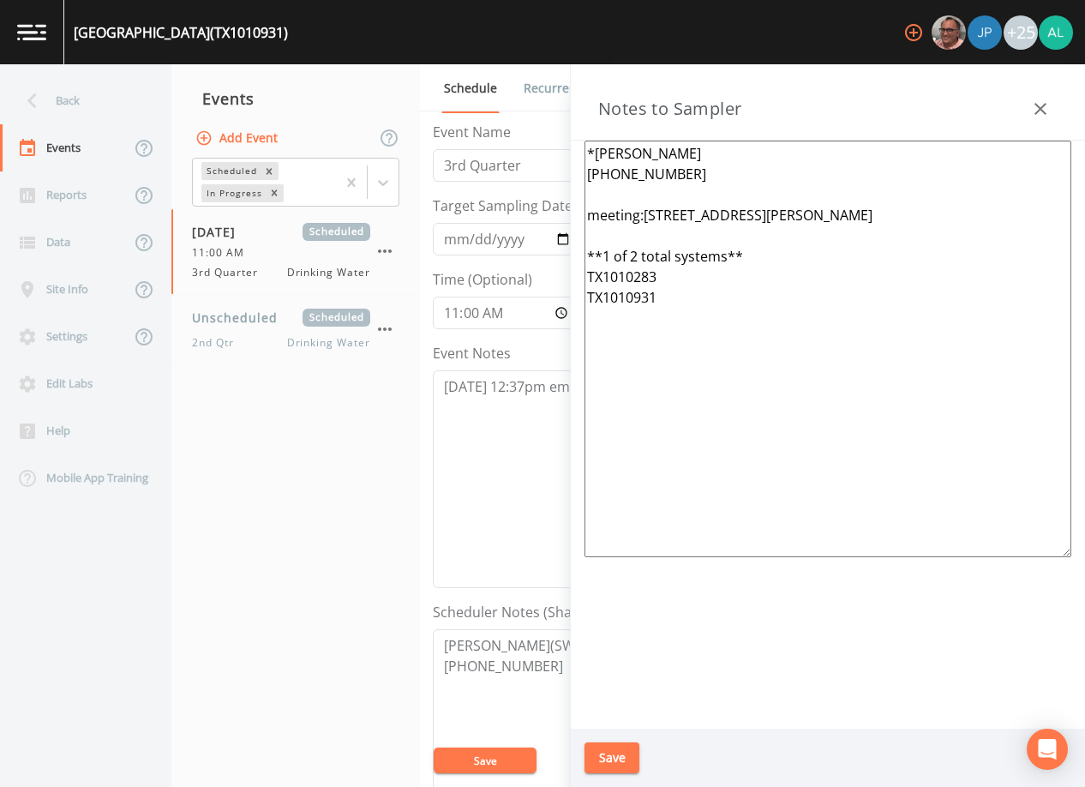
type textarea "*[PERSON_NAME] [PHONE_NUMBER] meeting:[STREET_ADDRESS][PERSON_NAME] **1 of 2 to…"
click at [606, 736] on div "Save" at bounding box center [828, 757] width 514 height 59
click at [600, 752] on button "Save" at bounding box center [611, 758] width 55 height 32
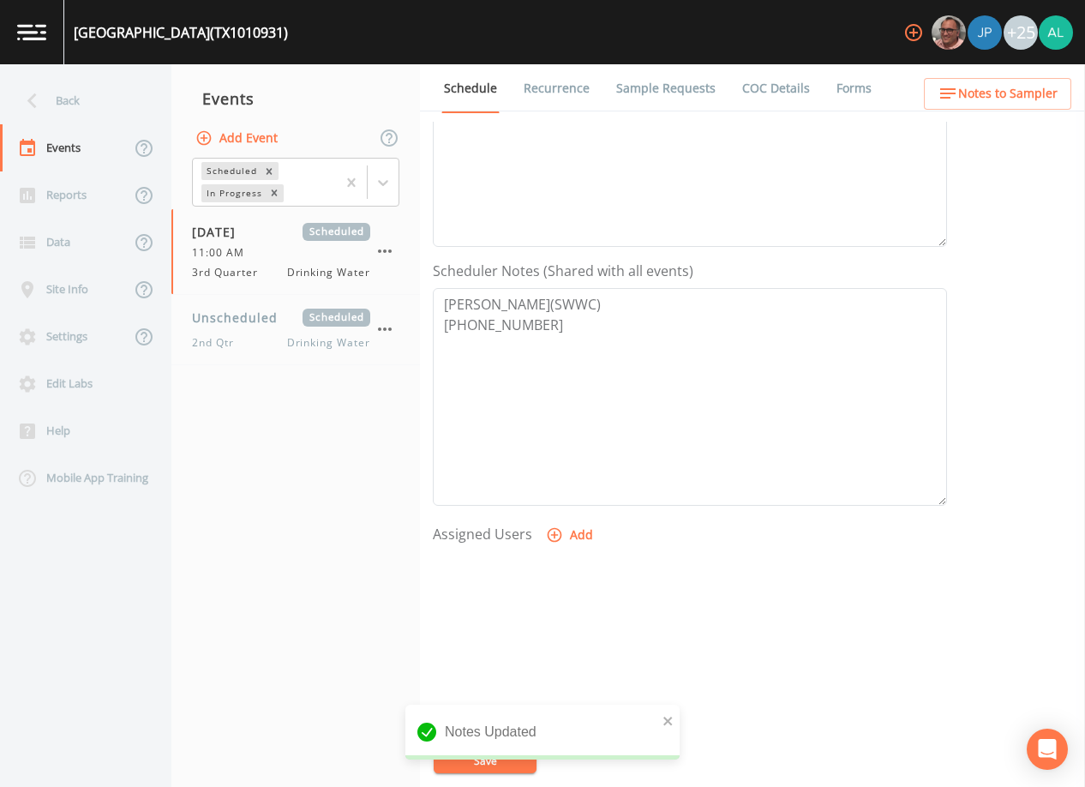
scroll to position [422, 0]
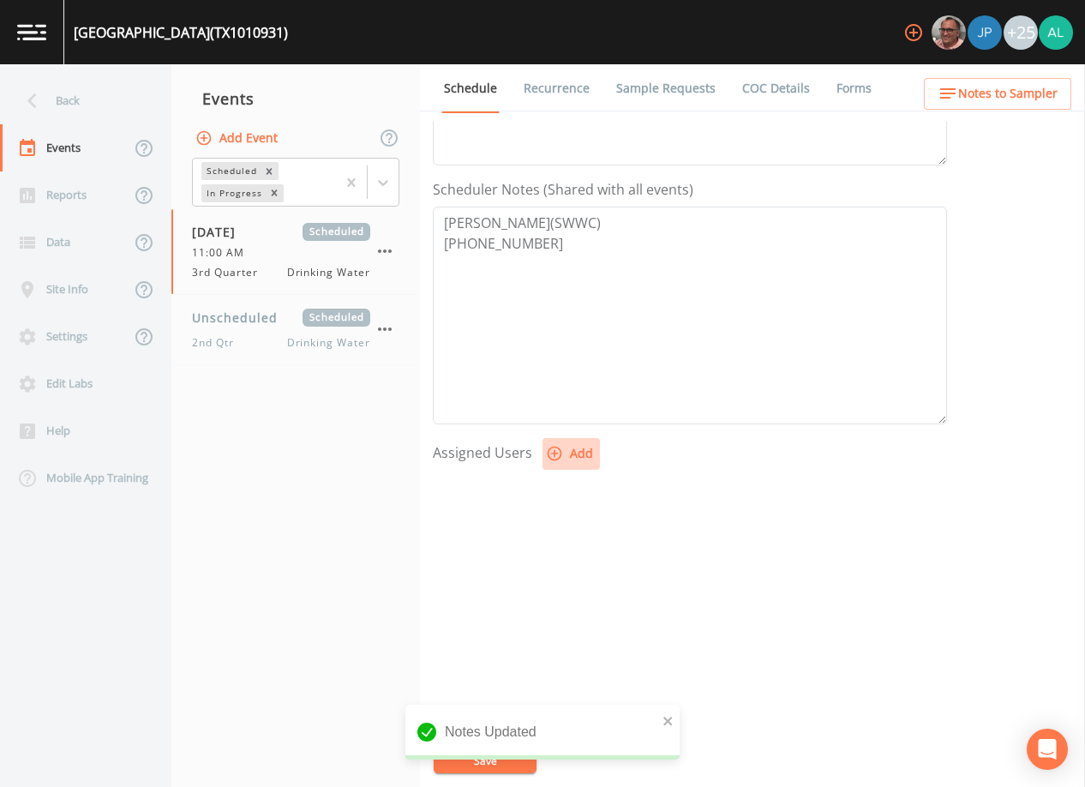
click at [581, 452] on button "Add" at bounding box center [570, 454] width 57 height 32
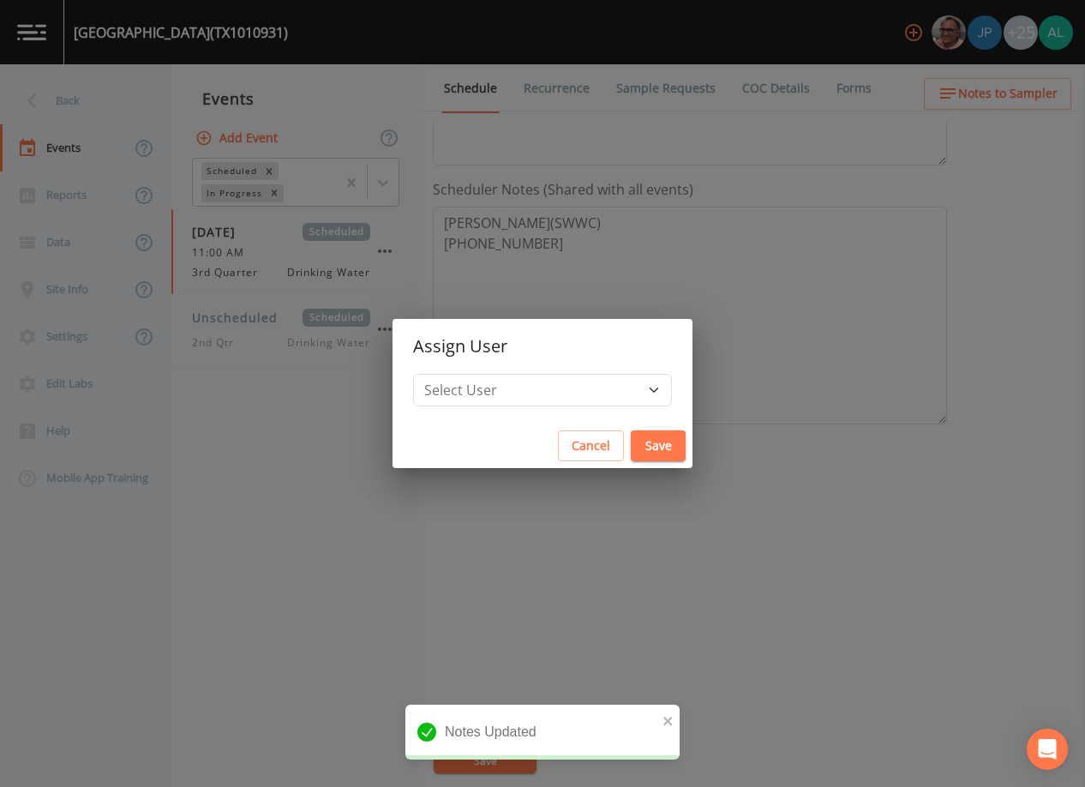
click at [587, 370] on h2 "Assign User" at bounding box center [542, 346] width 300 height 55
click at [584, 380] on select "Select User [PERSON_NAME] [PERSON_NAME] [PERSON_NAME] [PERSON_NAME] [PERSON_NAM…" at bounding box center [542, 390] width 259 height 33
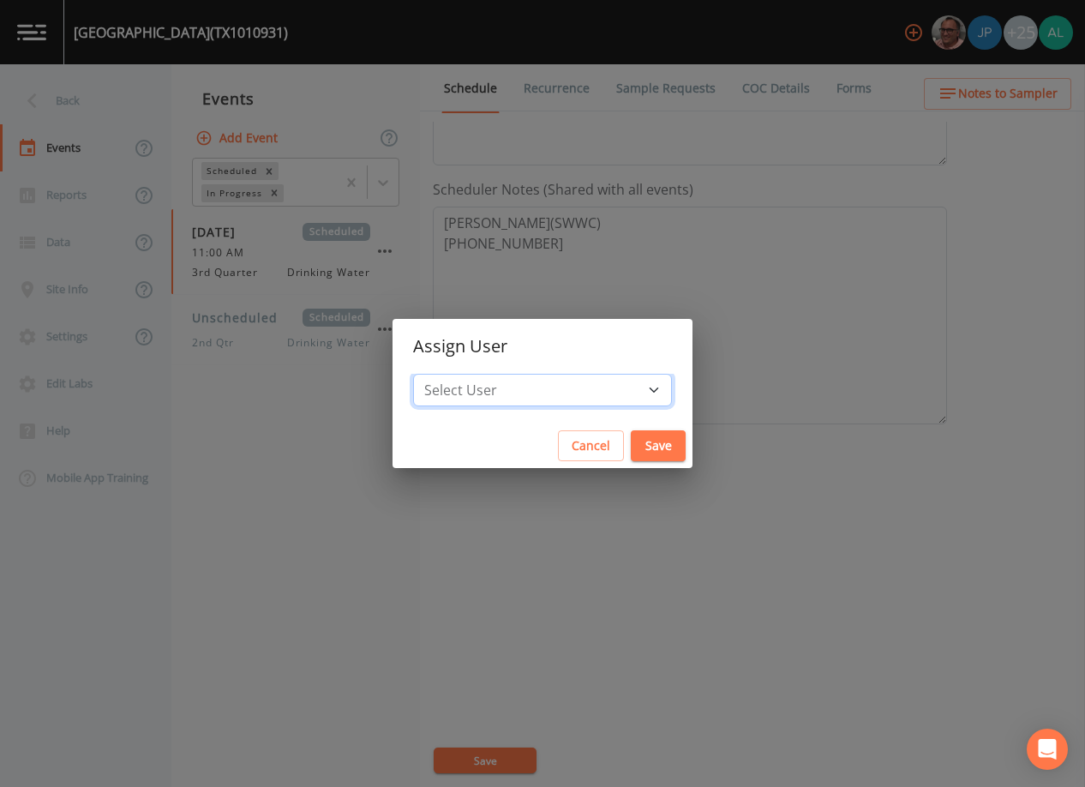
select select "914a0f29-56c2-4065-8e52-23905ef40f2e"
click at [452, 374] on select "Select User [PERSON_NAME] [PERSON_NAME] [PERSON_NAME] [PERSON_NAME] [PERSON_NAM…" at bounding box center [542, 390] width 259 height 33
click at [631, 440] on button "Save" at bounding box center [658, 446] width 55 height 32
select select
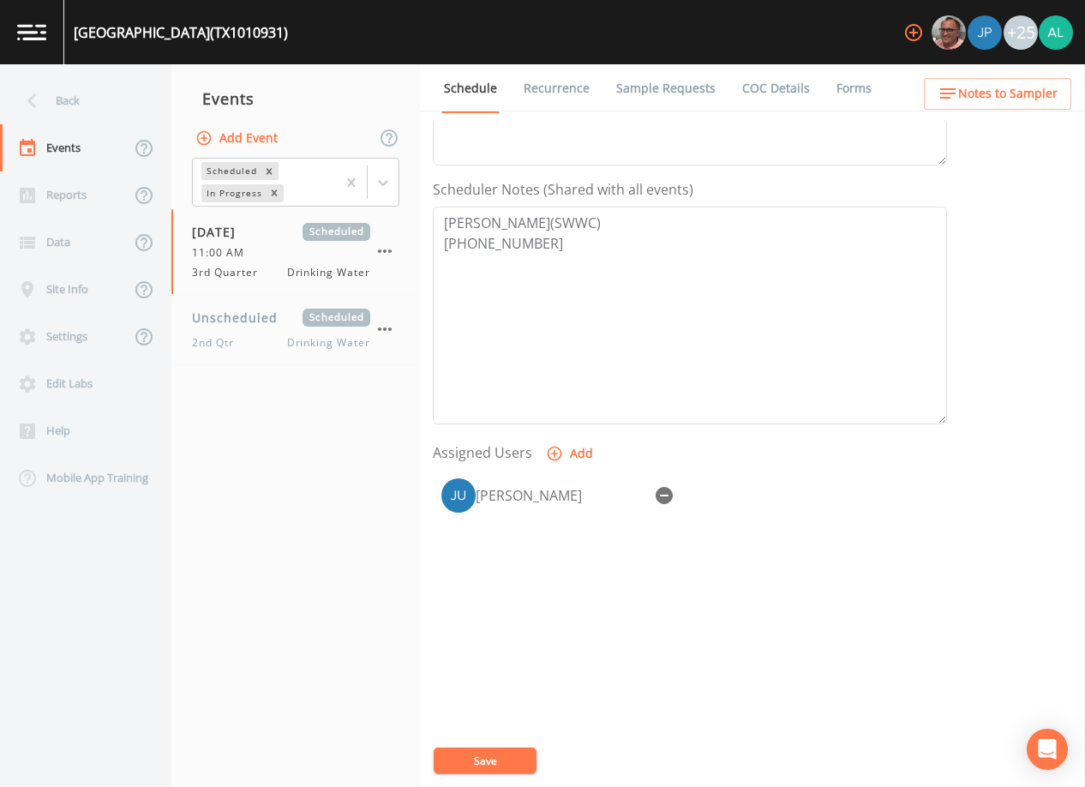
click at [506, 760] on button "Save" at bounding box center [485, 760] width 103 height 26
click at [689, 90] on link "Sample Requests" at bounding box center [666, 88] width 105 height 48
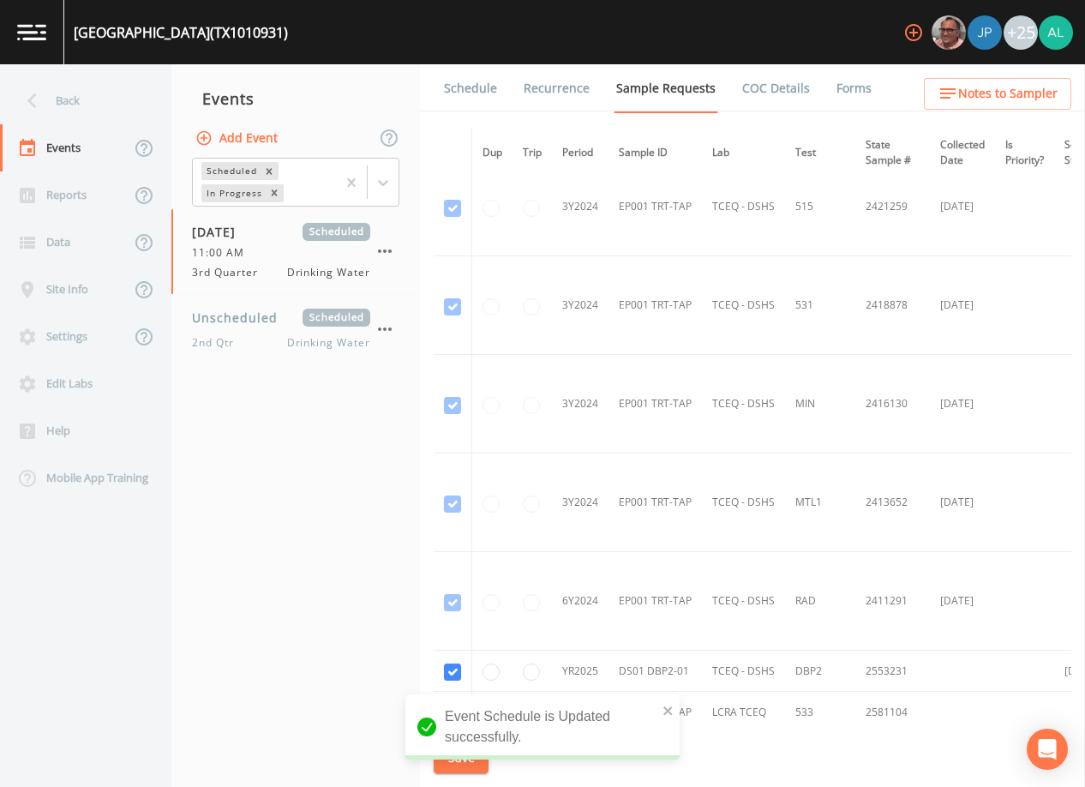
scroll to position [958, 0]
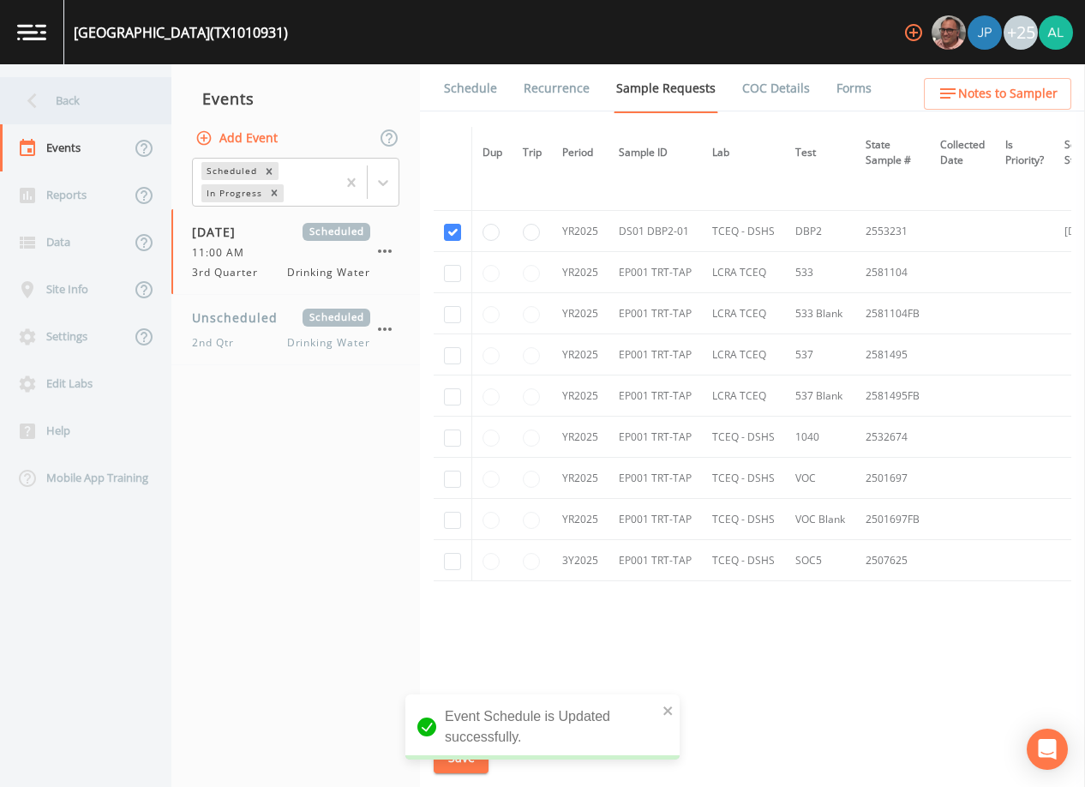
click at [111, 80] on div "Back" at bounding box center [77, 100] width 154 height 47
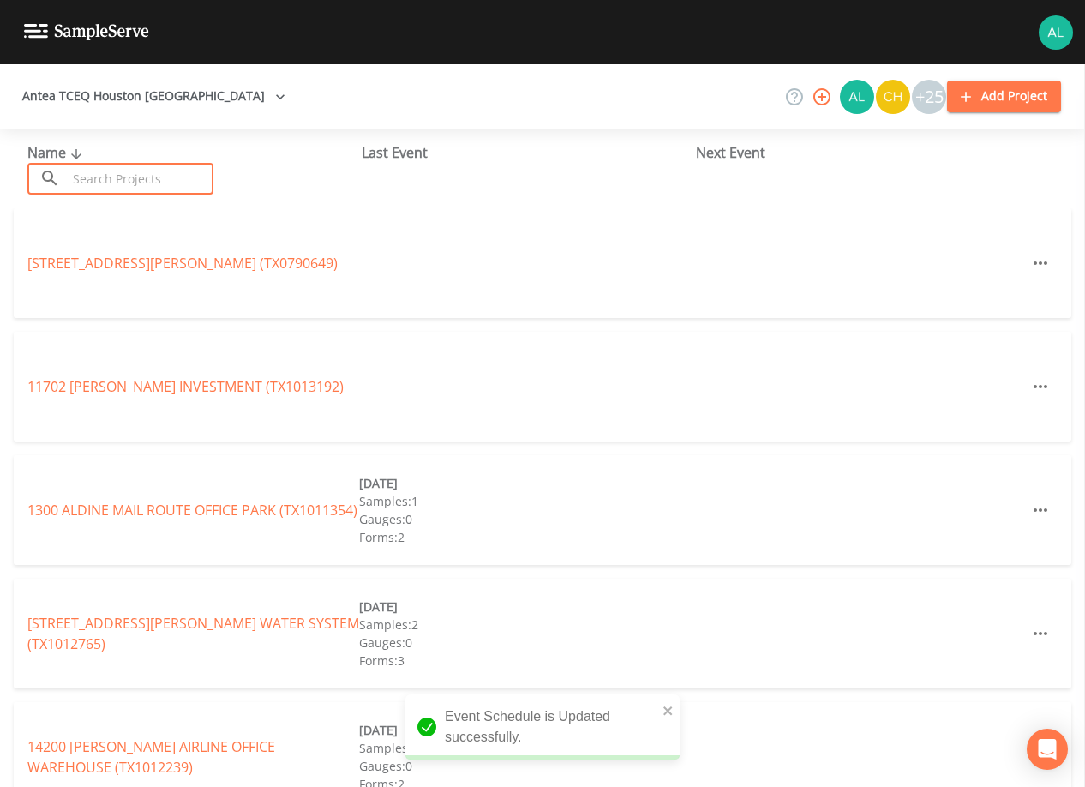
click at [84, 190] on input "text" at bounding box center [140, 179] width 147 height 32
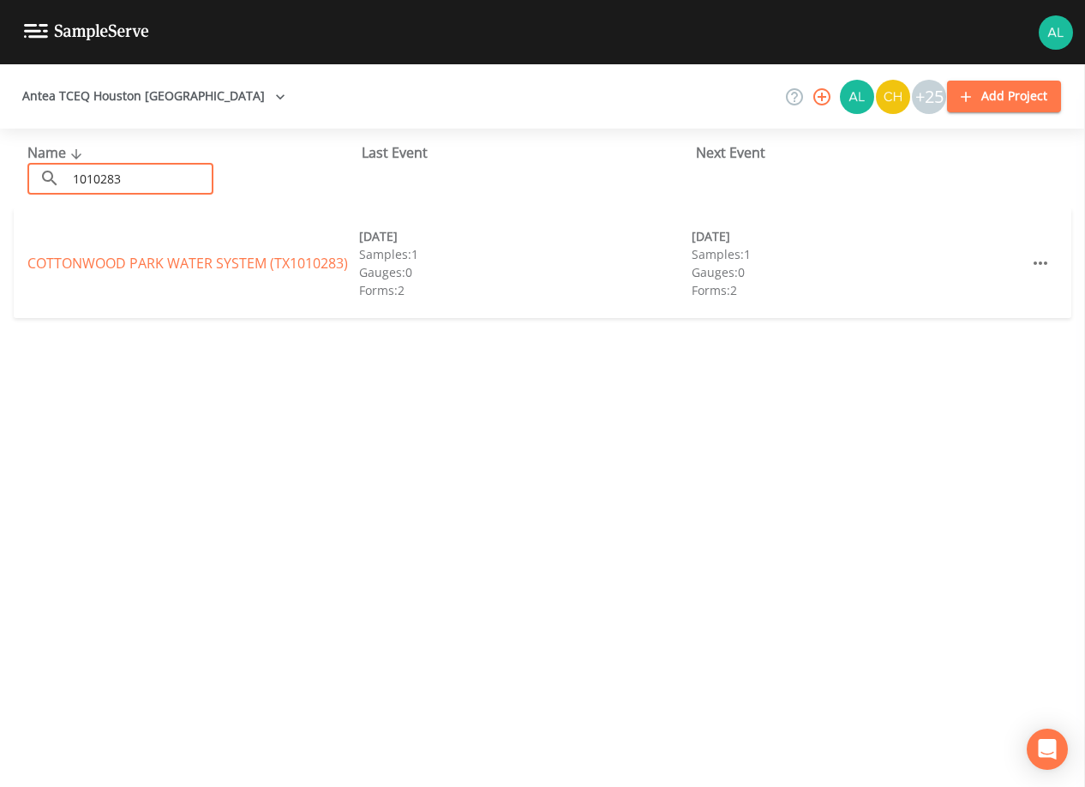
type input "1010283"
click at [206, 248] on div "COTTONWOOD PARK WATER SYSTEM (TX1010283) [DATE] Samples: 1 Gauges: 0 Forms: 2 […" at bounding box center [542, 263] width 1057 height 110
click at [203, 260] on link "COTTONWOOD PARK WATER SYSTEM (TX1010283)" at bounding box center [187, 263] width 321 height 19
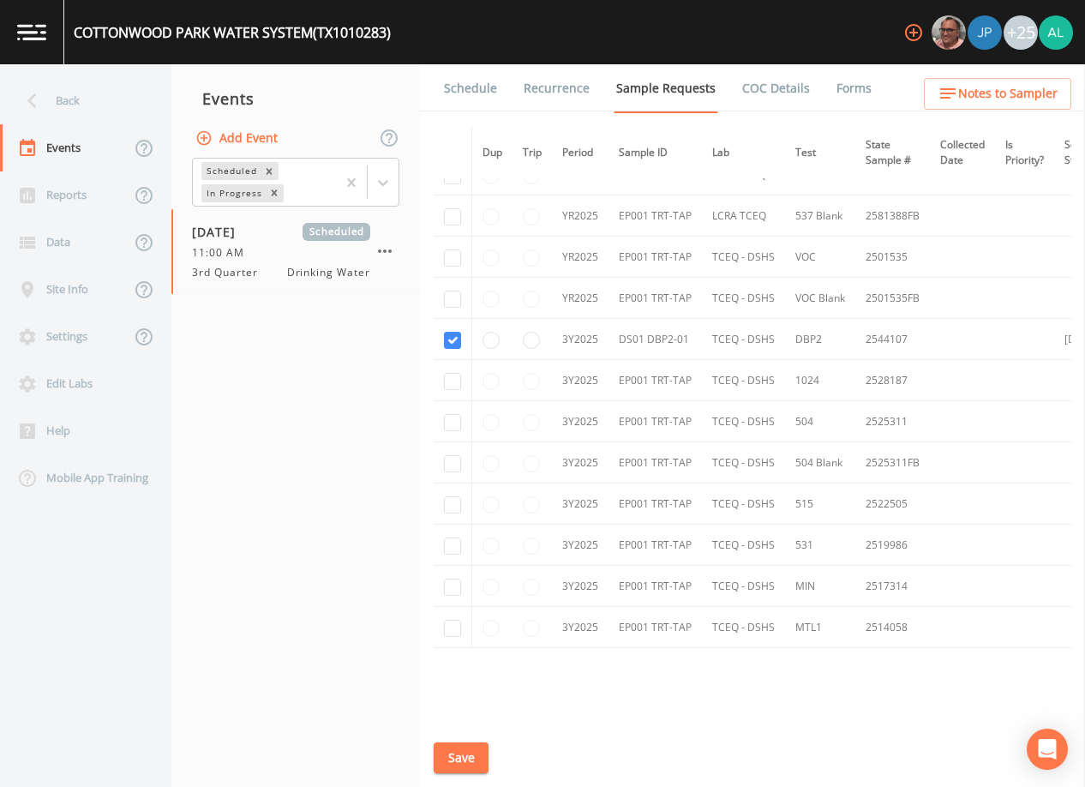
scroll to position [572, 0]
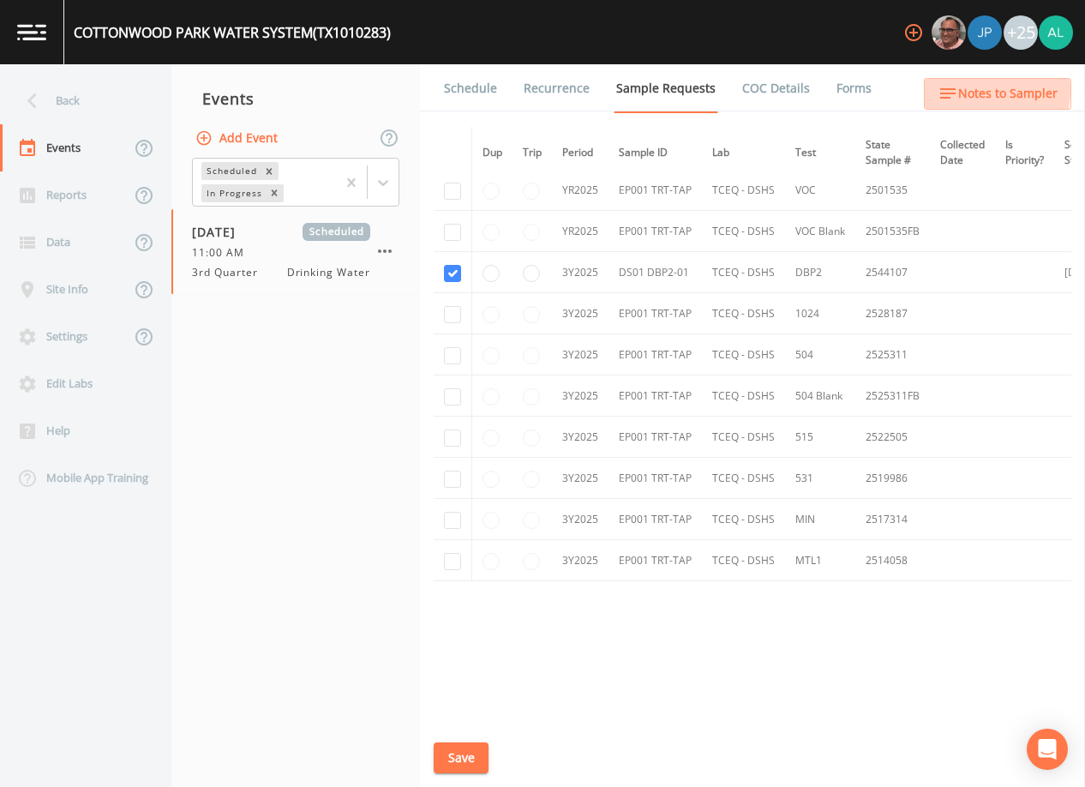
click at [964, 91] on span "Notes to Sampler" at bounding box center [1007, 93] width 99 height 21
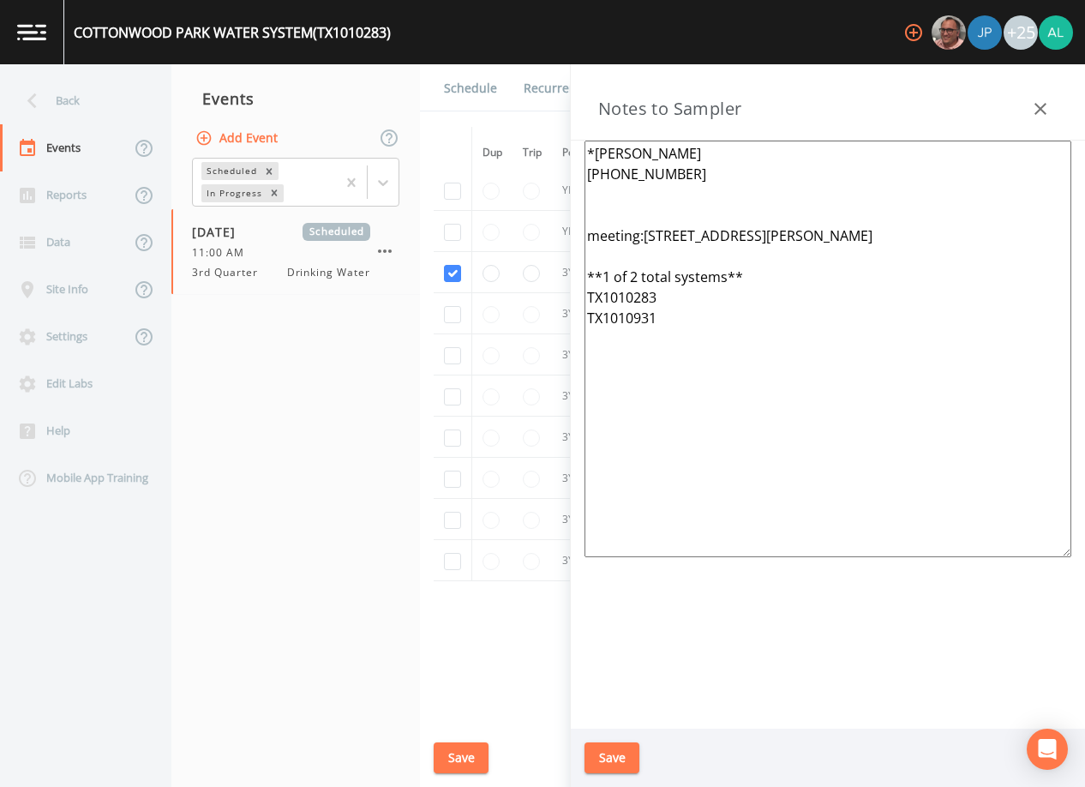
click at [600, 199] on textarea "*[PERSON_NAME] [PHONE_NUMBER] meeting:[STREET_ADDRESS][PERSON_NAME] **1 of 2 to…" at bounding box center [827, 349] width 487 height 416
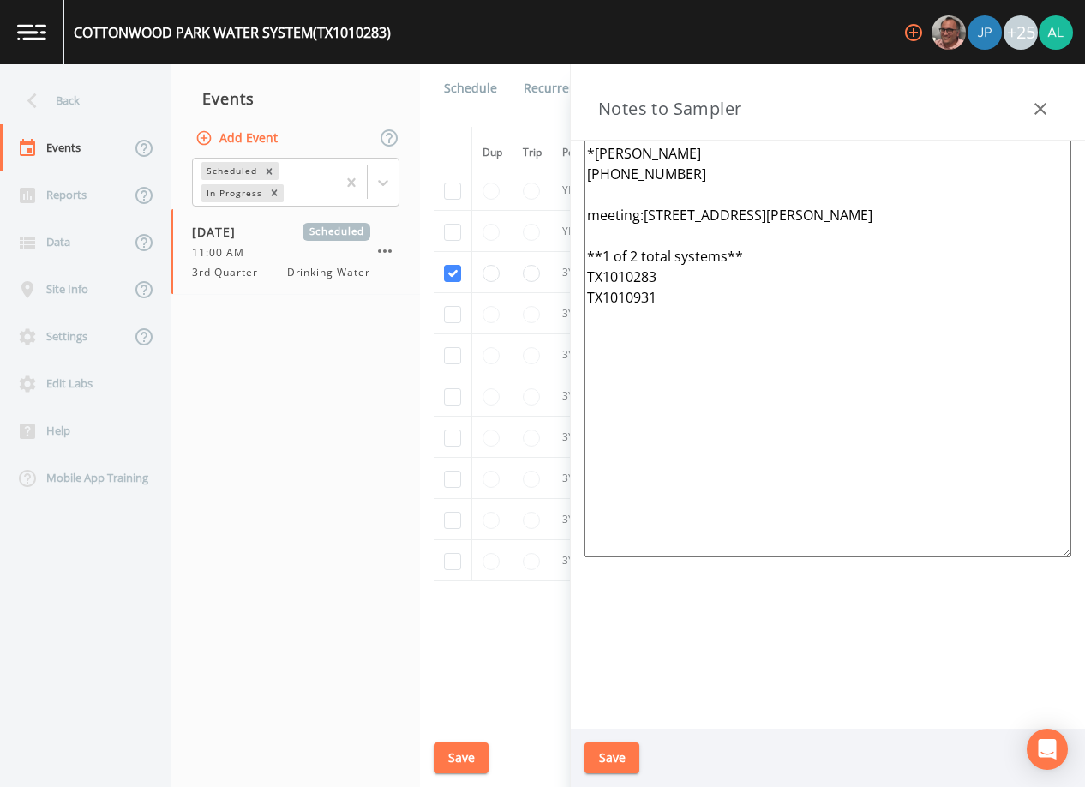
type textarea "*[PERSON_NAME] [PHONE_NUMBER] meeting:[STREET_ADDRESS][PERSON_NAME] **1 of 2 to…"
click at [643, 760] on div "Save" at bounding box center [828, 757] width 514 height 59
click at [639, 760] on div "Save" at bounding box center [828, 757] width 514 height 59
click at [626, 742] on button "Save" at bounding box center [611, 758] width 55 height 32
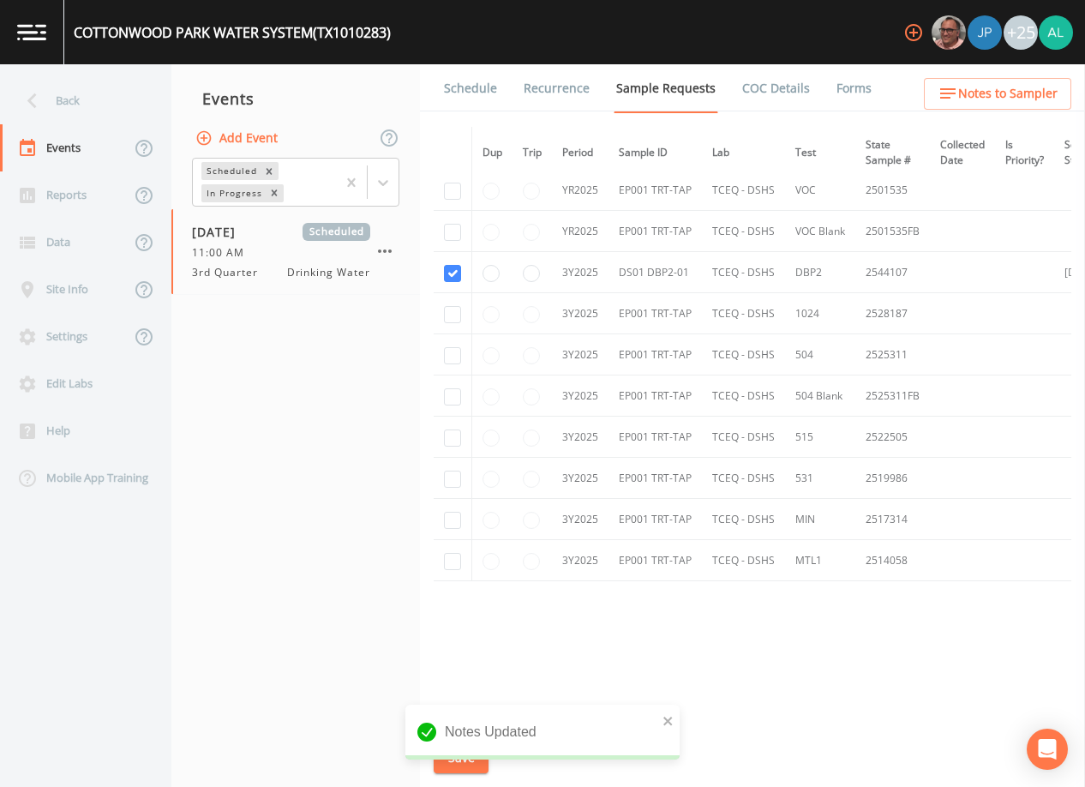
click at [470, 74] on link "Schedule" at bounding box center [470, 88] width 58 height 48
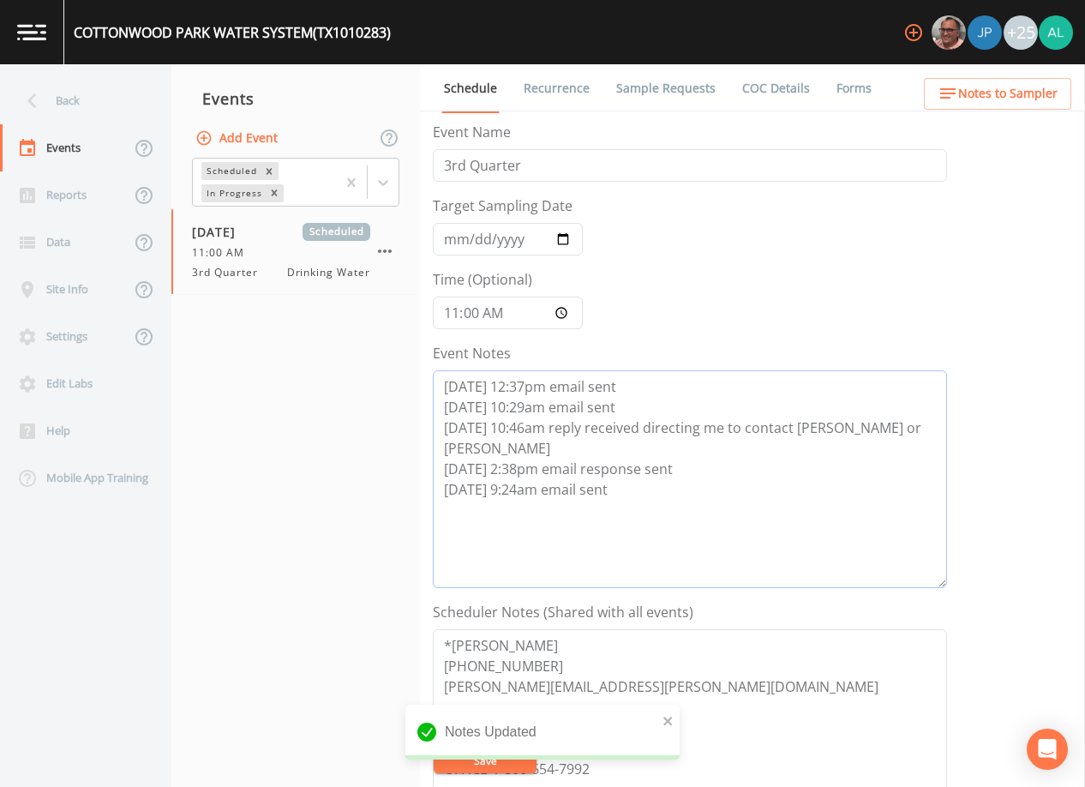
drag, startPoint x: 675, startPoint y: 500, endPoint x: 371, endPoint y: 381, distance: 326.7
click at [371, 381] on div "Back Events Reports Data Site Info Settings Edit Labs Help Mobile App Training …" at bounding box center [542, 425] width 1085 height 722
click at [670, 716] on icon "close" at bounding box center [668, 721] width 12 height 14
click at [500, 759] on button "Save" at bounding box center [485, 760] width 103 height 26
click at [46, 112] on icon at bounding box center [32, 101] width 30 height 30
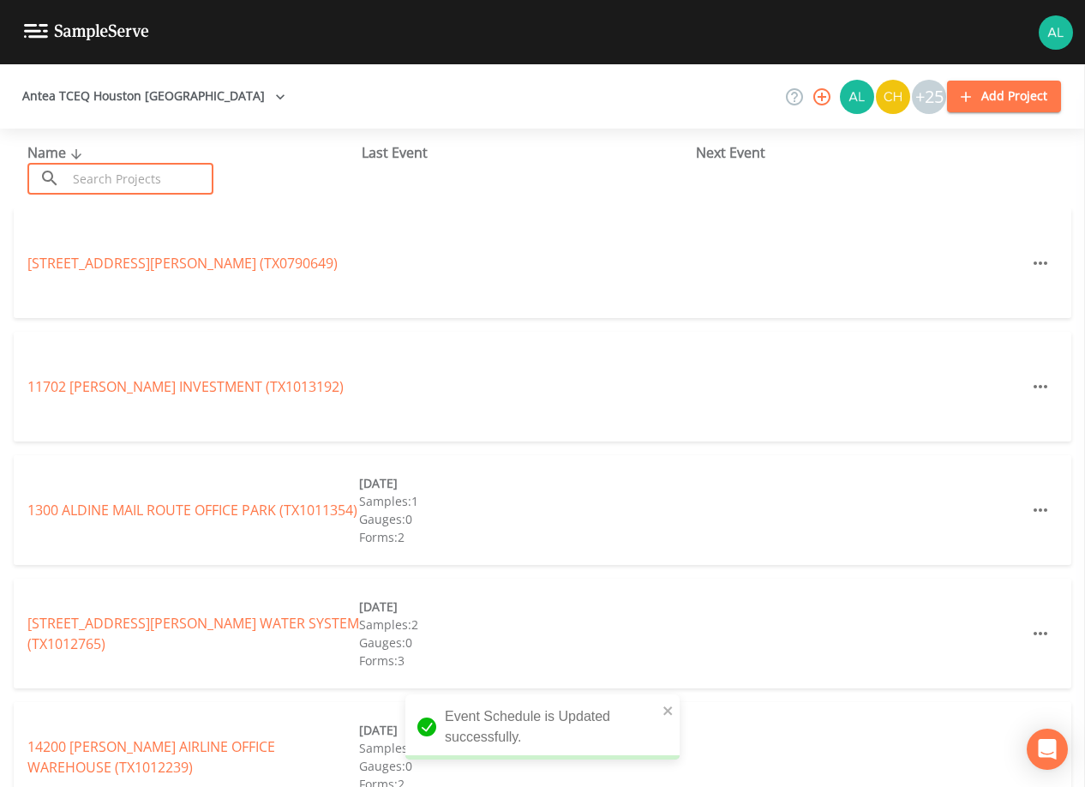
click at [95, 184] on input "text" at bounding box center [140, 179] width 147 height 32
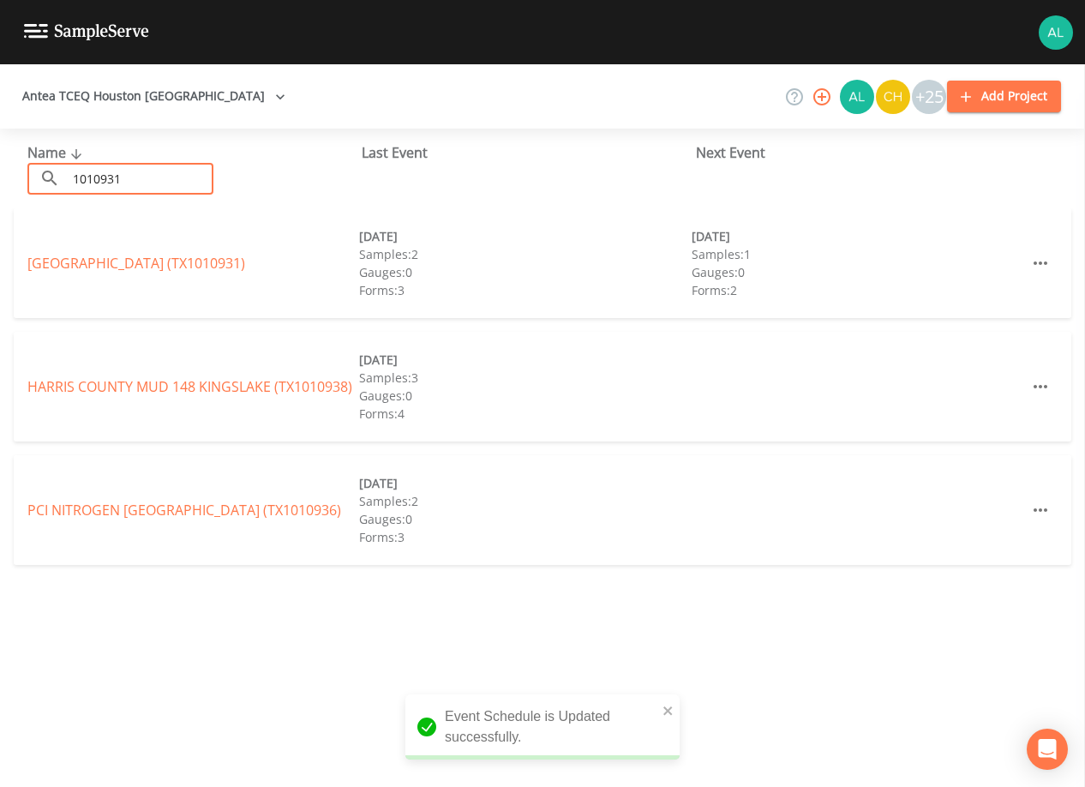
type input "1010931"
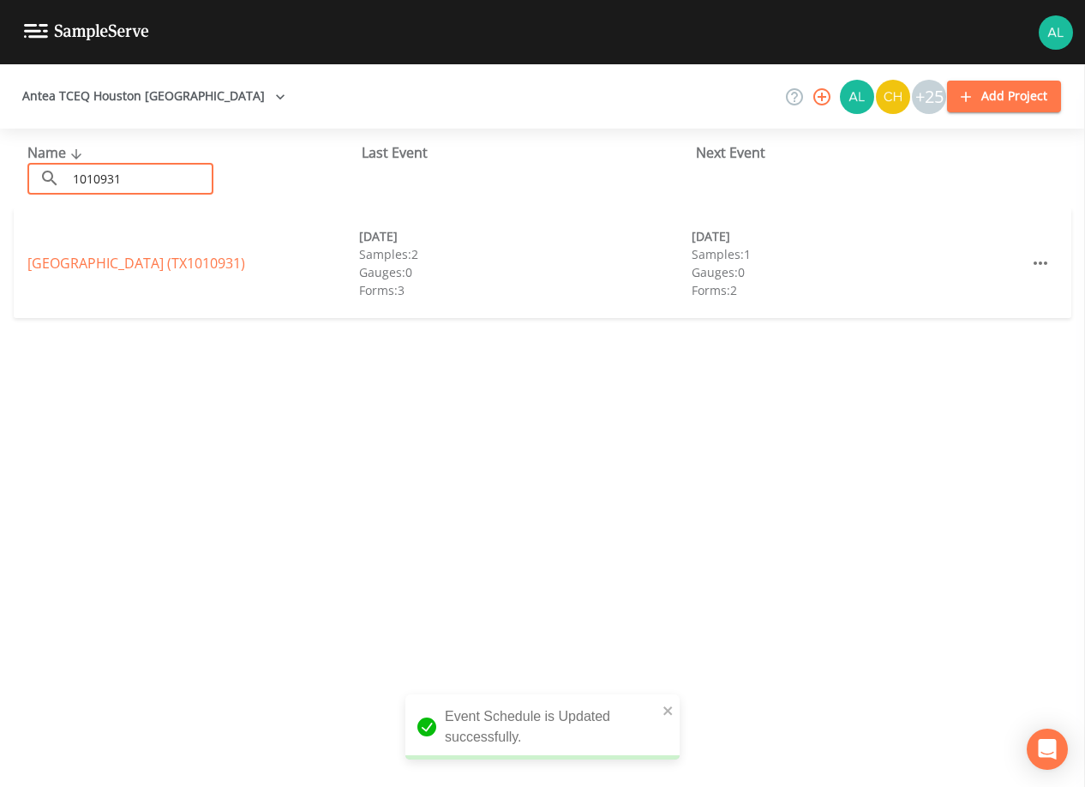
click at [199, 234] on div "[GEOGRAPHIC_DATA] (TX1010931) [DATE] Samples: 2 Gauges: 0 Forms: 3 [DATE] Sampl…" at bounding box center [542, 263] width 1057 height 110
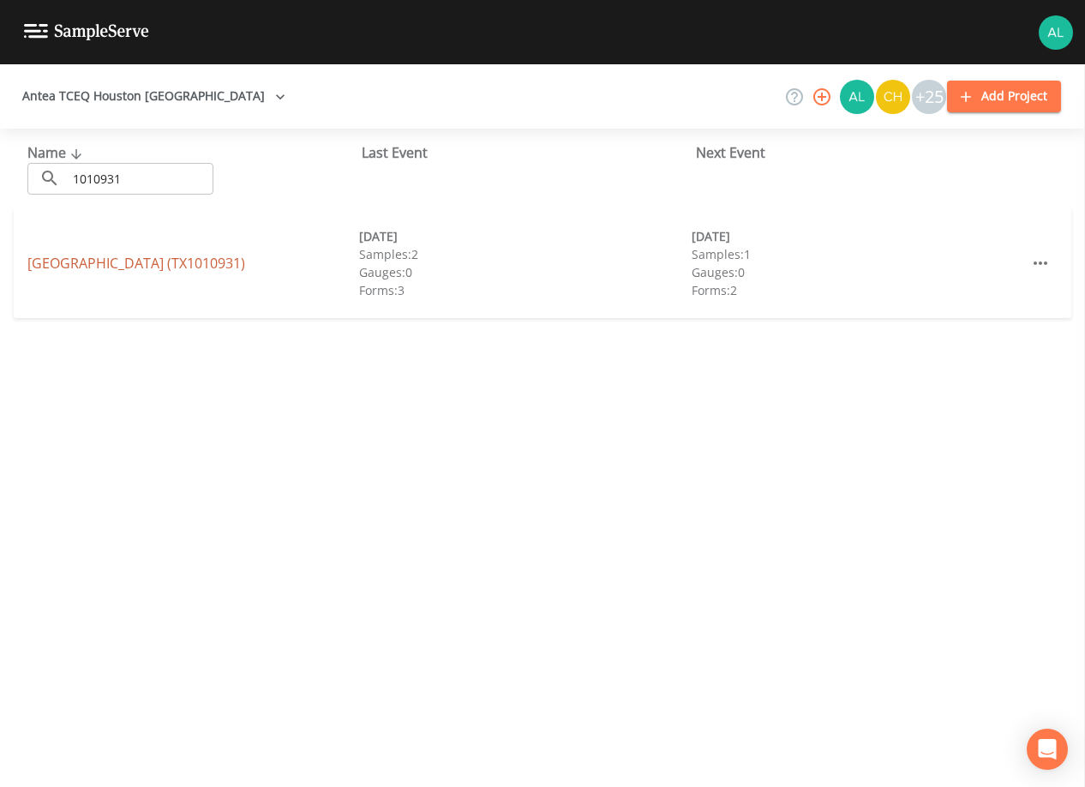
click at [202, 256] on div "[GEOGRAPHIC_DATA] (TX1010931) [DATE] Samples: 2 Gauges: 0 Forms: 3 [DATE] Sampl…" at bounding box center [542, 263] width 1057 height 110
click at [202, 258] on link "[GEOGRAPHIC_DATA] (TX1010931)" at bounding box center [136, 263] width 218 height 19
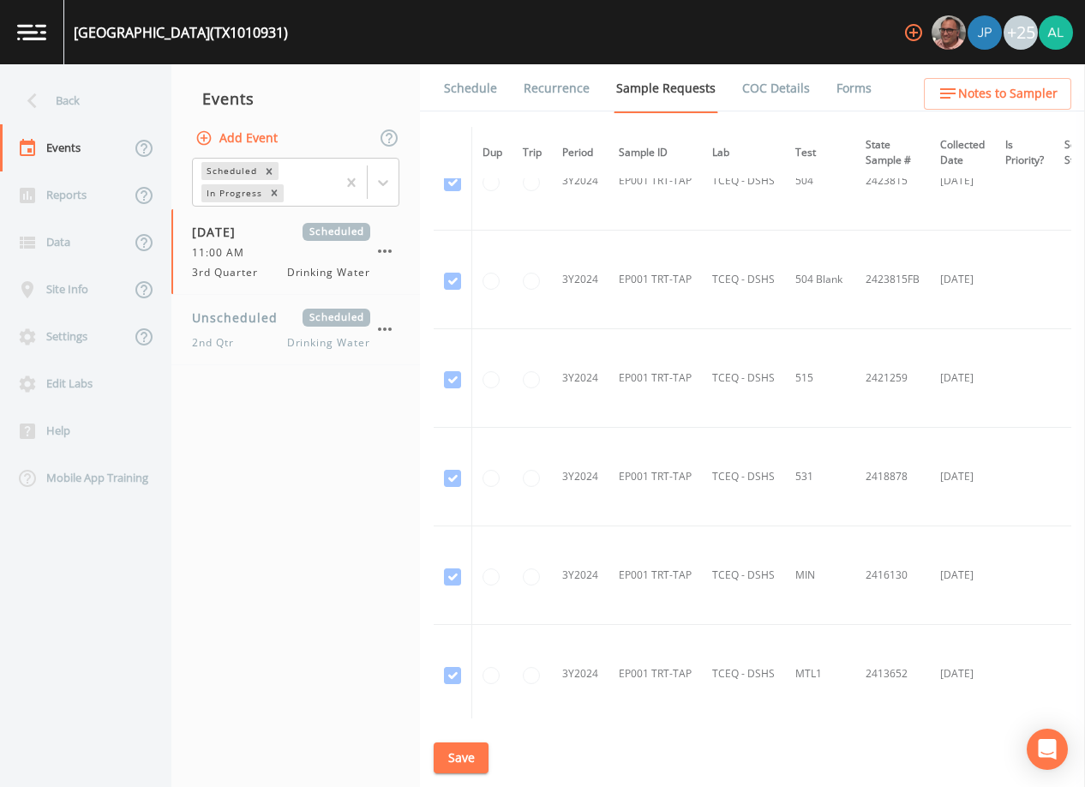
scroll to position [771, 0]
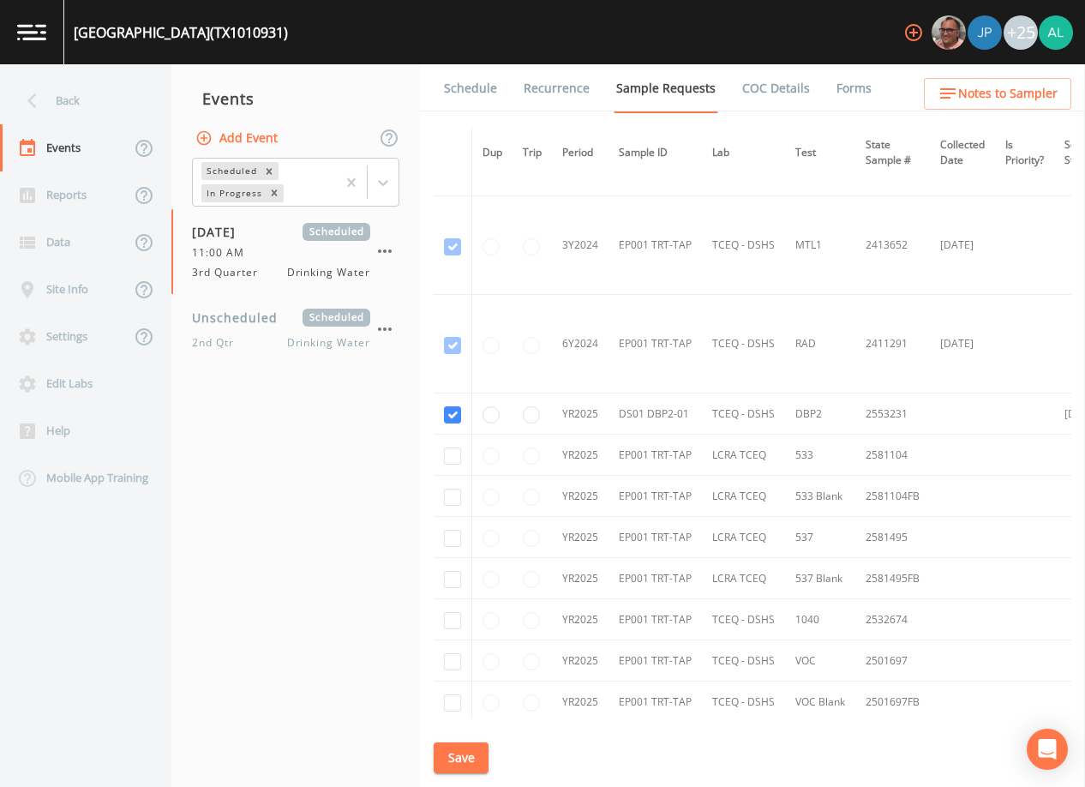
click at [466, 90] on link "Schedule" at bounding box center [470, 88] width 58 height 48
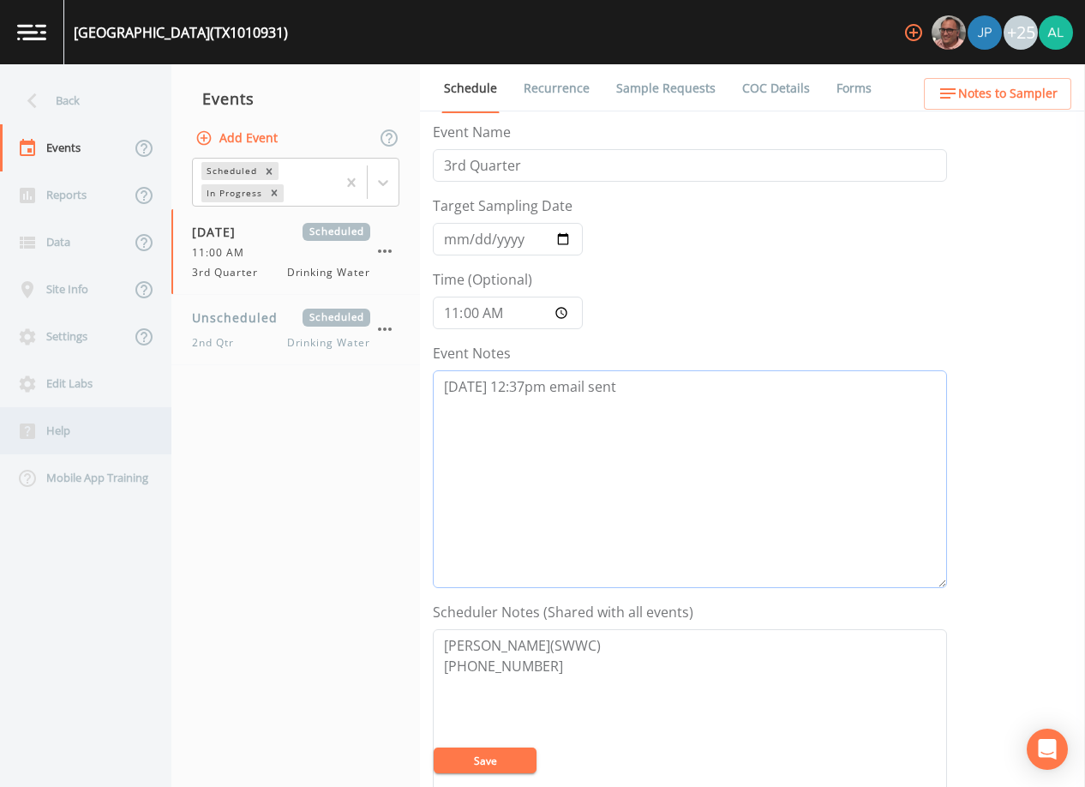
drag, startPoint x: 680, startPoint y: 408, endPoint x: 81, endPoint y: 418, distance: 599.1
click at [93, 416] on div "Back Events Reports Data Site Info Settings Edit Labs Help Mobile App Training …" at bounding box center [542, 425] width 1085 height 722
paste textarea "[DATE] 10:29am email sent [DATE] 10:46am reply received directing me to contact…"
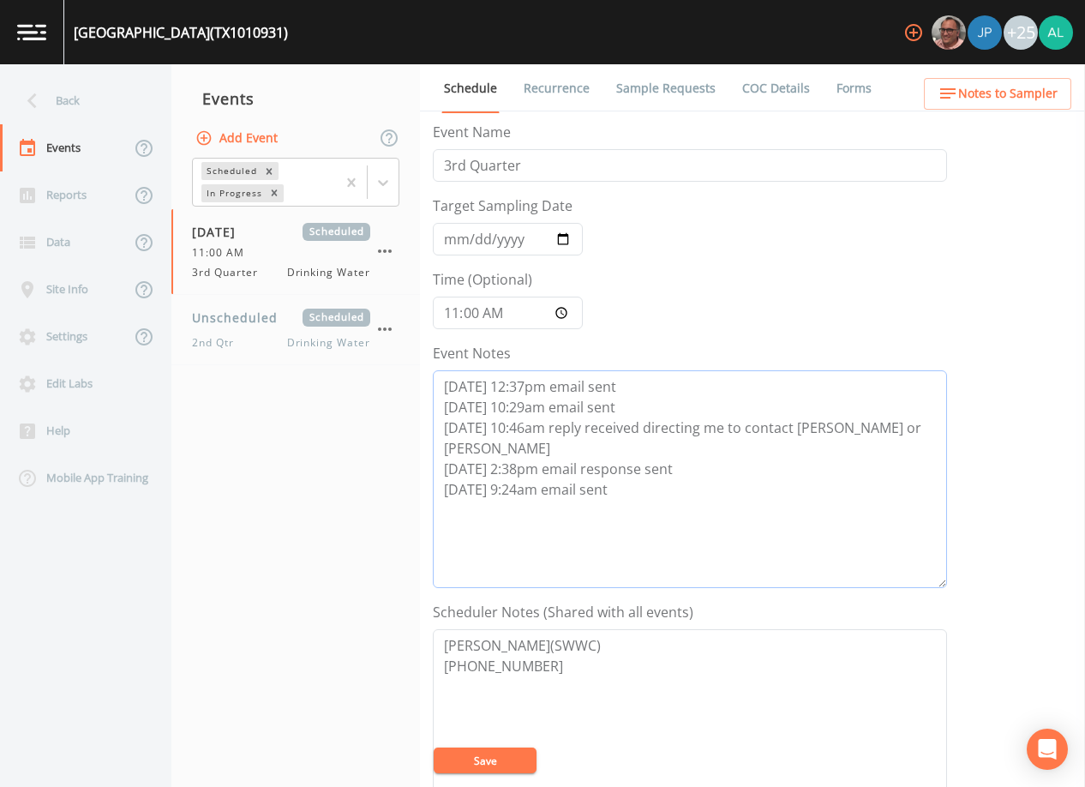
type textarea "[DATE] 12:37pm email sent [DATE] 10:29am email sent [DATE] 10:46am reply receiv…"
click at [482, 758] on button "Save" at bounding box center [485, 760] width 103 height 26
click at [479, 768] on button "Save" at bounding box center [485, 760] width 103 height 26
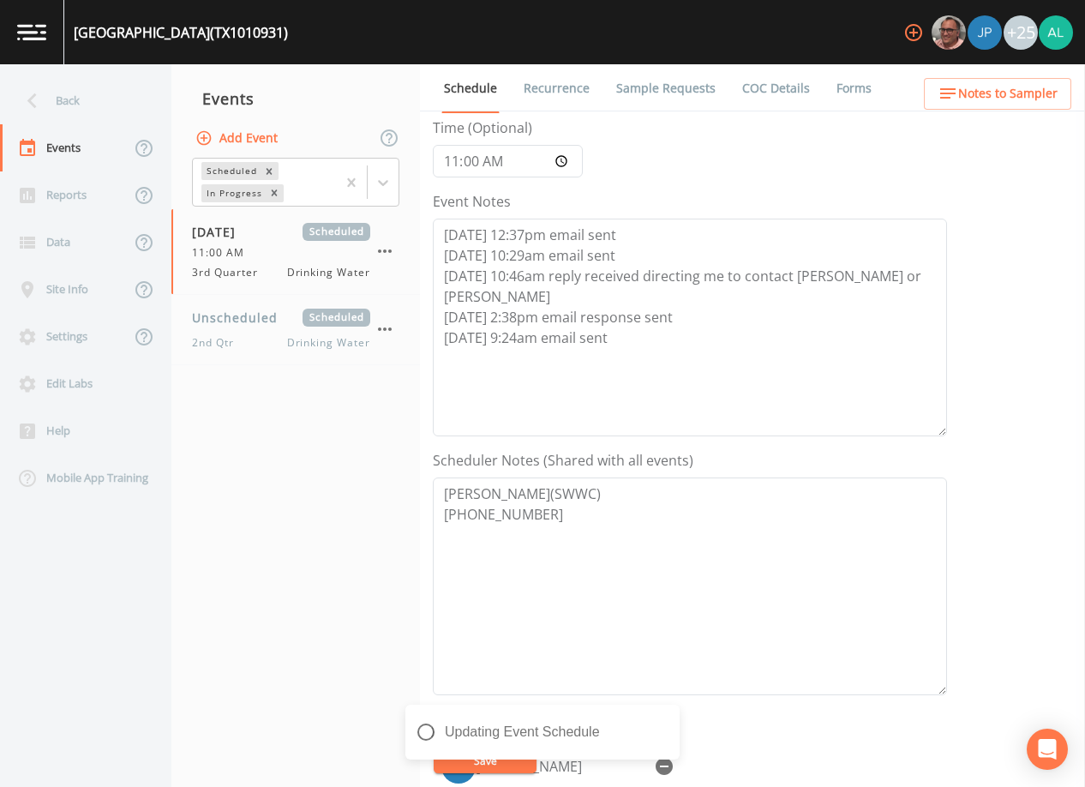
scroll to position [343, 0]
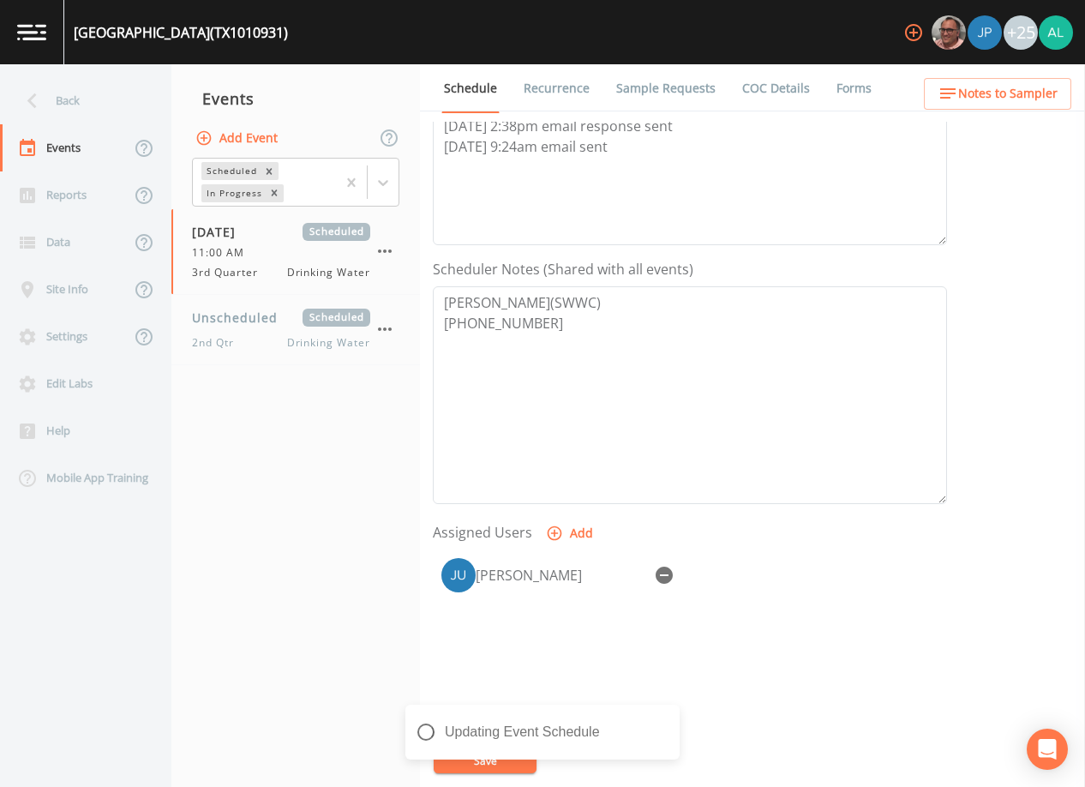
click at [969, 123] on div "Event Name 3rd Quarter Target Sampling Date [DATE] Time (Optional) 11:00:00 Eve…" at bounding box center [759, 454] width 652 height 665
click at [961, 97] on span "Notes to Sampler" at bounding box center [1007, 93] width 99 height 21
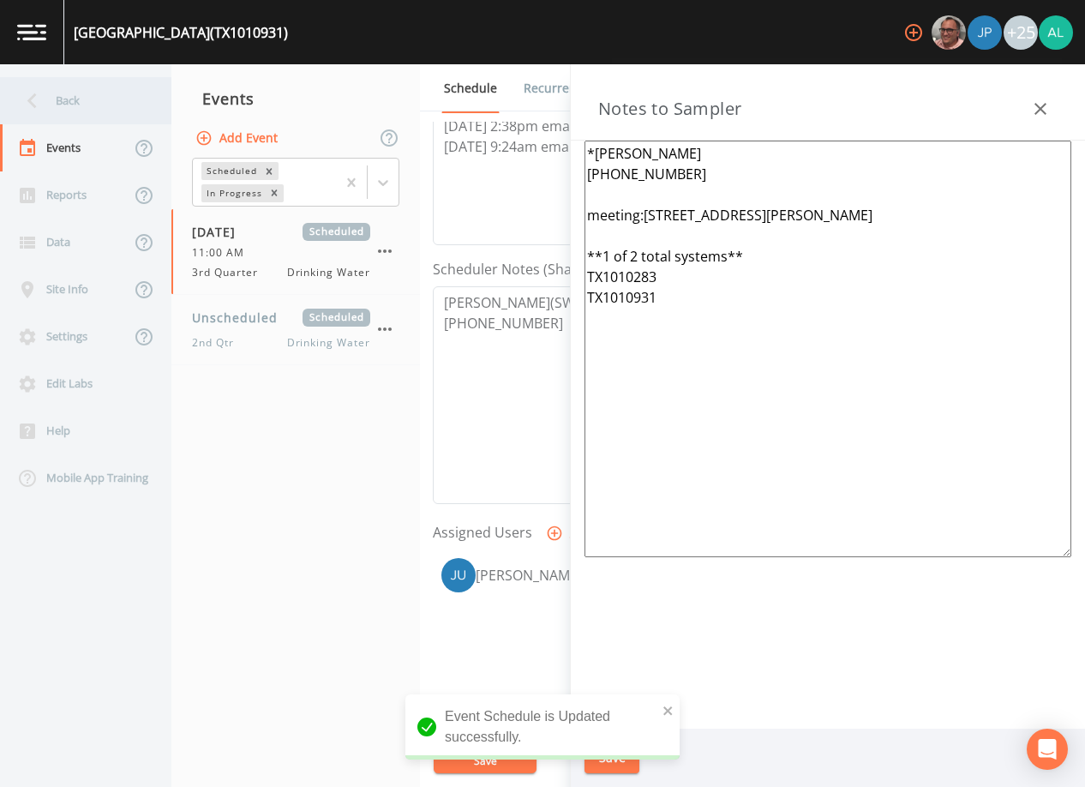
click at [111, 103] on div "Back" at bounding box center [77, 100] width 154 height 47
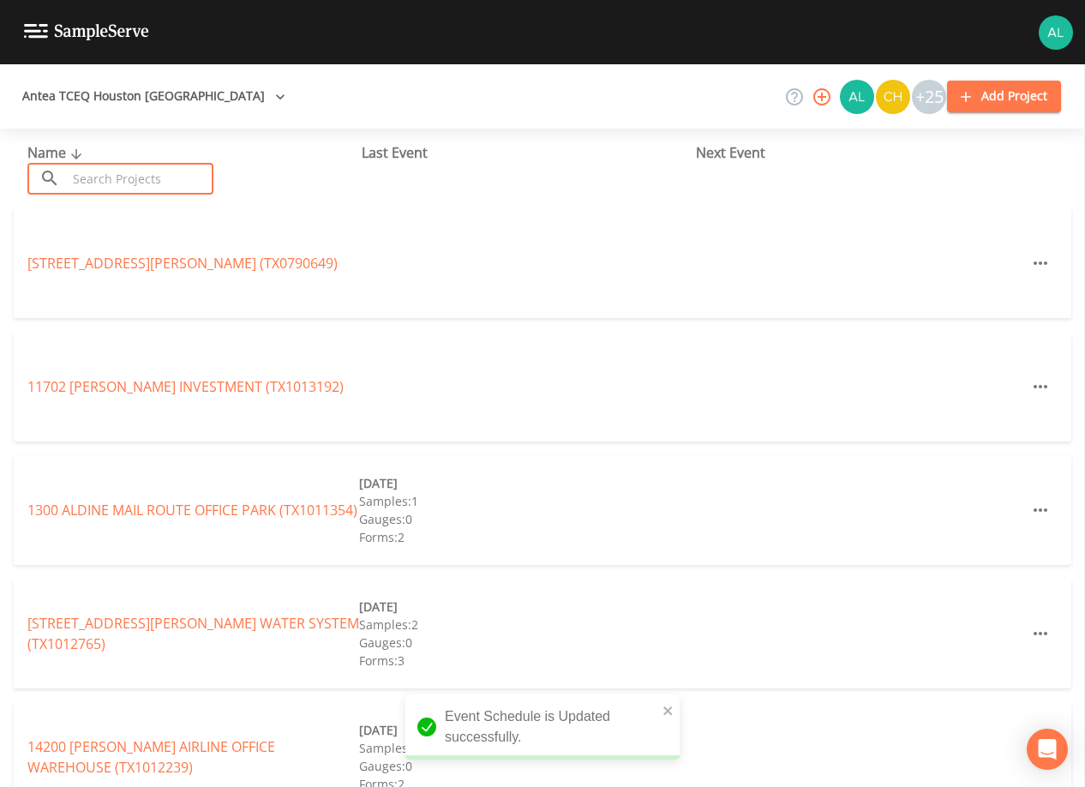
click at [70, 180] on input "text" at bounding box center [140, 179] width 147 height 32
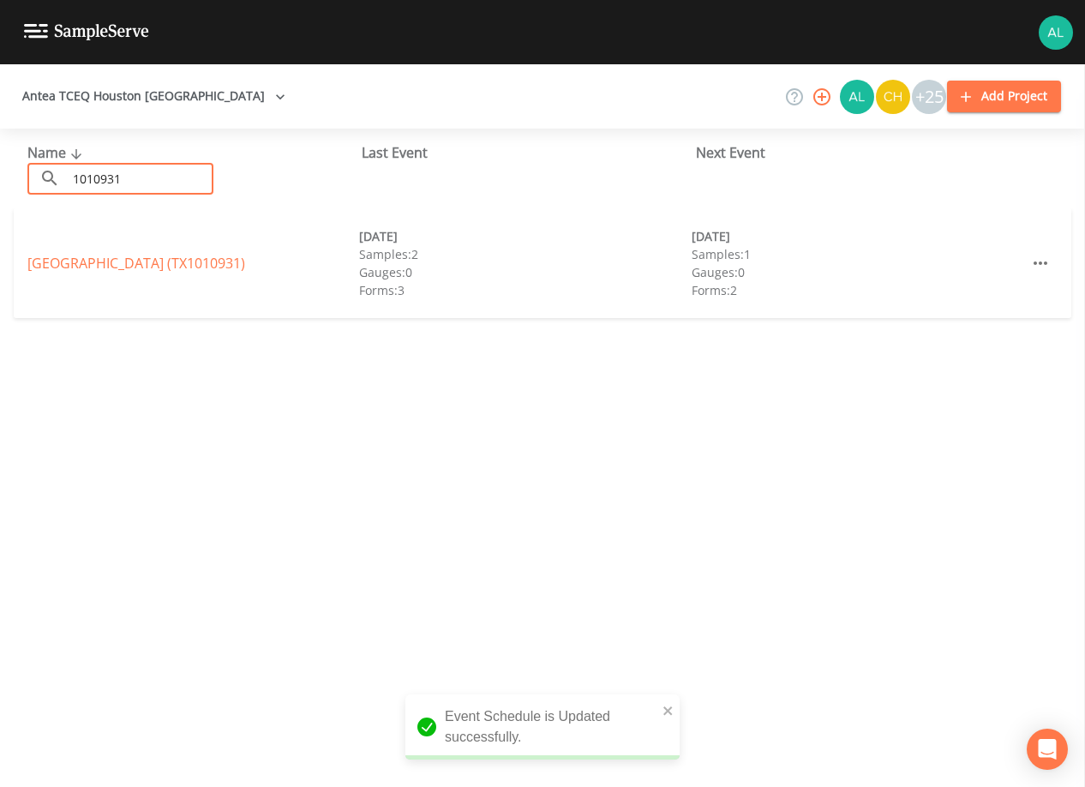
type input "1010931"
click at [75, 277] on div "[GEOGRAPHIC_DATA] (TX1010931) [DATE] Samples: 2 Gauges: 0 Forms: 3 [DATE] Sampl…" at bounding box center [542, 263] width 1057 height 110
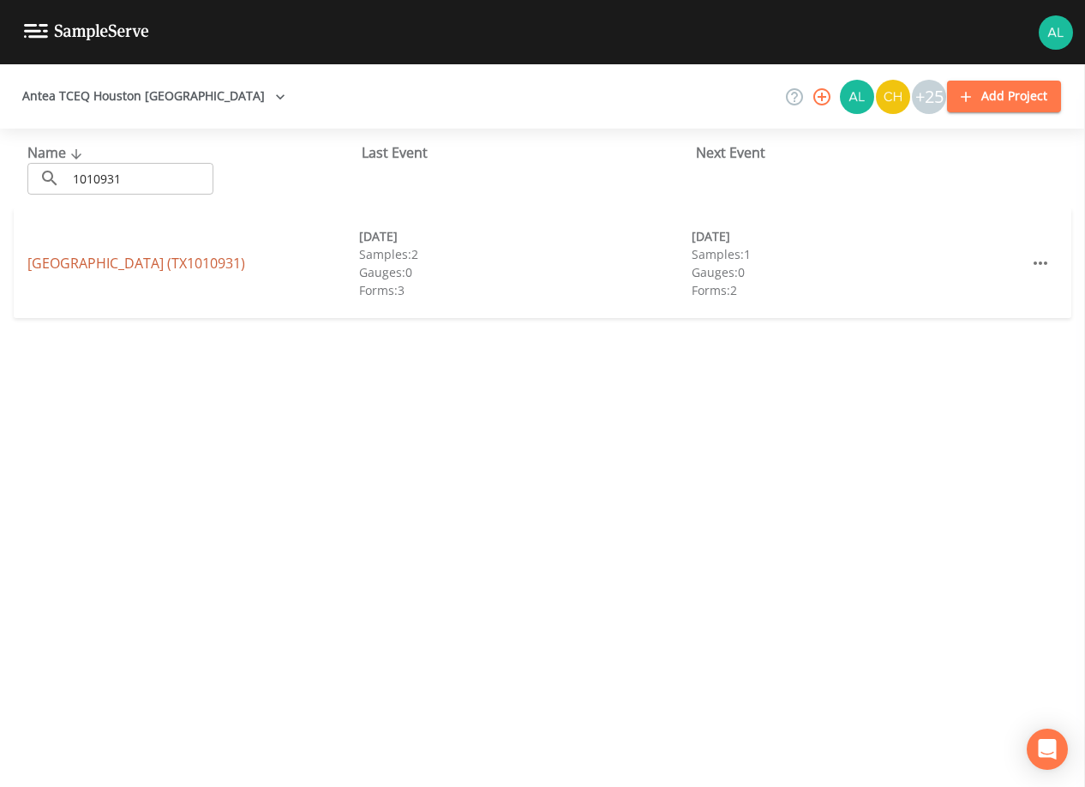
click at [75, 254] on link "[GEOGRAPHIC_DATA] (TX1010931)" at bounding box center [136, 263] width 218 height 19
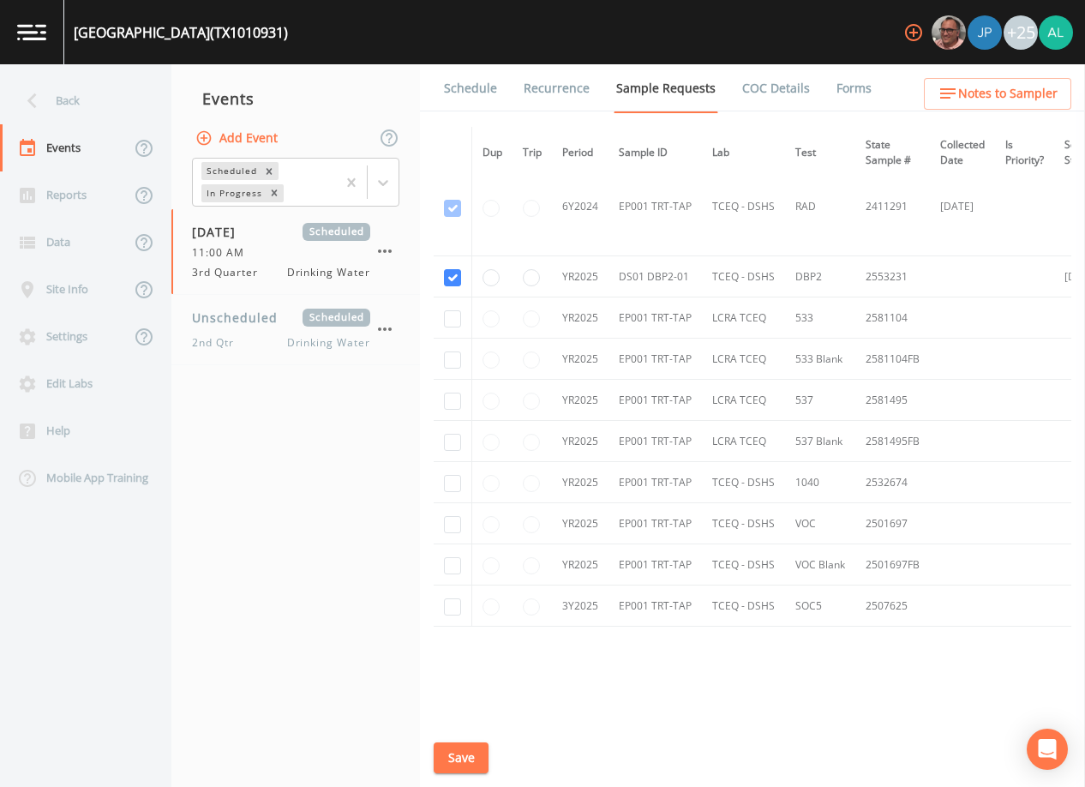
scroll to position [958, 0]
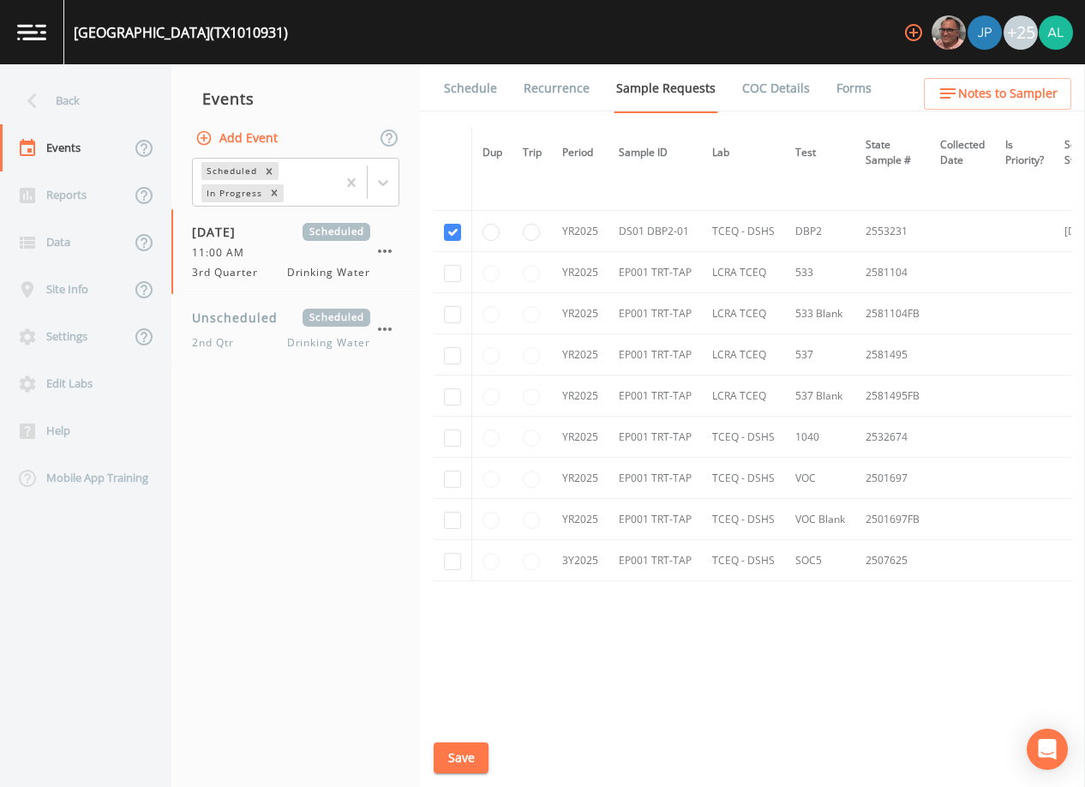
click at [481, 104] on link "Schedule" at bounding box center [470, 88] width 58 height 48
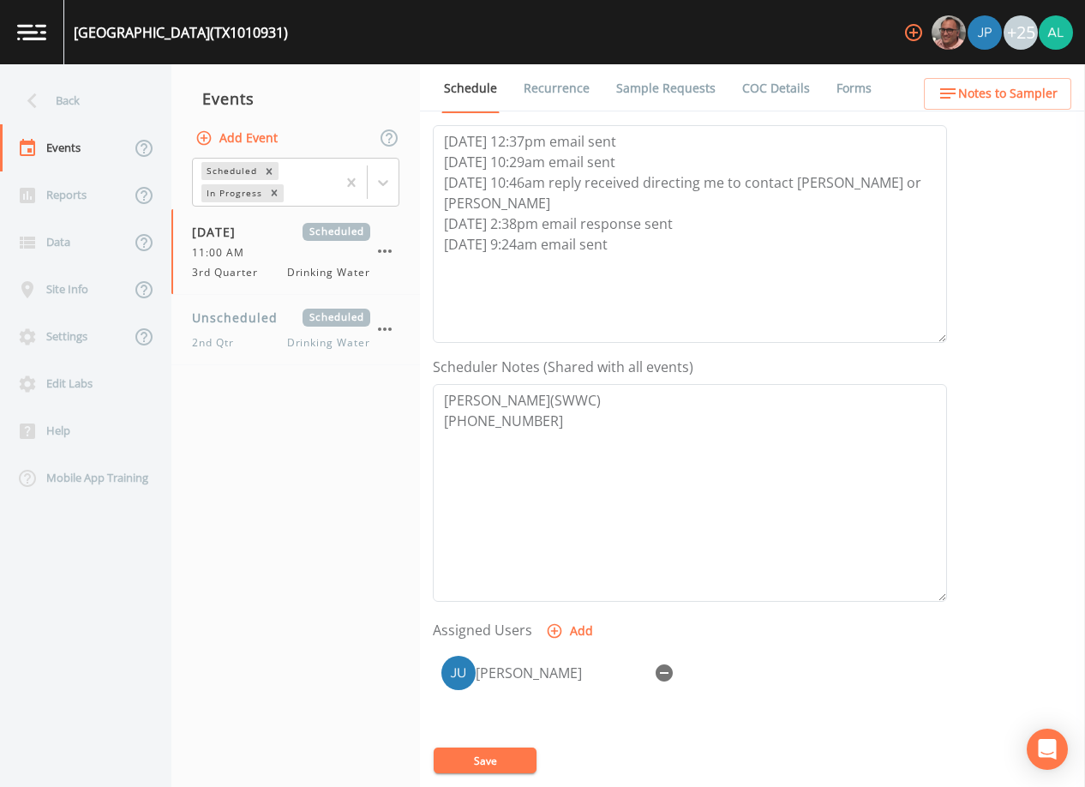
scroll to position [422, 0]
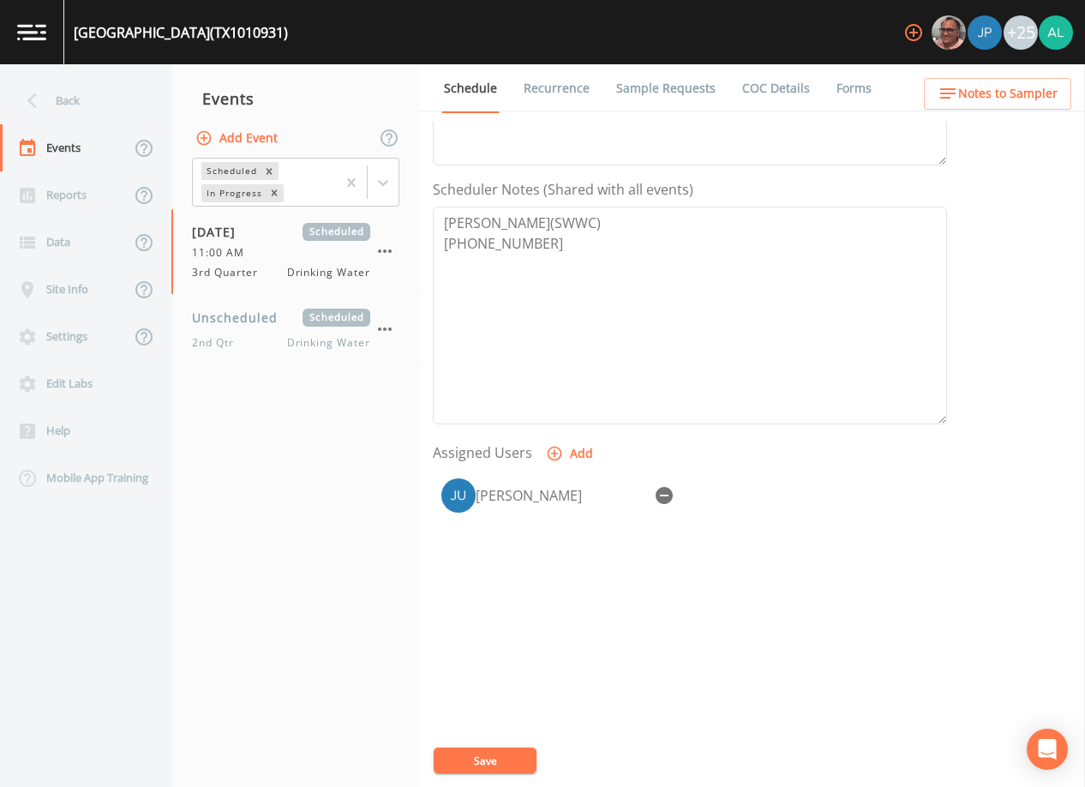
click at [1042, 88] on span "Notes to Sampler" at bounding box center [1007, 93] width 99 height 21
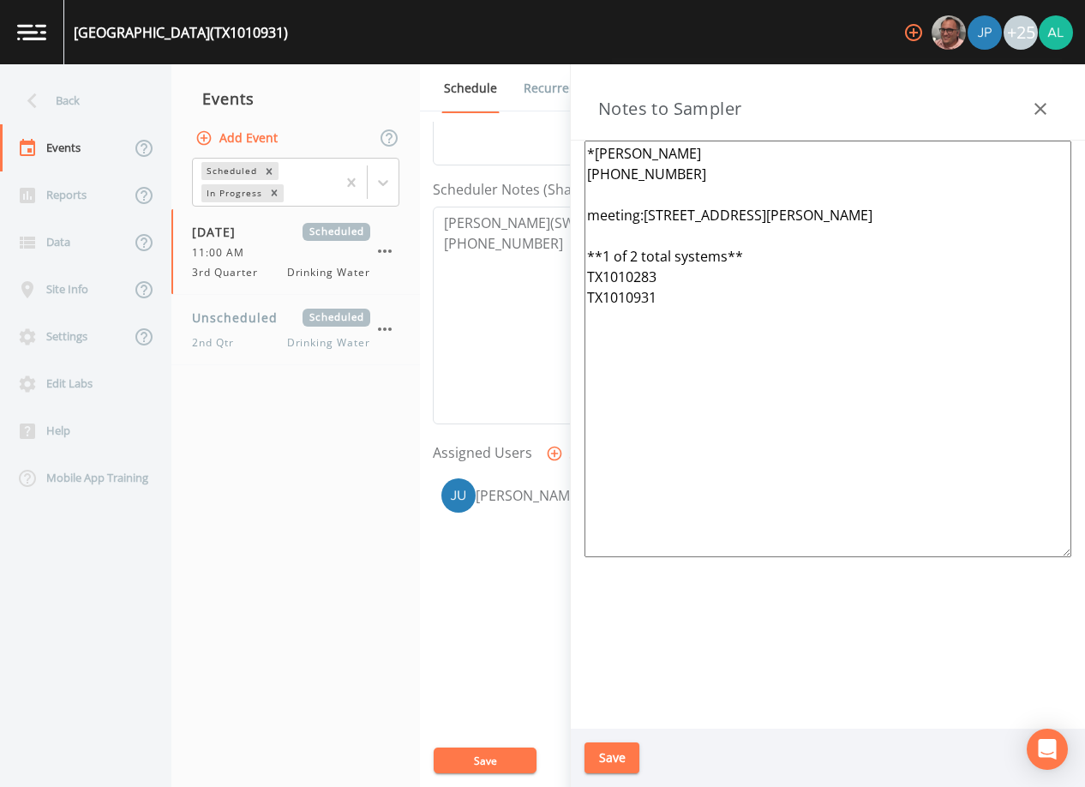
click at [69, 99] on div "Back" at bounding box center [77, 100] width 154 height 47
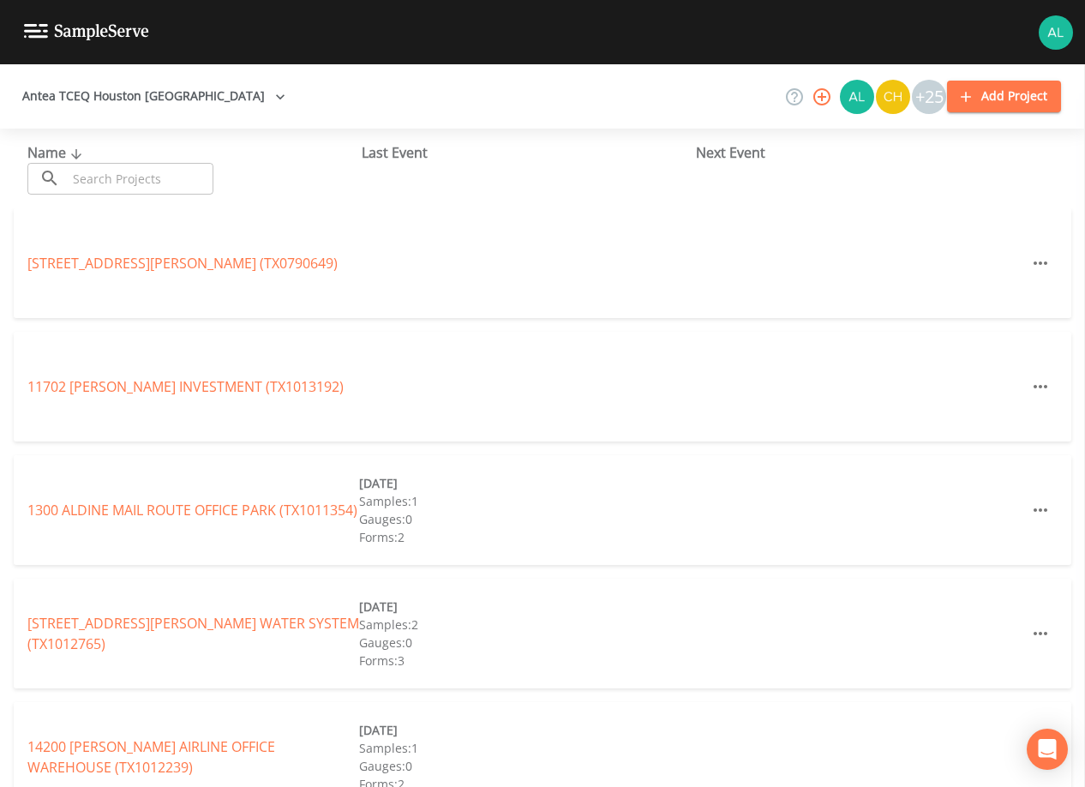
click at [109, 168] on input "text" at bounding box center [140, 179] width 147 height 32
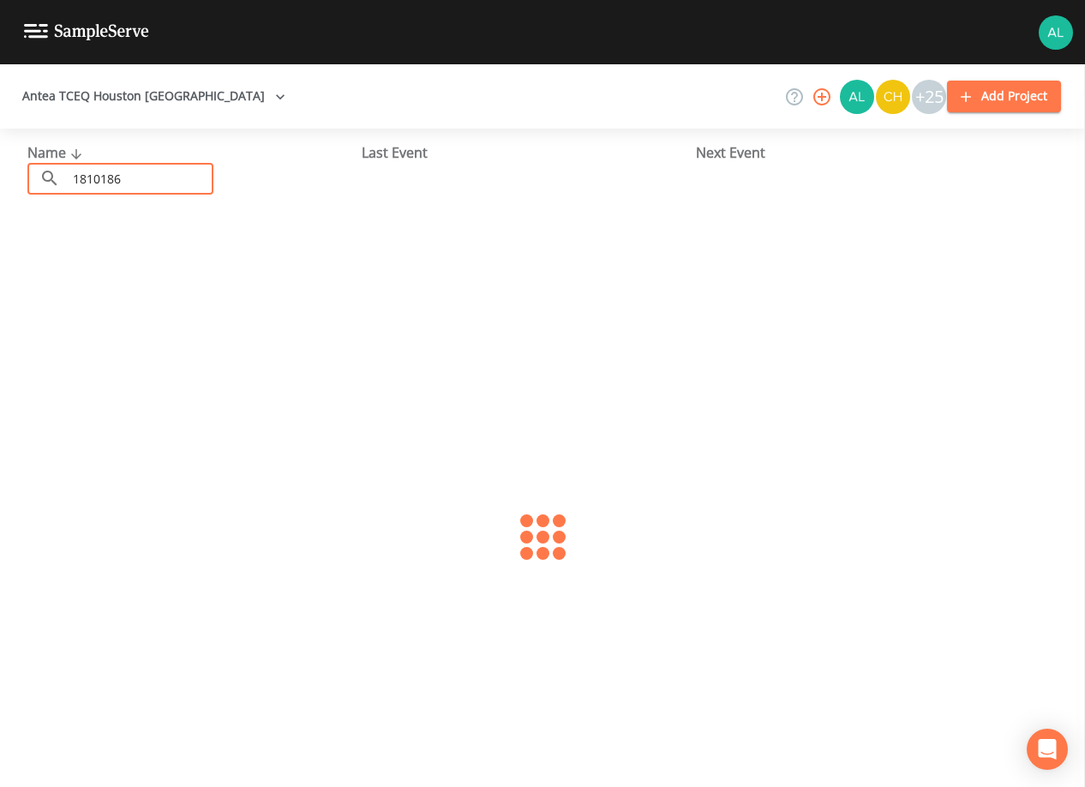
type input "1810186"
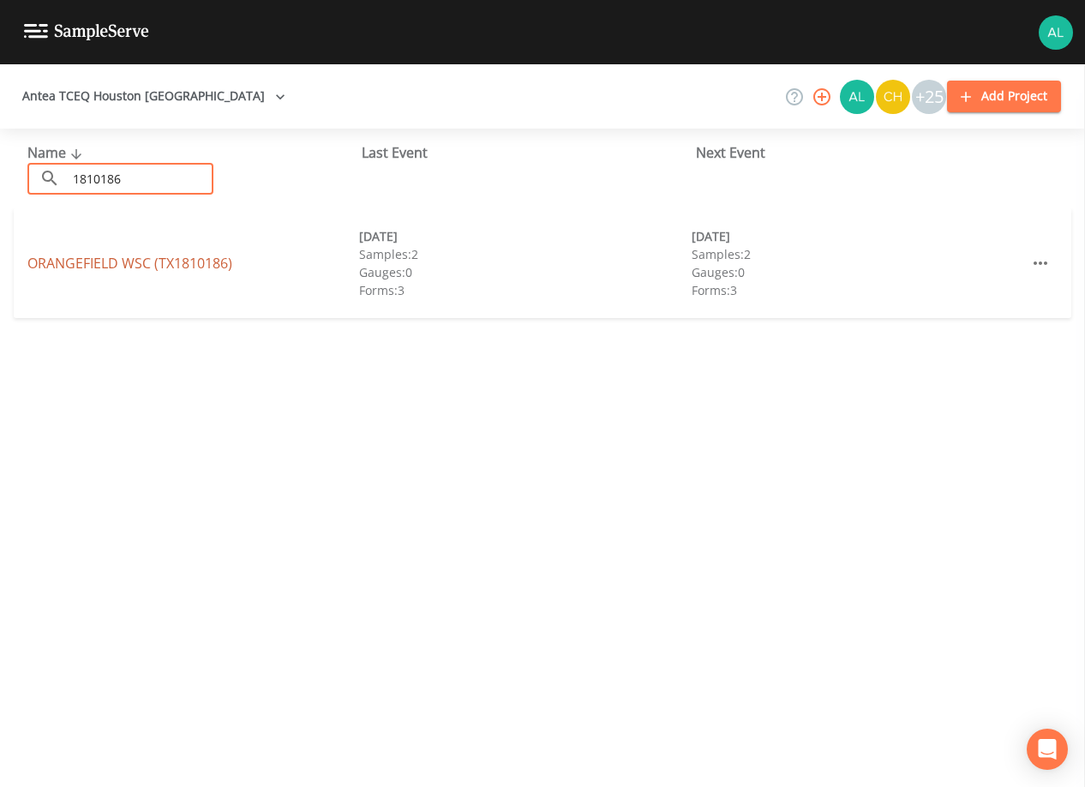
click at [99, 267] on link "ORANGEFIELD WSC (TX1810186)" at bounding box center [129, 263] width 205 height 19
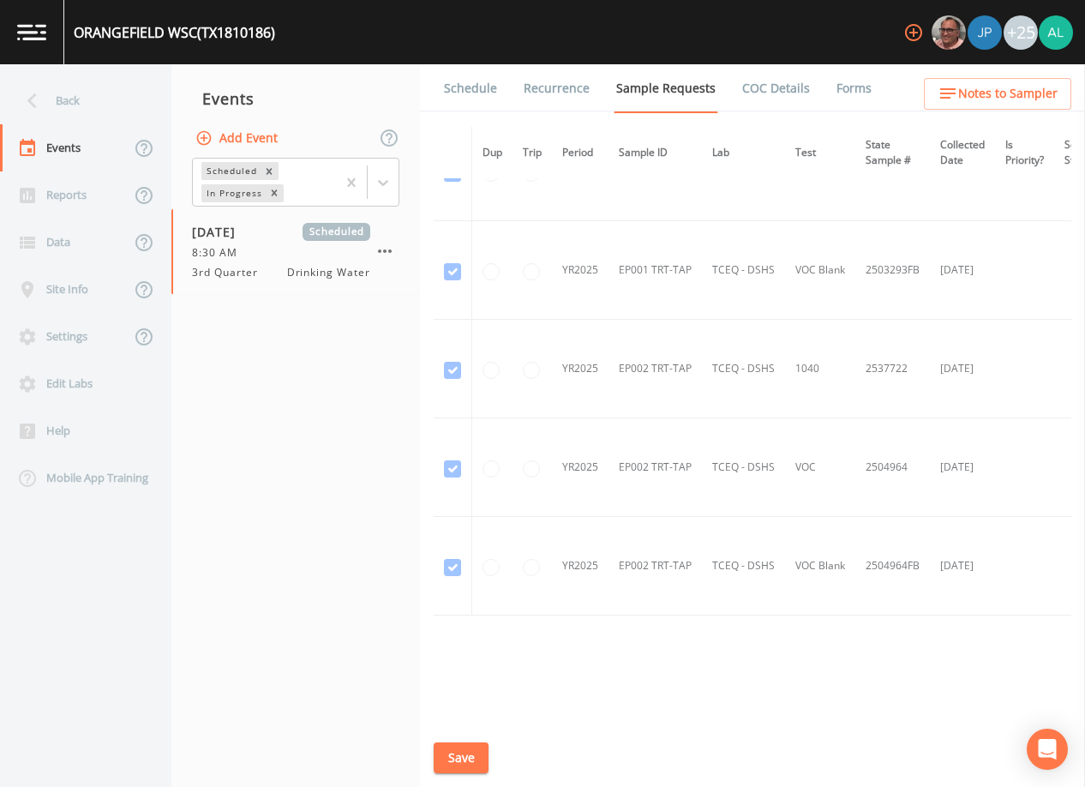
scroll to position [1459, 0]
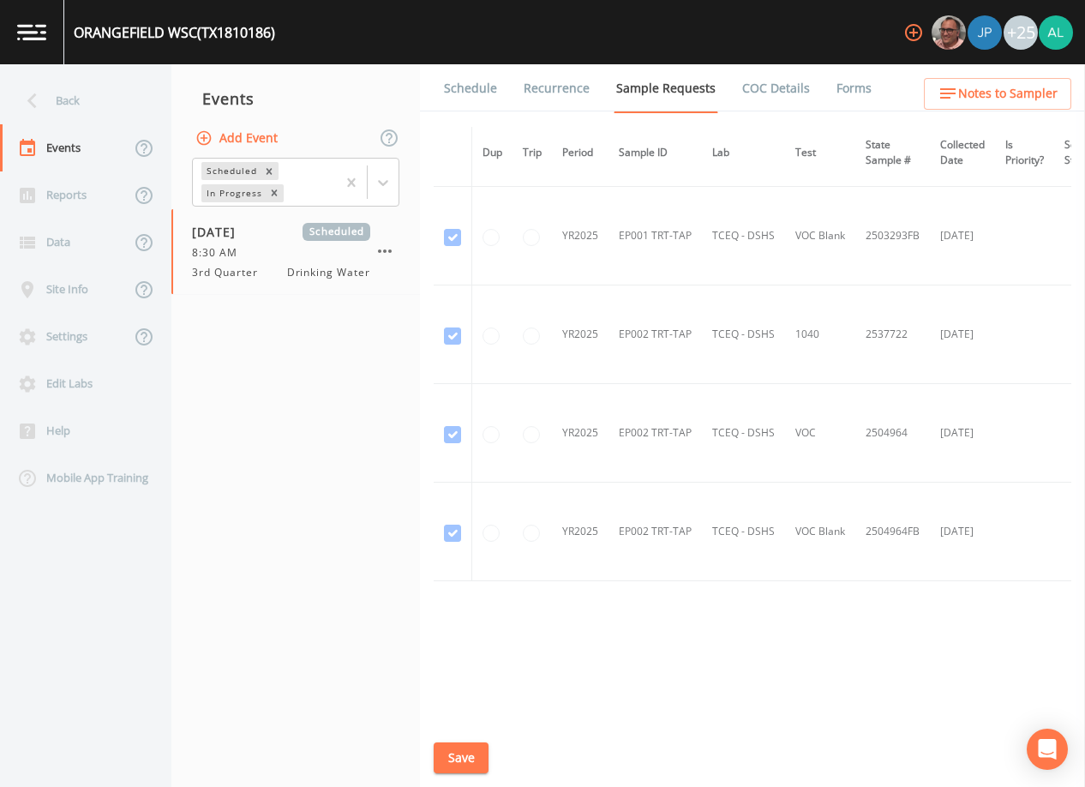
click at [509, 99] on li "Recurrence" at bounding box center [546, 88] width 93 height 48
click at [485, 96] on link "Schedule" at bounding box center [470, 88] width 58 height 48
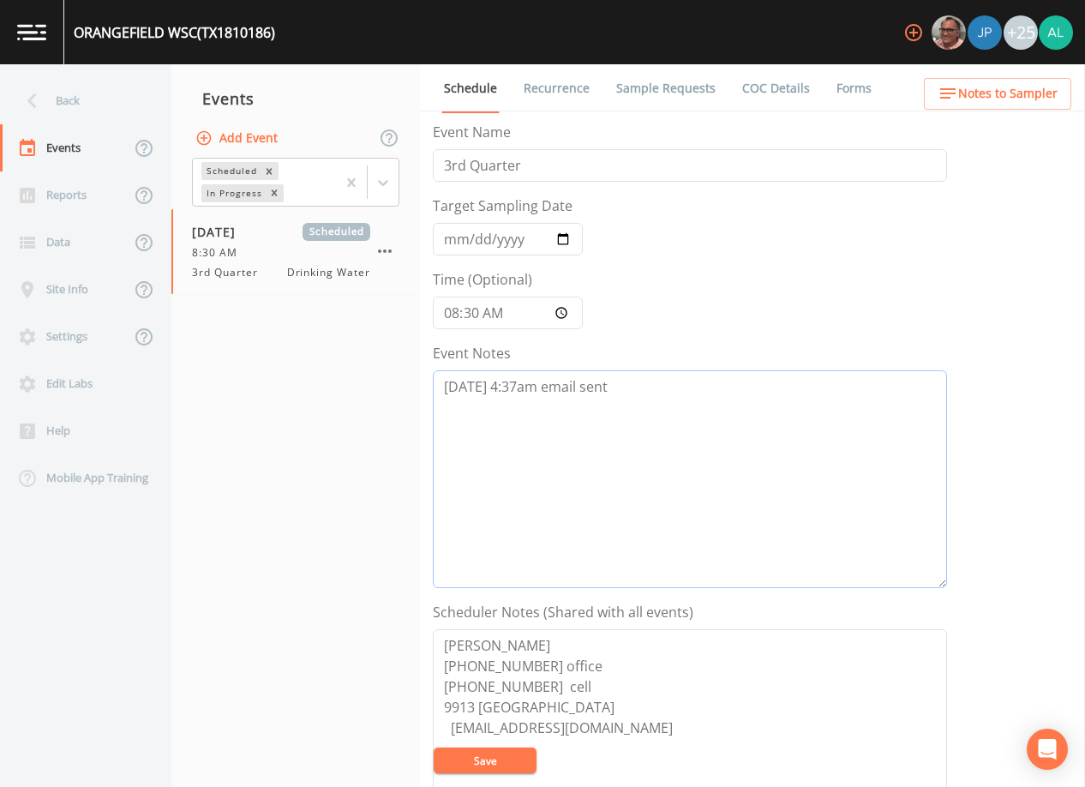
click at [645, 396] on textarea "[DATE] 4:37am email sent" at bounding box center [690, 479] width 514 height 218
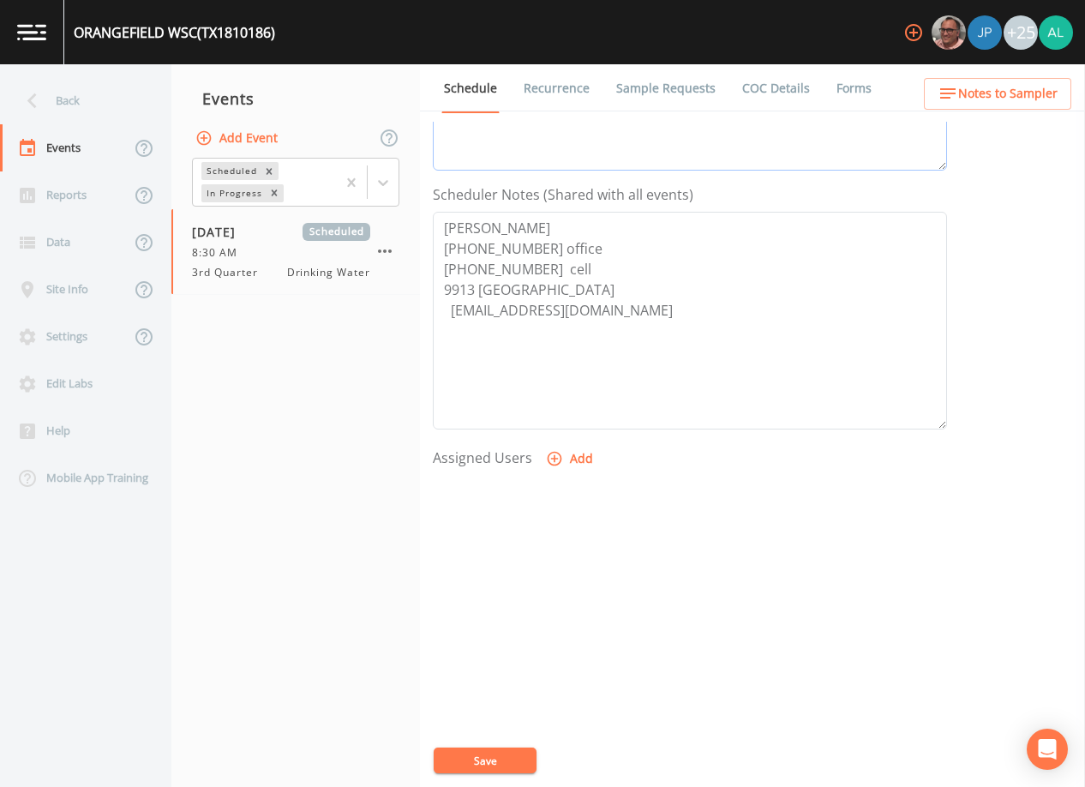
scroll to position [422, 0]
type textarea "[DATE] 4:37am email sent [DATE] 11:15 confirmed by [PERSON_NAME]"
click at [572, 466] on button "Add" at bounding box center [570, 454] width 57 height 32
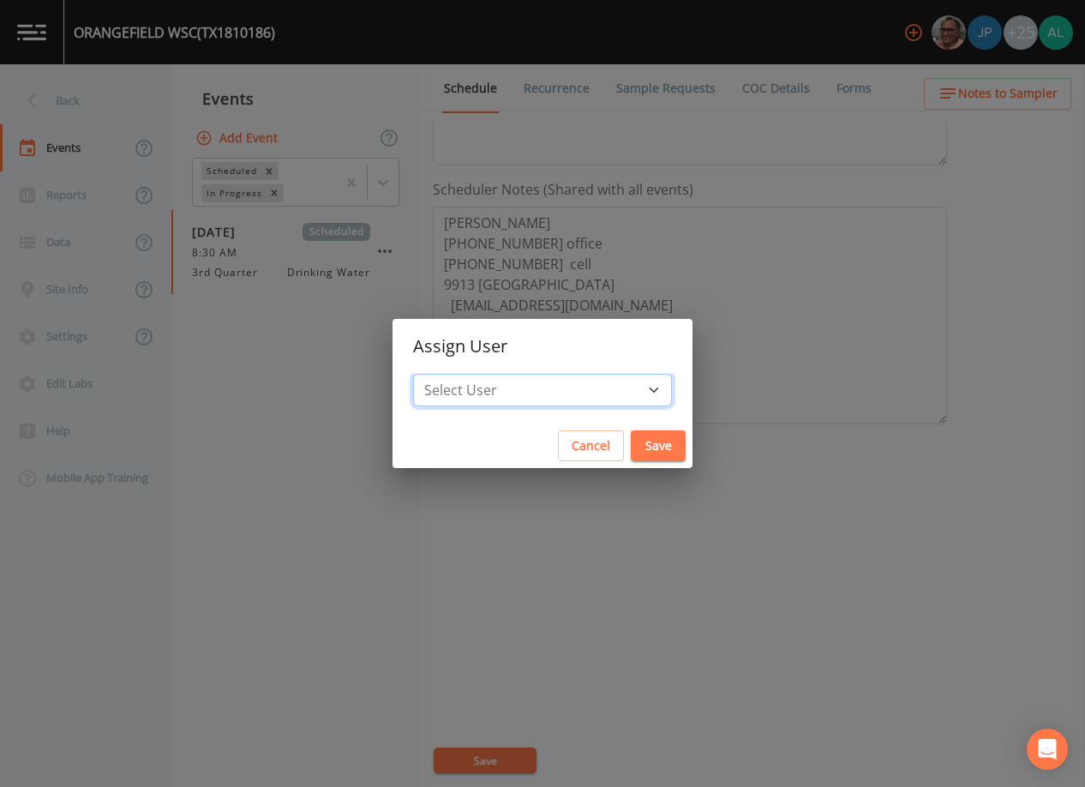
click at [491, 392] on select "Select User [PERSON_NAME] [PERSON_NAME] [PERSON_NAME] [PERSON_NAME] [PERSON_NAM…" at bounding box center [542, 390] width 259 height 33
select select "1051c3a1-6c84-4a22-a0dd-c999b59f2b39"
click at [452, 374] on select "Select User [PERSON_NAME] [PERSON_NAME] [PERSON_NAME] [PERSON_NAME] [PERSON_NAM…" at bounding box center [542, 390] width 259 height 33
click at [631, 455] on button "Save" at bounding box center [658, 446] width 55 height 32
select select
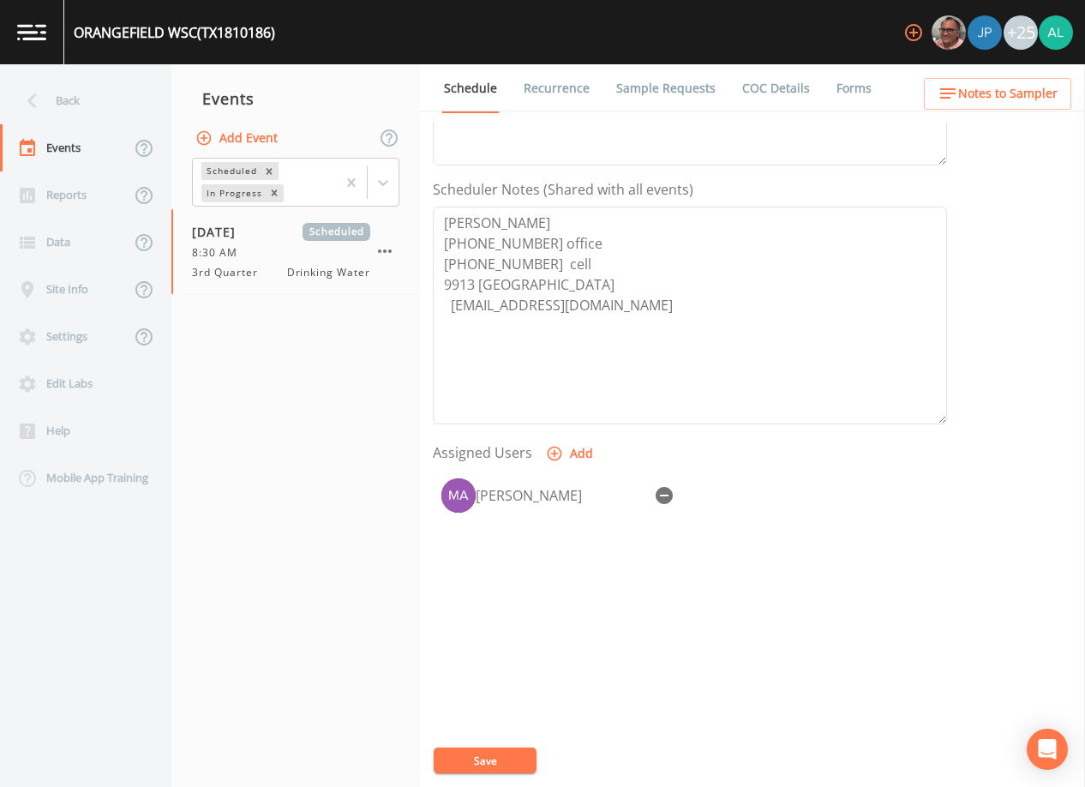
click at [477, 756] on button "Save" at bounding box center [485, 760] width 103 height 26
click at [969, 99] on span "Notes to Sampler" at bounding box center [1007, 93] width 99 height 21
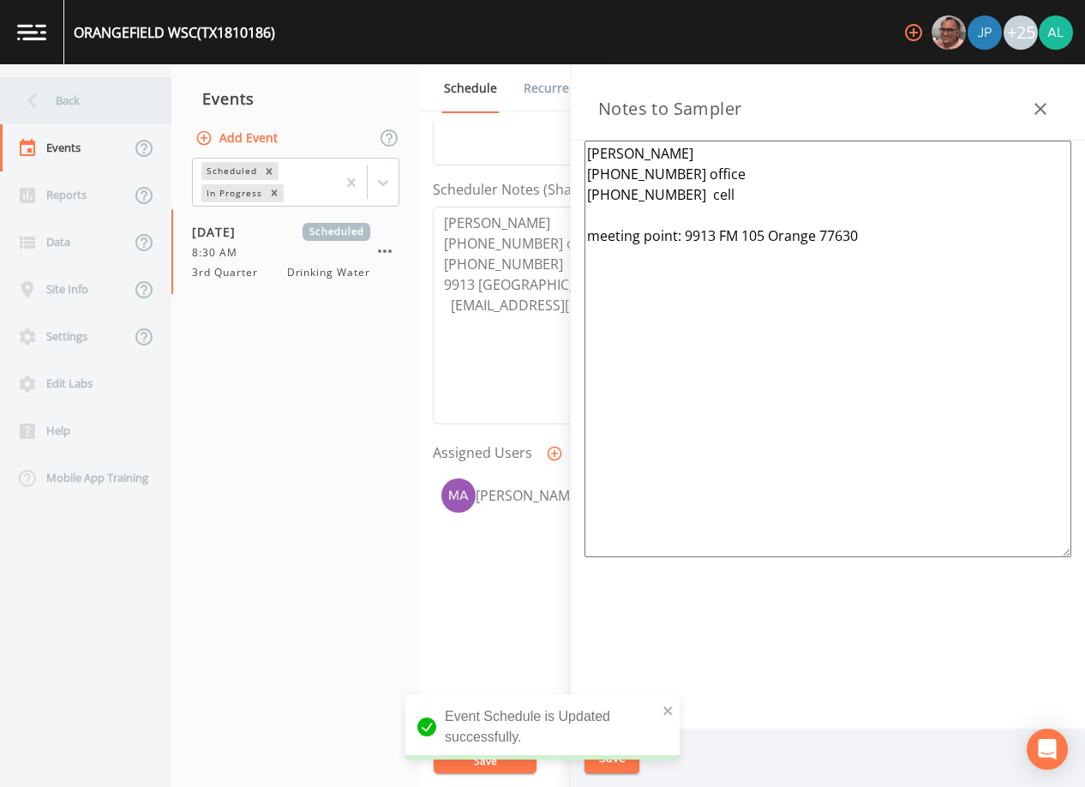
click at [96, 123] on nav "Back Events Reports Data Site Info Settings Edit Labs Help Mobile App Training" at bounding box center [85, 425] width 171 height 722
click at [99, 98] on div "Back" at bounding box center [77, 100] width 154 height 47
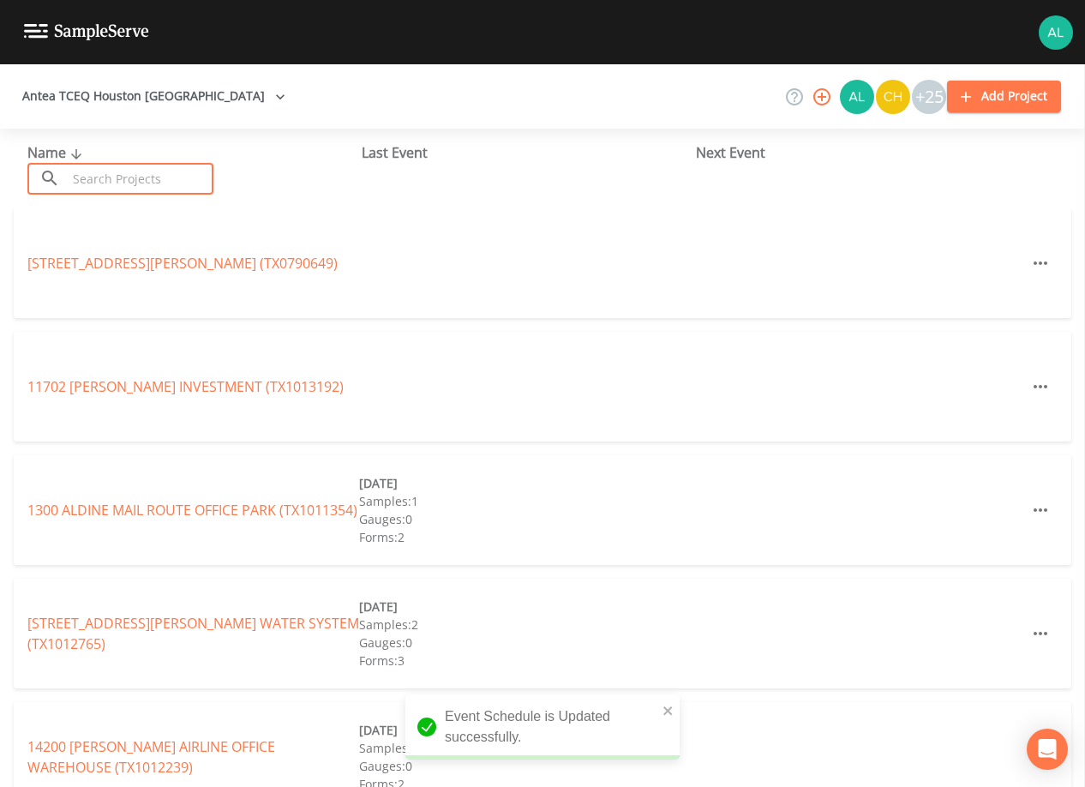
click at [102, 168] on input "text" at bounding box center [140, 179] width 147 height 32
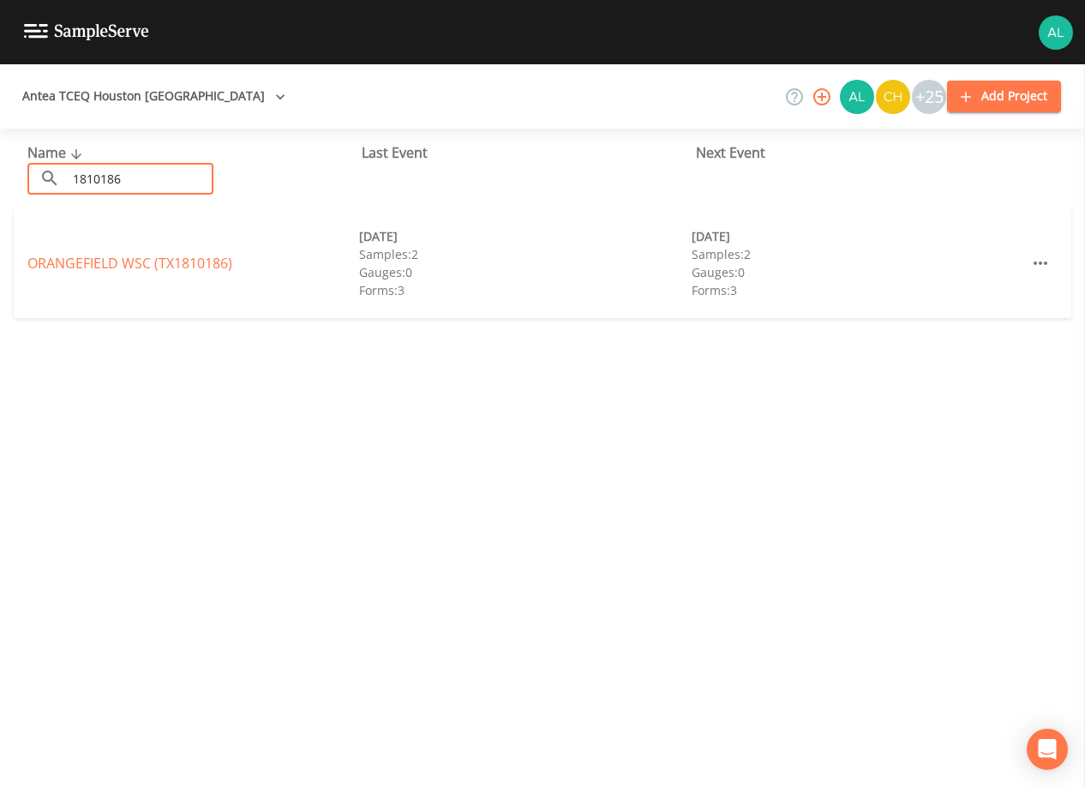
type input "1810186"
click at [70, 269] on link "ORANGEFIELD WSC (TX1810186)" at bounding box center [129, 263] width 205 height 19
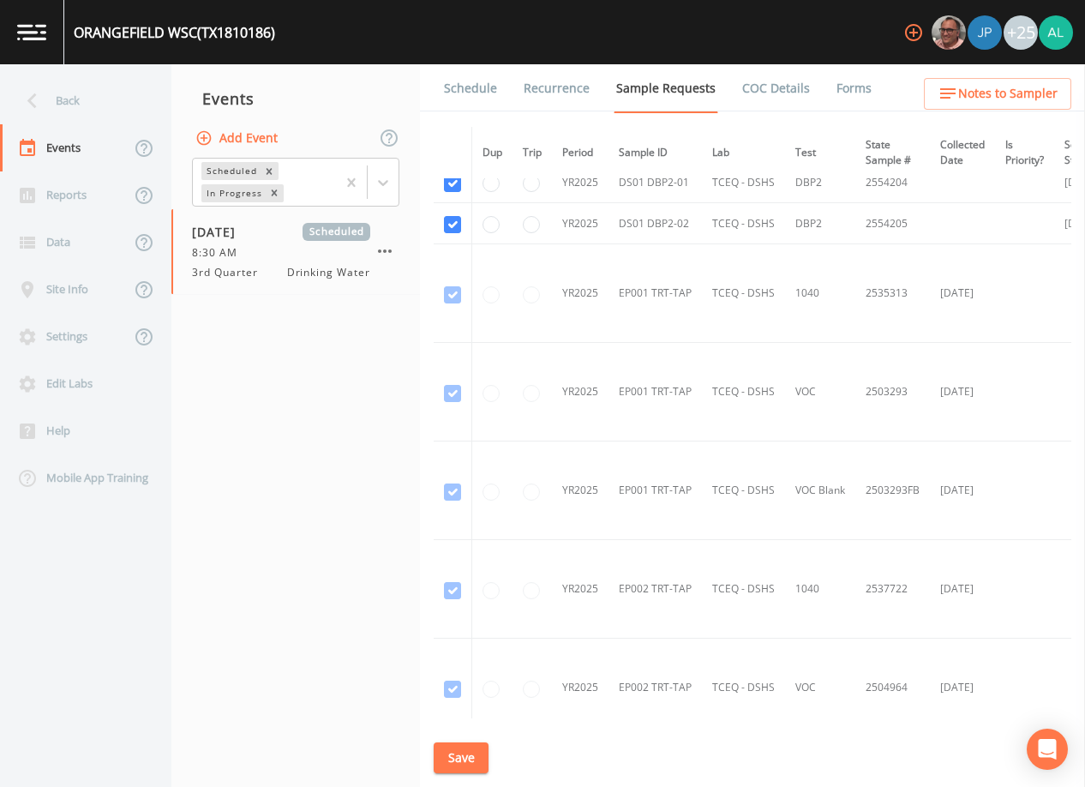
scroll to position [1459, 0]
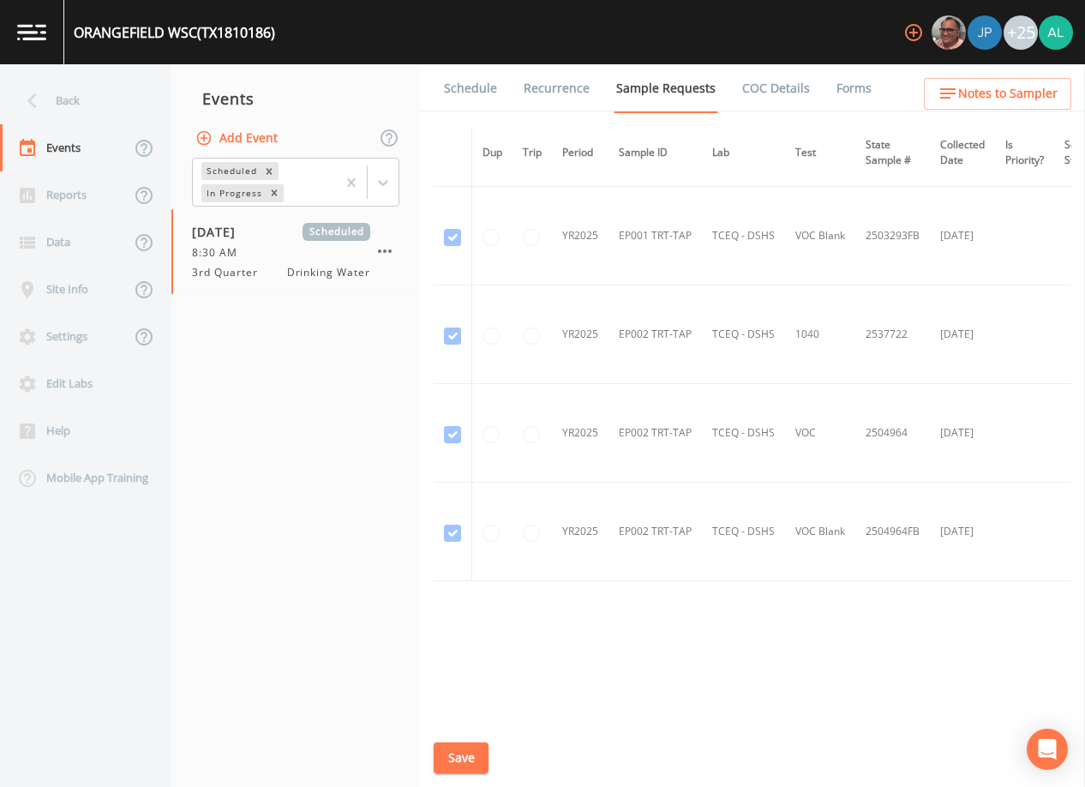
click at [488, 86] on link "Schedule" at bounding box center [470, 88] width 58 height 48
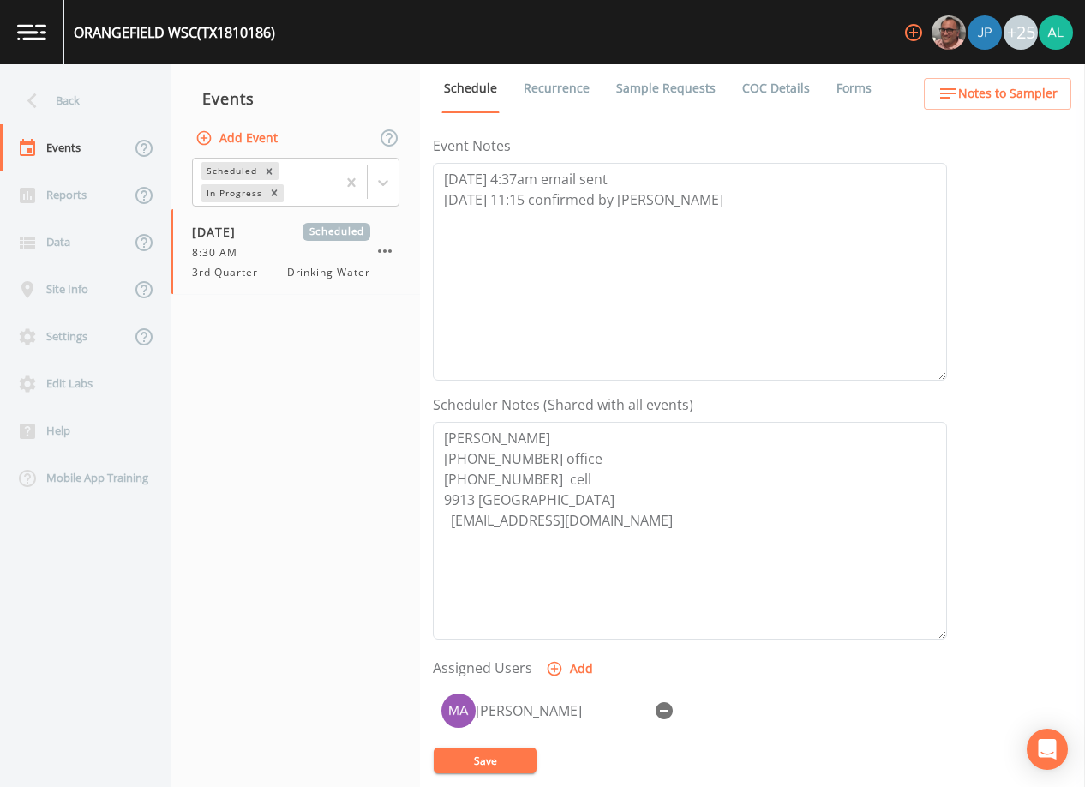
scroll to position [422, 0]
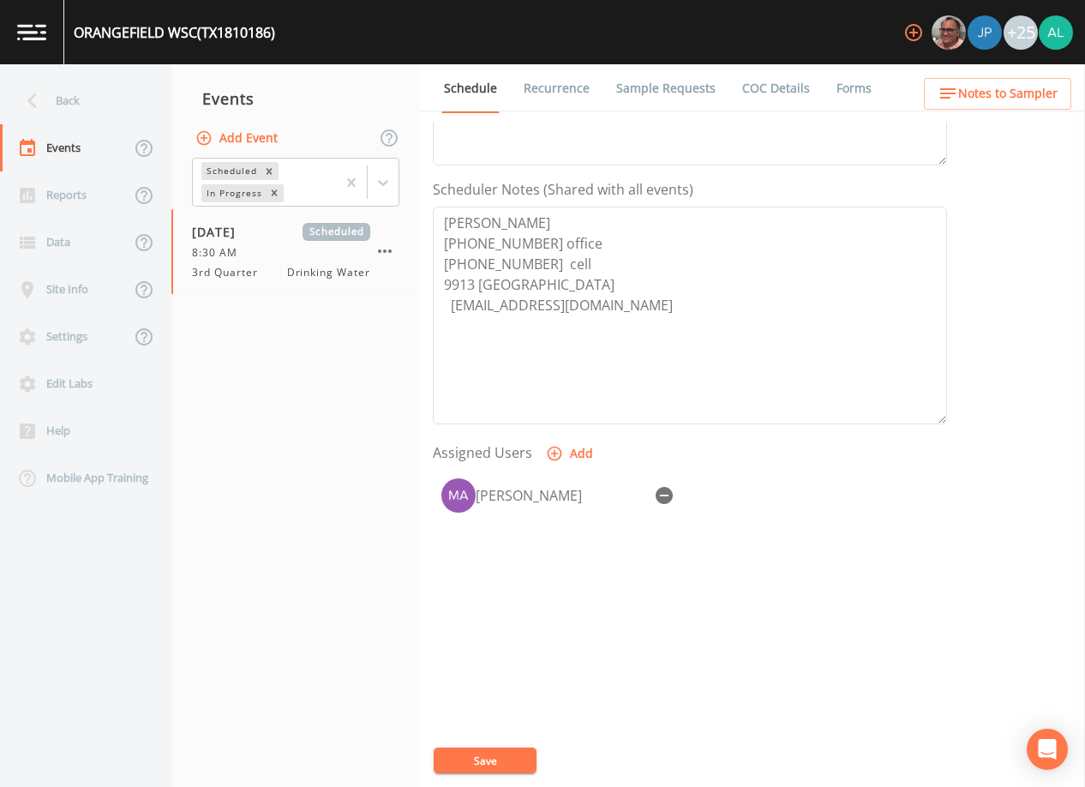
click at [1019, 83] on span "Notes to Sampler" at bounding box center [1007, 93] width 99 height 21
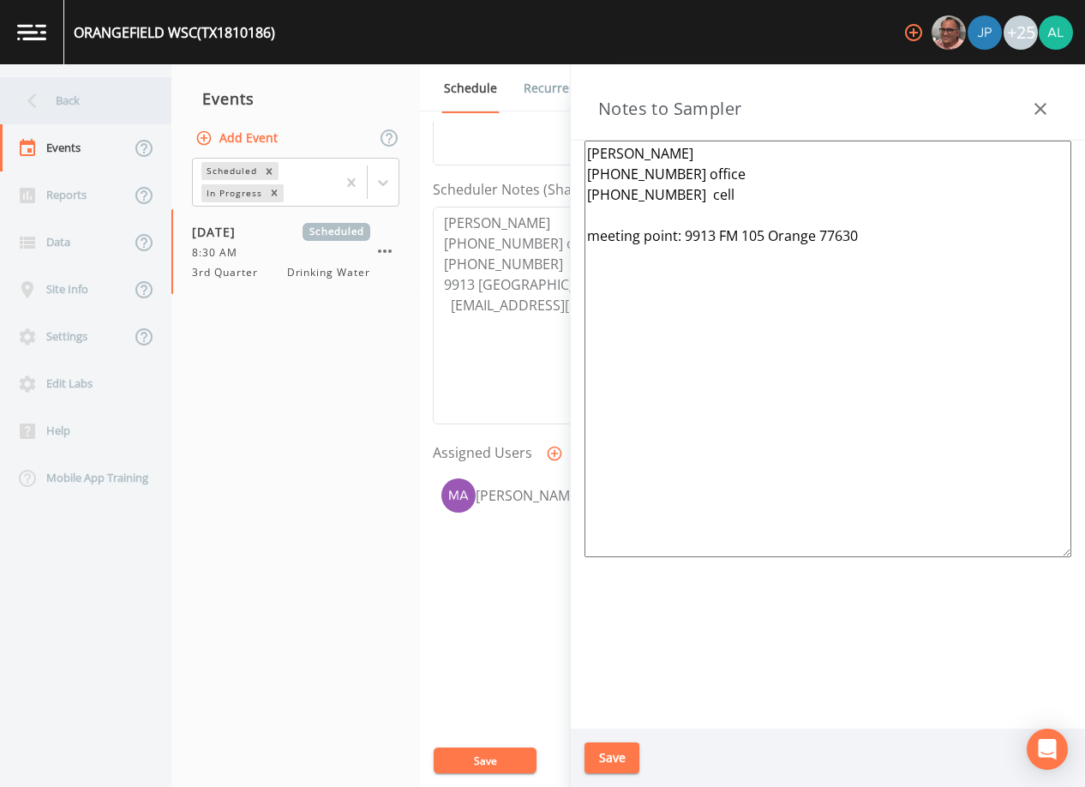
click at [17, 109] on icon at bounding box center [32, 101] width 30 height 30
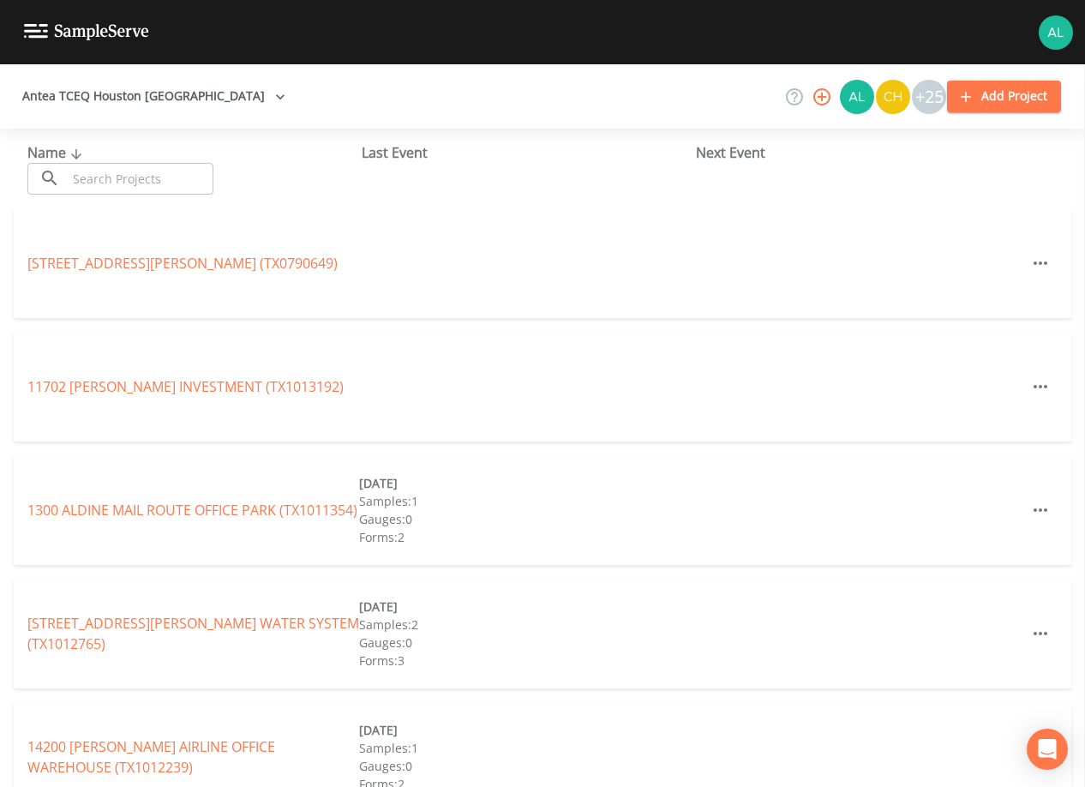
click at [117, 187] on input "text" at bounding box center [140, 179] width 147 height 32
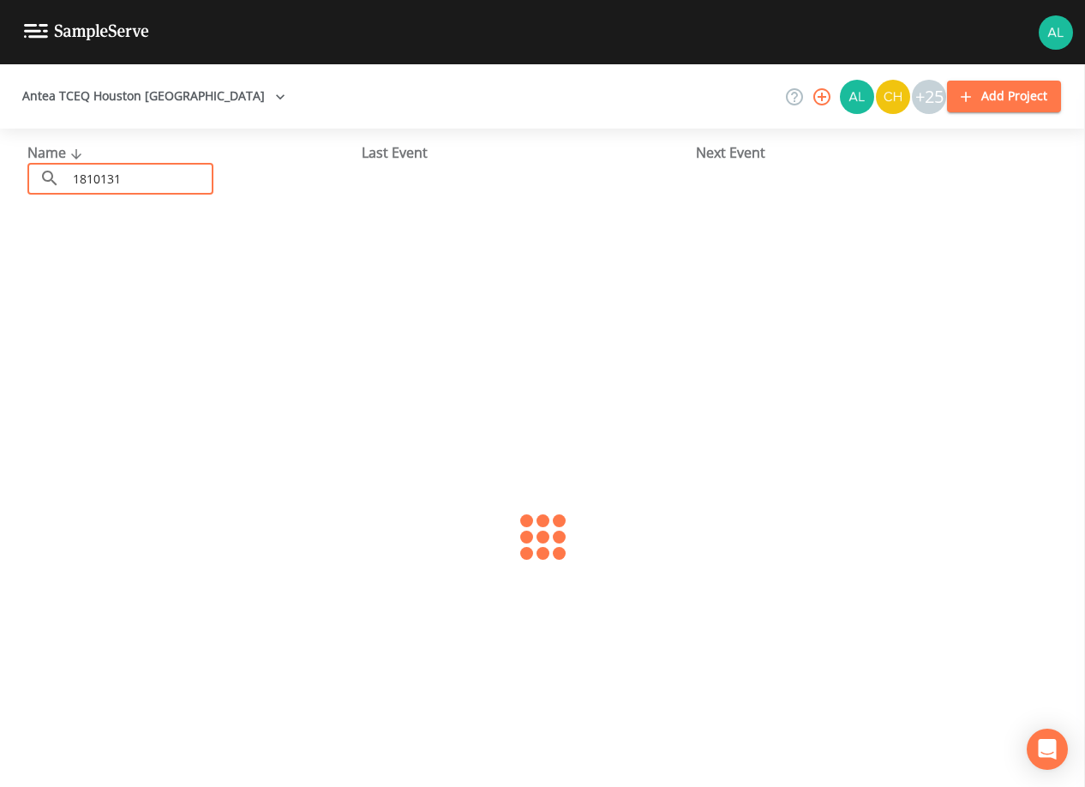
type input "1810131"
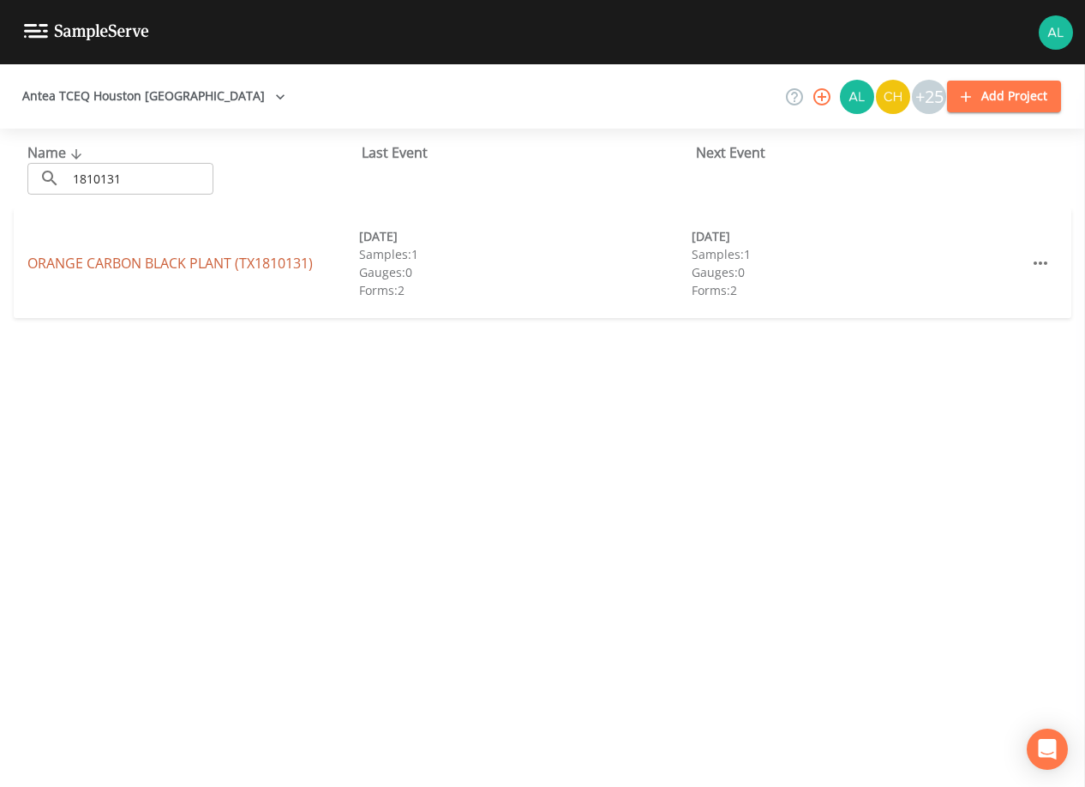
click at [103, 254] on link "ORANGE CARBON BLACK PLANT (TX1810131)" at bounding box center [169, 263] width 285 height 19
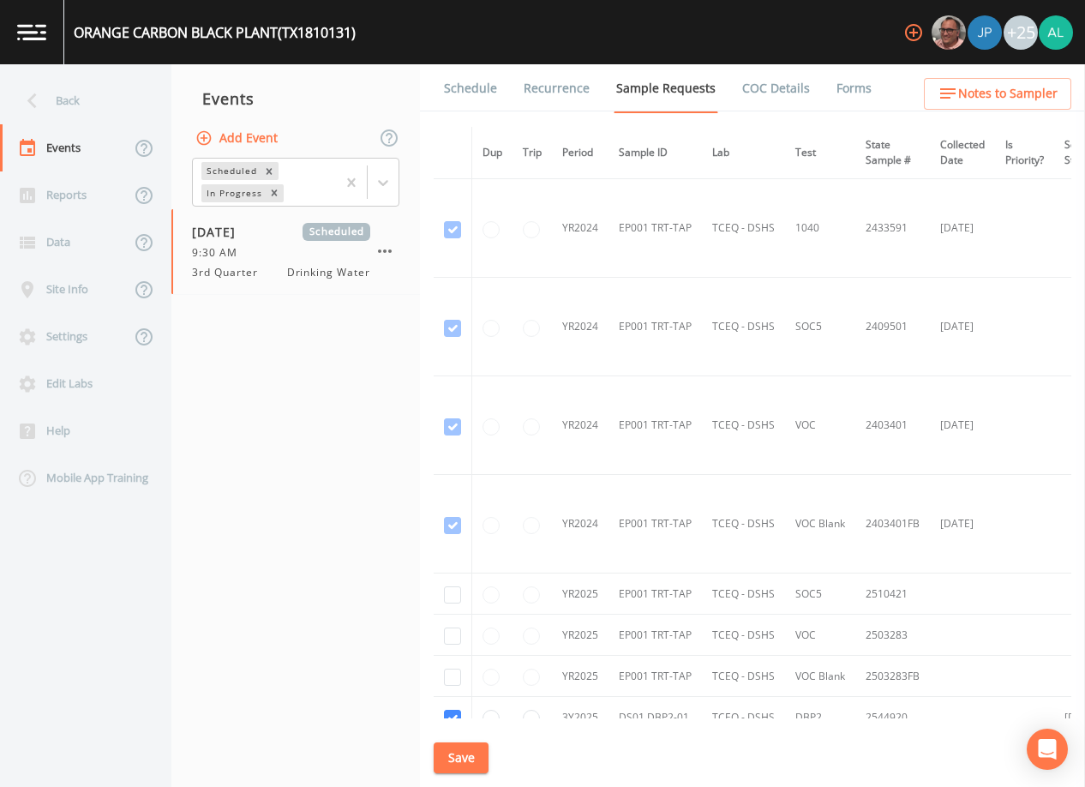
click at [467, 95] on link "Schedule" at bounding box center [470, 88] width 58 height 48
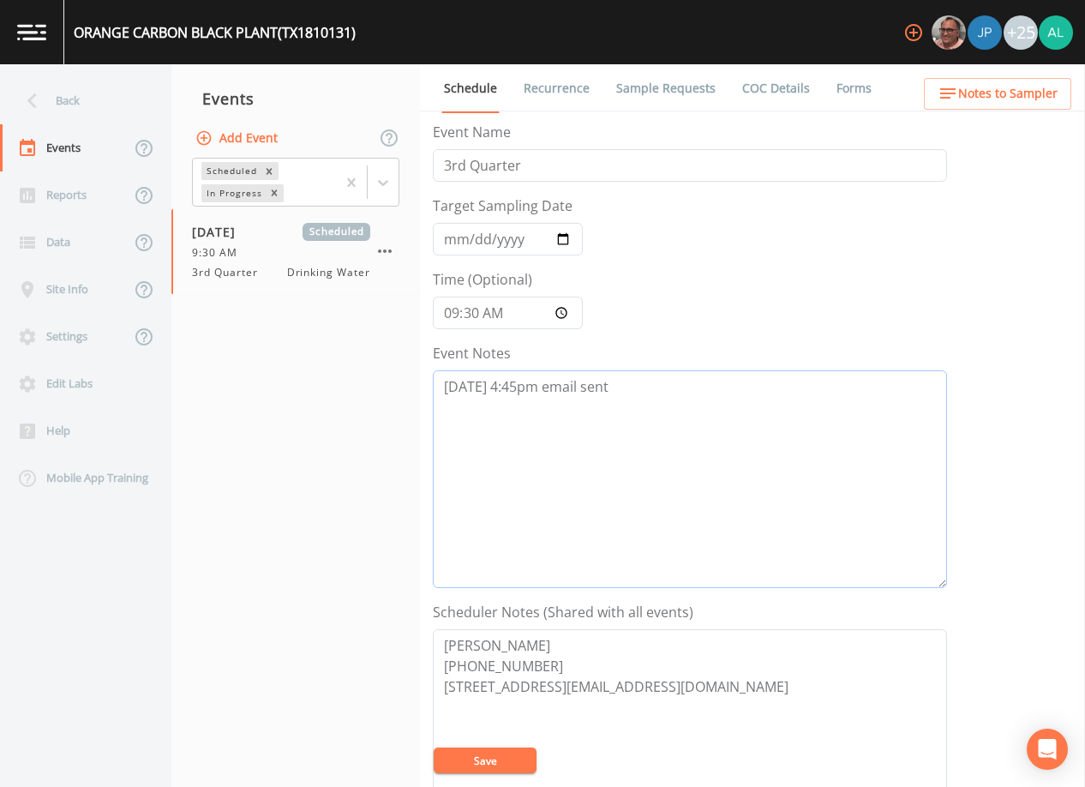
click at [660, 399] on textarea "[DATE] 4:45pm email sent" at bounding box center [690, 479] width 514 height 218
click at [555, 412] on textarea "[DATE] 4:45pm email sent [DATE] 11:20am email sent" at bounding box center [690, 479] width 514 height 218
type textarea "[DATE] 4:45pm email sent [DATE] 11:20am follow up email sent"
click at [488, 772] on button "Save" at bounding box center [485, 760] width 103 height 26
click at [117, 86] on div "Back" at bounding box center [77, 100] width 154 height 47
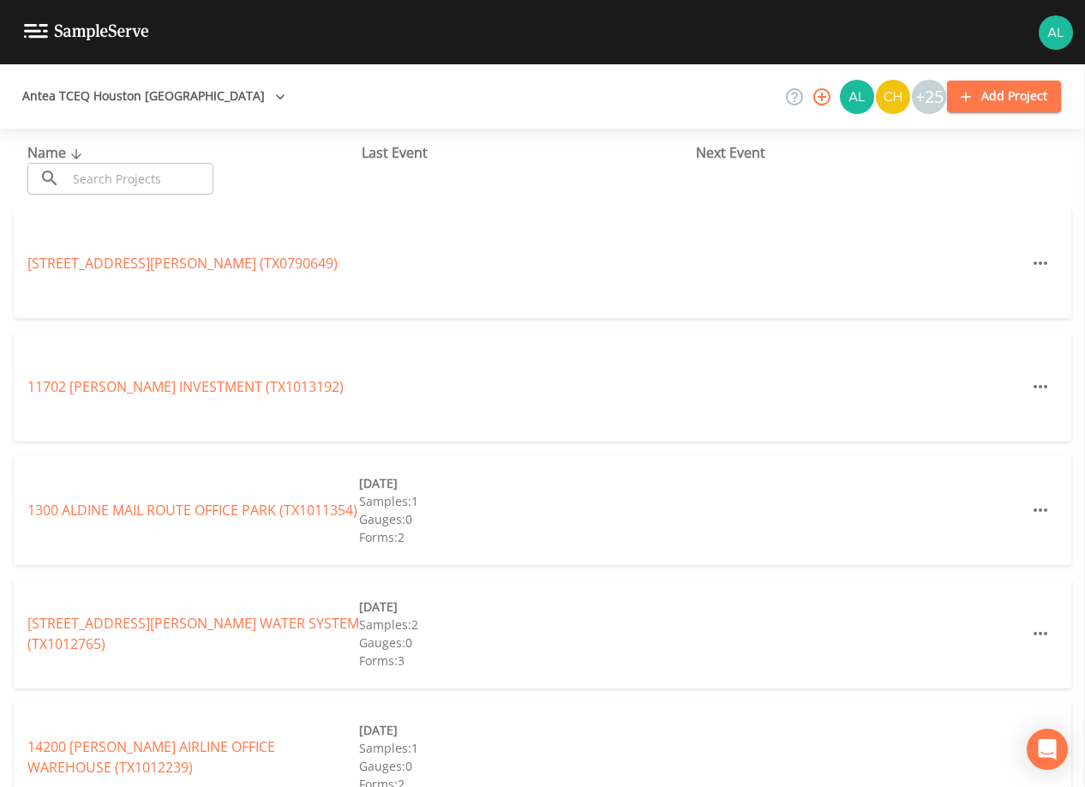
click at [126, 165] on div "Name ​ ​" at bounding box center [194, 168] width 334 height 52
click at [126, 167] on input "text" at bounding box center [140, 179] width 147 height 32
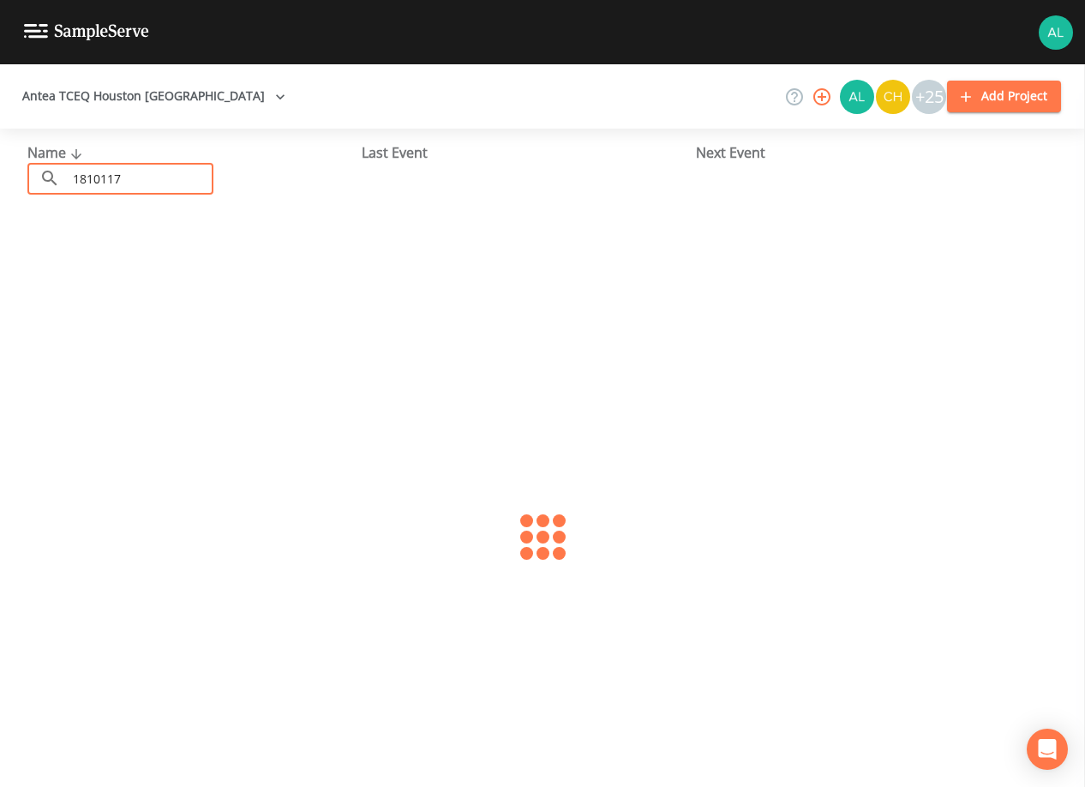
type input "1810117"
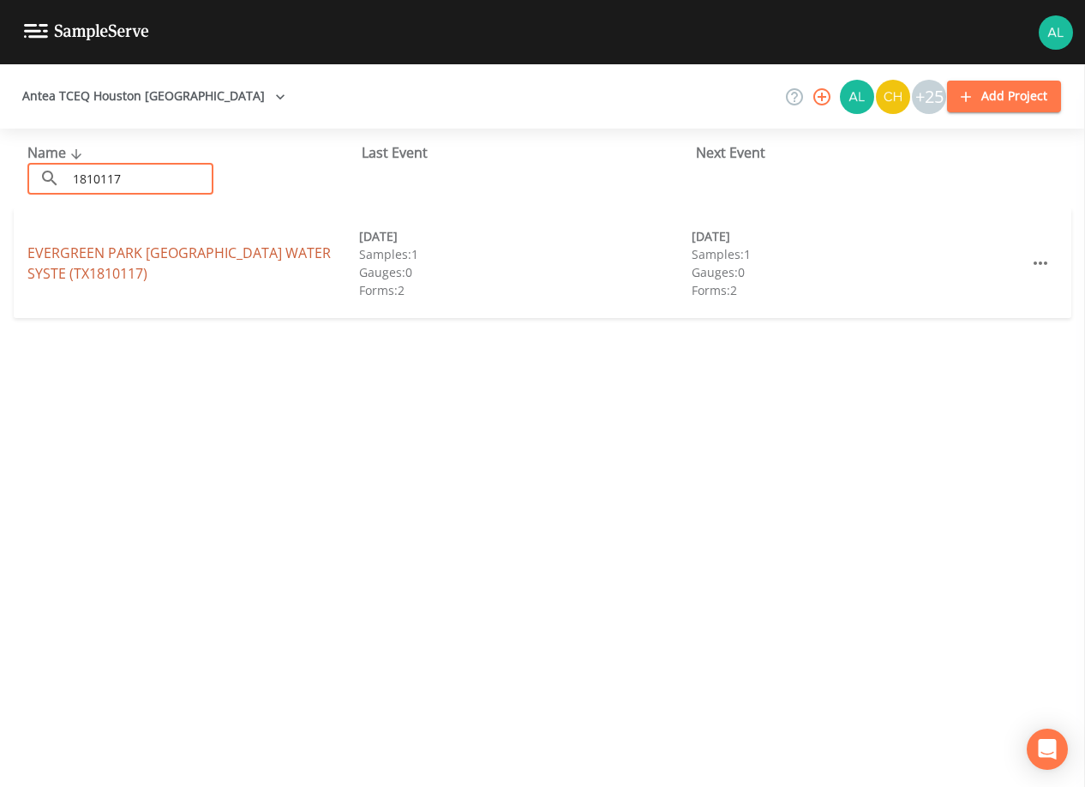
click at [86, 248] on link "[GEOGRAPHIC_DATA] (TX1810117)" at bounding box center [178, 262] width 303 height 39
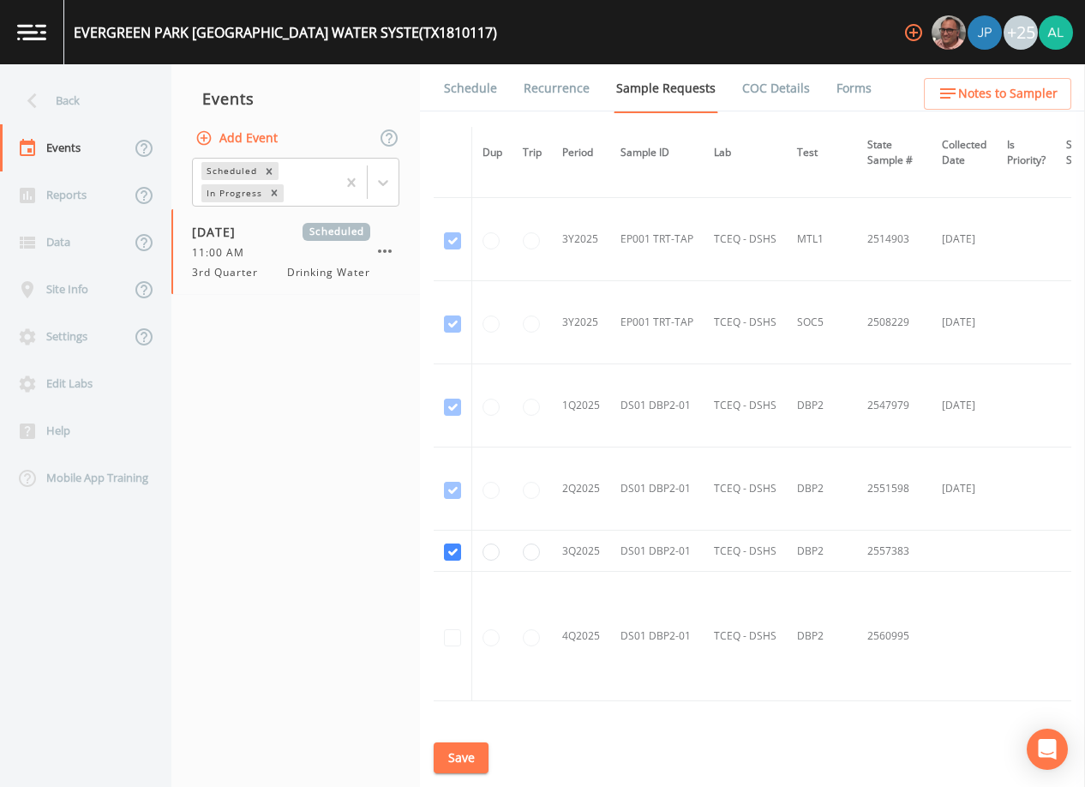
scroll to position [1352, 0]
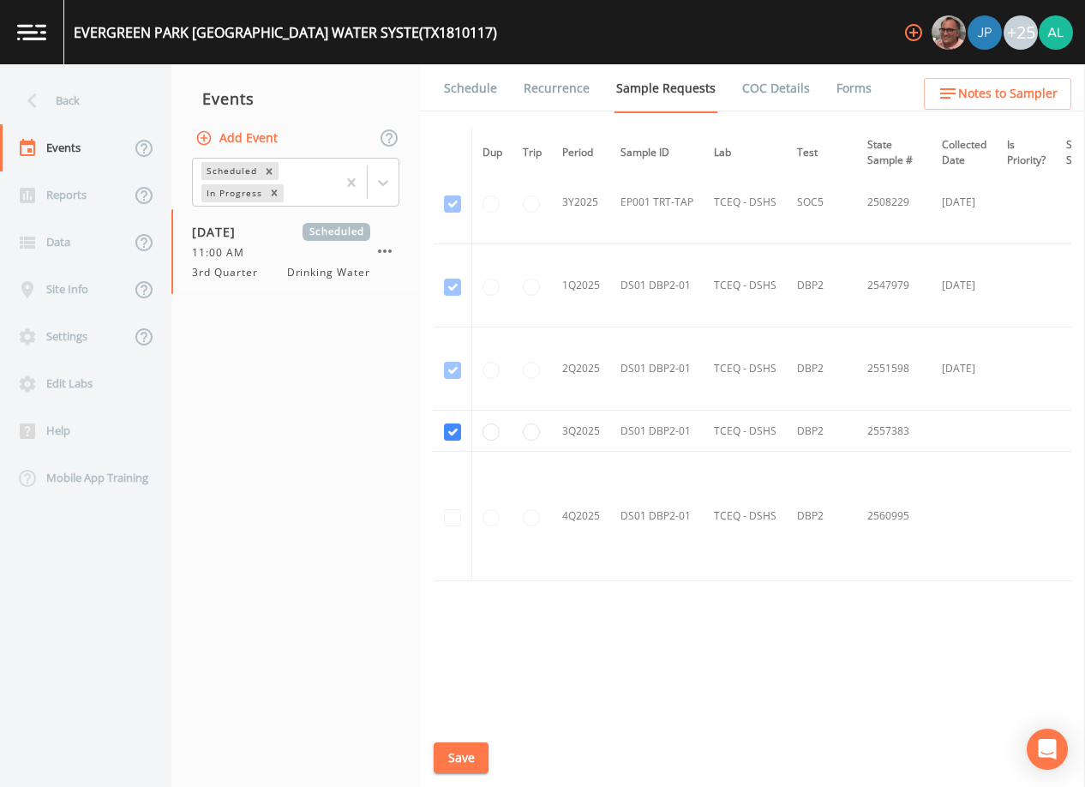
click at [476, 87] on link "Schedule" at bounding box center [470, 88] width 58 height 48
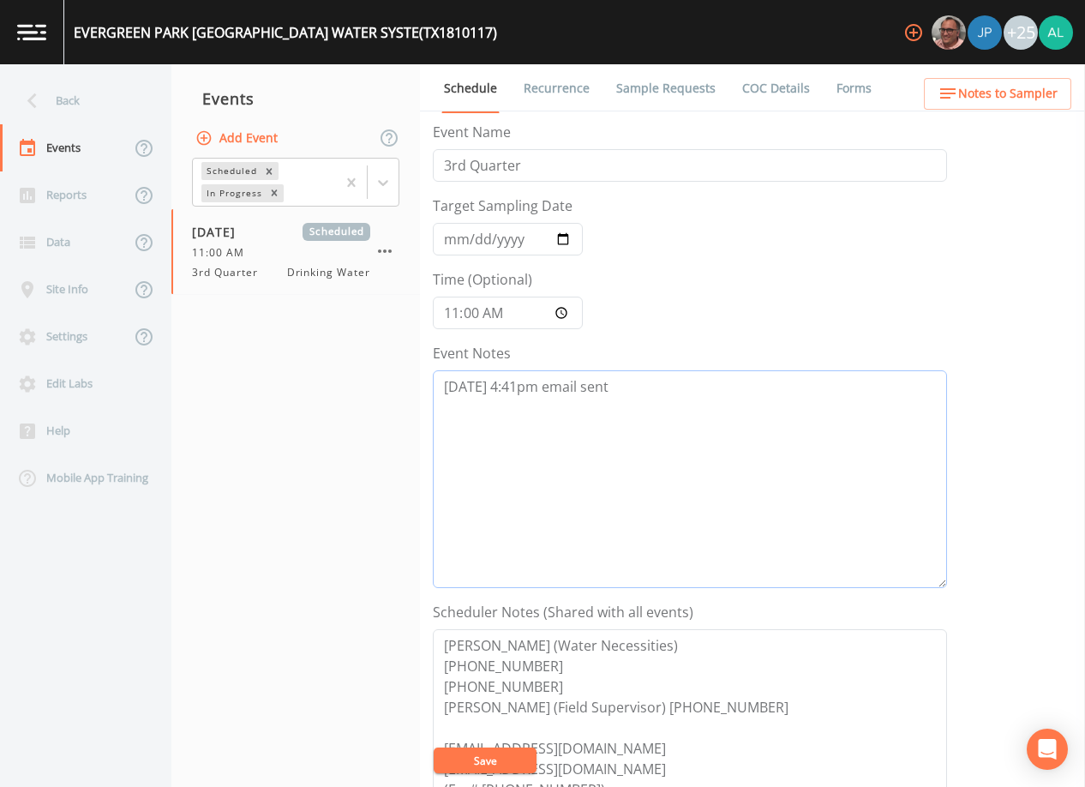
click at [698, 382] on textarea "[DATE] 4:41pm email sent" at bounding box center [690, 479] width 514 height 218
type textarea "[DATE] 4:41pm email sent [DATE] 11:25 follow up email sent"
click at [518, 761] on button "Save" at bounding box center [485, 760] width 103 height 26
click at [476, 770] on button "Save" at bounding box center [485, 760] width 103 height 26
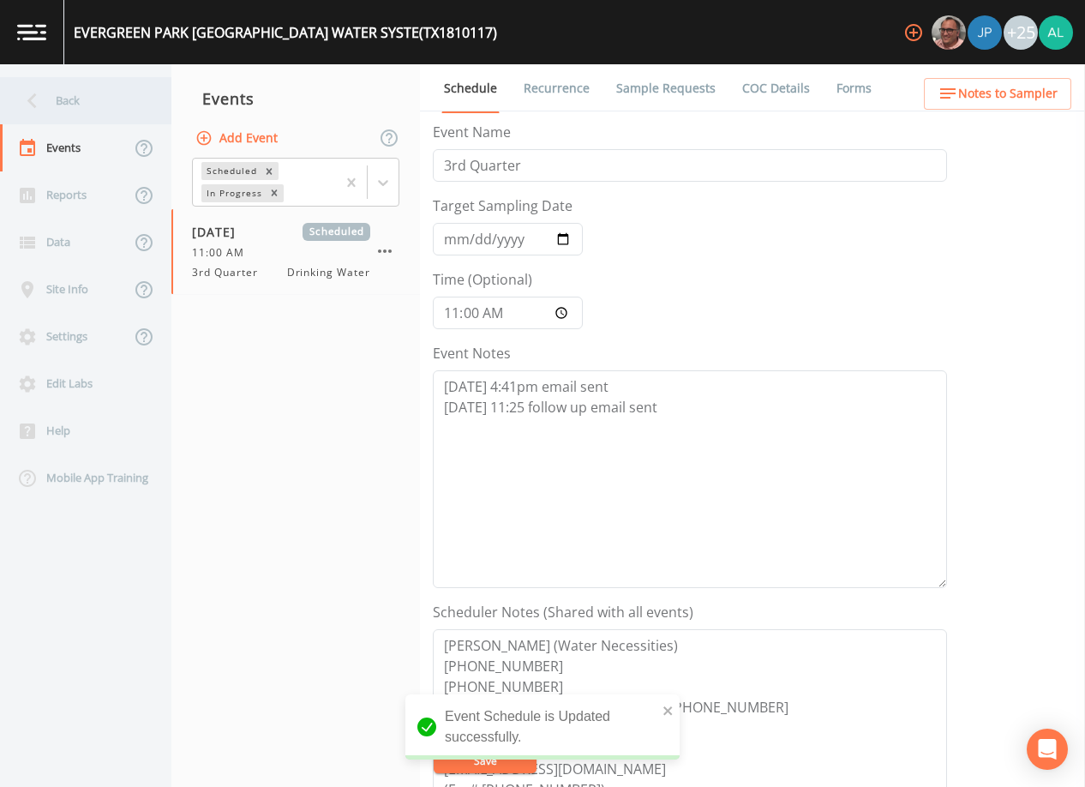
click at [112, 94] on div "Back" at bounding box center [77, 100] width 154 height 47
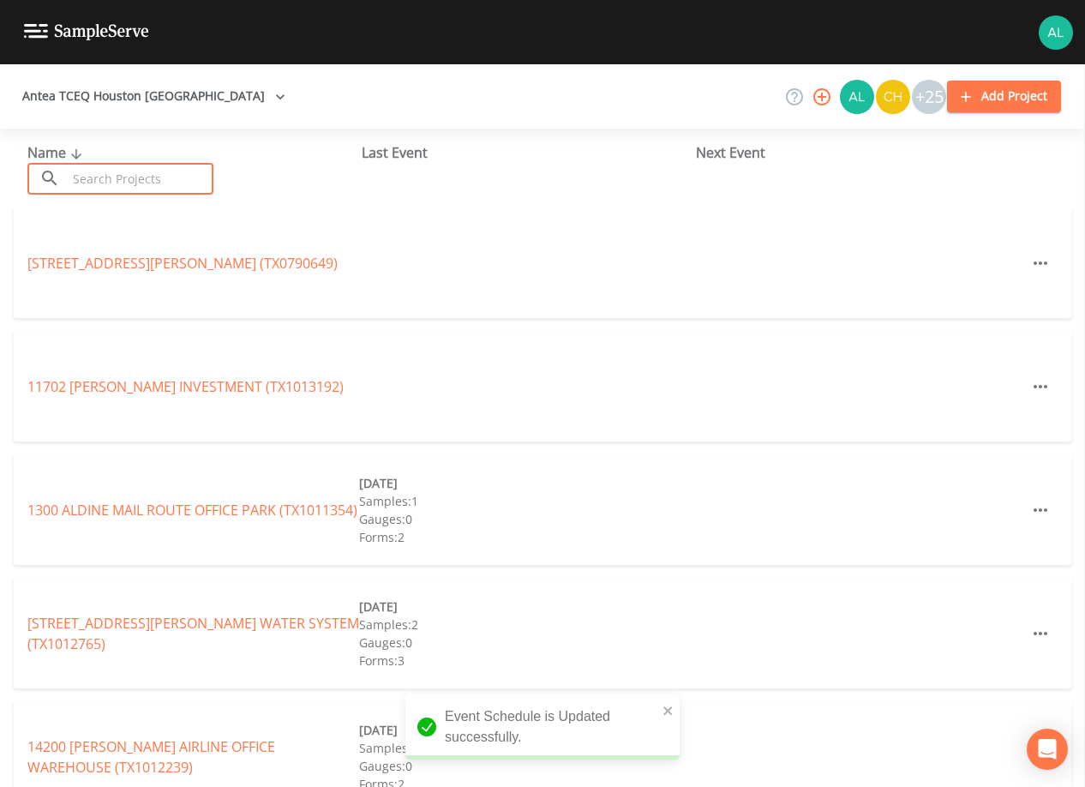
click at [99, 178] on input "text" at bounding box center [140, 179] width 147 height 32
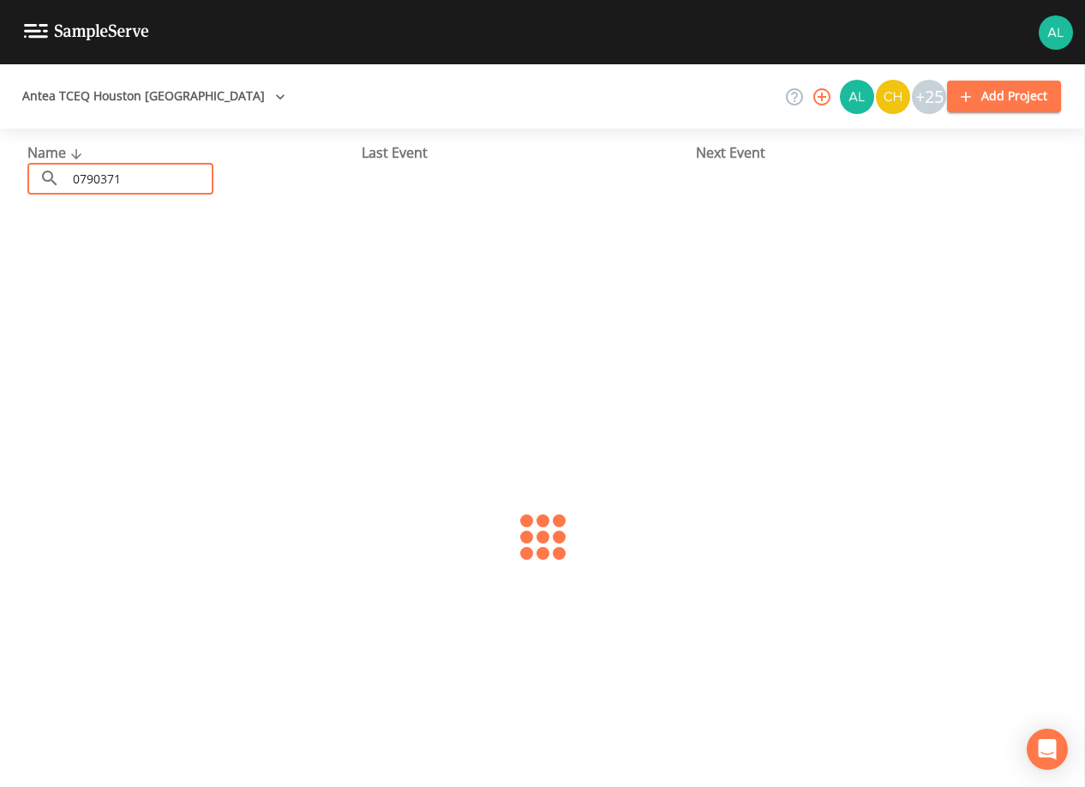
type input "0790371"
click at [91, 255] on link "[GEOGRAPHIC_DATA] 130 (TX0790371)" at bounding box center [167, 263] width 280 height 19
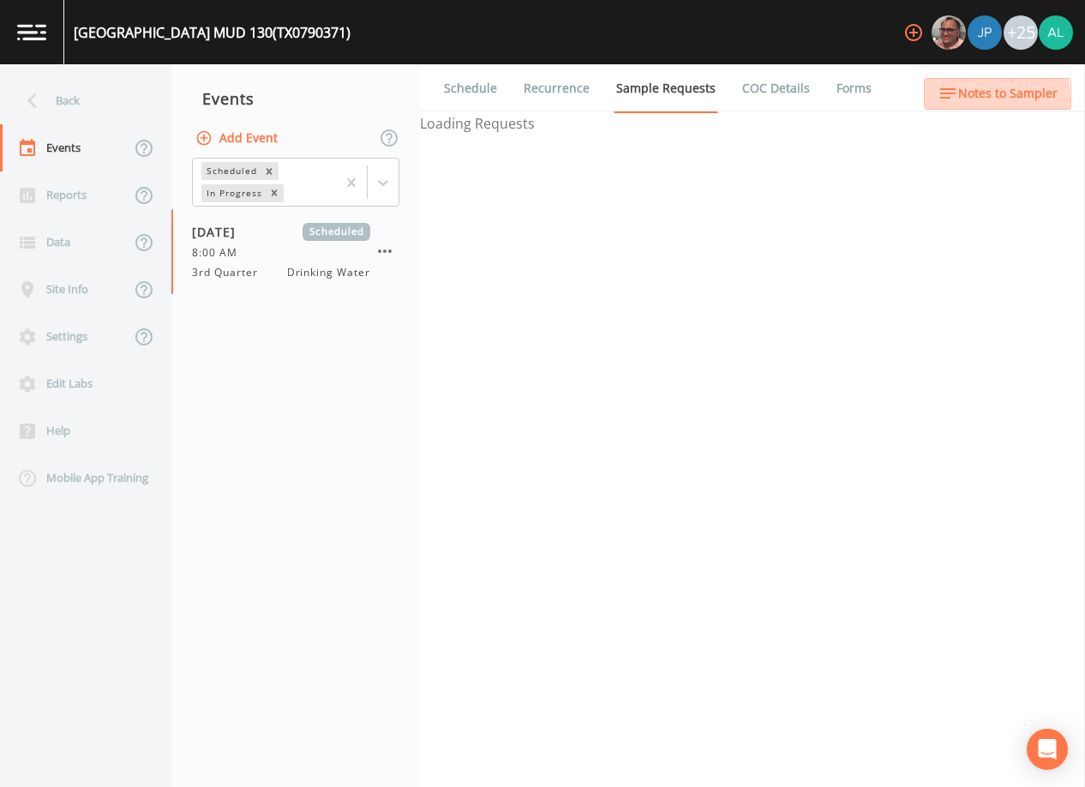
click at [944, 101] on icon "button" at bounding box center [948, 93] width 21 height 21
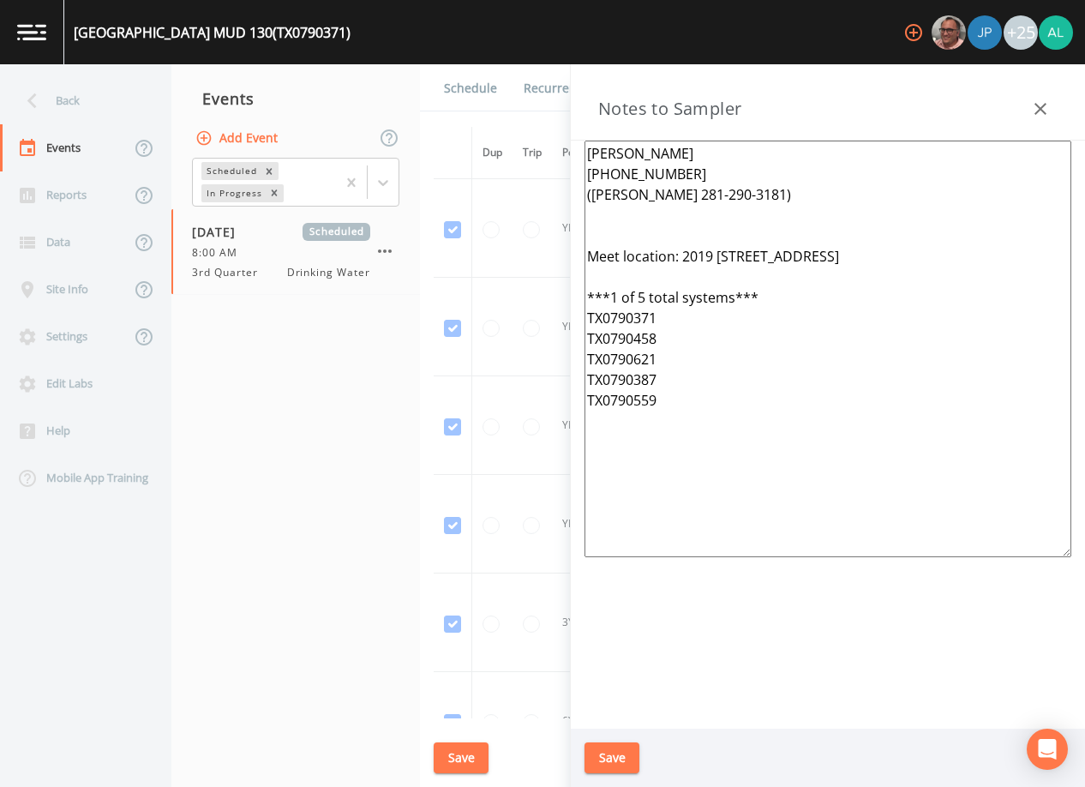
click at [594, 755] on button "Save" at bounding box center [611, 758] width 55 height 32
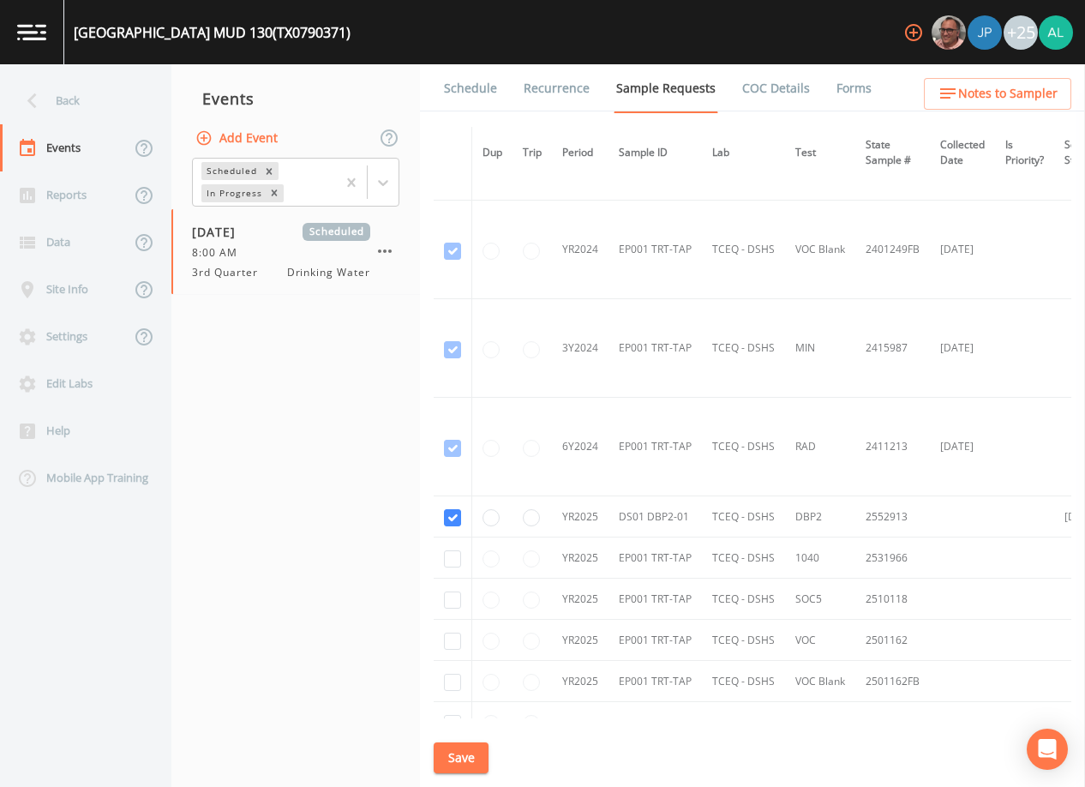
scroll to position [440, 0]
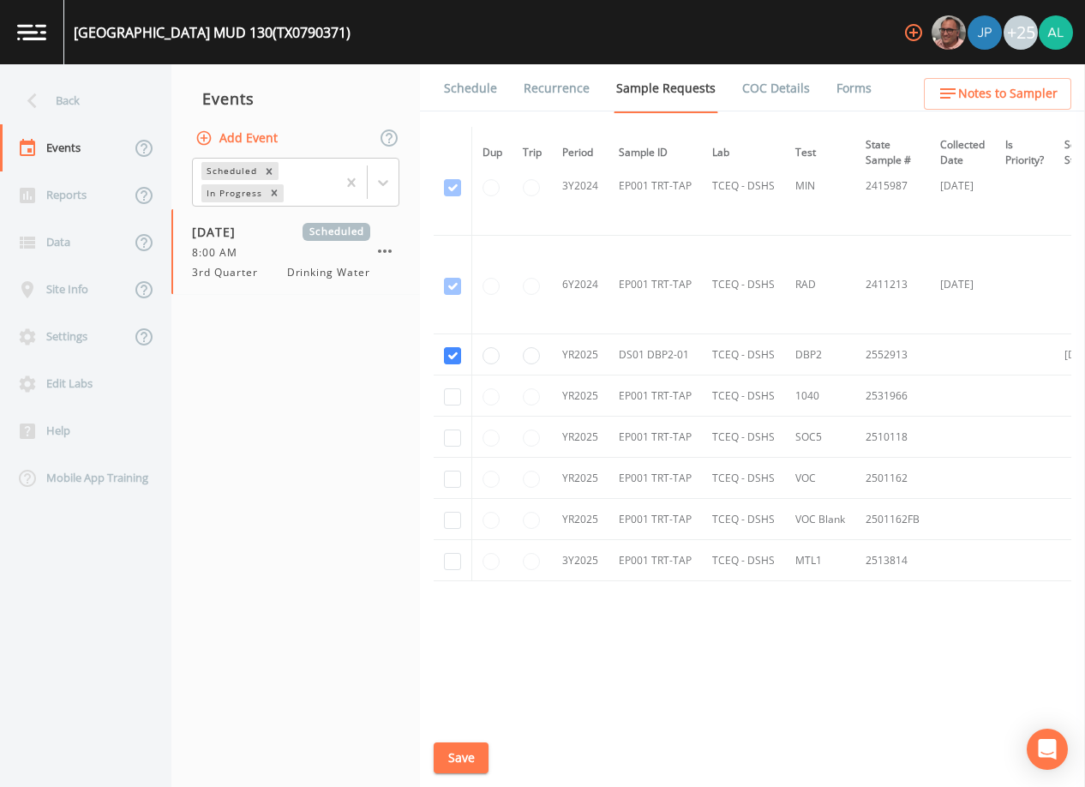
click at [472, 102] on link "Schedule" at bounding box center [470, 88] width 58 height 48
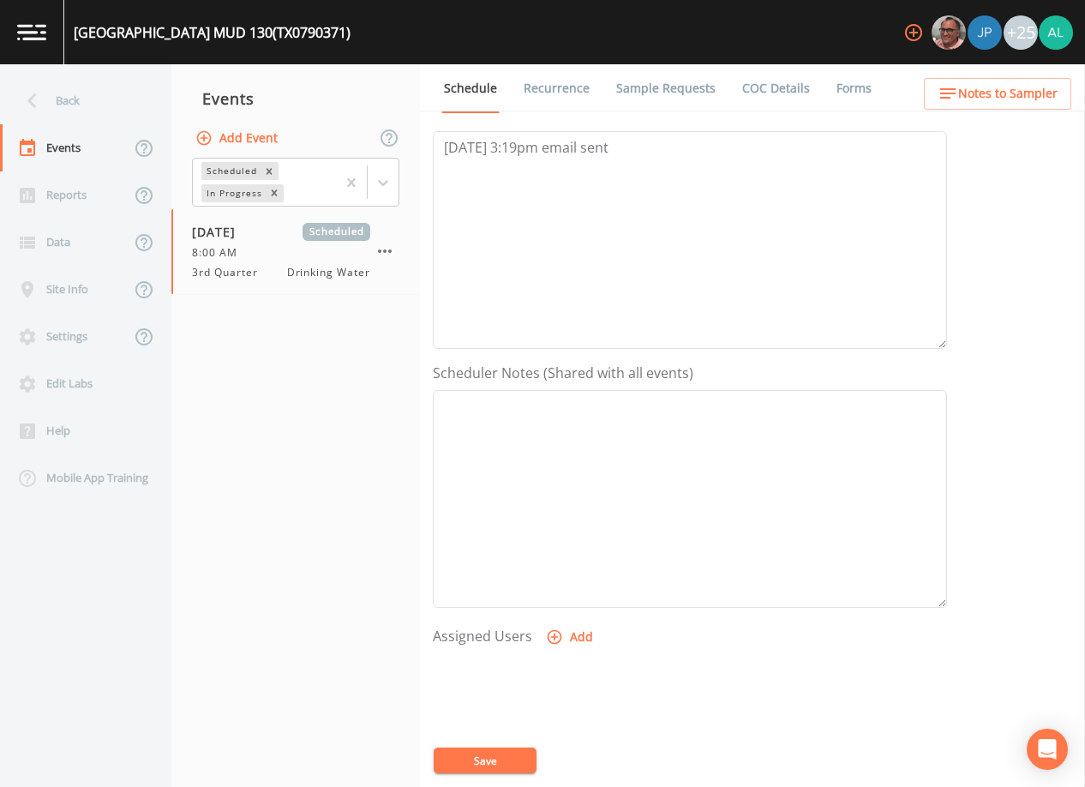
scroll to position [80, 0]
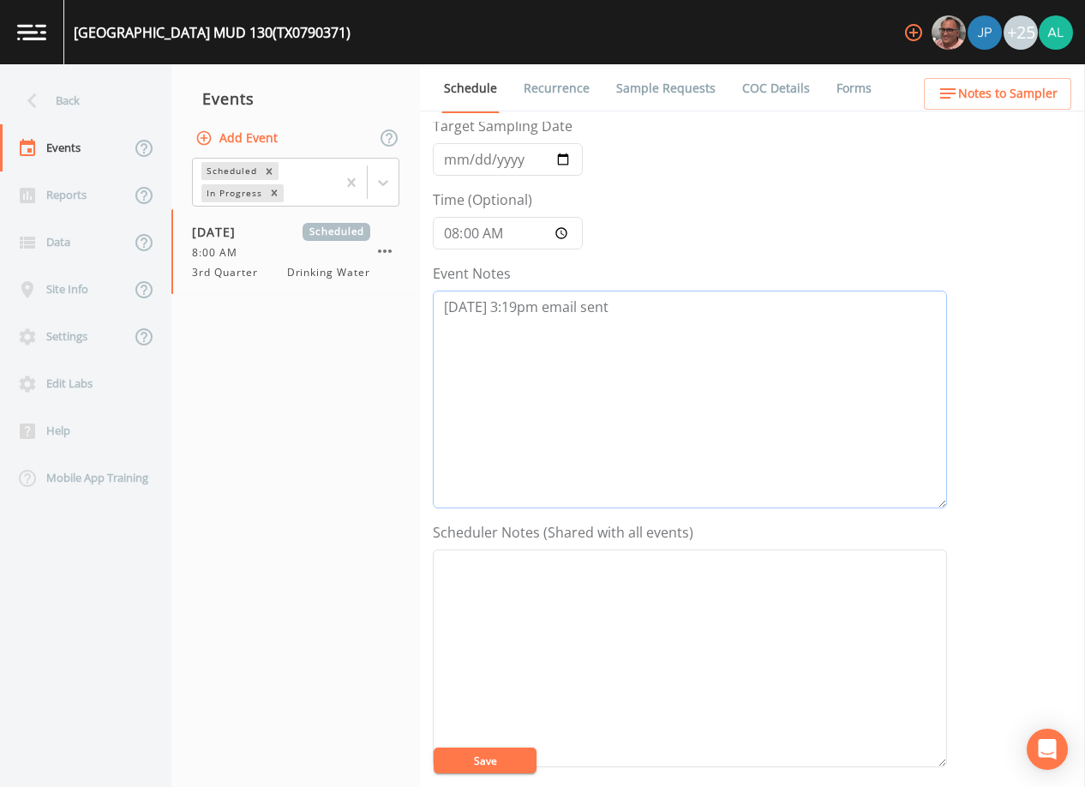
click at [650, 300] on textarea "[DATE] 3:19pm email sent" at bounding box center [690, 400] width 514 height 218
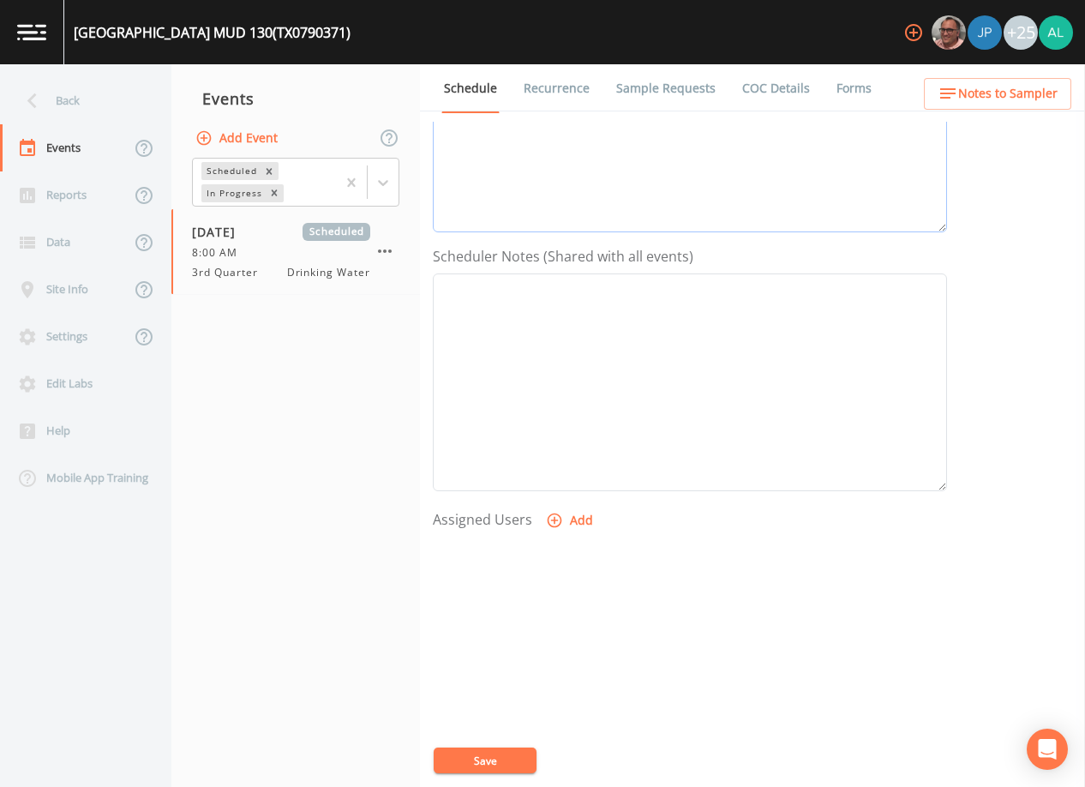
scroll to position [422, 0]
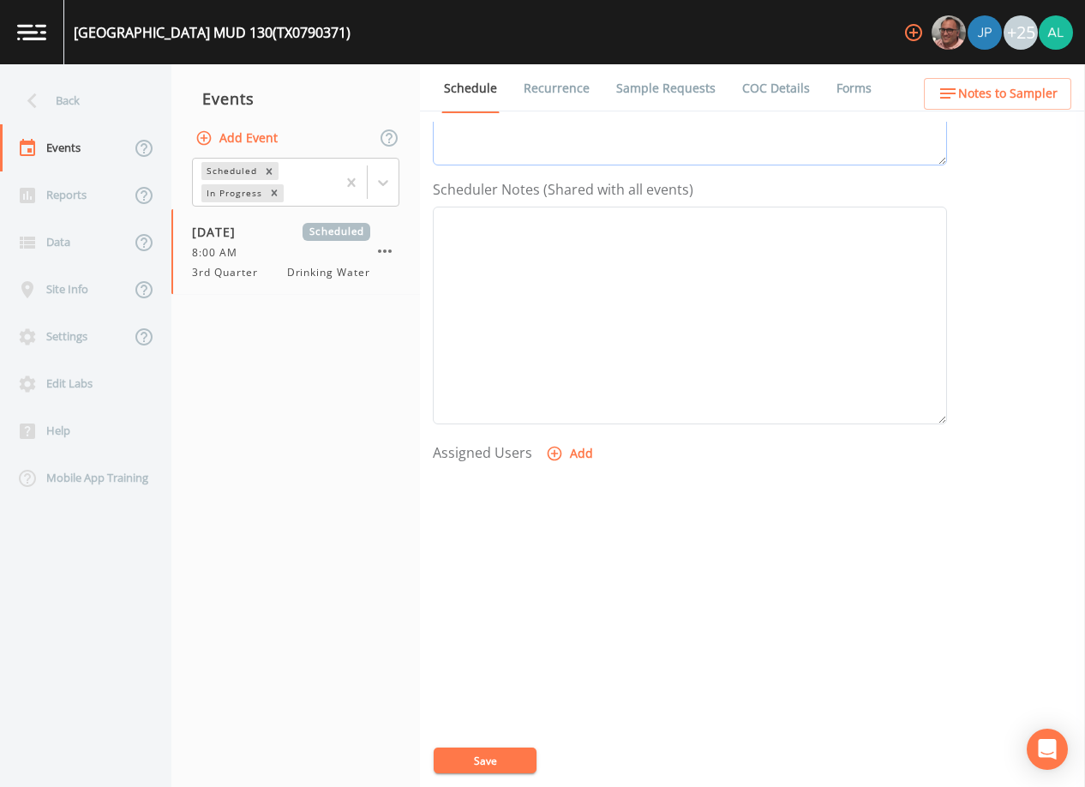
type textarea "[DATE] 3:19pm email sent [DATE] 9:51am confirmed by [PERSON_NAME]"
click at [561, 456] on button "Add" at bounding box center [570, 454] width 57 height 32
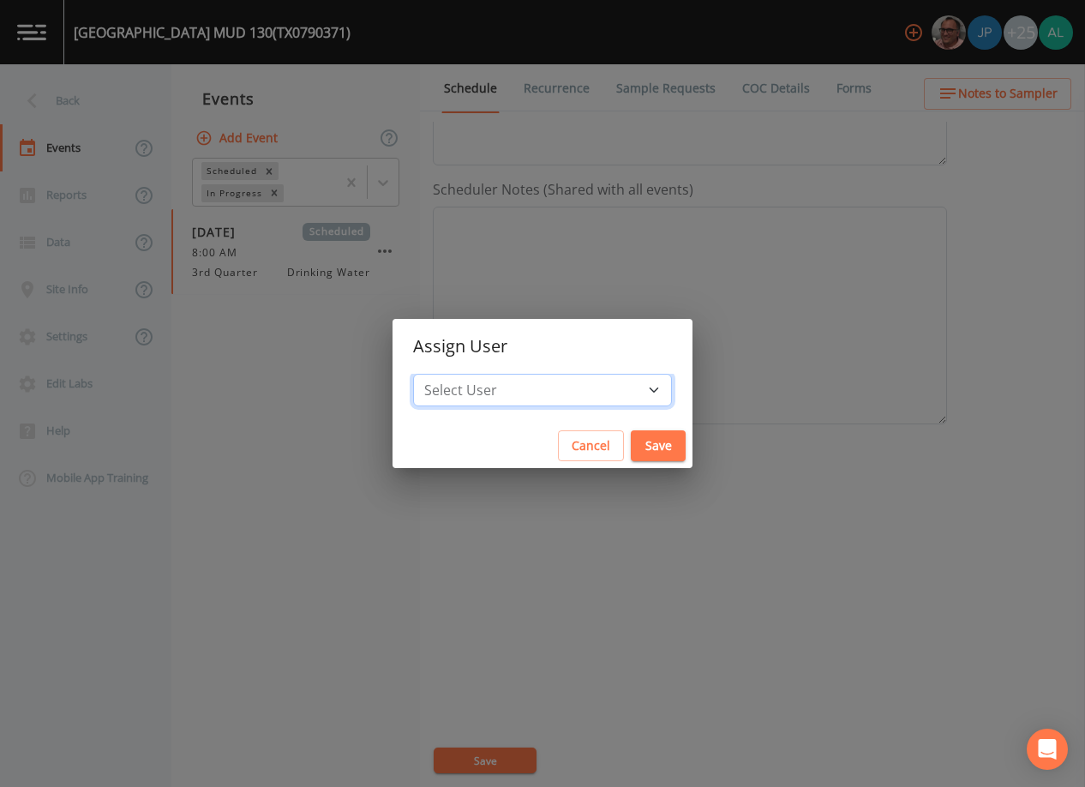
click at [515, 386] on select "Select User [PERSON_NAME] [PERSON_NAME] [PERSON_NAME] [PERSON_NAME] [PERSON_NAM…" at bounding box center [542, 390] width 259 height 33
select select "af93318b-11dc-4776-bee1-f4056f560a61"
click at [452, 374] on select "Select User [PERSON_NAME] [PERSON_NAME] [PERSON_NAME] [PERSON_NAME] [PERSON_NAM…" at bounding box center [542, 390] width 259 height 33
click at [631, 446] on button "Save" at bounding box center [658, 446] width 55 height 32
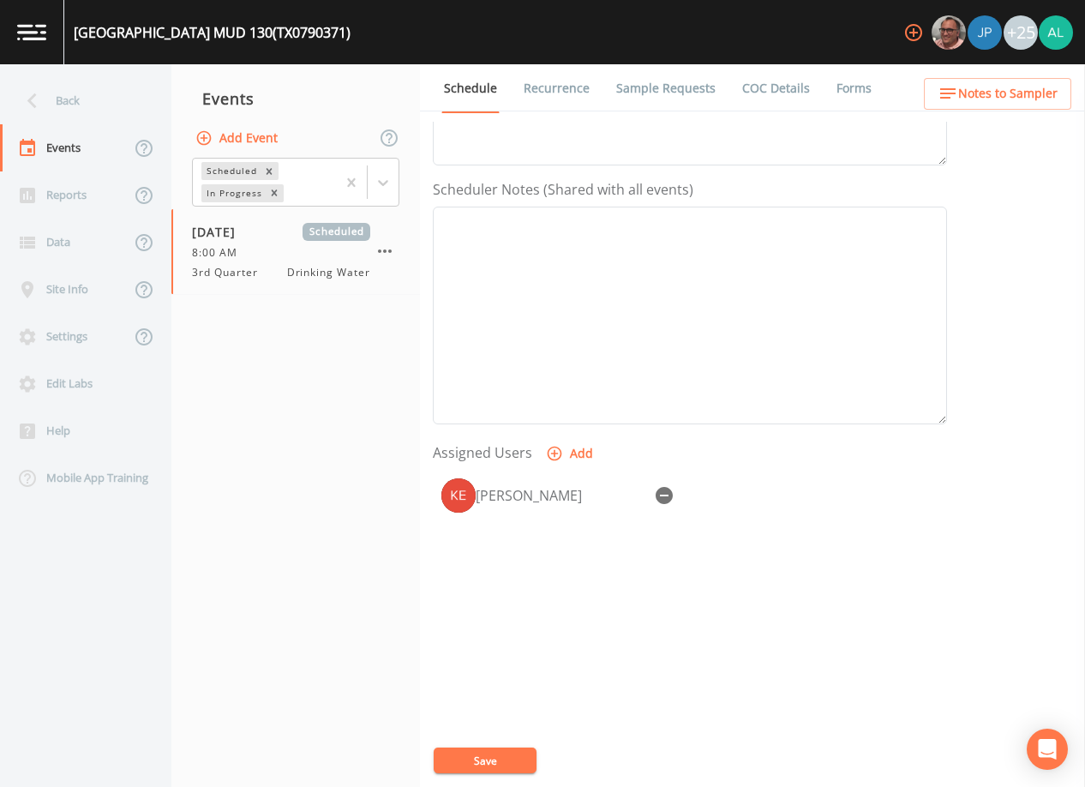
select select
click at [479, 748] on button "Save" at bounding box center [485, 760] width 103 height 26
click at [970, 109] on div "Back Events Reports Data Site Info Settings Edit Labs Help Mobile App Training …" at bounding box center [542, 425] width 1085 height 722
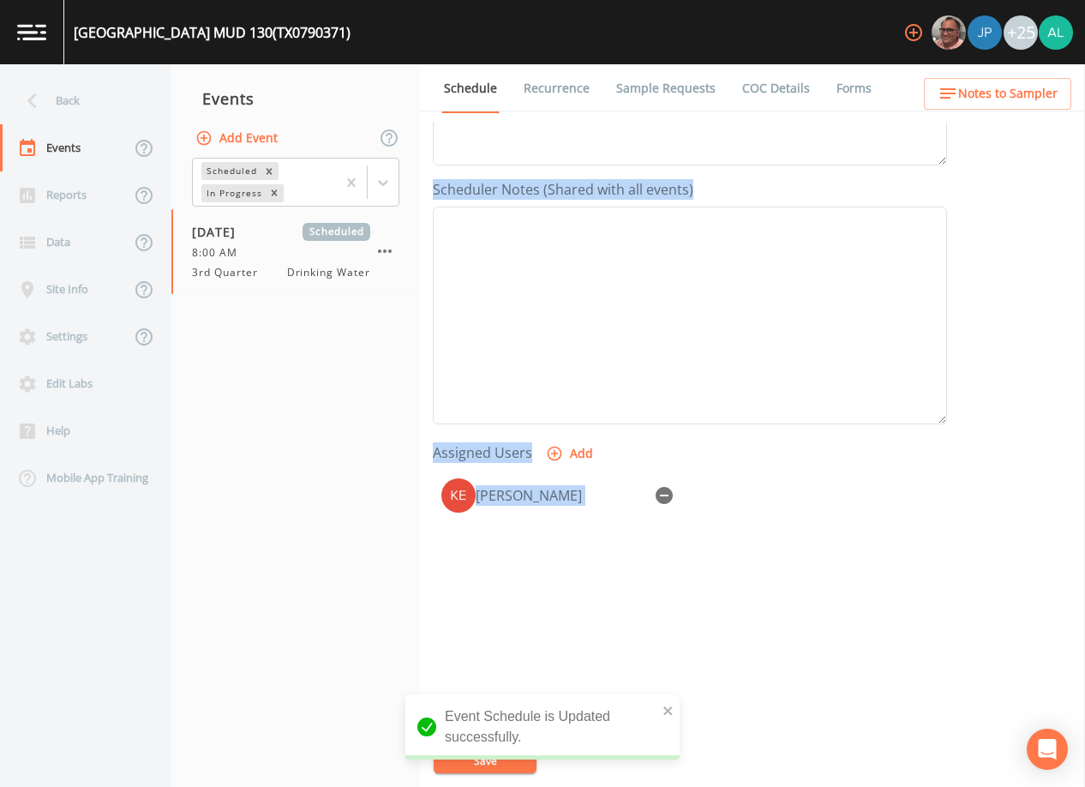
drag, startPoint x: 970, startPoint y: 109, endPoint x: 976, endPoint y: 89, distance: 20.6
click at [976, 89] on span "Notes to Sampler" at bounding box center [1007, 93] width 99 height 21
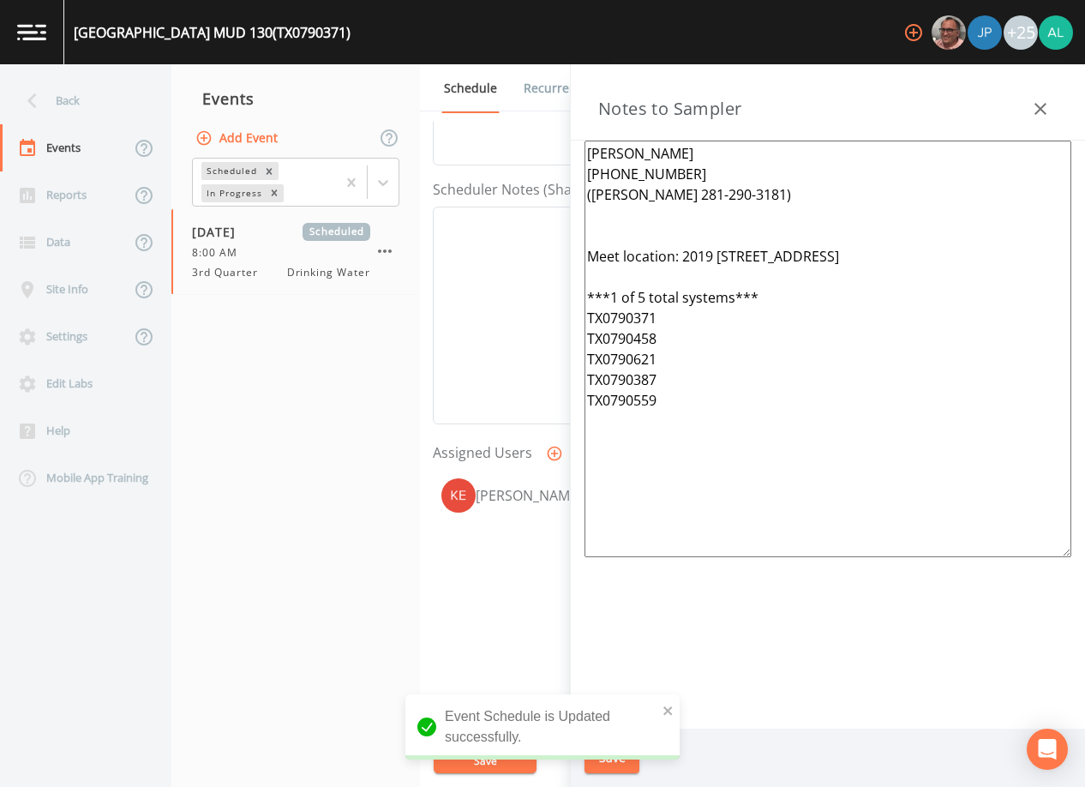
click at [616, 234] on textarea "[PERSON_NAME] [PHONE_NUMBER] ([PERSON_NAME] 281-290-3181) Meet location: 2019 […" at bounding box center [827, 349] width 487 height 416
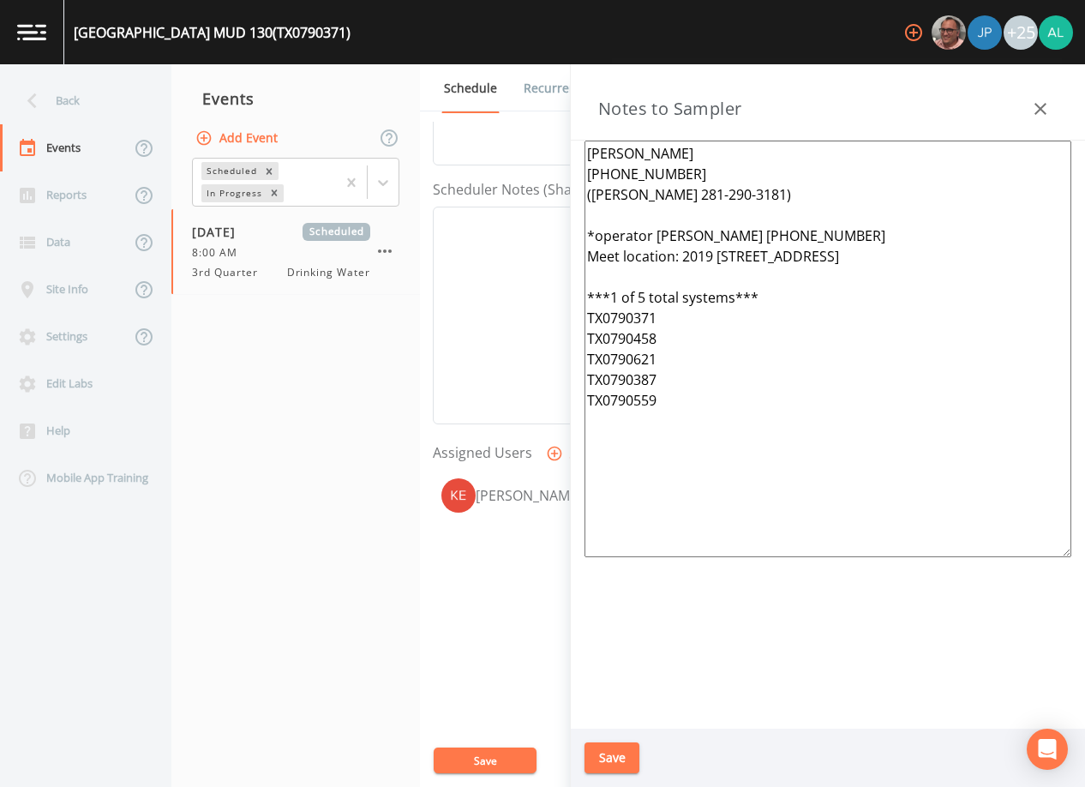
drag, startPoint x: 855, startPoint y: 237, endPoint x: 551, endPoint y: 227, distance: 304.4
click at [551, 227] on div "Back Events Reports Data Site Info Settings Edit Labs Help Mobile App Training …" at bounding box center [542, 425] width 1085 height 722
type textarea "[PERSON_NAME] [PHONE_NUMBER] ([PERSON_NAME] 281-290-3181) *operator [PERSON_NAM…"
click at [612, 740] on div "Save" at bounding box center [828, 757] width 514 height 59
click at [609, 753] on button "Save" at bounding box center [611, 758] width 55 height 32
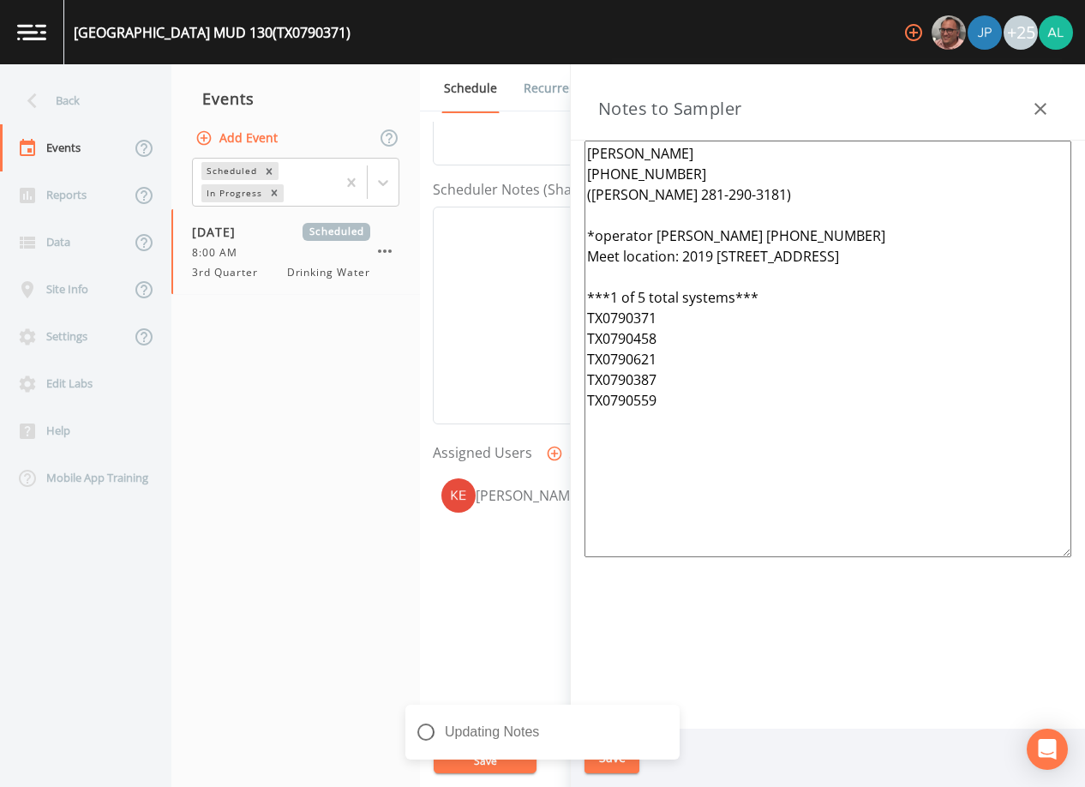
click at [451, 762] on div "Updating Notes" at bounding box center [542, 738] width 274 height 69
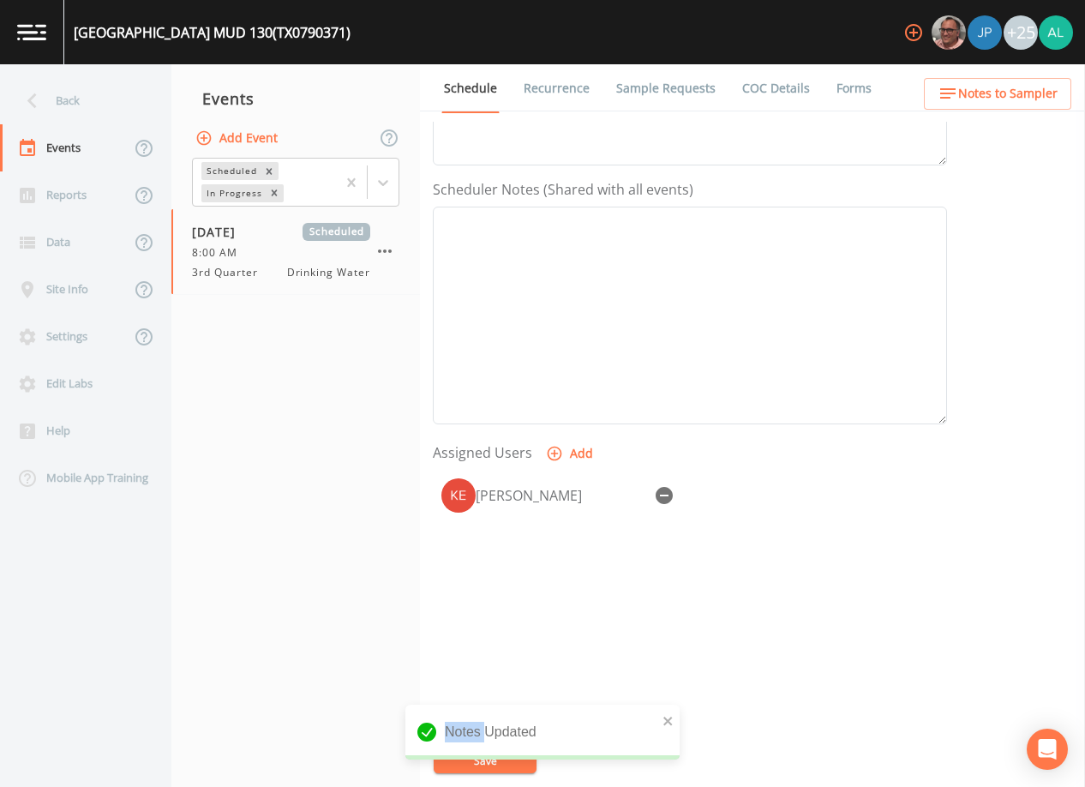
click at [451, 762] on div "Notes Updated" at bounding box center [542, 738] width 274 height 69
click at [82, 91] on div "Back" at bounding box center [77, 100] width 154 height 47
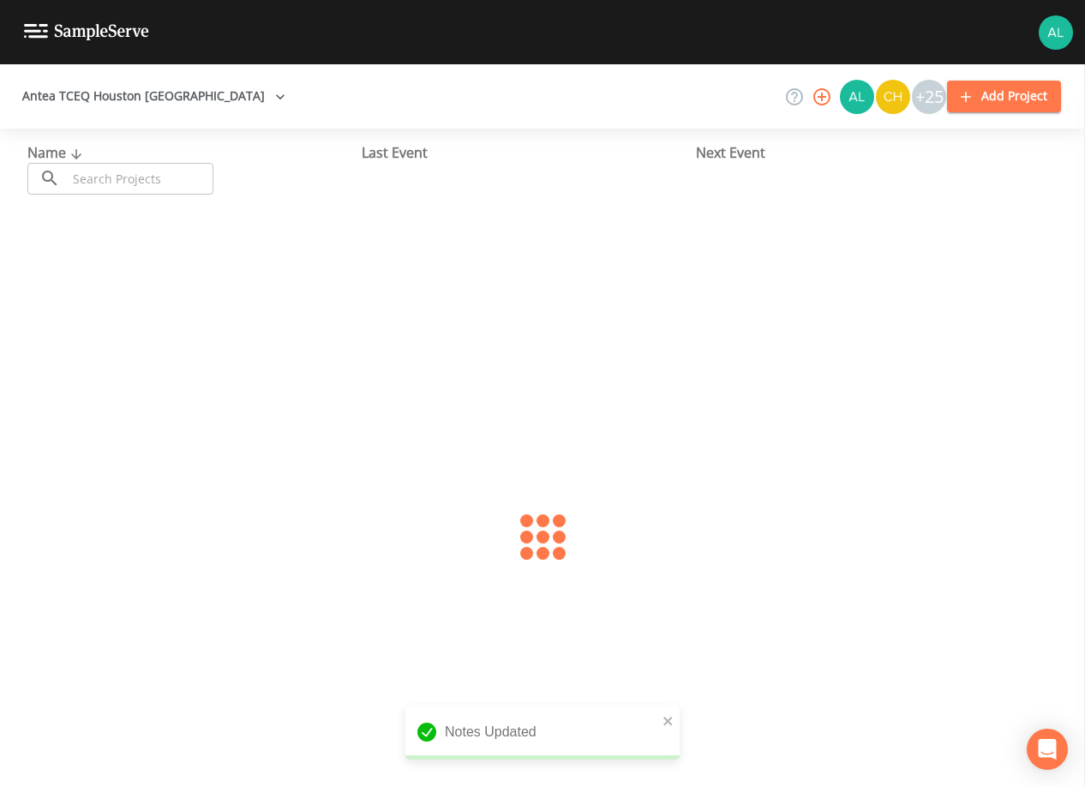
click at [124, 188] on input "text" at bounding box center [140, 179] width 147 height 32
type input "0790371"
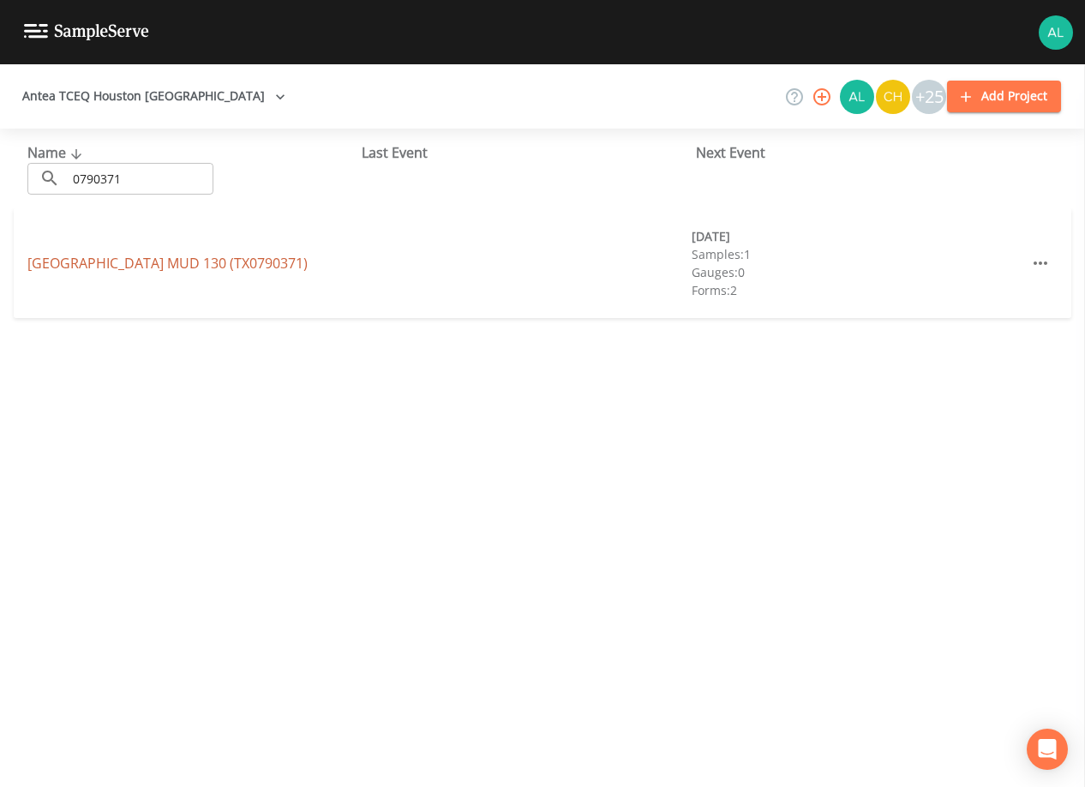
click at [135, 267] on link "[GEOGRAPHIC_DATA] 130 (TX0790371)" at bounding box center [167, 263] width 280 height 19
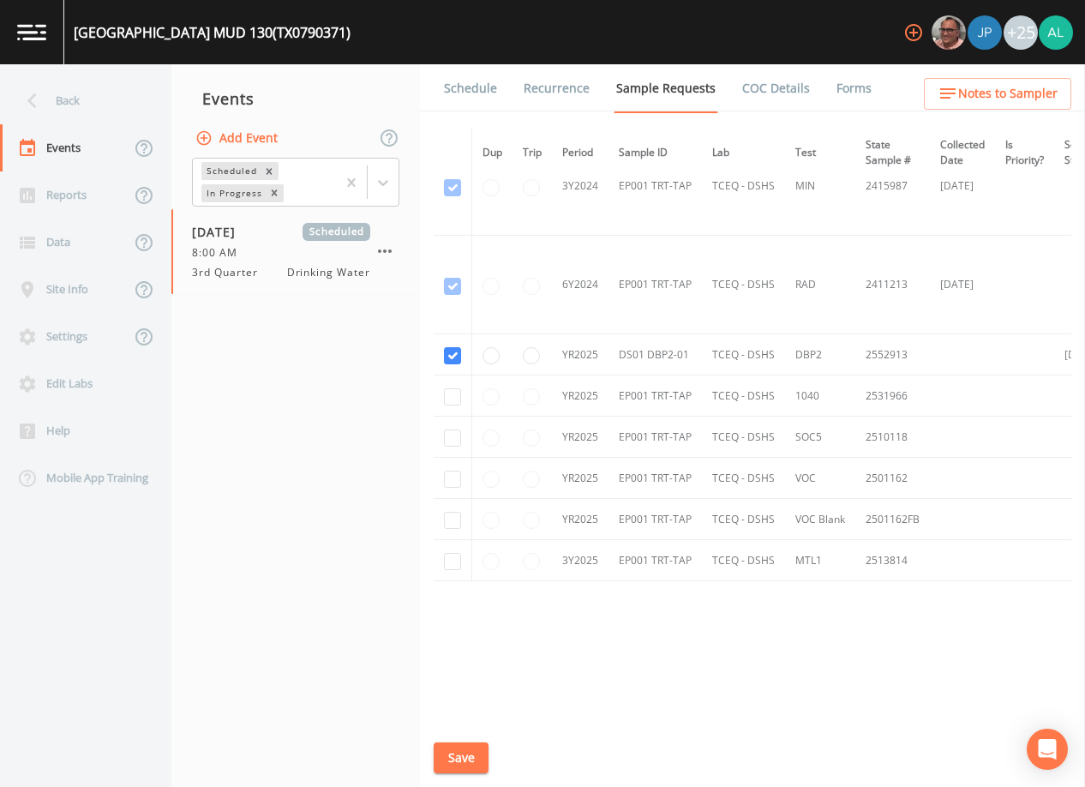
scroll to position [440, 0]
click at [491, 83] on link "Schedule" at bounding box center [470, 88] width 58 height 48
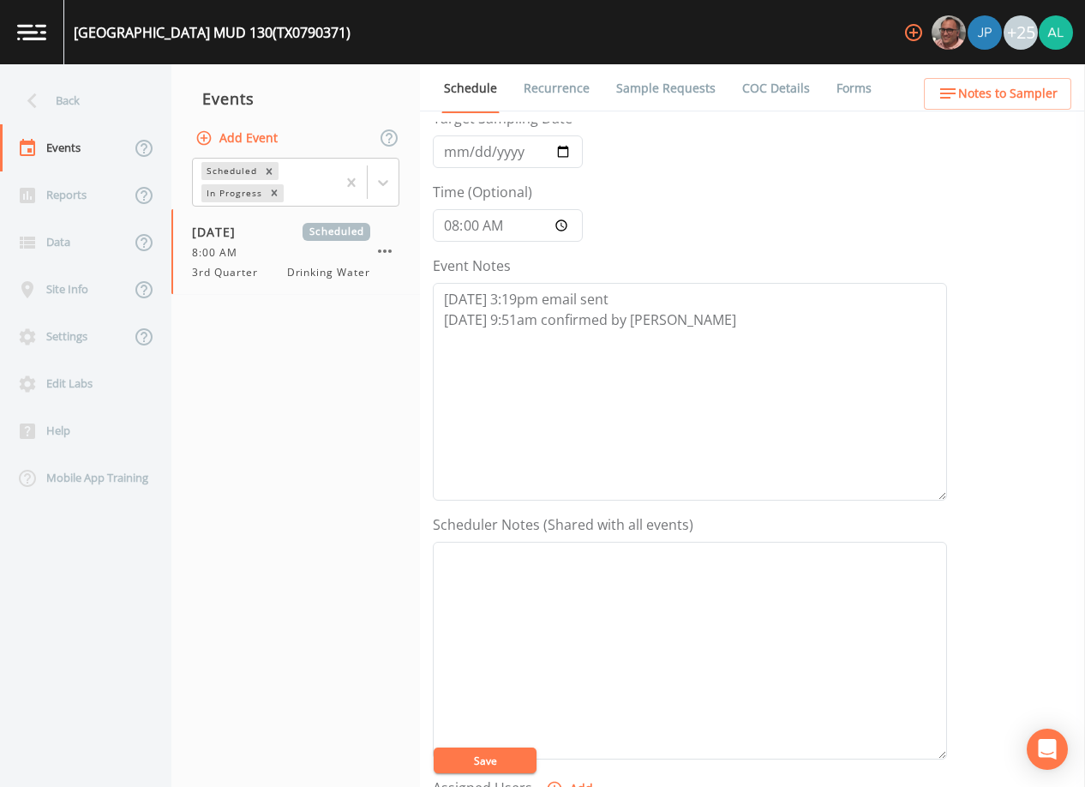
scroll to position [422, 0]
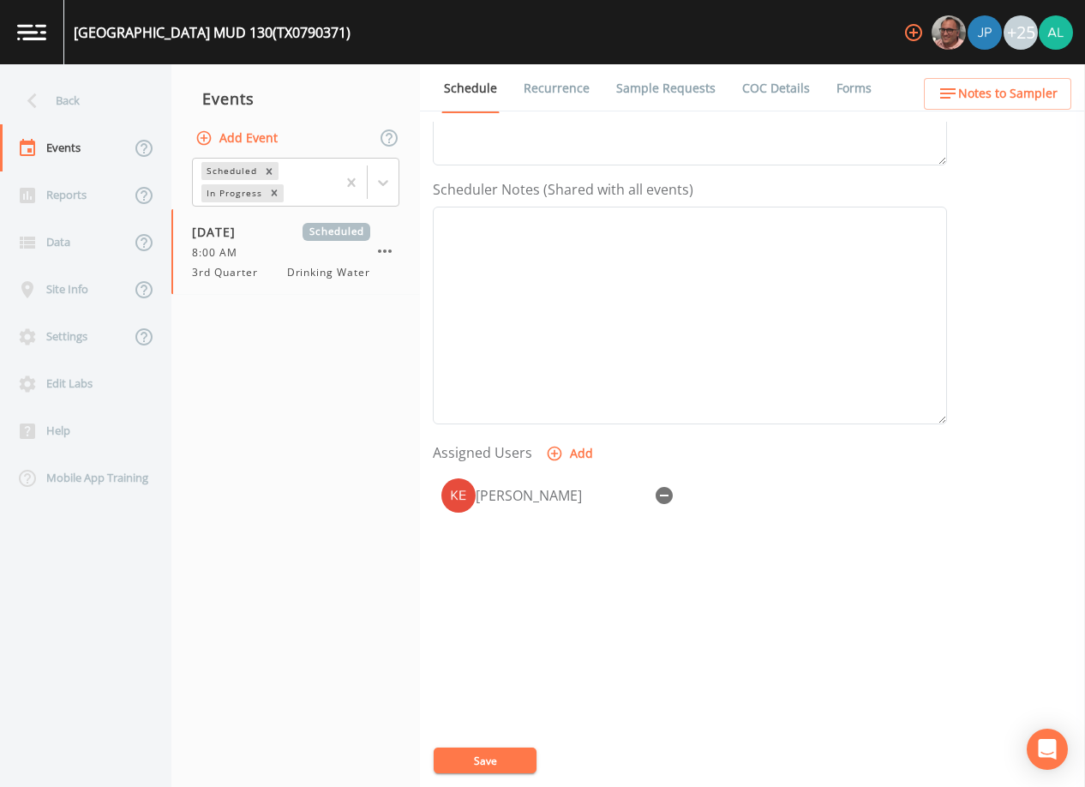
click at [973, 97] on span "Notes to Sampler" at bounding box center [1007, 93] width 99 height 21
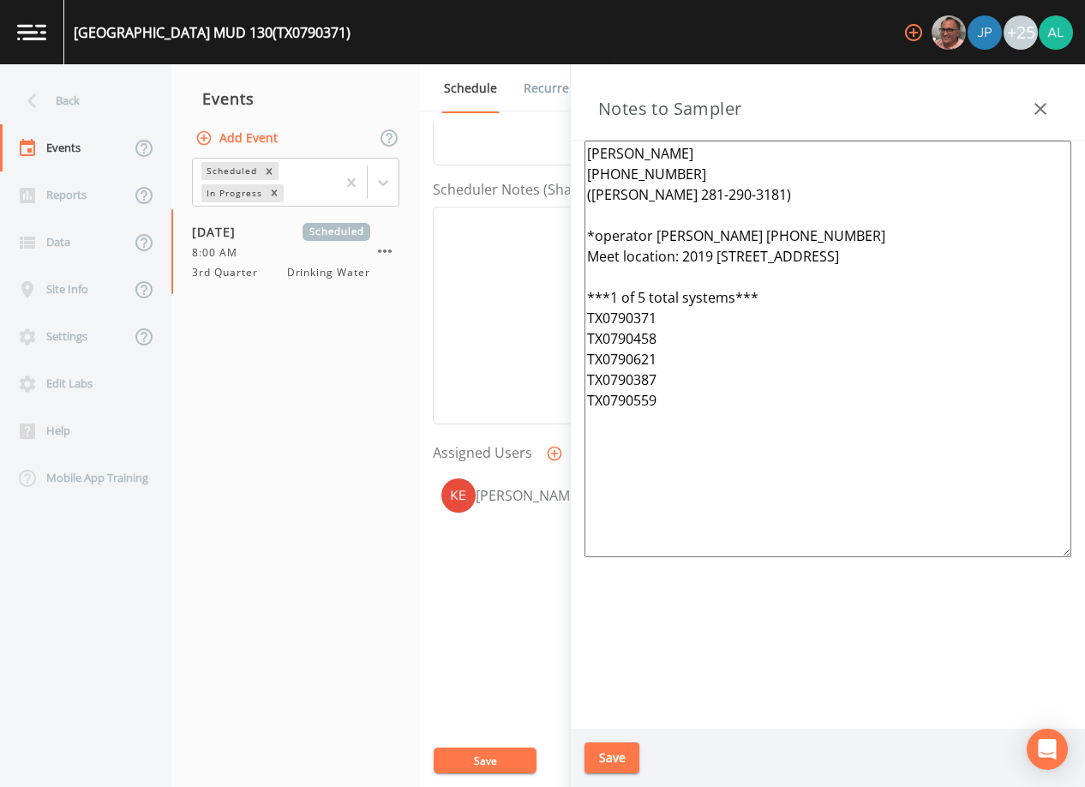
click at [601, 773] on div "Save" at bounding box center [828, 757] width 514 height 59
click at [630, 759] on button "Save" at bounding box center [611, 758] width 55 height 32
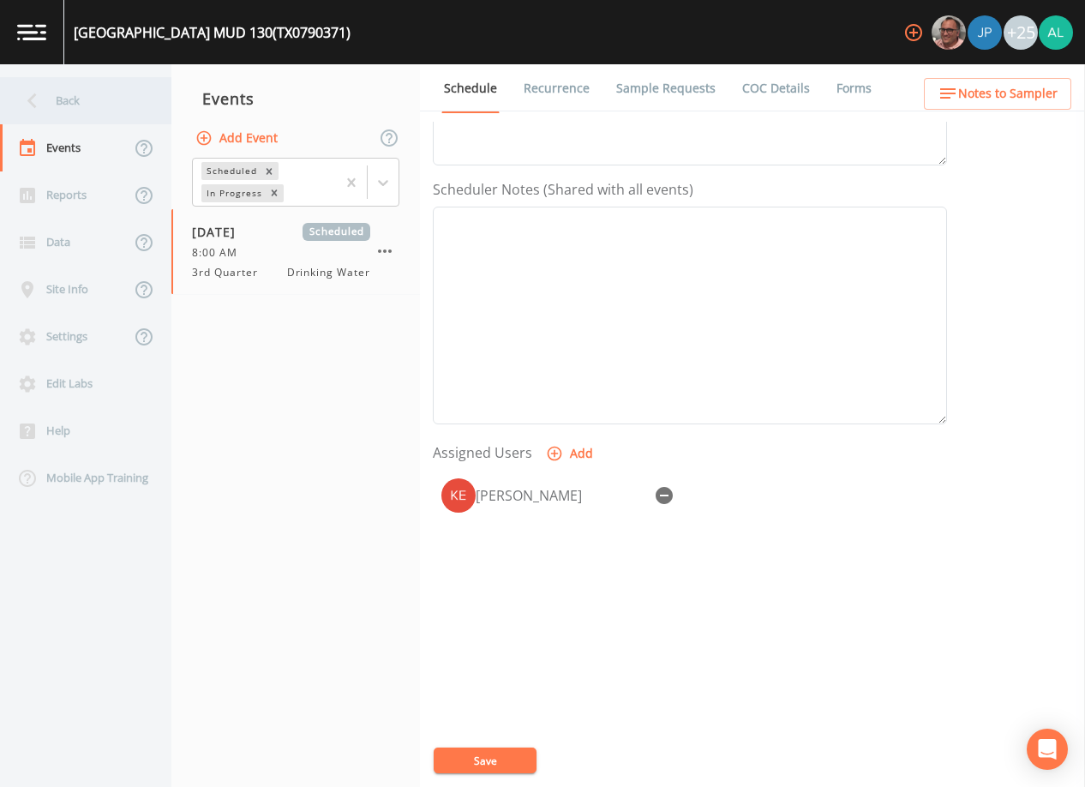
click at [128, 107] on div "Back" at bounding box center [77, 100] width 154 height 47
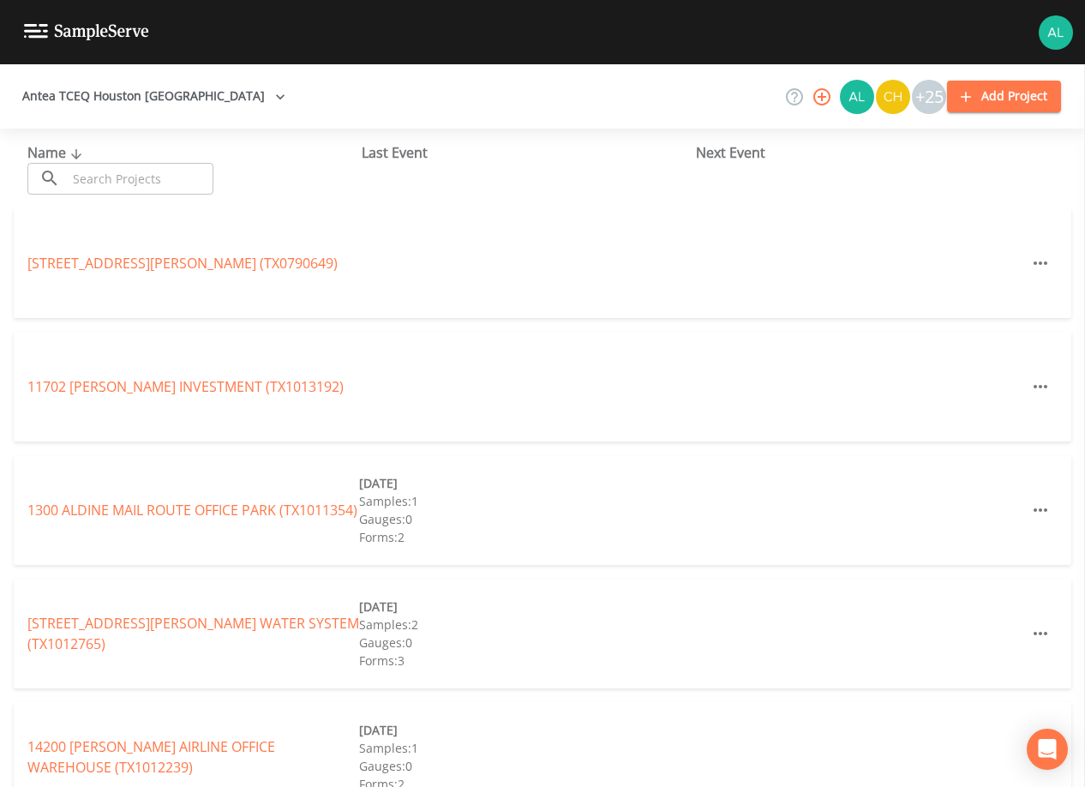
click at [115, 175] on input "text" at bounding box center [140, 179] width 147 height 32
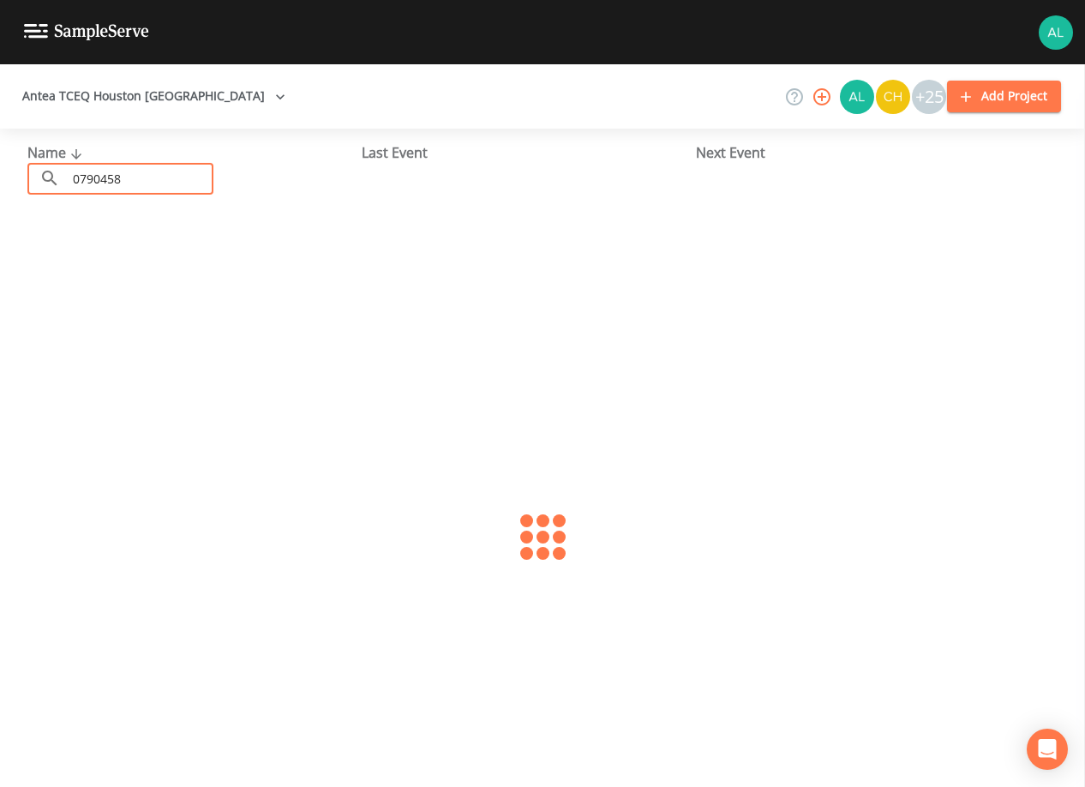
type input "0790458"
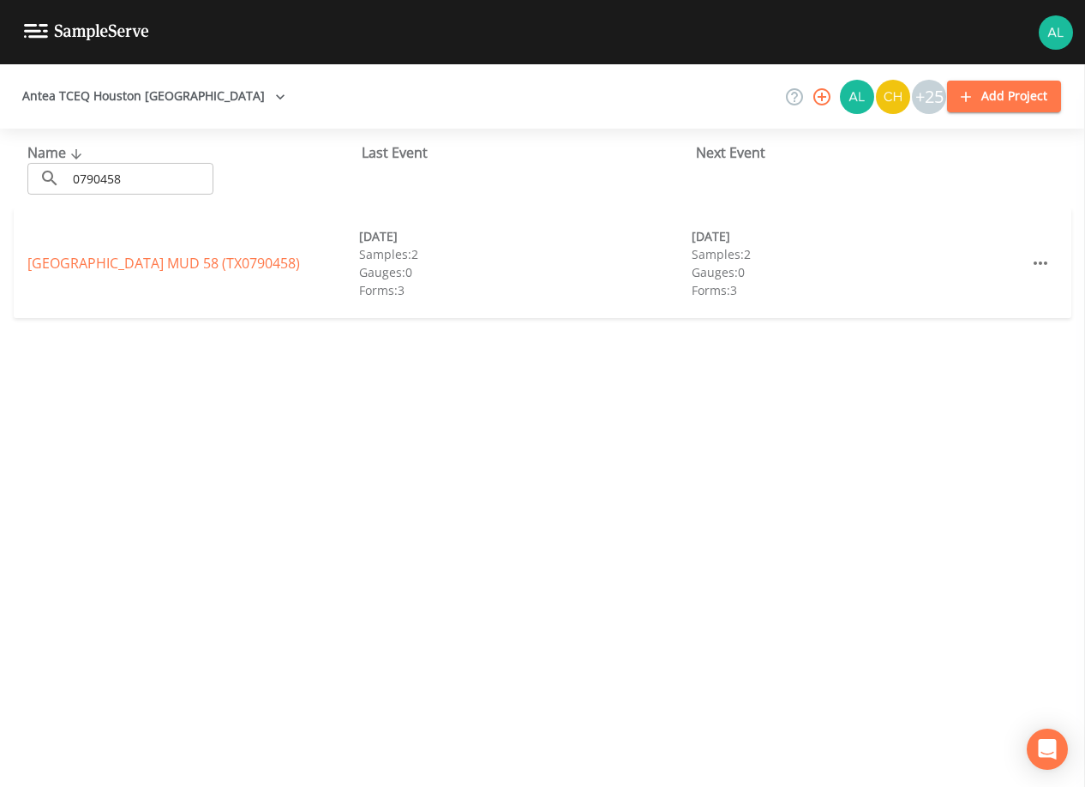
click at [183, 243] on div "[GEOGRAPHIC_DATA] 58 (TX0790458) [DATE] Samples: 2 Gauges: 0 Forms: 3 [DATE] Sa…" at bounding box center [542, 263] width 1057 height 110
click at [180, 265] on link "[GEOGRAPHIC_DATA] 58 (TX0790458)" at bounding box center [163, 263] width 273 height 19
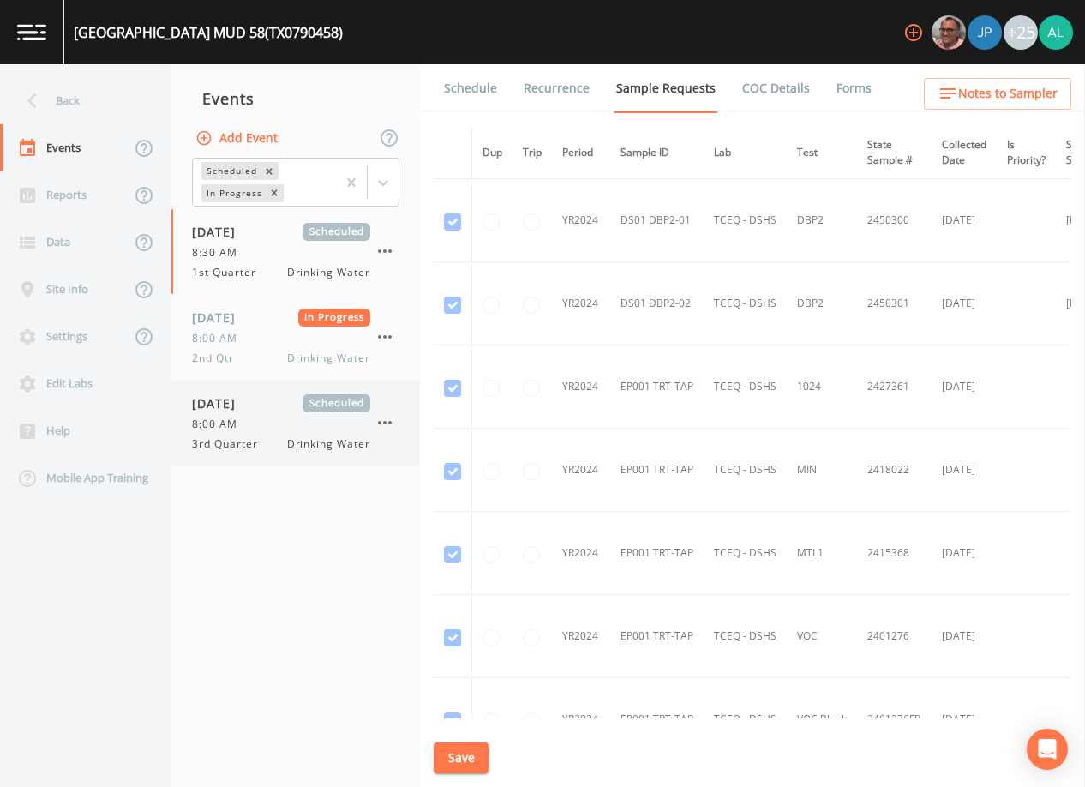
click at [278, 395] on div "[DATE] Scheduled" at bounding box center [281, 403] width 178 height 18
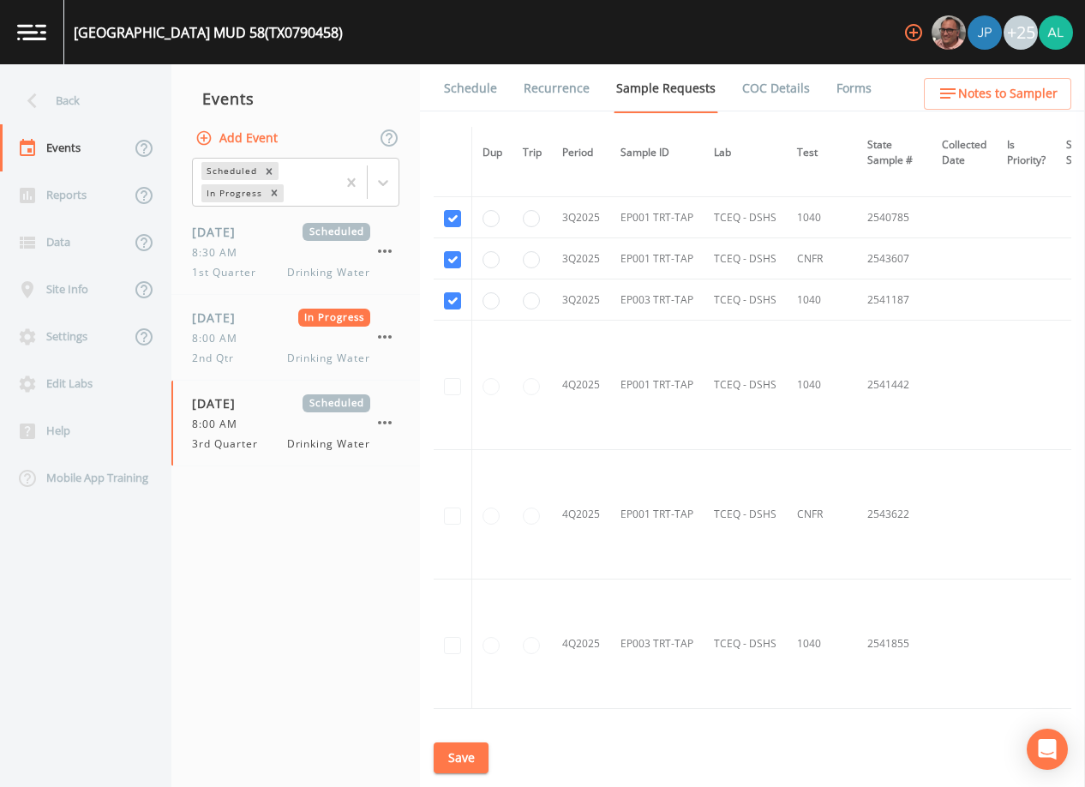
scroll to position [4052, 0]
click at [470, 60] on div "[GEOGRAPHIC_DATA] 58 (TX0790458) +25" at bounding box center [542, 32] width 1085 height 64
click at [475, 93] on link "Schedule" at bounding box center [470, 88] width 58 height 48
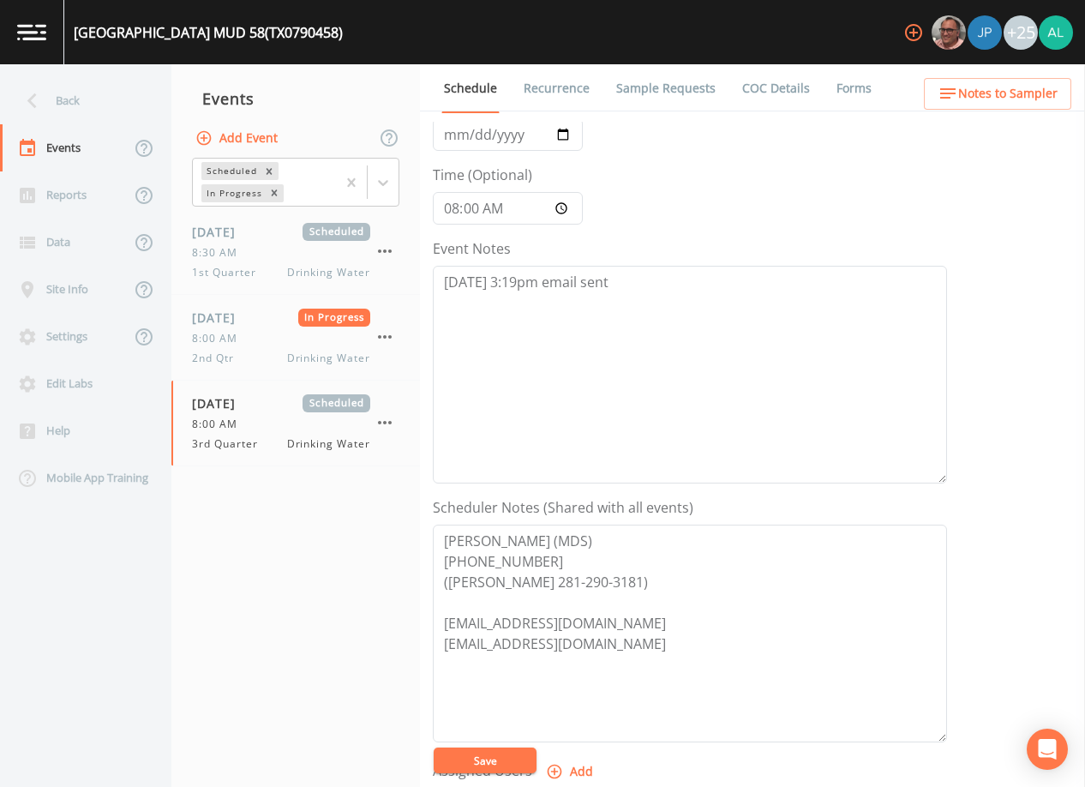
scroll to position [343, 0]
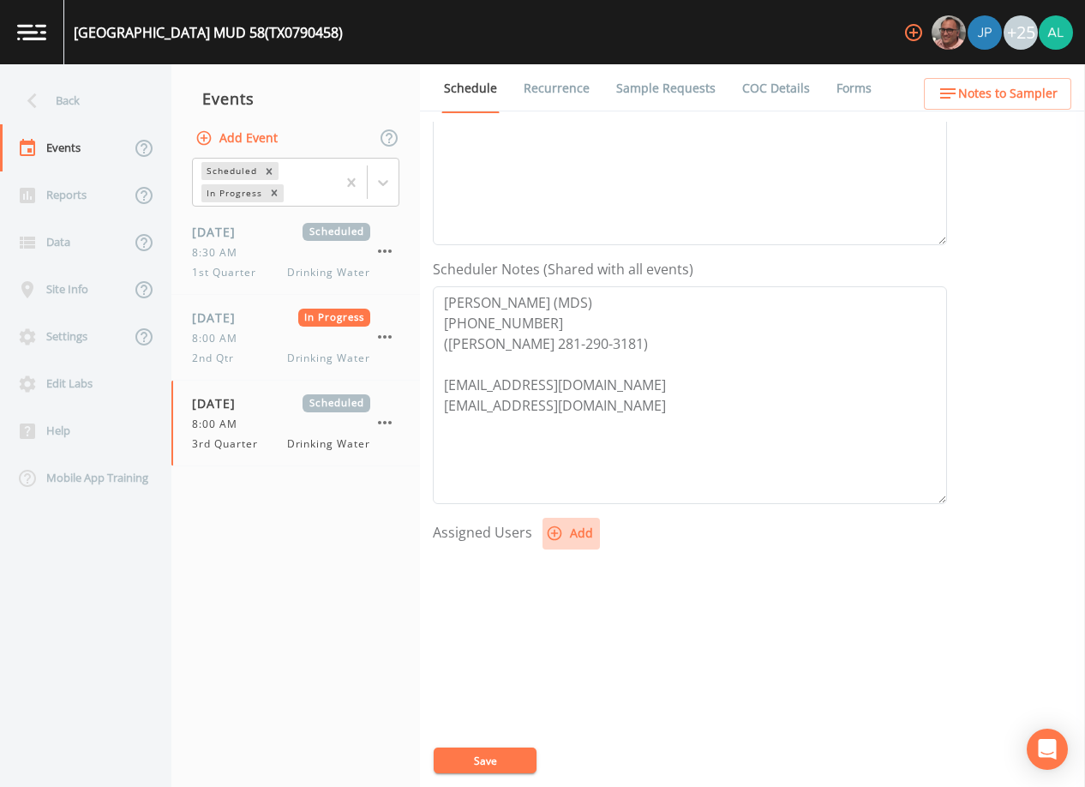
click at [565, 529] on button "Add" at bounding box center [570, 534] width 57 height 32
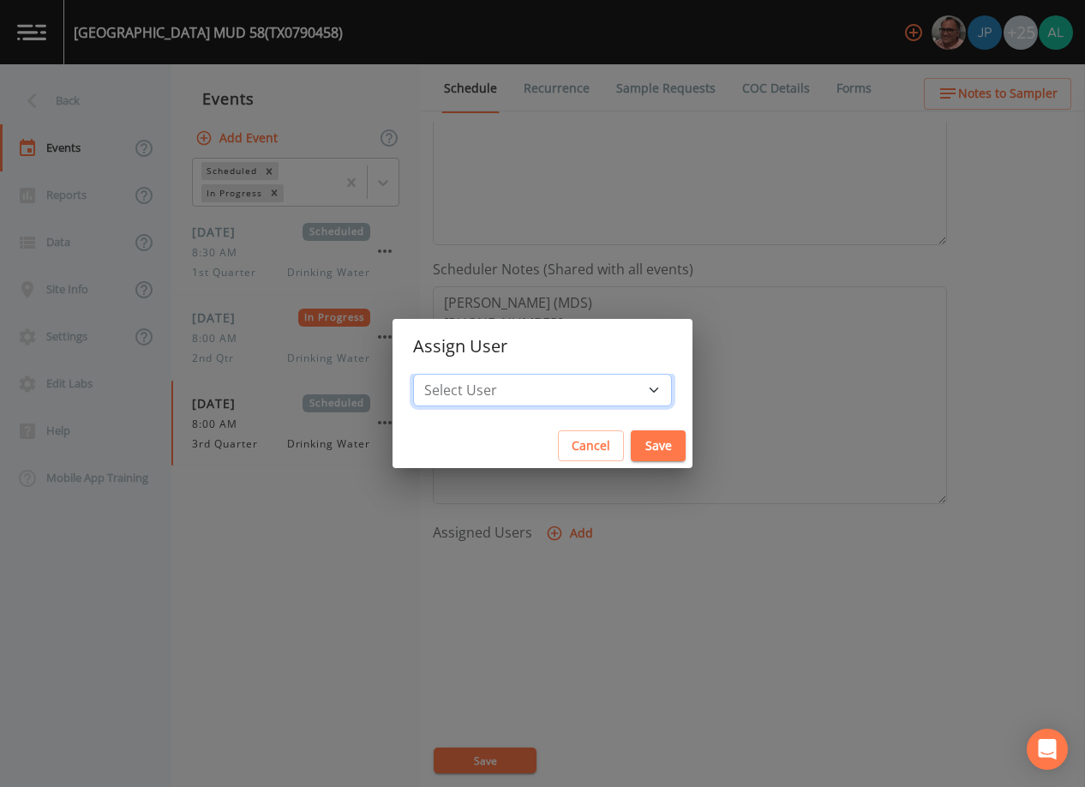
click at [553, 397] on select "Select User [PERSON_NAME] [PERSON_NAME] [PERSON_NAME] [PERSON_NAME] [PERSON_NAM…" at bounding box center [542, 390] width 259 height 33
select select "af93318b-11dc-4776-bee1-f4056f560a61"
click at [452, 374] on select "Select User [PERSON_NAME] [PERSON_NAME] [PERSON_NAME] [PERSON_NAME] [PERSON_NAM…" at bounding box center [542, 390] width 259 height 33
click at [638, 440] on button "Save" at bounding box center [658, 446] width 55 height 32
select select
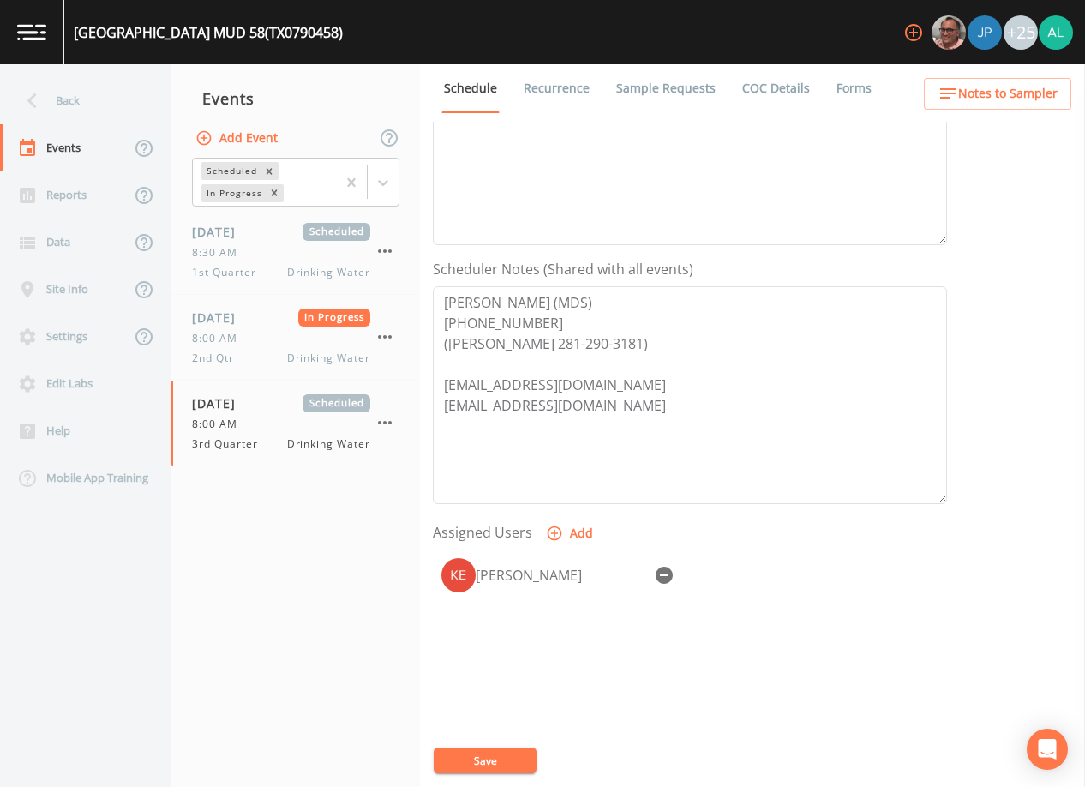
click at [470, 764] on button "Save" at bounding box center [485, 760] width 103 height 26
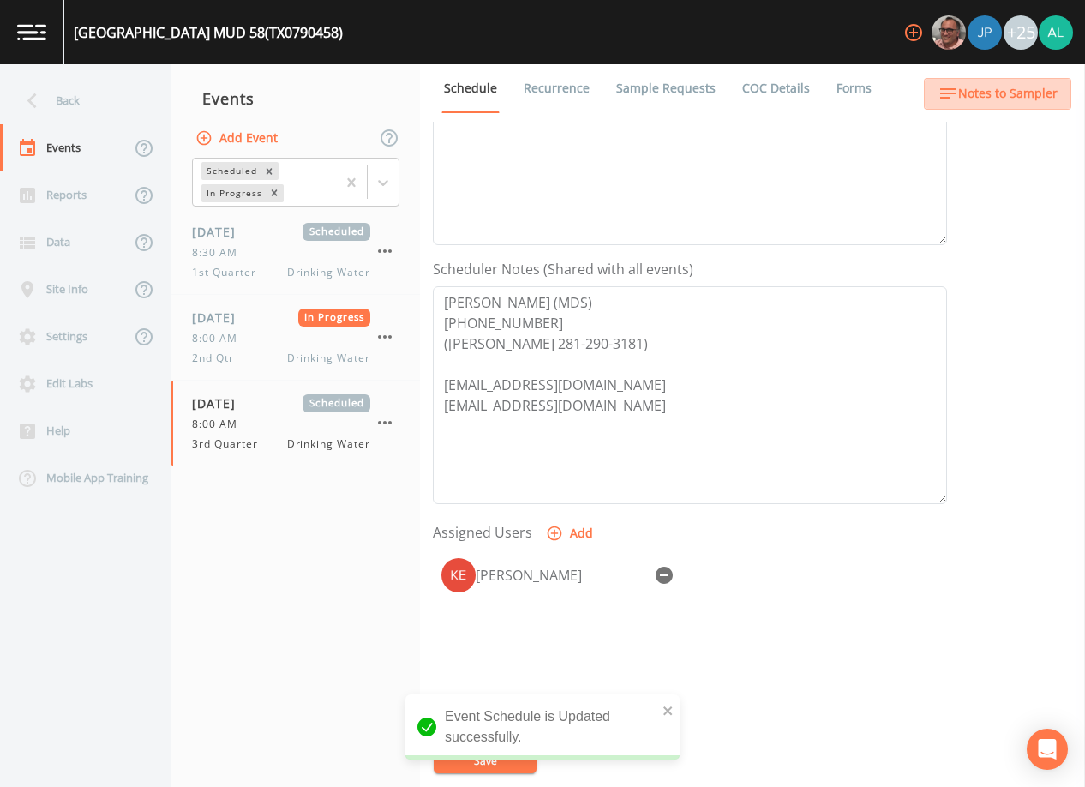
click at [989, 84] on span "Notes to Sampler" at bounding box center [1007, 93] width 99 height 21
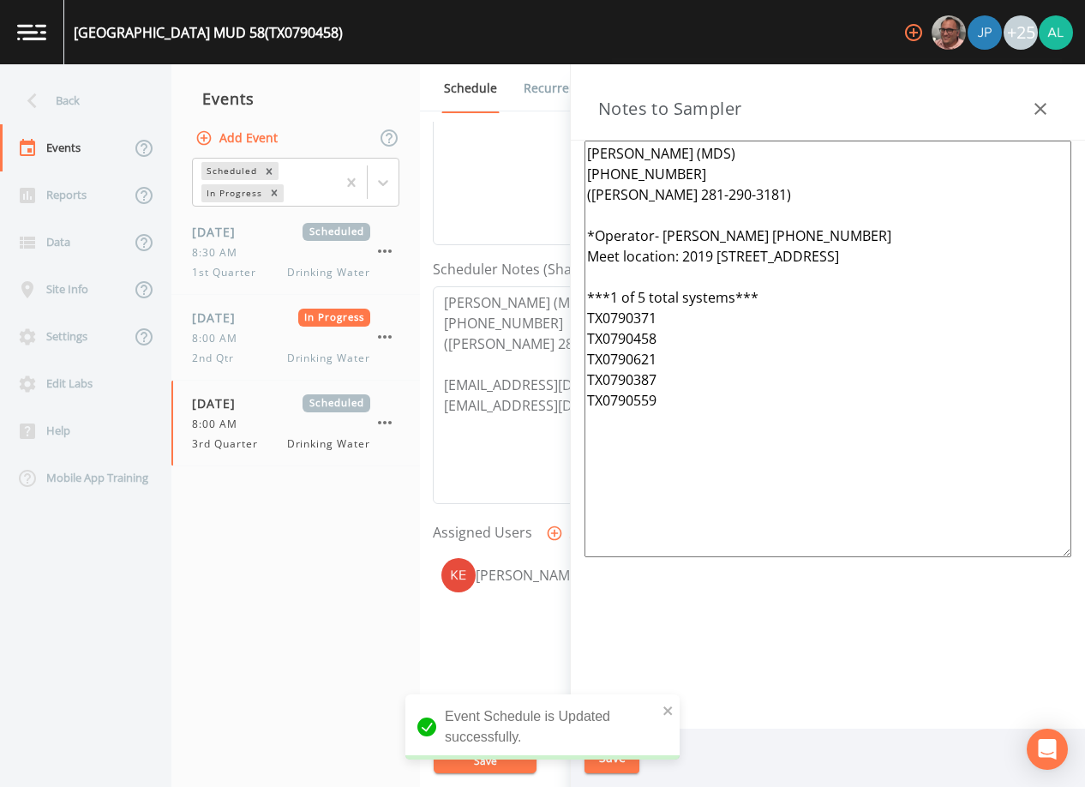
click at [1035, 111] on icon "button" at bounding box center [1040, 109] width 21 height 21
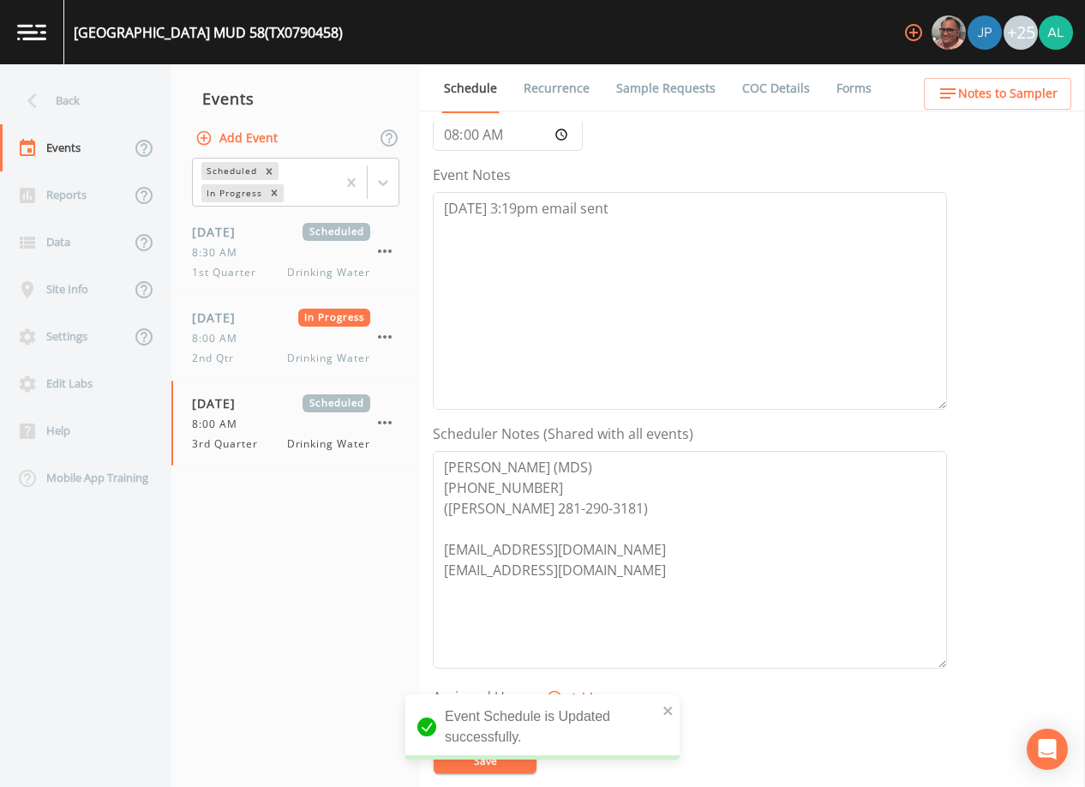
scroll to position [0, 0]
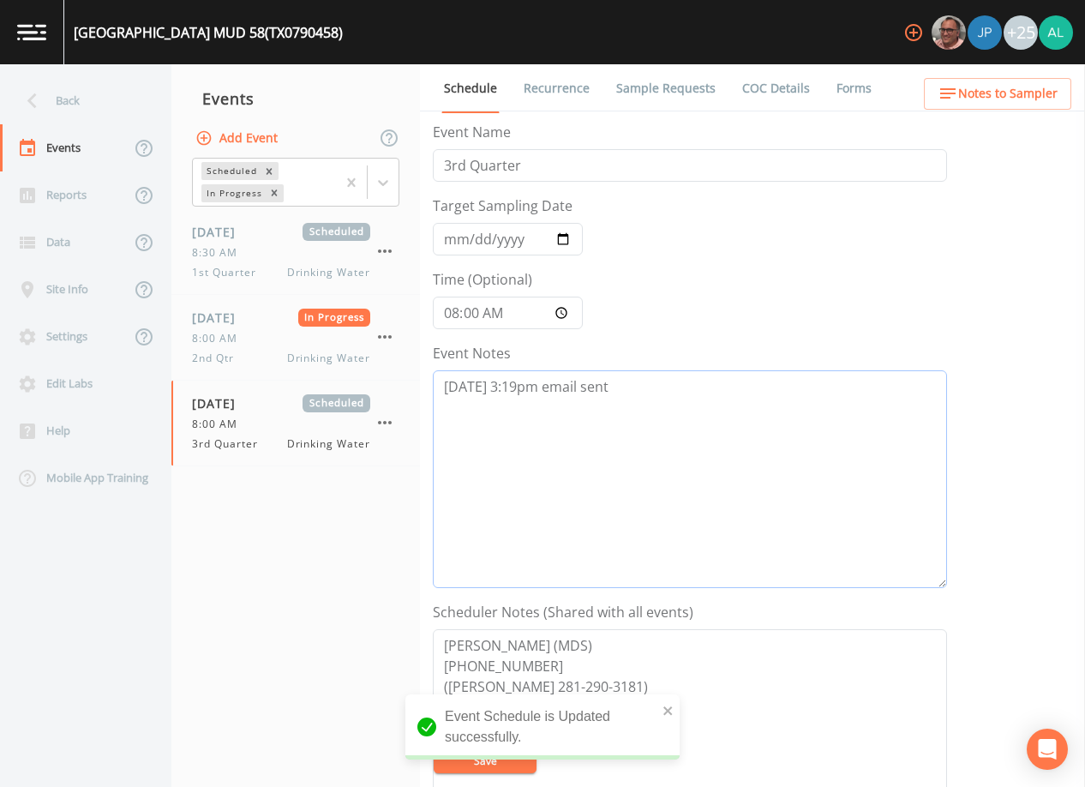
click at [646, 382] on textarea "[DATE] 3:19pm email sent" at bounding box center [690, 479] width 514 height 218
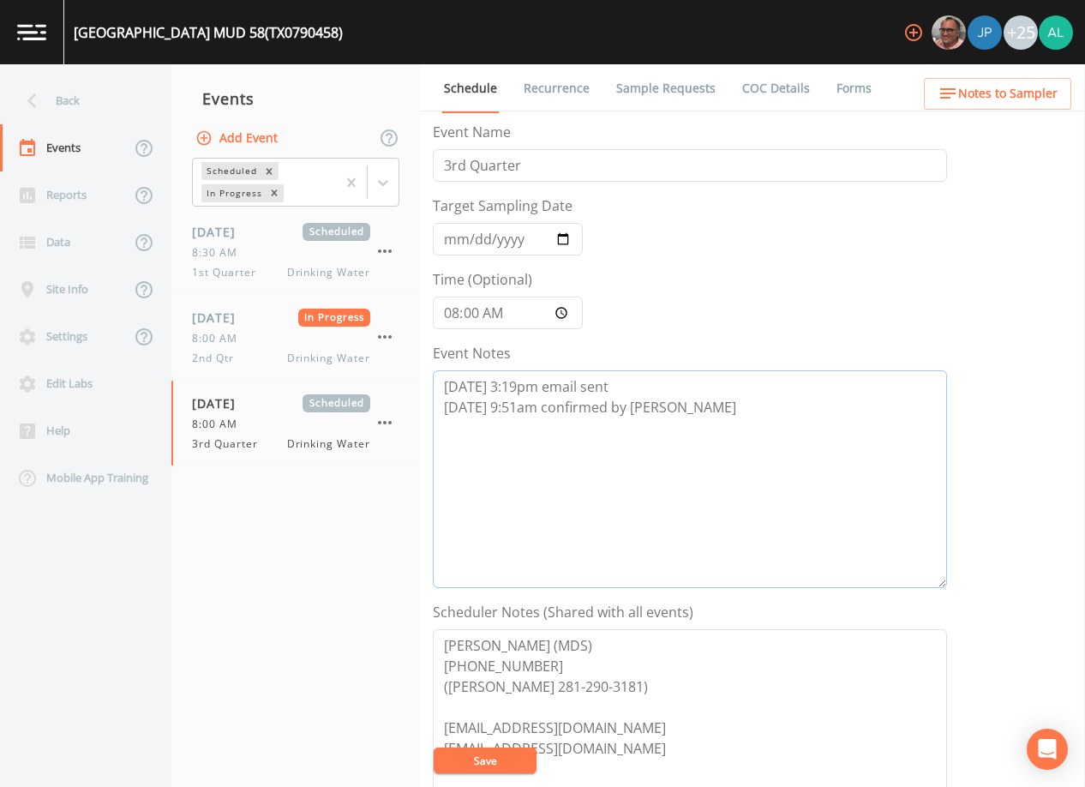
drag, startPoint x: 660, startPoint y: 410, endPoint x: 435, endPoint y: 409, distance: 224.5
click at [435, 409] on textarea "[DATE] 3:19pm email sent [DATE] 9:51am confirmed by [PERSON_NAME]" at bounding box center [690, 479] width 514 height 218
type textarea "[DATE] 3:19pm email sent [DATE] 9:51am confirmed by [PERSON_NAME]"
click at [458, 759] on button "Save" at bounding box center [485, 760] width 103 height 26
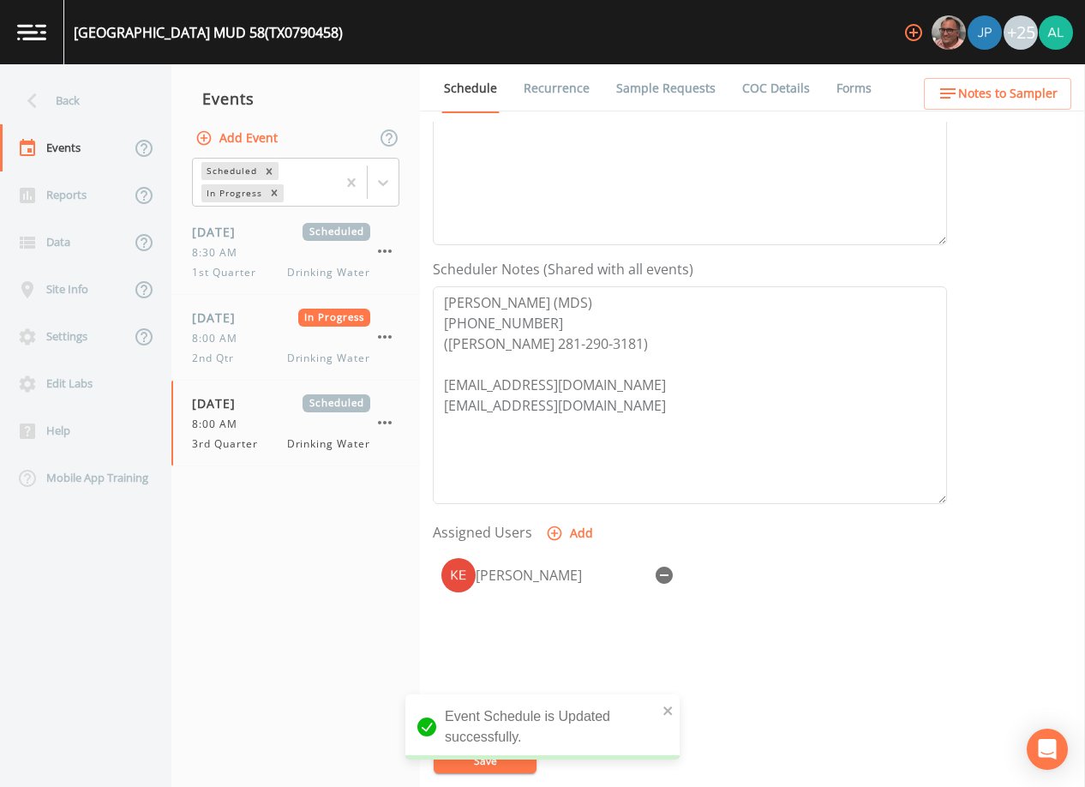
scroll to position [422, 0]
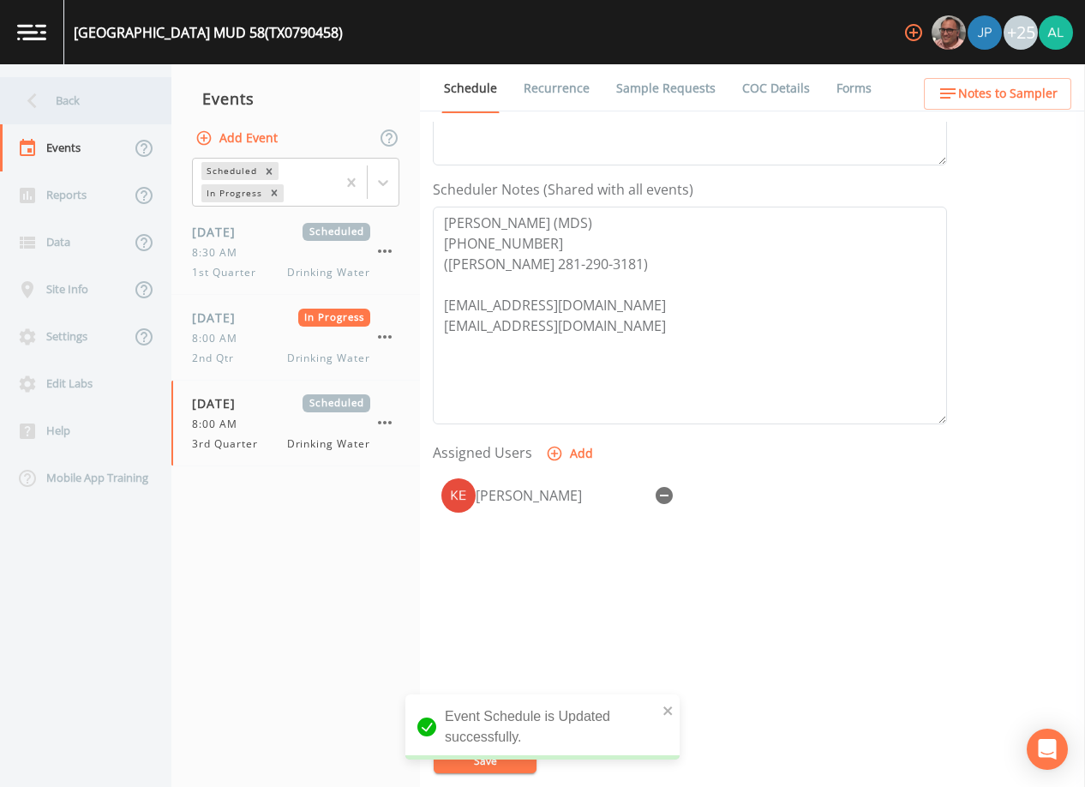
click at [131, 116] on div "Back" at bounding box center [77, 100] width 154 height 47
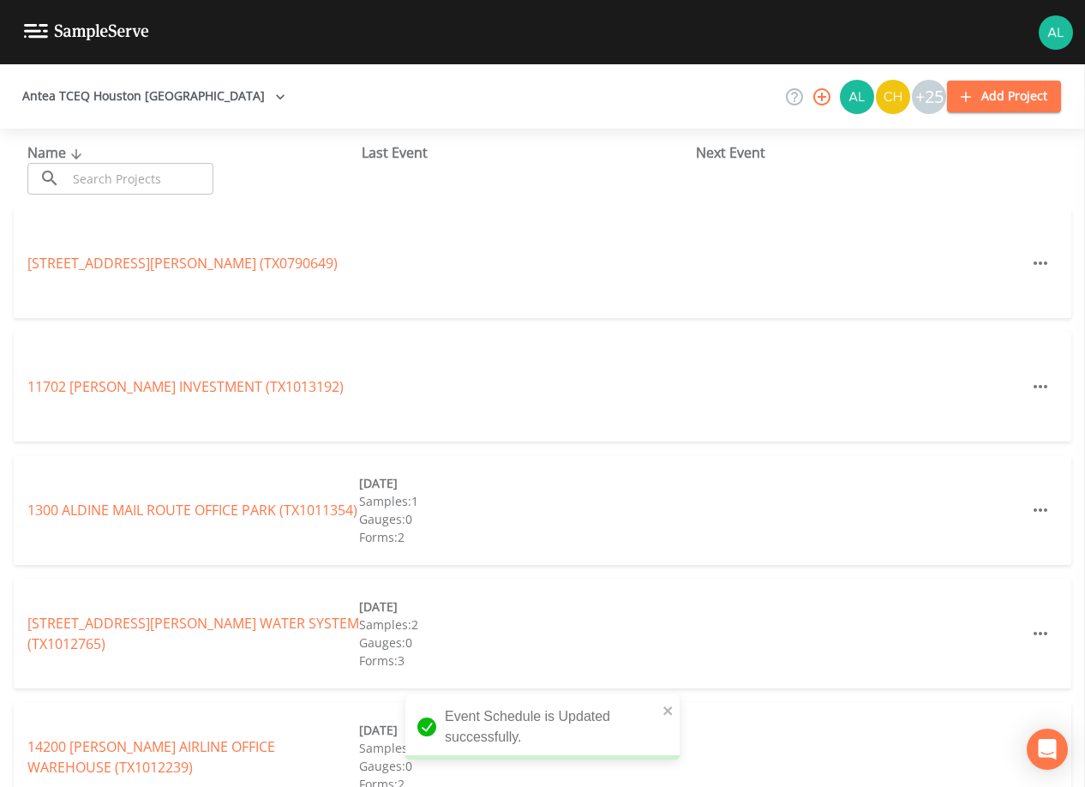
drag, startPoint x: 130, startPoint y: 177, endPoint x: 117, endPoint y: 181, distance: 13.5
click at [130, 177] on input "text" at bounding box center [140, 179] width 147 height 32
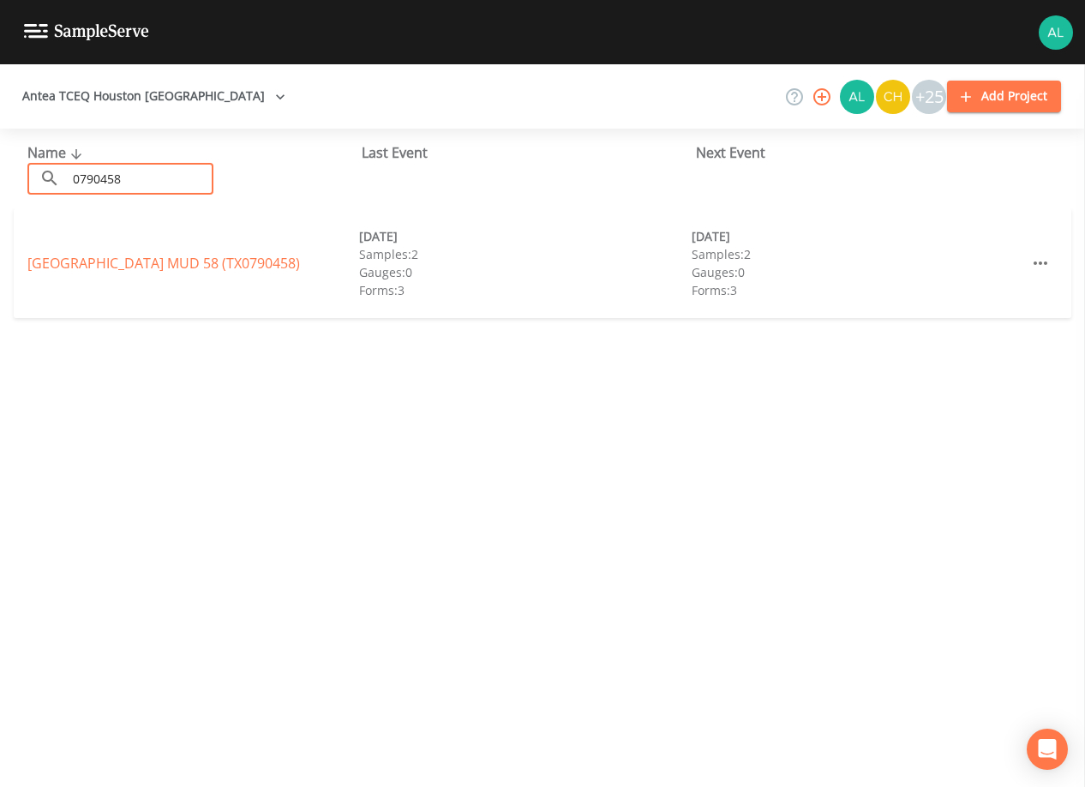
type input "0790458"
click at [148, 265] on link "[GEOGRAPHIC_DATA] 58 (TX0790458)" at bounding box center [163, 263] width 273 height 19
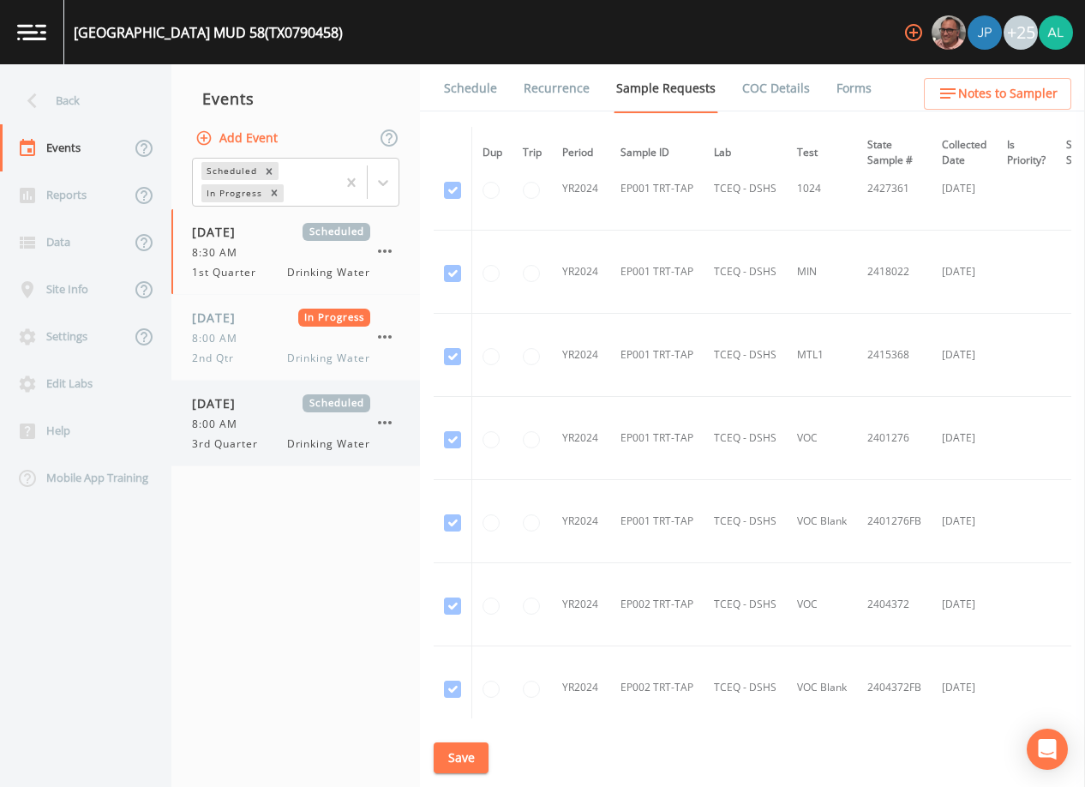
scroll to position [428, 0]
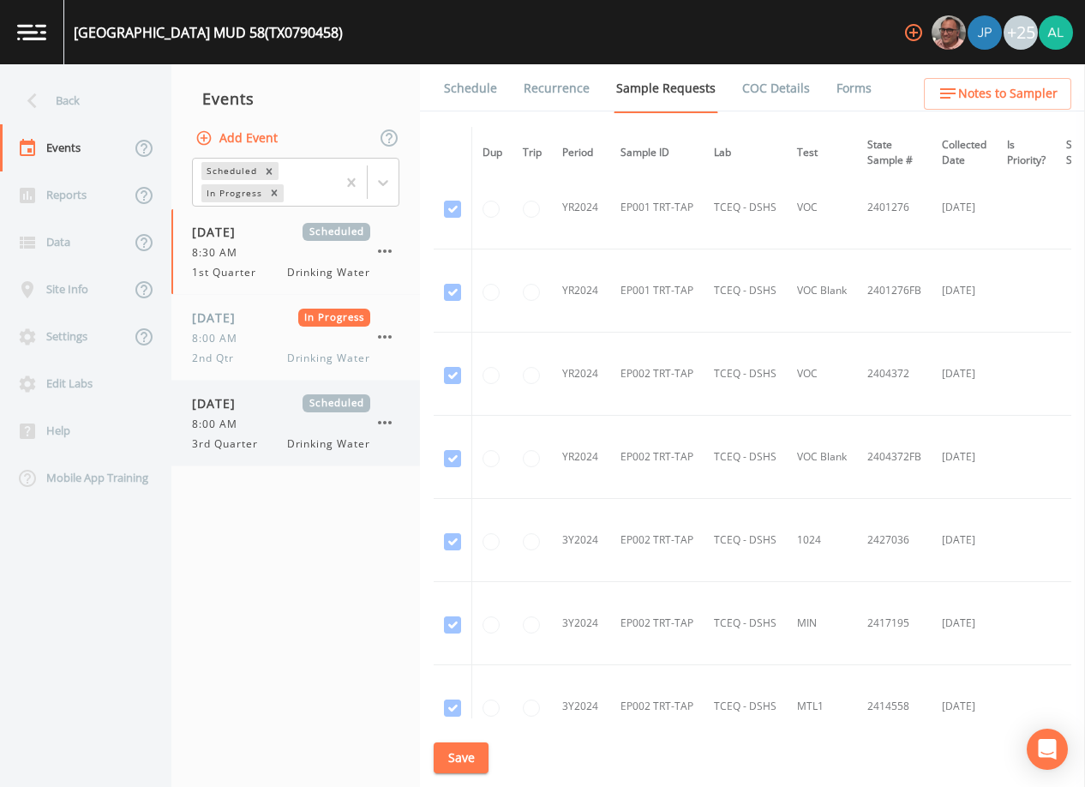
click at [303, 404] on span "Scheduled" at bounding box center [337, 403] width 68 height 18
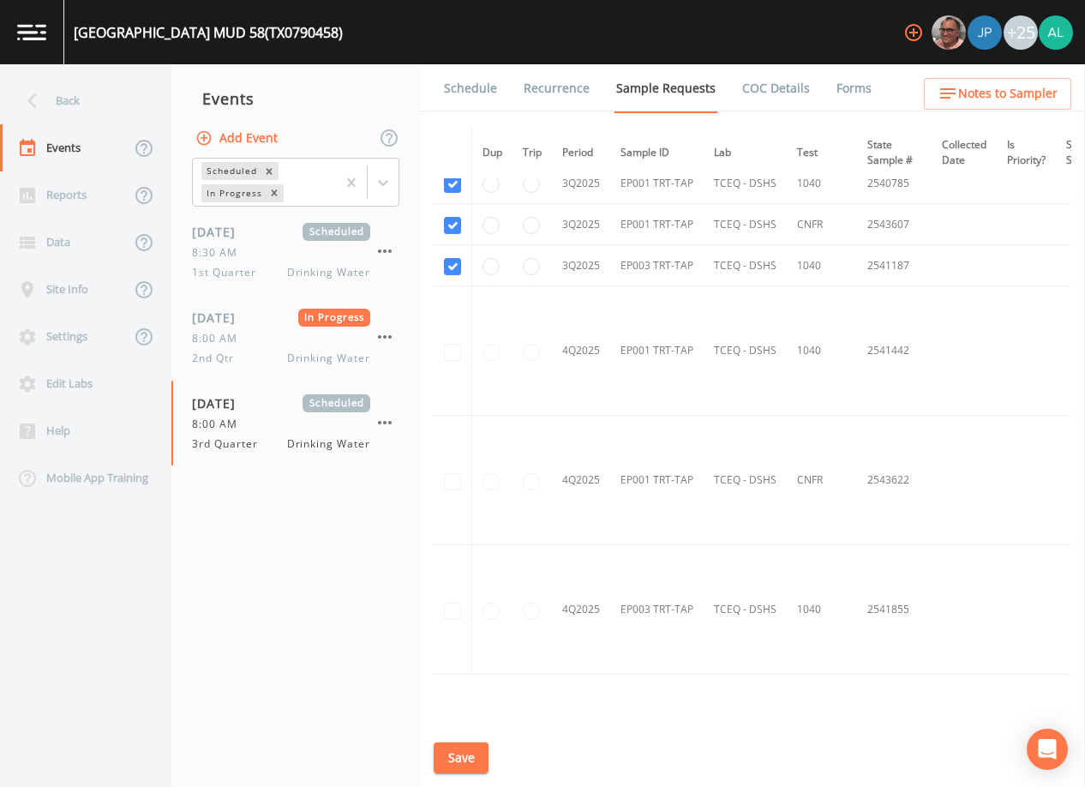
scroll to position [4052, 0]
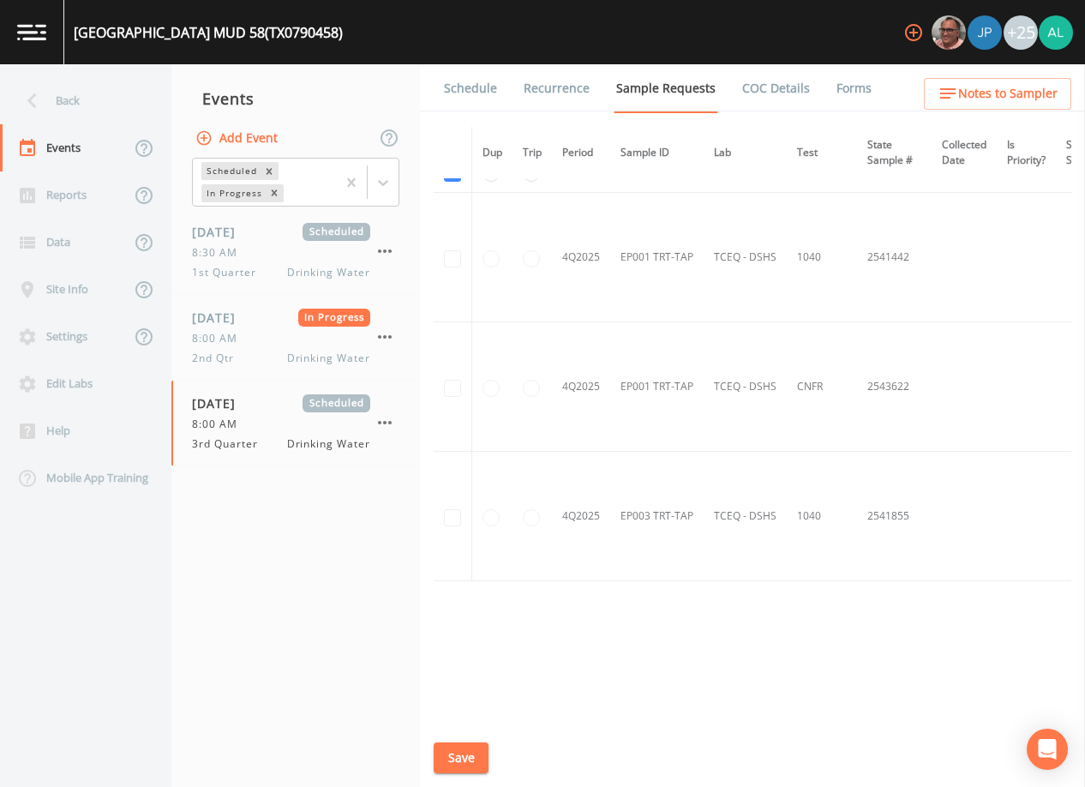
click at [473, 103] on link "Schedule" at bounding box center [470, 88] width 58 height 48
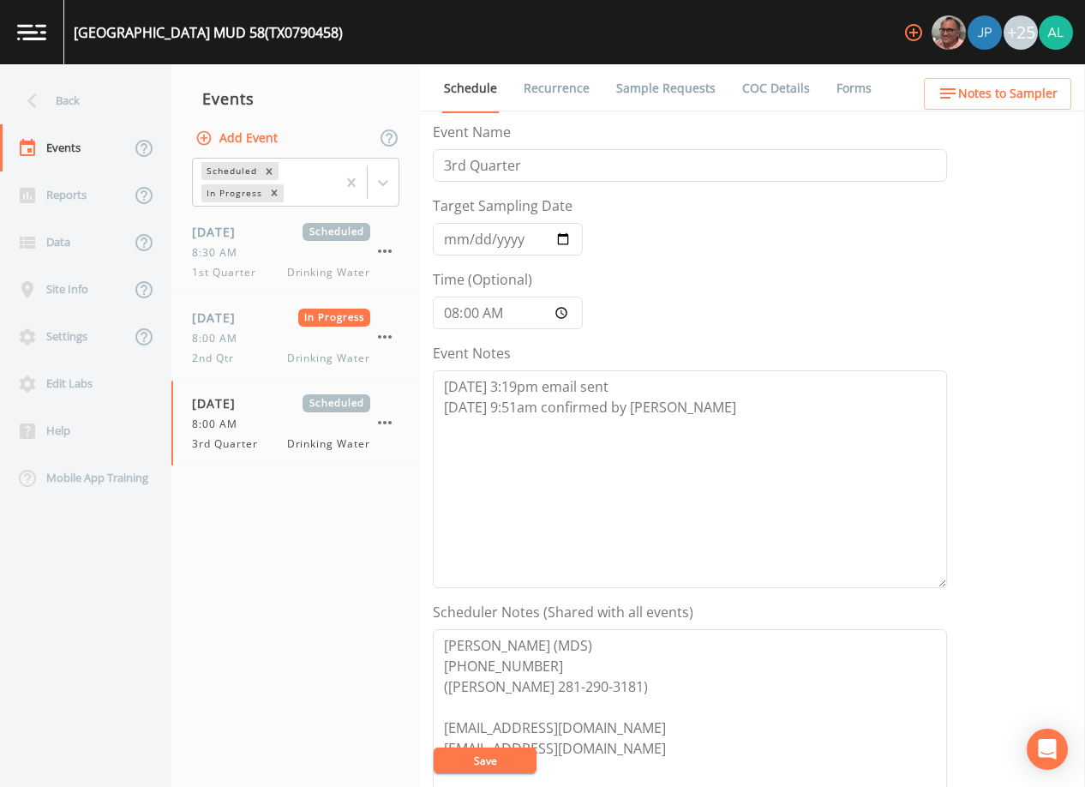
scroll to position [422, 0]
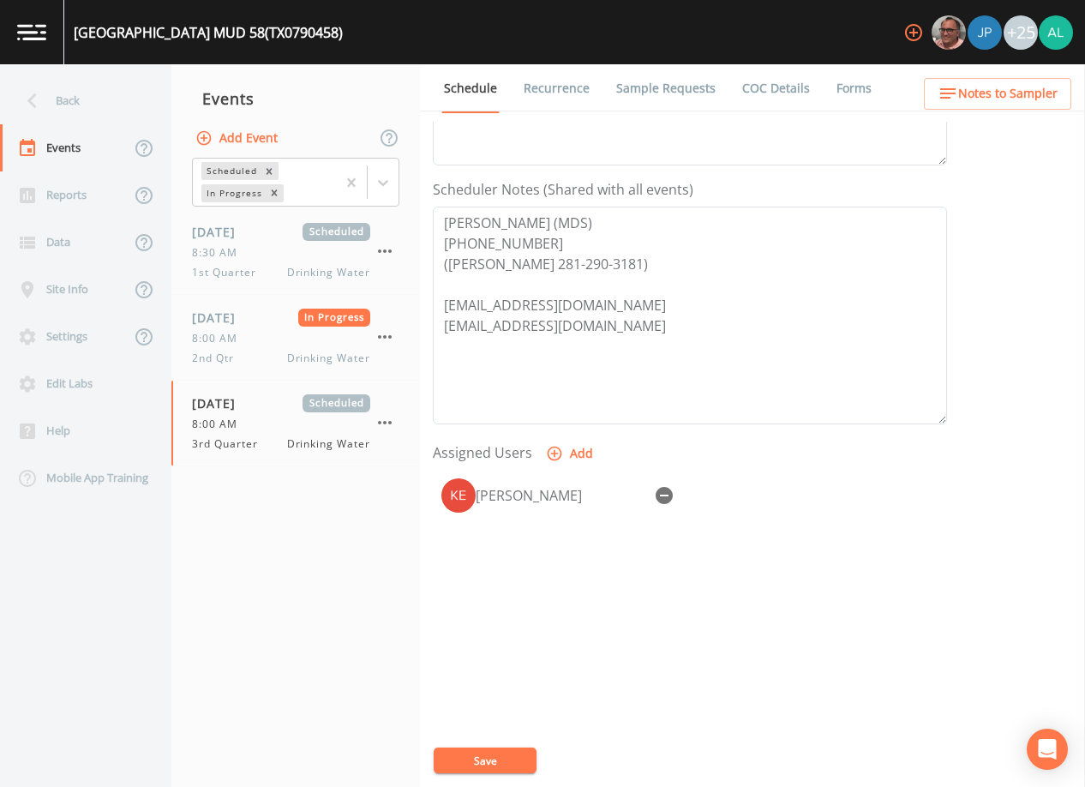
click at [945, 117] on div "Schedule Recurrence Sample Requests COC Details Forms Event Name 3rd Quarter Ta…" at bounding box center [752, 425] width 665 height 722
click at [958, 99] on icon "button" at bounding box center [948, 93] width 21 height 21
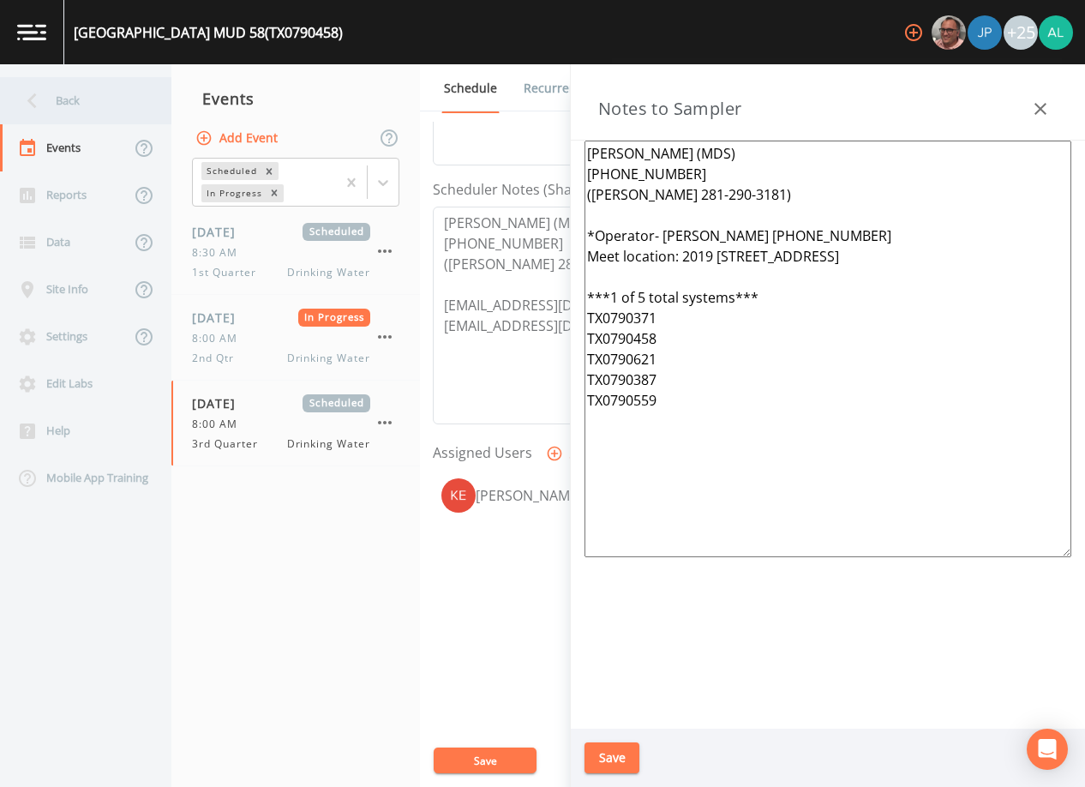
click at [74, 89] on div "Back" at bounding box center [77, 100] width 154 height 47
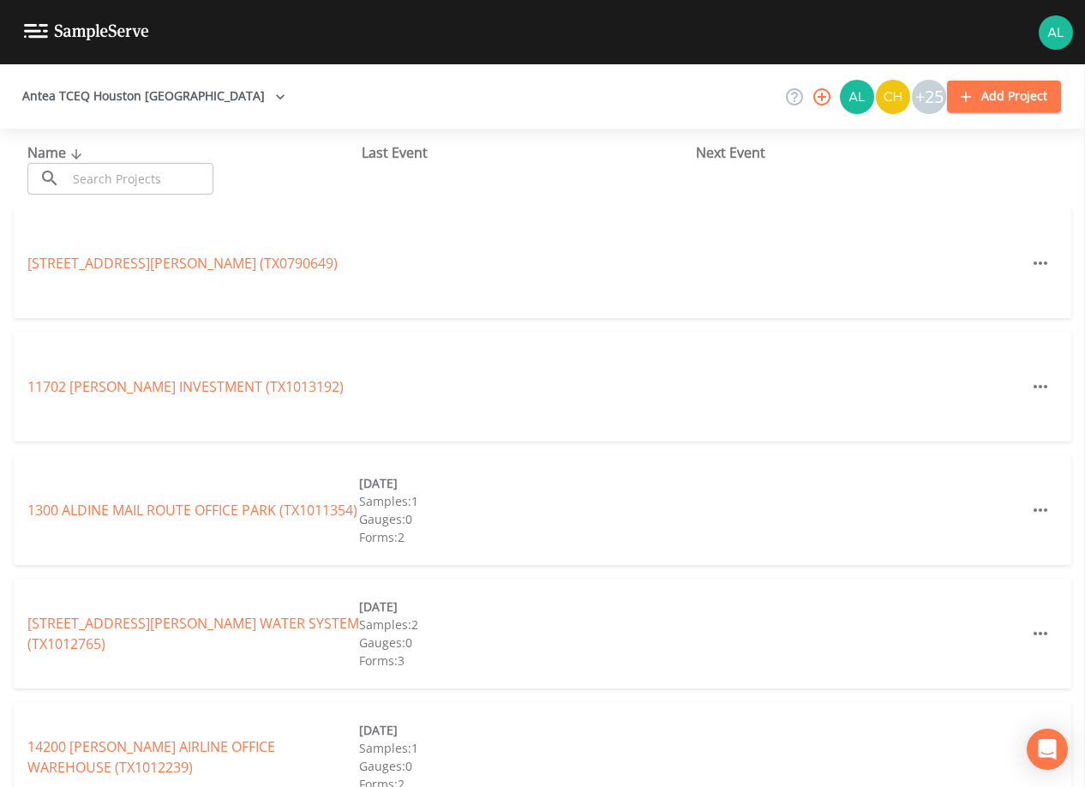
click at [122, 189] on input "text" at bounding box center [140, 179] width 147 height 32
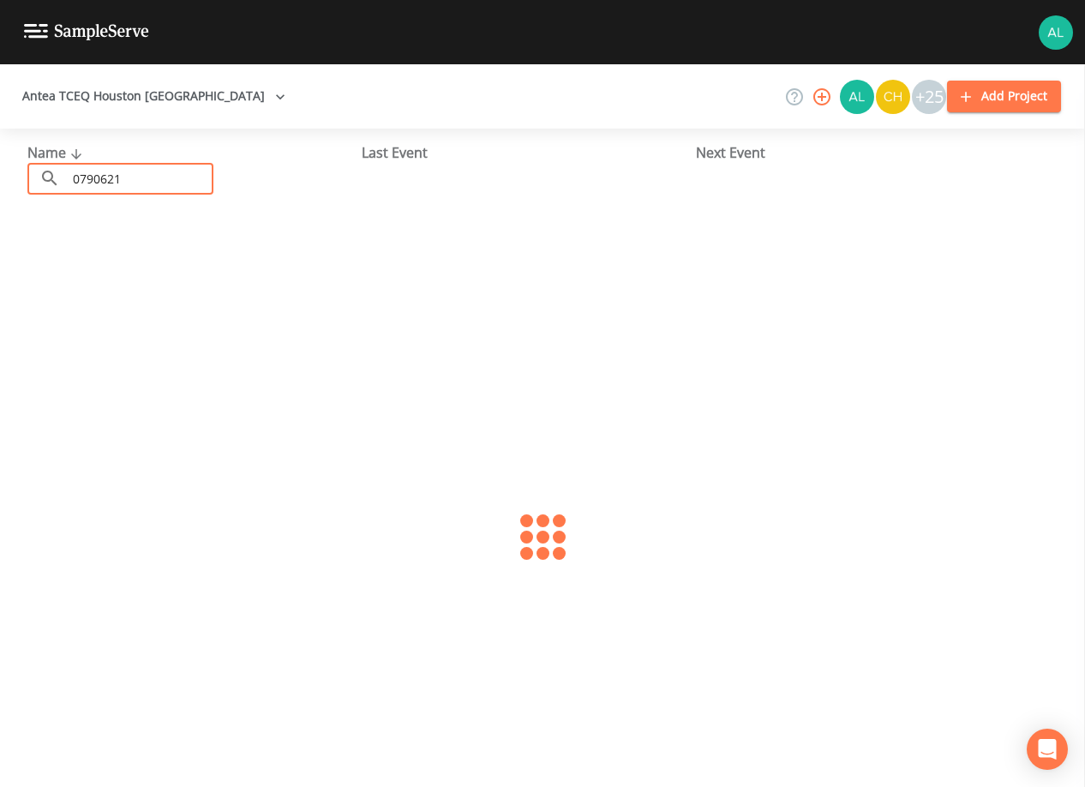
type input "0790621"
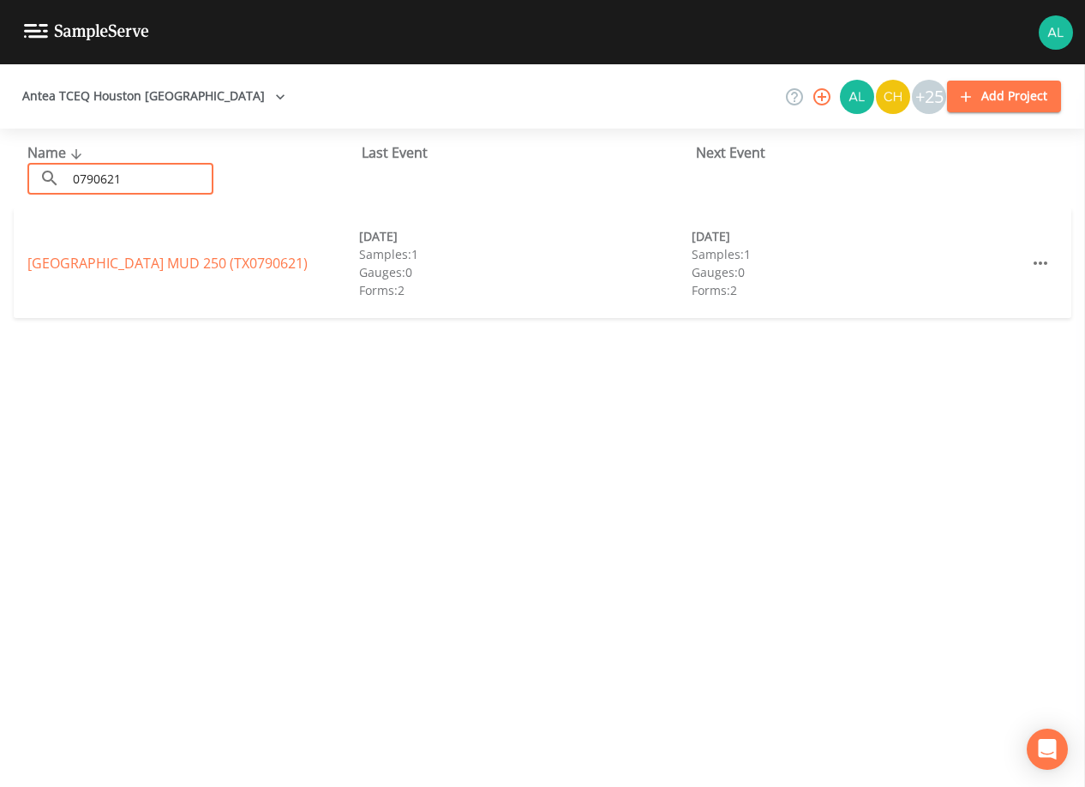
click at [110, 273] on div "[GEOGRAPHIC_DATA] 250 (TX0790621)" at bounding box center [193, 263] width 332 height 21
click at [150, 244] on div "[GEOGRAPHIC_DATA] 250 (TX0790621) [DATE] Samples: 1 Gauges: 0 Forms: 2 [DATE] S…" at bounding box center [542, 263] width 1057 height 110
click at [139, 257] on link "[GEOGRAPHIC_DATA] 250 (TX0790621)" at bounding box center [167, 263] width 280 height 19
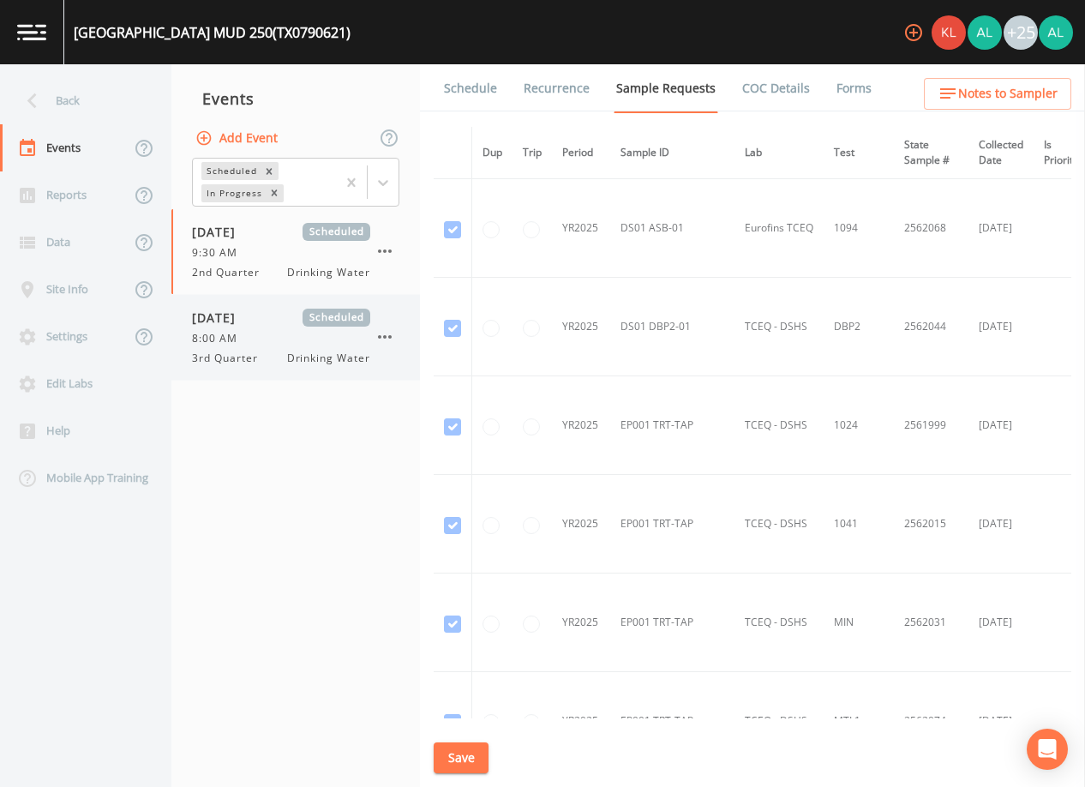
click at [279, 356] on div "3rd Quarter Drinking Water" at bounding box center [281, 357] width 178 height 15
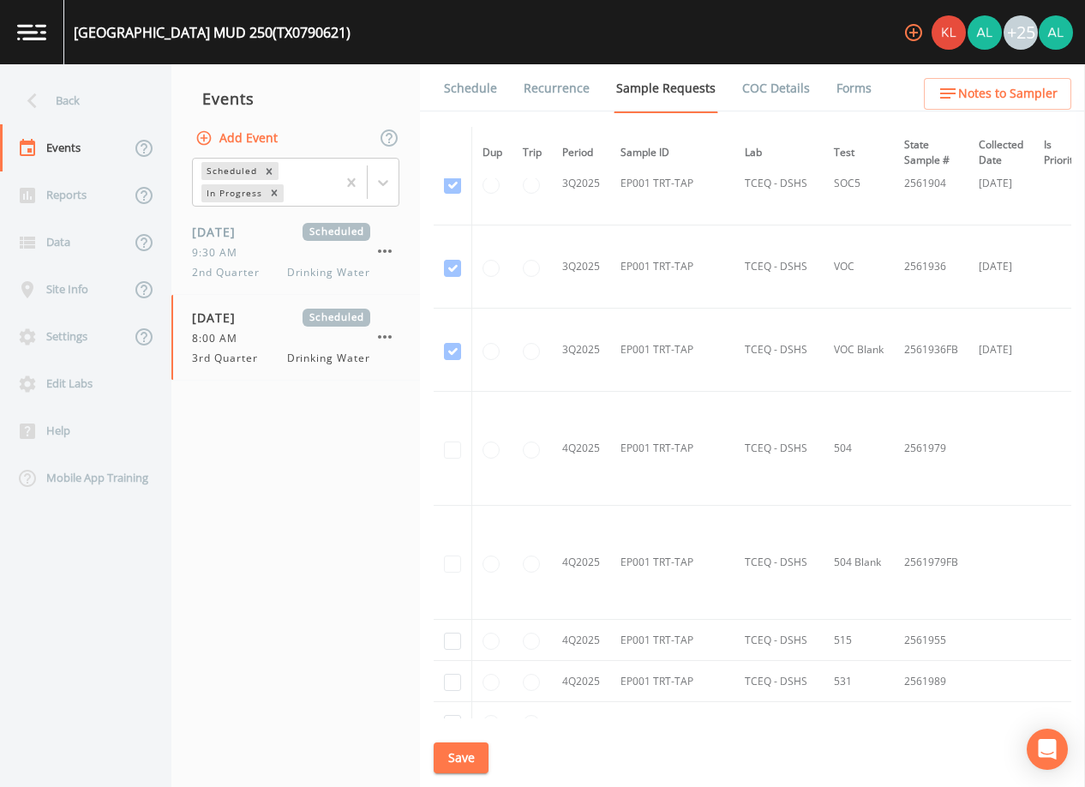
scroll to position [3103, 0]
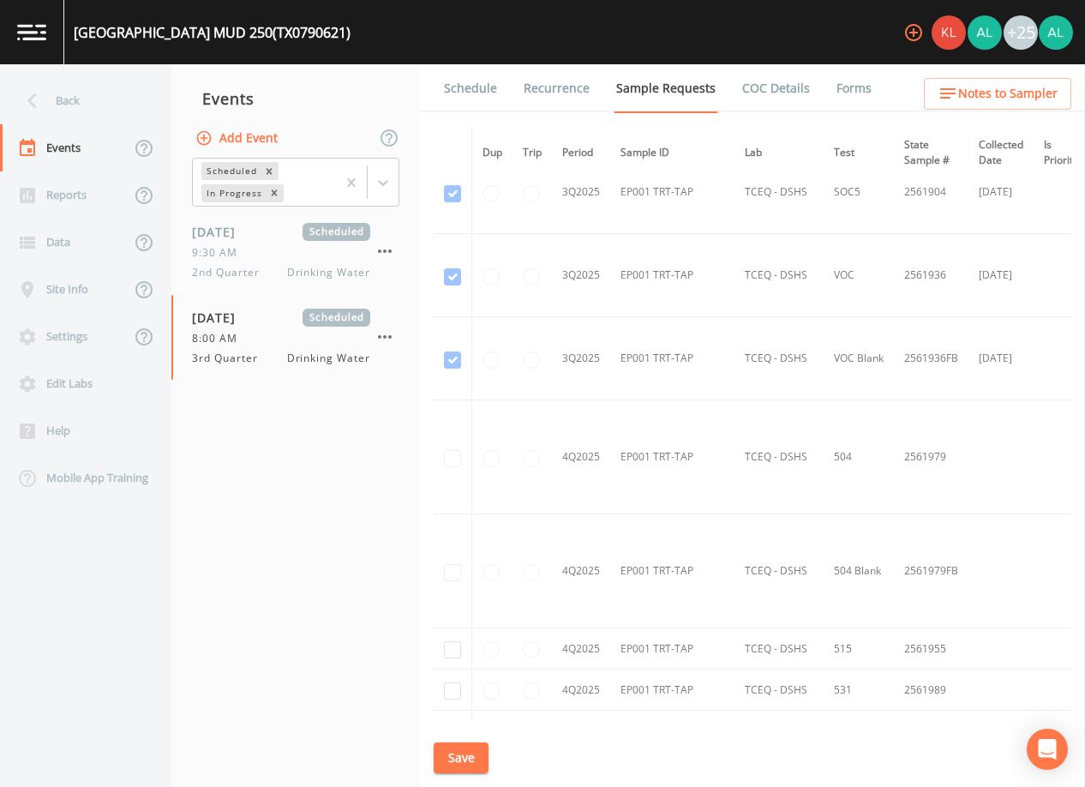
click at [472, 105] on link "Schedule" at bounding box center [470, 88] width 58 height 48
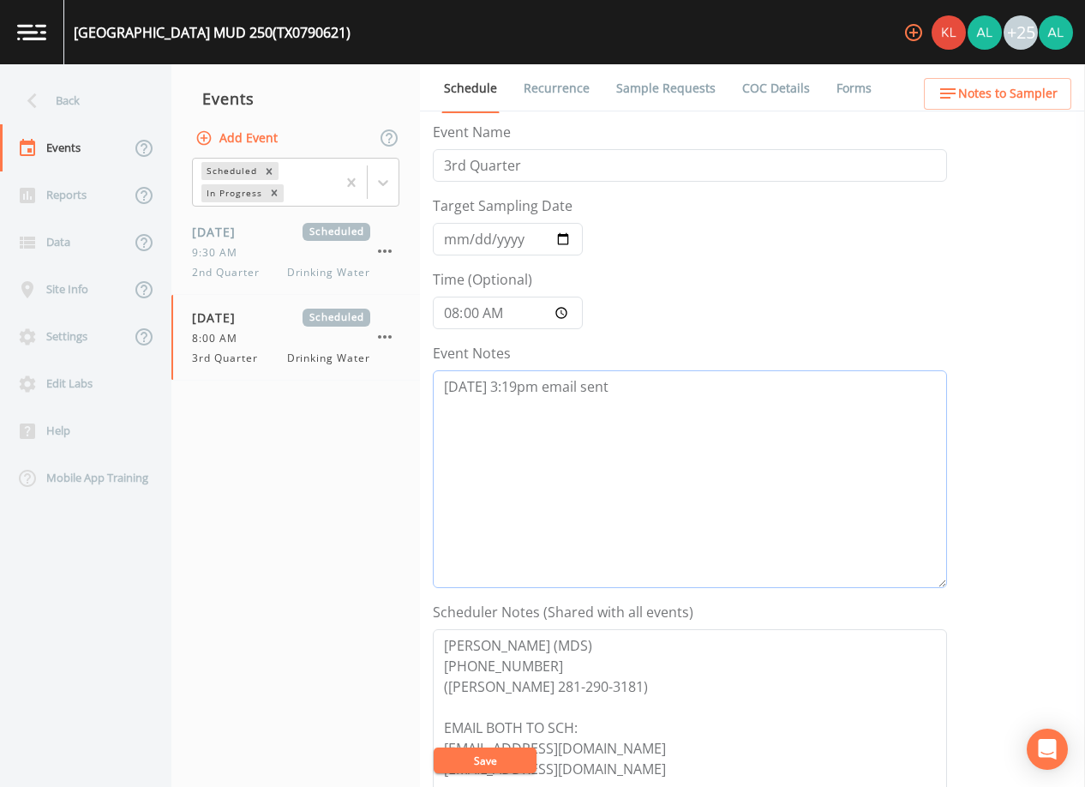
click at [615, 385] on textarea "[DATE] 3:19pm email sent" at bounding box center [690, 479] width 514 height 218
paste textarea "[DATE] 9:51am confirmed by [PERSON_NAME]"
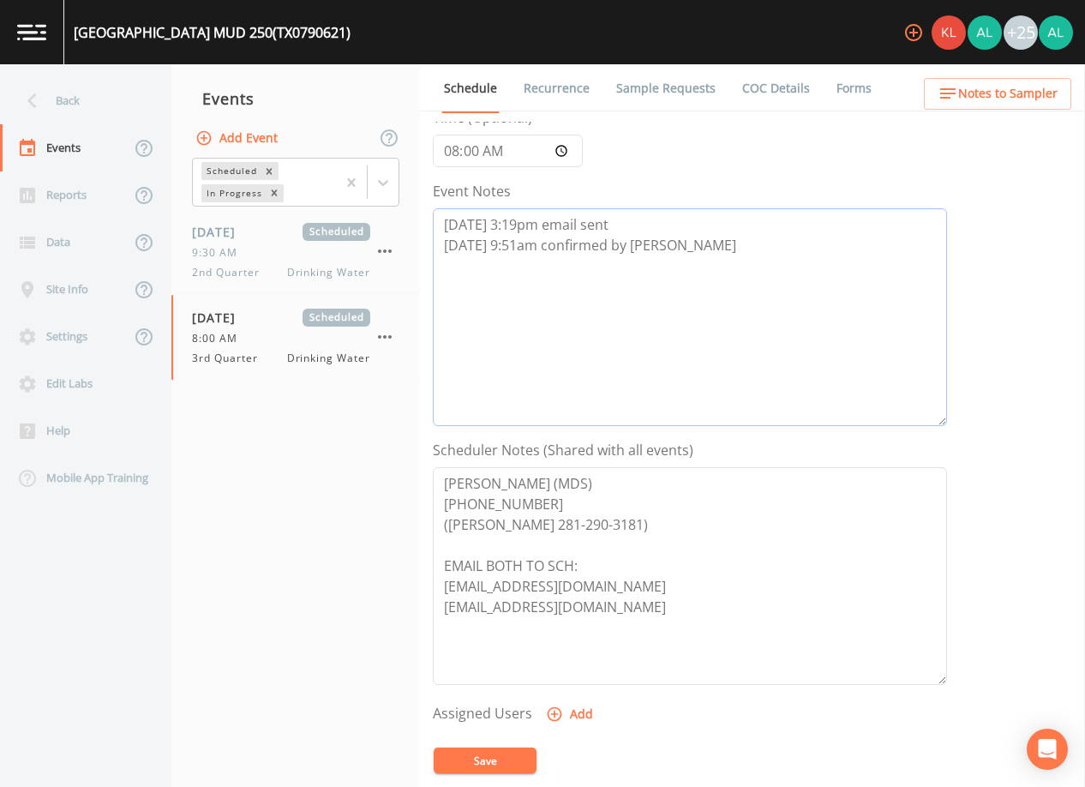
scroll to position [422, 0]
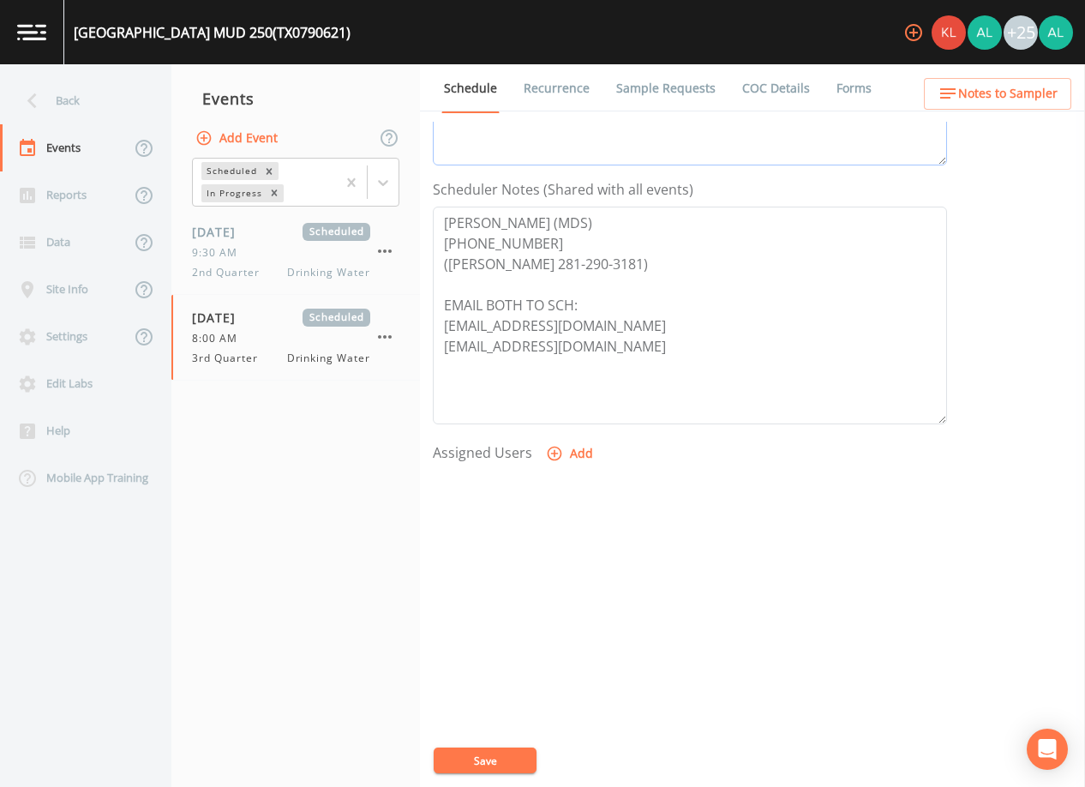
type textarea "[DATE] 3:19pm email sent [DATE] 9:51am confirmed by [PERSON_NAME]"
click at [572, 446] on button "Add" at bounding box center [570, 454] width 57 height 32
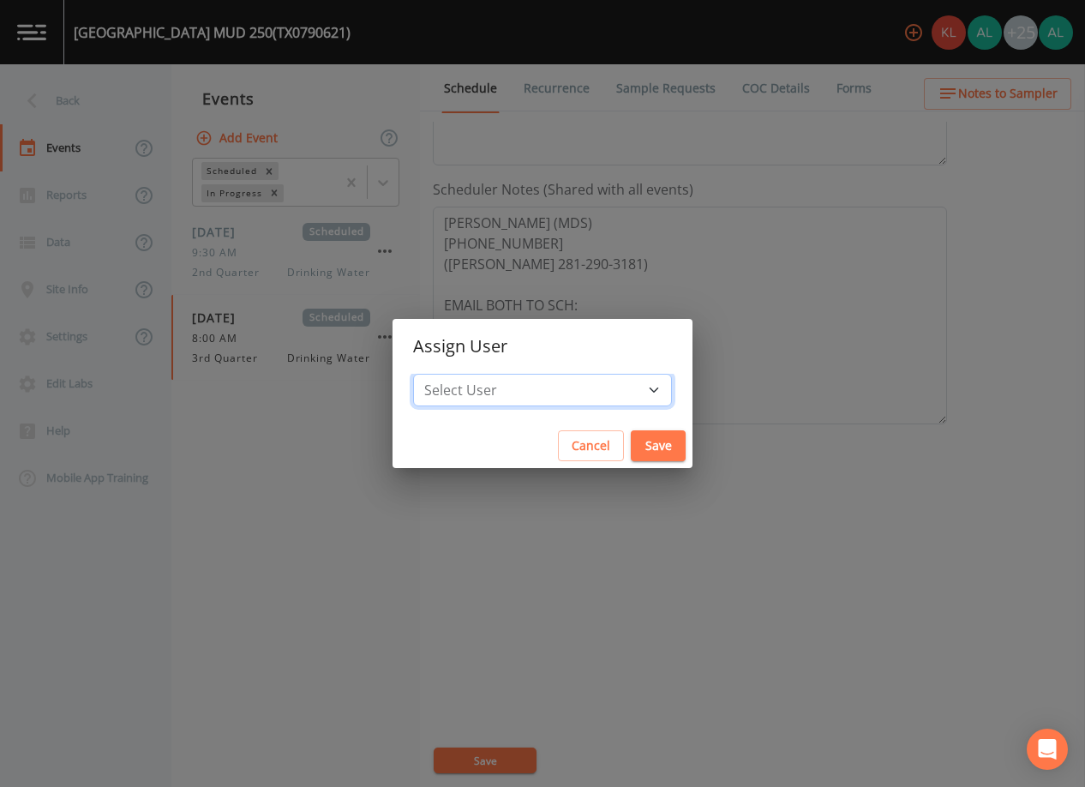
click at [557, 401] on select "Select User [PERSON_NAME] [PERSON_NAME] [PERSON_NAME] [PERSON_NAME] [PERSON_NAM…" at bounding box center [542, 390] width 259 height 33
select select "af93318b-11dc-4776-bee1-f4056f560a61"
click at [452, 374] on select "Select User [PERSON_NAME] [PERSON_NAME] [PERSON_NAME] [PERSON_NAME] [PERSON_NAM…" at bounding box center [542, 390] width 259 height 33
click at [631, 440] on button "Save" at bounding box center [658, 446] width 55 height 32
select select
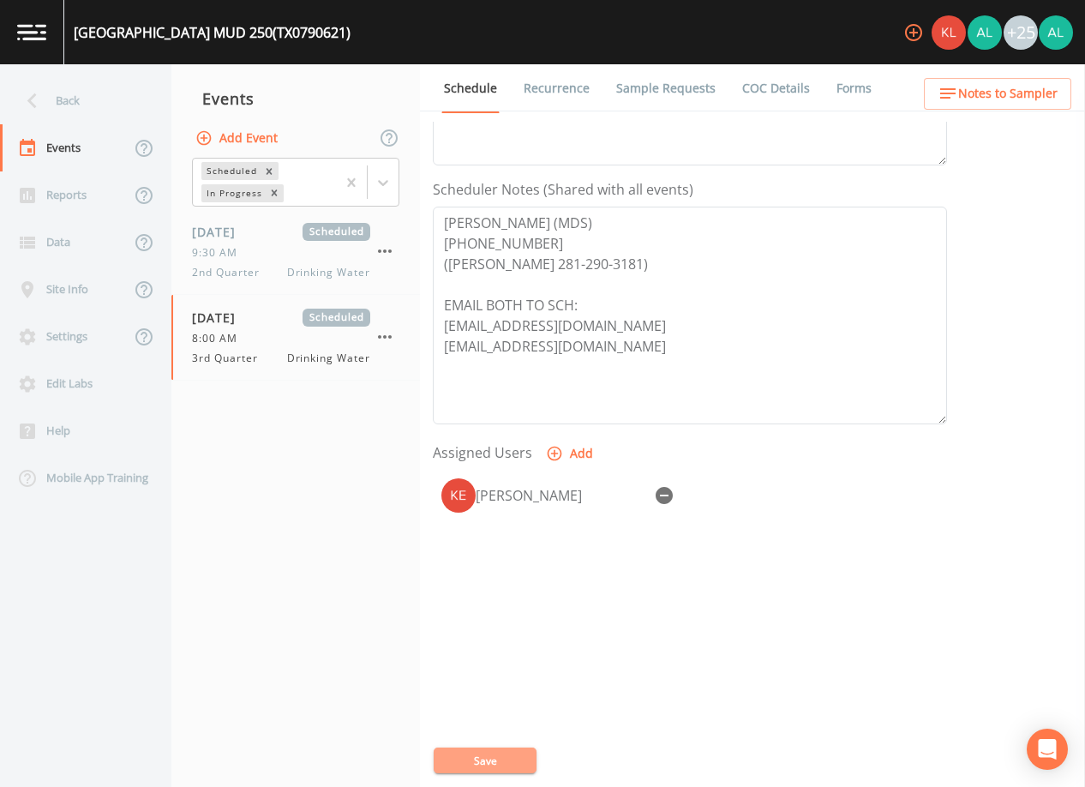
click at [440, 762] on button "Save" at bounding box center [485, 760] width 103 height 26
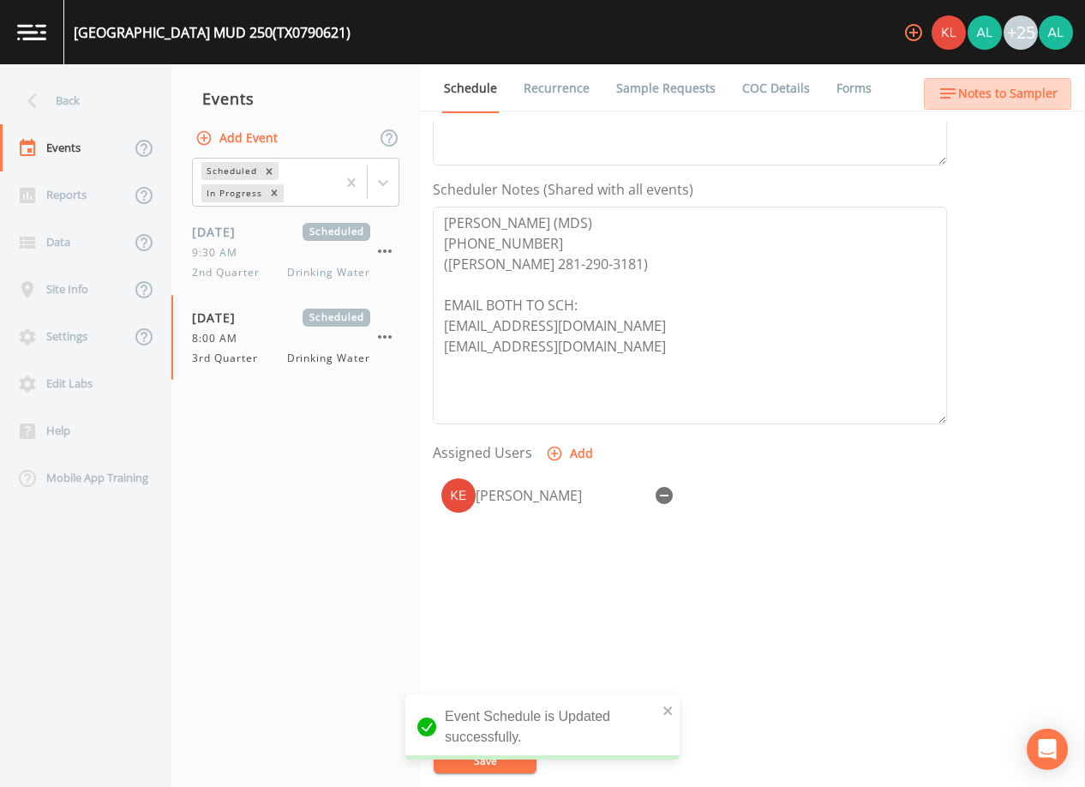
click at [1006, 95] on span "Notes to Sampler" at bounding box center [1007, 93] width 99 height 21
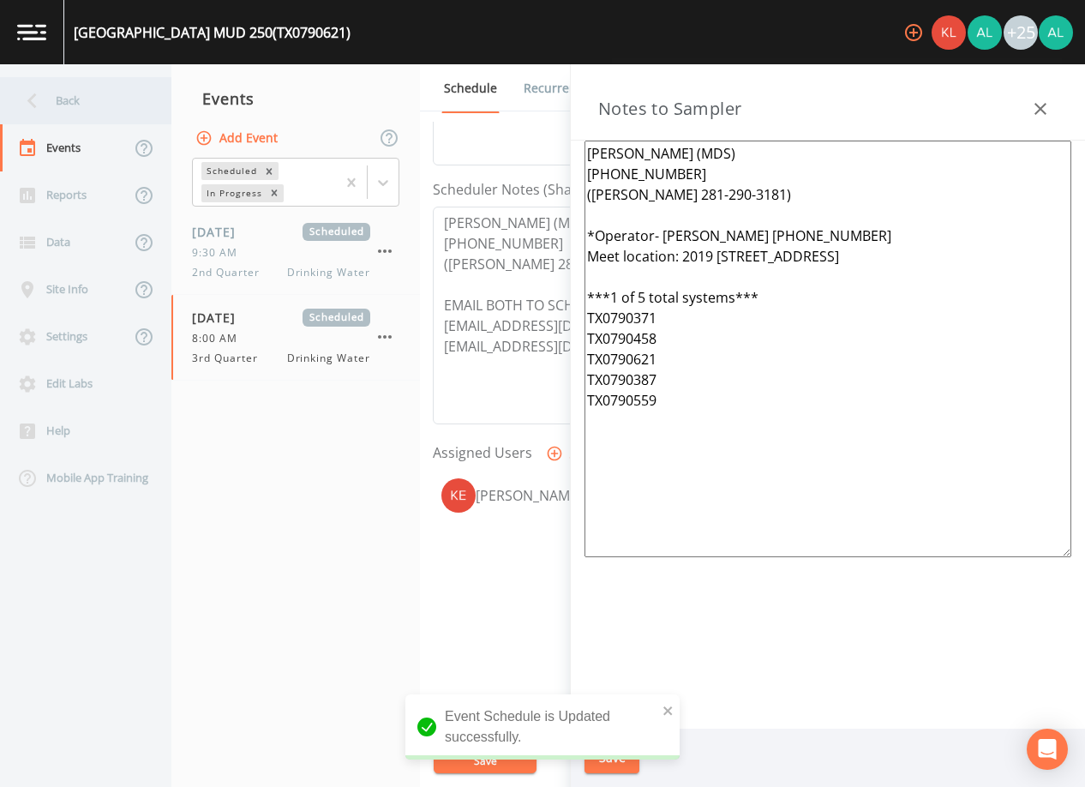
click at [121, 90] on div "Back" at bounding box center [77, 100] width 154 height 47
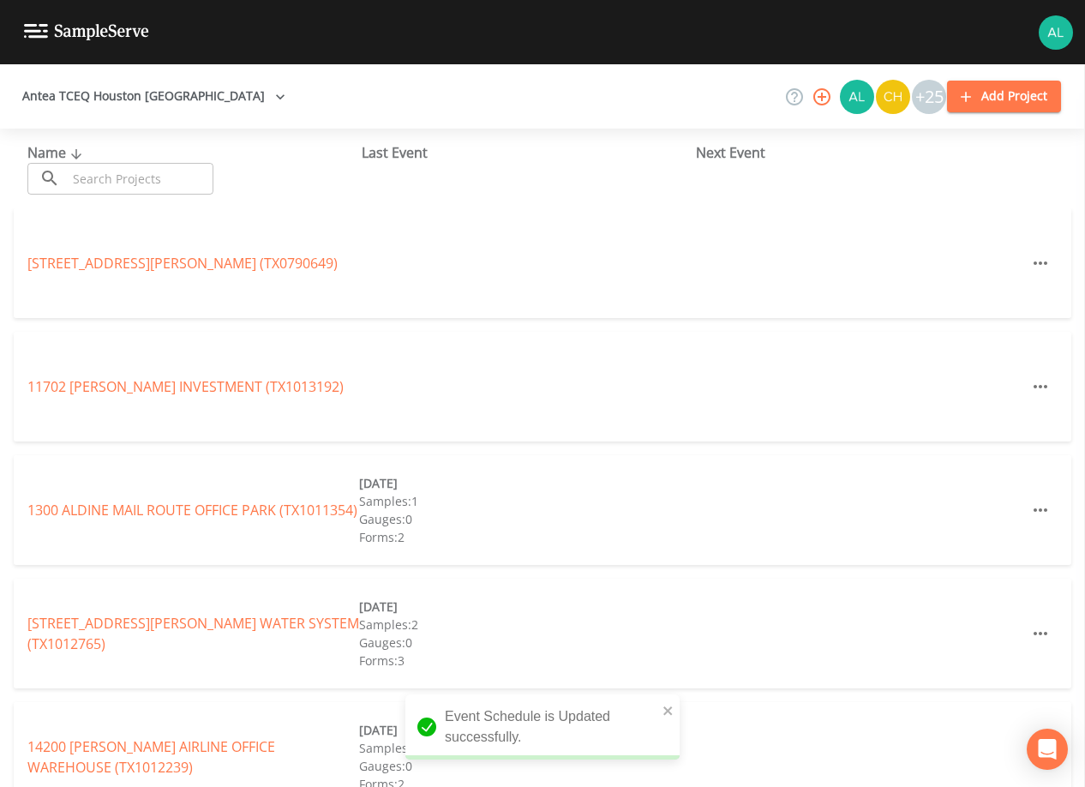
click at [167, 182] on input "text" at bounding box center [140, 179] width 147 height 32
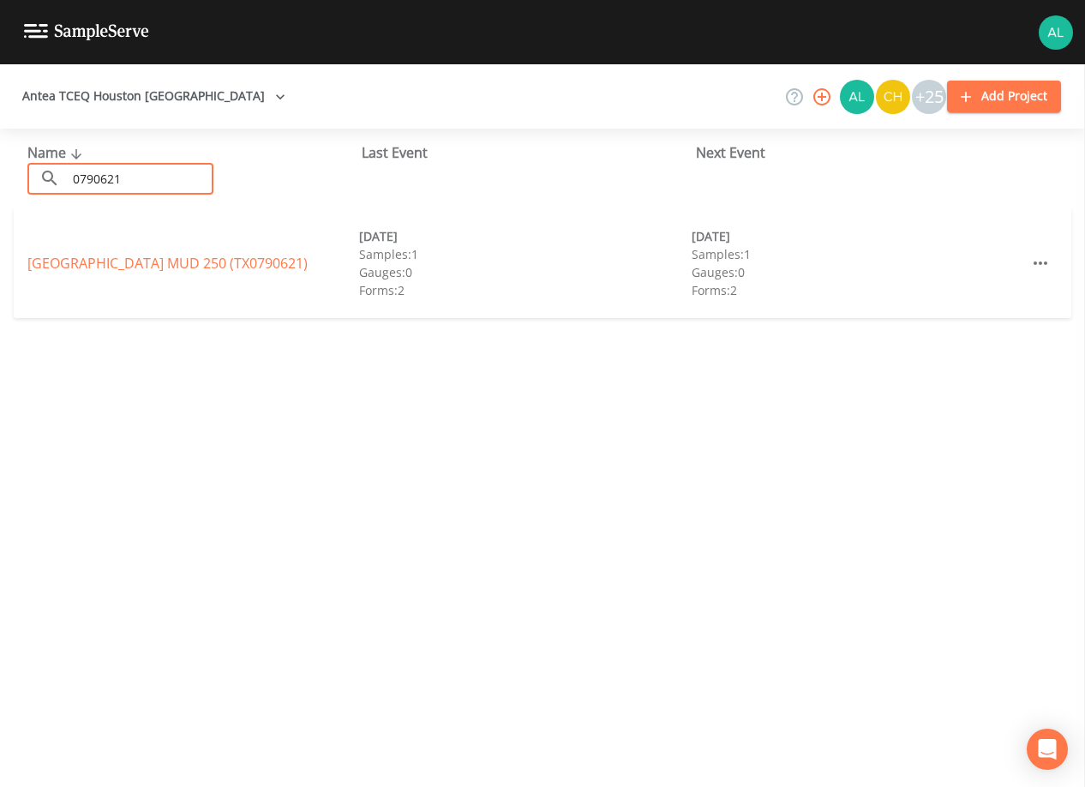
type input "0790621"
click at [151, 260] on link "[GEOGRAPHIC_DATA] 250 (TX0790621)" at bounding box center [167, 263] width 280 height 19
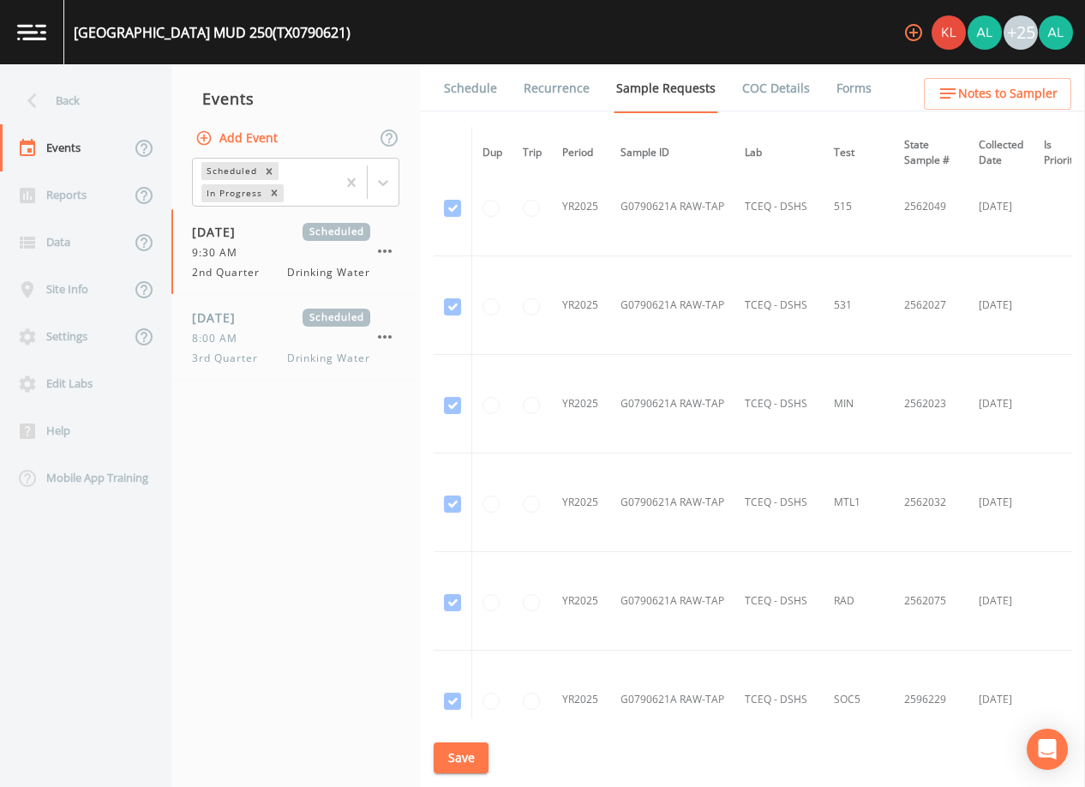
scroll to position [908, 0]
click at [323, 335] on div "8:00 AM" at bounding box center [281, 338] width 178 height 15
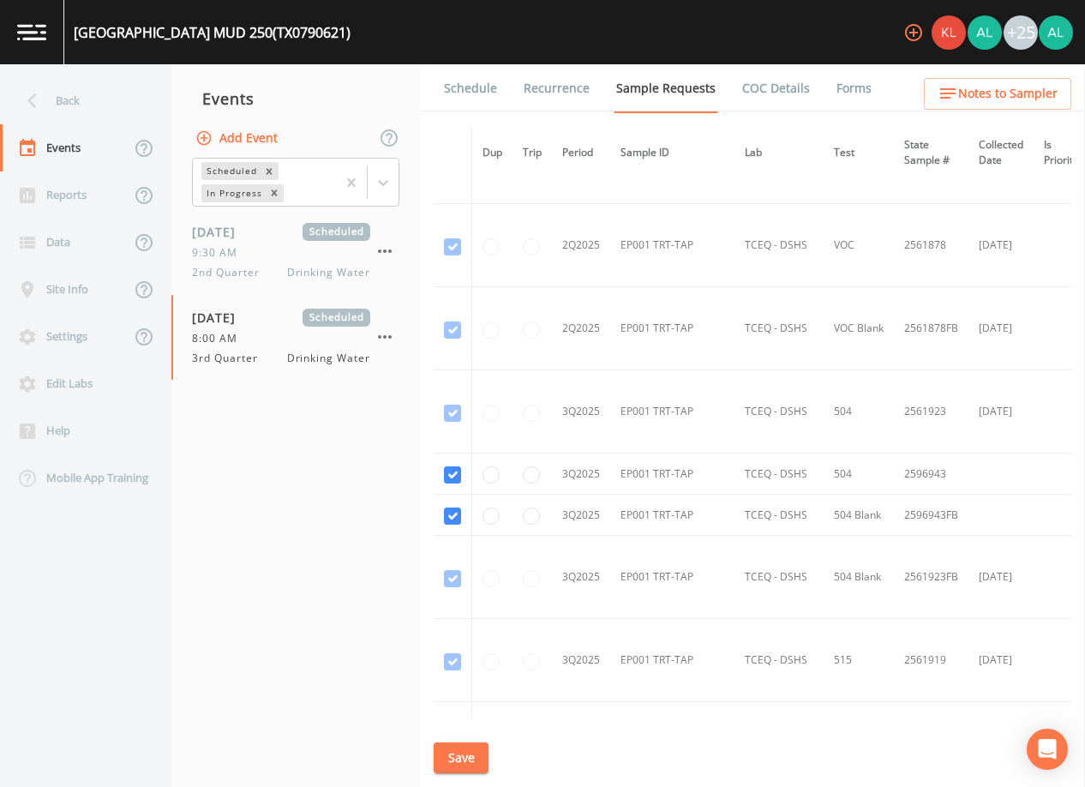
scroll to position [2589, 0]
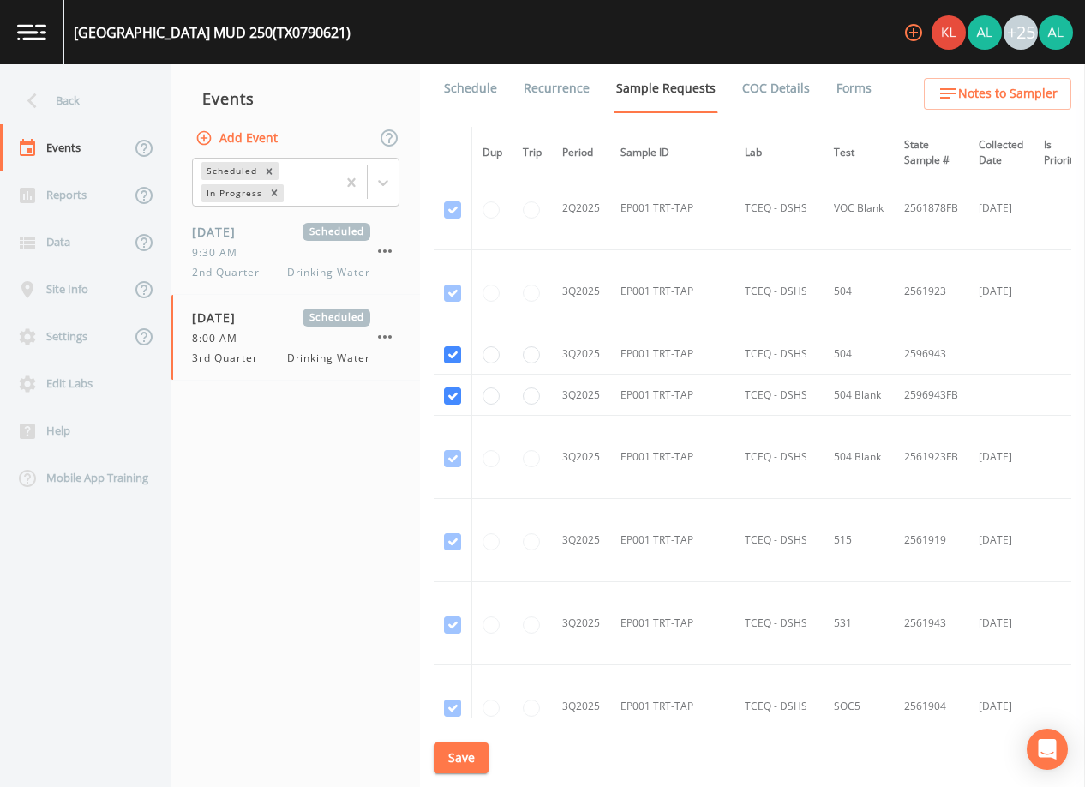
click at [476, 87] on link "Schedule" at bounding box center [470, 88] width 58 height 48
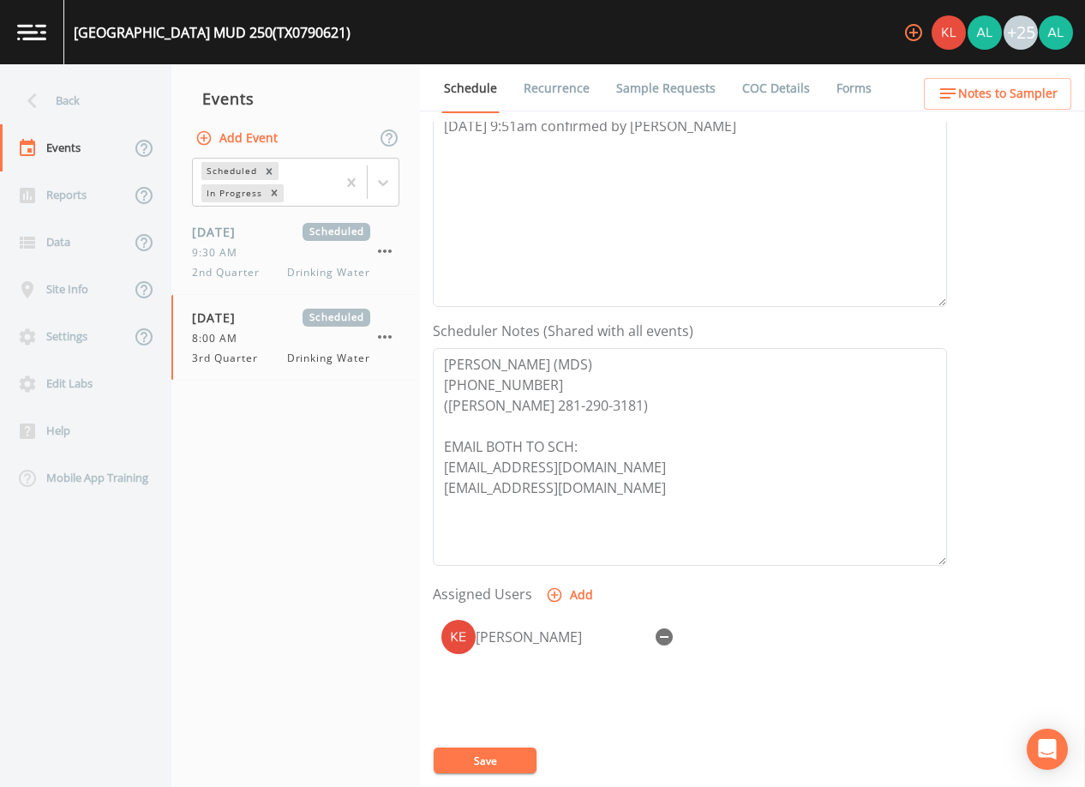
scroll to position [422, 0]
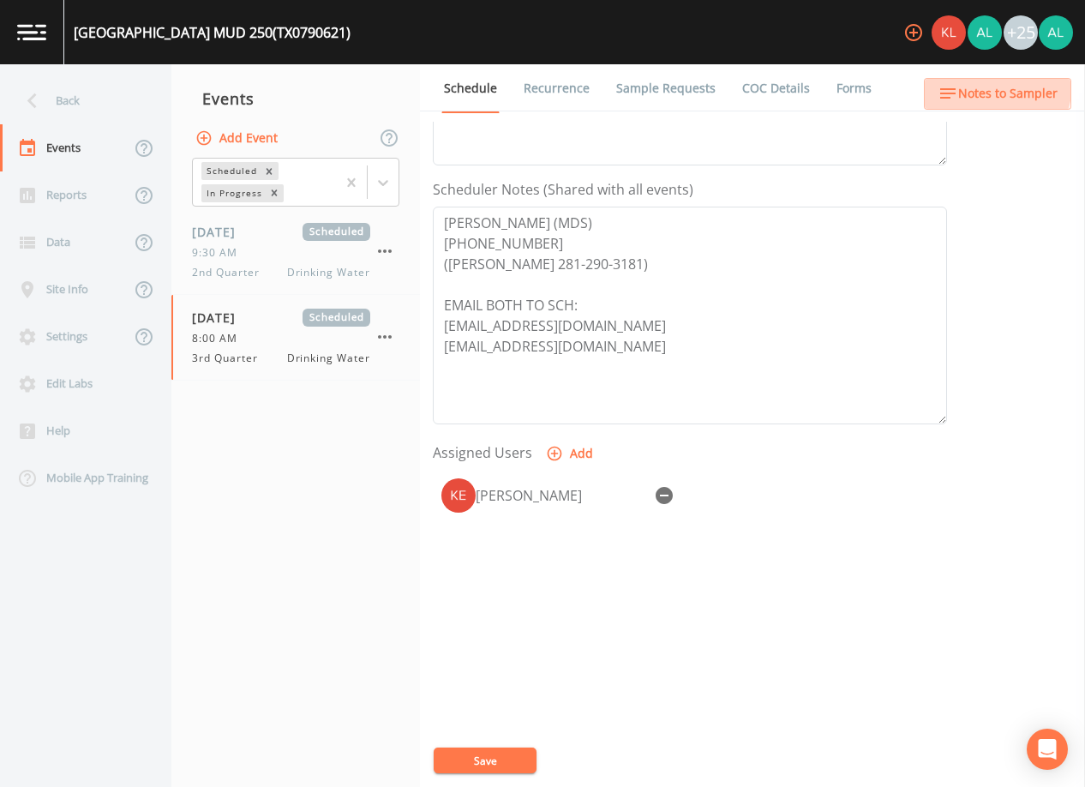
click at [981, 83] on span "Notes to Sampler" at bounding box center [1007, 93] width 99 height 21
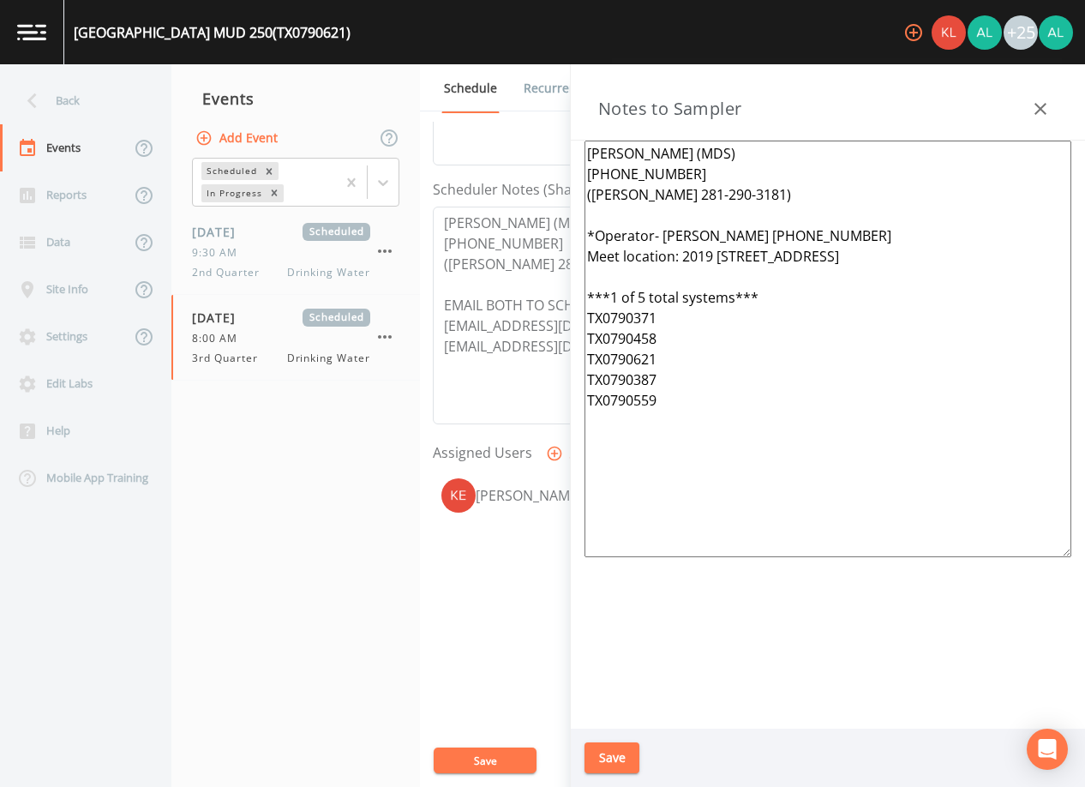
click at [626, 761] on button "Save" at bounding box center [611, 758] width 55 height 32
click at [485, 764] on div "Updating Notes" at bounding box center [542, 738] width 274 height 69
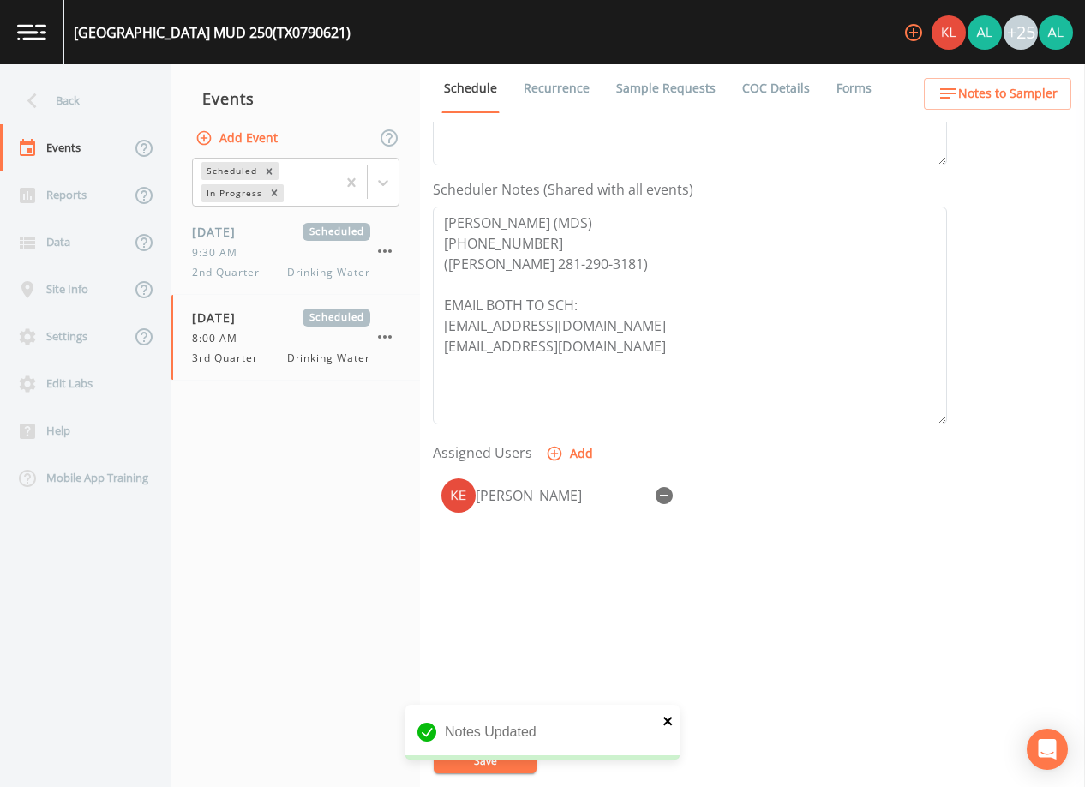
click at [666, 728] on button "close" at bounding box center [668, 720] width 12 height 21
click at [518, 741] on div "Notes Updated" at bounding box center [542, 738] width 274 height 69
click at [515, 747] on button "Save" at bounding box center [485, 760] width 103 height 26
click at [515, 747] on div "Updating Event Schedule" at bounding box center [542, 738] width 274 height 69
click at [102, 108] on div "Back" at bounding box center [77, 100] width 154 height 47
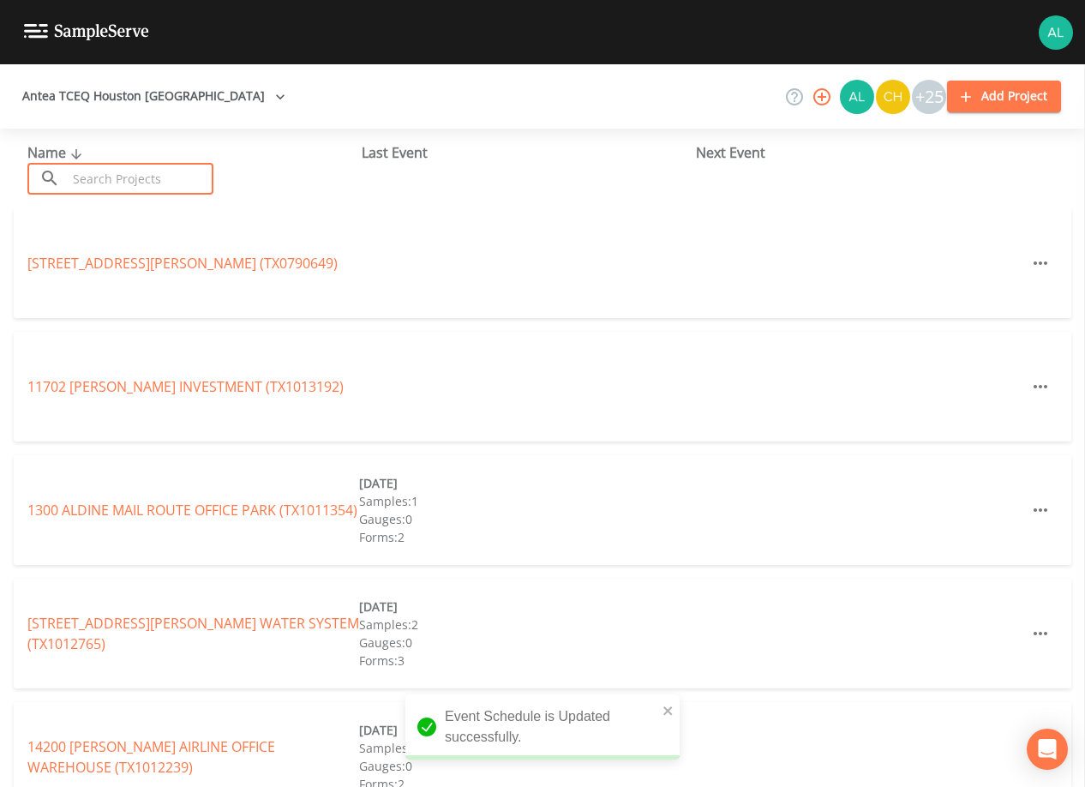
click at [124, 170] on input "text" at bounding box center [140, 179] width 147 height 32
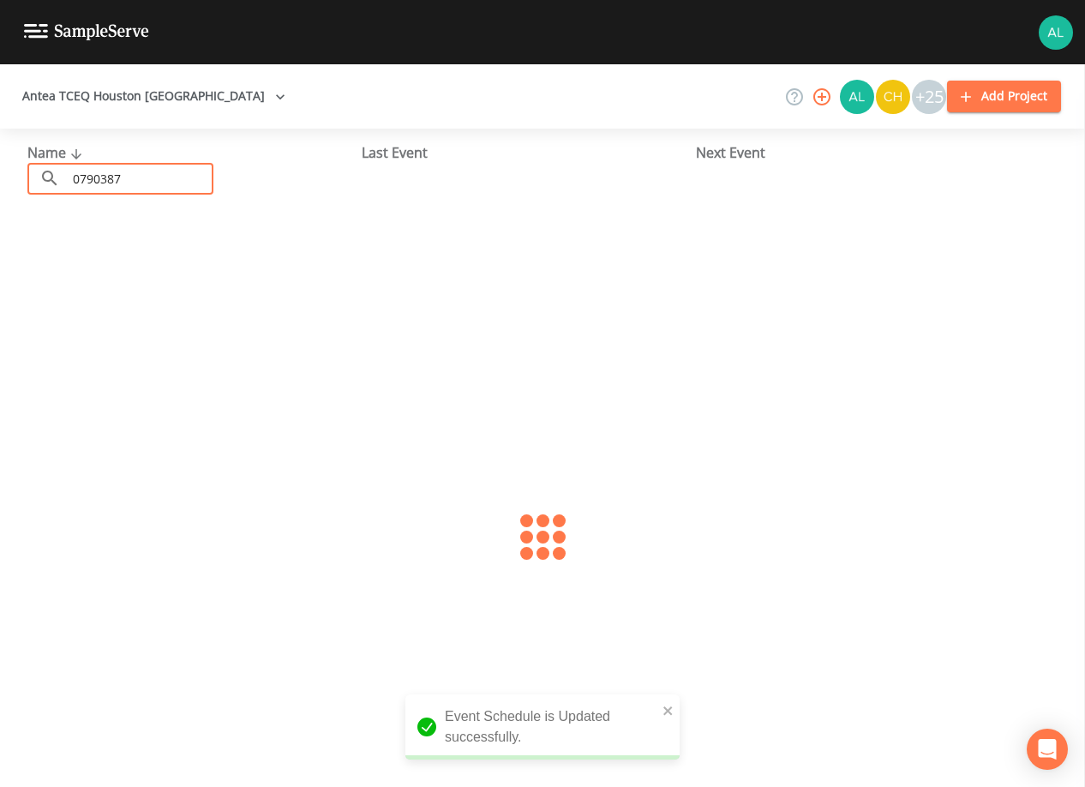
type input "0790387"
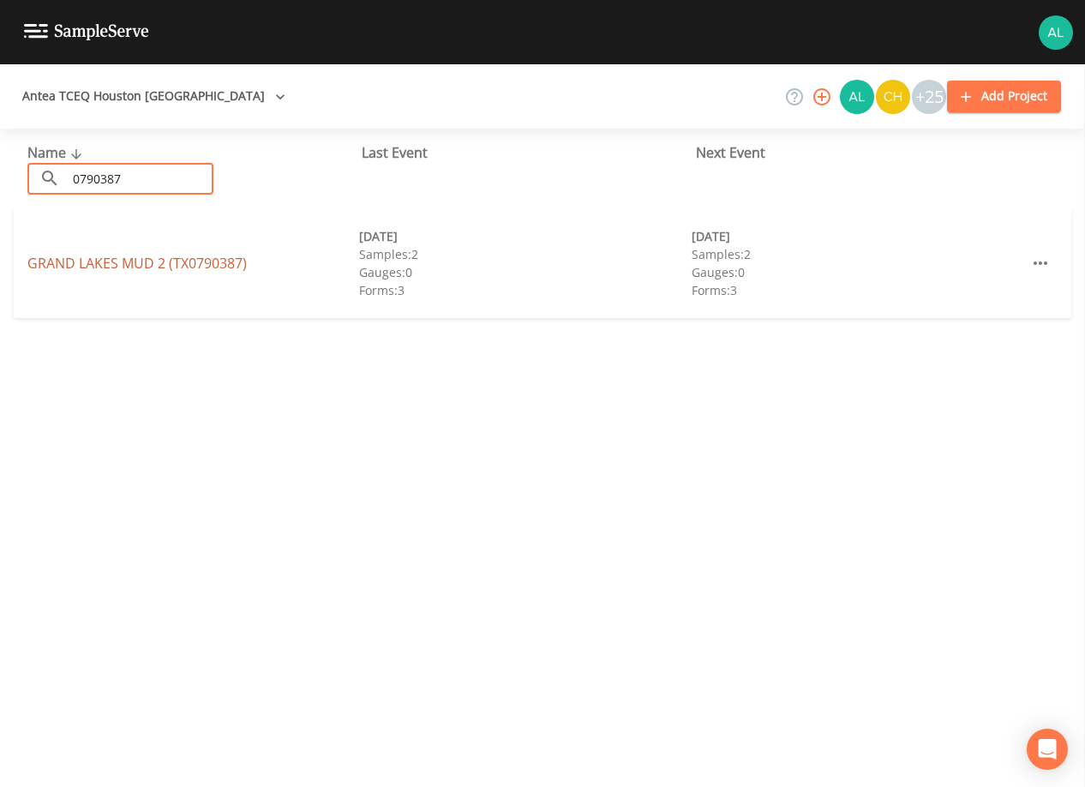
click at [89, 270] on link "[GEOGRAPHIC_DATA] 2 (TX0790387)" at bounding box center [136, 263] width 219 height 19
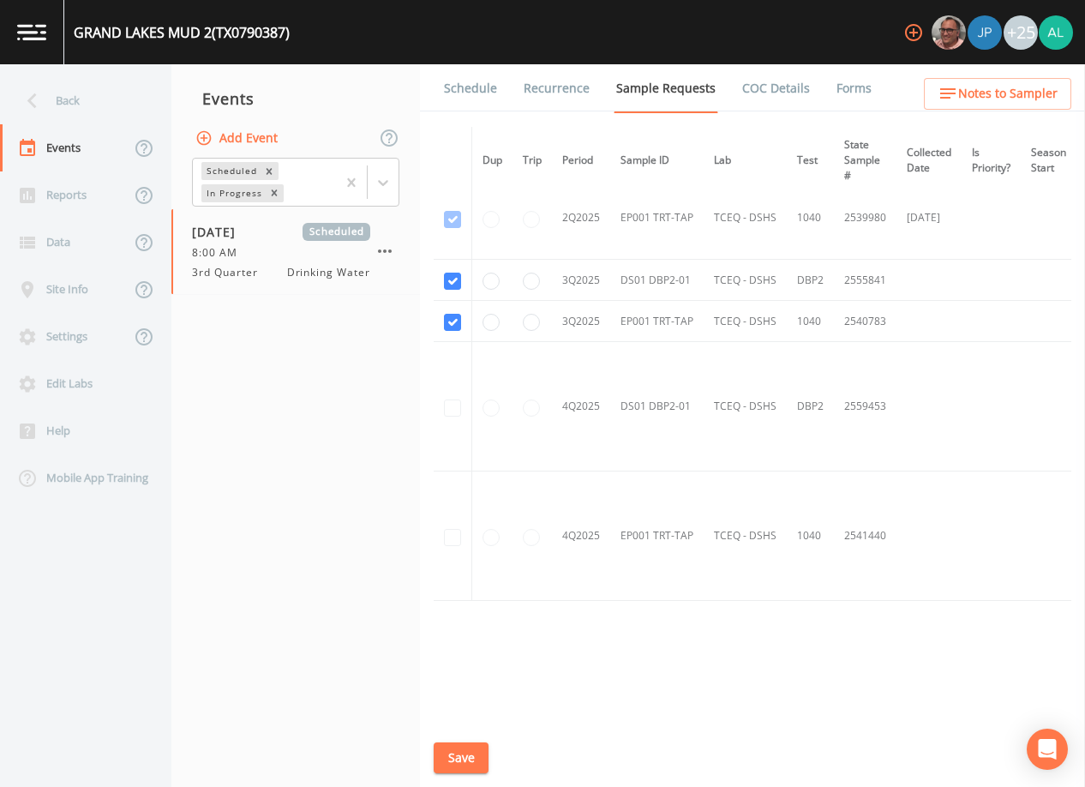
scroll to position [624, 0]
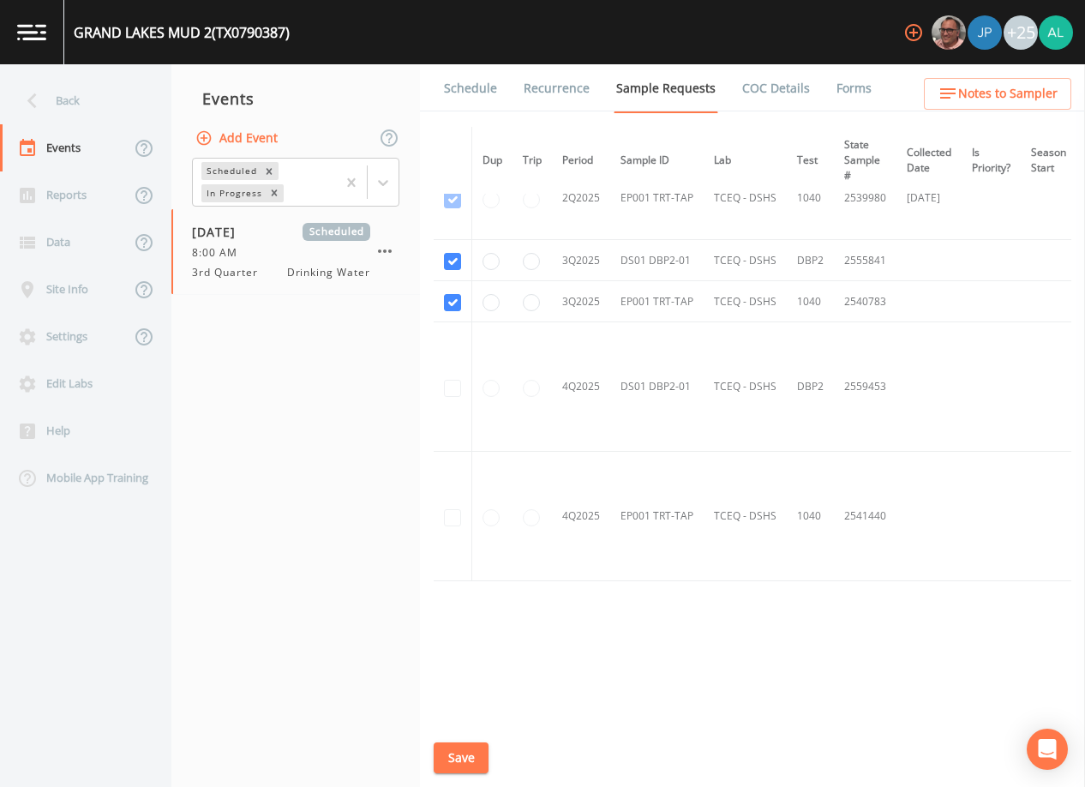
click at [484, 87] on link "Schedule" at bounding box center [470, 88] width 58 height 48
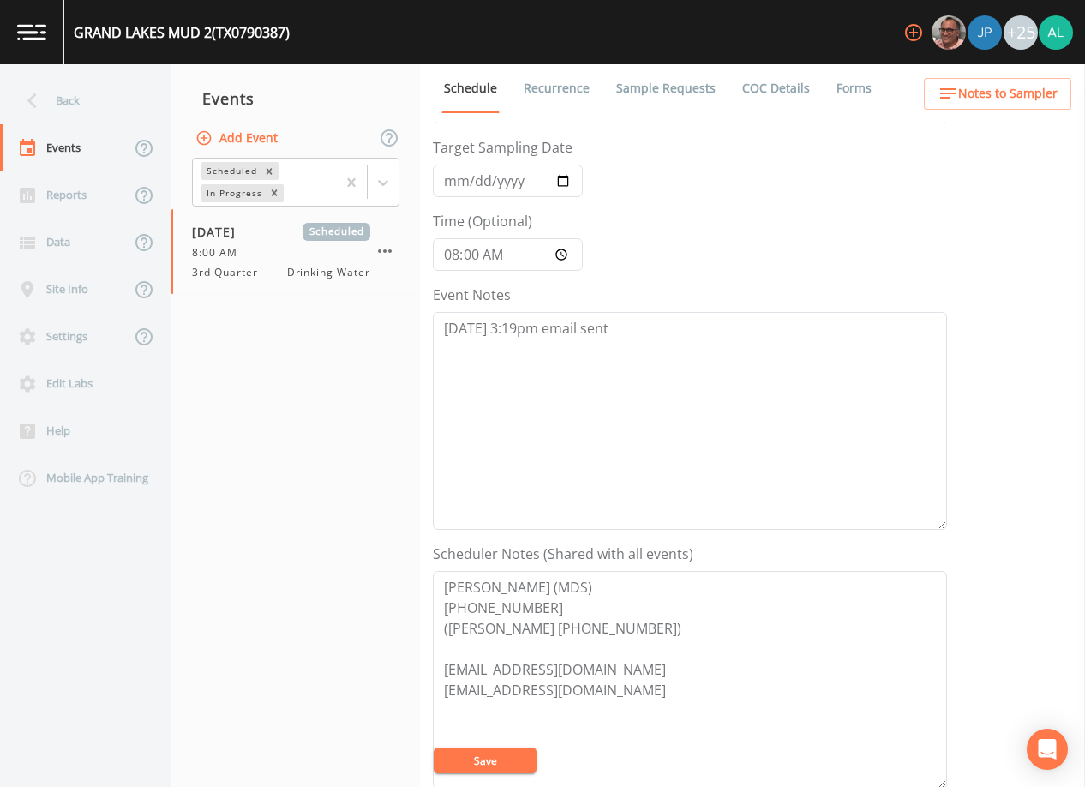
scroll to position [86, 0]
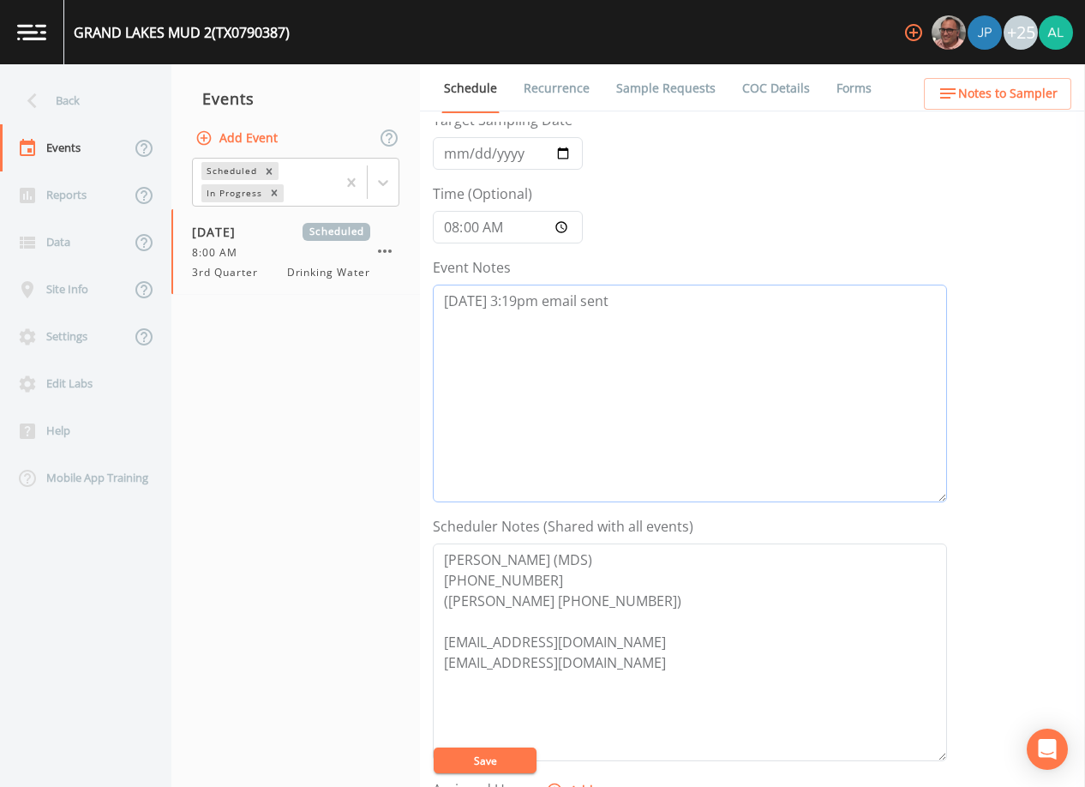
drag, startPoint x: 630, startPoint y: 331, endPoint x: 674, endPoint y: 339, distance: 45.4
click at [631, 329] on textarea "[DATE] 3:19pm email sent" at bounding box center [690, 394] width 514 height 218
paste textarea "[DATE] 9:51am confirmed by [PERSON_NAME]"
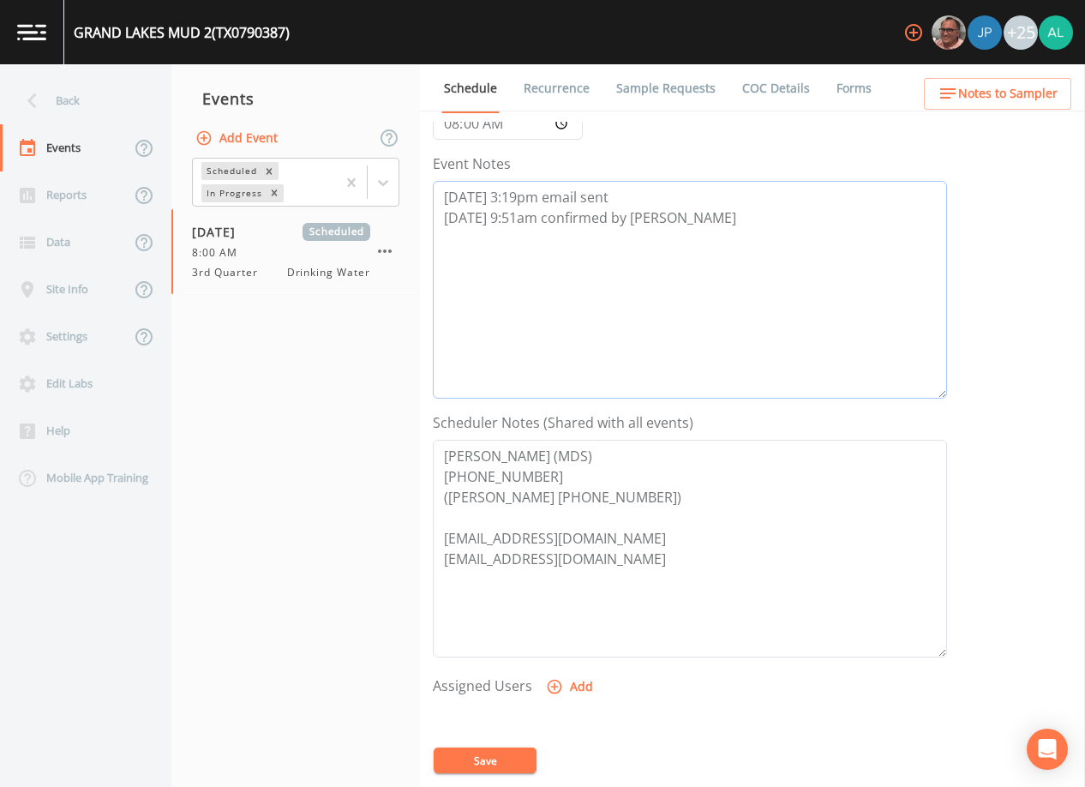
scroll to position [343, 0]
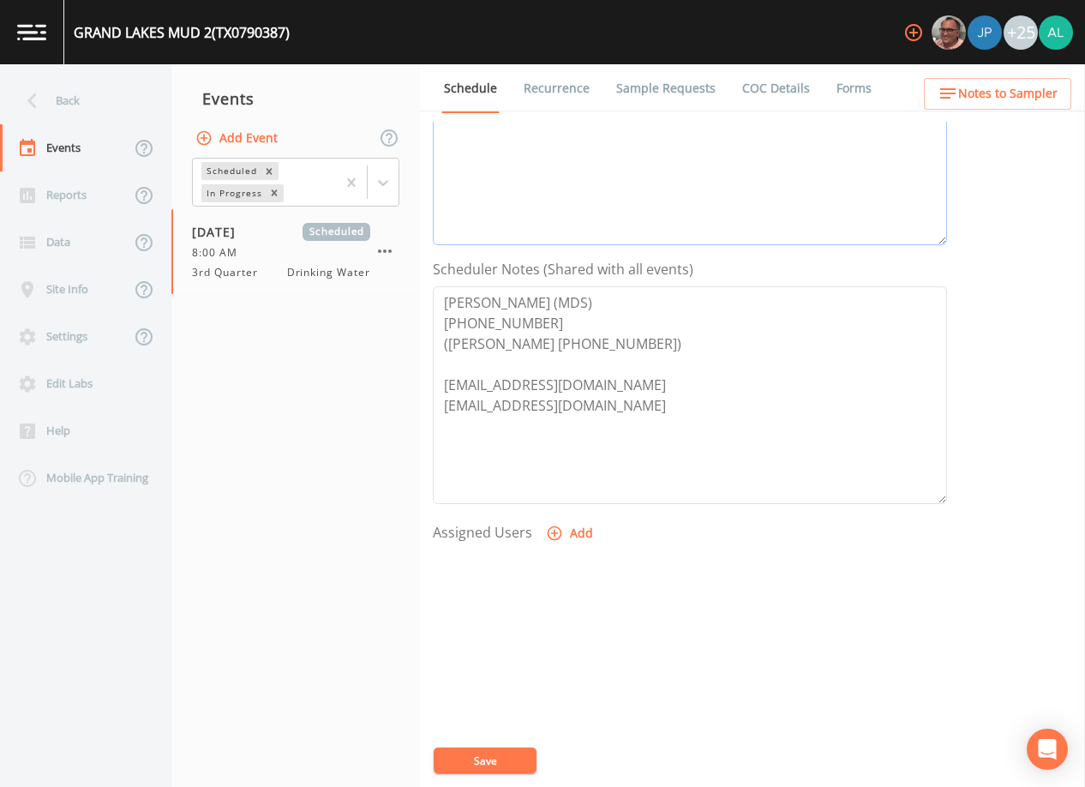
type textarea "[DATE] 3:19pm email sent [DATE] 9:51am confirmed by [PERSON_NAME]"
click at [572, 545] on button "Add" at bounding box center [570, 534] width 57 height 32
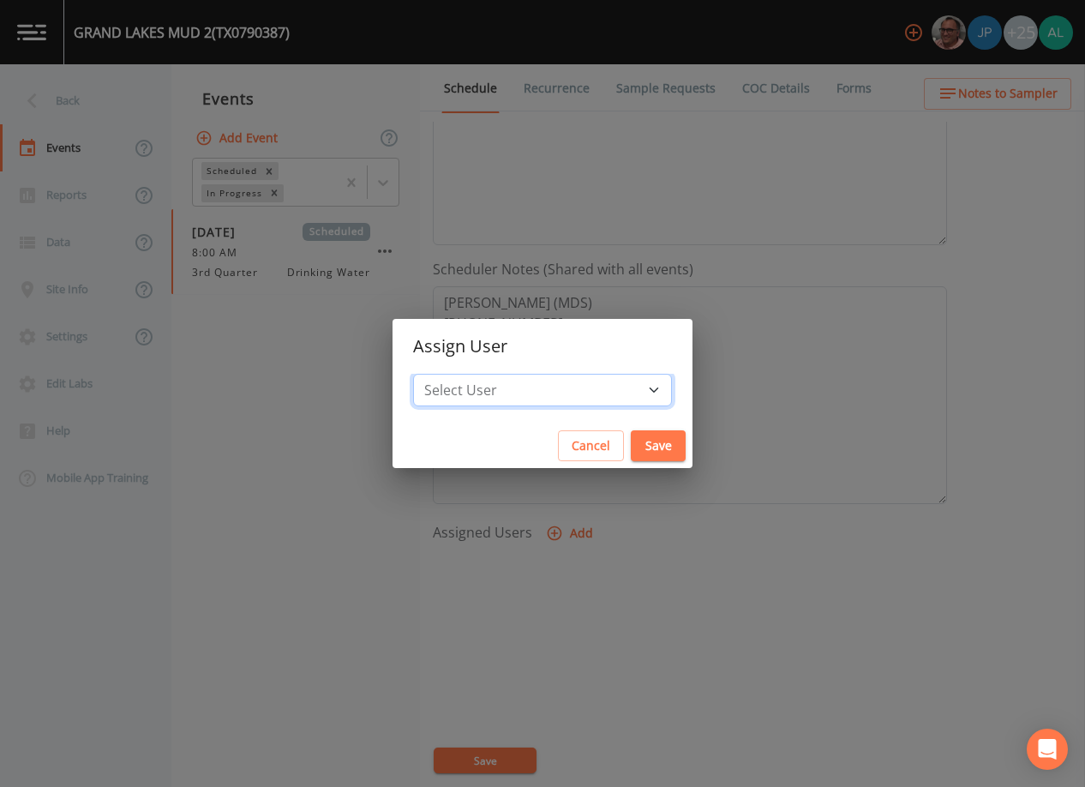
click at [538, 395] on select "Select User [PERSON_NAME] [PERSON_NAME] [PERSON_NAME] [PERSON_NAME] [PERSON_NAM…" at bounding box center [542, 390] width 259 height 33
select select "af93318b-11dc-4776-bee1-f4056f560a61"
click at [452, 374] on select "Select User [PERSON_NAME] [PERSON_NAME] [PERSON_NAME] [PERSON_NAME] [PERSON_NAM…" at bounding box center [542, 390] width 259 height 33
click at [625, 428] on div "Cancel Save" at bounding box center [542, 445] width 300 height 45
click at [631, 439] on button "Save" at bounding box center [658, 446] width 55 height 32
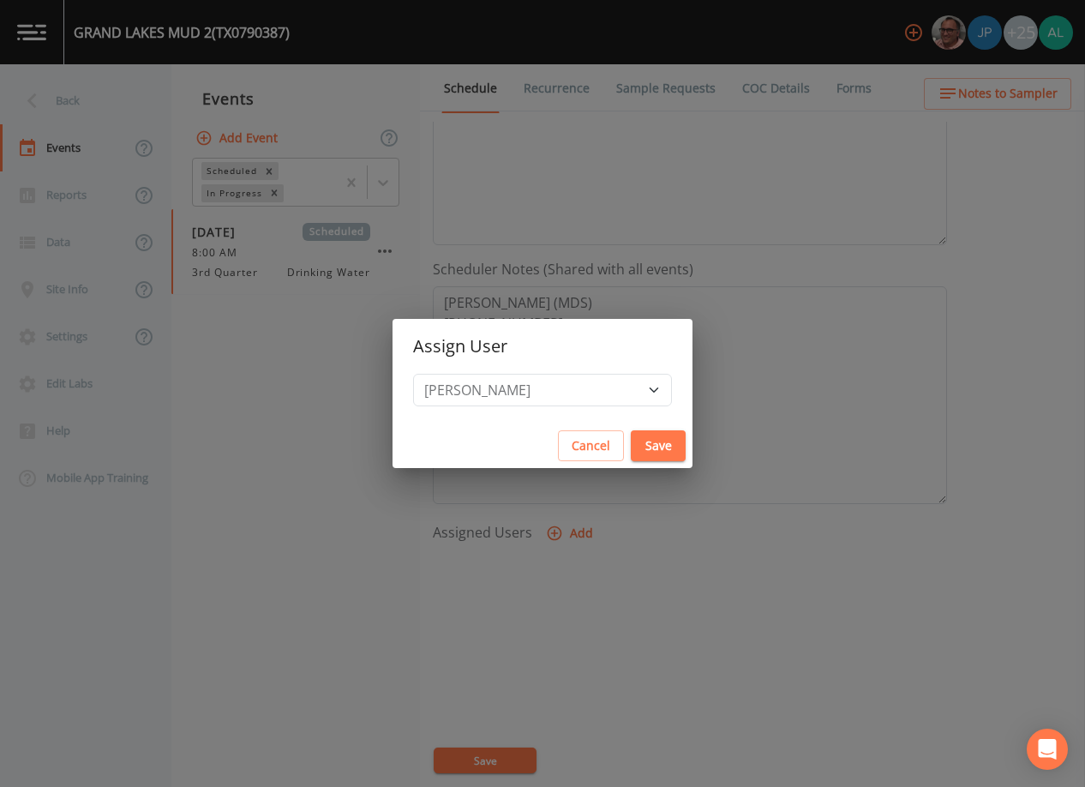
select select
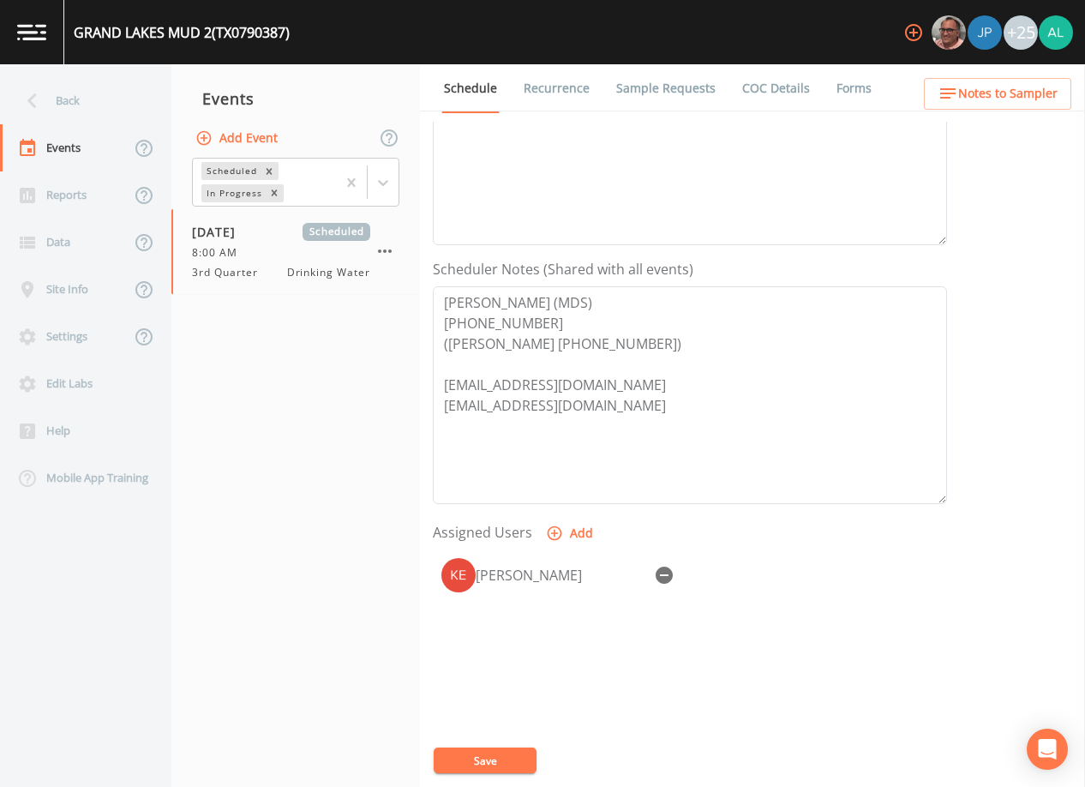
click at [502, 749] on div "Event Name 3rd Quarter Target Sampling Date [DATE] Time (Optional) 08:00:00 Eve…" at bounding box center [759, 454] width 652 height 665
drag, startPoint x: 502, startPoint y: 749, endPoint x: 501, endPoint y: 761, distance: 12.0
click at [501, 761] on button "Save" at bounding box center [485, 760] width 103 height 26
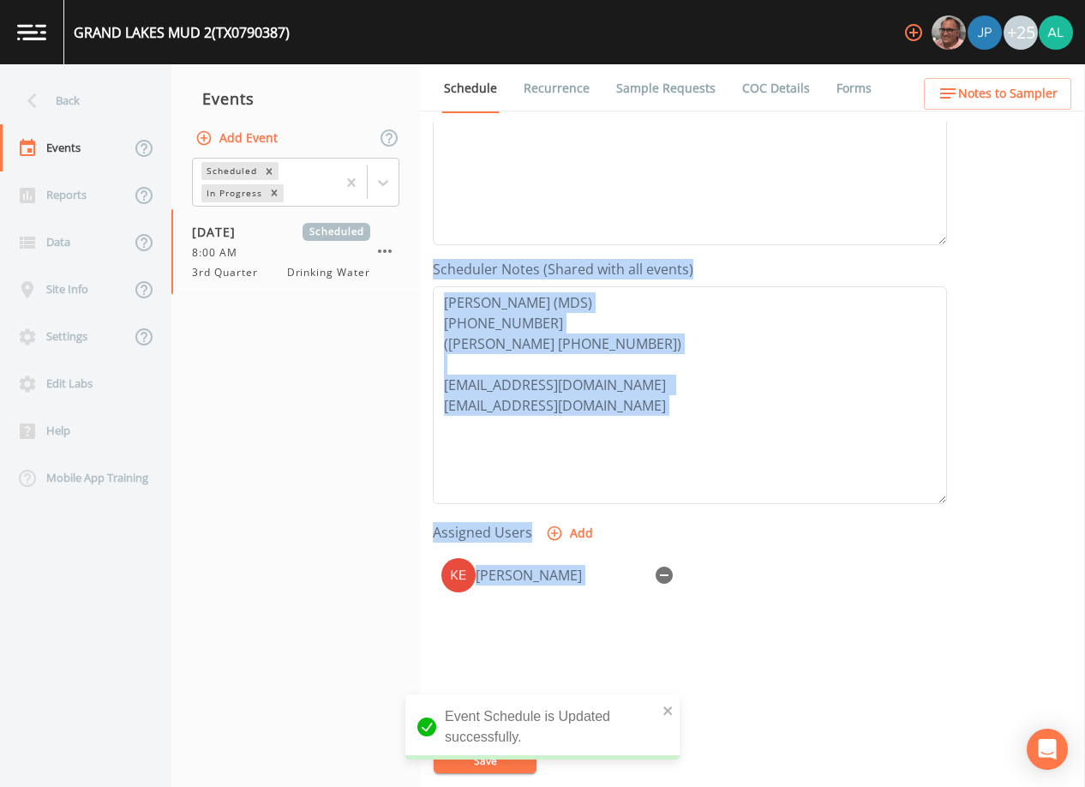
click at [1019, 106] on div "Back Events Reports Data Site Info Settings Edit Labs Help Mobile App Training …" at bounding box center [542, 425] width 1085 height 722
drag, startPoint x: 1019, startPoint y: 106, endPoint x: 1015, endPoint y: 95, distance: 11.9
click at [1015, 95] on span "Notes to Sampler" at bounding box center [1007, 93] width 99 height 21
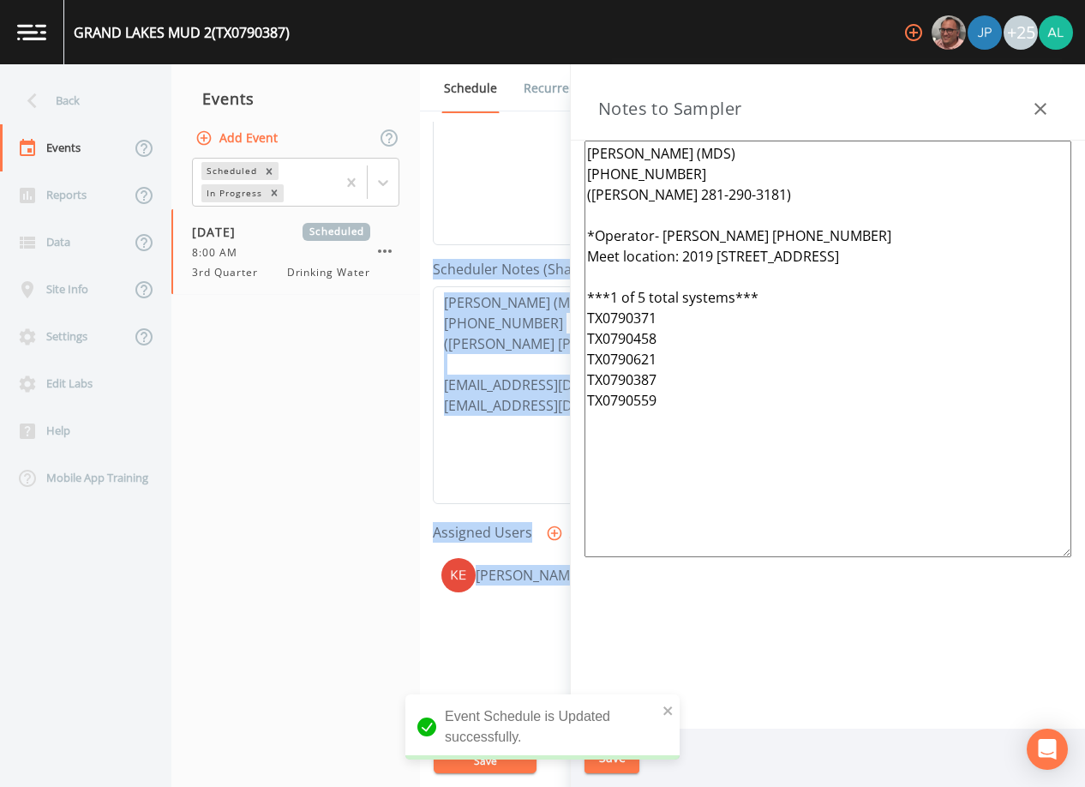
click at [64, 89] on div "Back" at bounding box center [77, 100] width 154 height 47
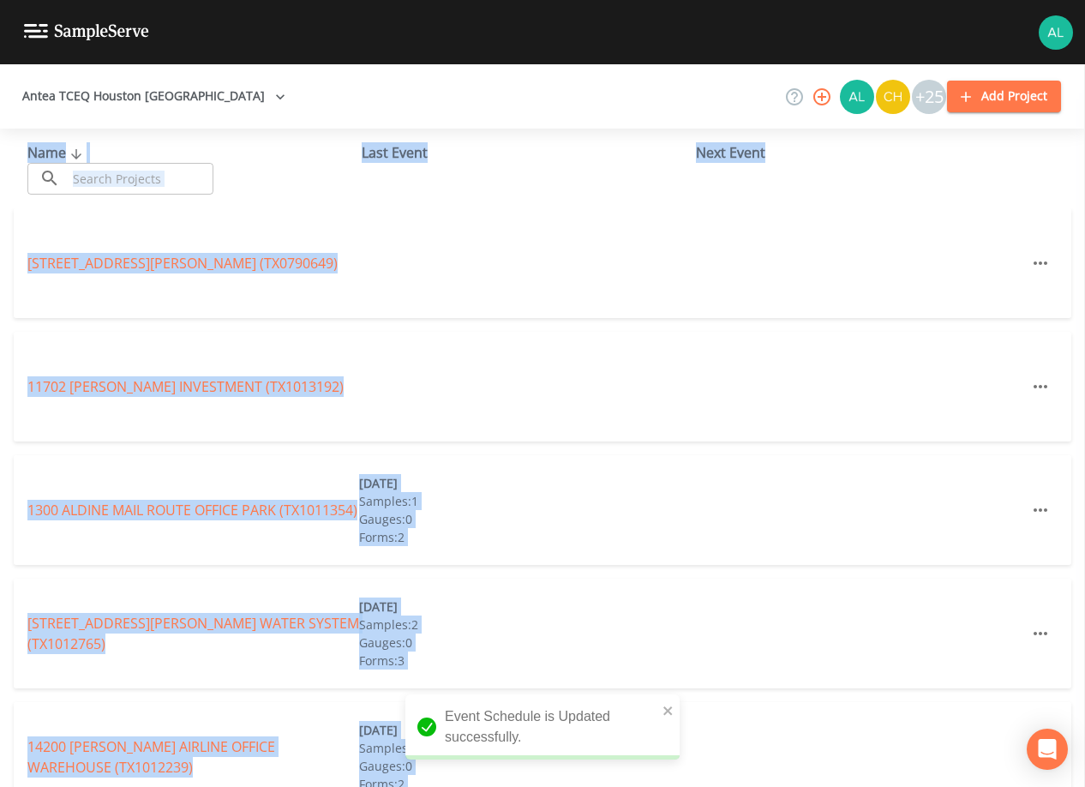
drag, startPoint x: 134, startPoint y: 177, endPoint x: 117, endPoint y: 175, distance: 16.4
click at [134, 177] on input "text" at bounding box center [140, 179] width 147 height 32
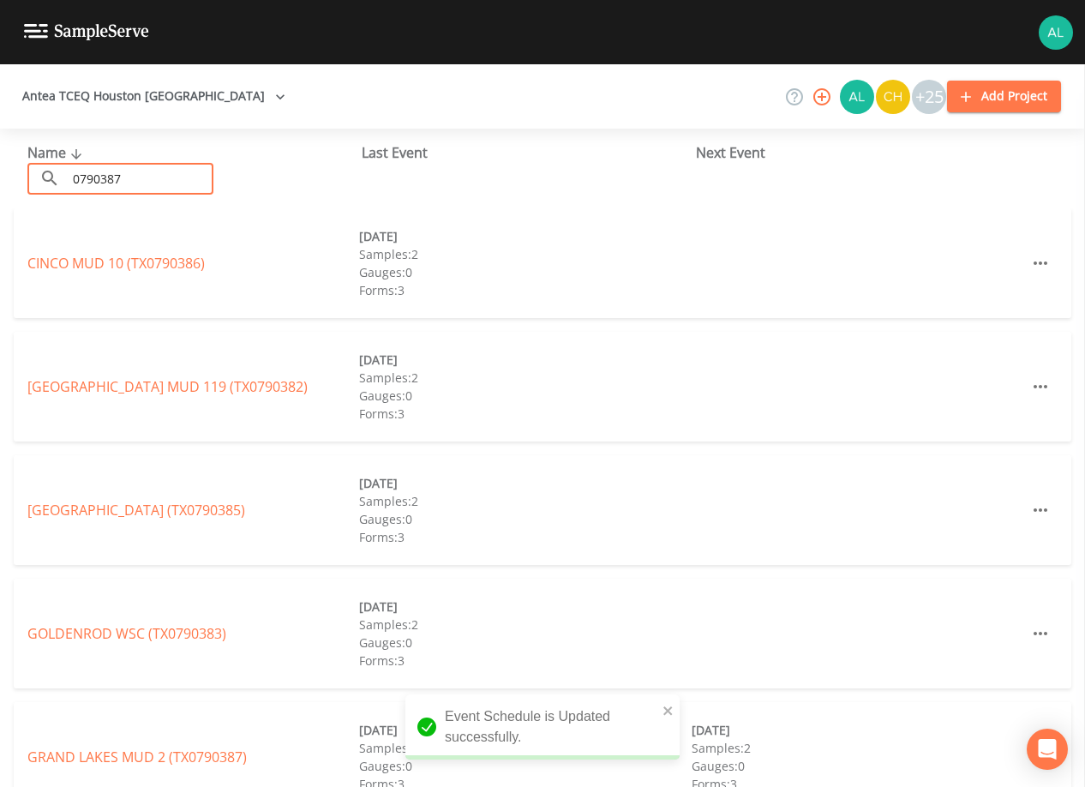
type input "0790387"
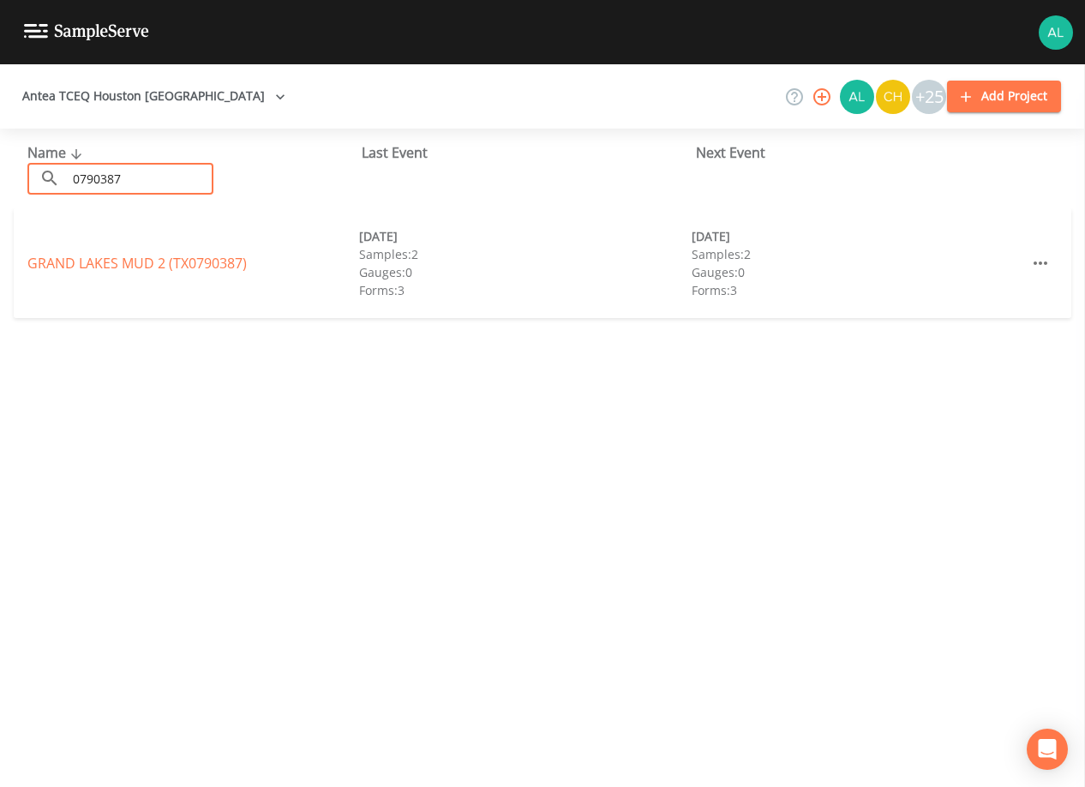
click at [158, 274] on div "GRAND LAKES MUD 2 (TX0790387) [DATE] Samples: 2 Gauges: 0 Forms: 3 [DATE] Sampl…" at bounding box center [542, 263] width 1057 height 110
click at [186, 249] on div "GRAND LAKES MUD 2 (TX0790387) [DATE] Samples: 2 Gauges: 0 Forms: 3 [DATE] Sampl…" at bounding box center [542, 263] width 1057 height 110
click at [189, 258] on link "[GEOGRAPHIC_DATA] 2 (TX0790387)" at bounding box center [136, 263] width 219 height 19
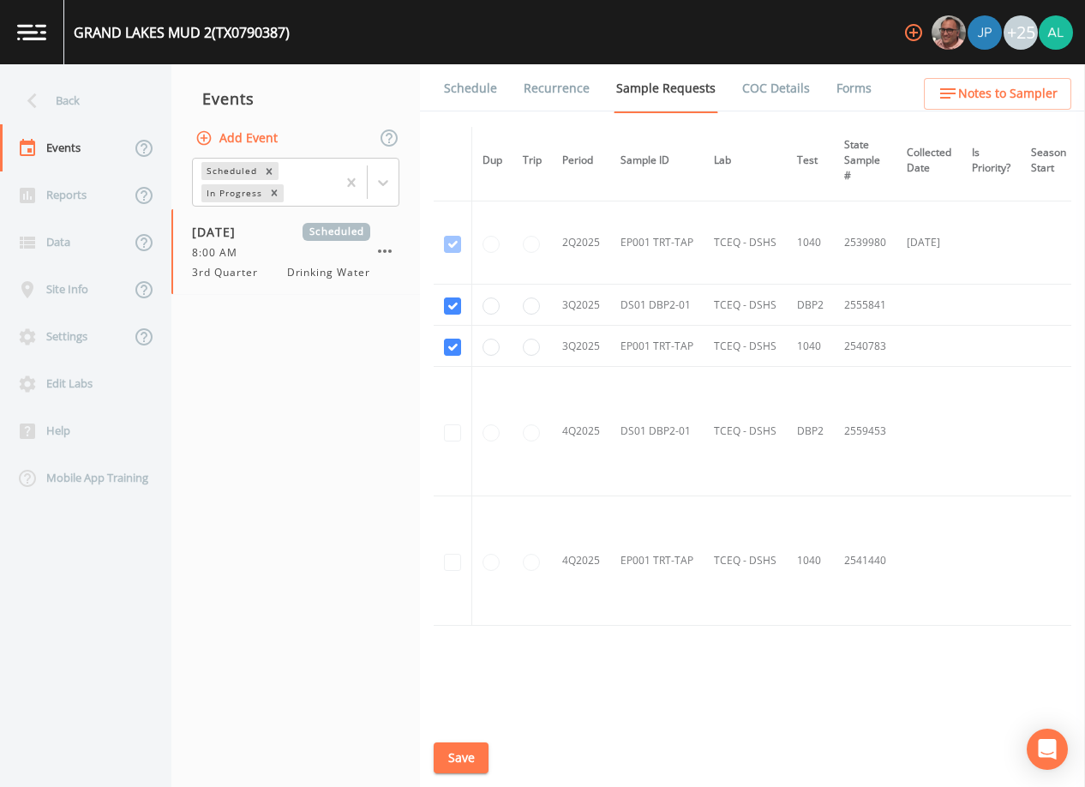
scroll to position [624, 0]
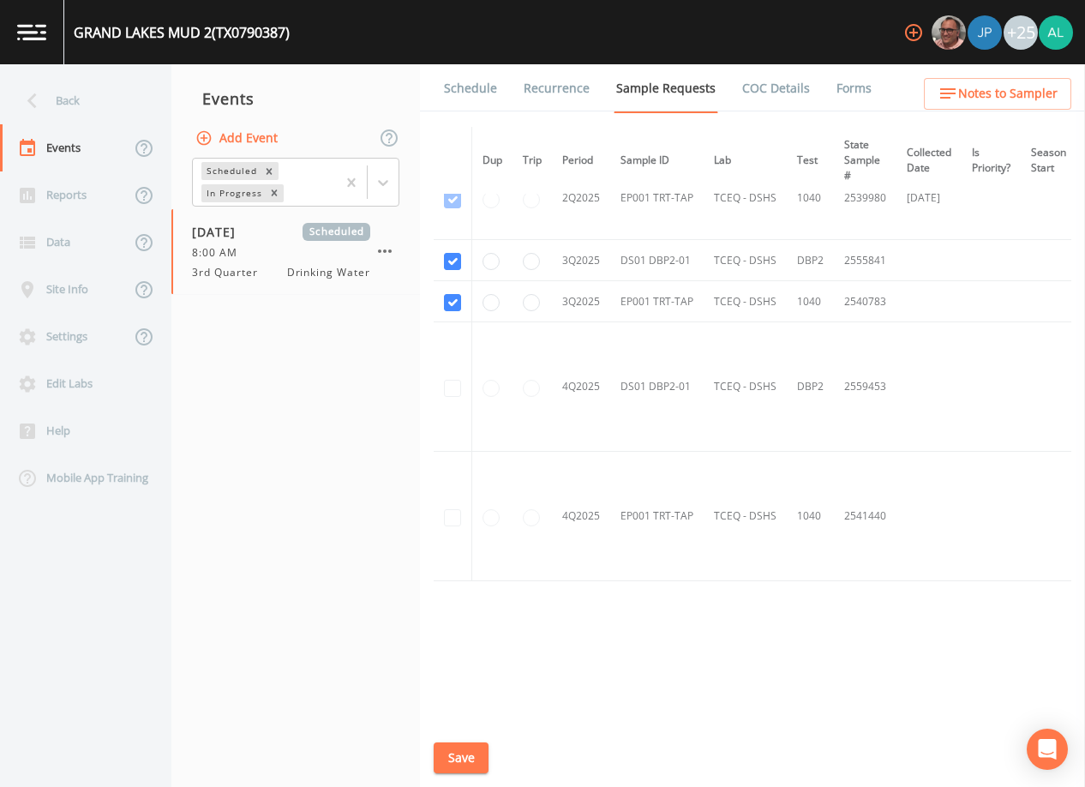
click at [481, 95] on link "Schedule" at bounding box center [470, 88] width 58 height 48
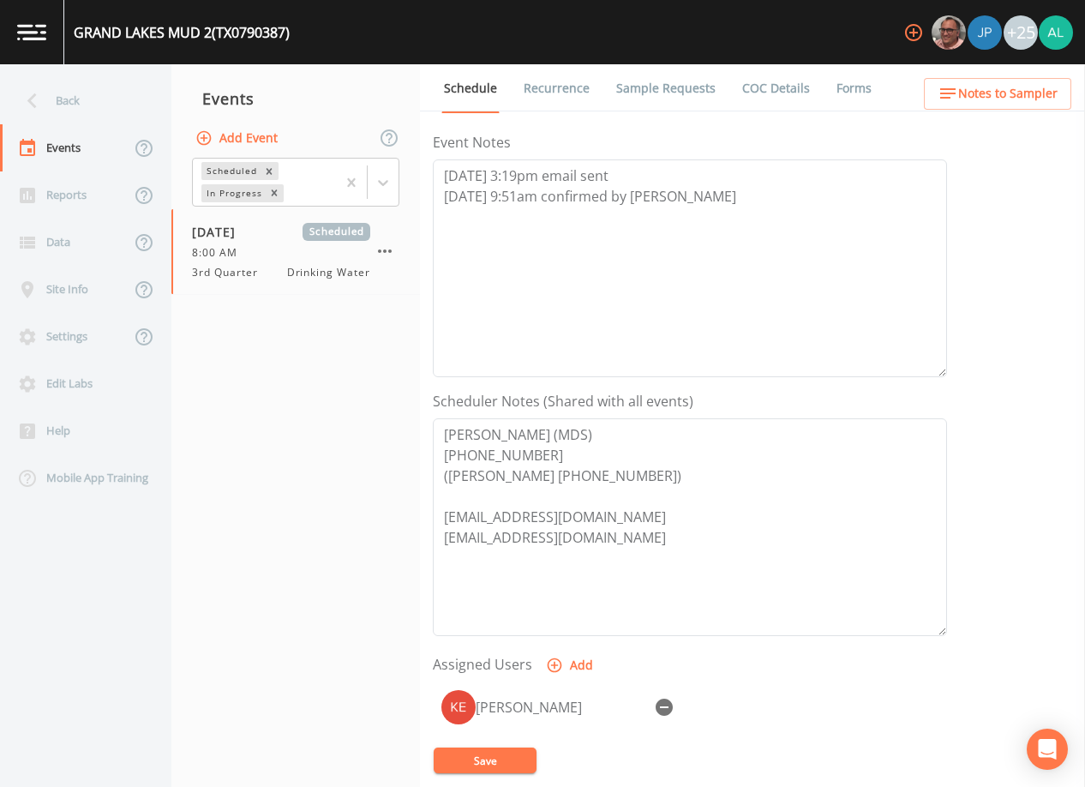
scroll to position [422, 0]
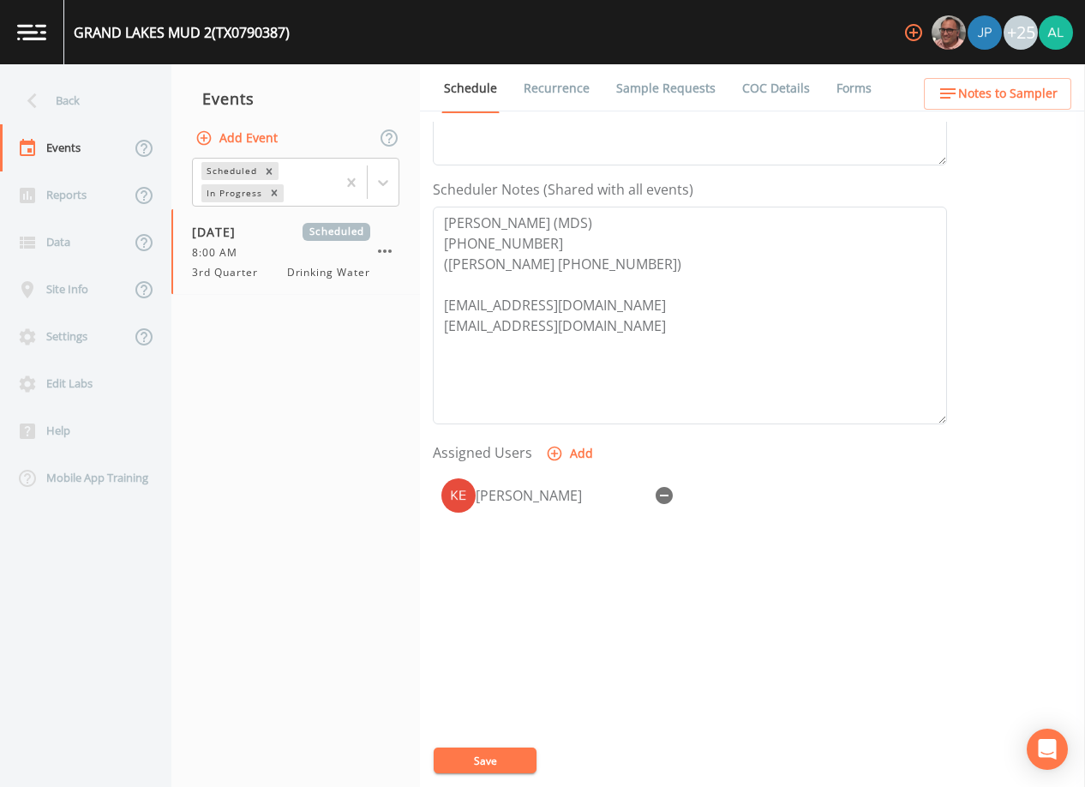
click at [980, 101] on span "Notes to Sampler" at bounding box center [1007, 93] width 99 height 21
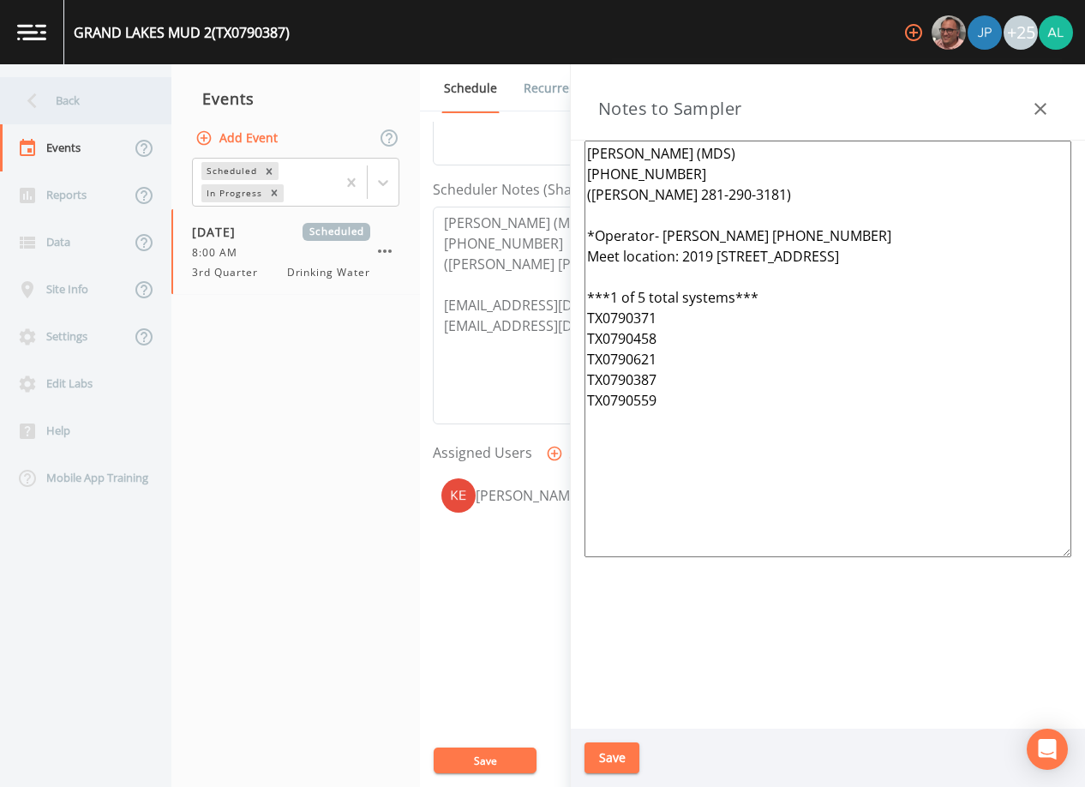
click at [37, 105] on icon at bounding box center [32, 101] width 30 height 30
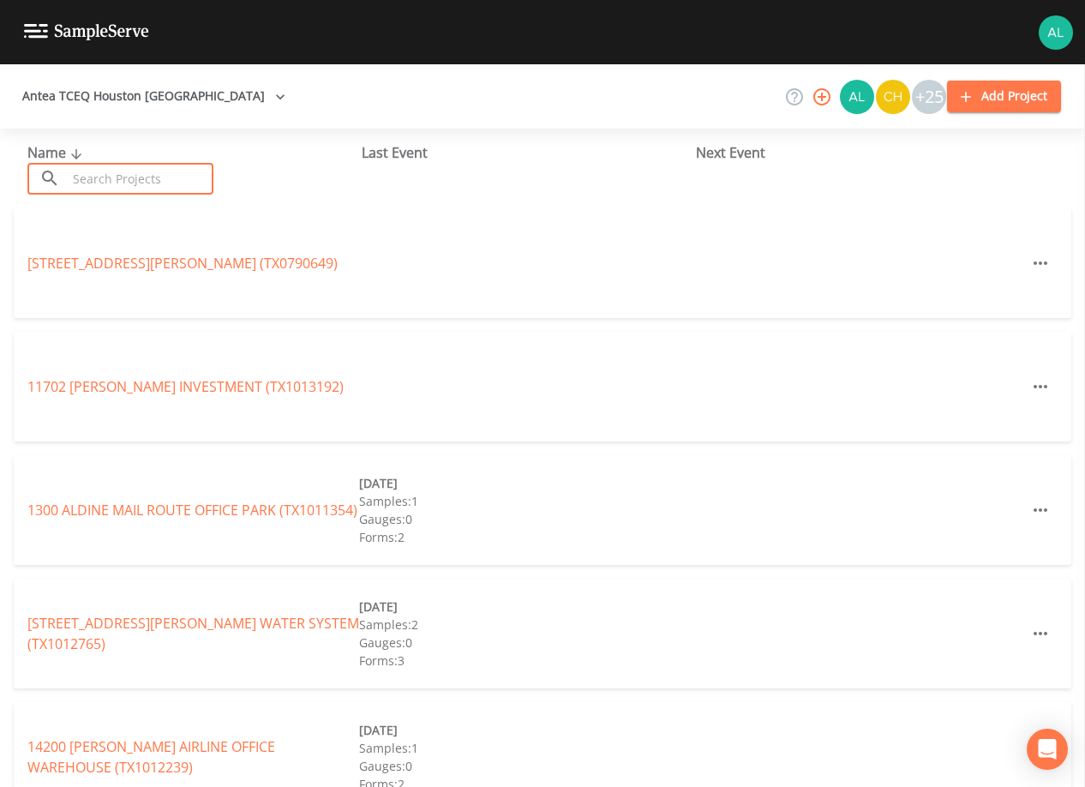
click at [156, 172] on input "text" at bounding box center [140, 179] width 147 height 32
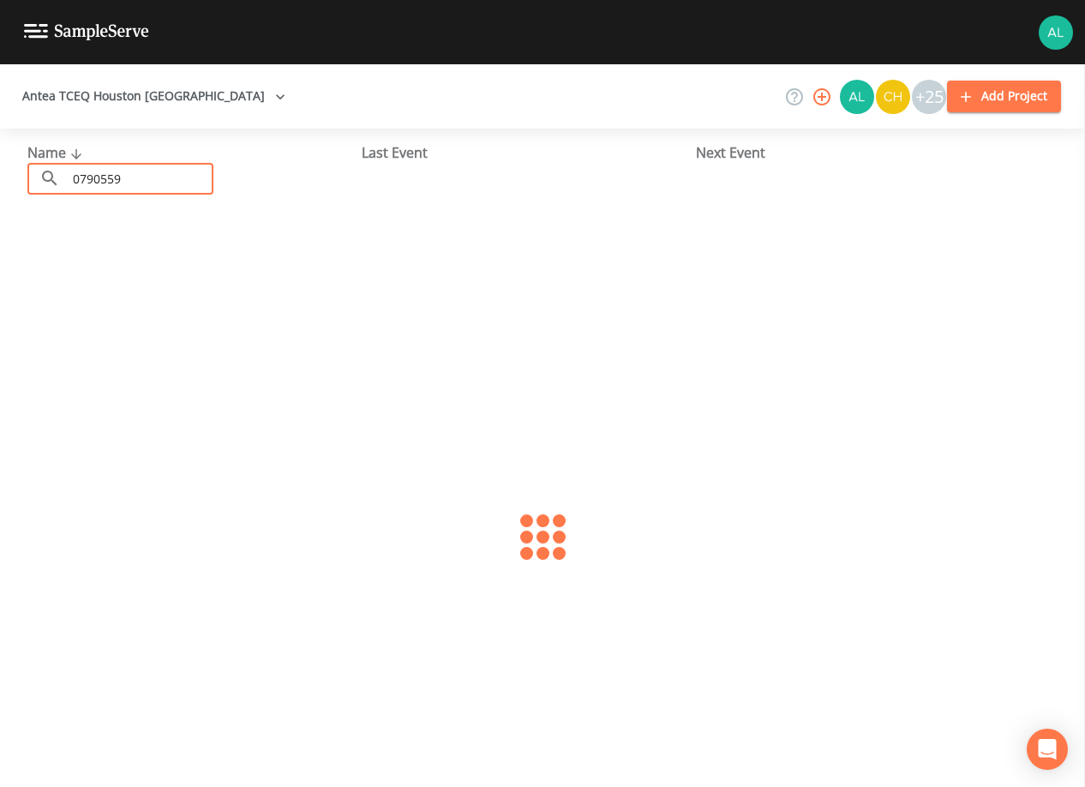
type input "0790559"
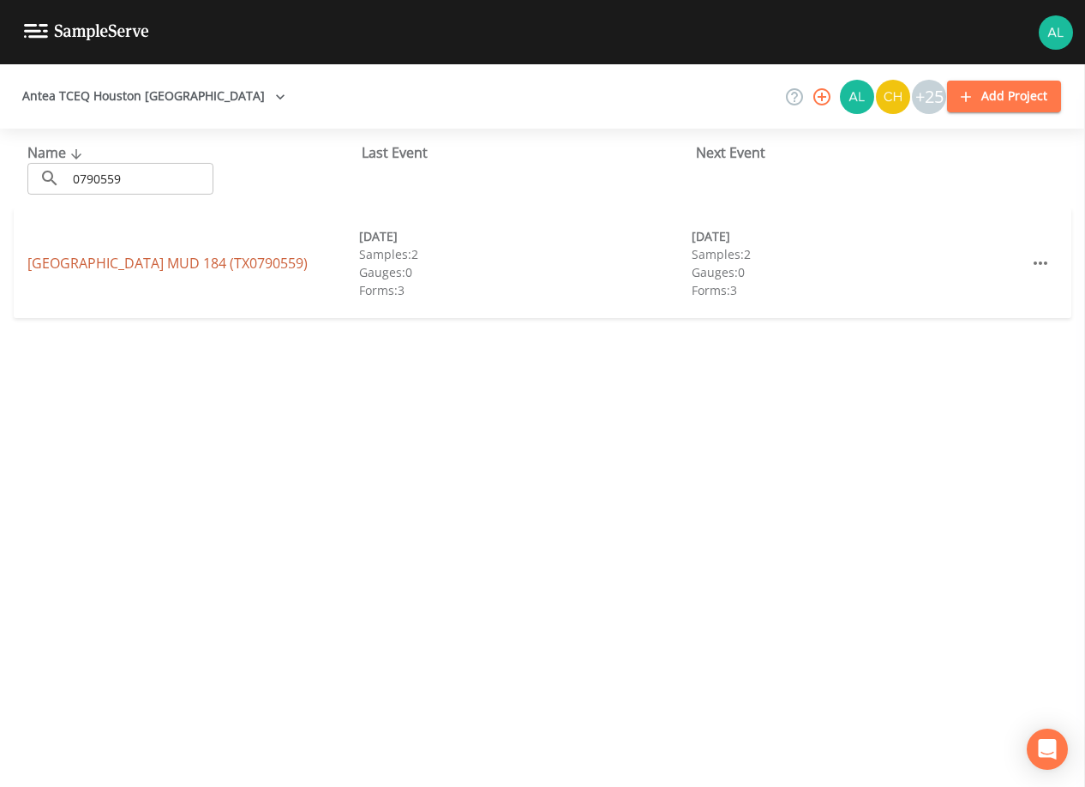
click at [111, 264] on link "[GEOGRAPHIC_DATA] 184 (TX0790559)" at bounding box center [167, 263] width 280 height 19
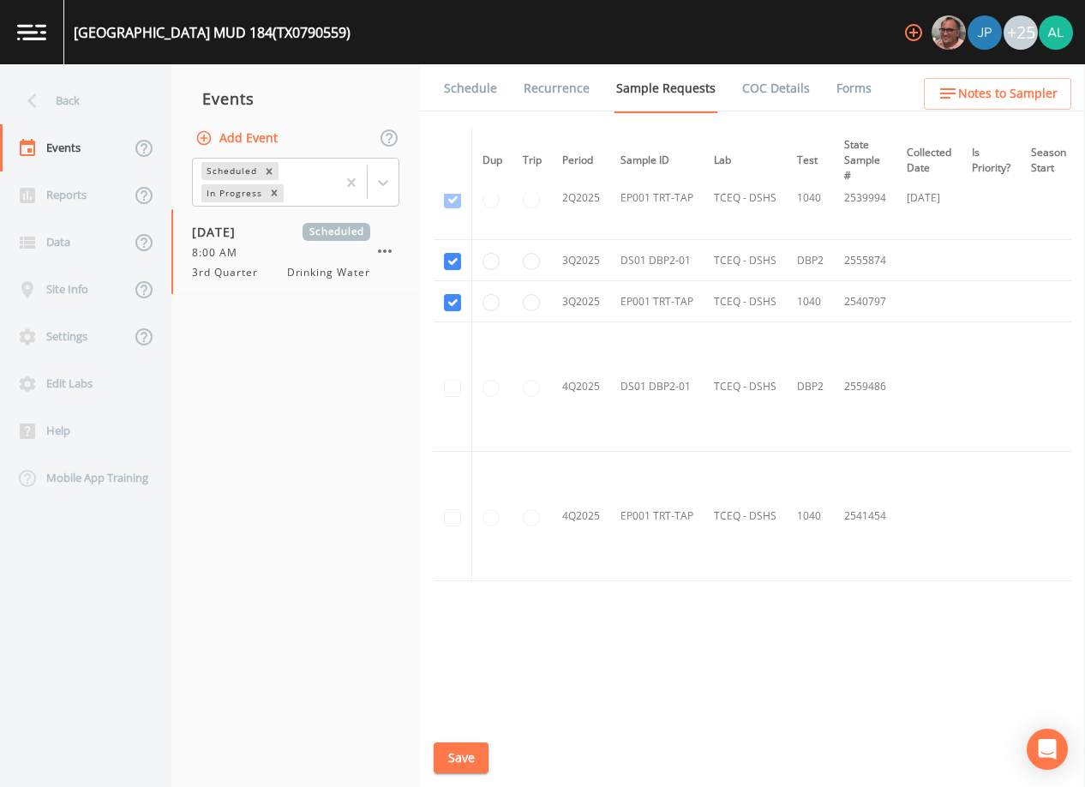
scroll to position [956, 0]
click at [476, 86] on link "Schedule" at bounding box center [470, 88] width 58 height 48
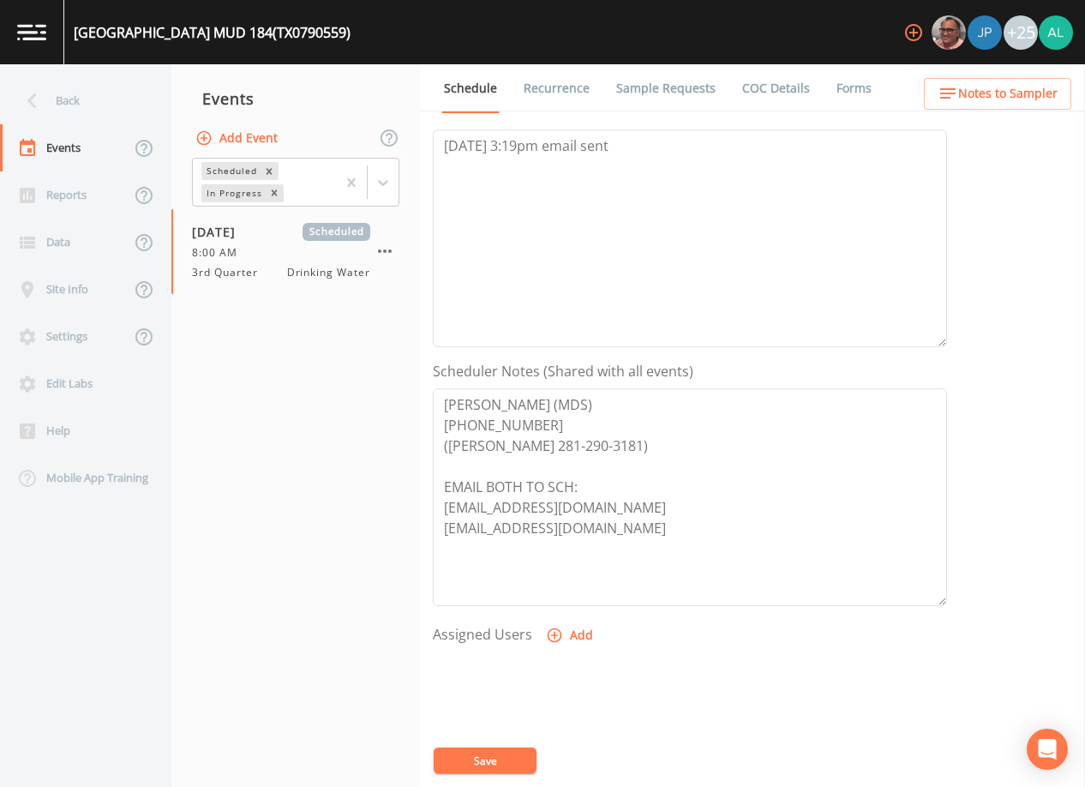
scroll to position [80, 0]
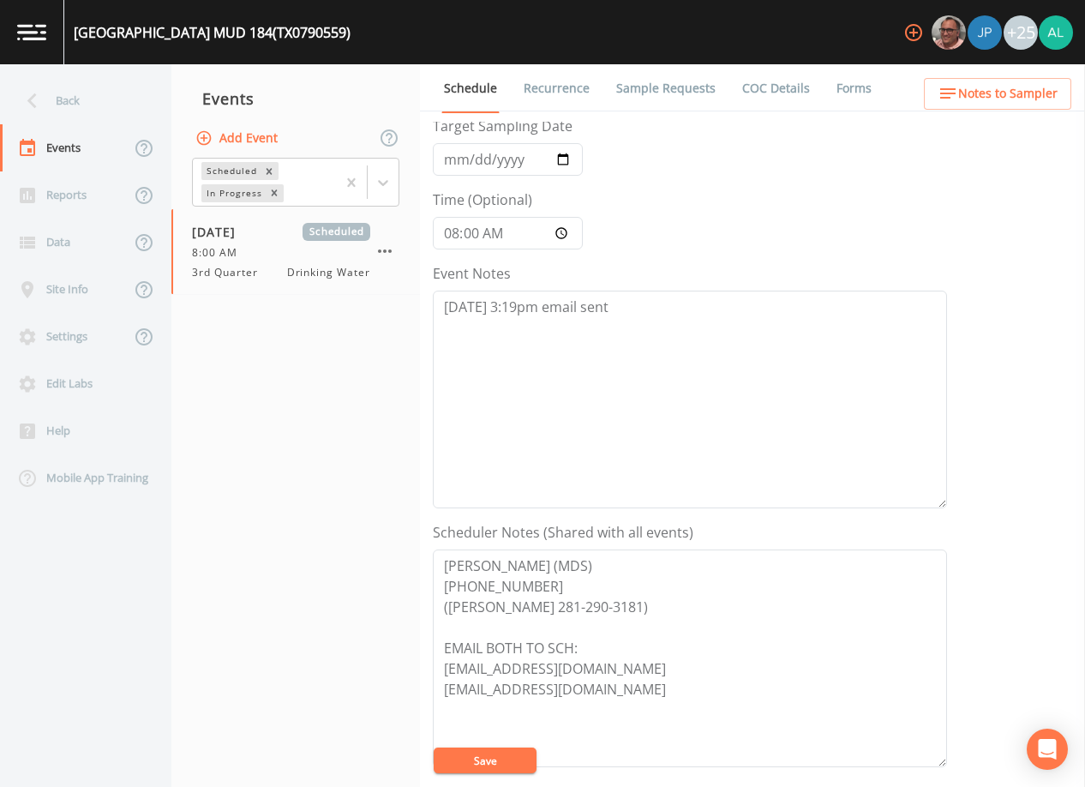
click at [674, 289] on div "Event Notes [DATE] 3:19pm email sent" at bounding box center [690, 385] width 514 height 245
click at [674, 301] on textarea "[DATE] 3:19pm email sent" at bounding box center [690, 400] width 514 height 218
paste textarea "[DATE] 9:51am confirmed by [PERSON_NAME]"
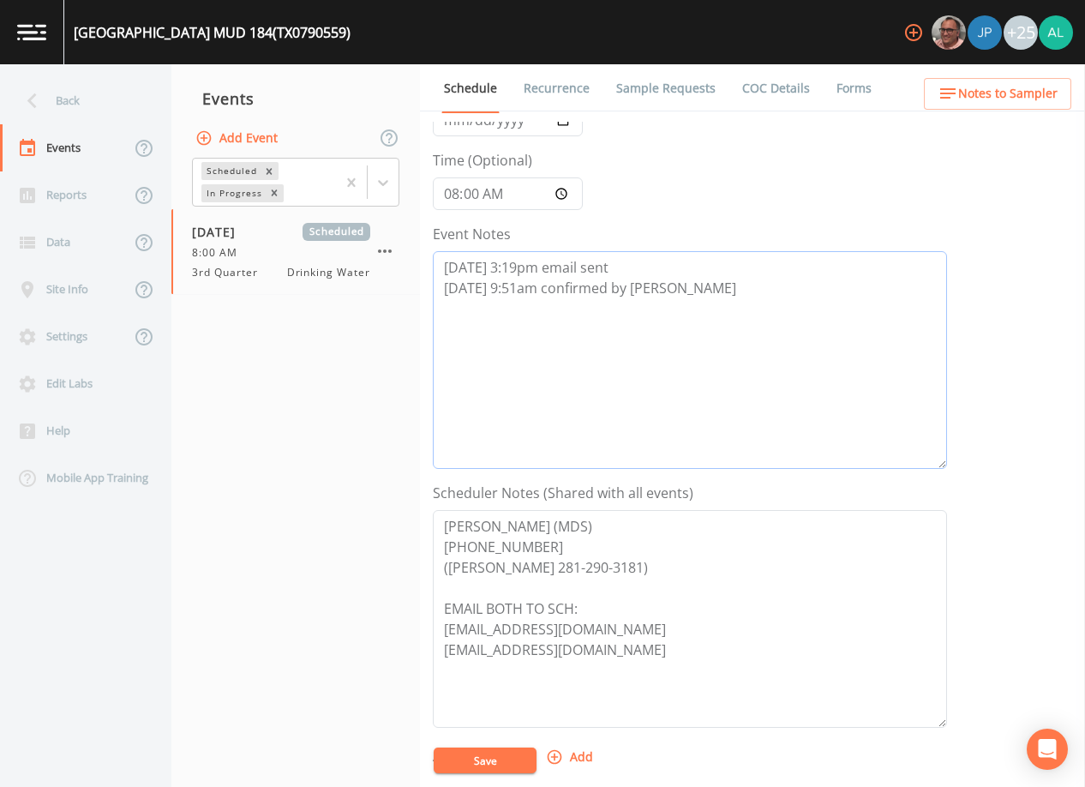
scroll to position [422, 0]
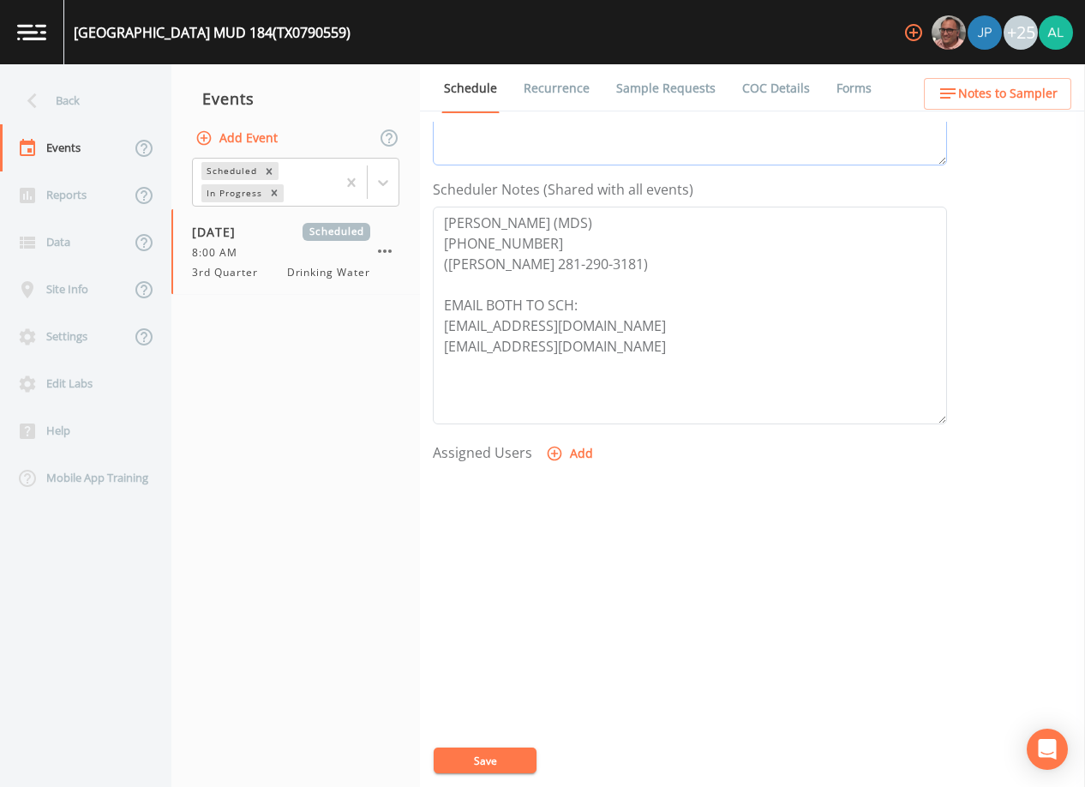
type textarea "[DATE] 3:19pm email sent [DATE] 9:51am confirmed by [PERSON_NAME]"
click at [542, 448] on button "Add" at bounding box center [570, 454] width 57 height 32
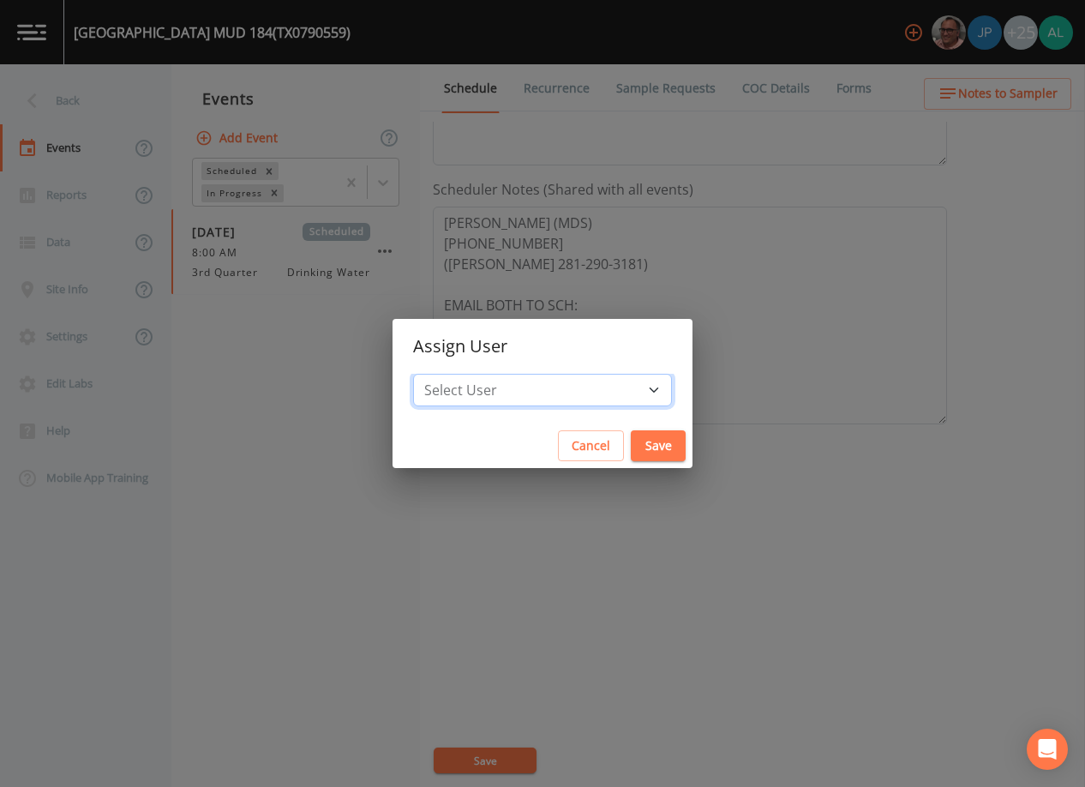
click at [504, 398] on select "Select User [PERSON_NAME] [PERSON_NAME] [PERSON_NAME] [PERSON_NAME] [PERSON_NAM…" at bounding box center [542, 390] width 259 height 33
select select "af93318b-11dc-4776-bee1-f4056f560a61"
click at [452, 374] on select "Select User [PERSON_NAME] [PERSON_NAME] [PERSON_NAME] [PERSON_NAME] [PERSON_NAM…" at bounding box center [542, 390] width 259 height 33
click at [631, 448] on button "Save" at bounding box center [658, 446] width 55 height 32
select select
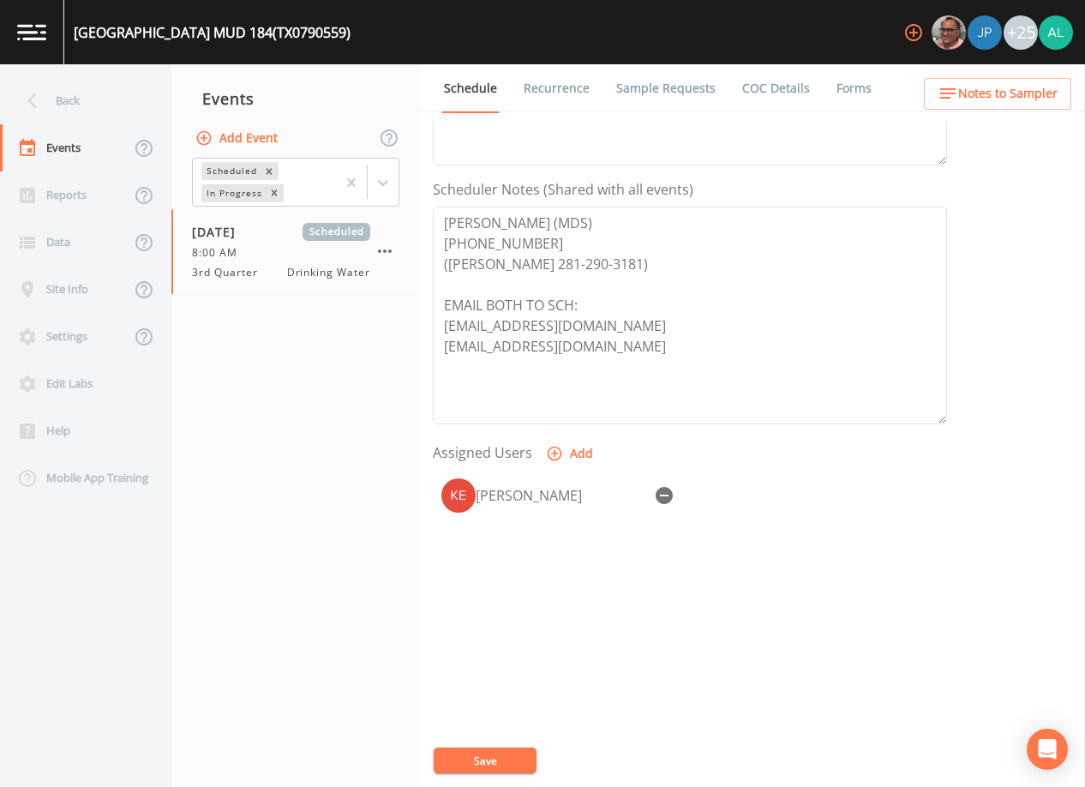
click at [491, 767] on button "Save" at bounding box center [485, 760] width 103 height 26
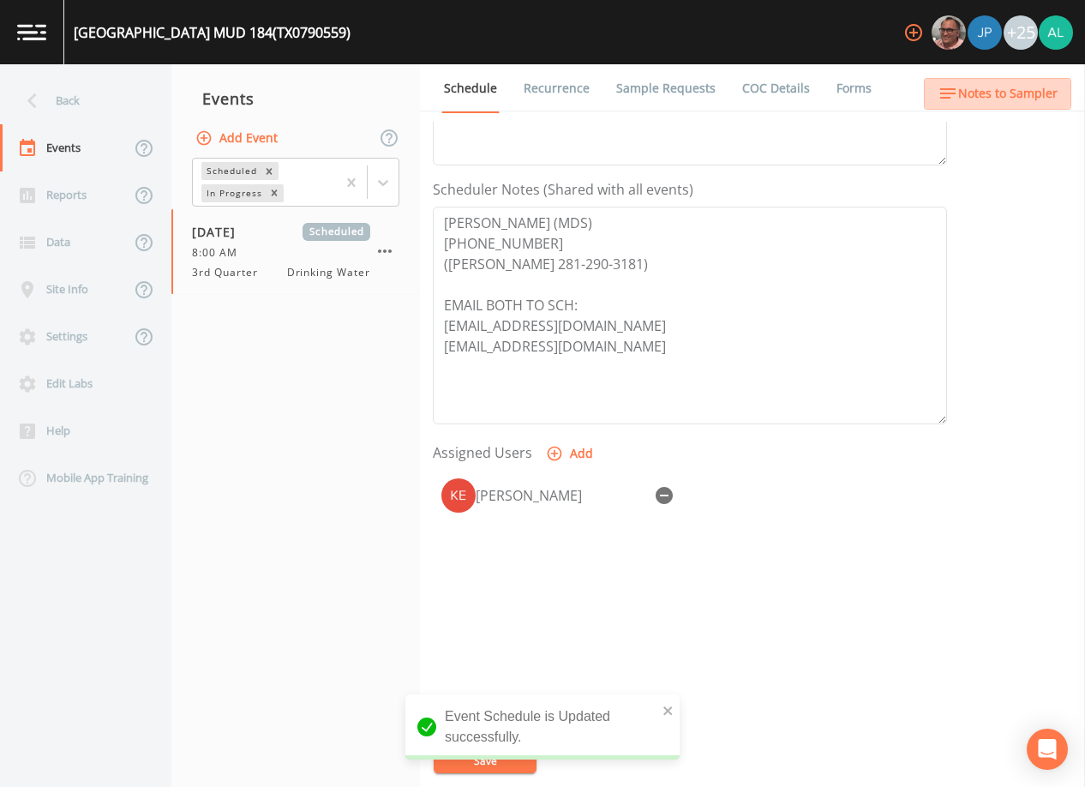
click at [1011, 95] on span "Notes to Sampler" at bounding box center [1007, 93] width 99 height 21
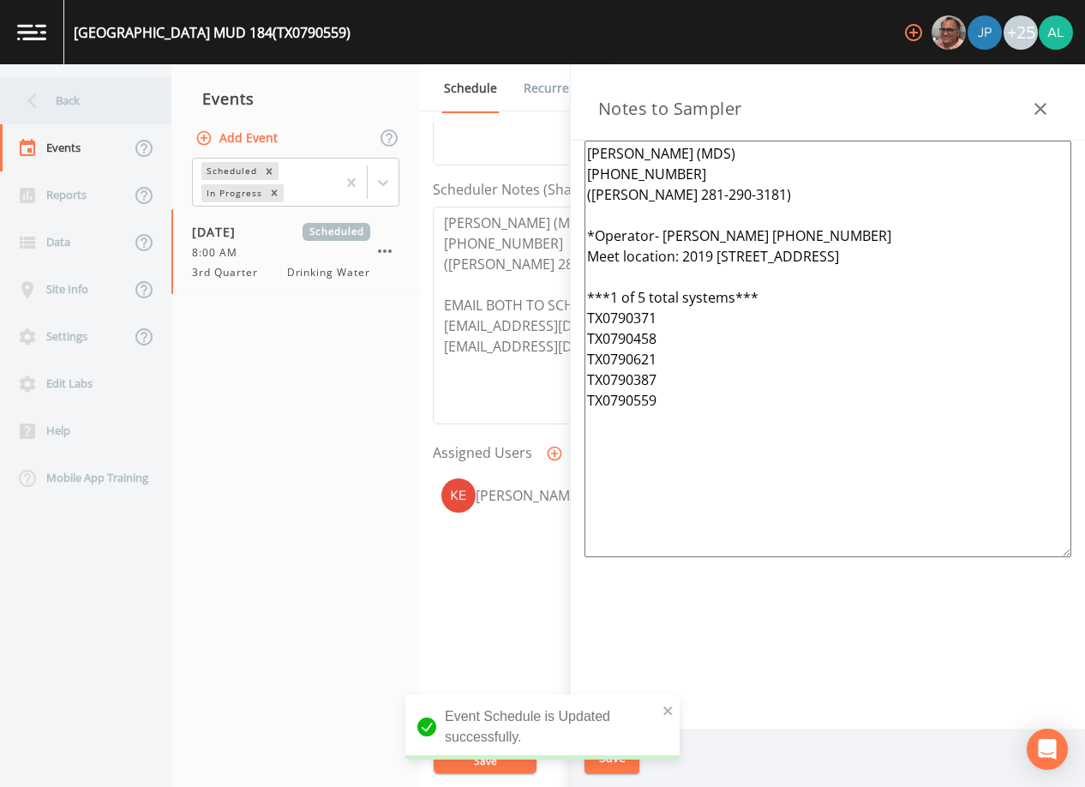
click at [119, 103] on div "Back" at bounding box center [77, 100] width 154 height 47
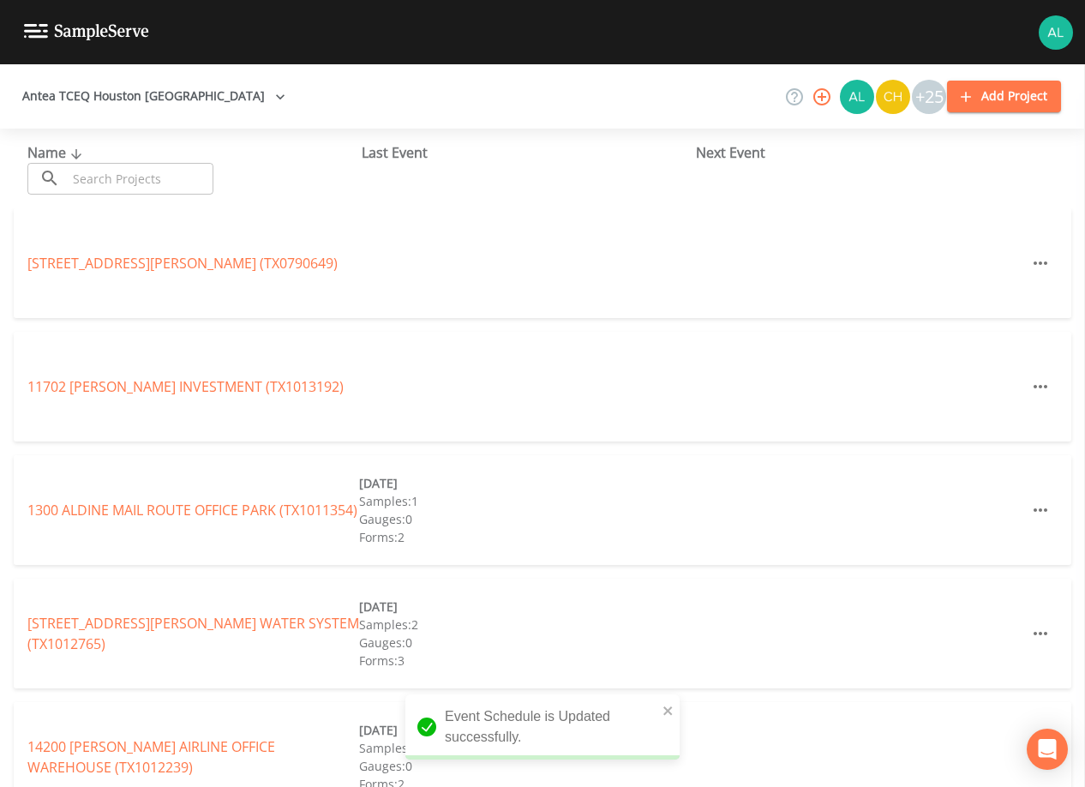
click at [117, 183] on input "text" at bounding box center [140, 179] width 147 height 32
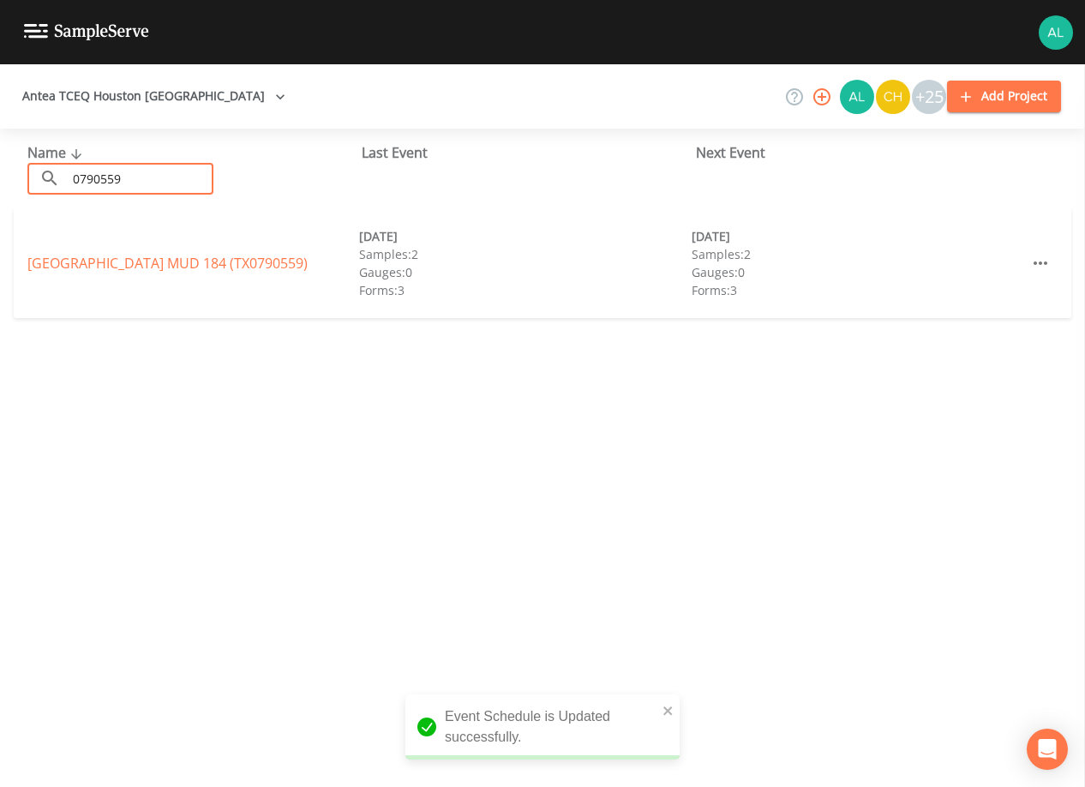
type input "0790559"
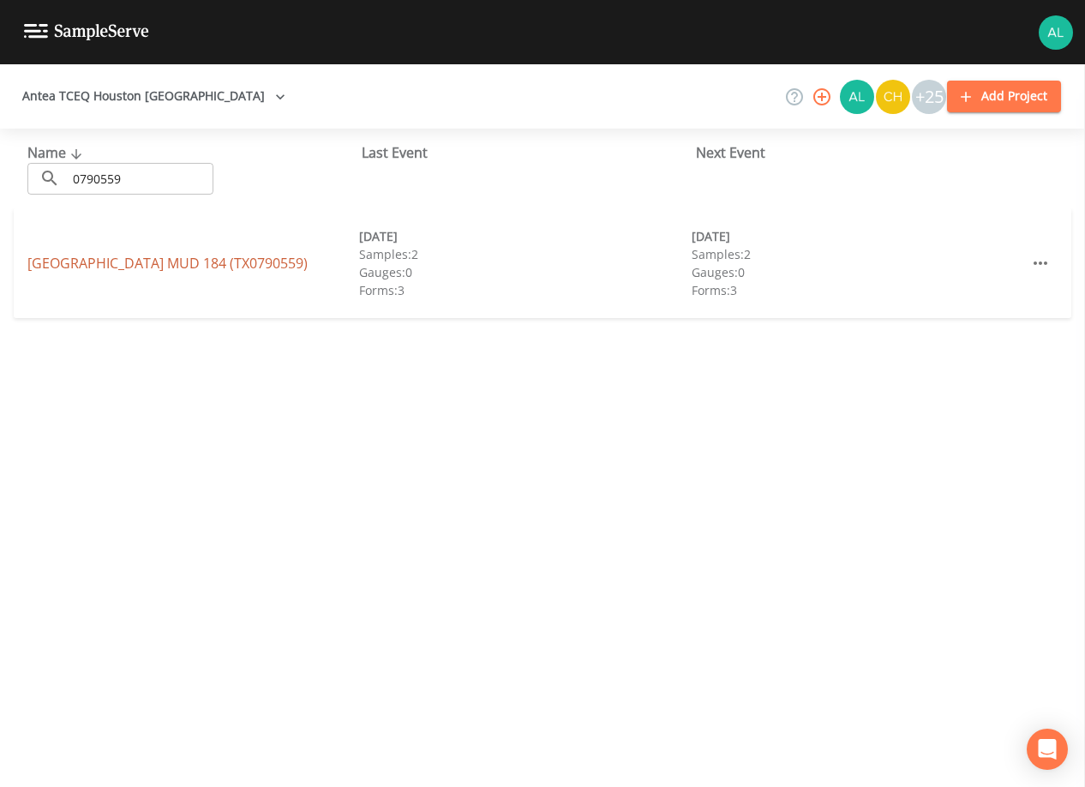
drag, startPoint x: 206, startPoint y: 251, endPoint x: 203, endPoint y: 269, distance: 18.2
click at [206, 252] on div "[GEOGRAPHIC_DATA] 184 (TX0790559) [DATE] Samples: 2 Gauges: 0 Forms: 3 [DATE] S…" at bounding box center [542, 263] width 1057 height 110
click at [202, 269] on link "[GEOGRAPHIC_DATA] 184 (TX0790559)" at bounding box center [167, 263] width 280 height 19
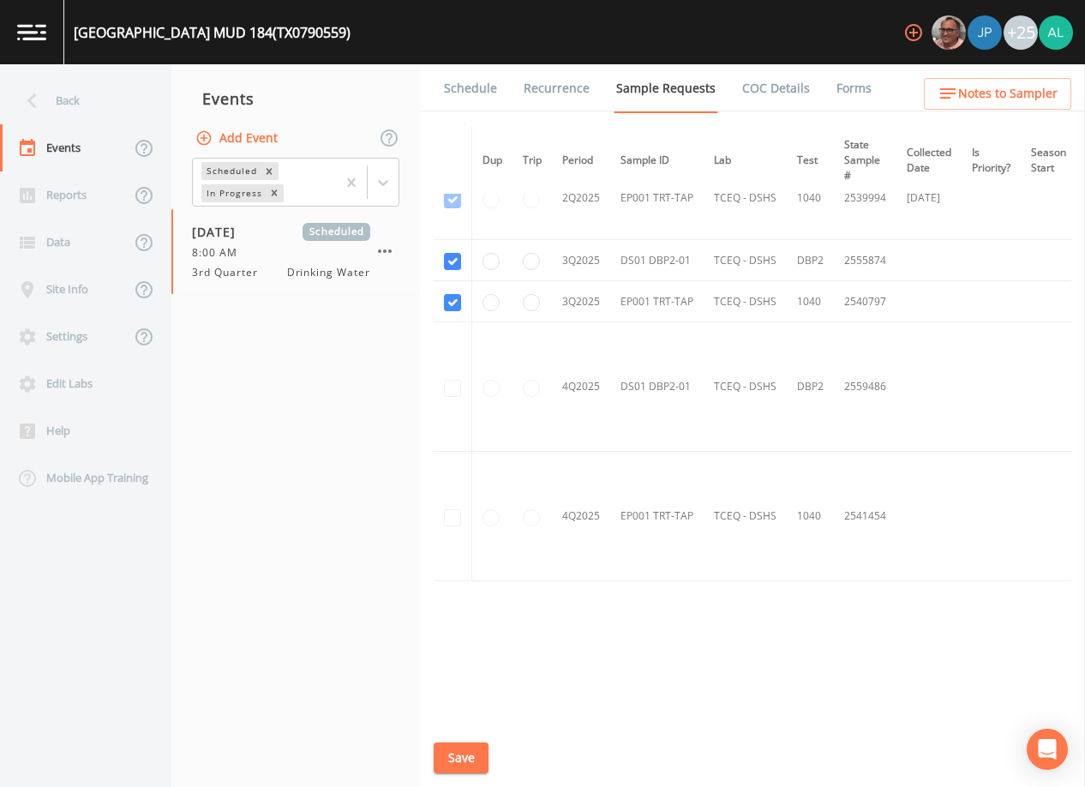
scroll to position [956, 0]
click at [472, 99] on link "Schedule" at bounding box center [470, 88] width 58 height 48
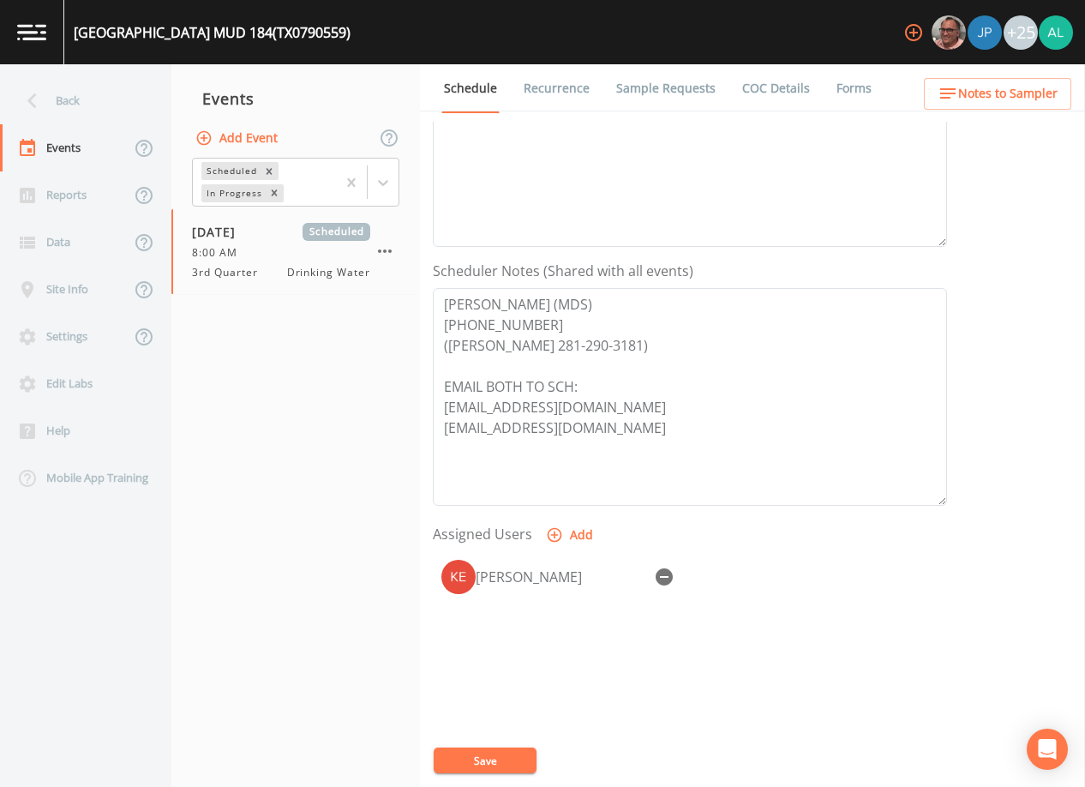
scroll to position [343, 0]
click at [529, 752] on button "Save" at bounding box center [485, 760] width 103 height 26
click at [983, 97] on span "Notes to Sampler" at bounding box center [1007, 93] width 99 height 21
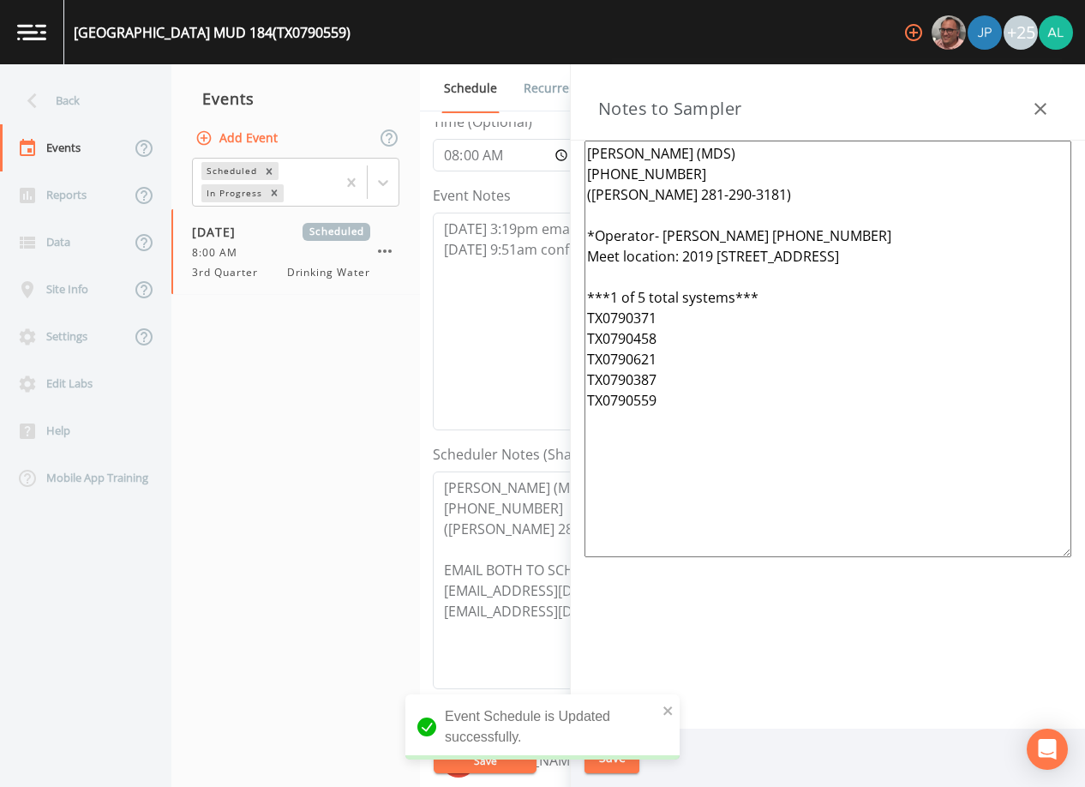
scroll to position [0, 0]
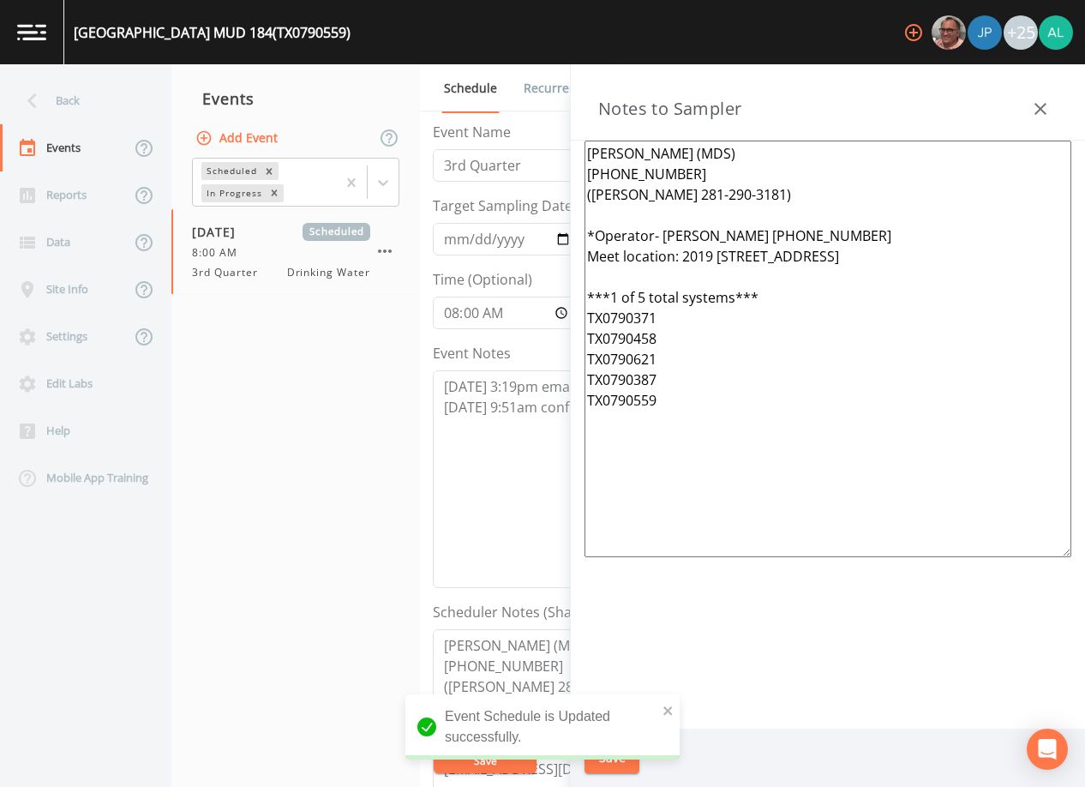
click at [63, 100] on div "Back" at bounding box center [77, 100] width 154 height 47
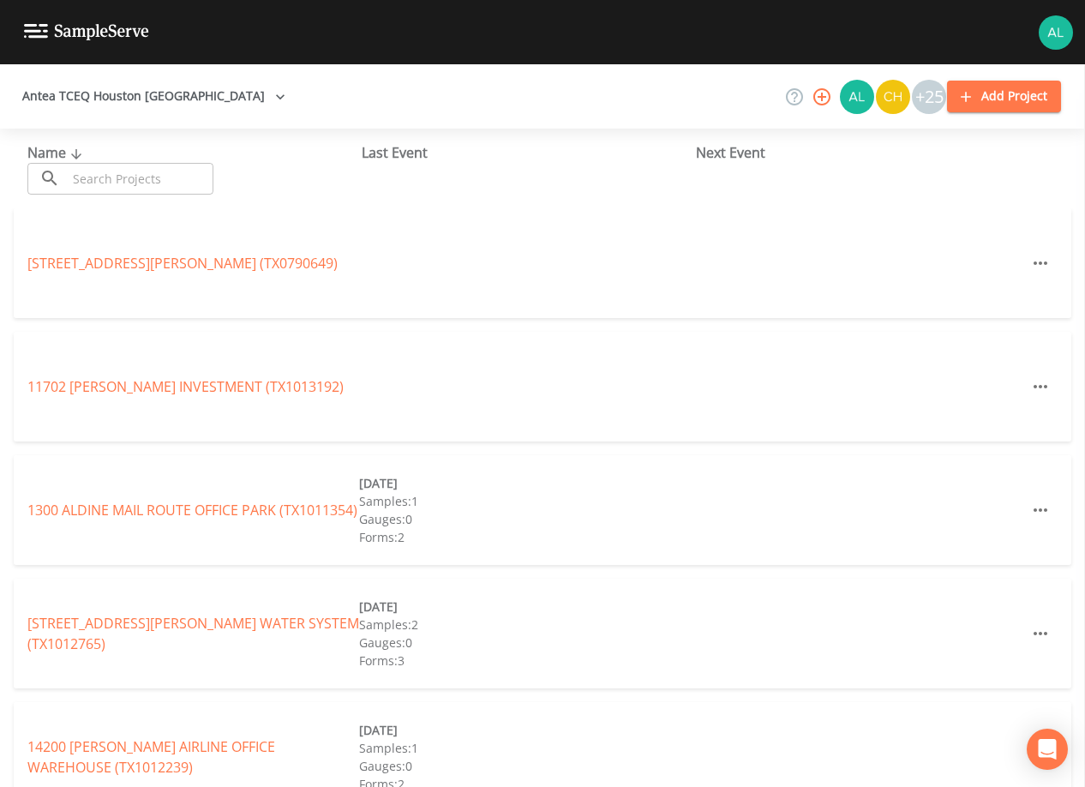
click at [93, 175] on input "text" at bounding box center [140, 179] width 147 height 32
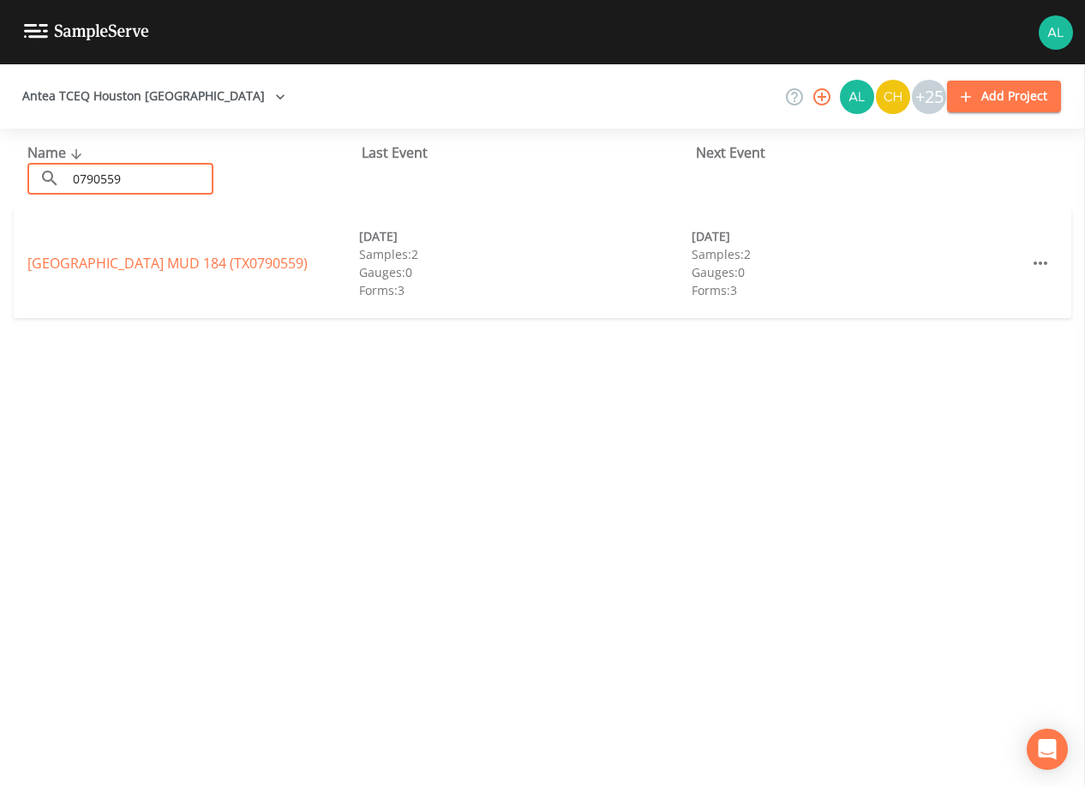
type input "0790559"
click at [134, 242] on div "[GEOGRAPHIC_DATA] 184 (TX0790559) [DATE] Samples: 2 Gauges: 0 Forms: 3 [DATE] S…" at bounding box center [542, 263] width 1057 height 110
click at [156, 266] on link "[GEOGRAPHIC_DATA] 184 (TX0790559)" at bounding box center [167, 263] width 280 height 19
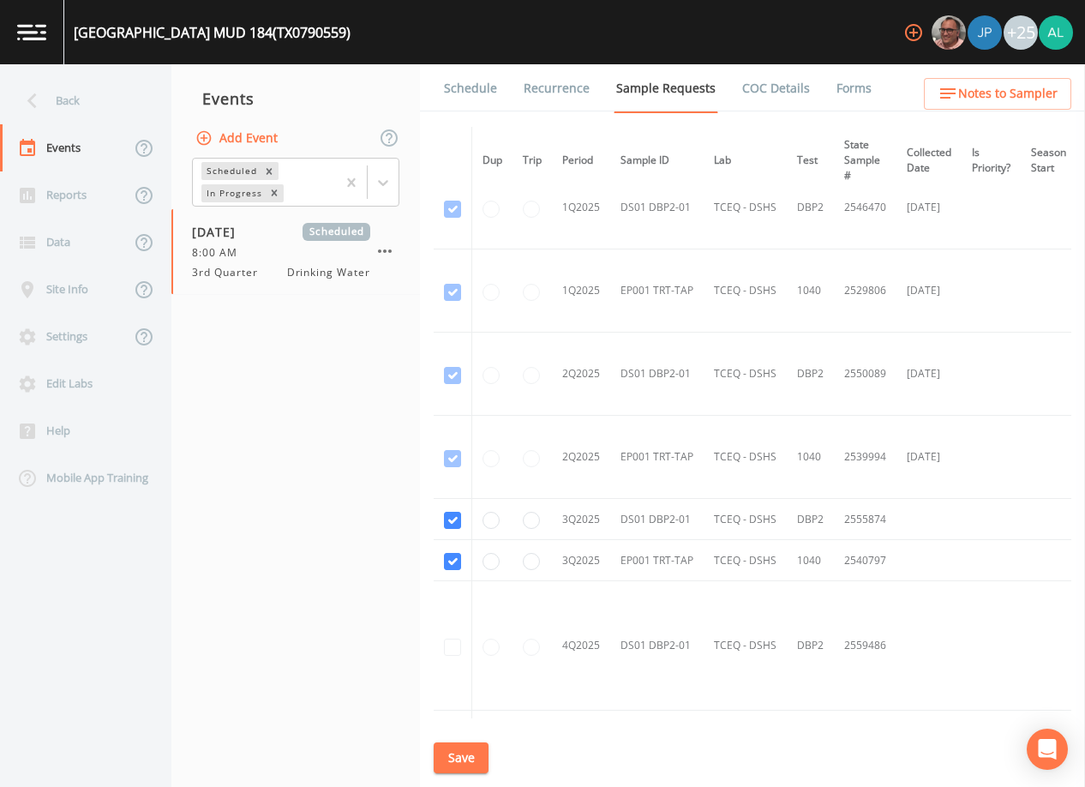
scroll to position [956, 0]
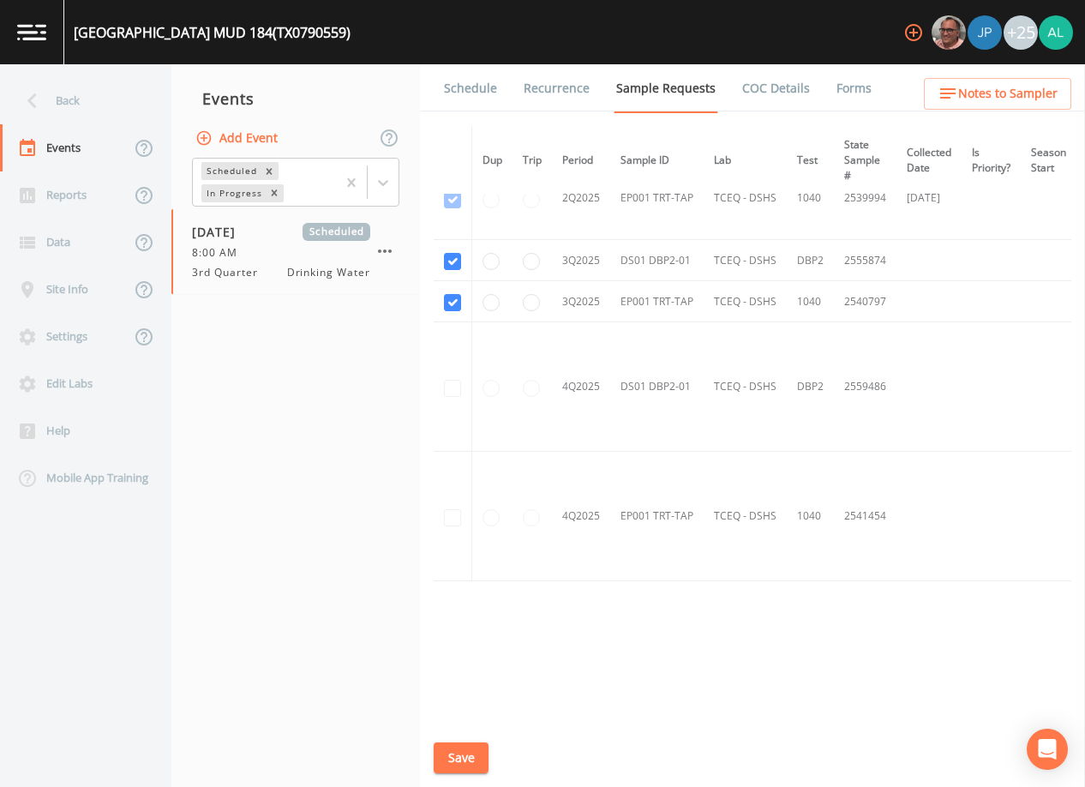
click at [488, 94] on link "Schedule" at bounding box center [470, 88] width 58 height 48
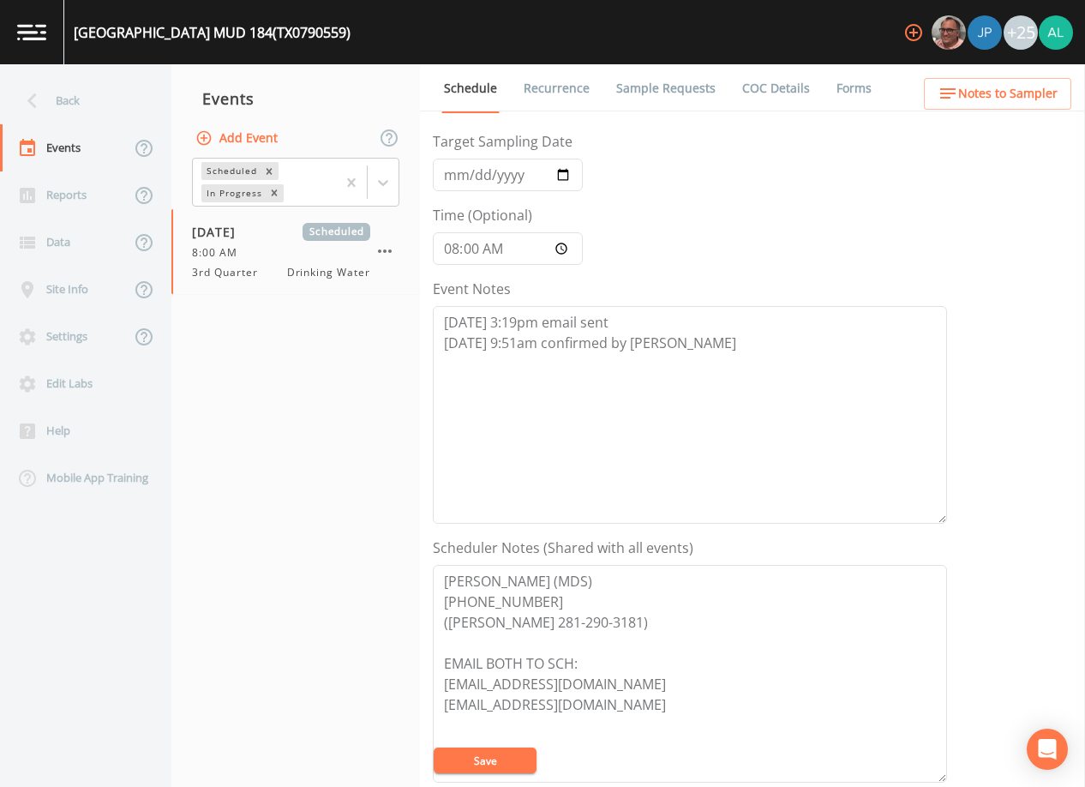
scroll to position [422, 0]
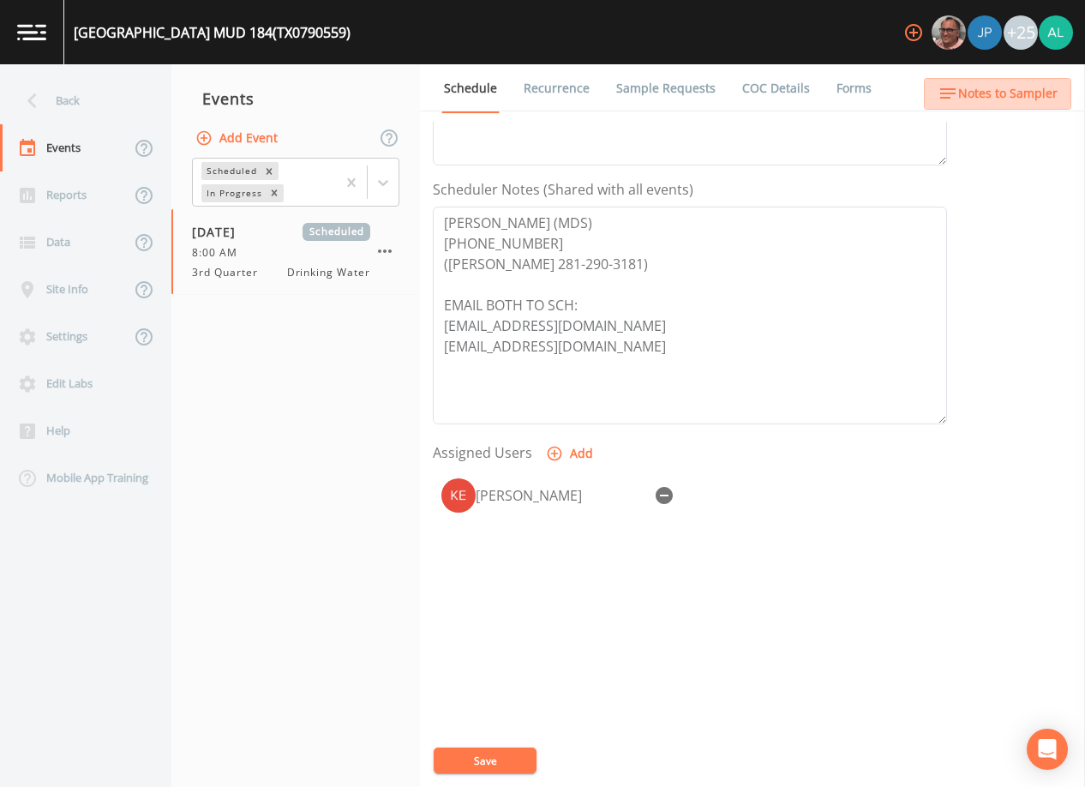
click at [1029, 90] on span "Notes to Sampler" at bounding box center [1007, 93] width 99 height 21
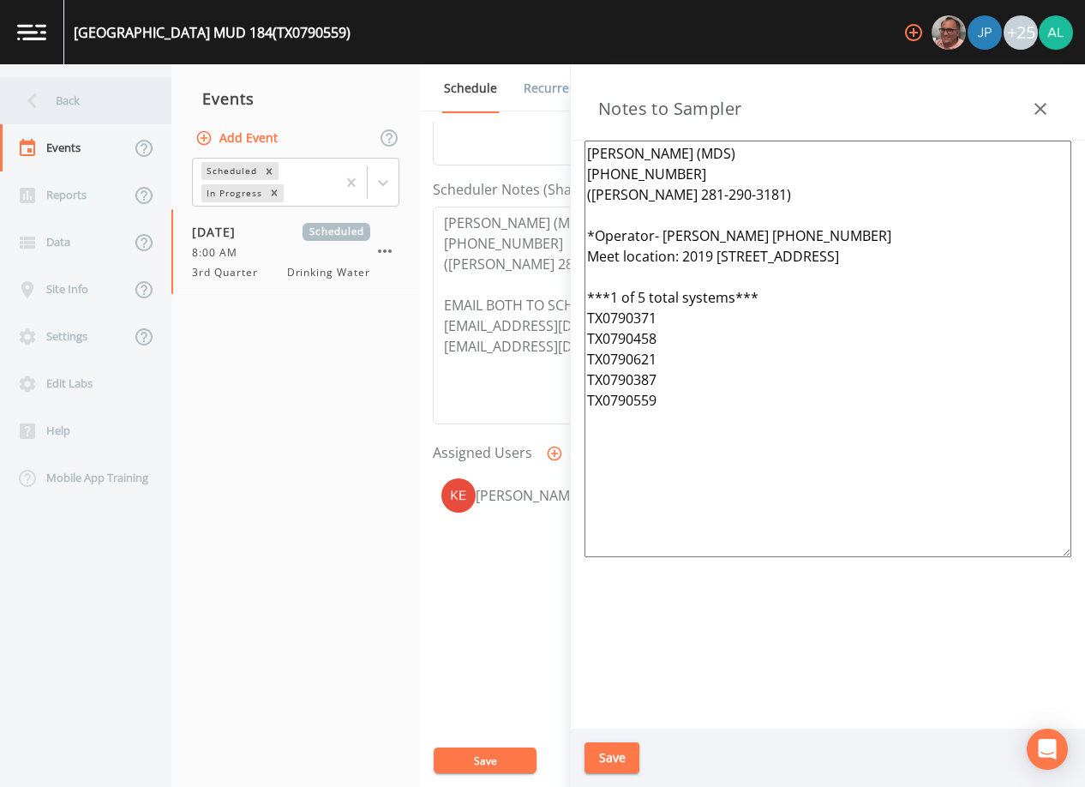
click at [108, 90] on div "Back" at bounding box center [77, 100] width 154 height 47
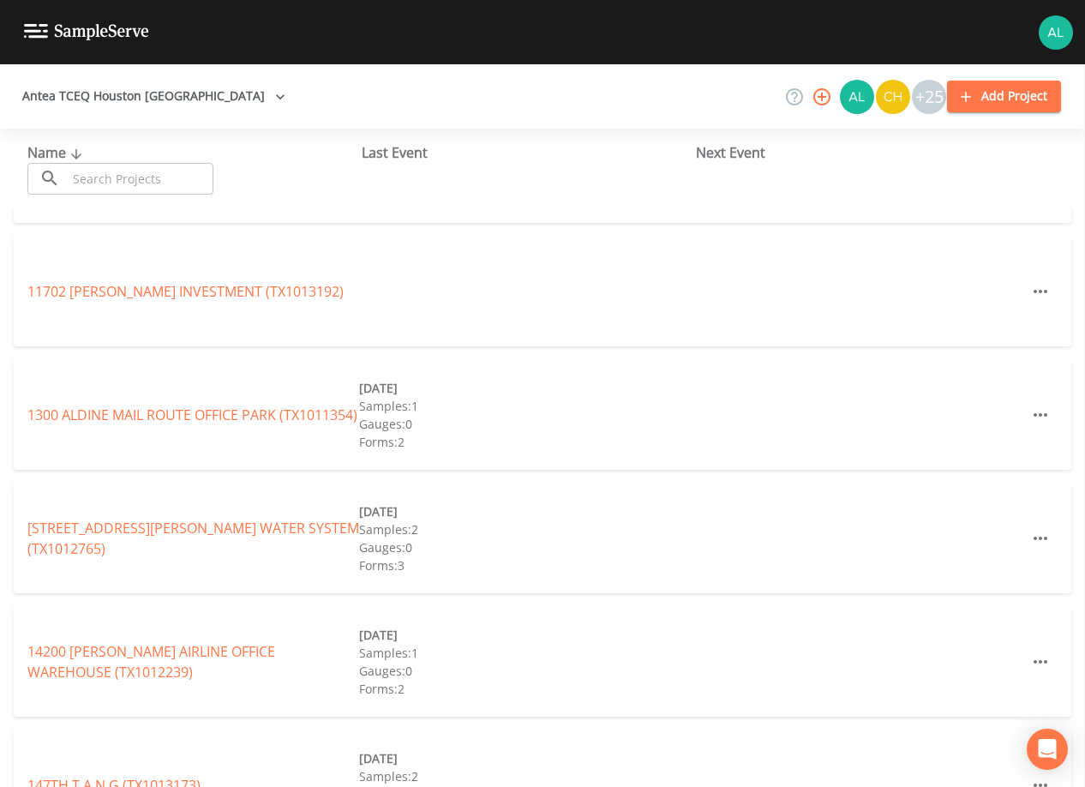
scroll to position [257, 0]
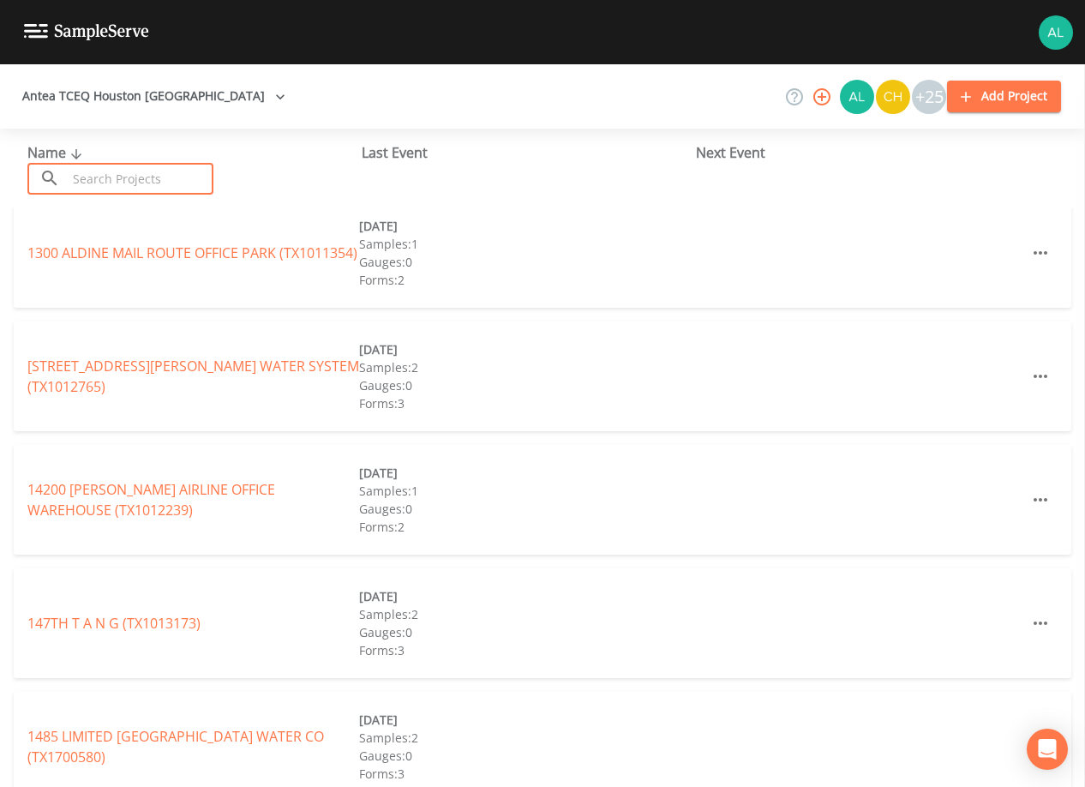
click at [106, 183] on input "text" at bounding box center [140, 179] width 147 height 32
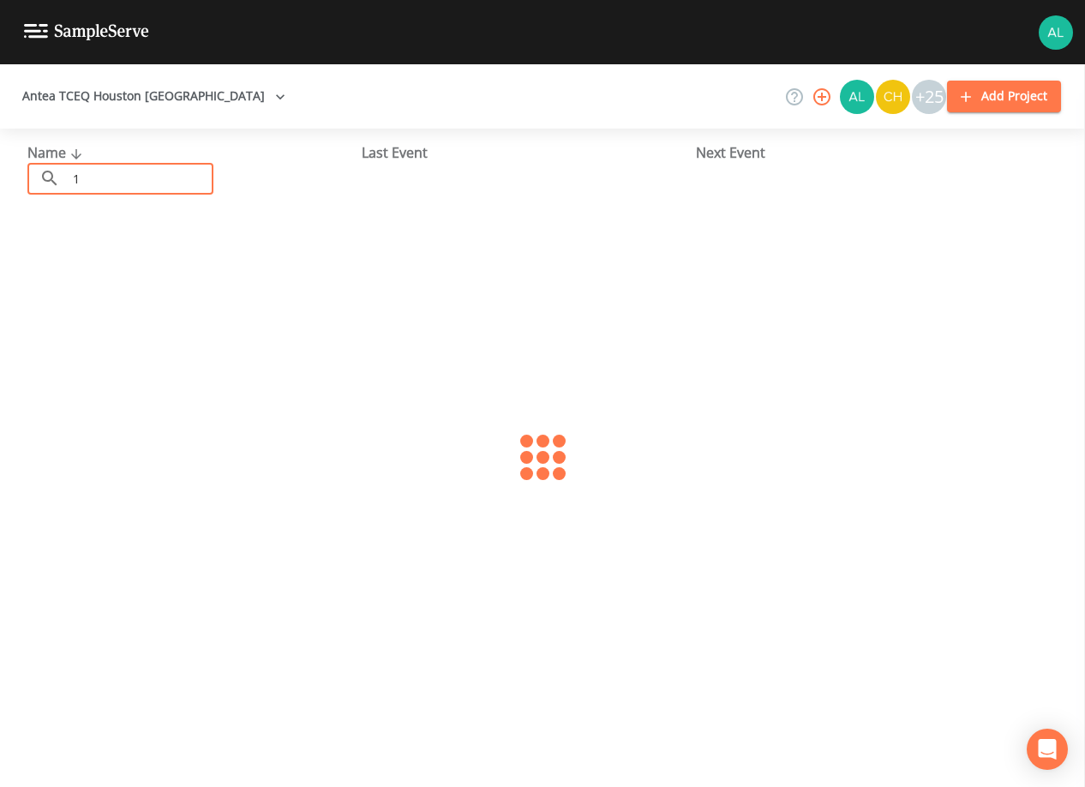
scroll to position [80, 0]
type input "1013159"
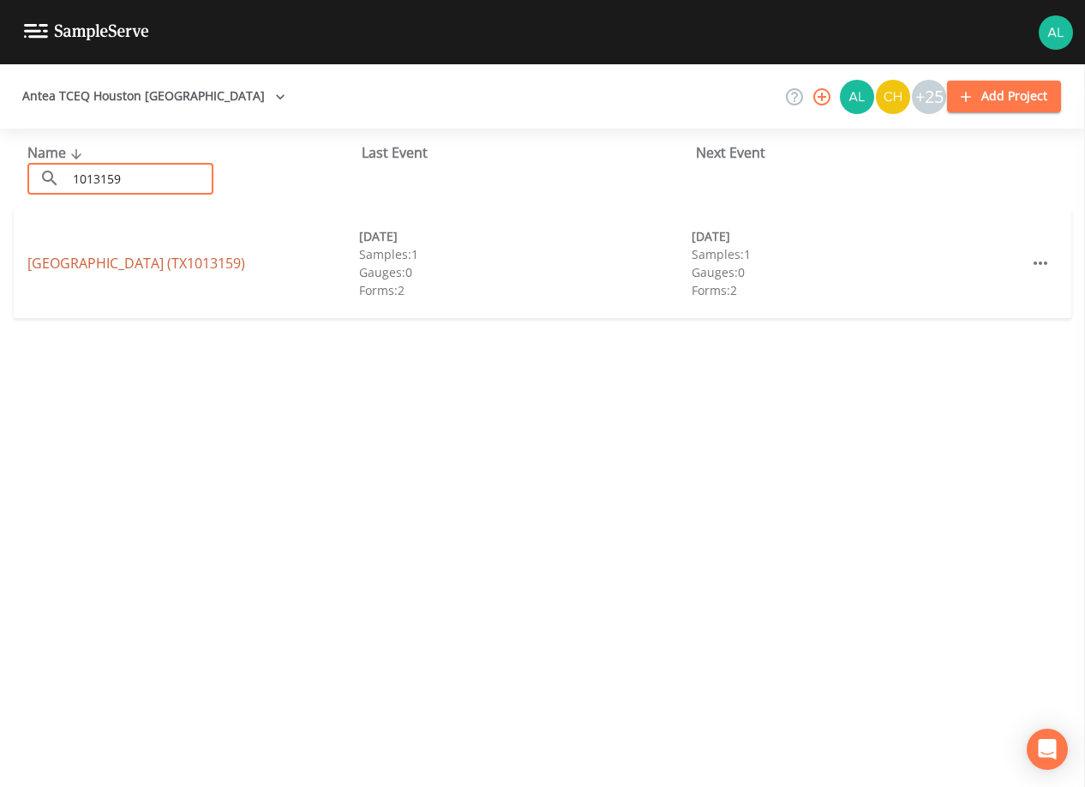
click at [91, 262] on link "[GEOGRAPHIC_DATA] (TX1013159)" at bounding box center [136, 263] width 218 height 19
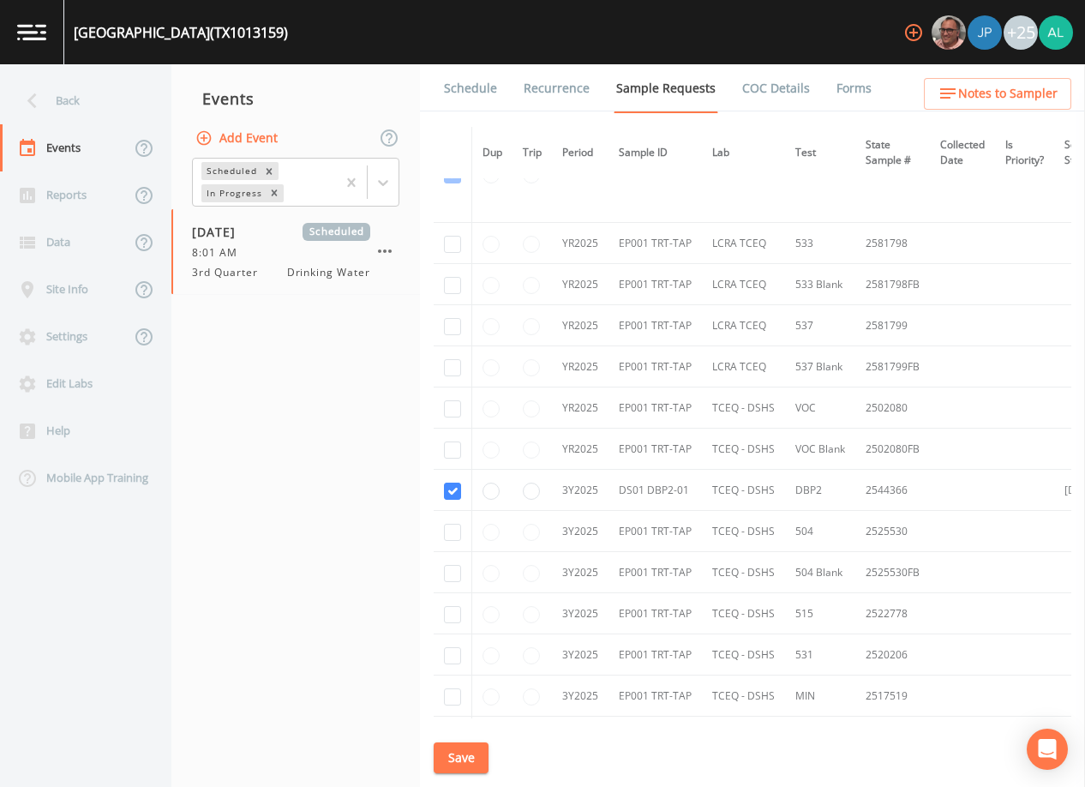
scroll to position [433, 0]
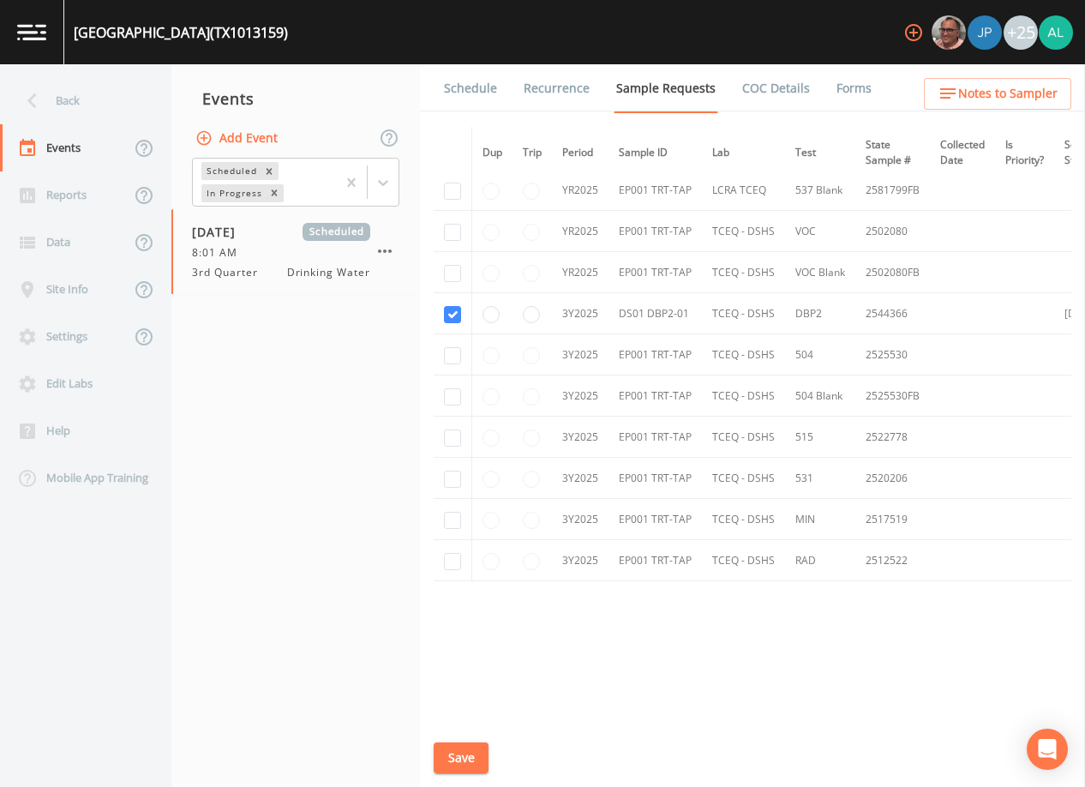
click at [482, 88] on link "Schedule" at bounding box center [470, 88] width 58 height 48
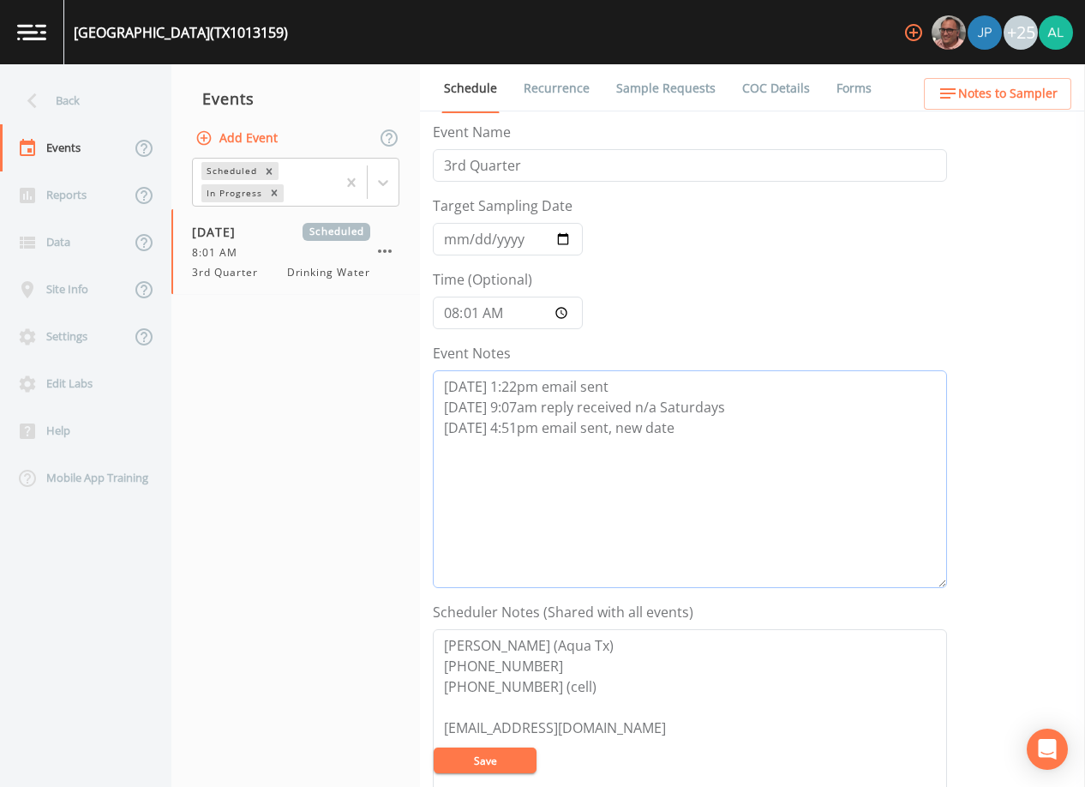
click at [732, 455] on textarea "[DATE] 1:22pm email sent [DATE] 9:07am reply received n/a Saturdays [DATE] 4:51…" at bounding box center [690, 479] width 514 height 218
drag, startPoint x: 717, startPoint y: 452, endPoint x: 333, endPoint y: 467, distance: 384.2
click at [333, 467] on div "Back Events Reports Data Site Info Settings Edit Labs Help Mobile App Training …" at bounding box center [542, 425] width 1085 height 722
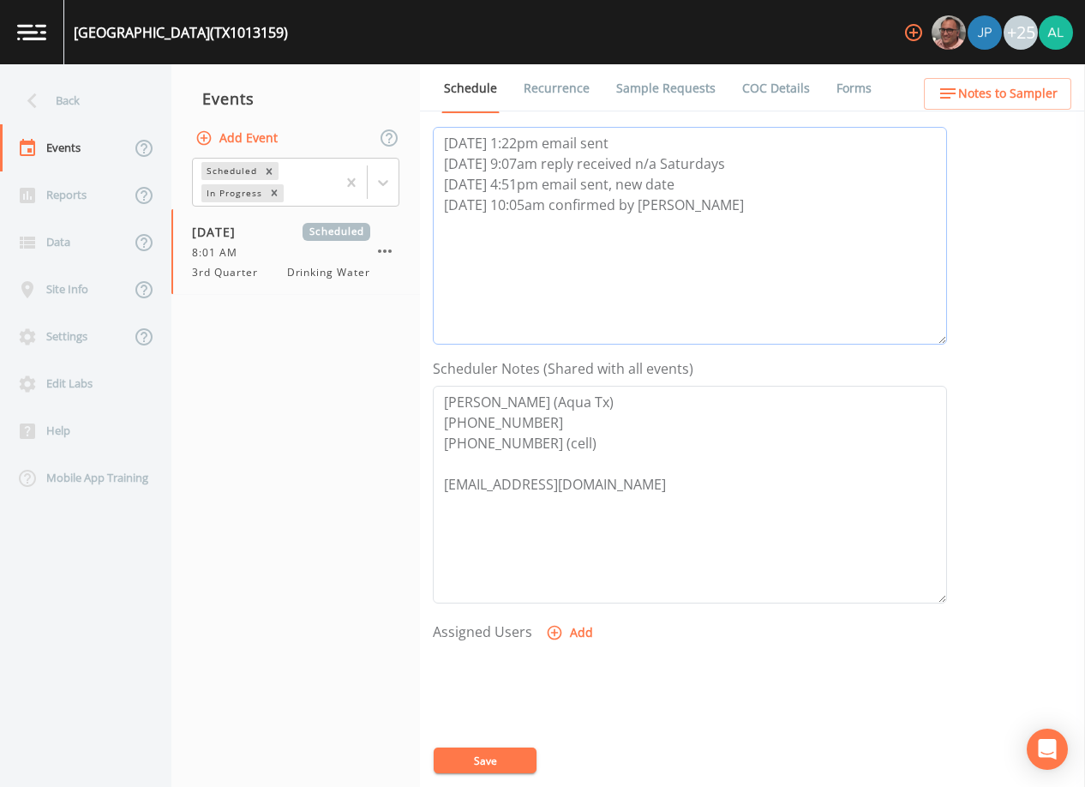
scroll to position [257, 0]
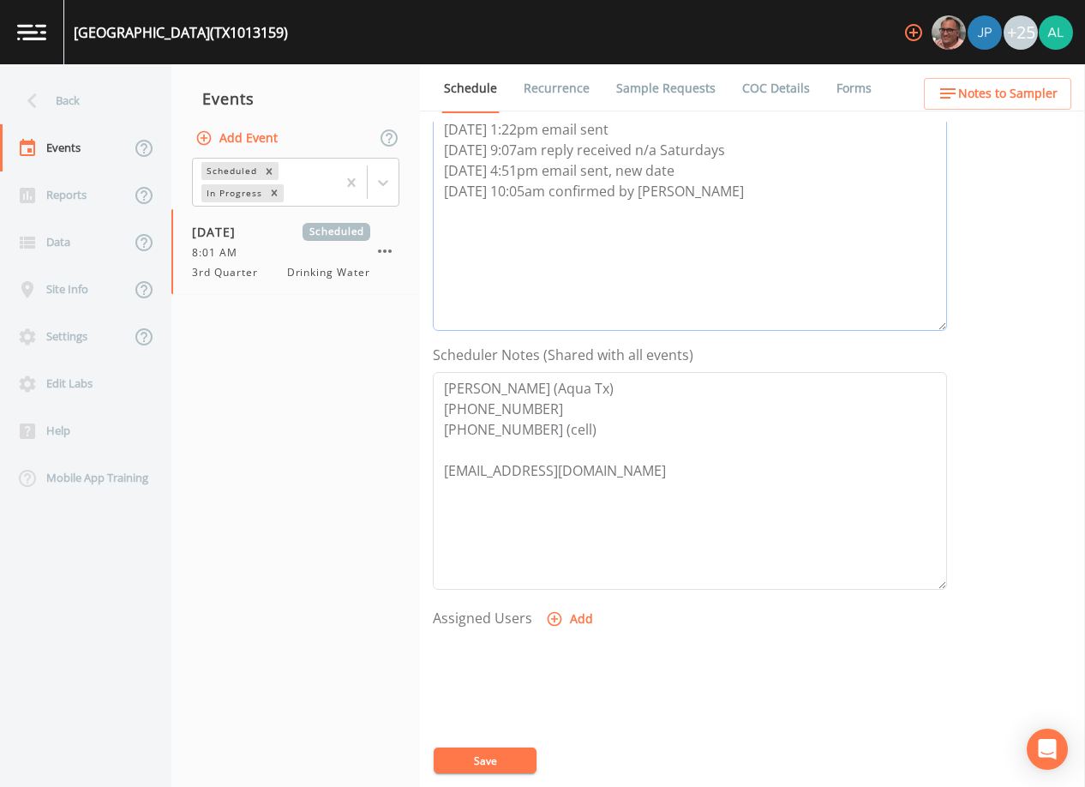
type textarea "[DATE] 1:22pm email sent [DATE] 9:07am reply received n/a Saturdays [DATE] 4:51…"
click at [564, 624] on button "Add" at bounding box center [570, 619] width 57 height 32
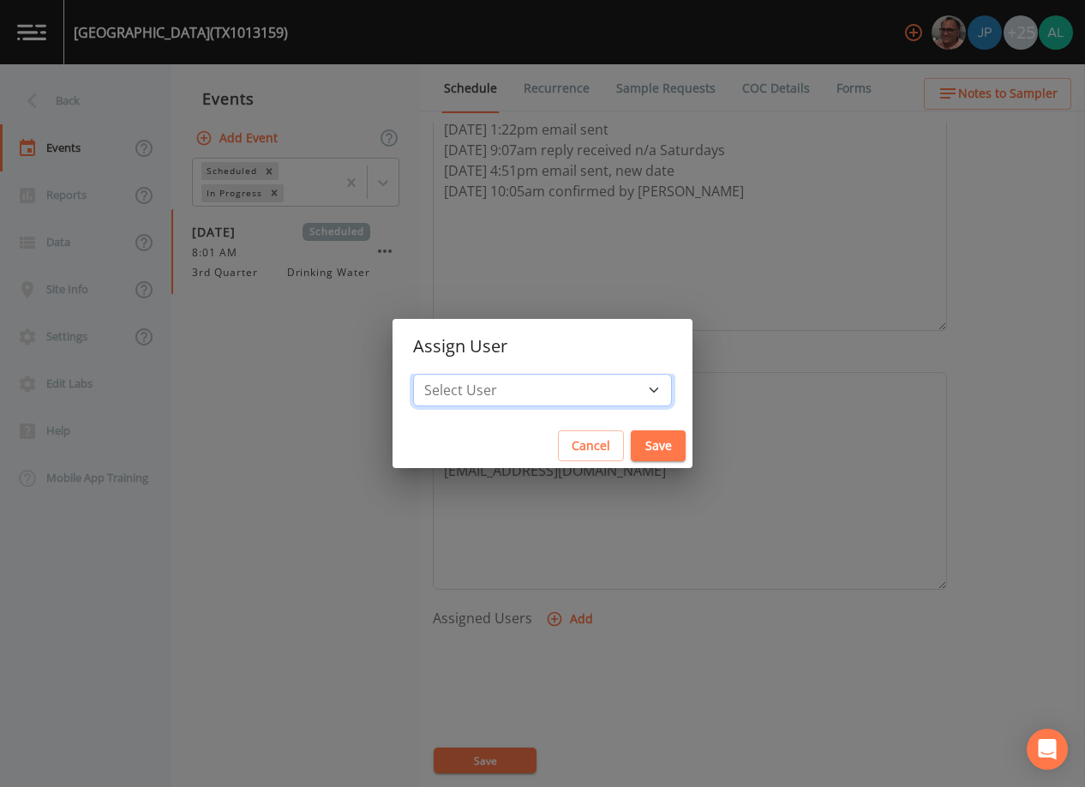
click at [563, 390] on select "Select User [PERSON_NAME] [PERSON_NAME] [PERSON_NAME] [PERSON_NAME] [PERSON_NAM…" at bounding box center [542, 390] width 259 height 33
click at [631, 432] on button "Save" at bounding box center [658, 446] width 55 height 32
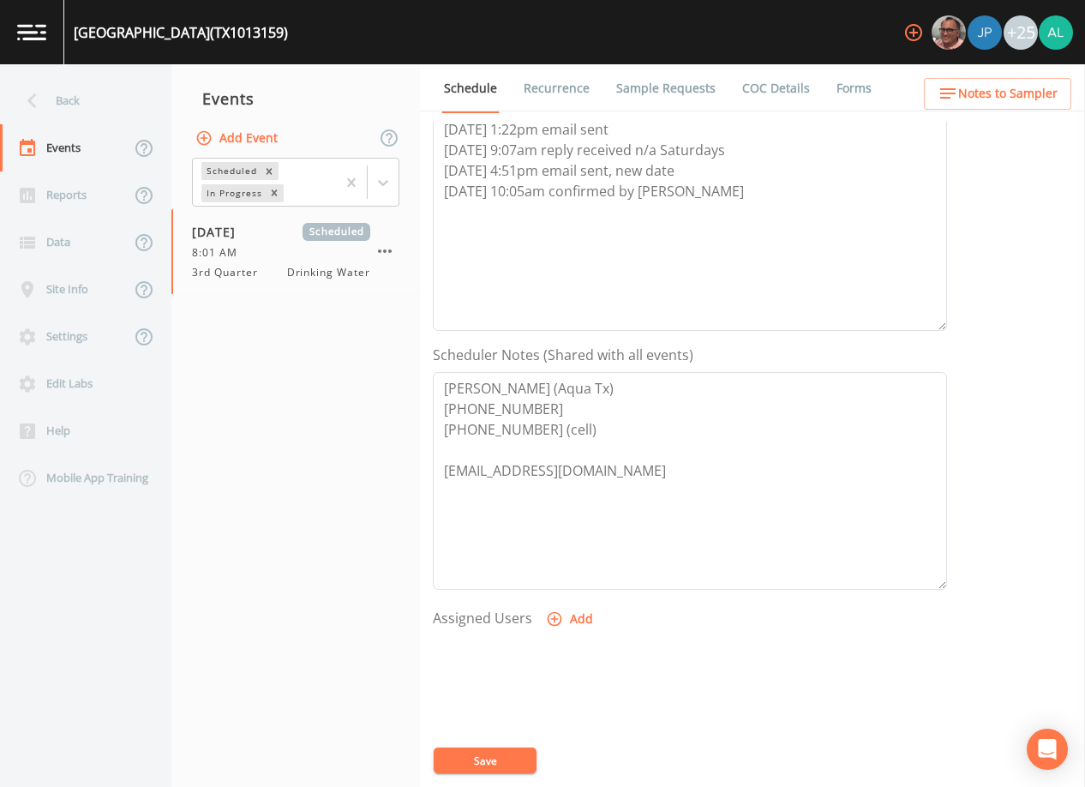
click at [500, 741] on div at bounding box center [690, 725] width 514 height 180
click at [498, 757] on button "Save" at bounding box center [485, 760] width 103 height 26
click at [1002, 92] on span "Notes to Sampler" at bounding box center [1007, 93] width 99 height 21
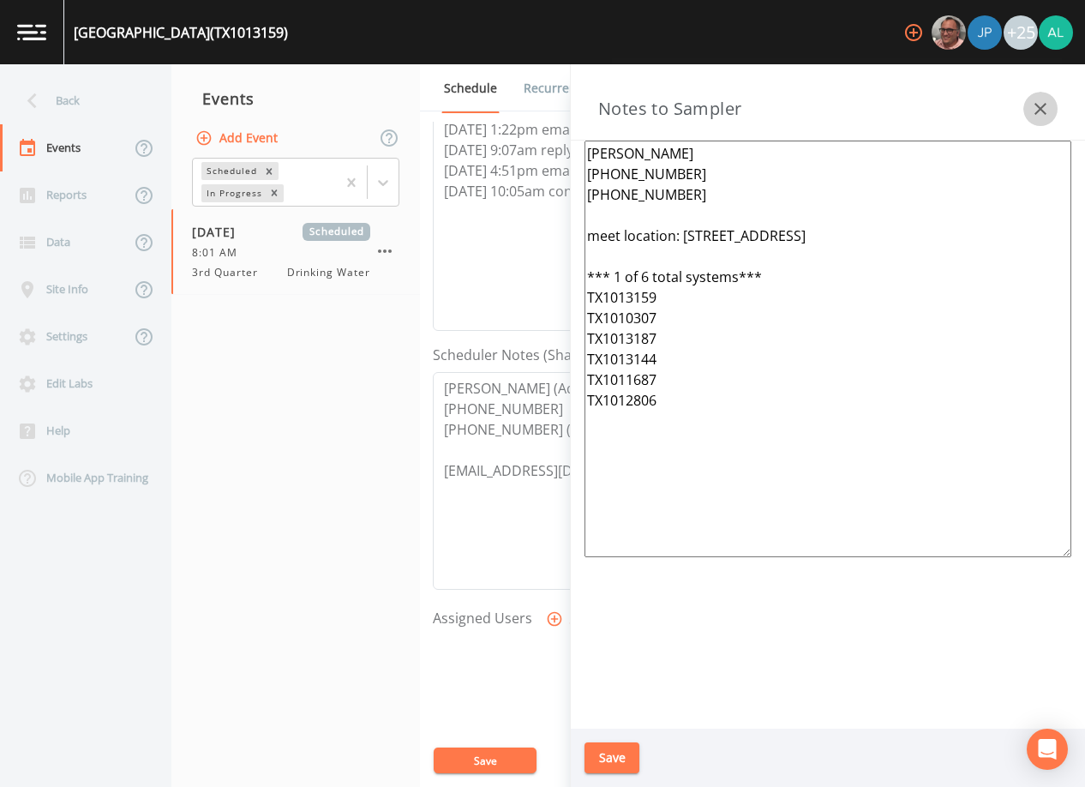
click at [1039, 113] on icon "button" at bounding box center [1040, 109] width 21 height 21
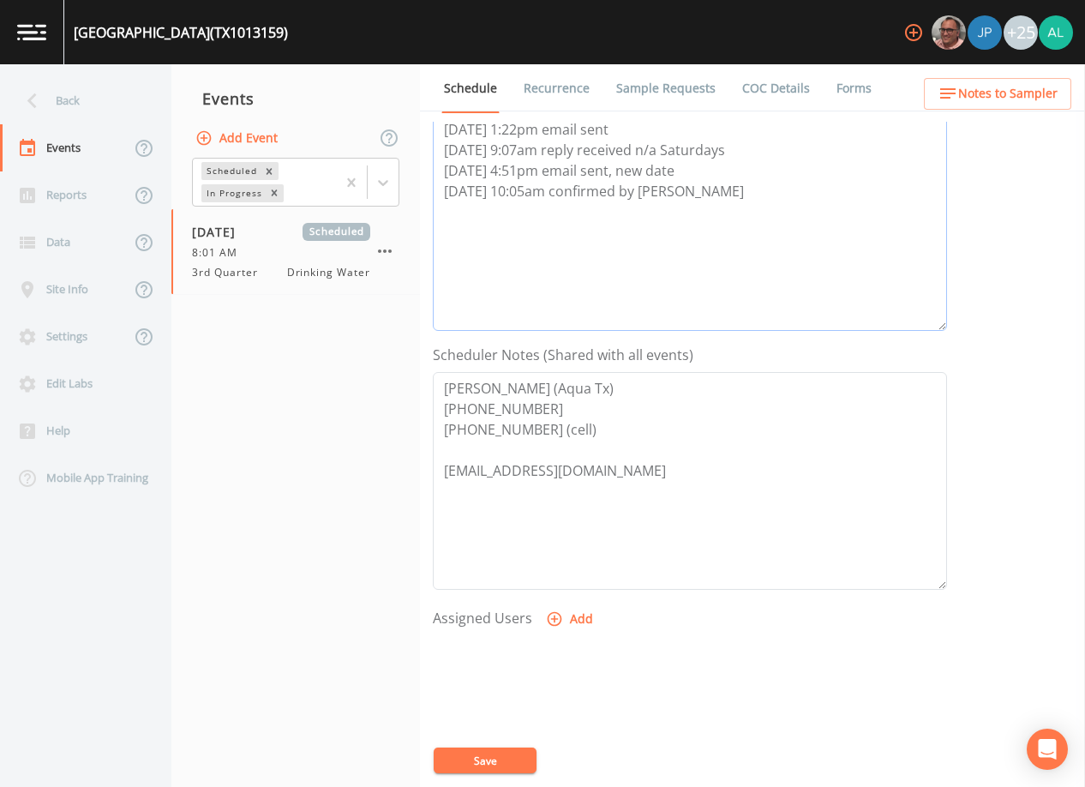
drag, startPoint x: 749, startPoint y: 183, endPoint x: 418, endPoint y: 196, distance: 331.1
click at [418, 196] on div "Back Events Reports Data Site Info Settings Edit Labs Help Mobile App Training …" at bounding box center [542, 425] width 1085 height 722
click at [507, 753] on button "Save" at bounding box center [485, 760] width 103 height 26
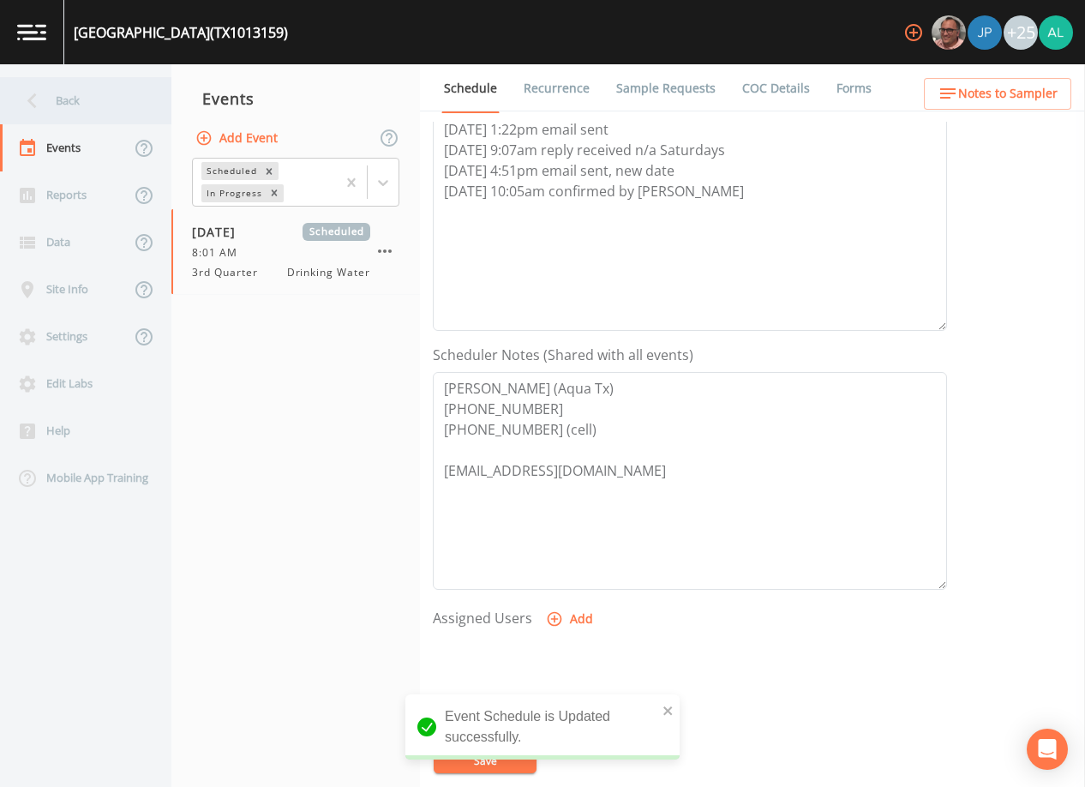
click at [68, 111] on div "Back" at bounding box center [77, 100] width 154 height 47
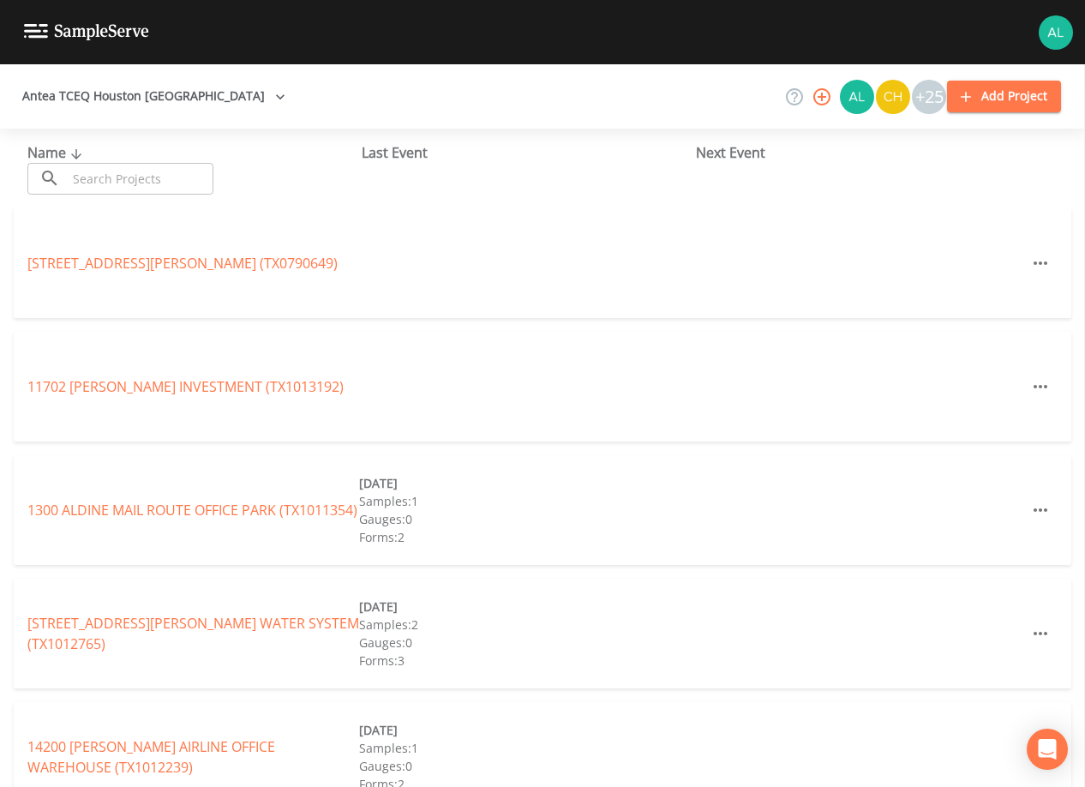
click at [134, 168] on input "text" at bounding box center [140, 179] width 147 height 32
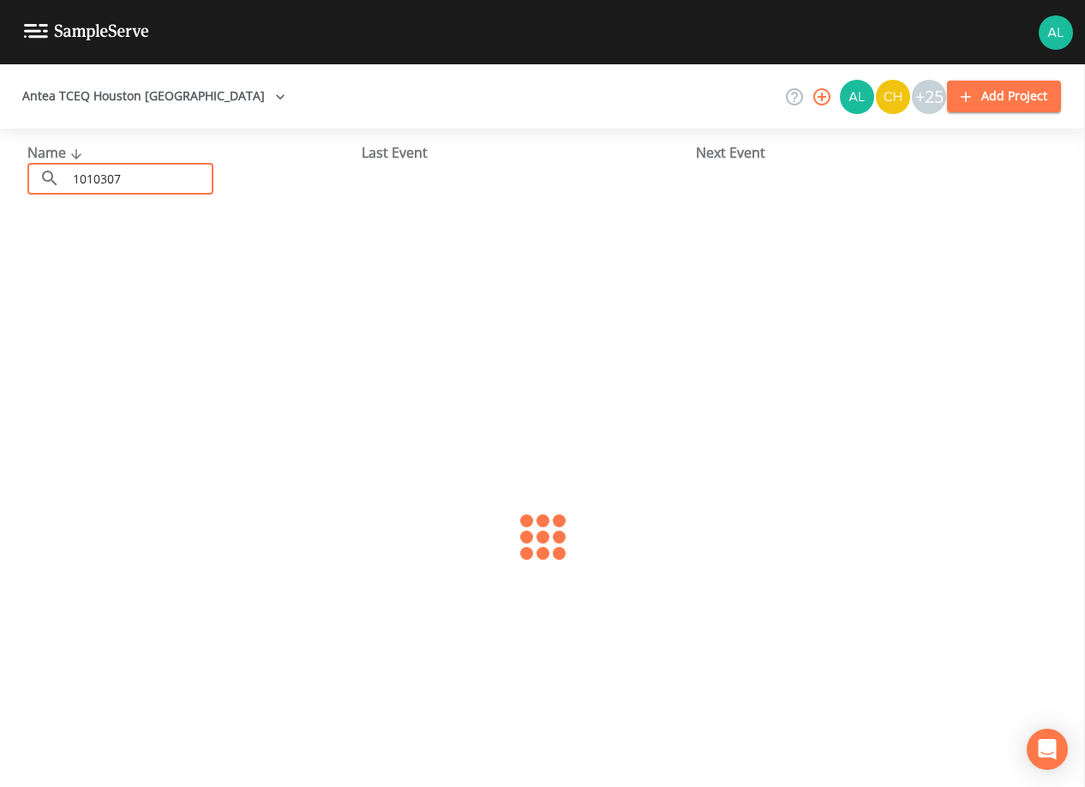
type input "1010307"
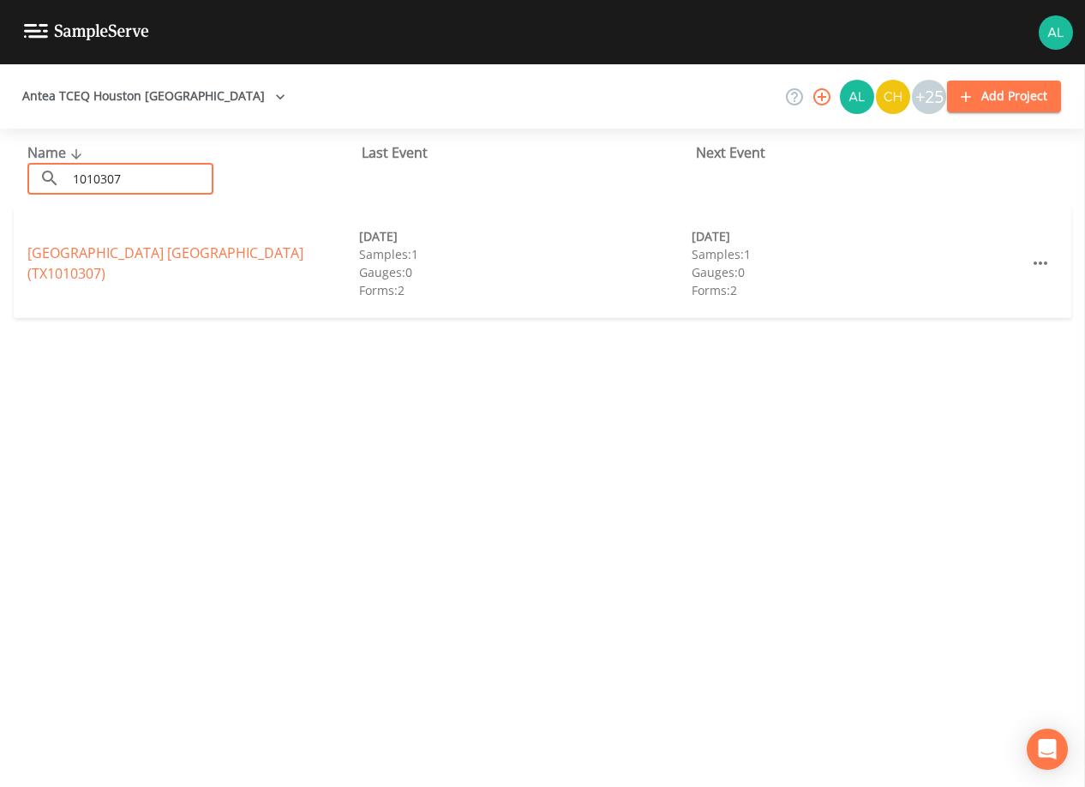
click at [137, 239] on div "[GEOGRAPHIC_DATA] (TX1010307) [DATE] Samples: 1 Gauges: 0 Forms: 2 [DATE] Sampl…" at bounding box center [542, 263] width 1057 height 110
click at [122, 256] on link "[GEOGRAPHIC_DATA] [GEOGRAPHIC_DATA] (TX1010307)" at bounding box center [165, 262] width 276 height 39
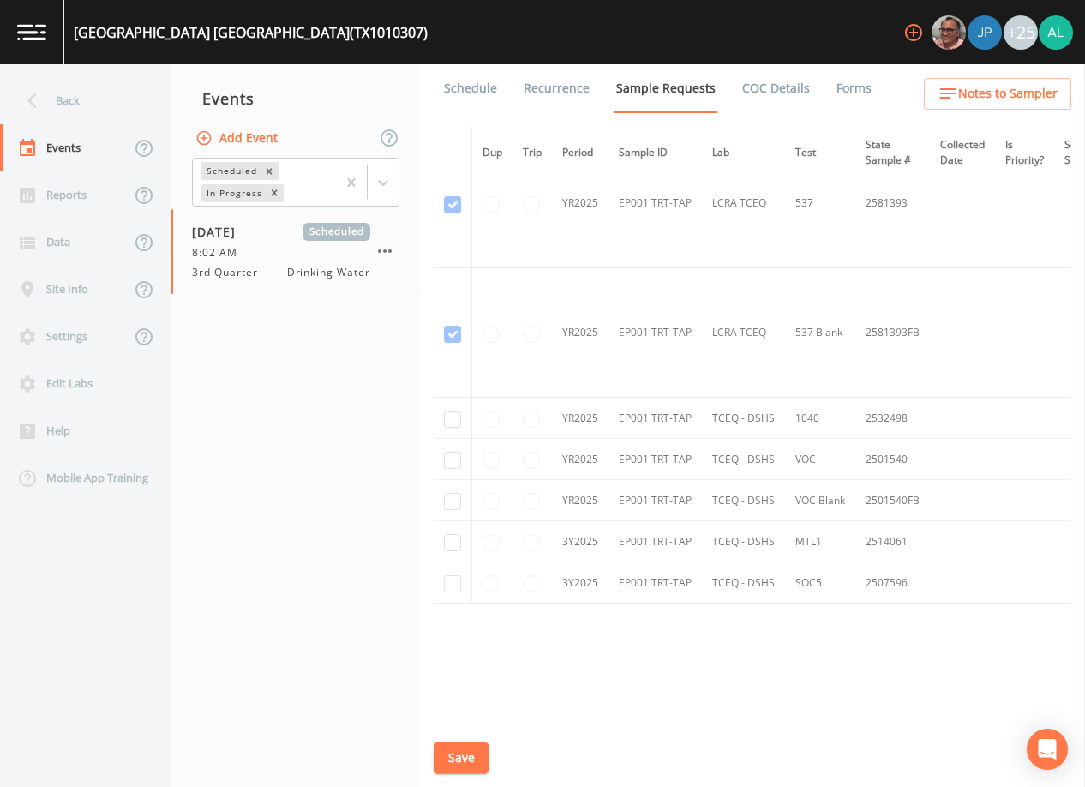
scroll to position [1254, 0]
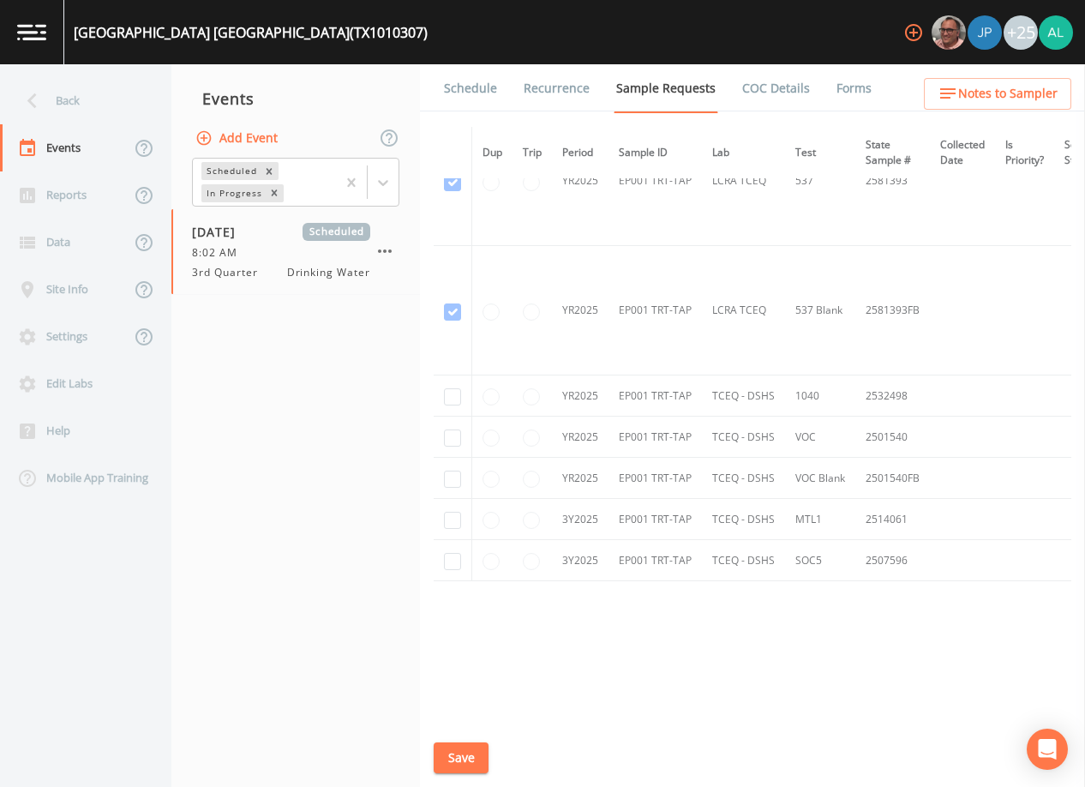
click at [478, 77] on link "Schedule" at bounding box center [470, 88] width 58 height 48
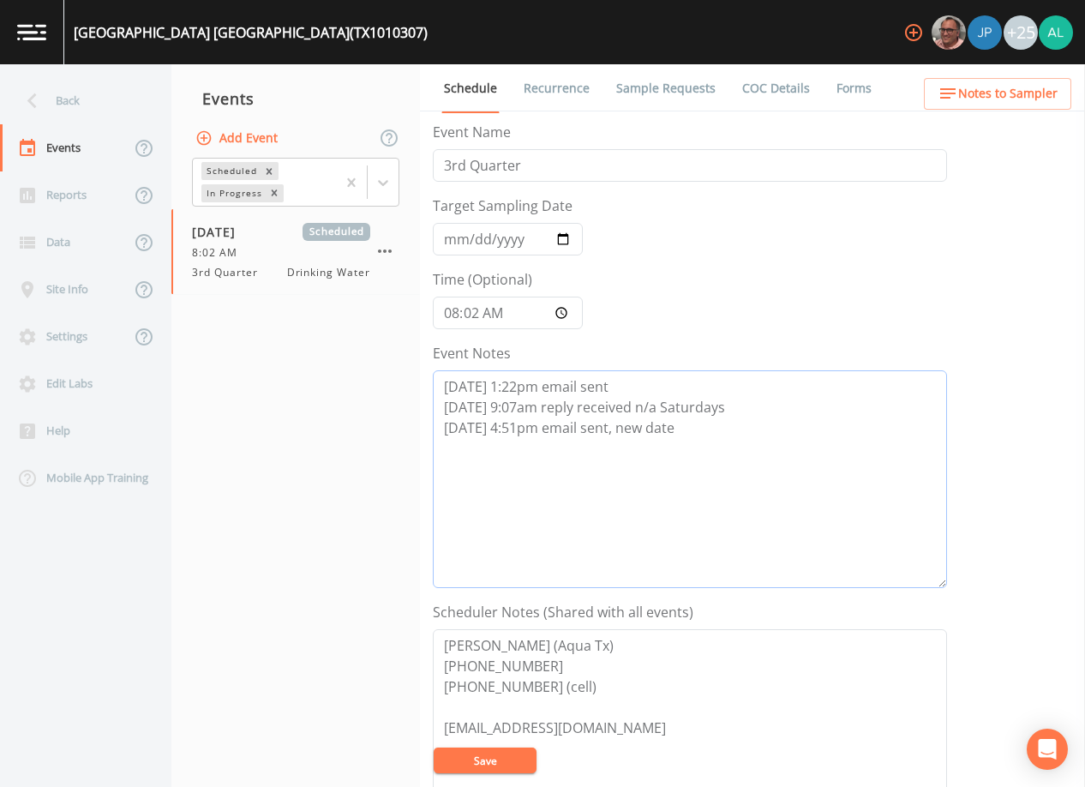
click at [750, 449] on textarea "[DATE] 1:22pm email sent [DATE] 9:07am reply received n/a Saturdays [DATE] 4:51…" at bounding box center [690, 479] width 514 height 218
paste textarea "[DATE] 10:05am confirmed by [PERSON_NAME]"
type textarea "[DATE] 1:22pm email sent [DATE] 9:07am reply received n/a Saturdays [DATE] 4:51…"
click at [505, 768] on button "Save" at bounding box center [485, 760] width 103 height 26
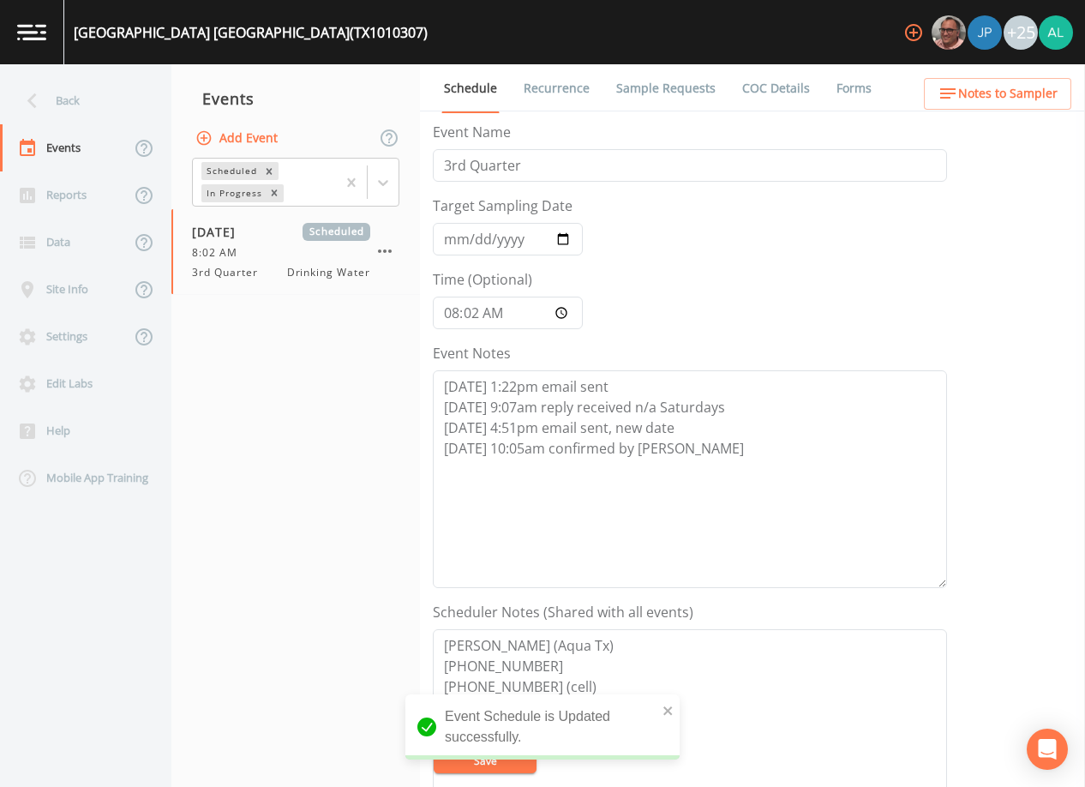
click at [1001, 87] on span "Notes to Sampler" at bounding box center [1007, 93] width 99 height 21
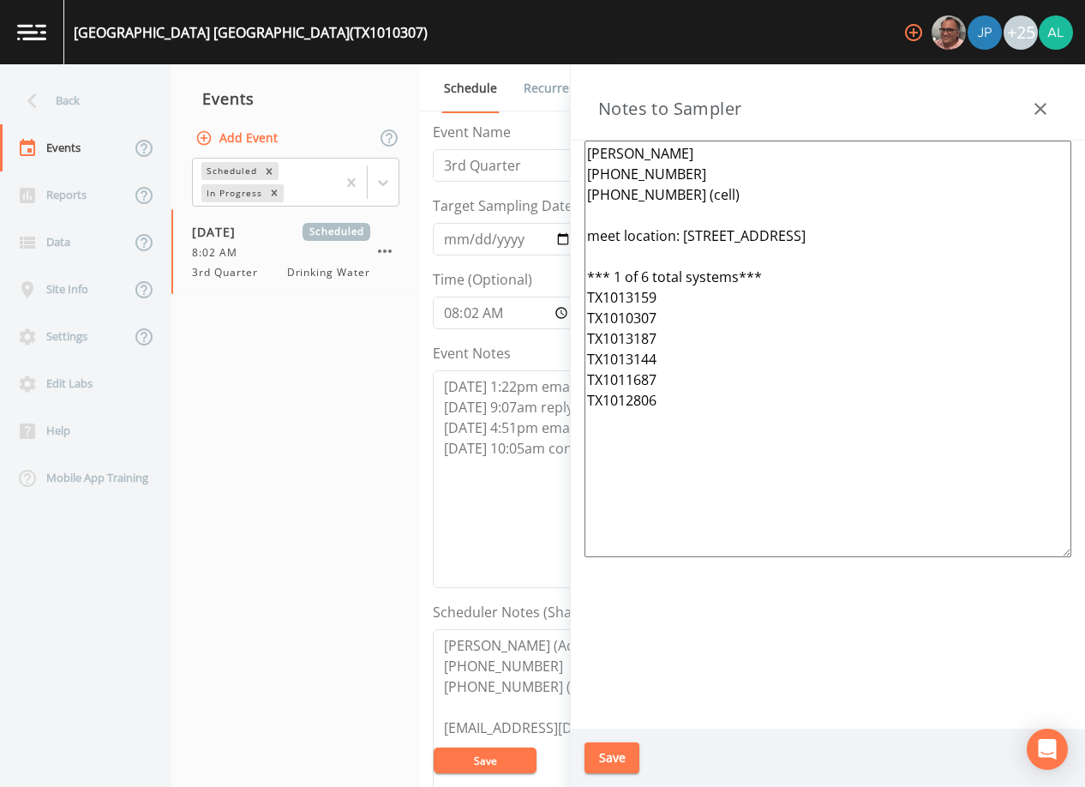
click at [630, 753] on button "Save" at bounding box center [611, 758] width 55 height 32
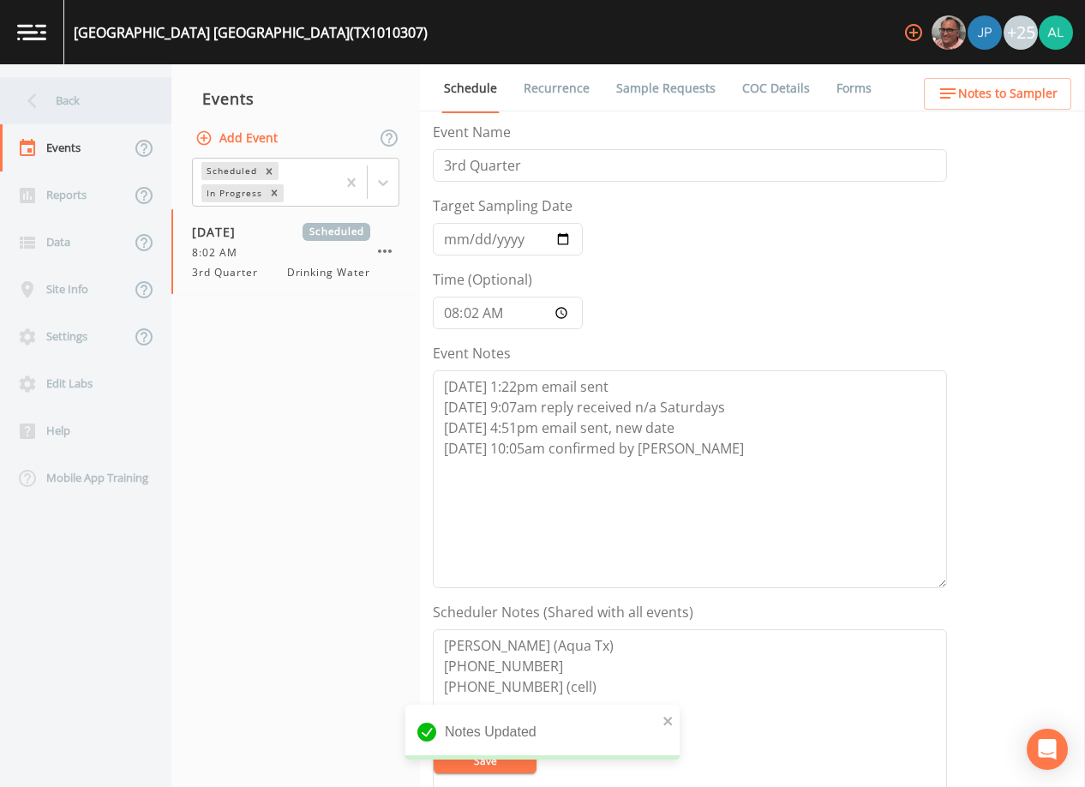
click at [107, 108] on div "Back" at bounding box center [77, 100] width 154 height 47
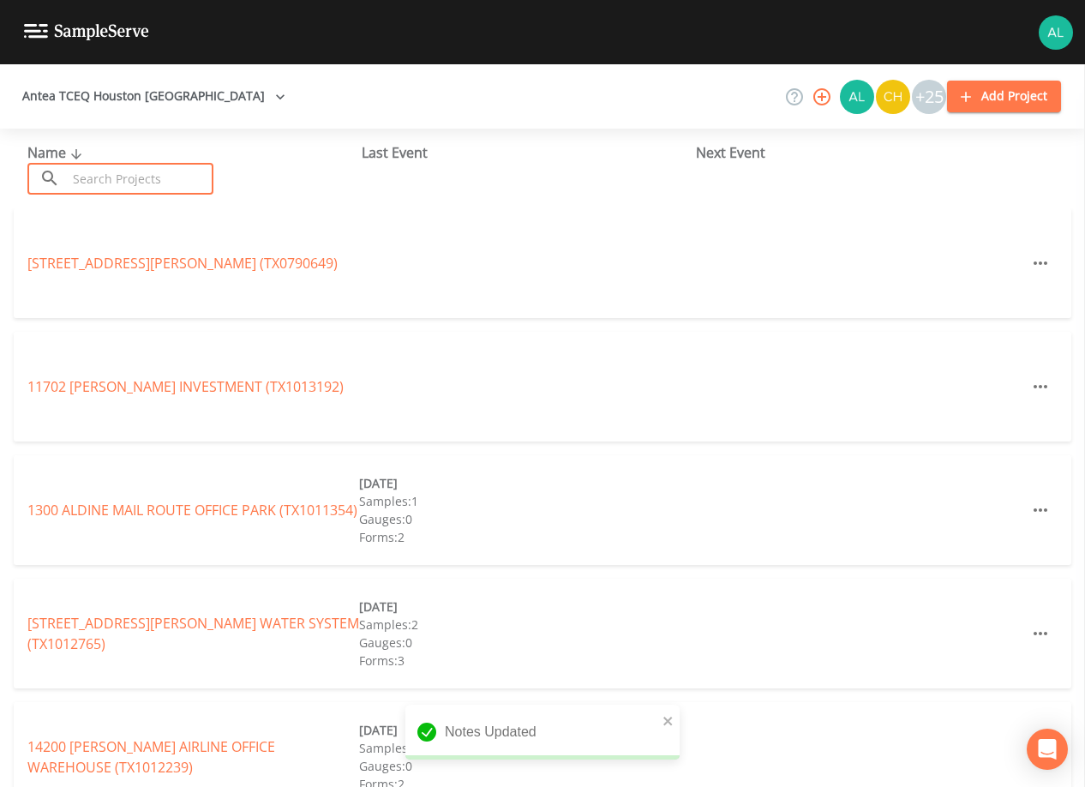
click at [130, 184] on input "text" at bounding box center [140, 179] width 147 height 32
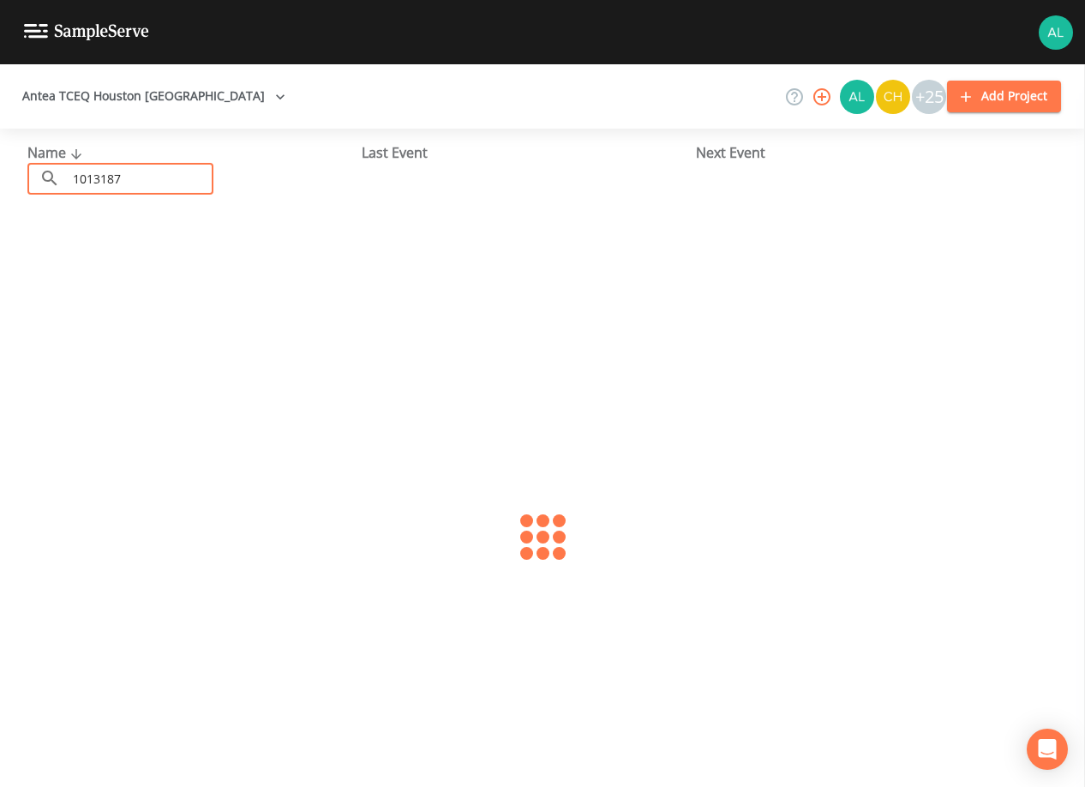
type input "1013187"
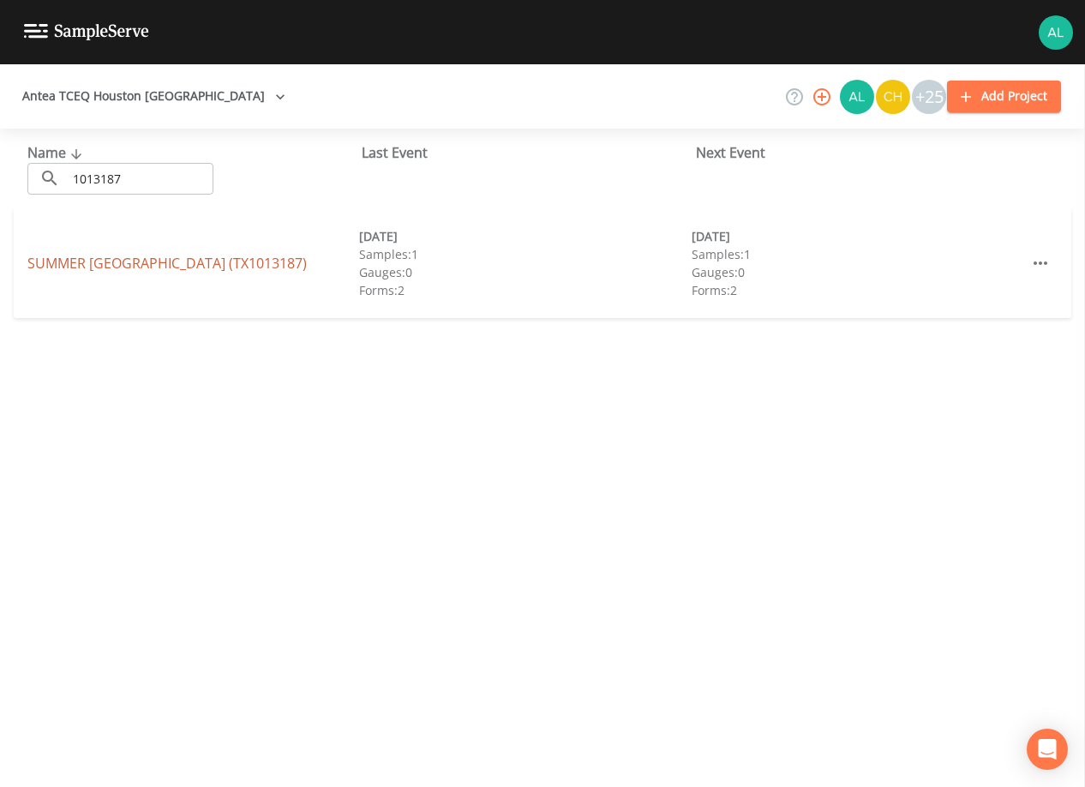
click at [102, 257] on link "[GEOGRAPHIC_DATA] (TX1013187)" at bounding box center [166, 263] width 279 height 19
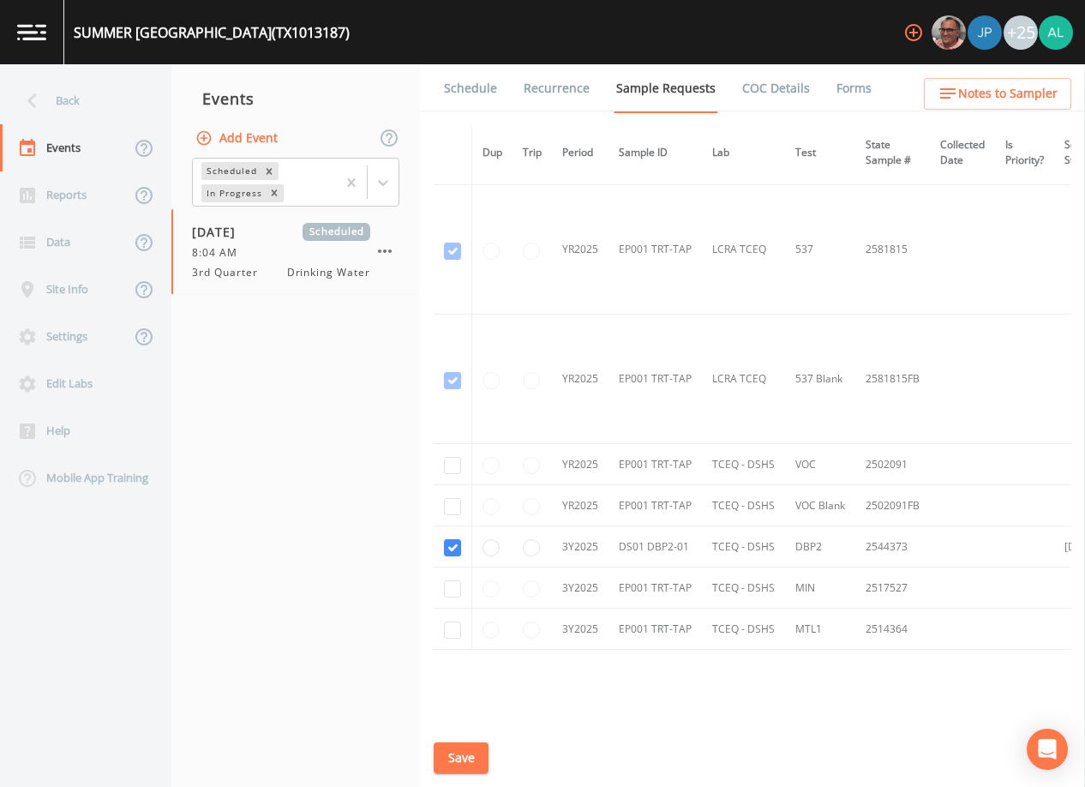
scroll to position [1015, 0]
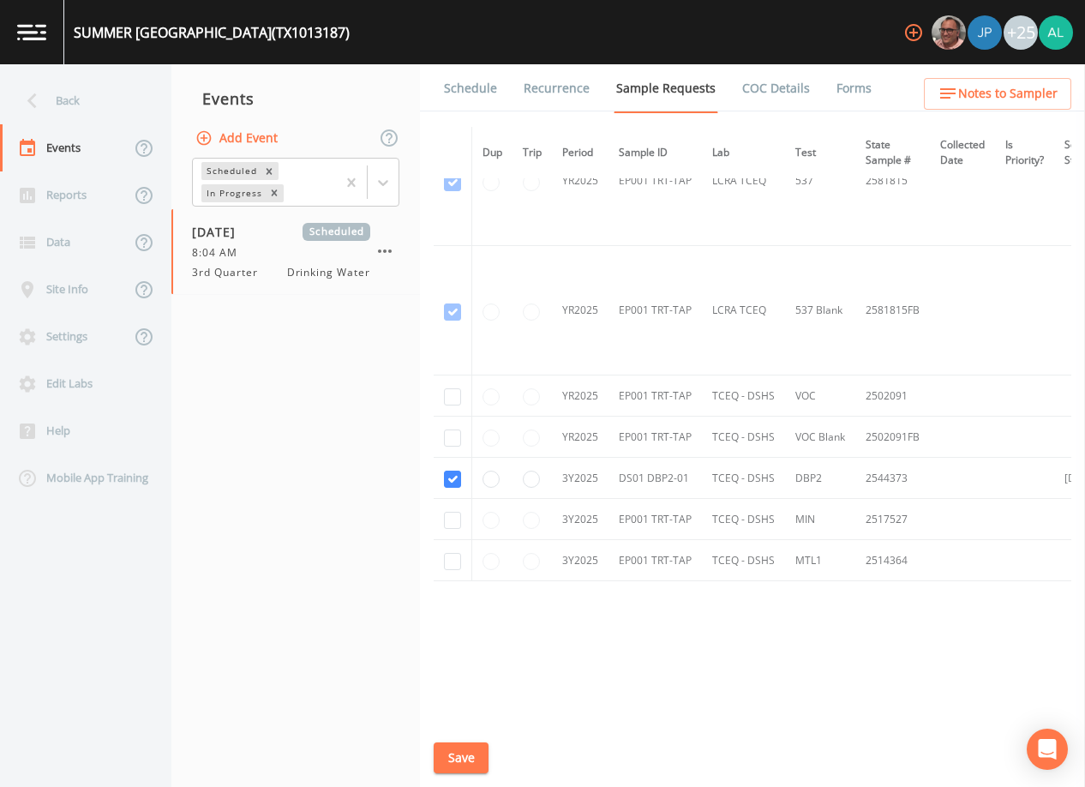
click at [462, 101] on link "Schedule" at bounding box center [470, 88] width 58 height 48
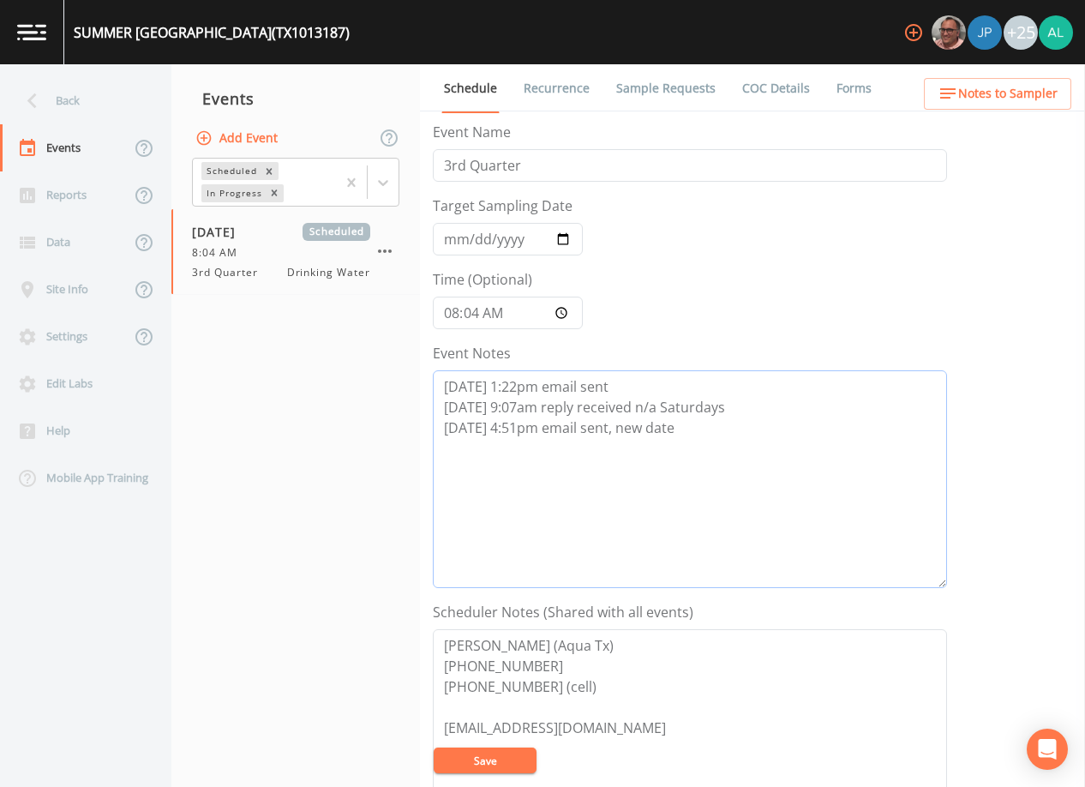
click at [721, 447] on textarea "[DATE] 1:22pm email sent [DATE] 9:07am reply received n/a Saturdays [DATE] 4:51…" at bounding box center [690, 479] width 514 height 218
paste textarea "[DATE] 10:05am confirmed by [PERSON_NAME]"
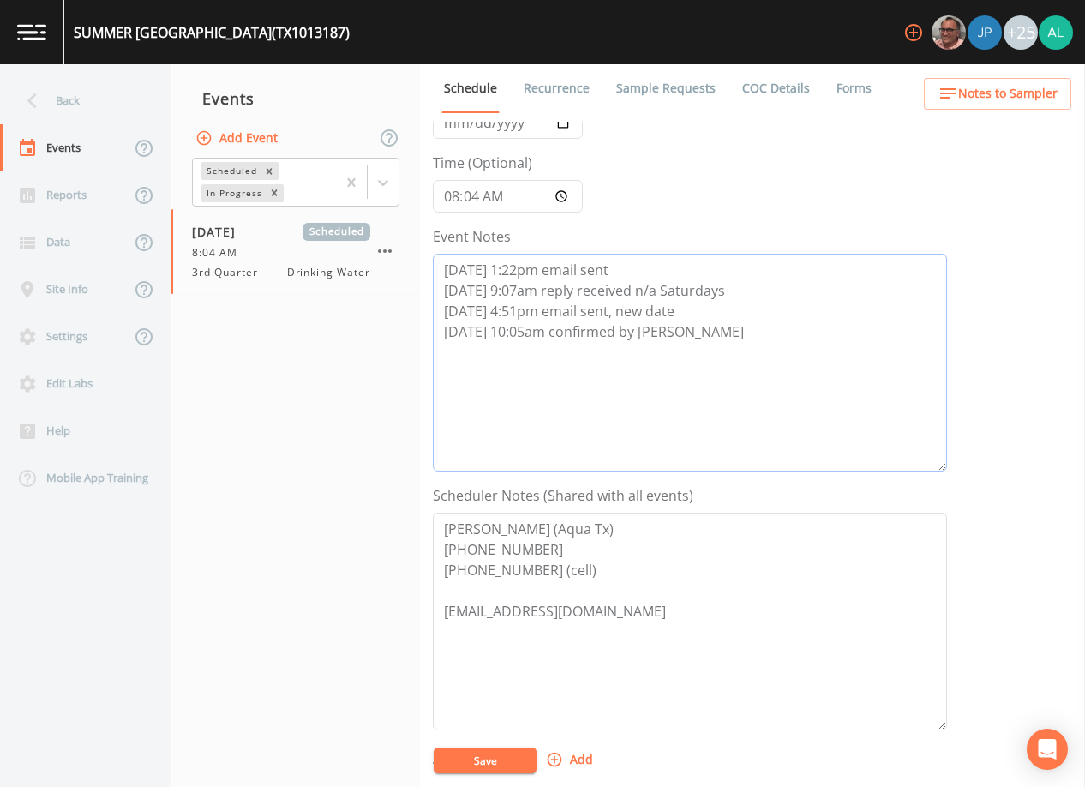
scroll to position [422, 0]
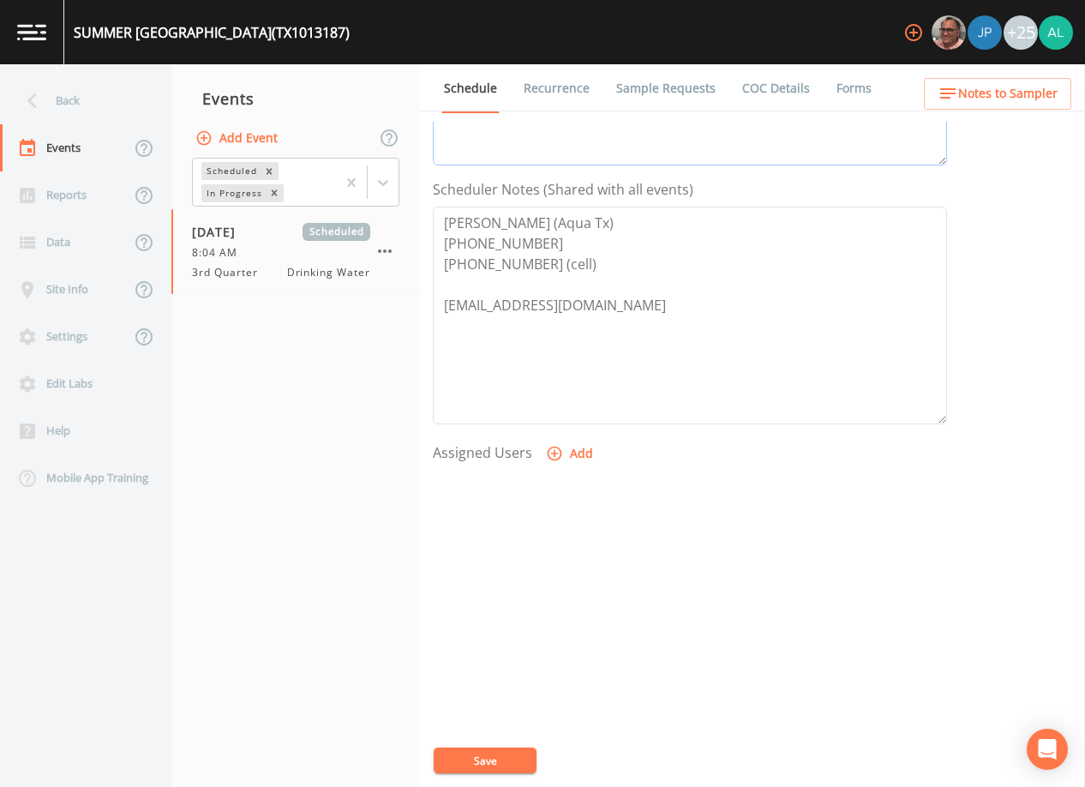
type textarea "[DATE] 1:22pm email sent [DATE] 9:07am reply received n/a Saturdays [DATE] 4:51…"
click at [494, 764] on button "Save" at bounding box center [485, 760] width 103 height 26
click at [1025, 103] on span "Notes to Sampler" at bounding box center [1007, 93] width 99 height 21
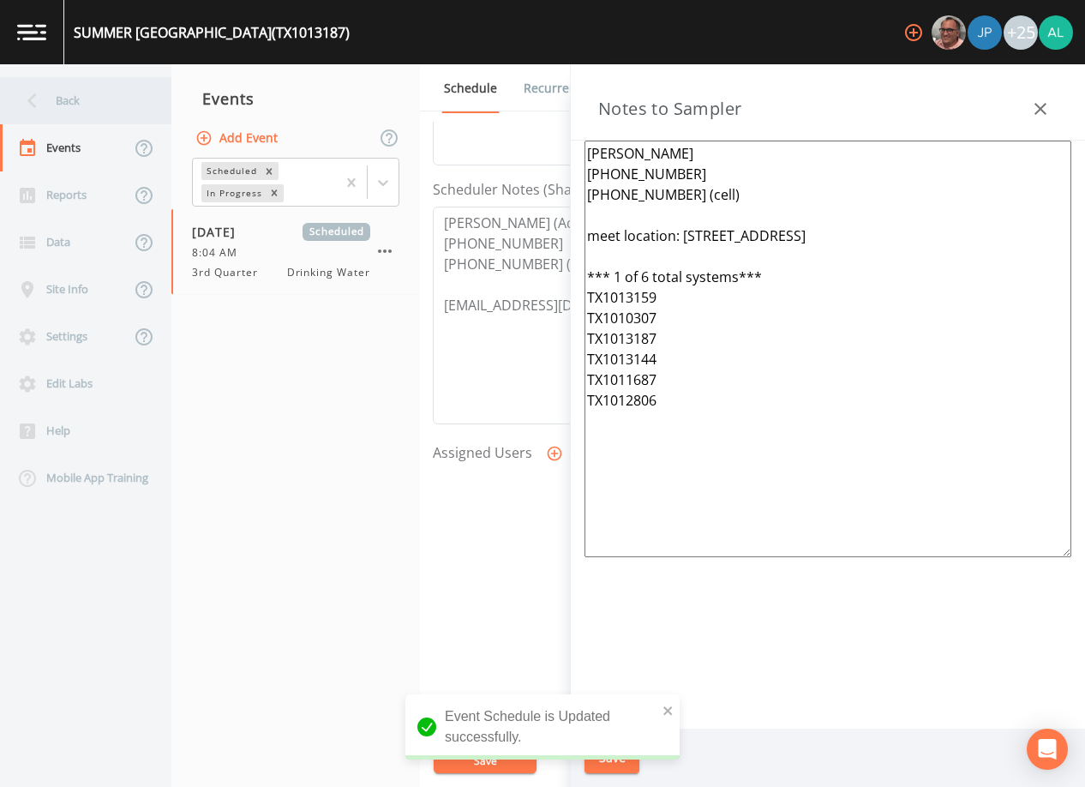
click at [111, 98] on div "Back" at bounding box center [77, 100] width 154 height 47
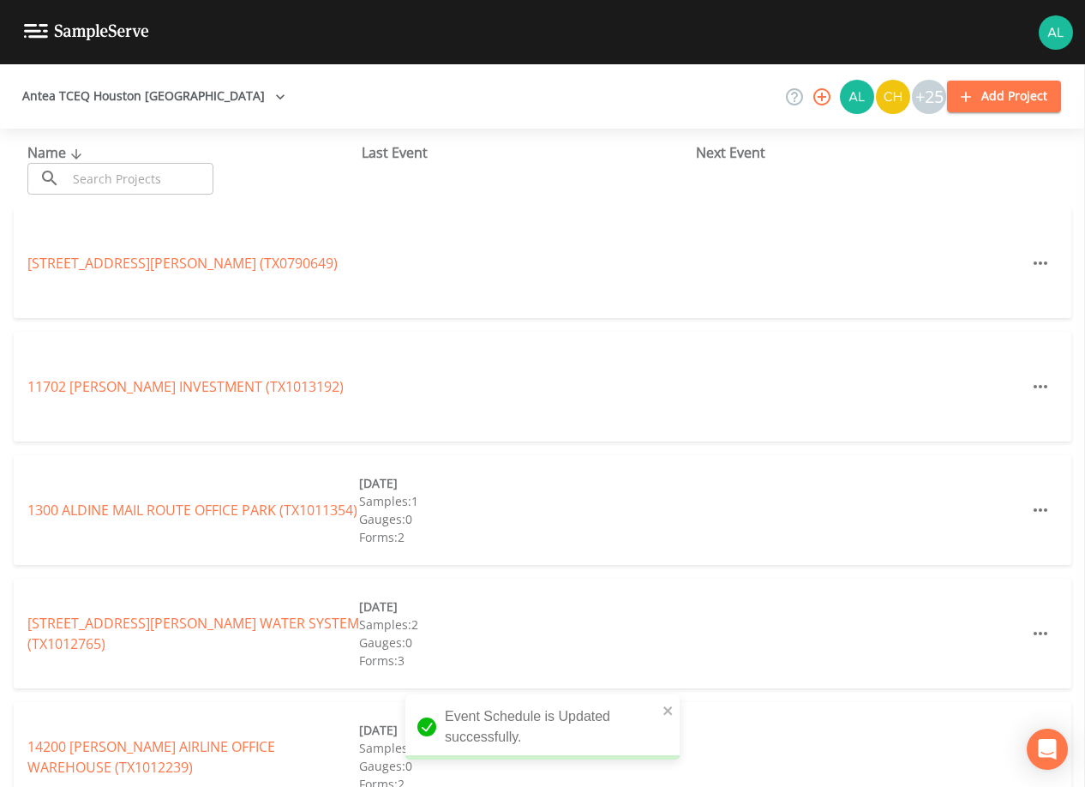
click at [122, 172] on input "text" at bounding box center [140, 179] width 147 height 32
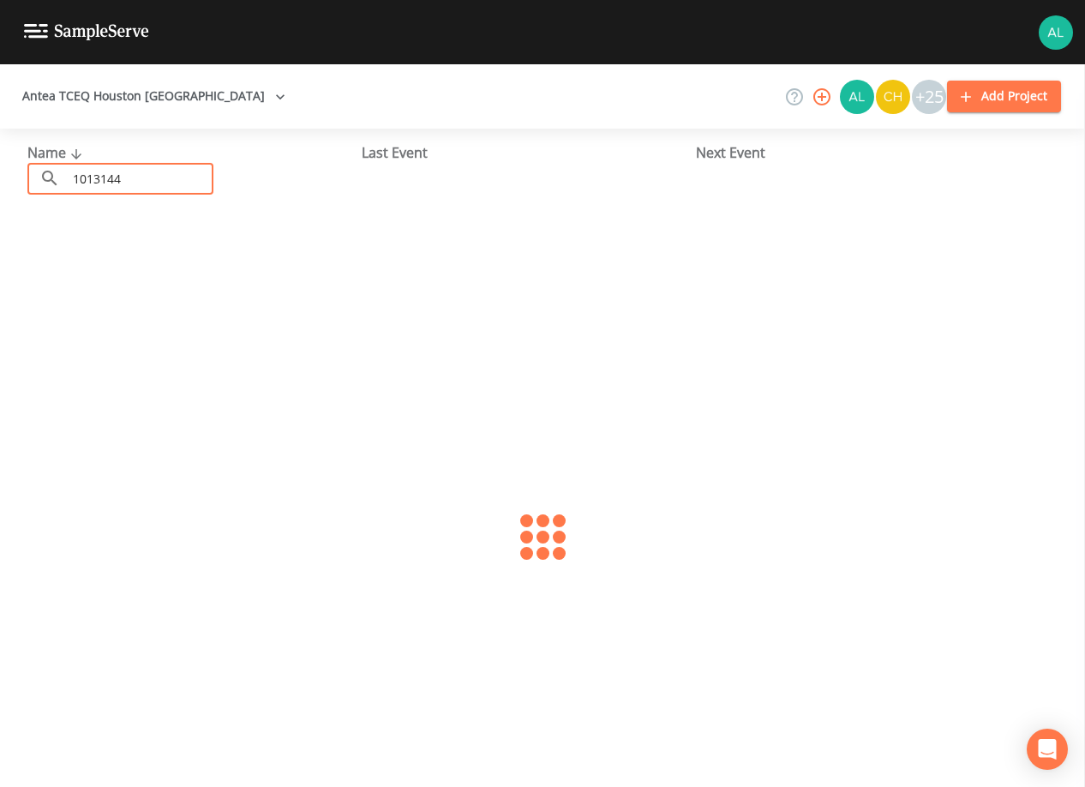
type input "1013144"
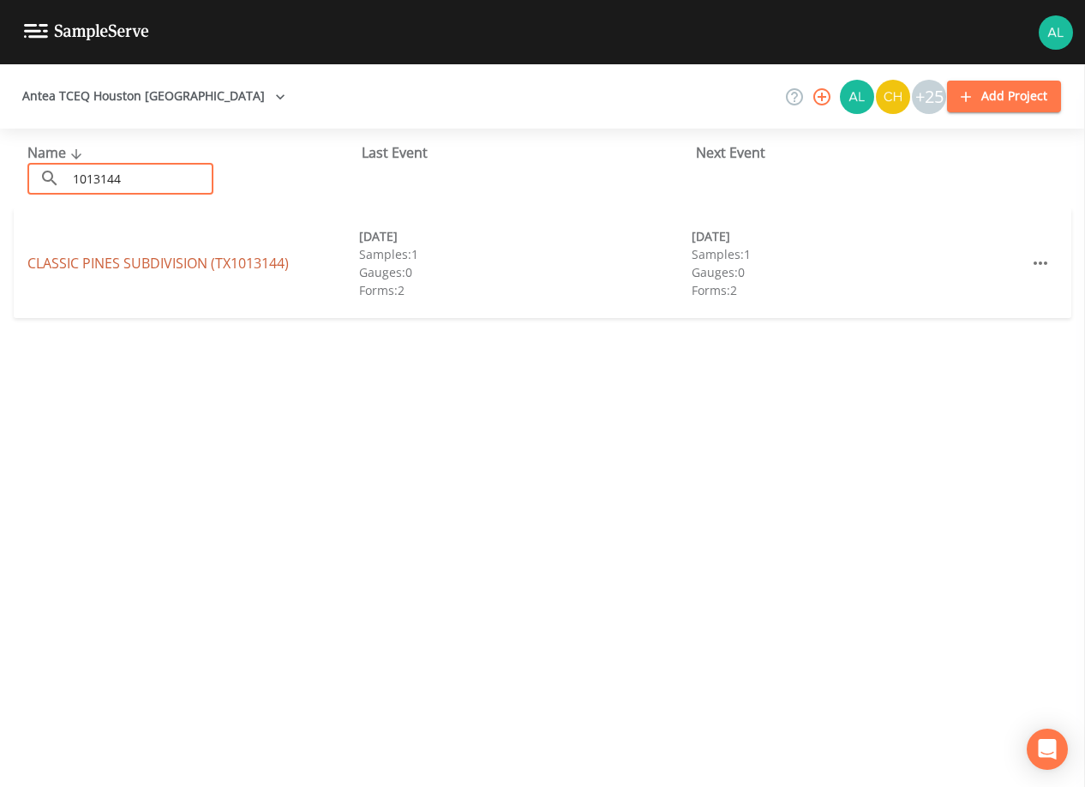
click at [122, 258] on link "CLASSIC PINES SUBDIVISION (TX1013144)" at bounding box center [157, 263] width 261 height 19
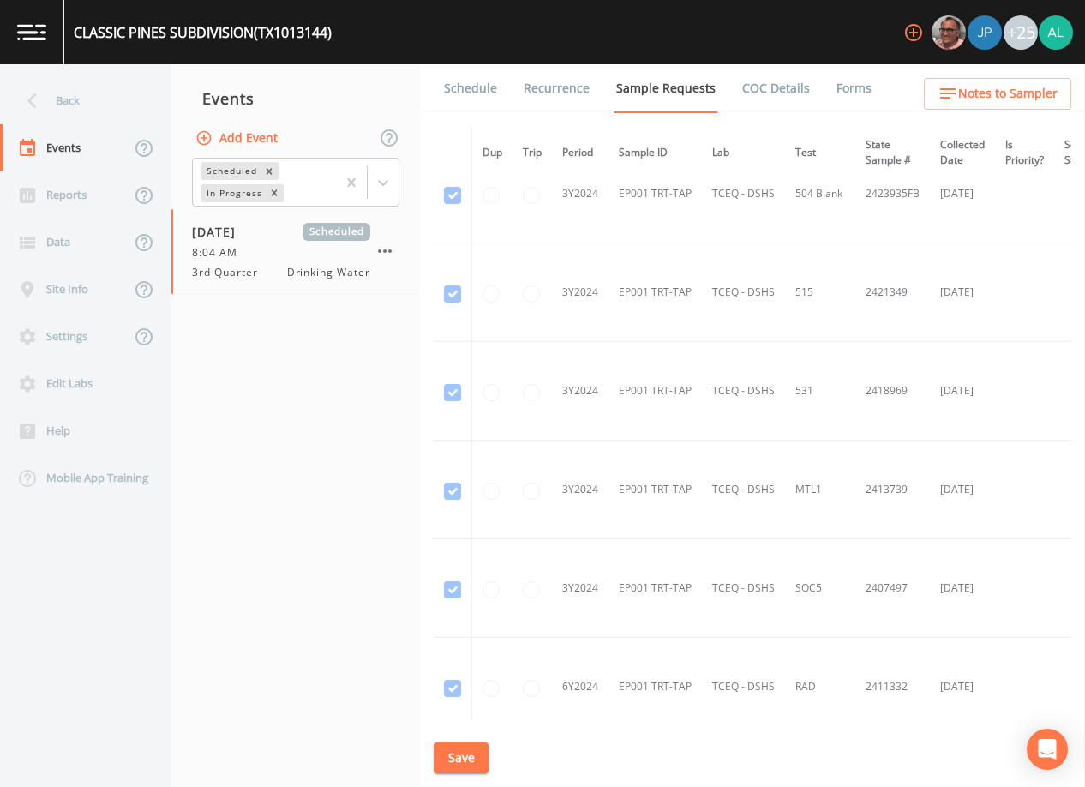
scroll to position [917, 0]
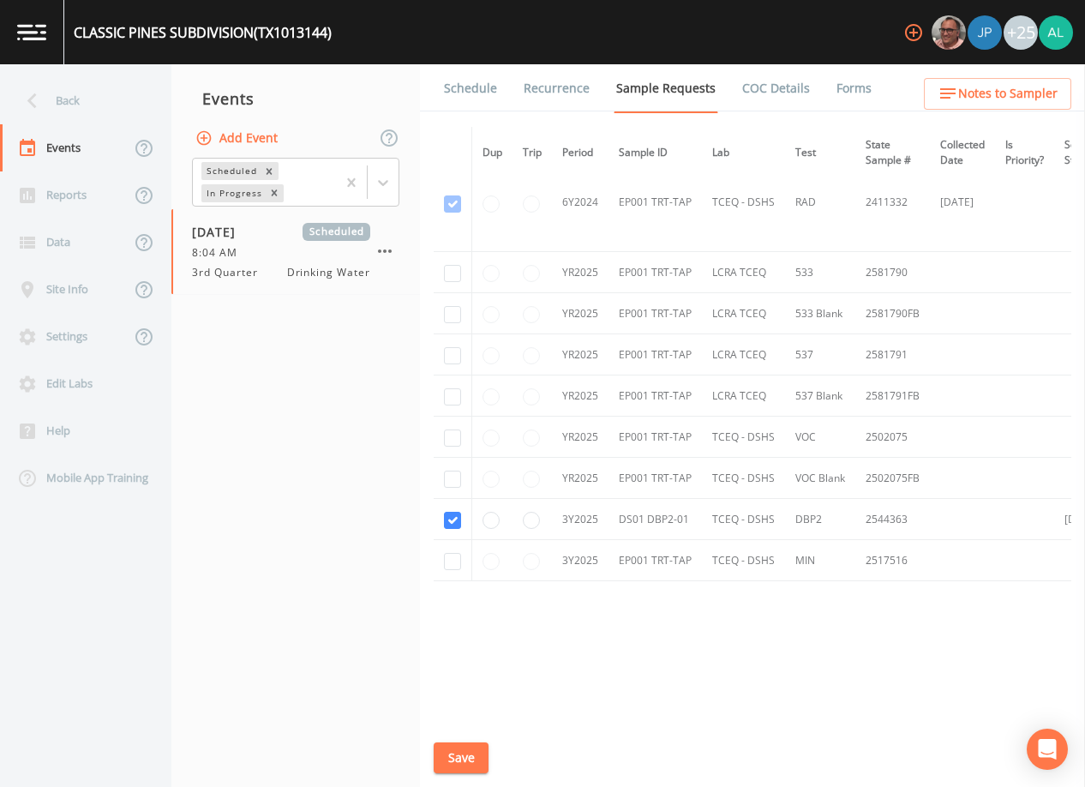
click at [486, 99] on link "Schedule" at bounding box center [470, 88] width 58 height 48
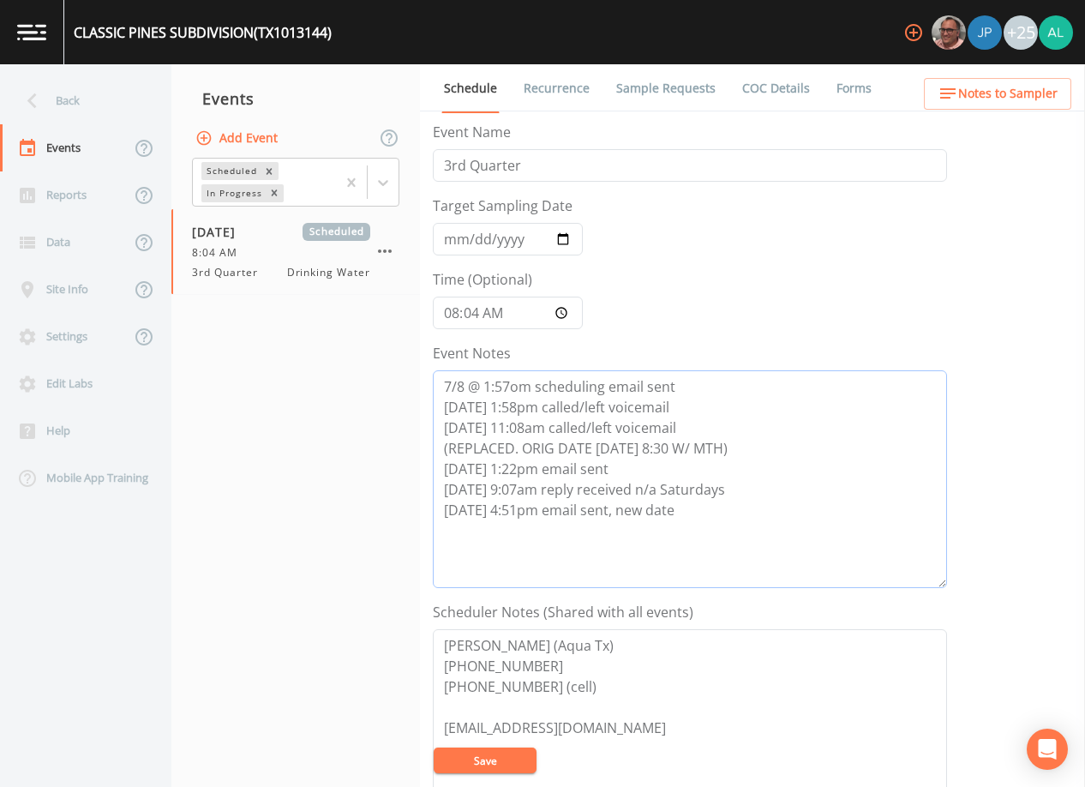
click at [718, 501] on textarea "7/8 @ 1:57om scheduling email sent [DATE] 1:58pm called/left voicemail [DATE] 1…" at bounding box center [690, 479] width 514 height 218
paste textarea "[DATE] 10:05am confirmed by [PERSON_NAME]"
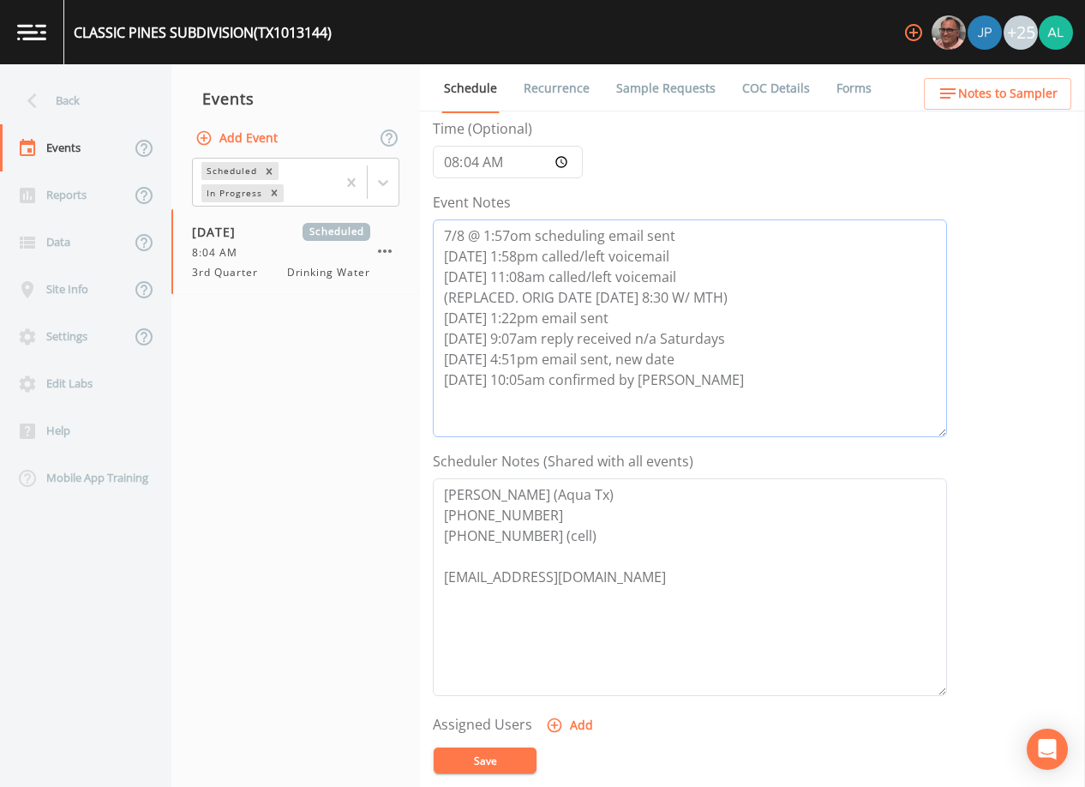
scroll to position [422, 0]
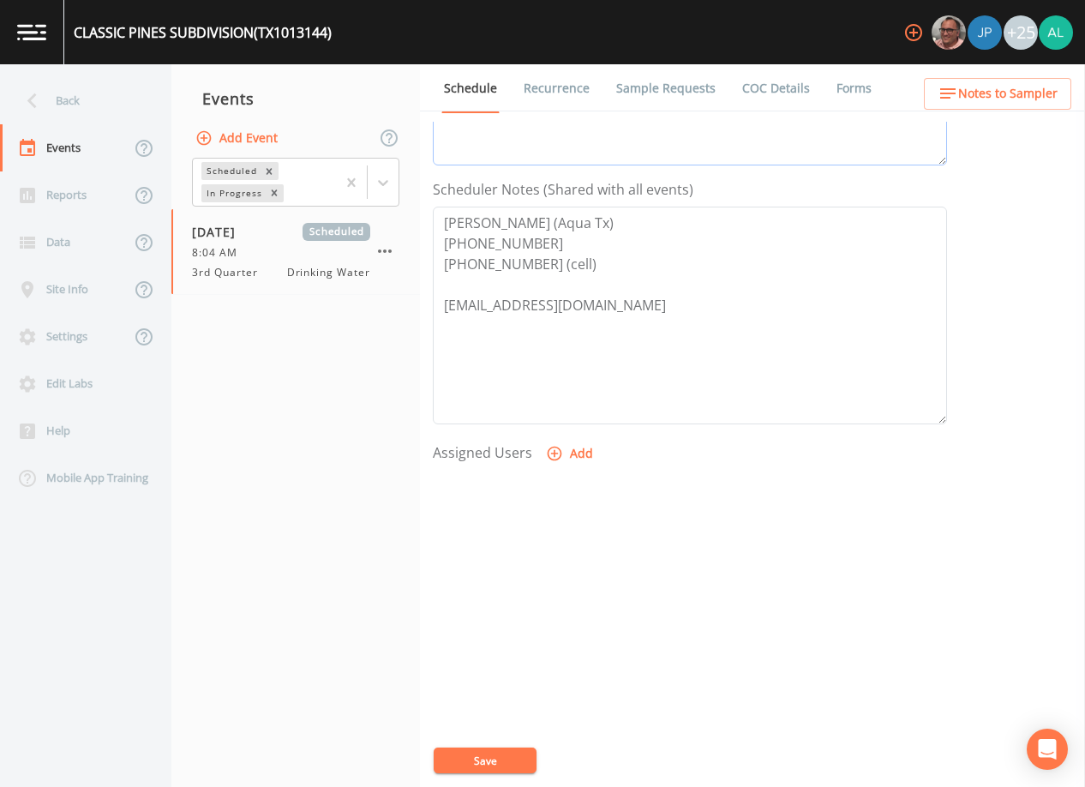
type textarea "7/8 @ 1:57om scheduling email sent [DATE] 1:58pm called/left voicemail [DATE] 1…"
click at [491, 766] on button "Save" at bounding box center [485, 760] width 103 height 26
click at [1032, 94] on span "Notes to Sampler" at bounding box center [1007, 93] width 99 height 21
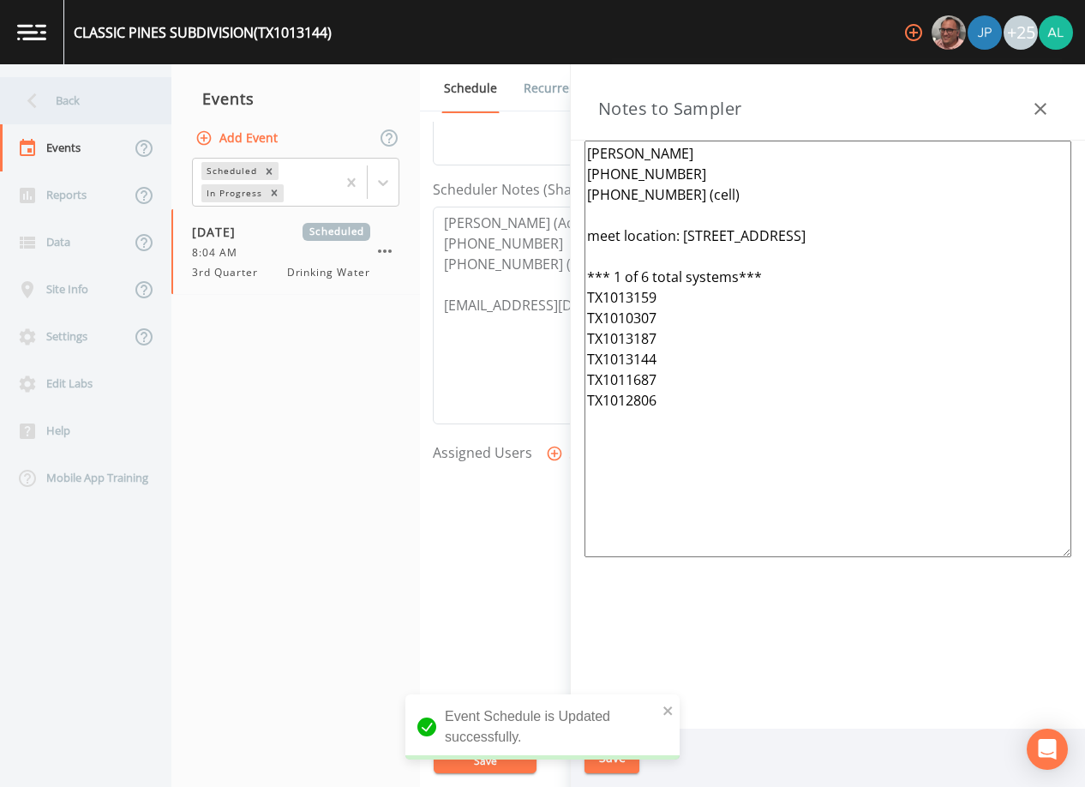
click at [66, 111] on div "Back" at bounding box center [77, 100] width 154 height 47
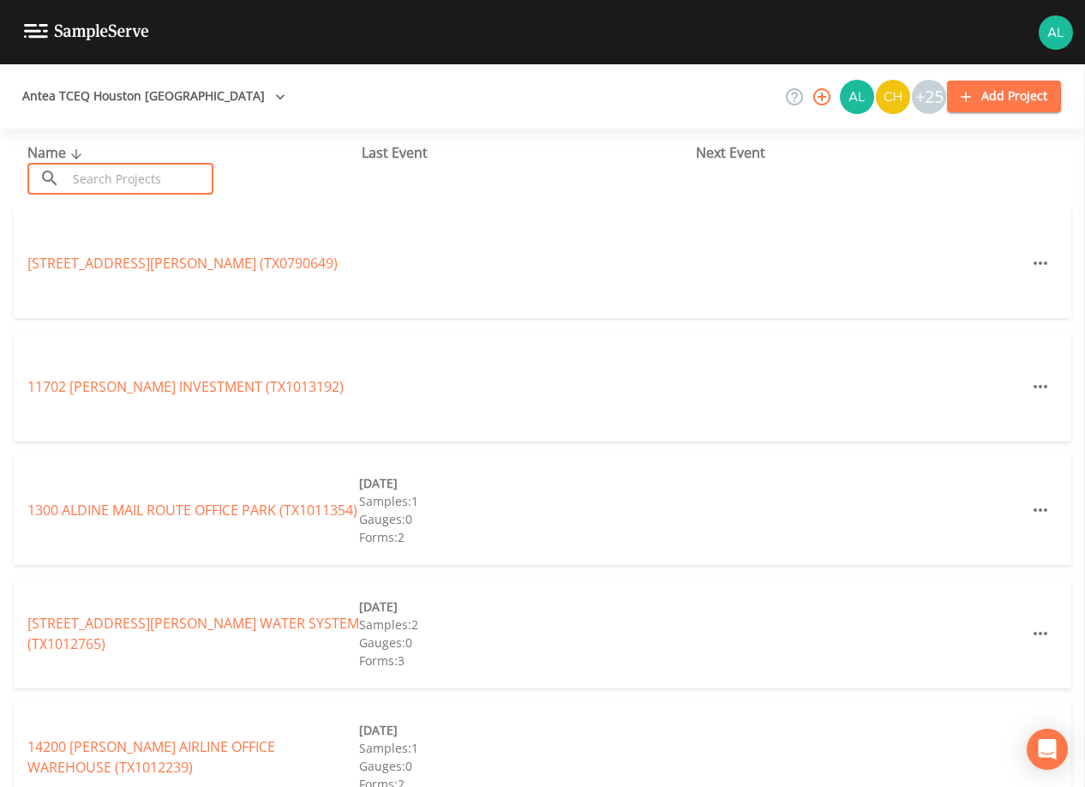
click at [102, 176] on input "text" at bounding box center [140, 179] width 147 height 32
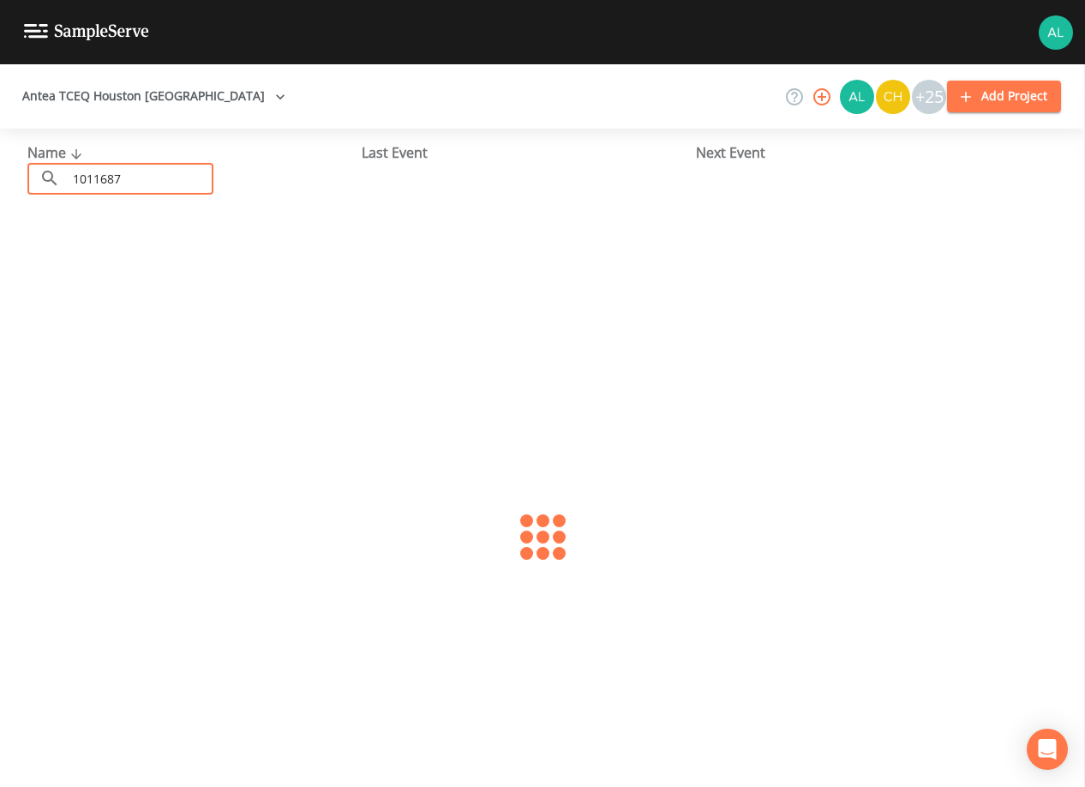
type input "1011687"
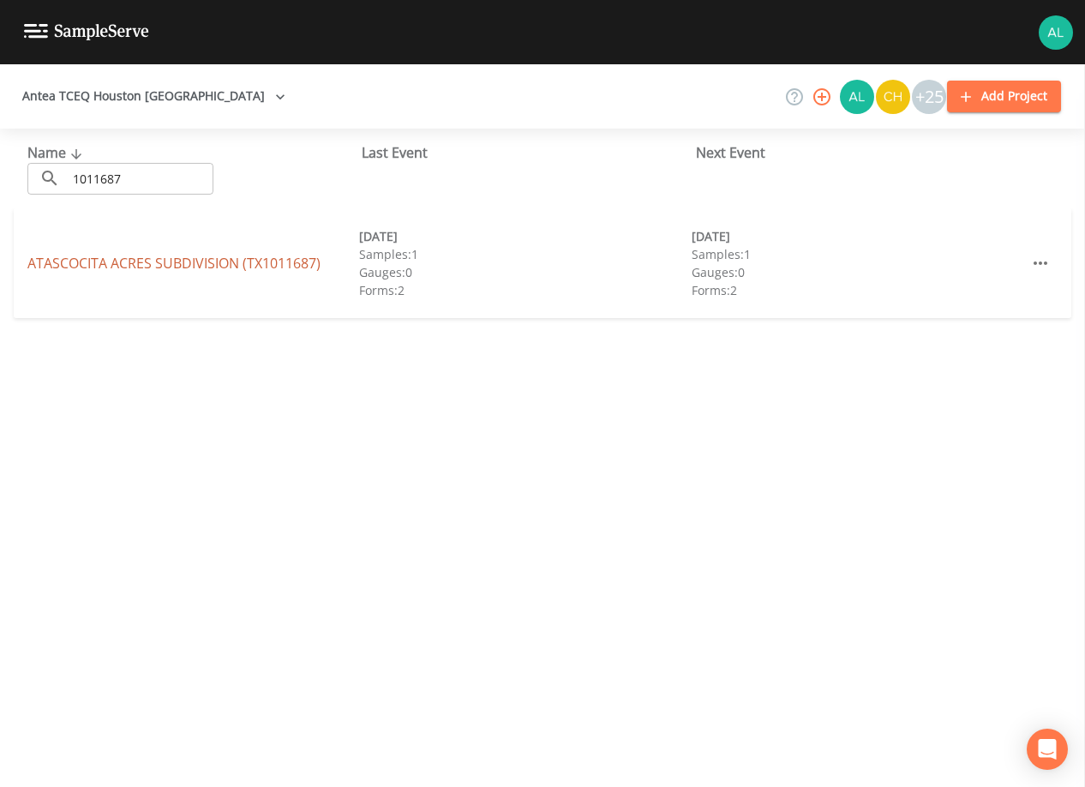
drag, startPoint x: 152, startPoint y: 273, endPoint x: 149, endPoint y: 263, distance: 9.8
click at [149, 268] on div "ATASCOCITA ACRES SUBDIVISION (TX1011687)" at bounding box center [193, 263] width 332 height 21
click at [149, 263] on link "ATASCOCITA ACRES SUBDIVISION (TX1011687)" at bounding box center [173, 263] width 293 height 19
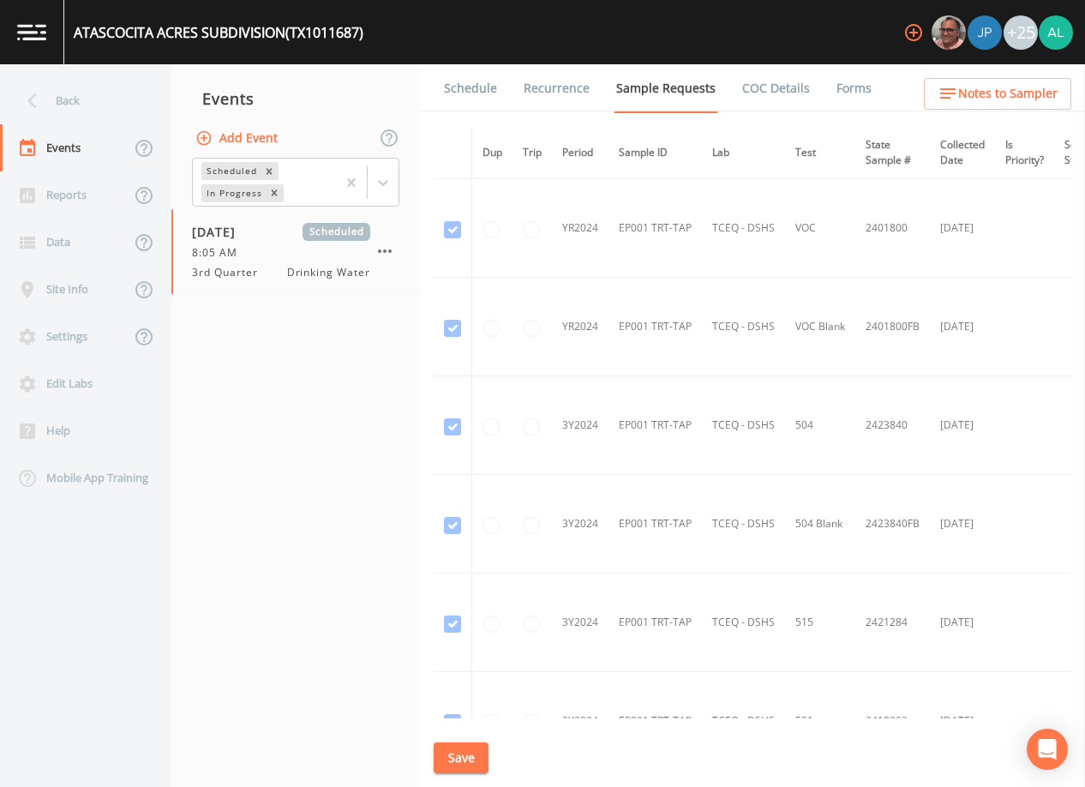
click at [476, 89] on link "Schedule" at bounding box center [470, 88] width 58 height 48
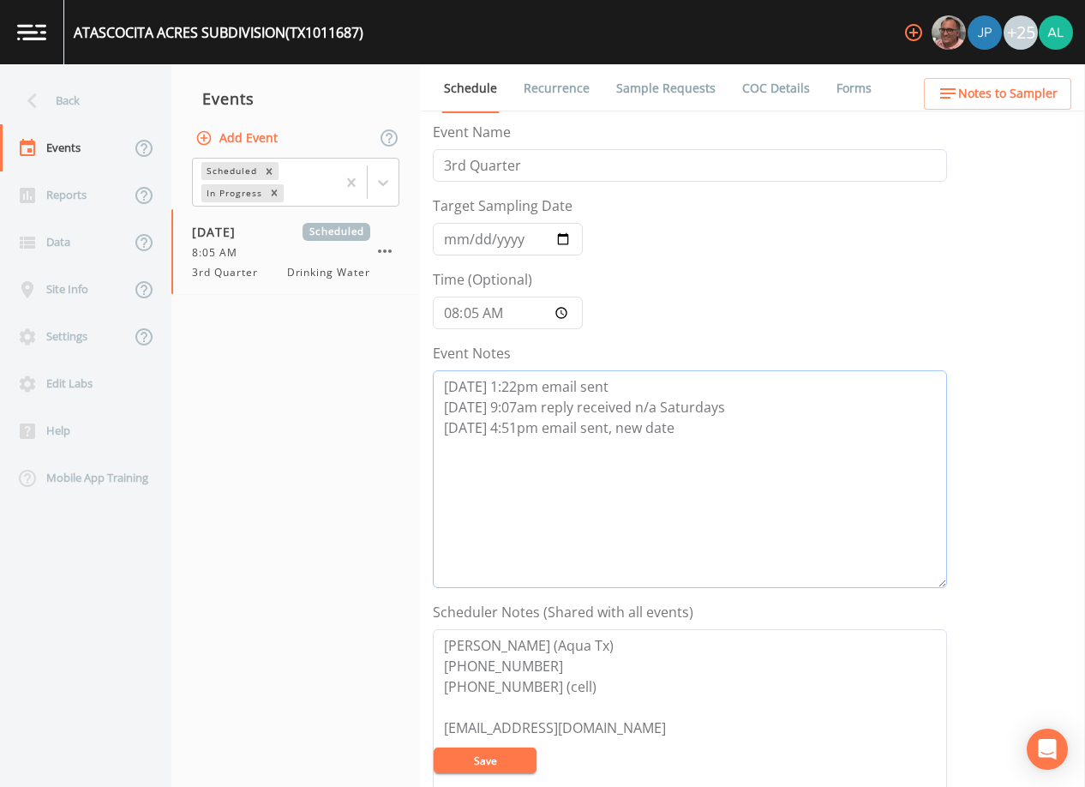
drag, startPoint x: 718, startPoint y: 438, endPoint x: 781, endPoint y: 406, distance: 70.1
click at [718, 438] on textarea "[DATE] 1:22pm email sent [DATE] 9:07am reply received n/a Saturdays [DATE] 4:51…" at bounding box center [690, 479] width 514 height 218
paste textarea "[DATE] 10:05am confirmed by [PERSON_NAME]"
type textarea "[DATE] 1:22pm email sent [DATE] 9:07am reply received n/a Saturdays [DATE] 4:51…"
click at [507, 758] on button "Save" at bounding box center [485, 760] width 103 height 26
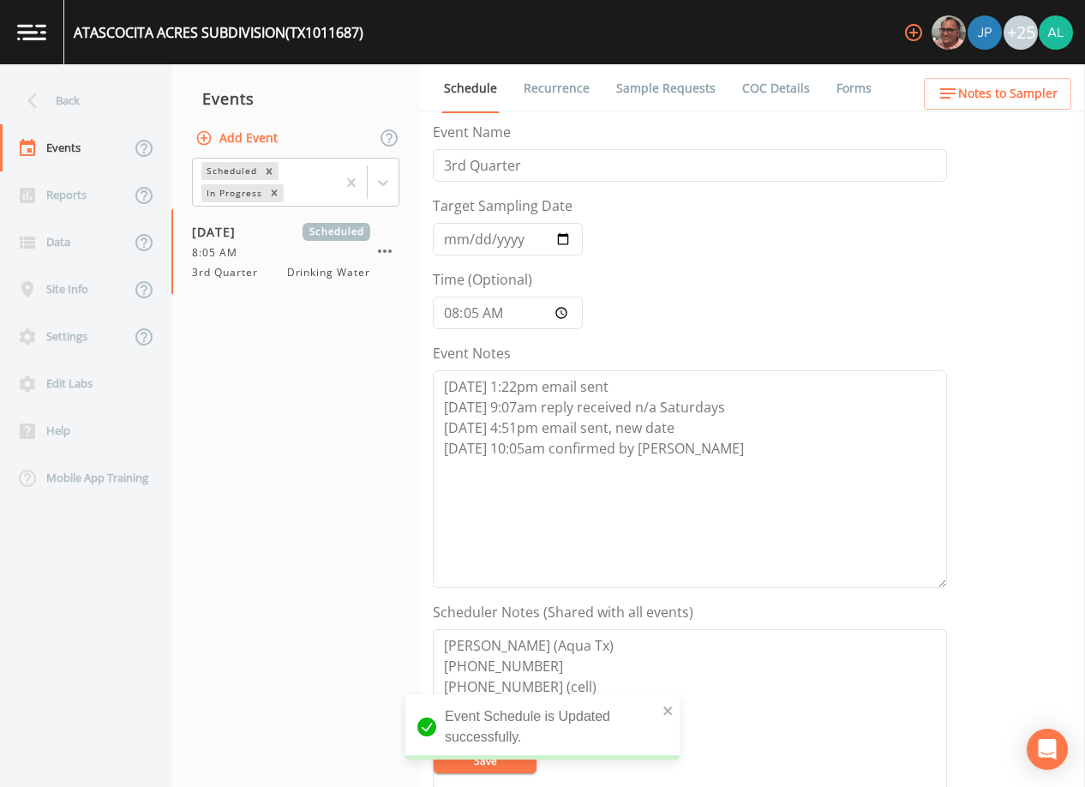
click at [1021, 77] on ul "Schedule Recurrence Sample Requests COC Details Forms" at bounding box center [752, 87] width 665 height 47
click at [1013, 85] on span "Notes to Sampler" at bounding box center [1007, 93] width 99 height 21
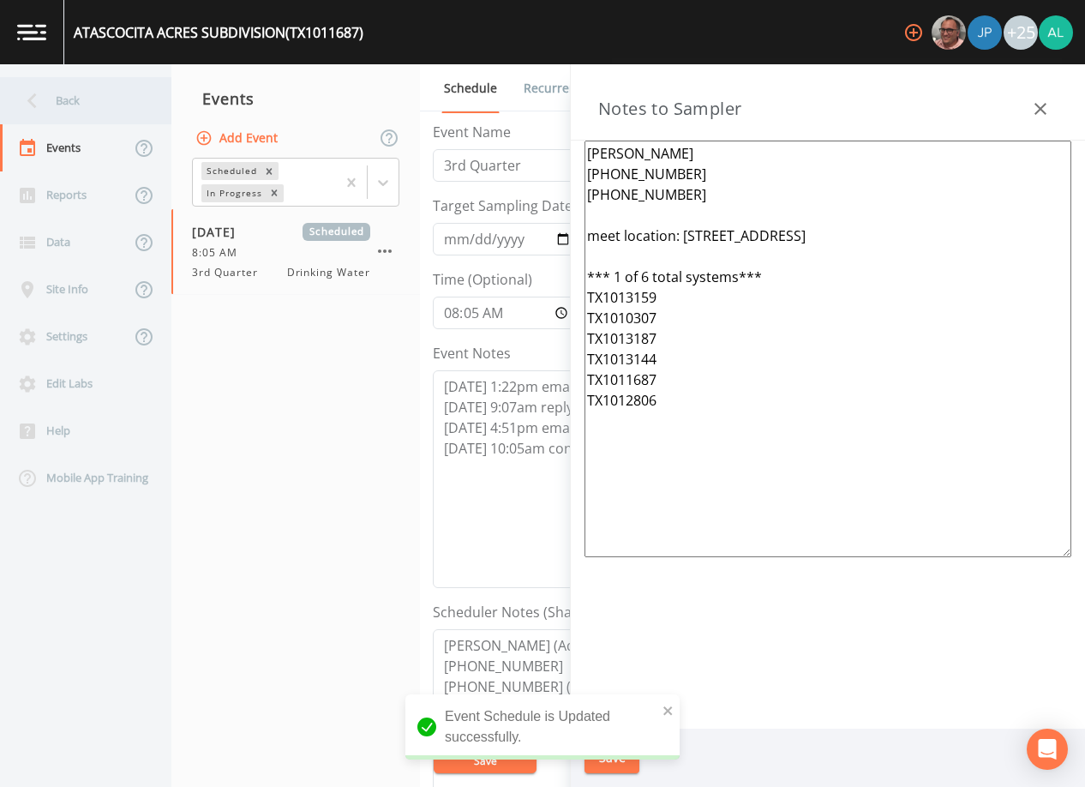
click at [83, 98] on div "Back" at bounding box center [77, 100] width 154 height 47
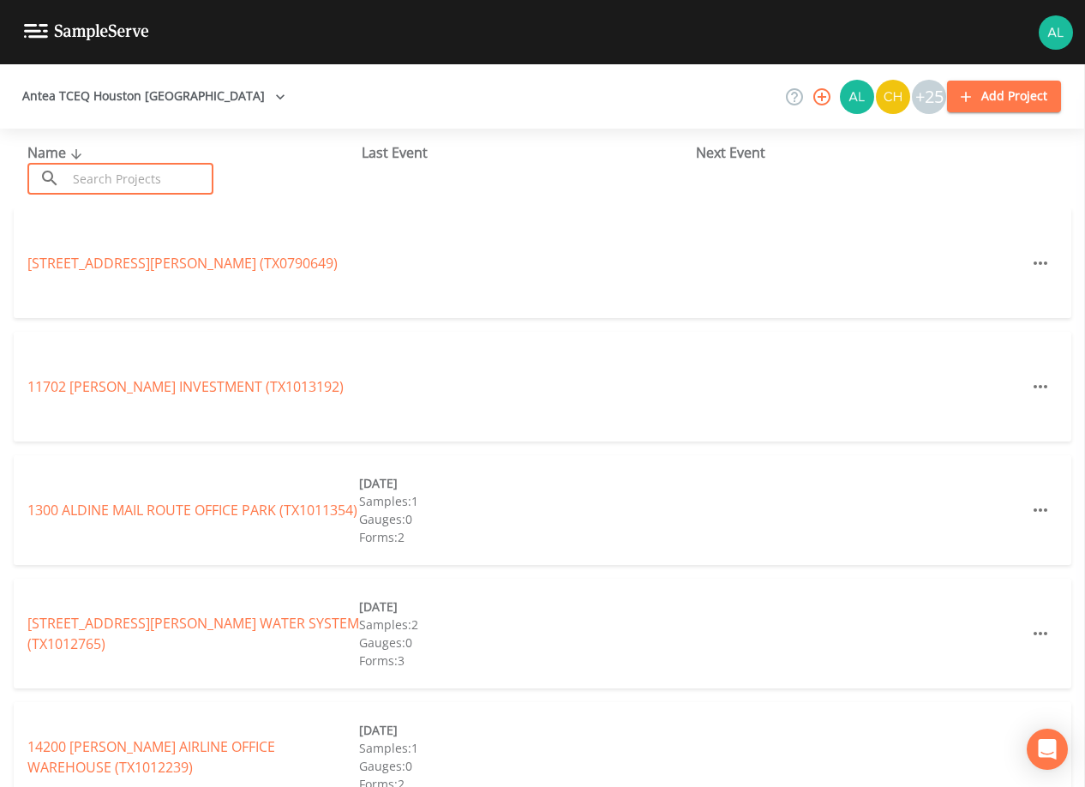
drag, startPoint x: 126, startPoint y: 175, endPoint x: 132, endPoint y: 167, distance: 9.8
click at [126, 168] on input "text" at bounding box center [140, 179] width 147 height 32
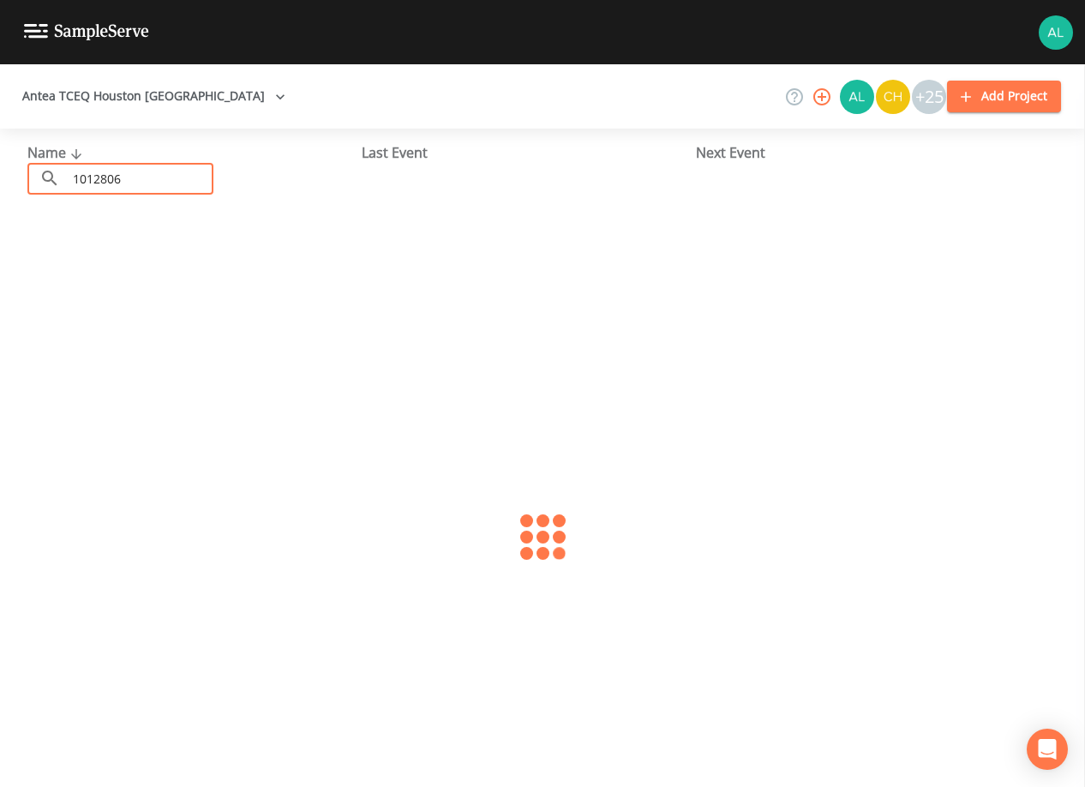
type input "1012806"
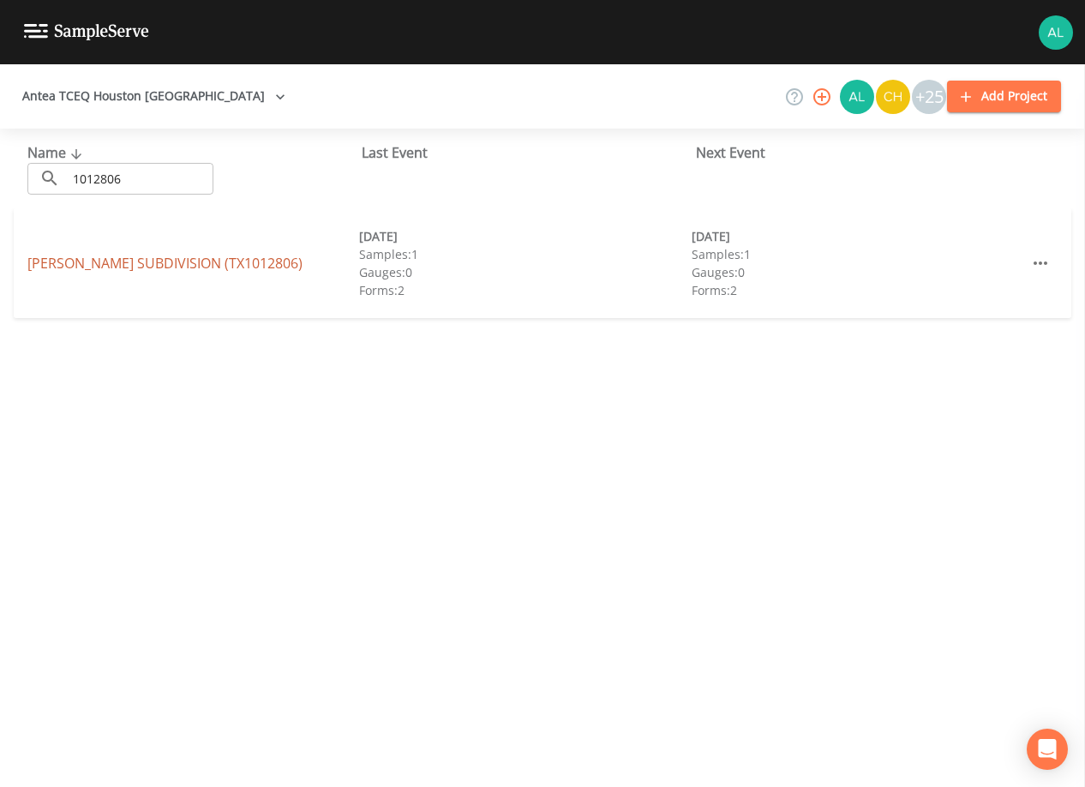
click at [89, 269] on link "[PERSON_NAME] SUBDIVISION (TX1012806)" at bounding box center [164, 263] width 275 height 19
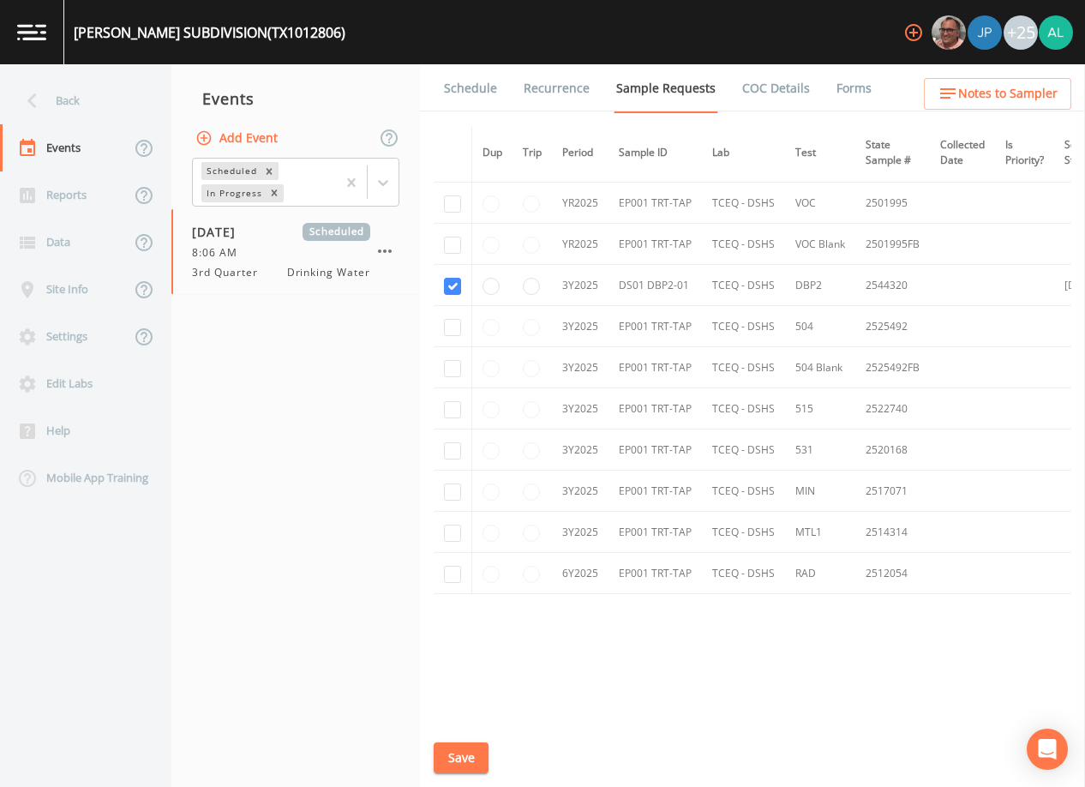
scroll to position [827, 0]
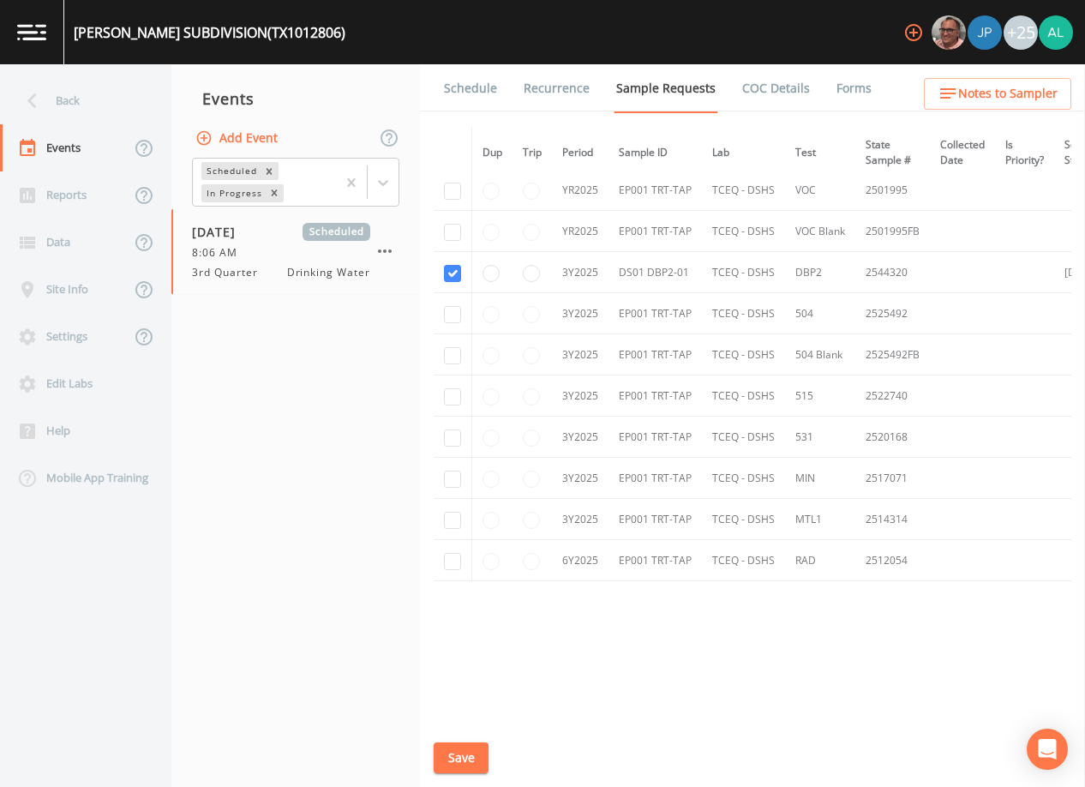
click at [452, 88] on link "Schedule" at bounding box center [470, 88] width 58 height 48
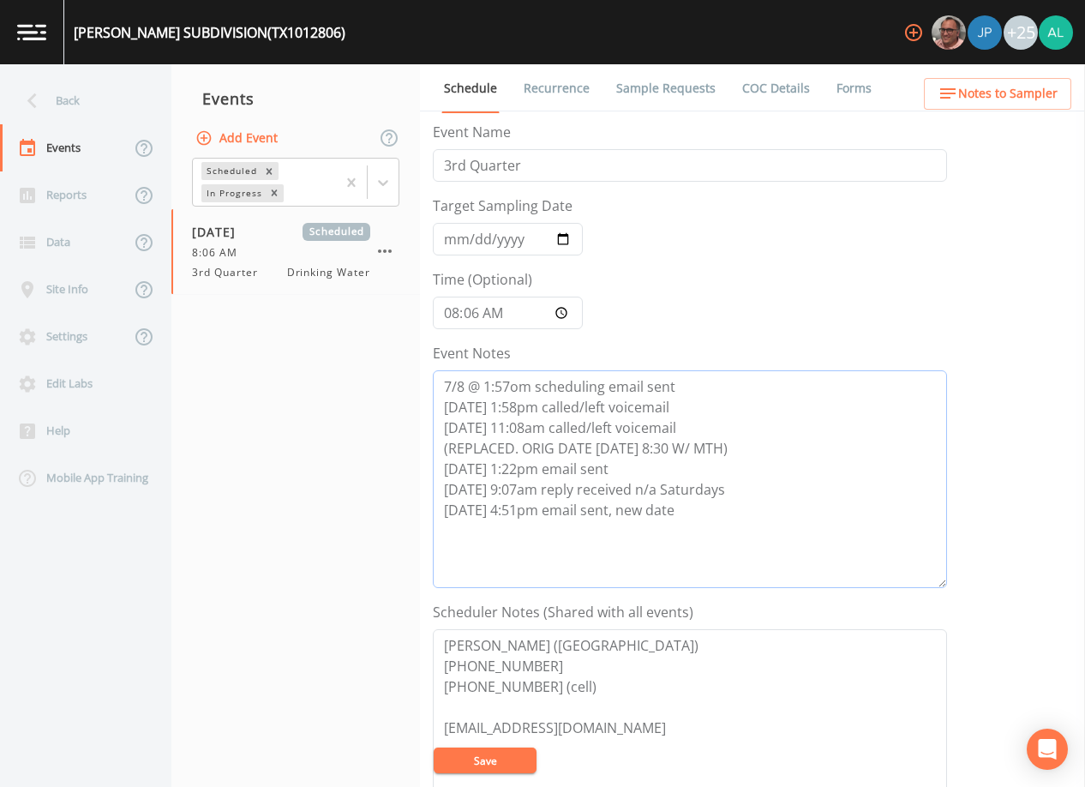
click at [688, 513] on textarea "7/8 @ 1:57om scheduling email sent [DATE] 1:58pm called/left voicemail [DATE] 1…" at bounding box center [690, 479] width 514 height 218
paste textarea "[DATE] 10:05am confirmed by [PERSON_NAME]"
type textarea "7/8 @ 1:57om scheduling email sent [DATE] 1:58pm called/left voicemail [DATE] 1…"
click at [525, 766] on button "Save" at bounding box center [485, 760] width 103 height 26
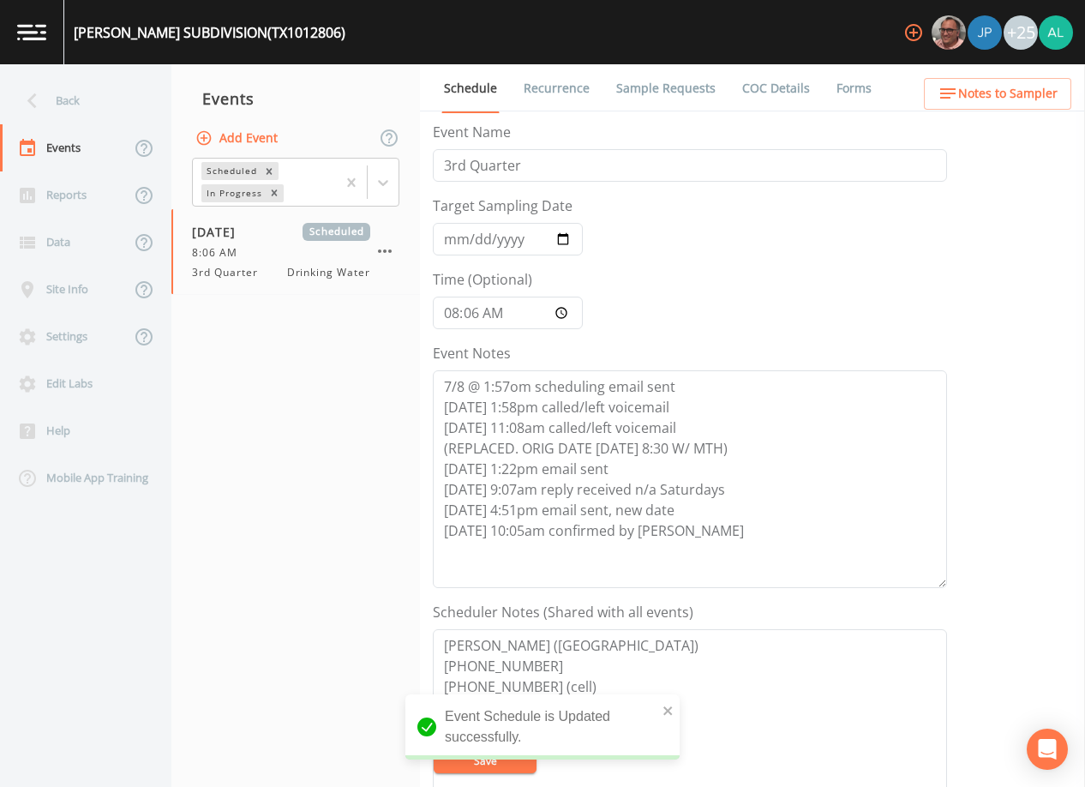
click at [972, 75] on ul "Schedule Recurrence Sample Requests COC Details Forms" at bounding box center [752, 87] width 665 height 47
click at [970, 87] on button "Notes to Sampler" at bounding box center [997, 94] width 147 height 32
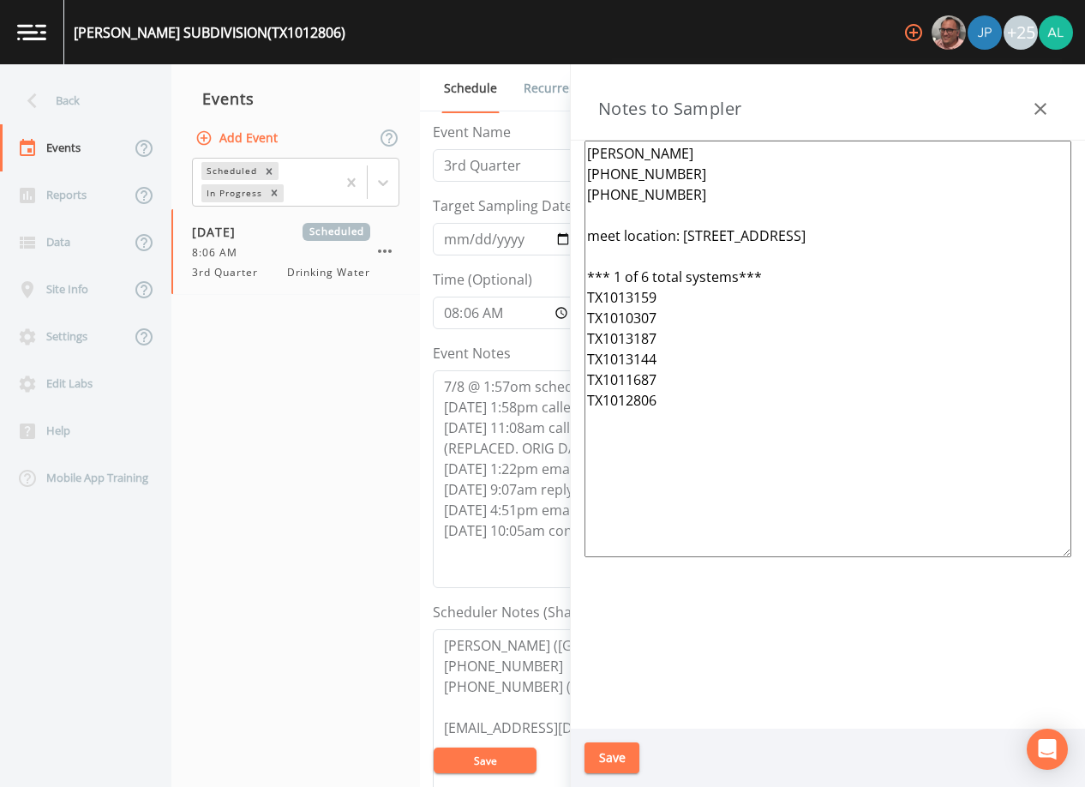
click at [596, 759] on button "Save" at bounding box center [611, 758] width 55 height 32
click at [529, 769] on div "Updating Notes" at bounding box center [542, 738] width 274 height 69
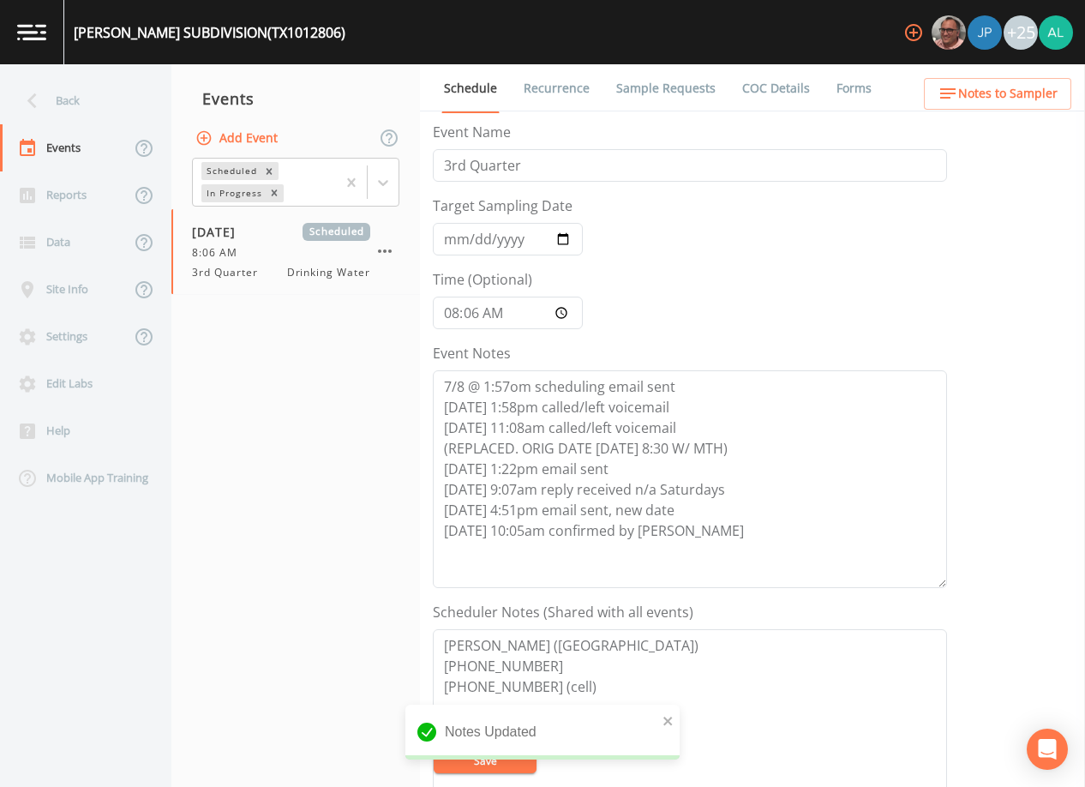
click at [115, 83] on div "Back" at bounding box center [77, 100] width 154 height 47
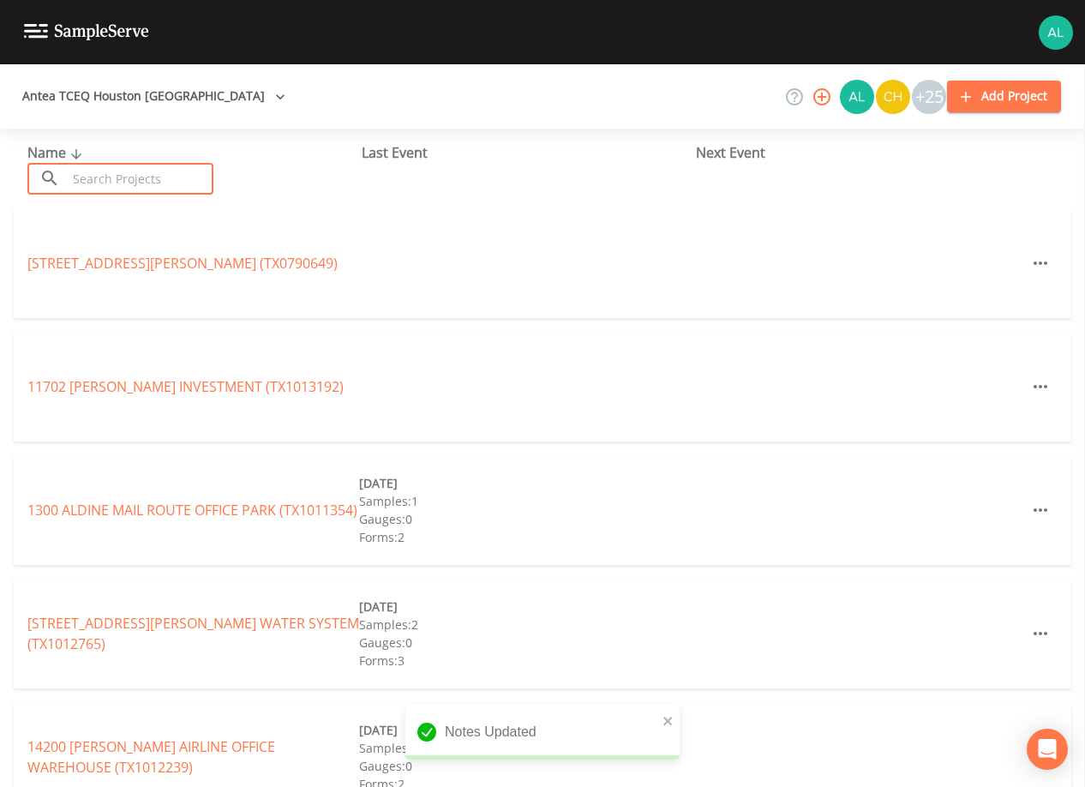
click at [111, 175] on input "text" at bounding box center [140, 179] width 147 height 32
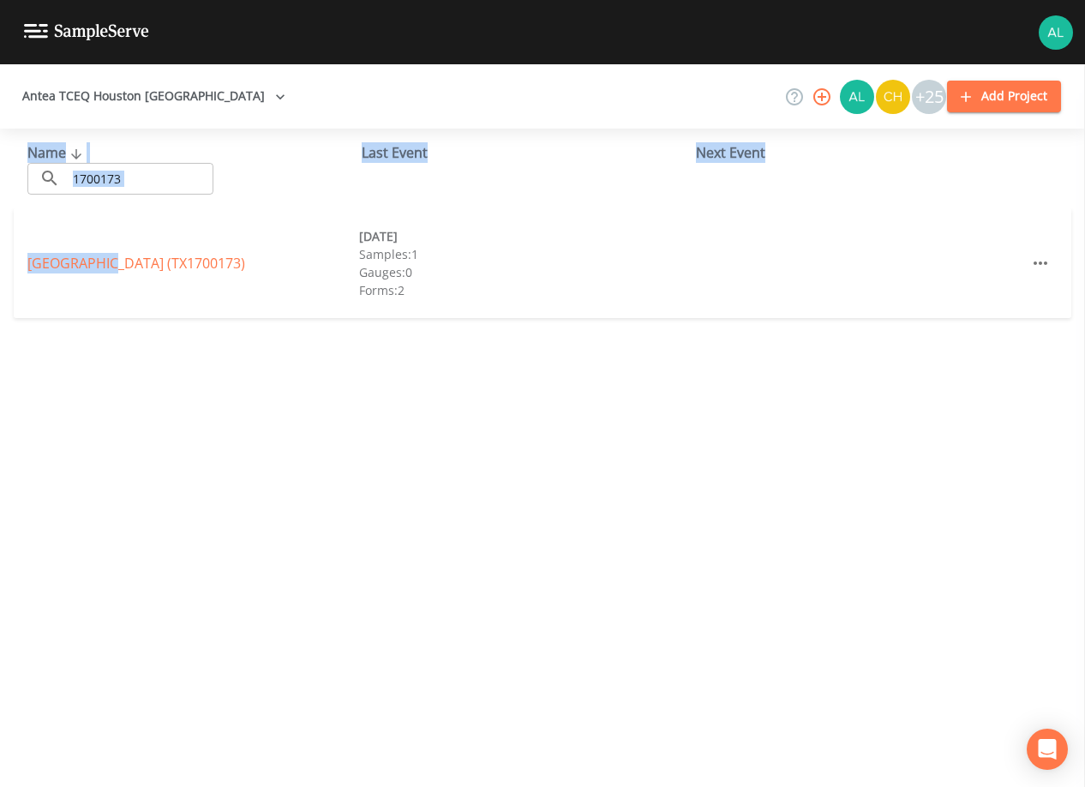
drag, startPoint x: 113, startPoint y: 253, endPoint x: 164, endPoint y: 117, distance: 144.5
click at [164, 117] on div "Antea TCEQ [GEOGRAPHIC_DATA] +25 Add Project Name ​ 1700173 ​ Last Event Next E…" at bounding box center [542, 425] width 1085 height 722
drag, startPoint x: 164, startPoint y: 117, endPoint x: 147, endPoint y: 171, distance: 55.6
click at [147, 165] on input "1700173" at bounding box center [140, 179] width 147 height 32
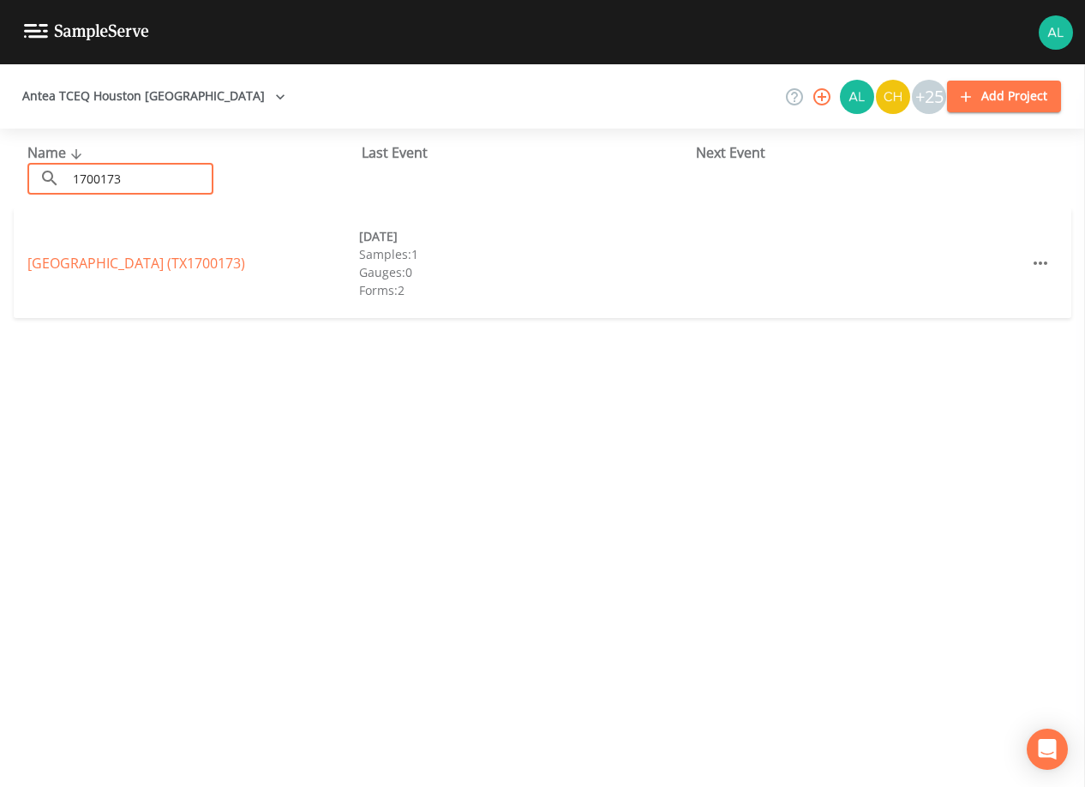
drag, startPoint x: 147, startPoint y: 174, endPoint x: -10, endPoint y: 175, distance: 157.7
click at [0, 175] on html "Antea TCEQ [GEOGRAPHIC_DATA] +25 Add Project Name ​ 1700173 ​ Last Event Next E…" at bounding box center [542, 393] width 1085 height 787
type input "1700713"
click at [225, 259] on div "[GEOGRAPHIC_DATA] (TX1700713)" at bounding box center [193, 263] width 332 height 21
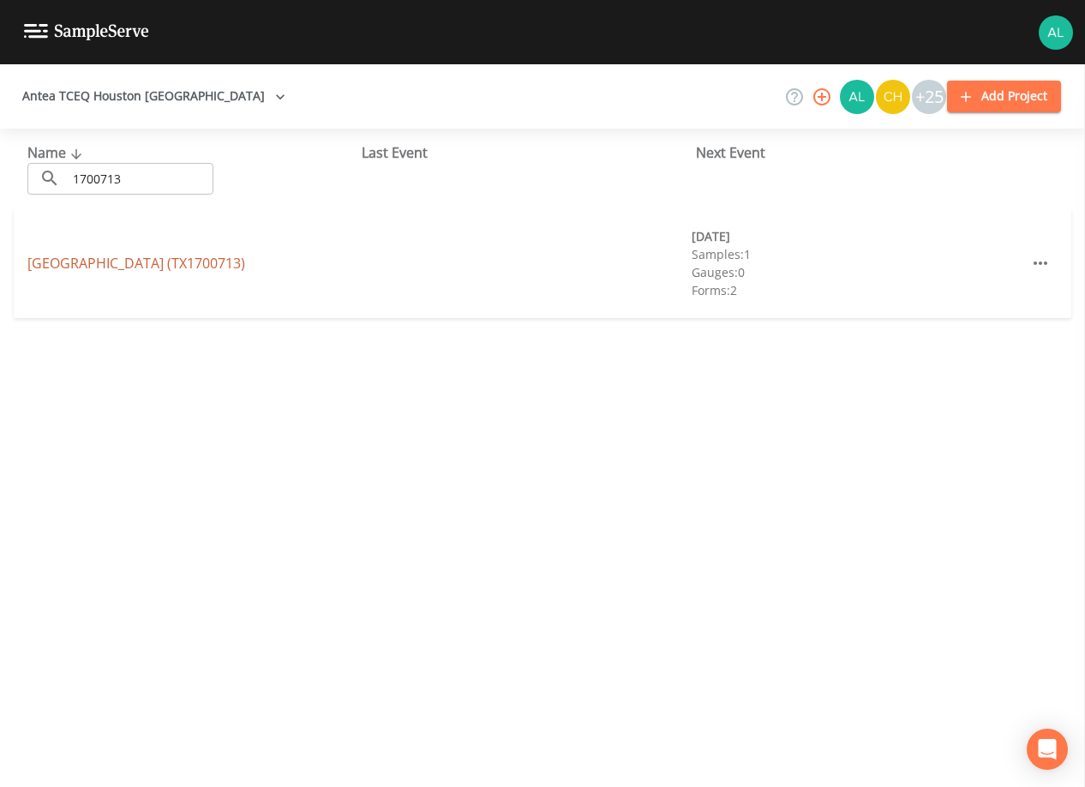
click at [206, 261] on link "[GEOGRAPHIC_DATA] (TX1700713)" at bounding box center [136, 263] width 218 height 19
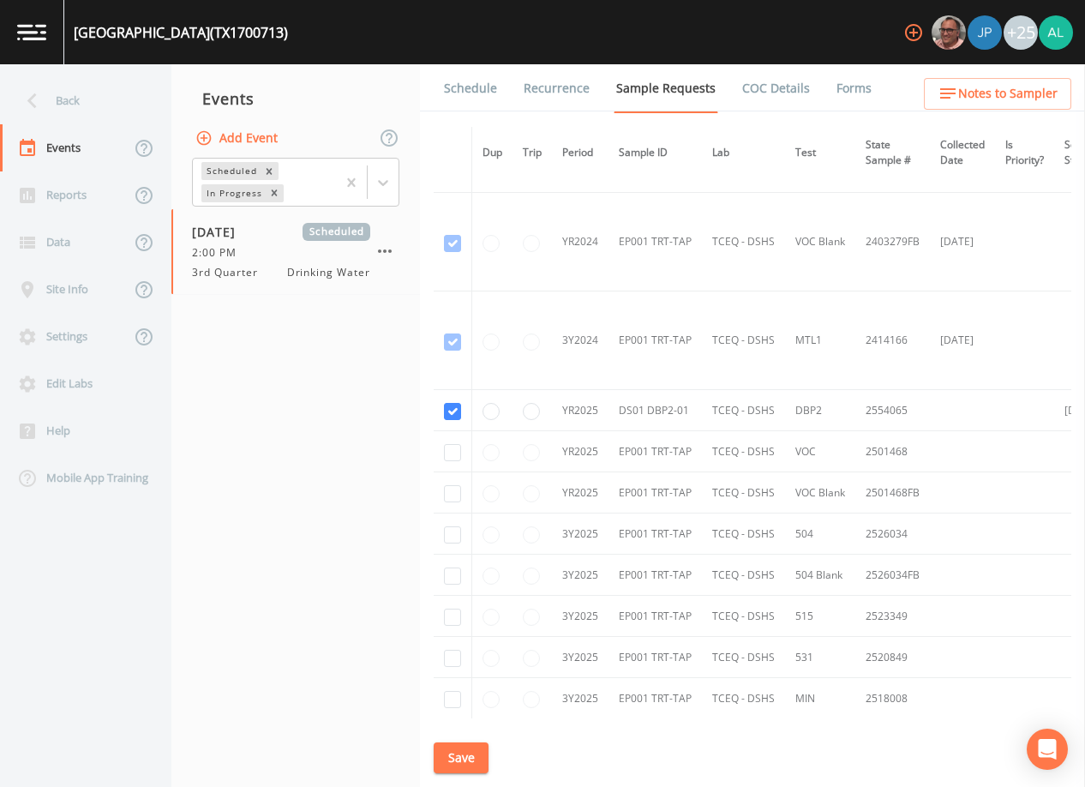
scroll to position [424, 0]
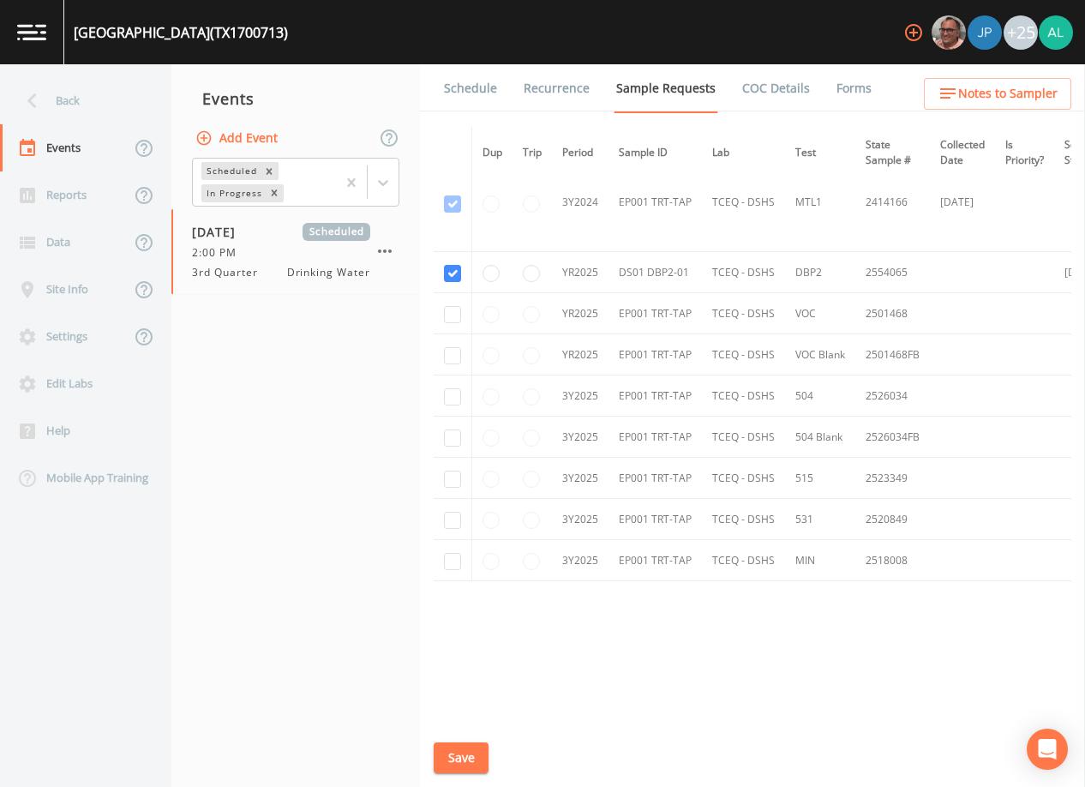
click at [483, 86] on link "Schedule" at bounding box center [470, 88] width 58 height 48
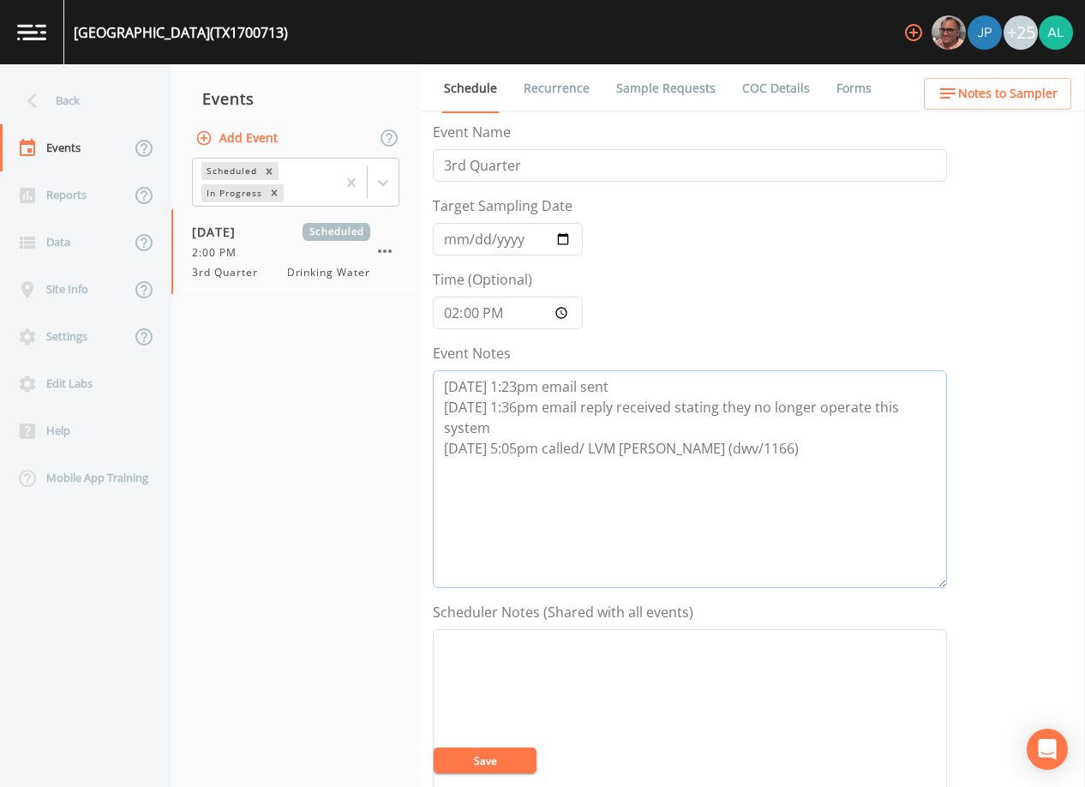
click at [758, 461] on textarea "[DATE] 1:23pm email sent [DATE] 1:36pm email reply received stating they no lon…" at bounding box center [690, 479] width 514 height 218
click at [610, 470] on textarea "[DATE] 1:23pm email sent [DATE] 1:36pm email reply received stating they no lon…" at bounding box center [690, 479] width 514 height 218
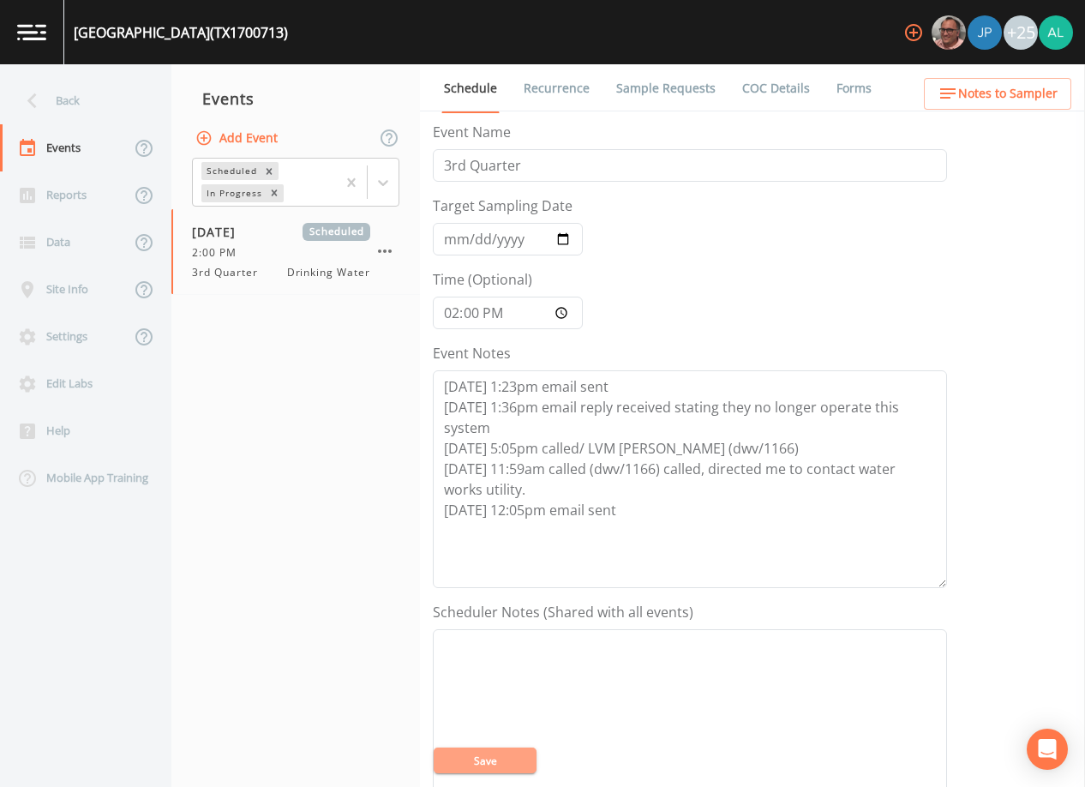
click at [521, 761] on button "Save" at bounding box center [485, 760] width 103 height 26
click at [524, 507] on textarea "[DATE] 1:23pm email sent [DATE] 1:36pm email reply received stating they no lon…" at bounding box center [690, 479] width 514 height 218
type textarea "[DATE] 1:23pm email sent [DATE] 1:36pm email reply received stating they no lon…"
click at [667, 705] on icon "close" at bounding box center [668, 711] width 12 height 14
click at [516, 758] on div "Event Schedule is Updated successfully." at bounding box center [542, 733] width 274 height 79
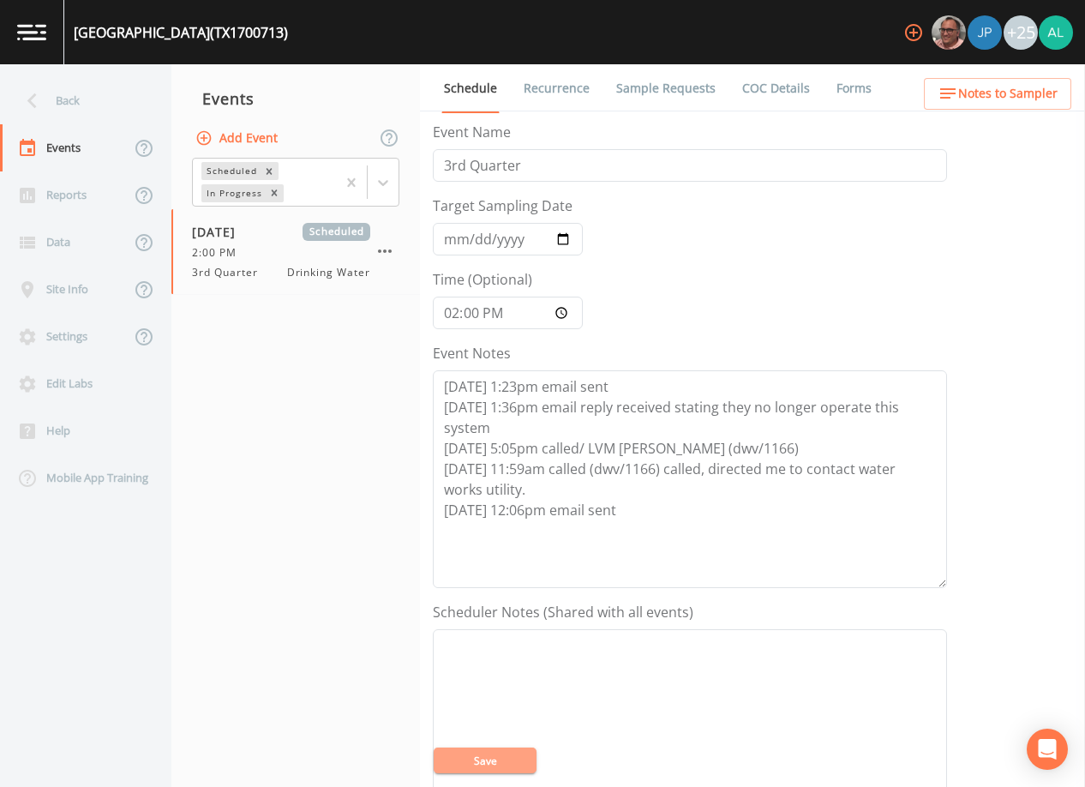
click at [516, 758] on button "Save" at bounding box center [485, 760] width 103 height 26
click at [488, 785] on textarea "Event Notes" at bounding box center [690, 738] width 514 height 218
click at [507, 770] on button "Save" at bounding box center [485, 760] width 103 height 26
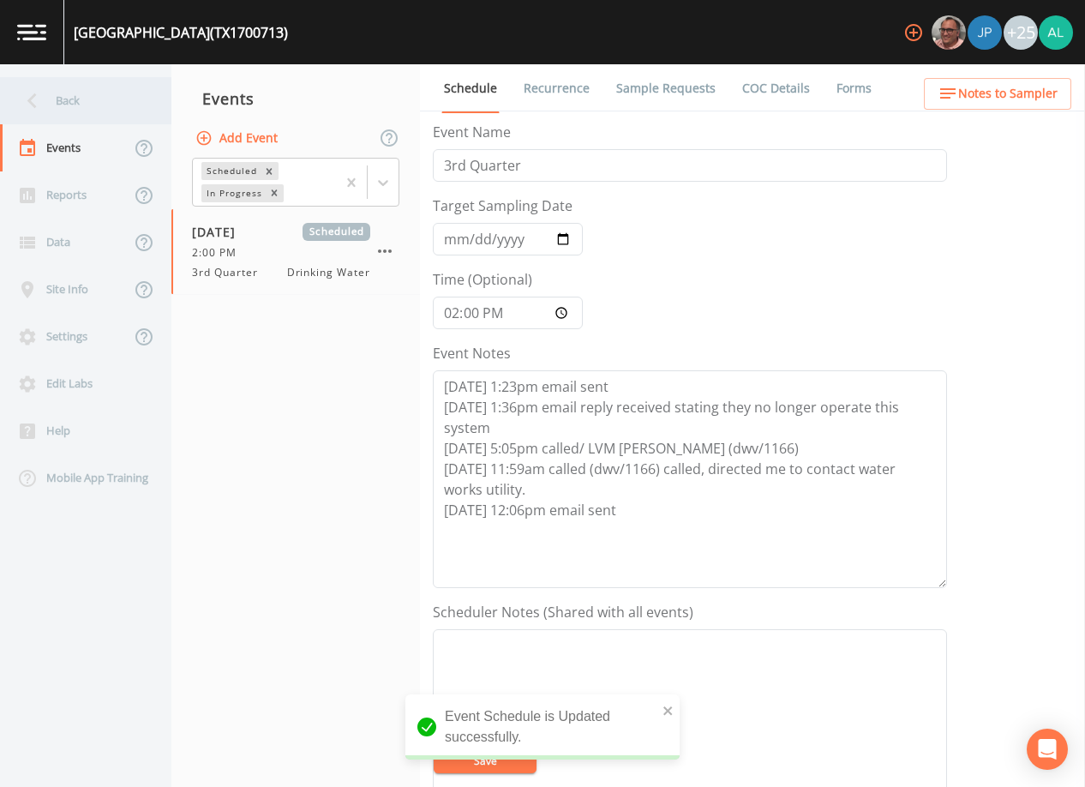
click at [127, 107] on div "Back" at bounding box center [77, 100] width 154 height 47
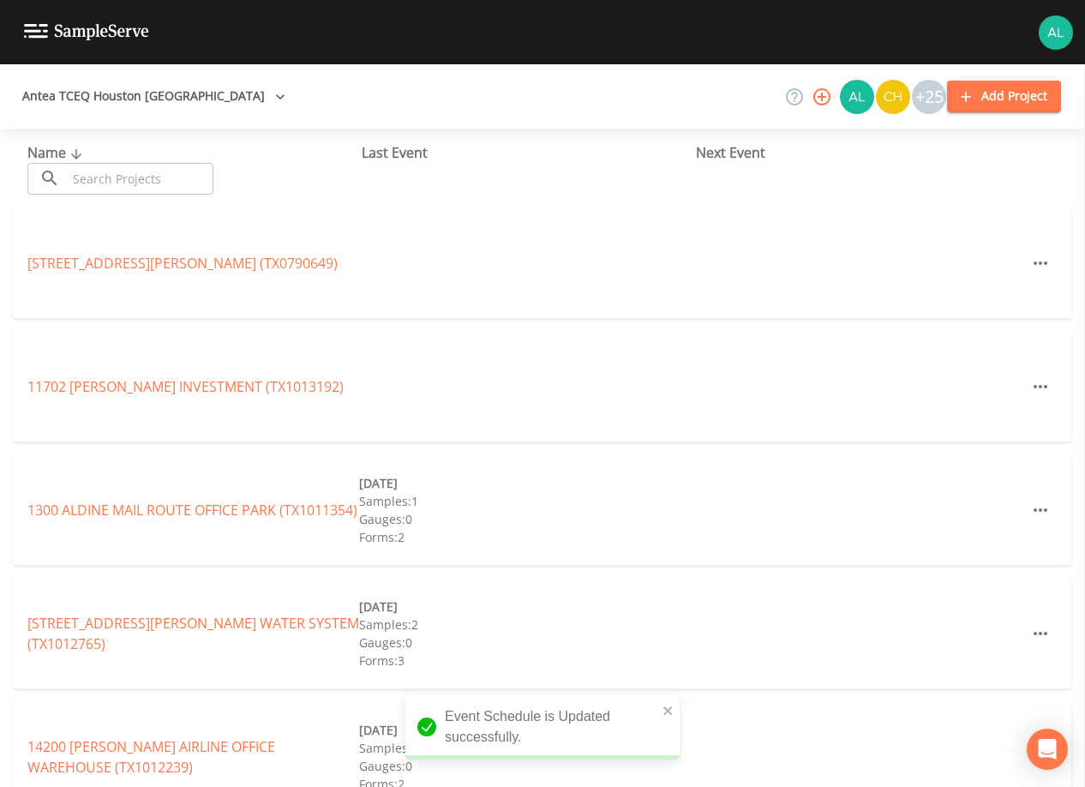
click at [153, 187] on input "text" at bounding box center [140, 179] width 147 height 32
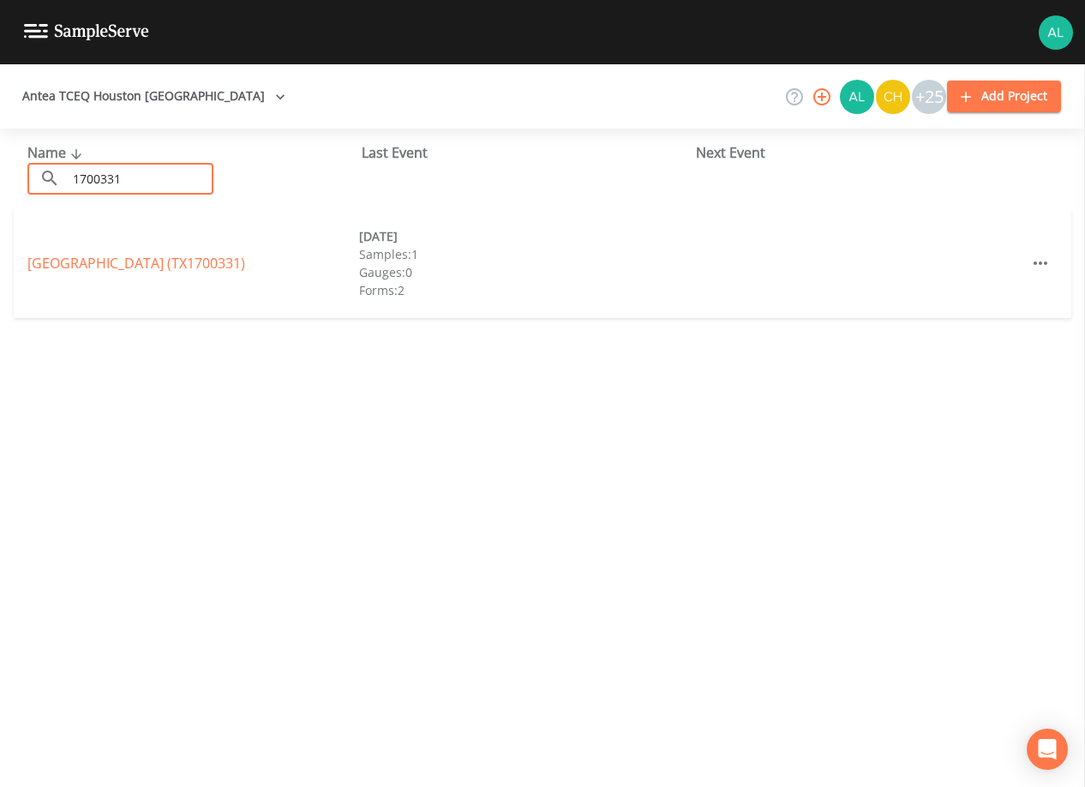
type input "1700331"
